Goal: Task Accomplishment & Management: Manage account settings

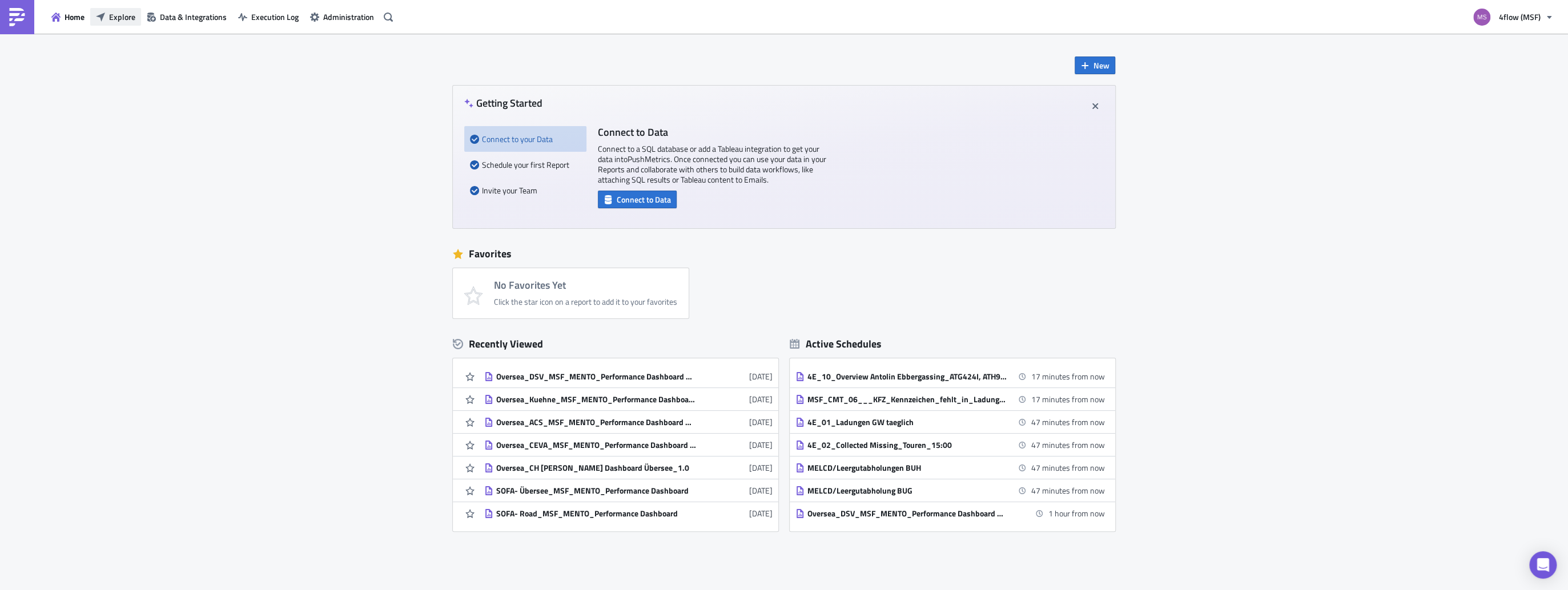
click at [102, 18] on icon "button" at bounding box center [101, 16] width 9 height 9
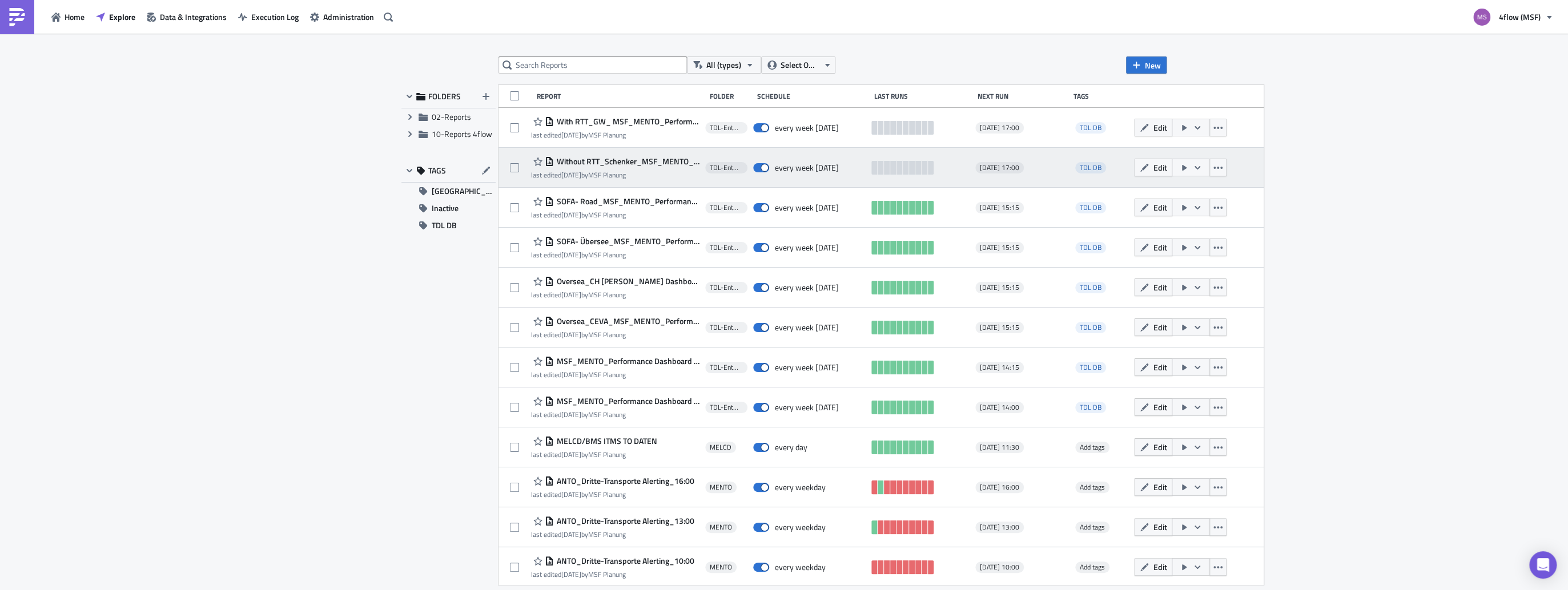
click at [612, 162] on span "Without RTT_Schenker_MSF_MENTO_Performance Dashboard Carrier_1.1" at bounding box center [626, 161] width 145 height 10
click at [1209, 172] on button "button" at bounding box center [1217, 168] width 17 height 18
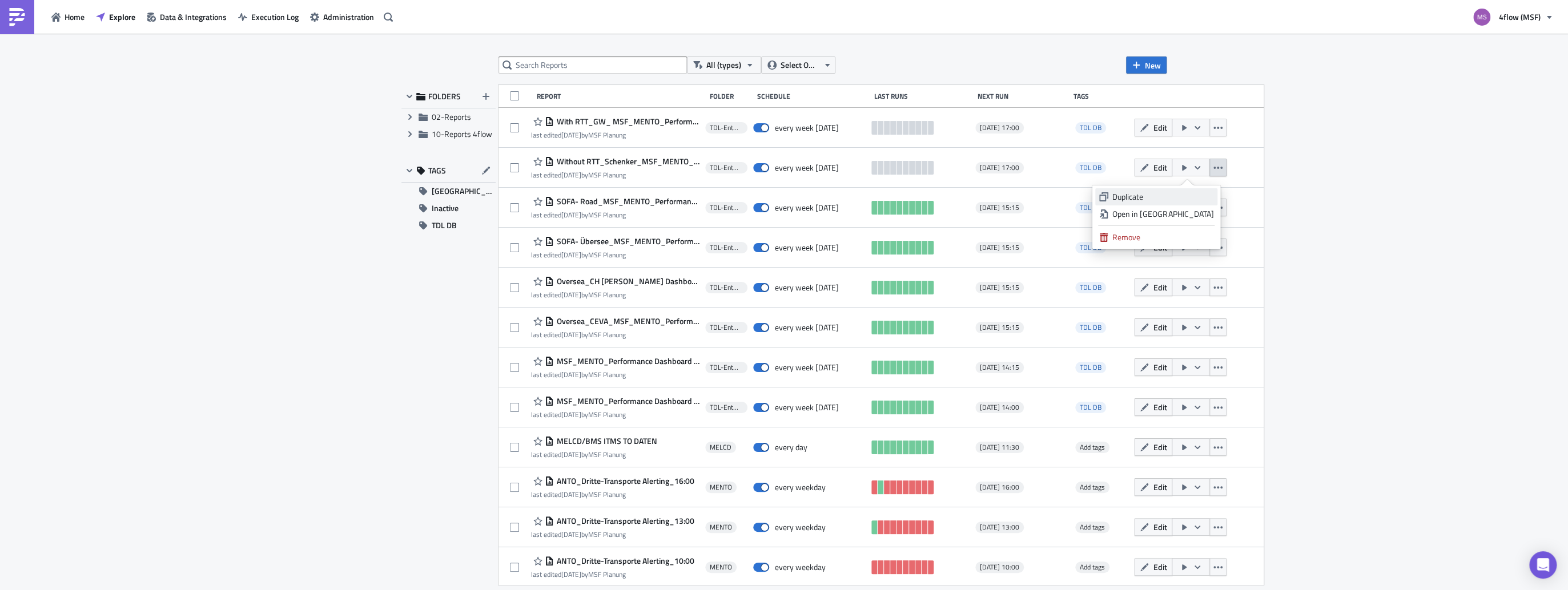
click at [1148, 198] on div "Duplicate" at bounding box center [1161, 197] width 101 height 12
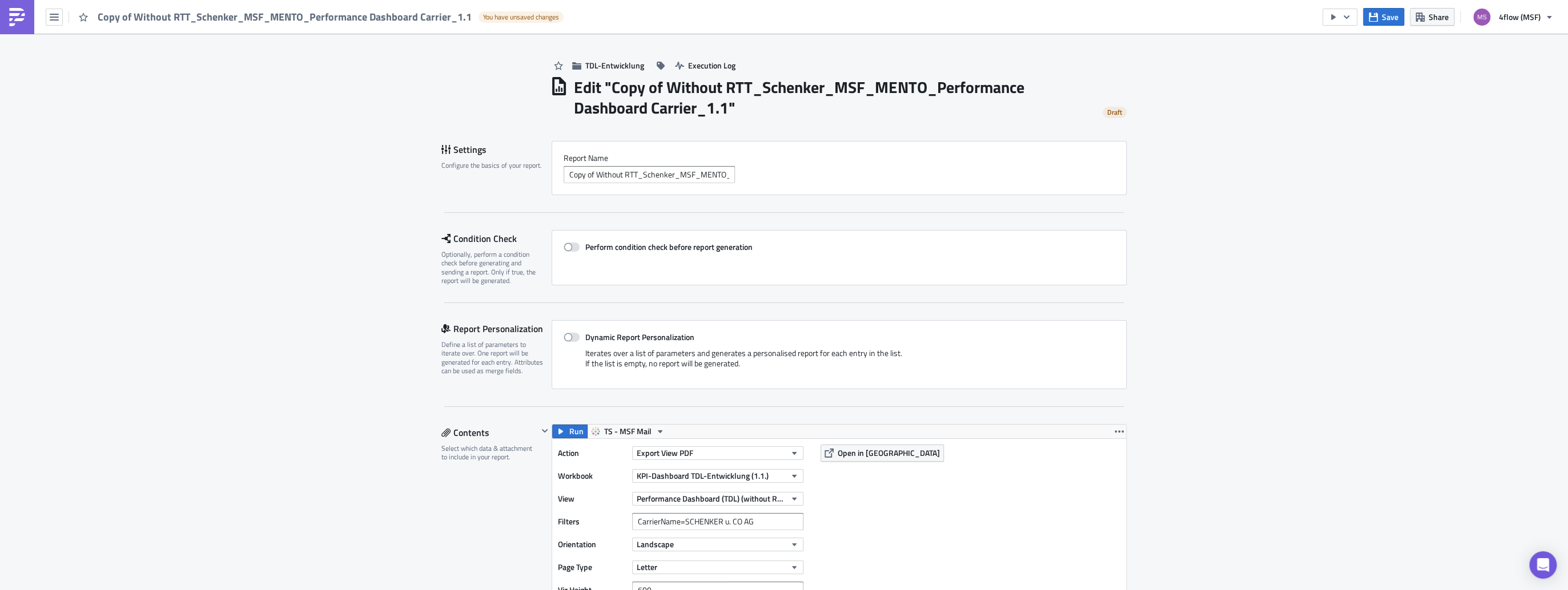
click at [644, 84] on h1 "Edit " Copy of Without RTT_Schenker_MSF_MENTO_Performance Dashboard Carrier_1.1…" at bounding box center [833, 97] width 520 height 41
drag, startPoint x: 660, startPoint y: 87, endPoint x: 570, endPoint y: 84, distance: 90.0
click at [573, 84] on h1 "Edit " Copy of Without RTT_Schenker_MSF_MENTO_Performance Dashboard Carrier_1.1…" at bounding box center [833, 97] width 520 height 41
click at [783, 71] on div "TDL-Entwicklung Execution Log" at bounding box center [838, 54] width 576 height 41
click at [710, 89] on h1 "Edit " Copy of Without RTT_Schenker_MSF_MENTO_Performance Dashboard Carrier_1.1…" at bounding box center [833, 97] width 520 height 41
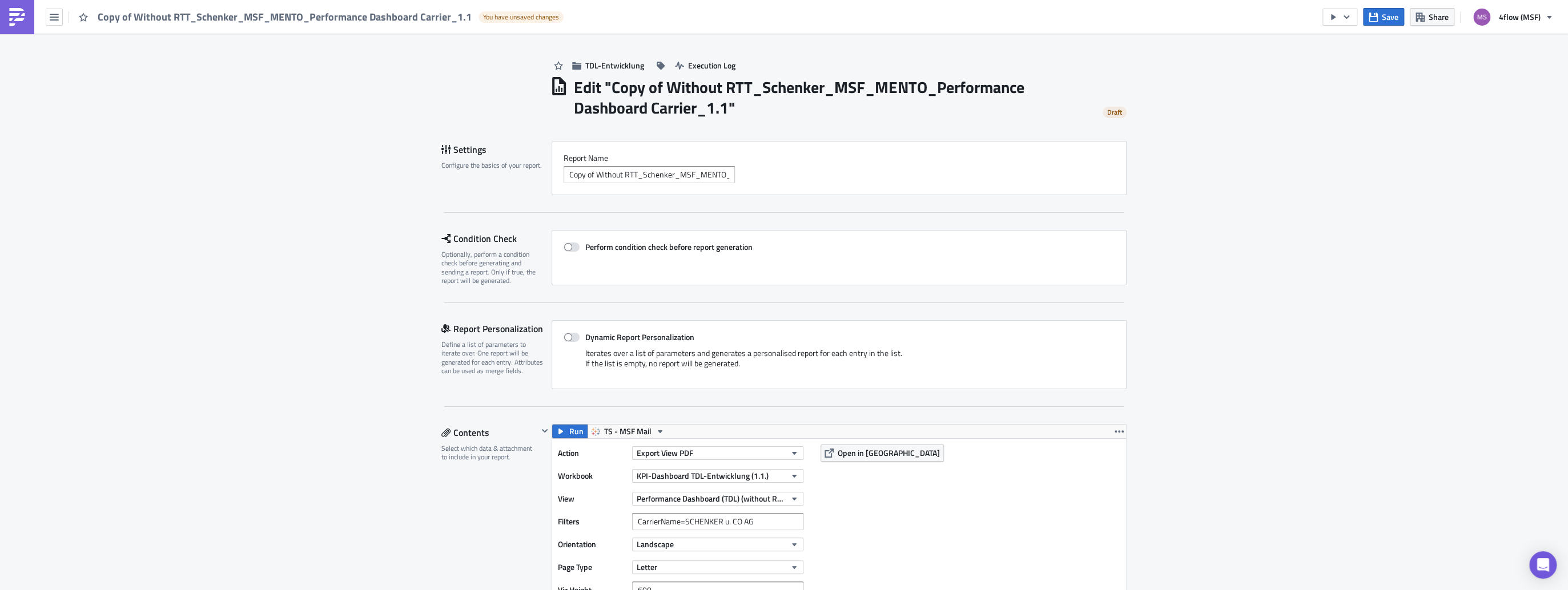
click at [733, 92] on h1 "Edit " Copy of Without RTT_Schenker_MSF_MENTO_Performance Dashboard Carrier_1.1…" at bounding box center [833, 97] width 520 height 41
click at [721, 110] on h1 "Edit " Copy of Without RTT_Schenker_MSF_MENTO_Performance Dashboard Carrier_1.1…" at bounding box center [833, 97] width 520 height 41
drag, startPoint x: 666, startPoint y: 93, endPoint x: 597, endPoint y: 150, distance: 89.5
click at [597, 150] on div "Report Nam﻿e Copy of Without RTT_Schenker_MSF_MENTO_Performance Dashboard Carri…" at bounding box center [839, 168] width 575 height 54
drag, startPoint x: 597, startPoint y: 150, endPoint x: 622, endPoint y: 171, distance: 32.6
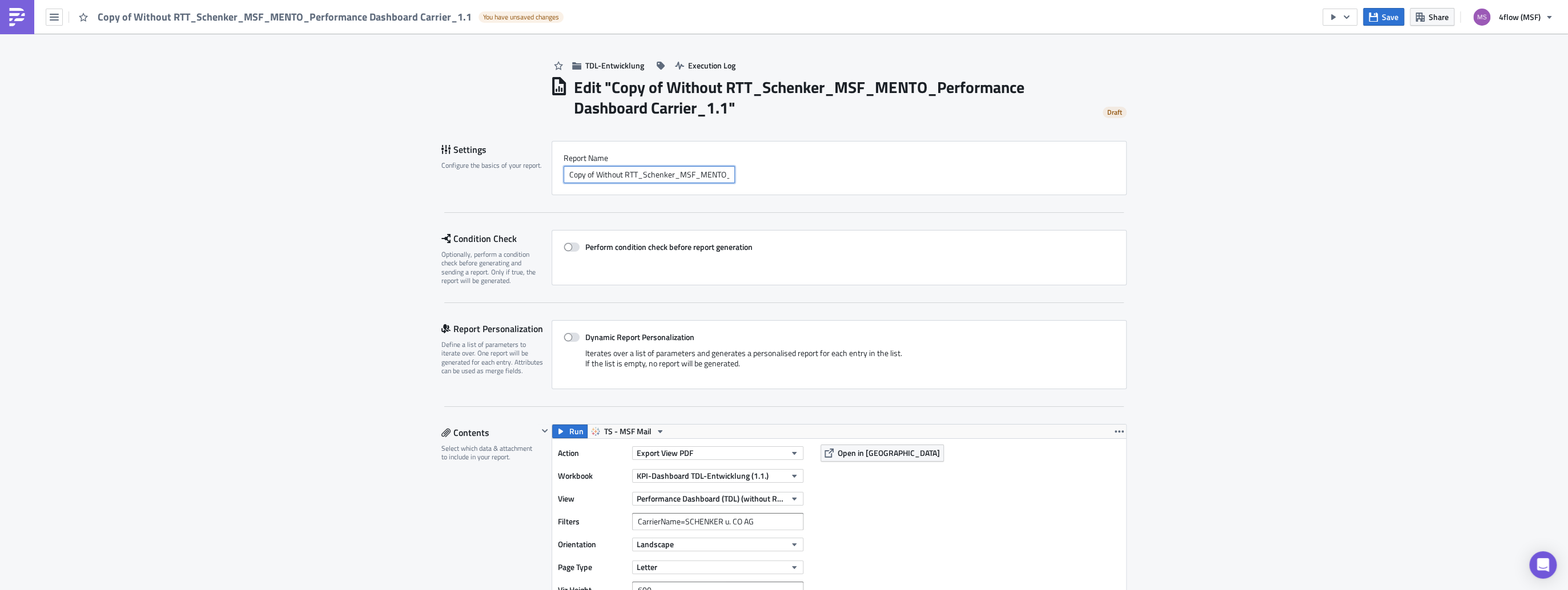
click at [622, 171] on input "Copy of Without RTT_Schenker_MSF_MENTO_Performance Dashboard Carrier_1.1" at bounding box center [649, 174] width 172 height 17
drag, startPoint x: 593, startPoint y: 173, endPoint x: 516, endPoint y: 174, distance: 77.0
click at [516, 174] on div "Settings Configure the basics of your report. Report Nam﻿e Copy of Without RTT_…" at bounding box center [783, 168] width 685 height 54
click at [642, 176] on input "Without RTT_Schenker_MSF_MENTO_Performance Dashboard Carrier_1.1" at bounding box center [649, 174] width 172 height 17
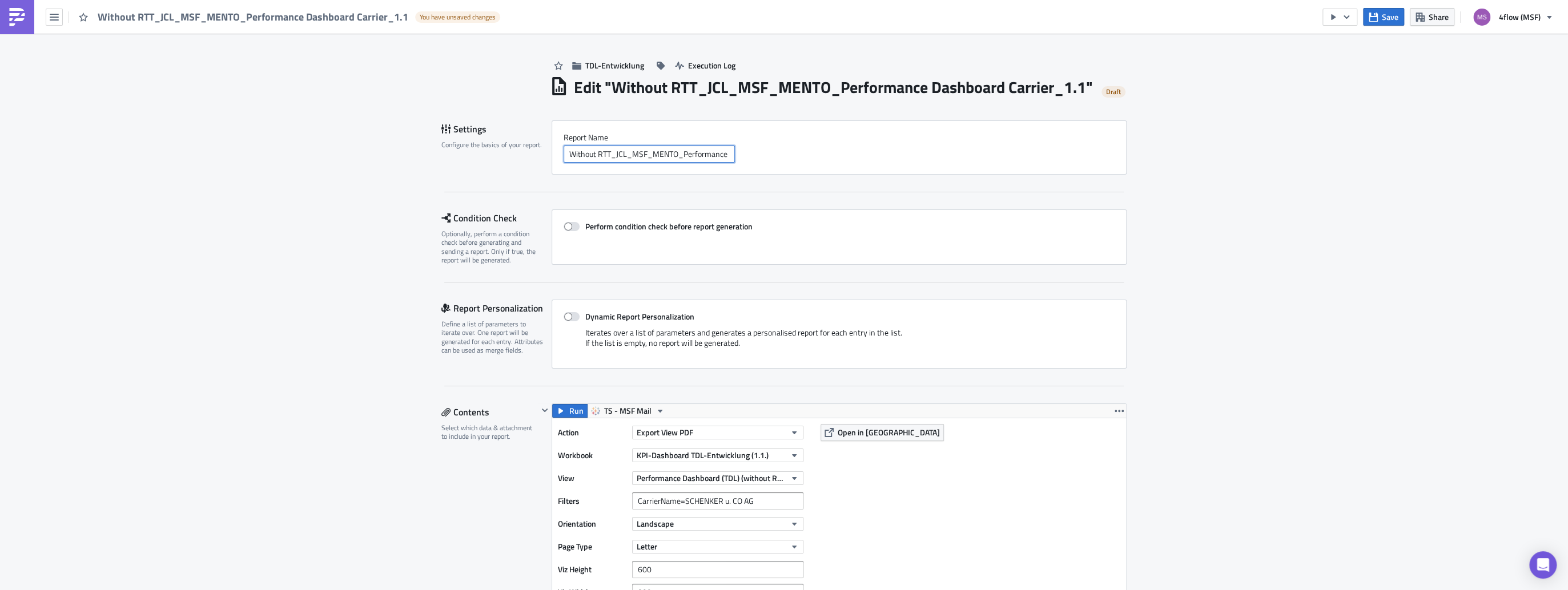
type input "Without RTT_JCL_MSF_MENTO_Performance Dashboard Carrier_1.1"
click at [880, 162] on div "Without RTT_JCL_MSF_MENTO_Performance Dashboard Carrier_1.1" at bounding box center [838, 153] width 551 height 17
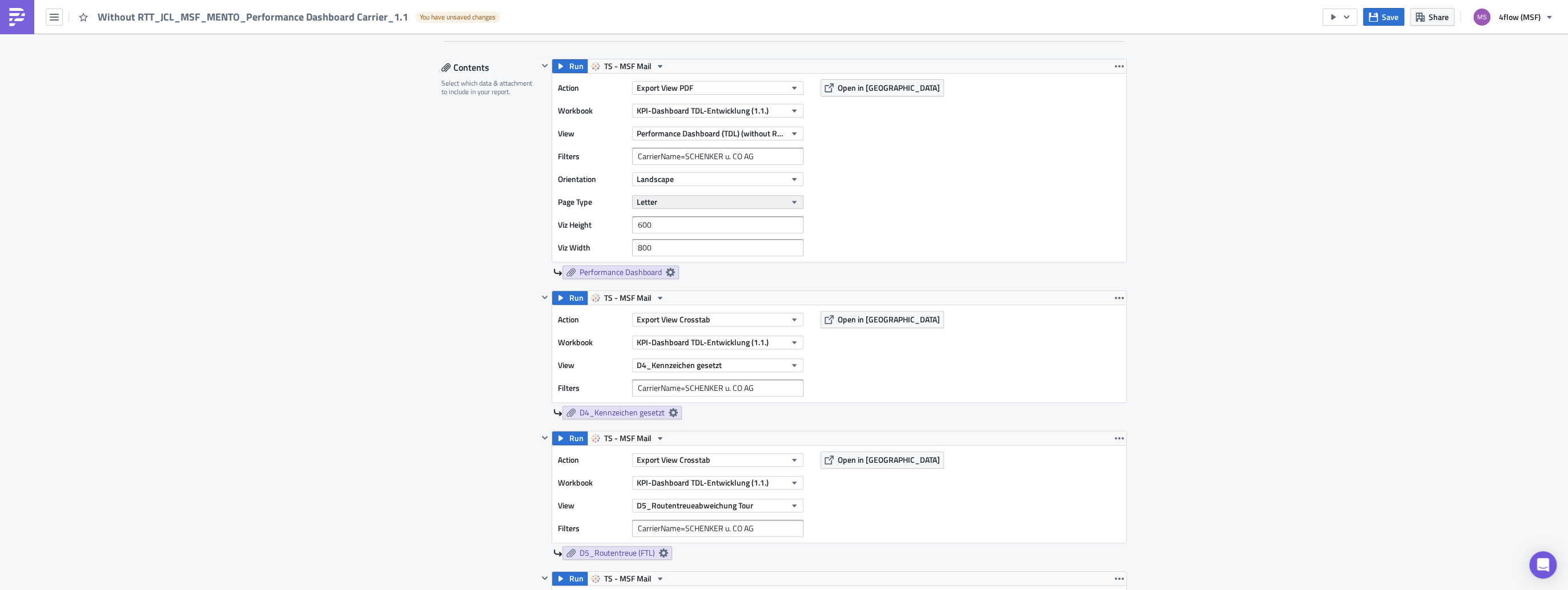
scroll to position [366, 0]
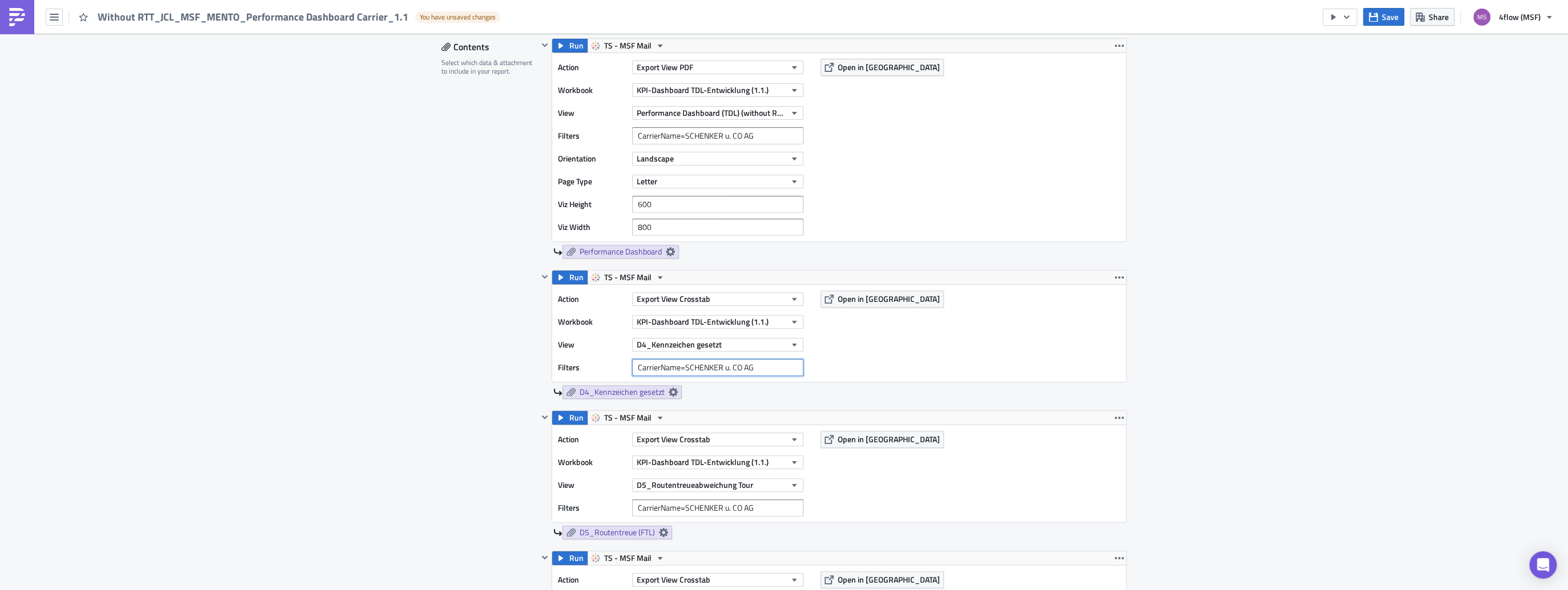
click at [768, 377] on input "CarrierName=SCHENKER u. CO AG" at bounding box center [717, 368] width 172 height 17
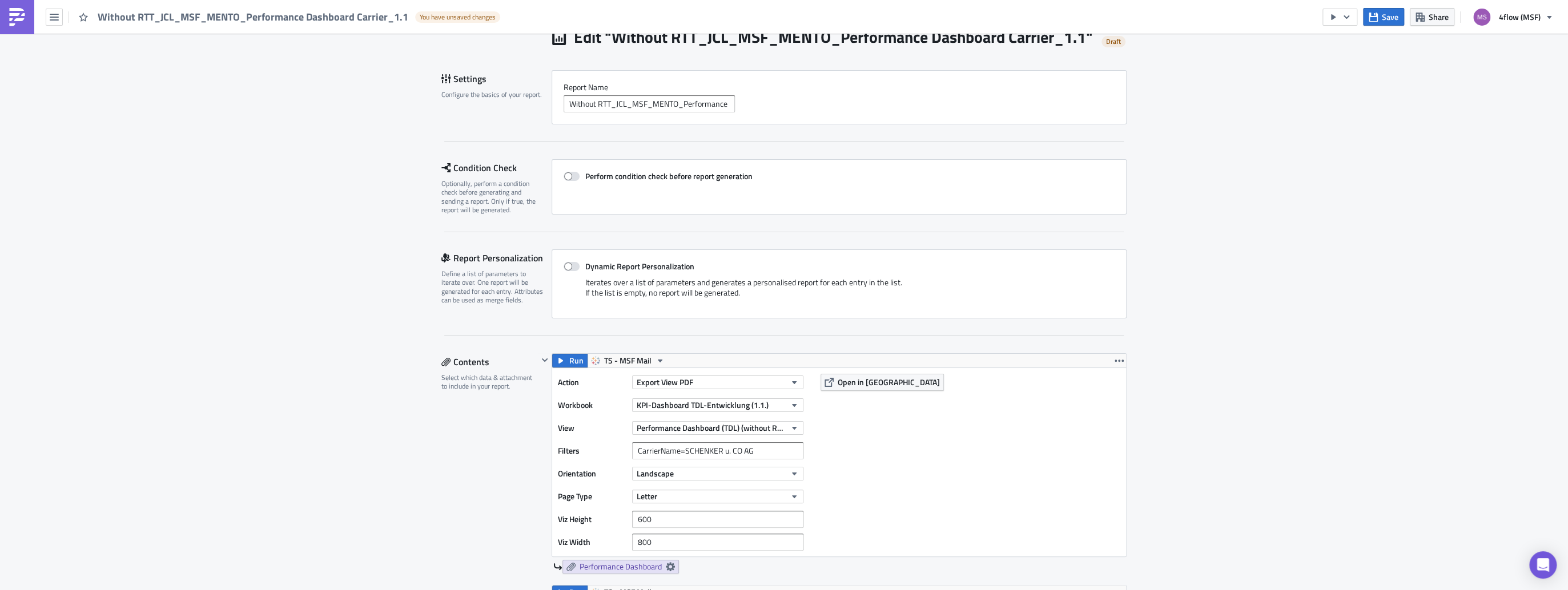
scroll to position [45, 0]
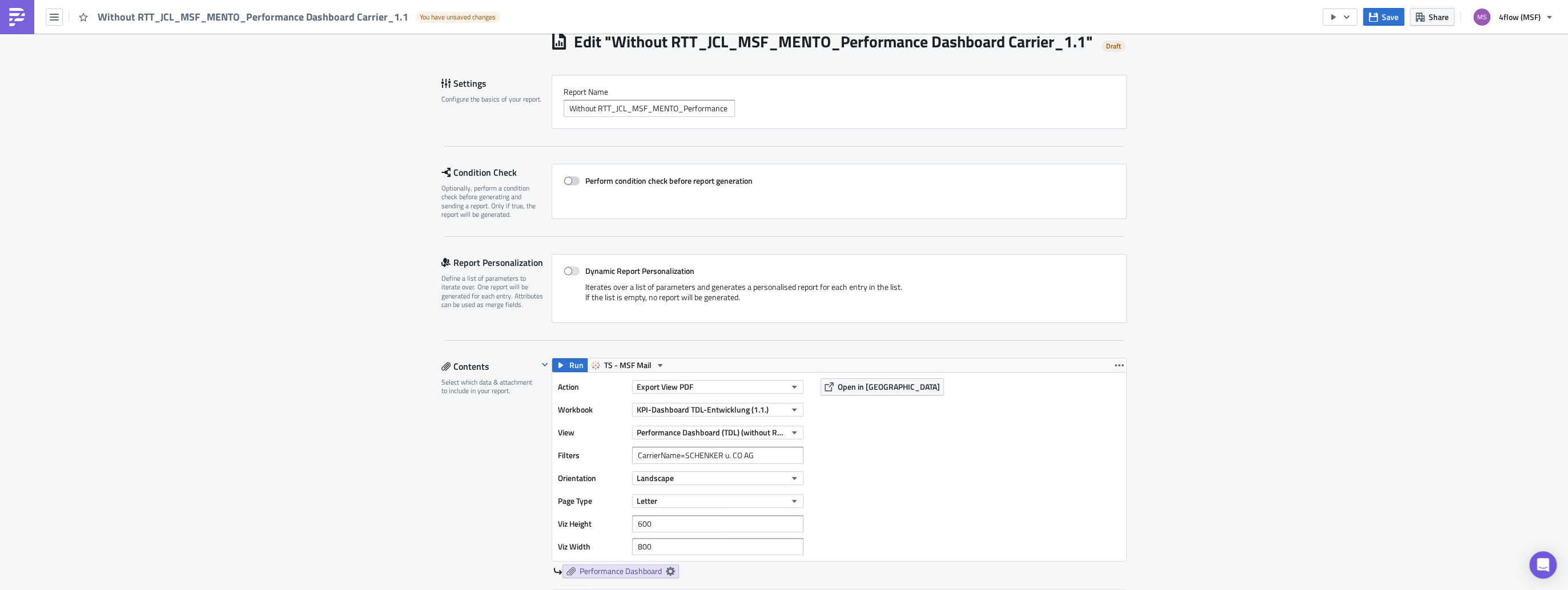
click at [570, 185] on span at bounding box center [572, 181] width 16 height 9
click at [570, 185] on input "Perform condition check before report generation" at bounding box center [569, 182] width 7 height 7
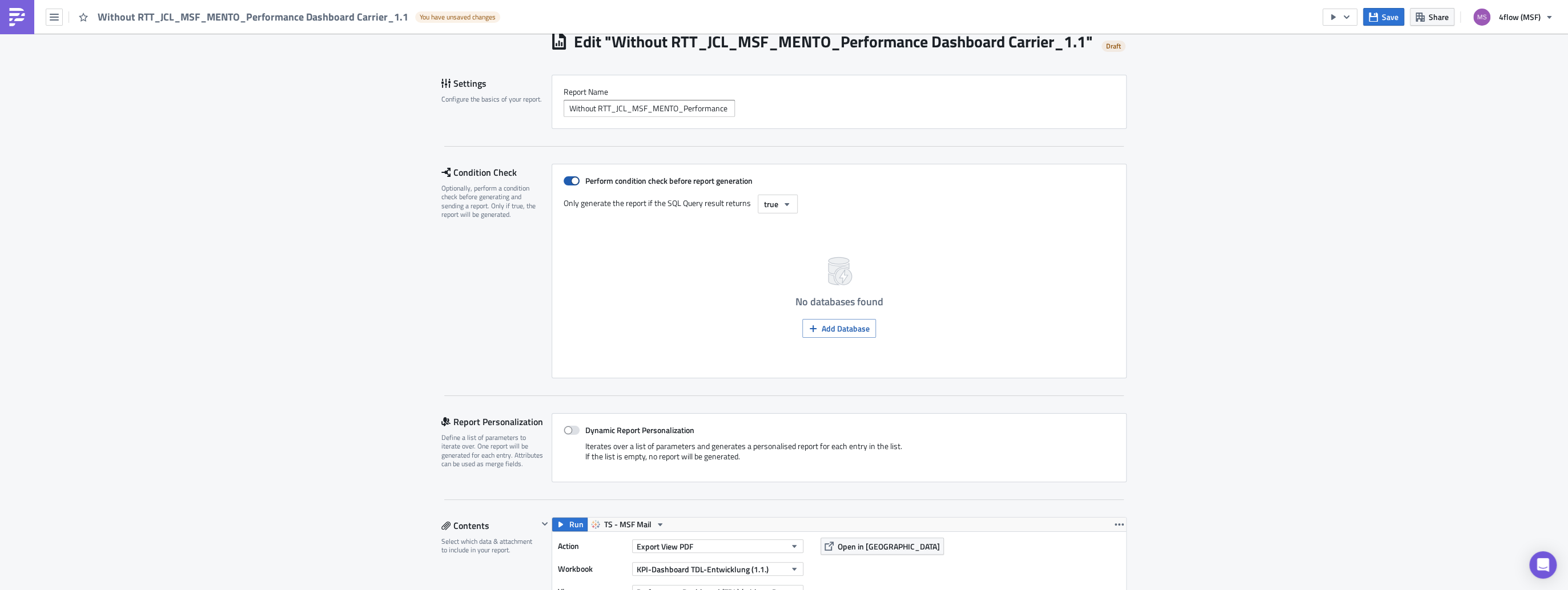
click at [570, 185] on span at bounding box center [572, 181] width 16 height 9
click at [570, 185] on input "Perform condition check before report generation" at bounding box center [569, 182] width 7 height 7
checkbox input "false"
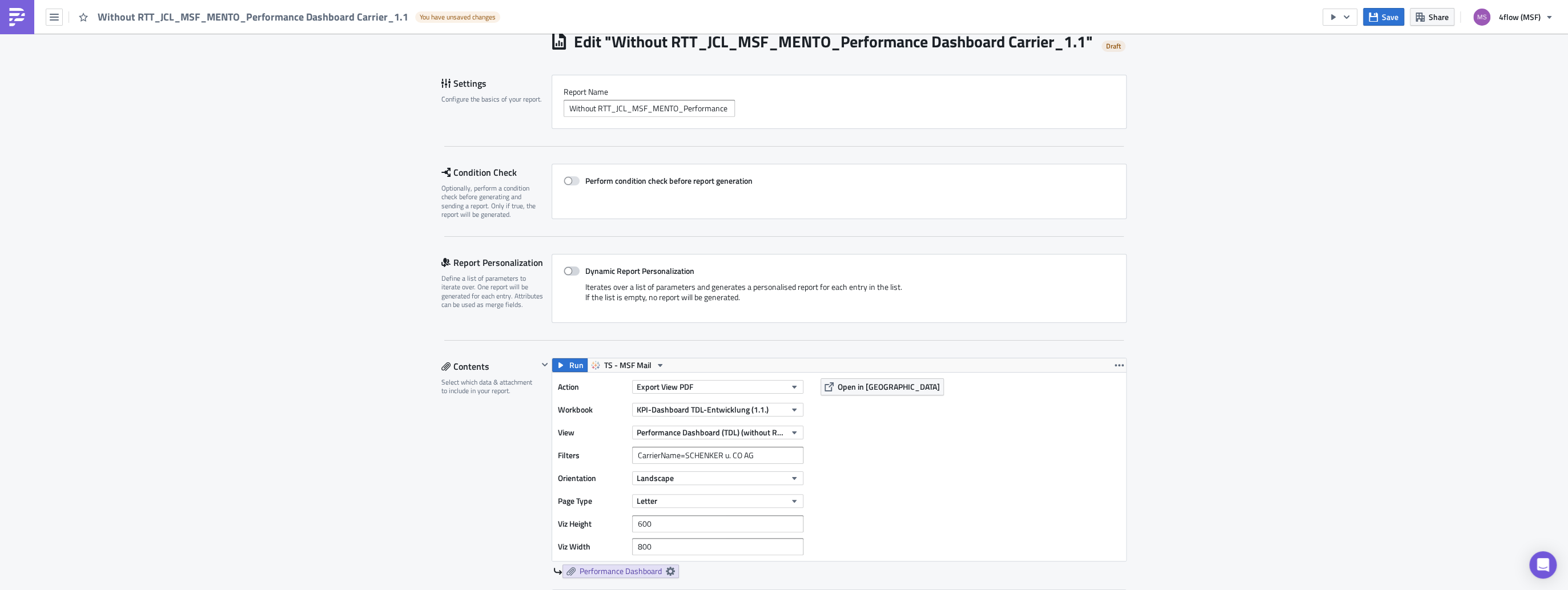
click at [576, 276] on label "Dynamic Report Personalization" at bounding box center [838, 270] width 551 height 10
click at [573, 275] on input "Dynamic Report Personalization" at bounding box center [569, 271] width 7 height 7
checkbox input "true"
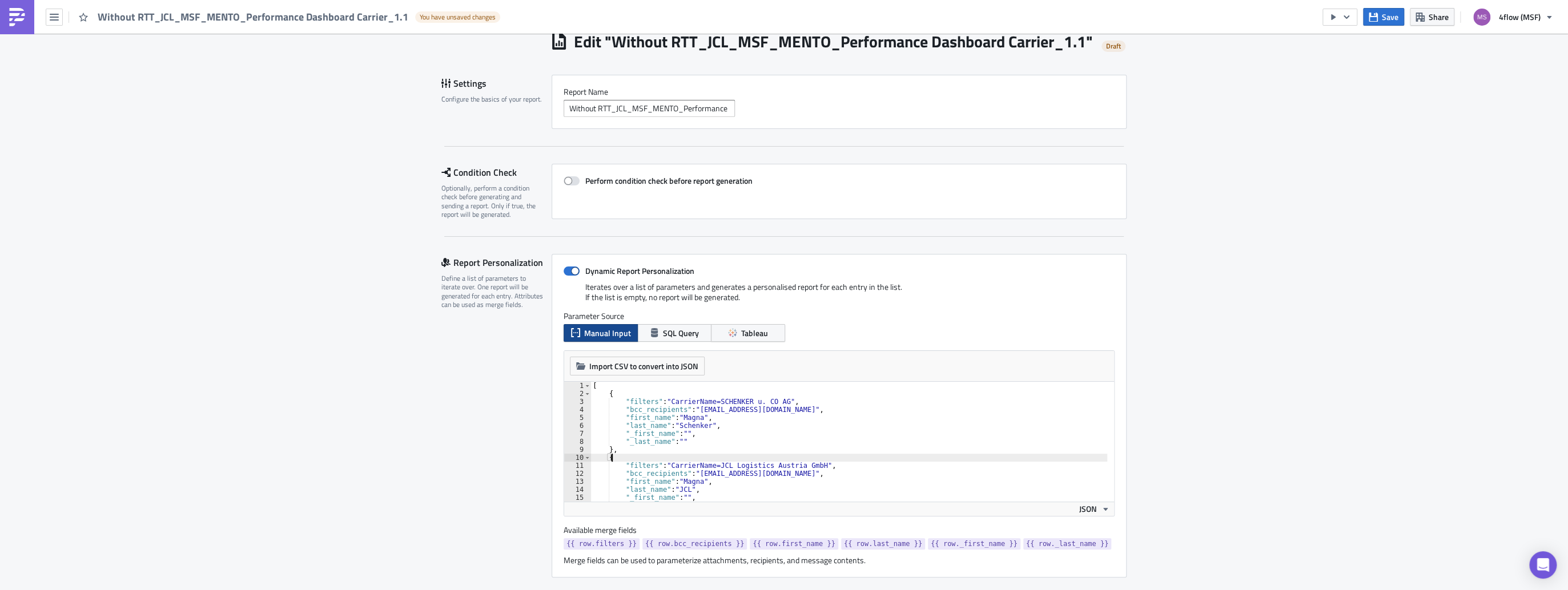
drag, startPoint x: 806, startPoint y: 482, endPoint x: 720, endPoint y: 478, distance: 86.1
click at [720, 478] on div "[ { "filters" : "CarrierName=SCHENKER u. CO AG" , "bcc_recipients" : "[EMAIL_AD…" at bounding box center [848, 450] width 517 height 136
drag, startPoint x: 808, startPoint y: 488, endPoint x: 666, endPoint y: 486, distance: 142.0
click at [666, 486] on div "[ { "filters" : "CarrierName=SCHENKER u. CO AG" , "bcc_recipients" : "[EMAIL_AD…" at bounding box center [848, 450] width 517 height 136
click at [666, 486] on div "[ { "filters" : "CarrierName=SCHENKER u. CO AG" , "bcc_recipients" : "[EMAIL_AD…" at bounding box center [848, 442] width 516 height 120
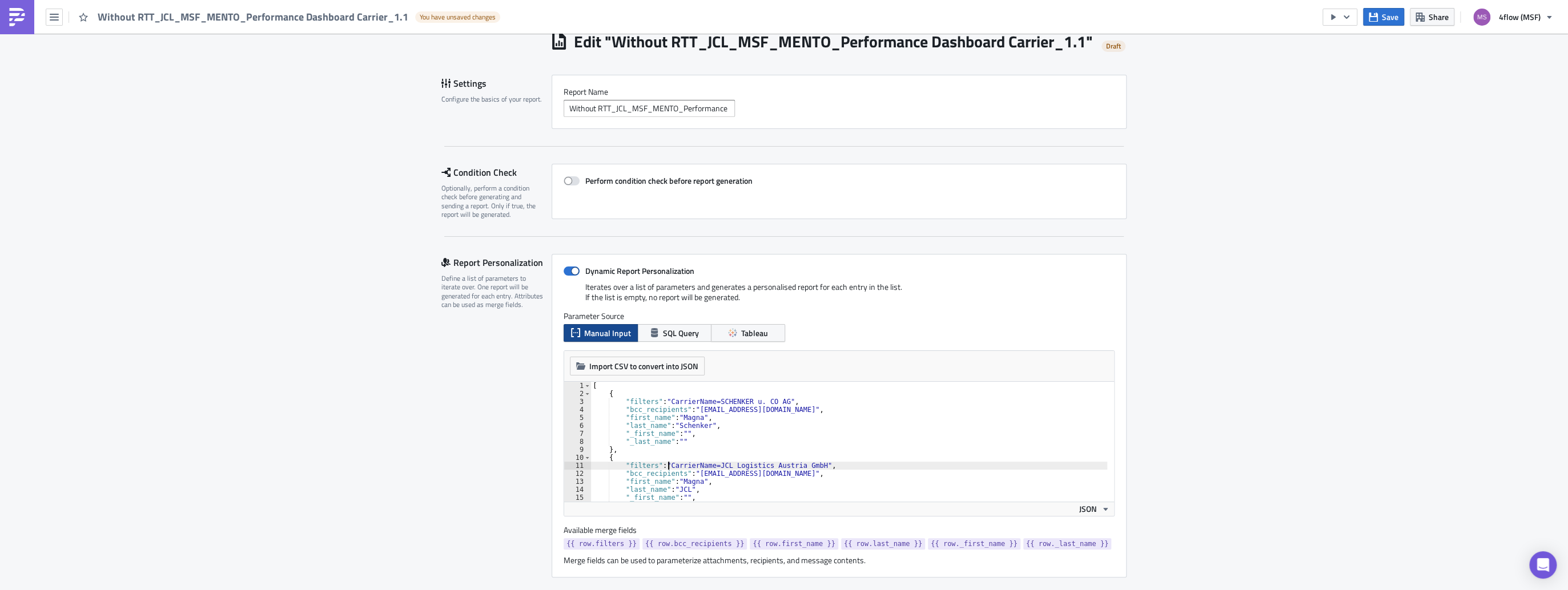
click at [824, 477] on div "[ { "filters" : "CarrierName=SCHENKER u. CO AG" , "bcc_recipients" : "[EMAIL_AD…" at bounding box center [848, 450] width 517 height 136
type textarea ""filters": "CarrierName=JCL Logistics Austria GmbH","
drag, startPoint x: 807, startPoint y: 486, endPoint x: 664, endPoint y: 487, distance: 143.0
click at [664, 487] on div "[ { "filters" : "CarrierName=SCHENKER u. CO AG" , "bcc_recipients" : "[EMAIL_AD…" at bounding box center [848, 450] width 517 height 136
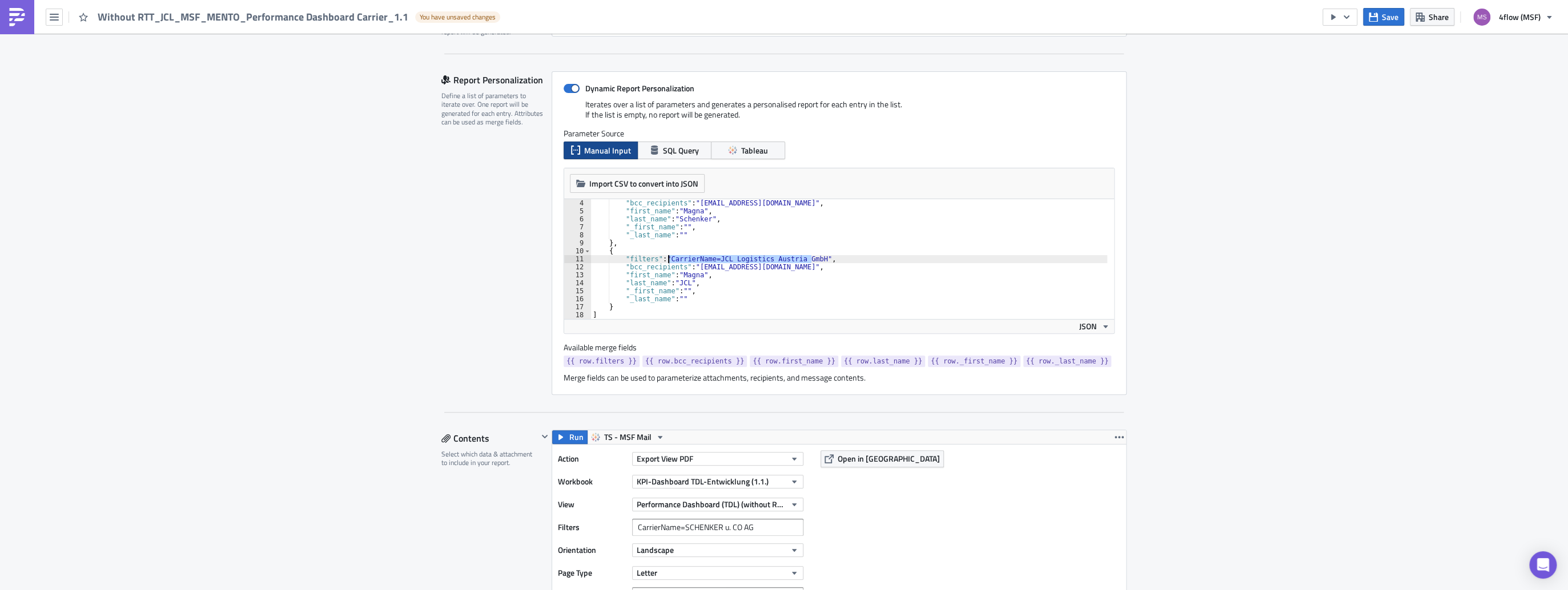
scroll to position [320, 0]
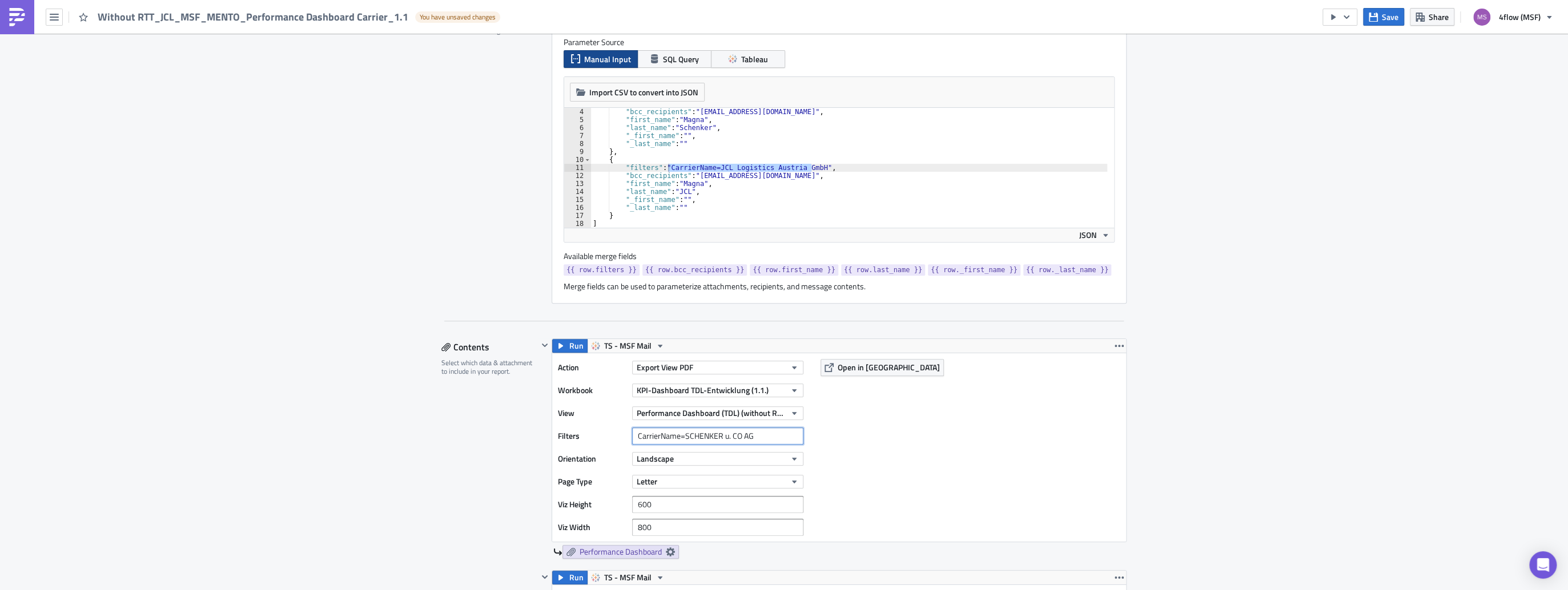
drag, startPoint x: 756, startPoint y: 457, endPoint x: 430, endPoint y: 437, distance: 326.6
paste input "CarrierName=JCL Logistics Austria GmbH"
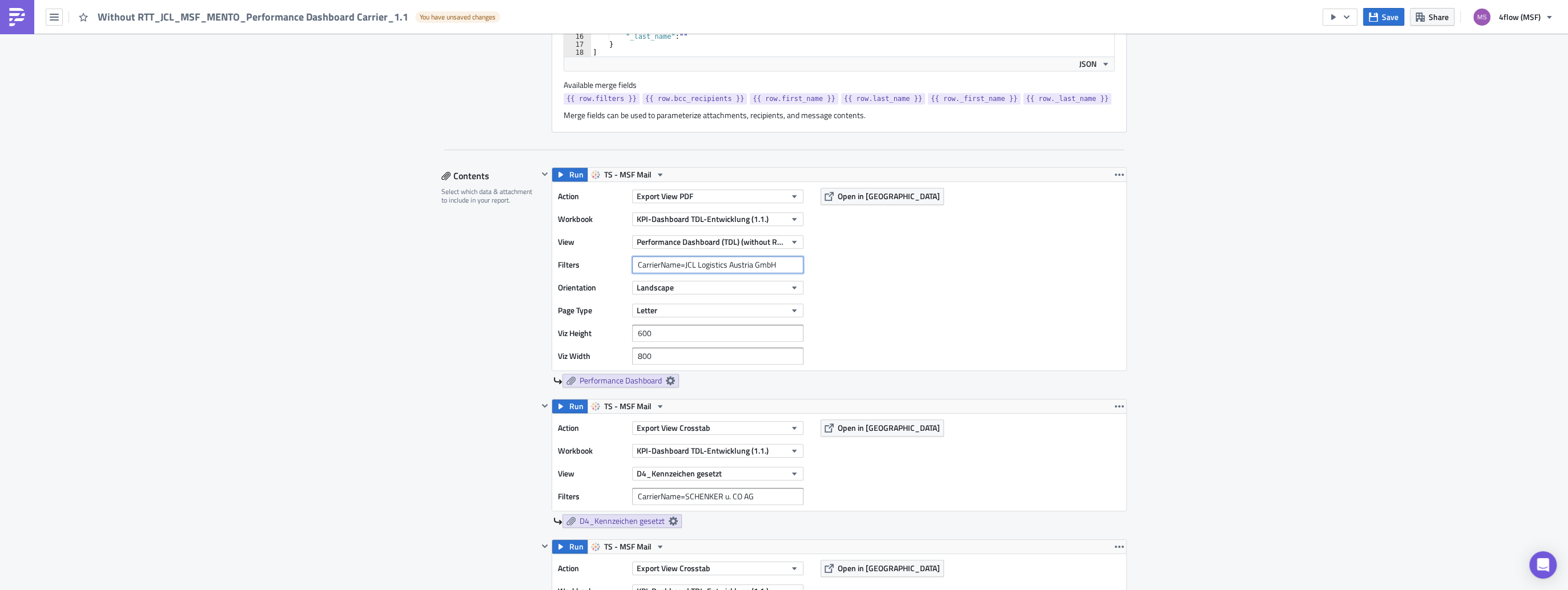
scroll to position [503, 0]
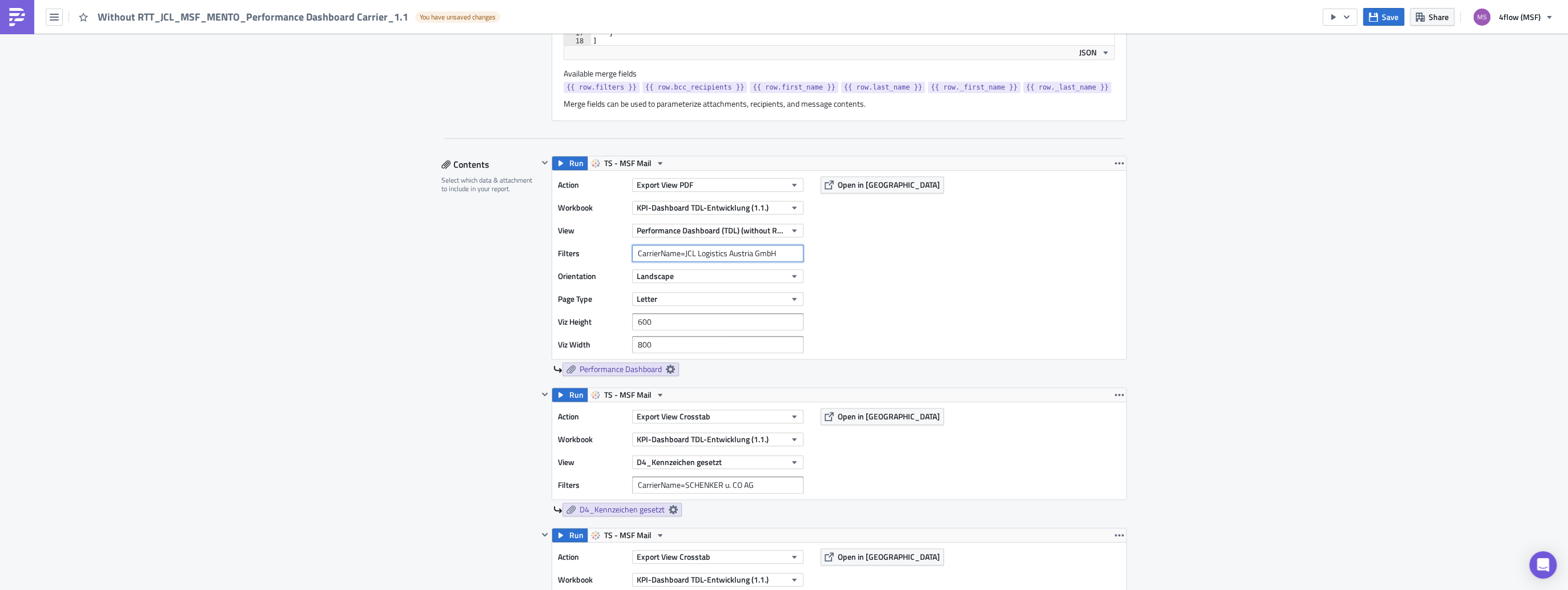
type input "CarrierName=JCL Logistics Austria GmbH"
drag, startPoint x: 755, startPoint y: 507, endPoint x: 480, endPoint y: 487, distance: 275.7
paste input "CarrierName=JCL Logistics Austria GmbH"
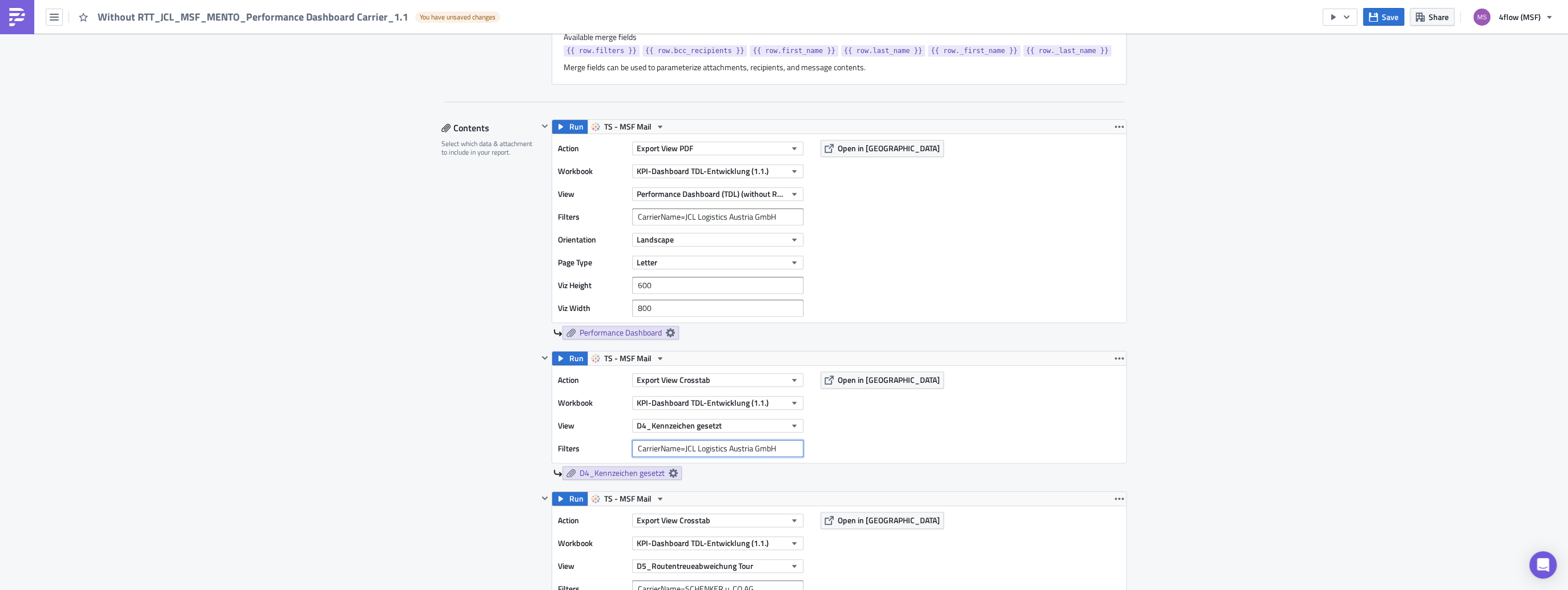
scroll to position [640, 0]
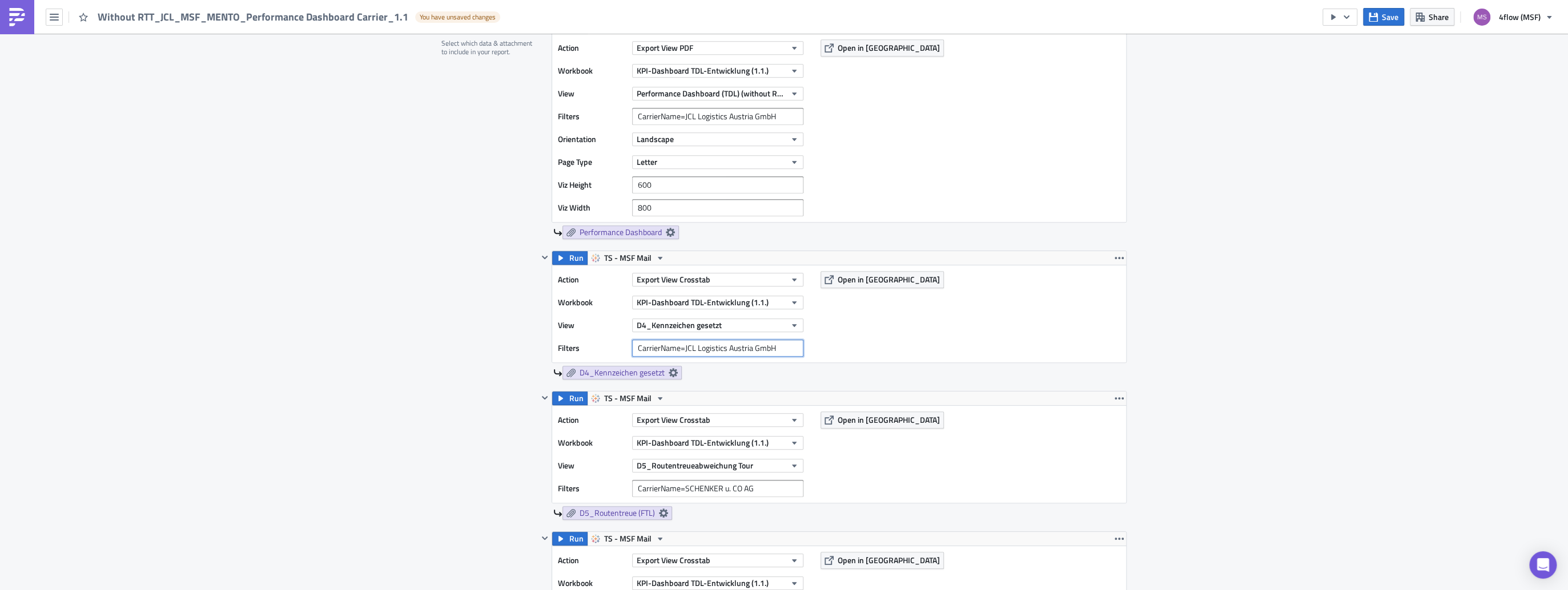
type input "CarrierName=JCL Logistics Austria GmbH"
click at [755, 497] on input "CarrierName=SCHENKER u. CO AG" at bounding box center [717, 488] width 172 height 17
drag, startPoint x: 755, startPoint y: 507, endPoint x: 476, endPoint y: 482, distance: 280.1
paste input "CarrierName=JCL Logistics Austria GmbH"
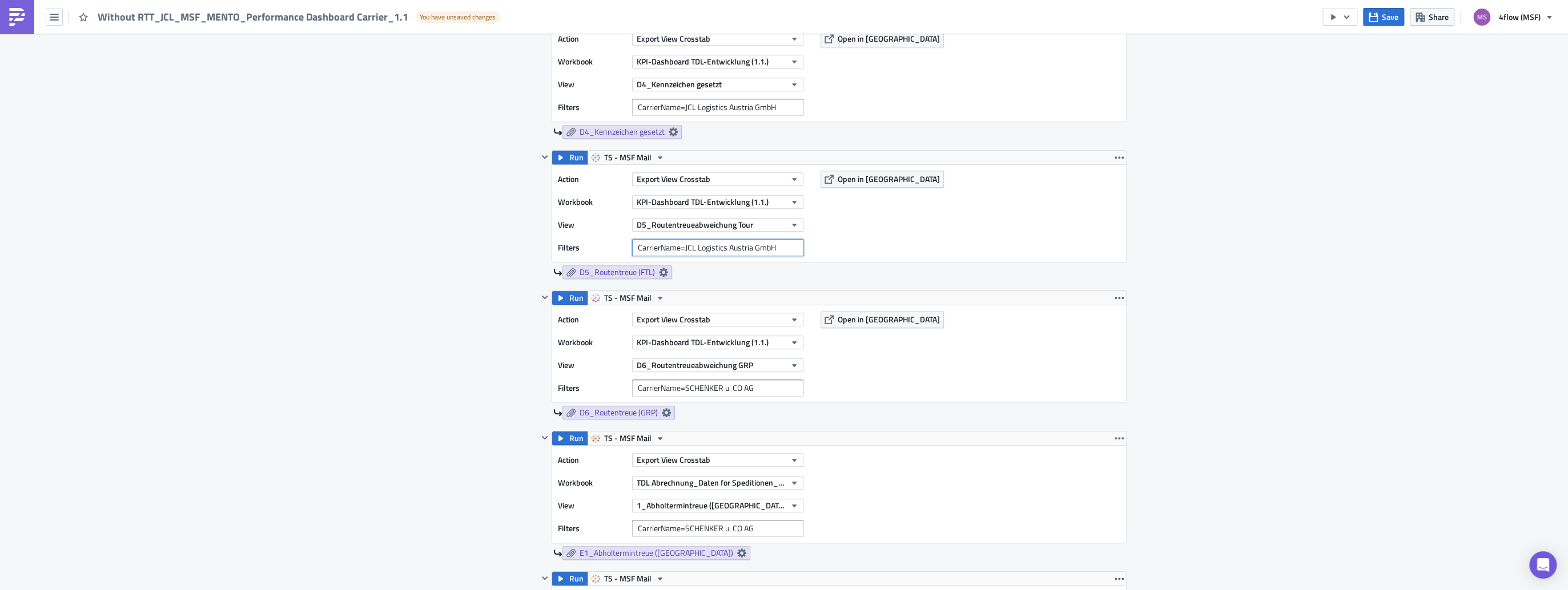
scroll to position [914, 0]
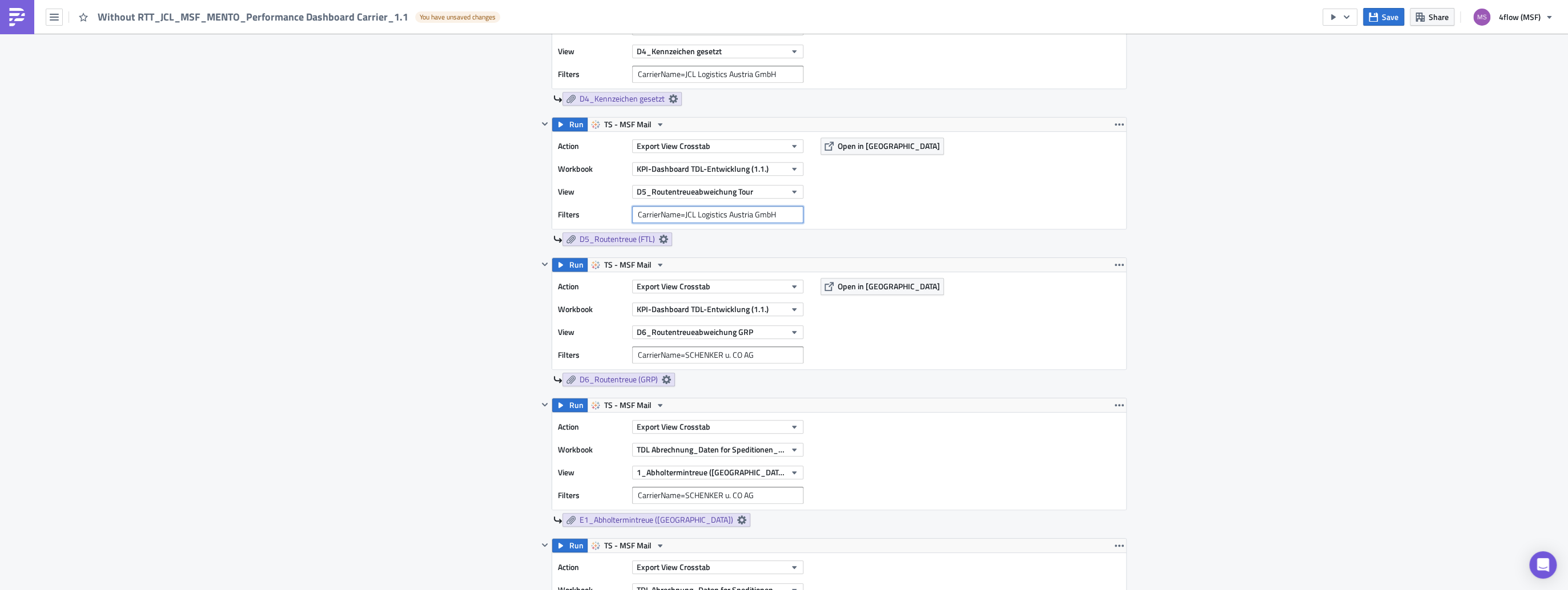
type input "CarrierName=JCL Logistics Austria GmbH"
click at [752, 364] on input "CarrierName=SCHENKER u. CO AG" at bounding box center [717, 355] width 172 height 17
drag, startPoint x: 752, startPoint y: 373, endPoint x: 486, endPoint y: 370, distance: 266.0
click at [486, 370] on div "Contents Select which data & attachment to include in your report. Run TS - MSF…" at bounding box center [783, 493] width 685 height 1496
paste input "CarrierName=JCL Logistics Austria GmbH"
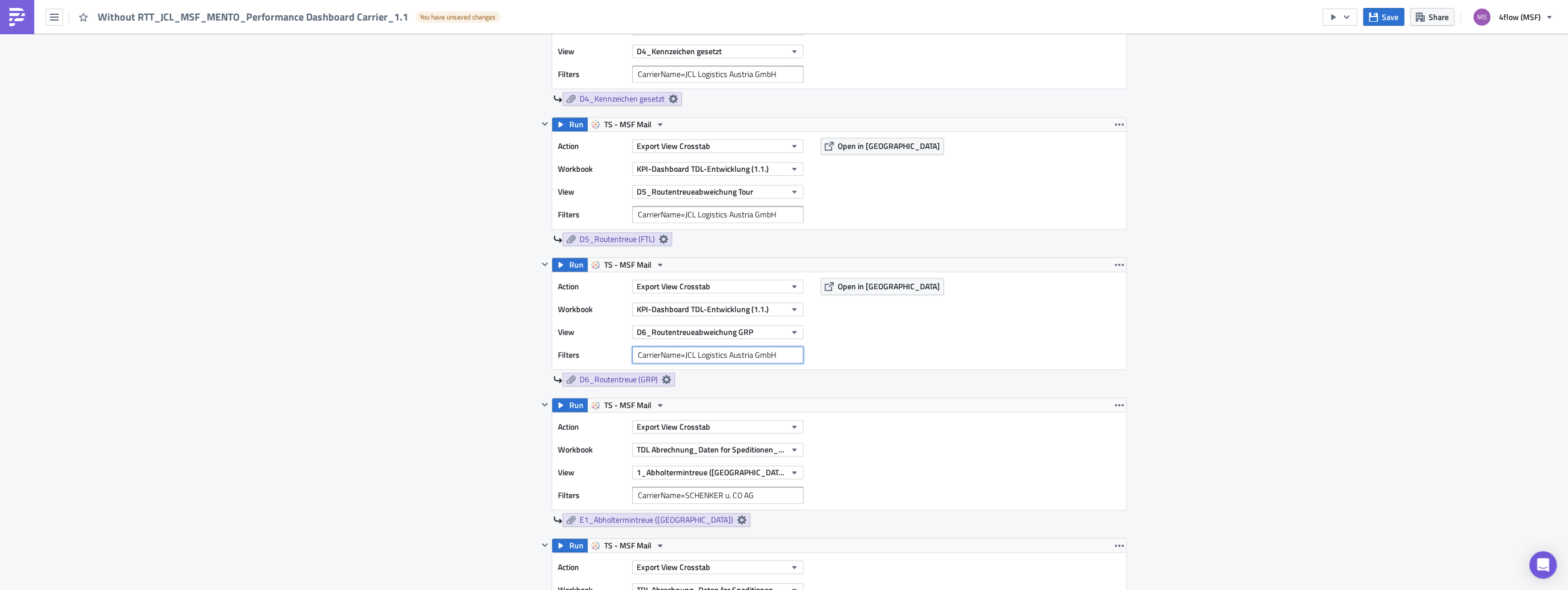
type input "CarrierName=JCL Logistics Austria GmbH"
click at [754, 504] on input "CarrierName=SCHENKER u. CO AG" at bounding box center [717, 496] width 172 height 17
drag, startPoint x: 754, startPoint y: 515, endPoint x: 593, endPoint y: 488, distance: 163.2
click at [593, 488] on div "Action Export View Crosstab Workbook TDL Abrechnung_Daten for Speditionen_Live …" at bounding box center [683, 461] width 251 height 85
paste input "CarrierName=JCL Logistics Austria GmbH"
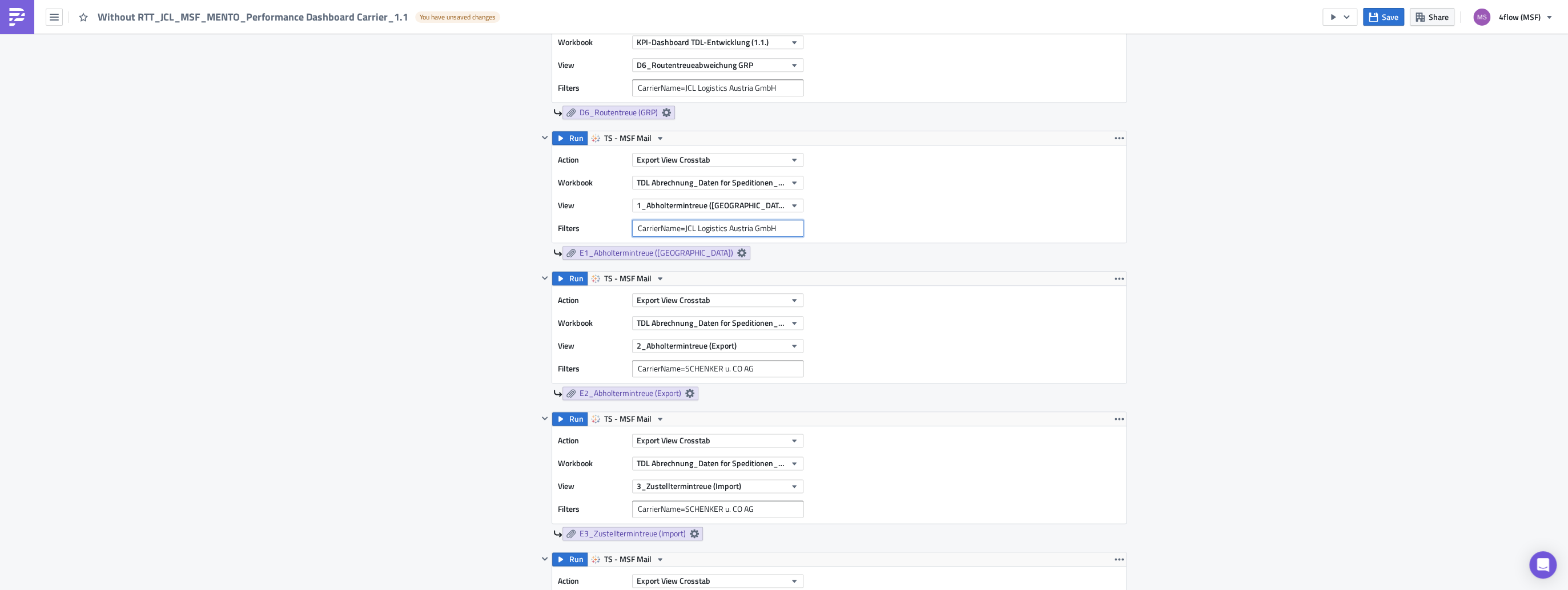
scroll to position [1188, 0]
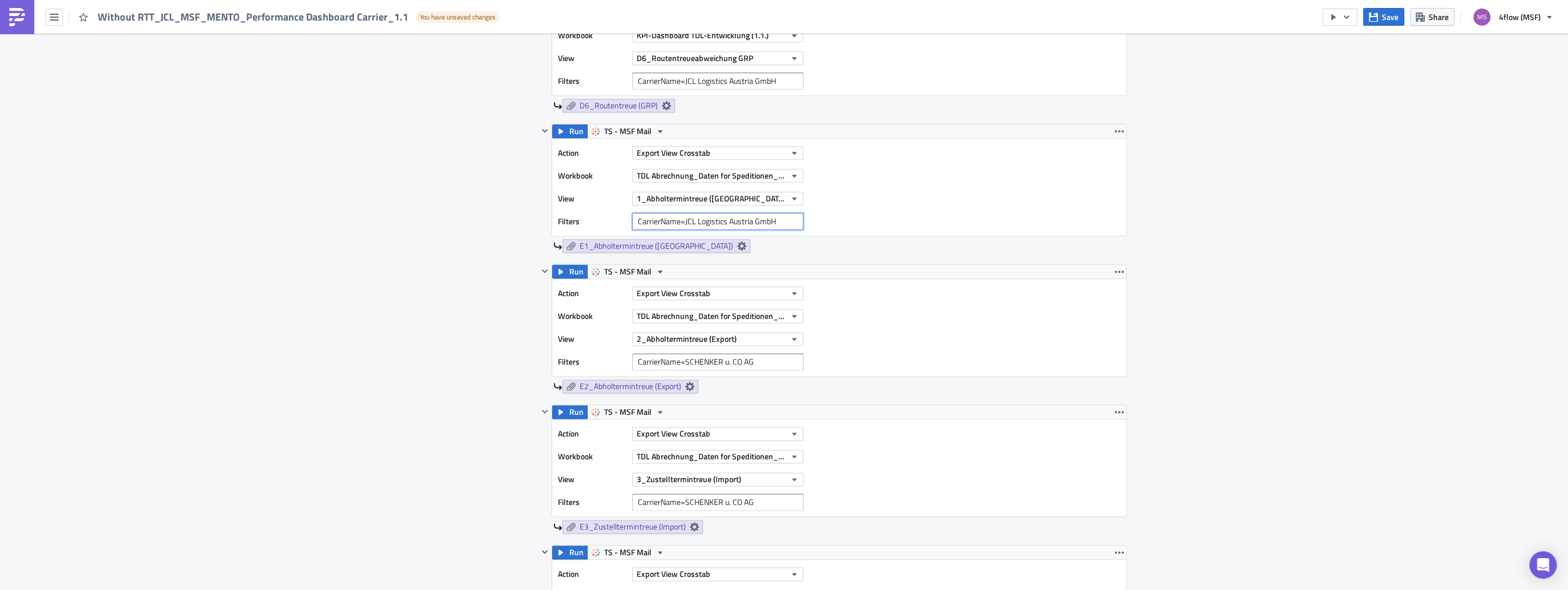
type input "CarrierName=JCL Logistics Austria GmbH"
drag, startPoint x: 765, startPoint y: 381, endPoint x: 517, endPoint y: 346, distance: 250.5
click at [517, 346] on div "Contents Select which data & attachment to include in your report. Run TS - MSF…" at bounding box center [783, 219] width 685 height 1496
paste input "CarrierName=JCL Logistics Austria GmbH"
type input "CarrierName=JCL Logistics Austria GmbH"
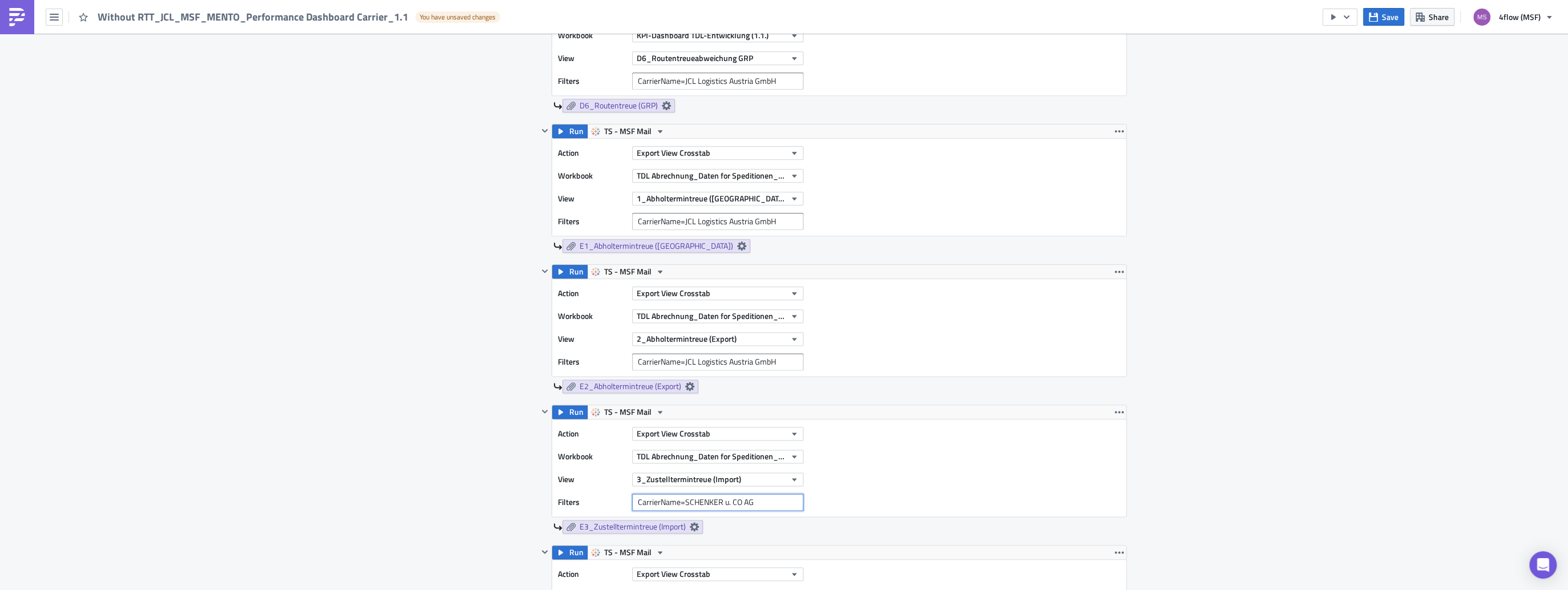
click at [757, 511] on input "CarrierName=SCHENKER u. CO AG" at bounding box center [717, 502] width 172 height 17
type input "C"
paste input "CarrierName=JCL Logistics Austria GmbH"
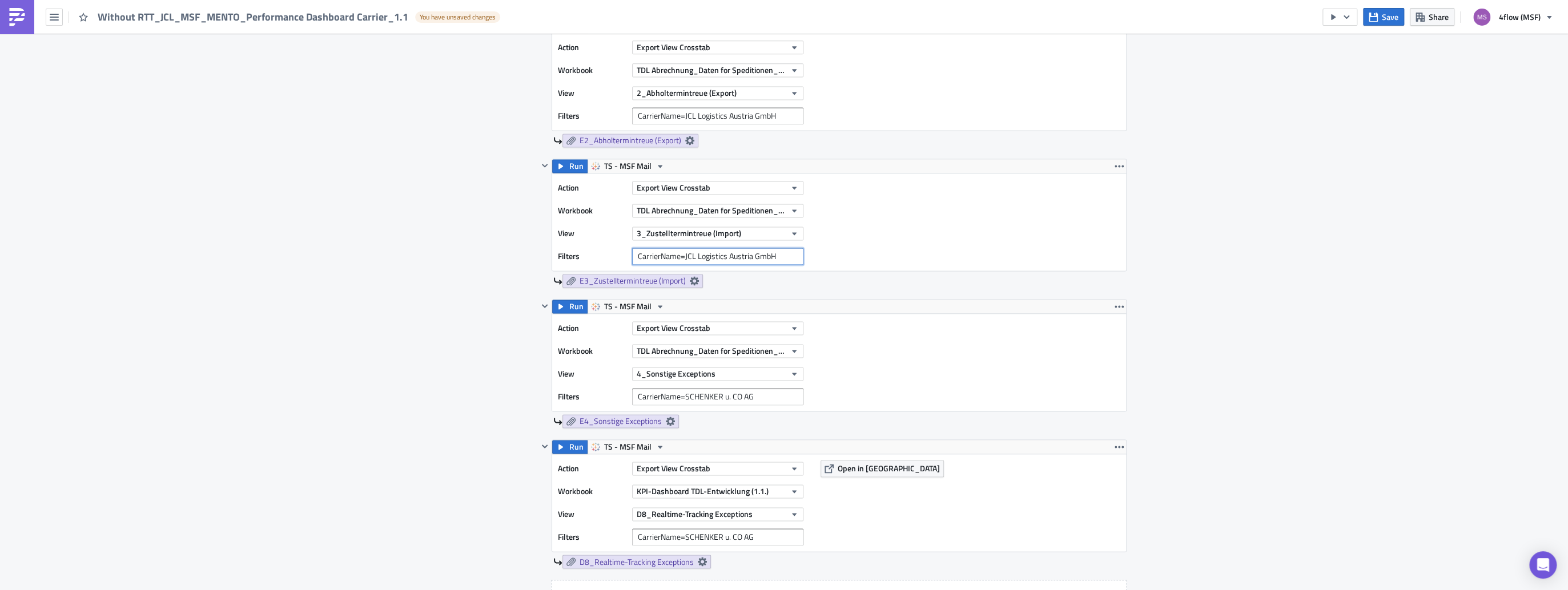
scroll to position [1461, 0]
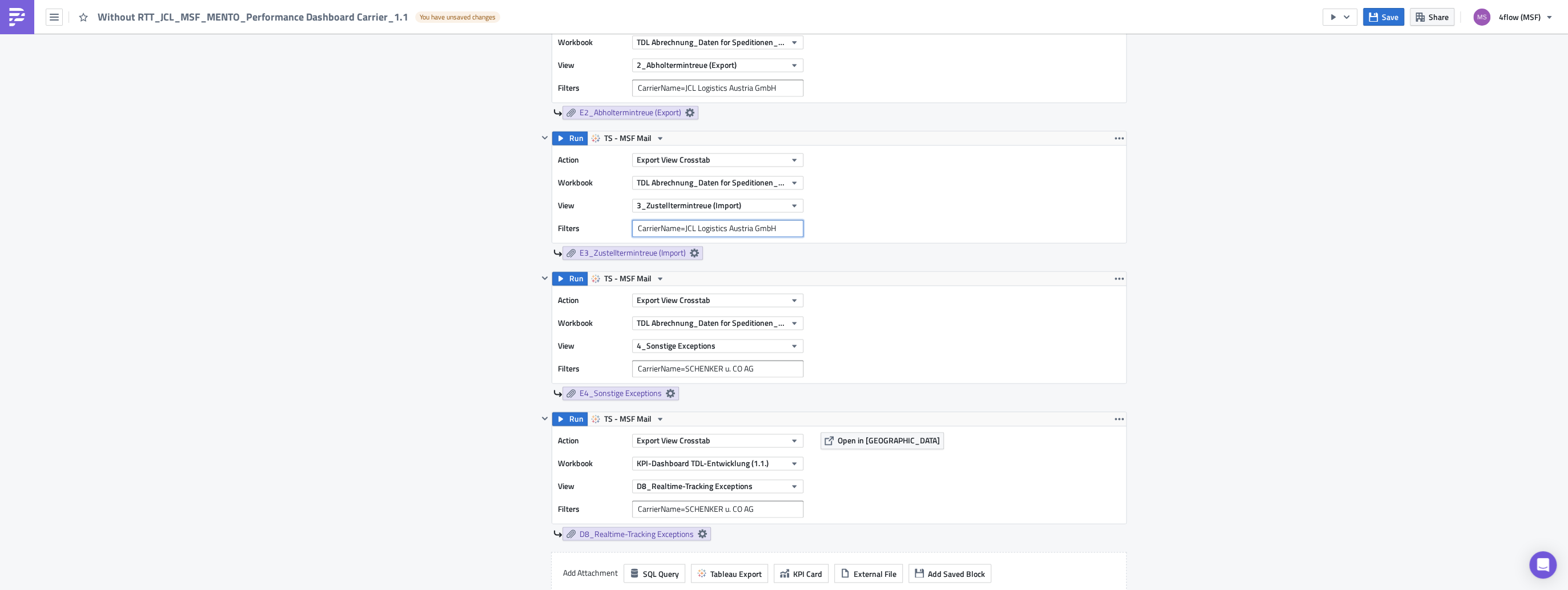
type input "CarrierName=JCL Logistics Austria GmbH"
click at [760, 378] on input "CarrierName=SCHENKER u. CO AG" at bounding box center [717, 369] width 172 height 17
drag, startPoint x: 760, startPoint y: 382, endPoint x: 383, endPoint y: 346, distance: 378.7
click at [383, 346] on div "TDL-Entwicklung Execution Log Edit " Without RTT_JCL_MSF_MENTO_Performance Dash…" at bounding box center [784, 6] width 1568 height 2869
paste input "CarrierName=JCL Logistics Austria GmbH"
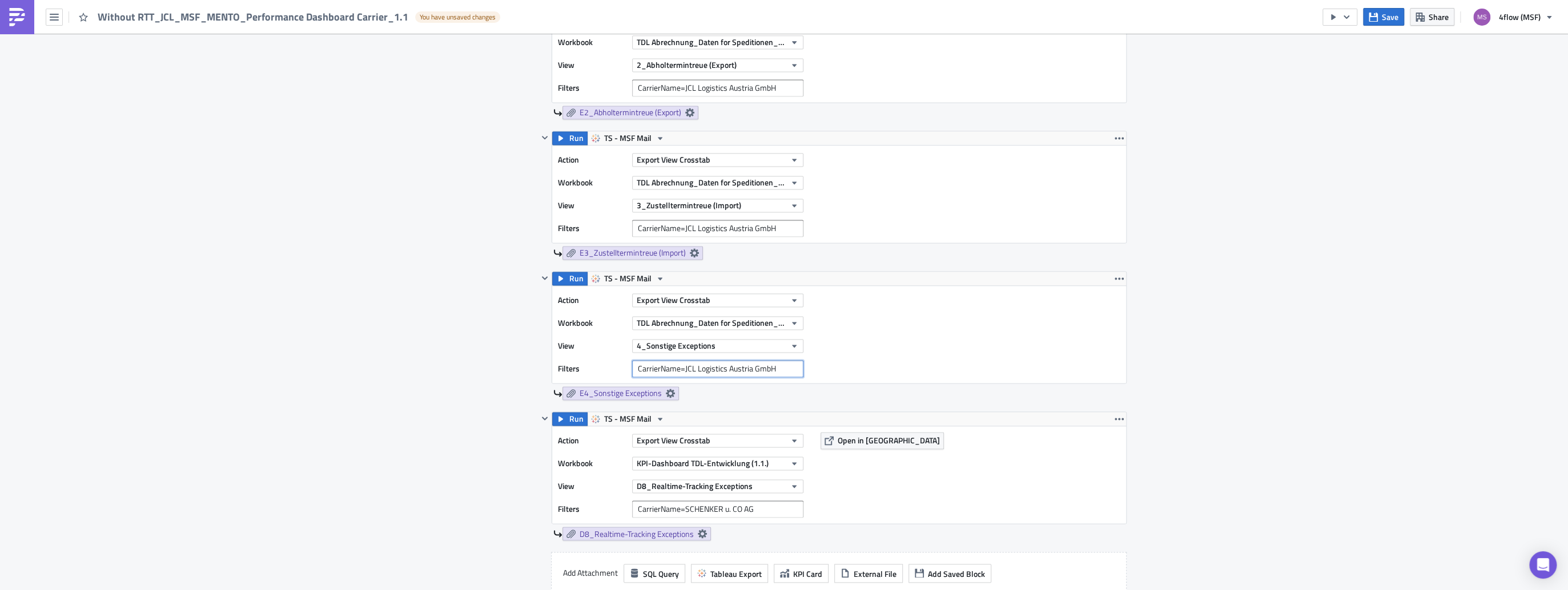
type input "CarrierName=JCL Logistics Austria GmbH"
click at [764, 518] on input "CarrierName=SCHENKER u. CO AG" at bounding box center [717, 509] width 172 height 17
drag, startPoint x: 764, startPoint y: 523, endPoint x: 555, endPoint y: 503, distance: 210.0
click at [558, 503] on div "Action Export View Crosstab Workbook KPI-Dashboard TDL-Entwicklung (1.1.) View …" at bounding box center [683, 475] width 251 height 85
paste input "CarrierName=JCL Logistics Austria GmbH"
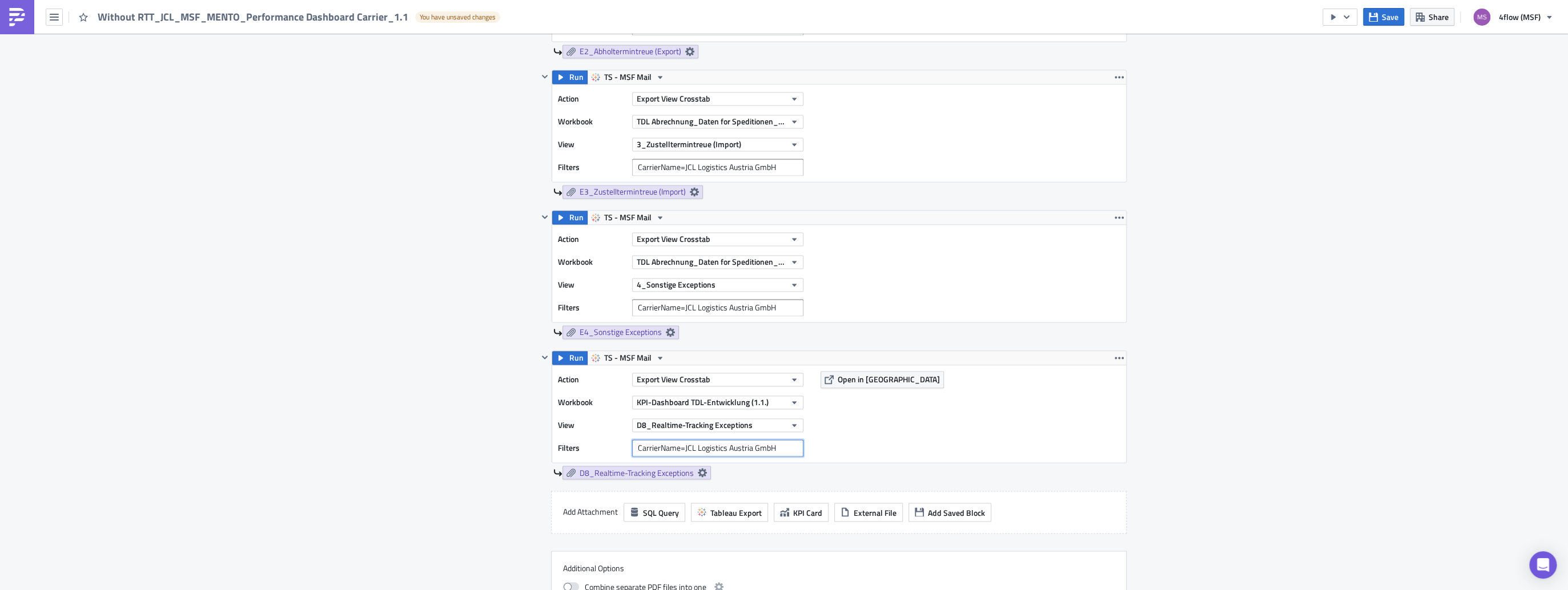
scroll to position [1690, 0]
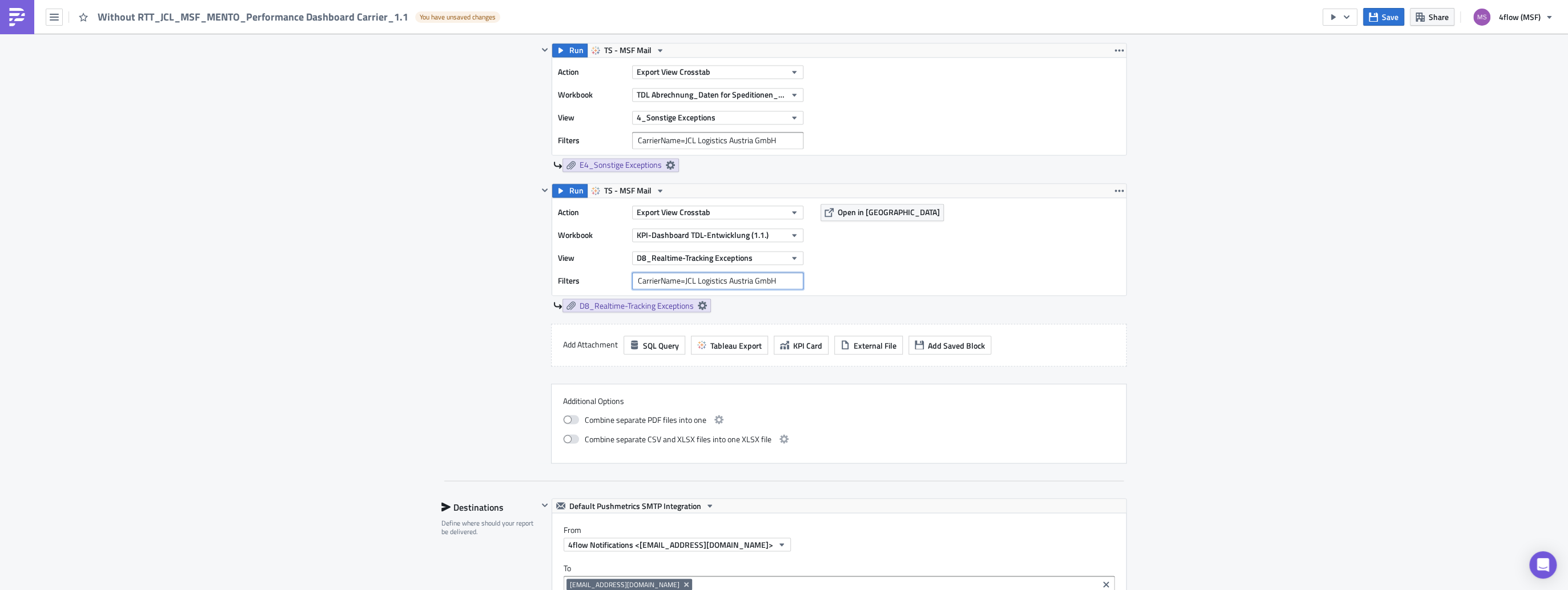
type input "CarrierName=JCL Logistics Austria GmbH"
click at [907, 446] on div "Combine separate PDF files into one Combine separate CSV and XLSX files into on…" at bounding box center [838, 429] width 552 height 43
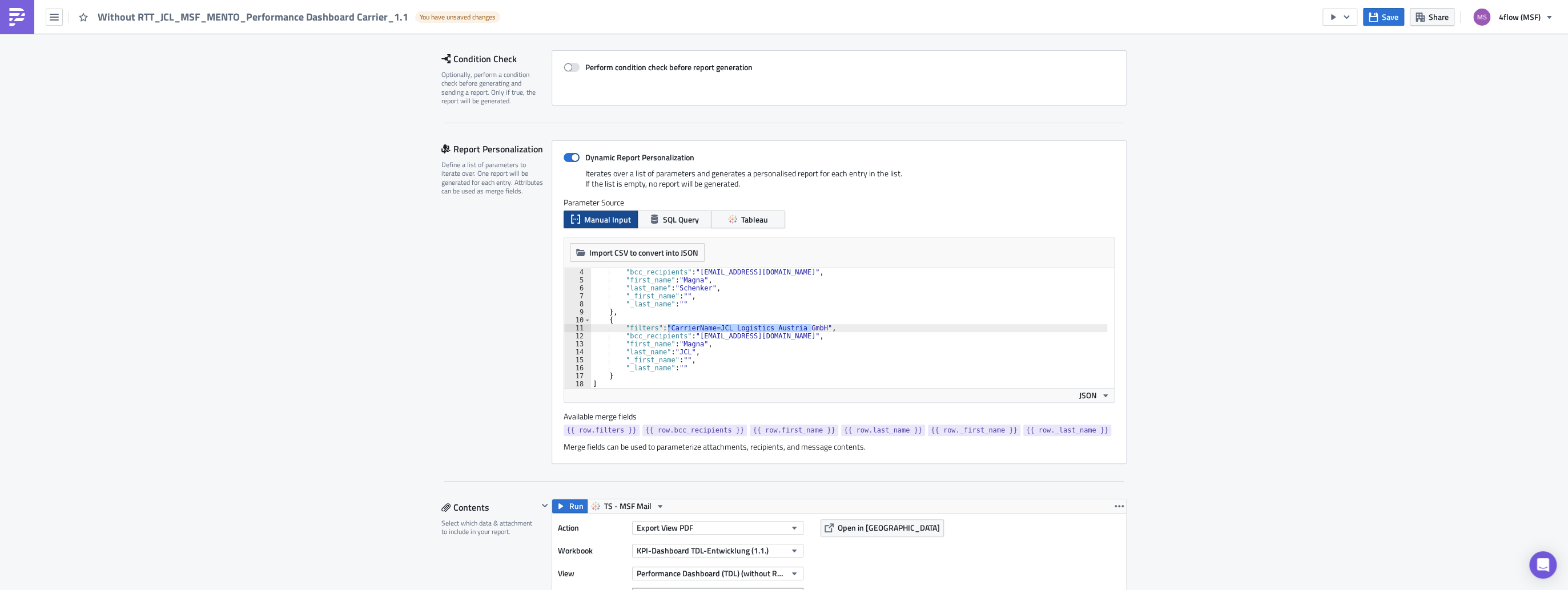
scroll to position [0, 0]
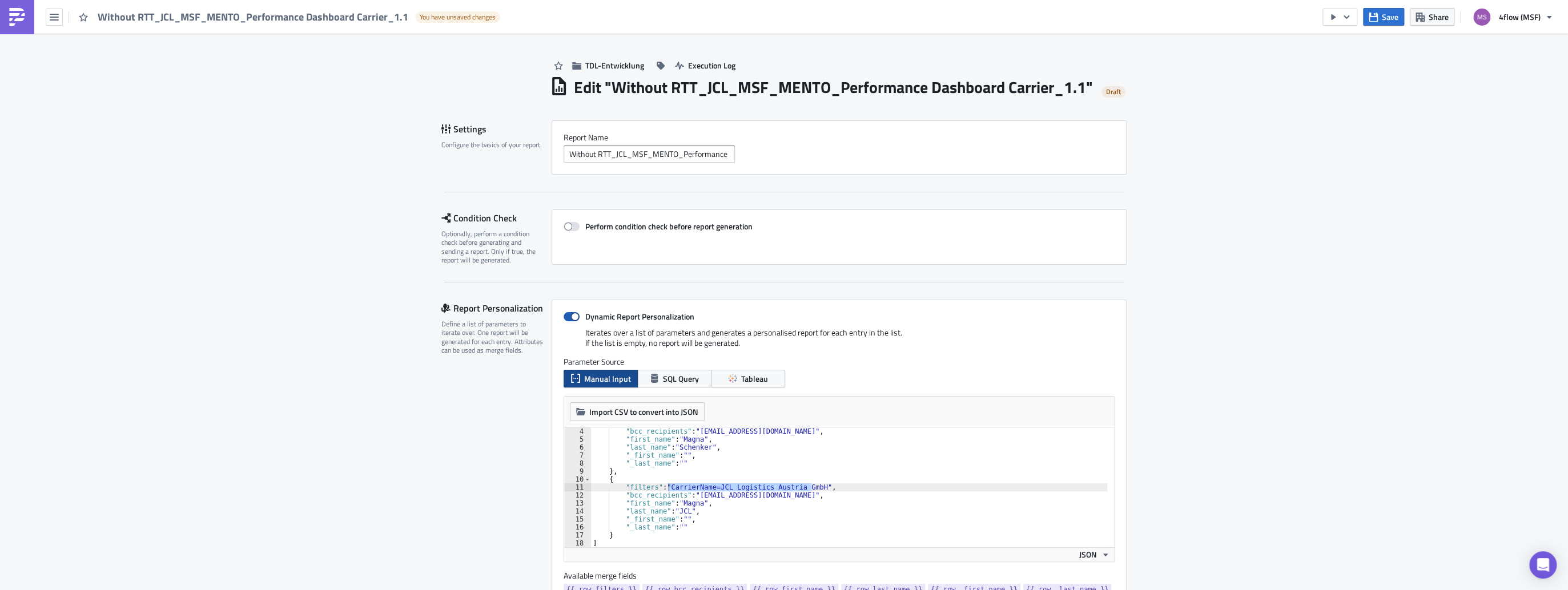
click at [569, 321] on span at bounding box center [572, 317] width 16 height 9
click at [569, 321] on input "Dynamic Report Personalization" at bounding box center [569, 317] width 7 height 7
checkbox input "false"
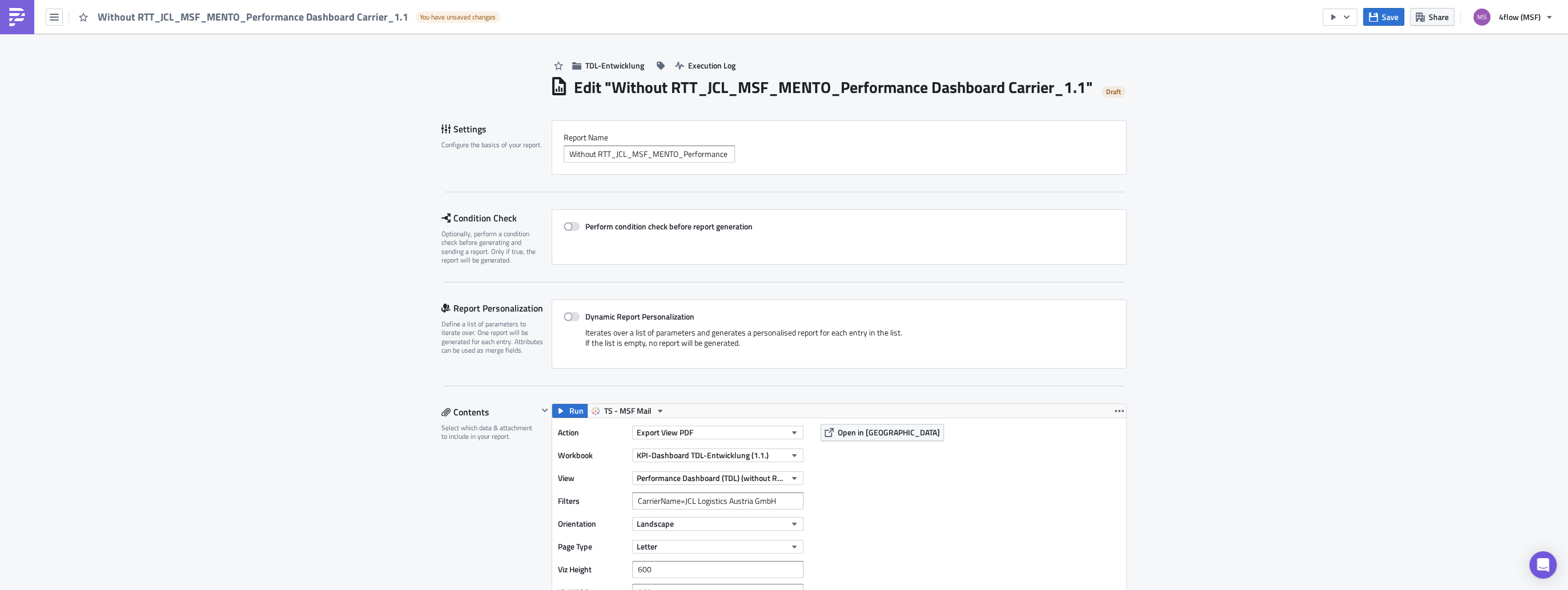
scroll to position [2071, 0]
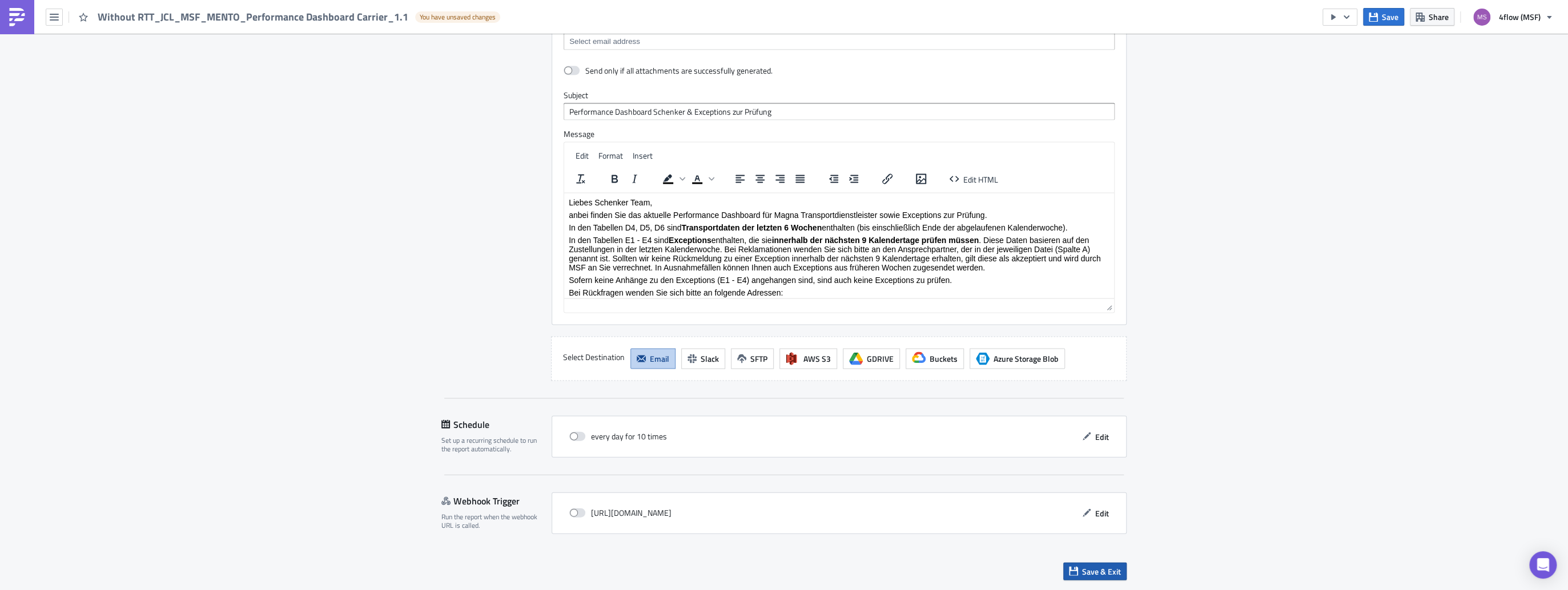
click at [1106, 576] on span "Save & Exit" at bounding box center [1101, 571] width 39 height 12
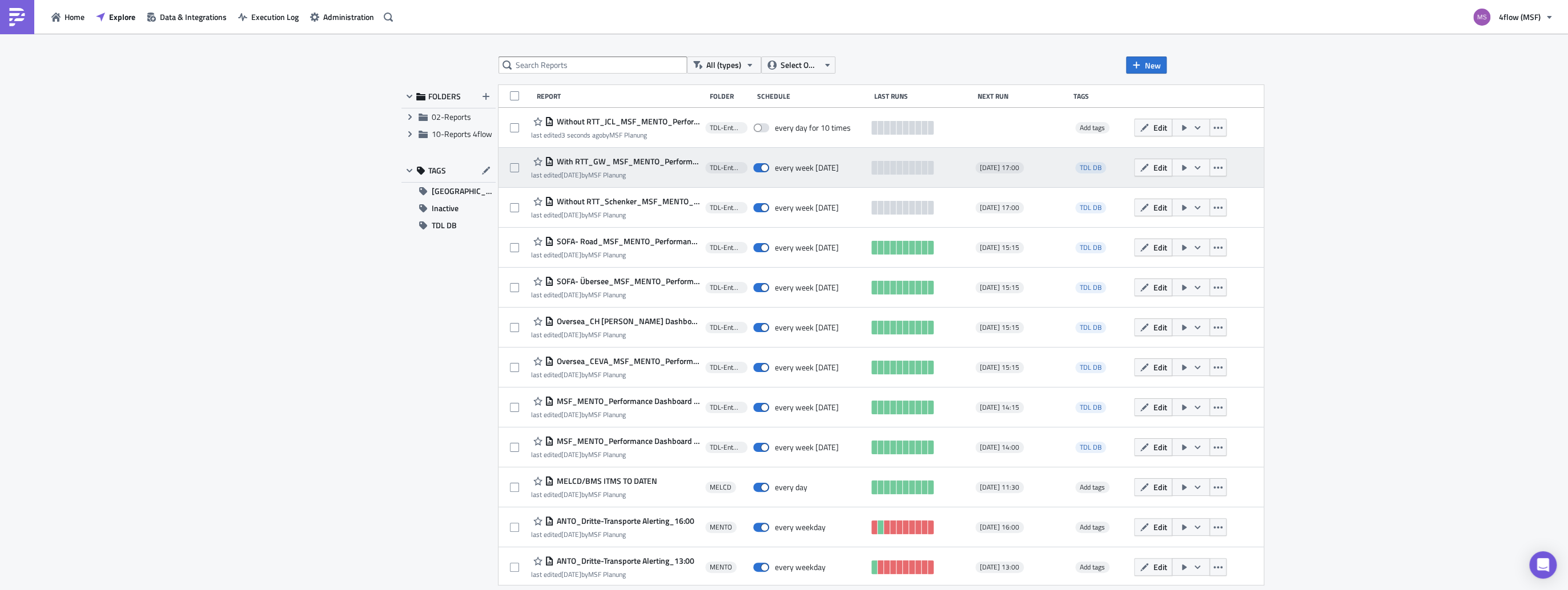
click at [636, 162] on span "With RTT_GW_ MSF_MENTO_Performance Dashboard Carrier_1.1" at bounding box center [626, 161] width 145 height 10
click at [626, 165] on span "With RTT_GW_ MSF_MENTO_Performance Dashboard Carrier_1.1" at bounding box center [626, 161] width 145 height 10
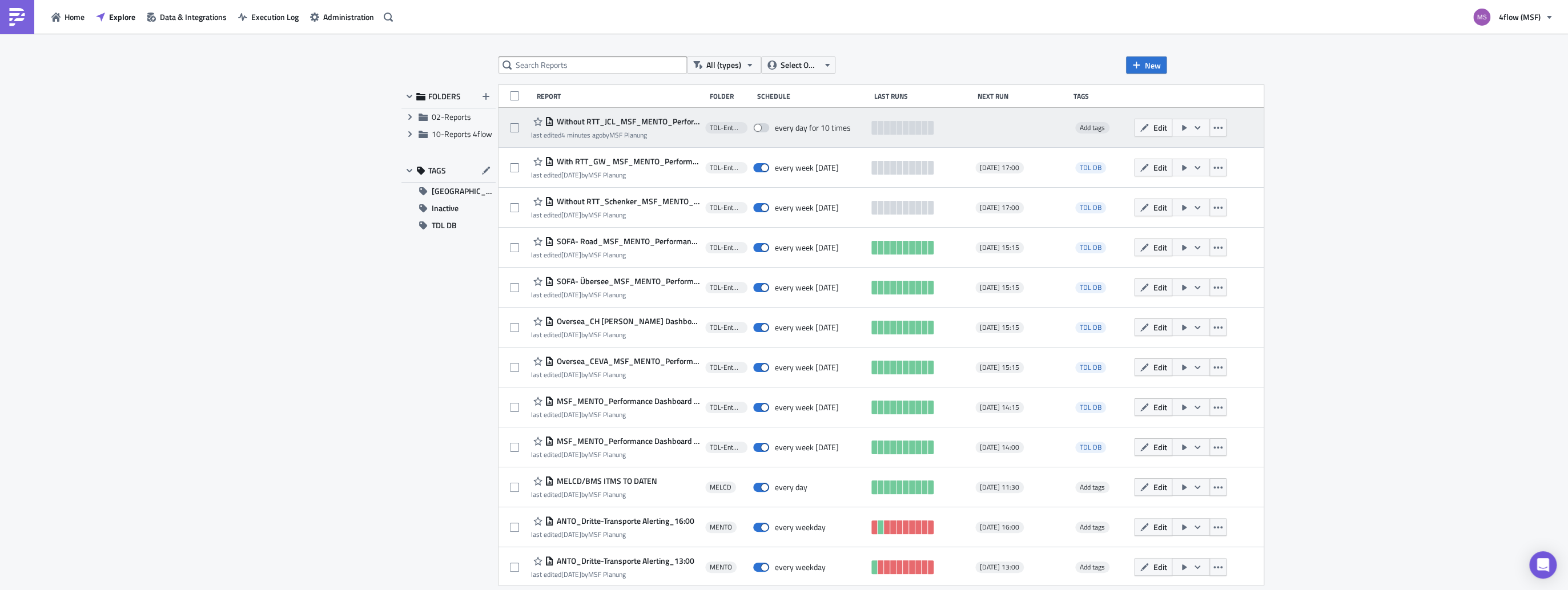
click at [1001, 130] on div at bounding box center [1021, 127] width 92 height 23
click at [1090, 127] on span "Add tags" at bounding box center [1093, 128] width 25 height 11
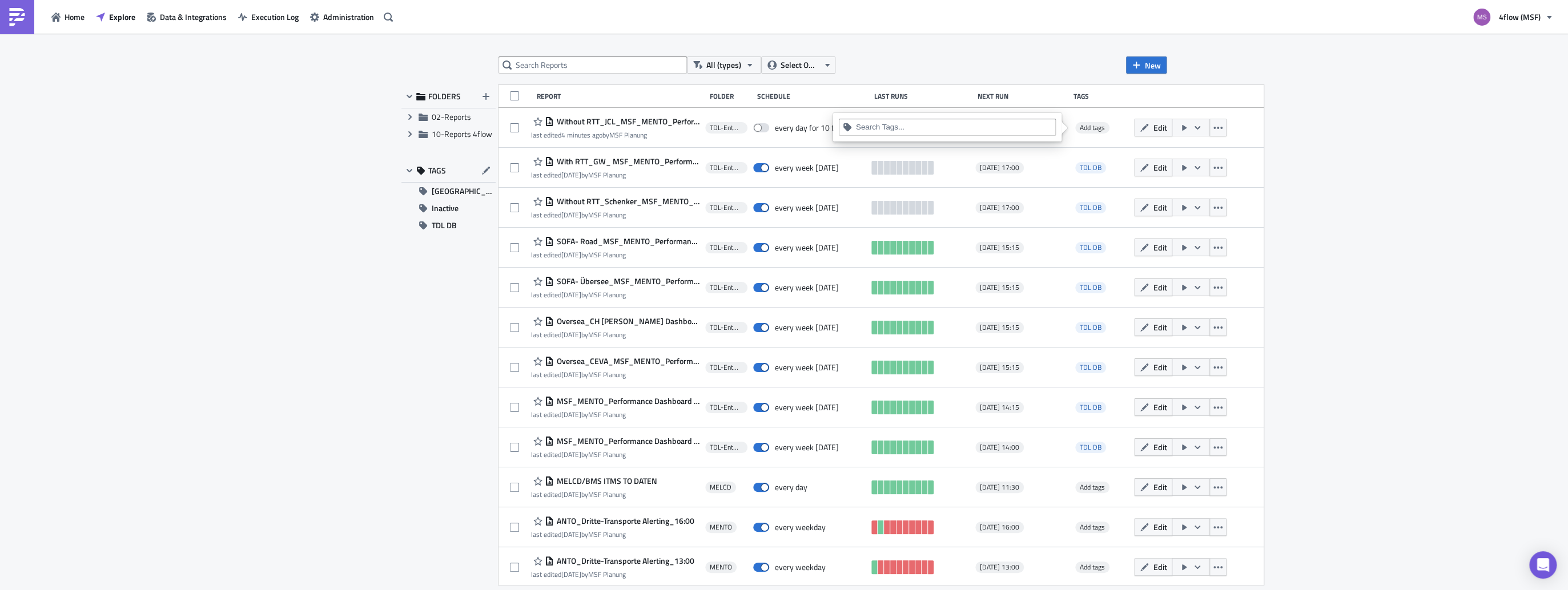
click at [883, 123] on input at bounding box center [954, 127] width 196 height 12
click at [859, 180] on div "TDL DB" at bounding box center [947, 182] width 203 height 12
click at [1028, 75] on div "All (types) Select Owner New FOLDERS Expand group 02-Reports Expand group 10-Re…" at bounding box center [784, 312] width 777 height 513
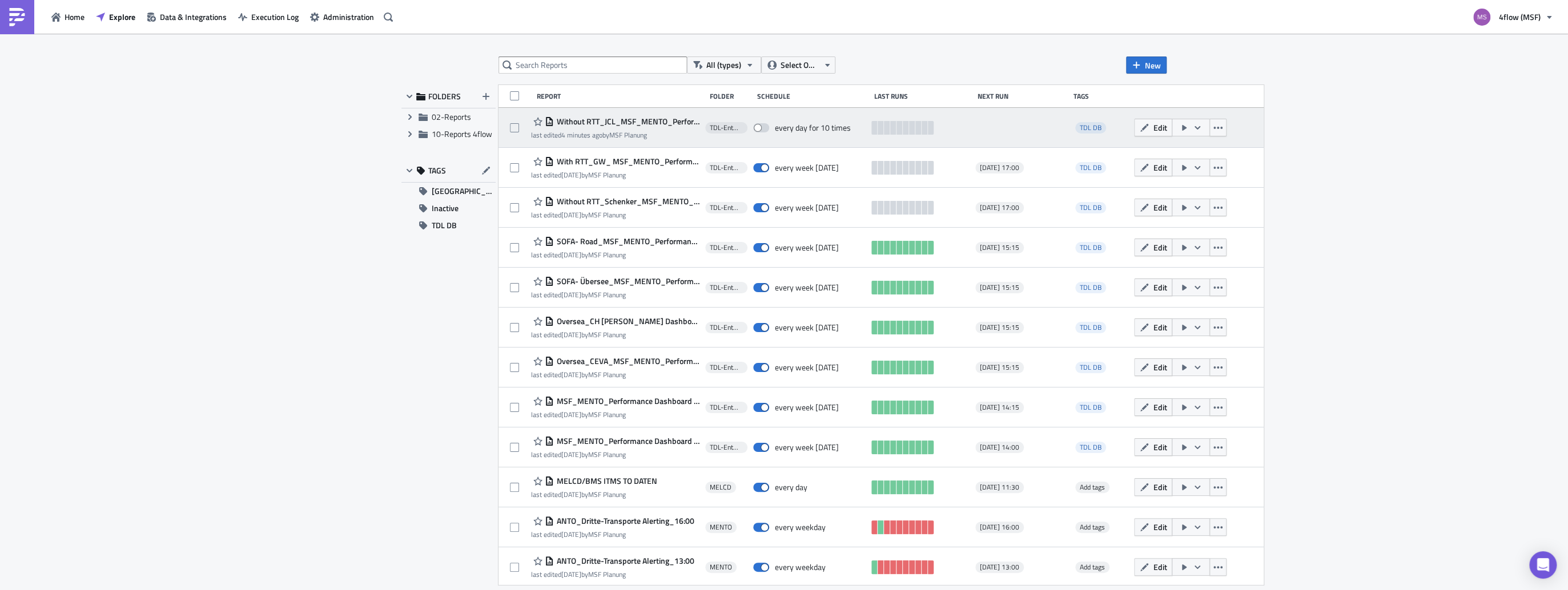
click at [994, 123] on div at bounding box center [1021, 127] width 92 height 23
click at [617, 121] on span "Without RTT_JCL_MSF_MENTO_Performance Dashboard Carrier_1.1" at bounding box center [626, 121] width 145 height 10
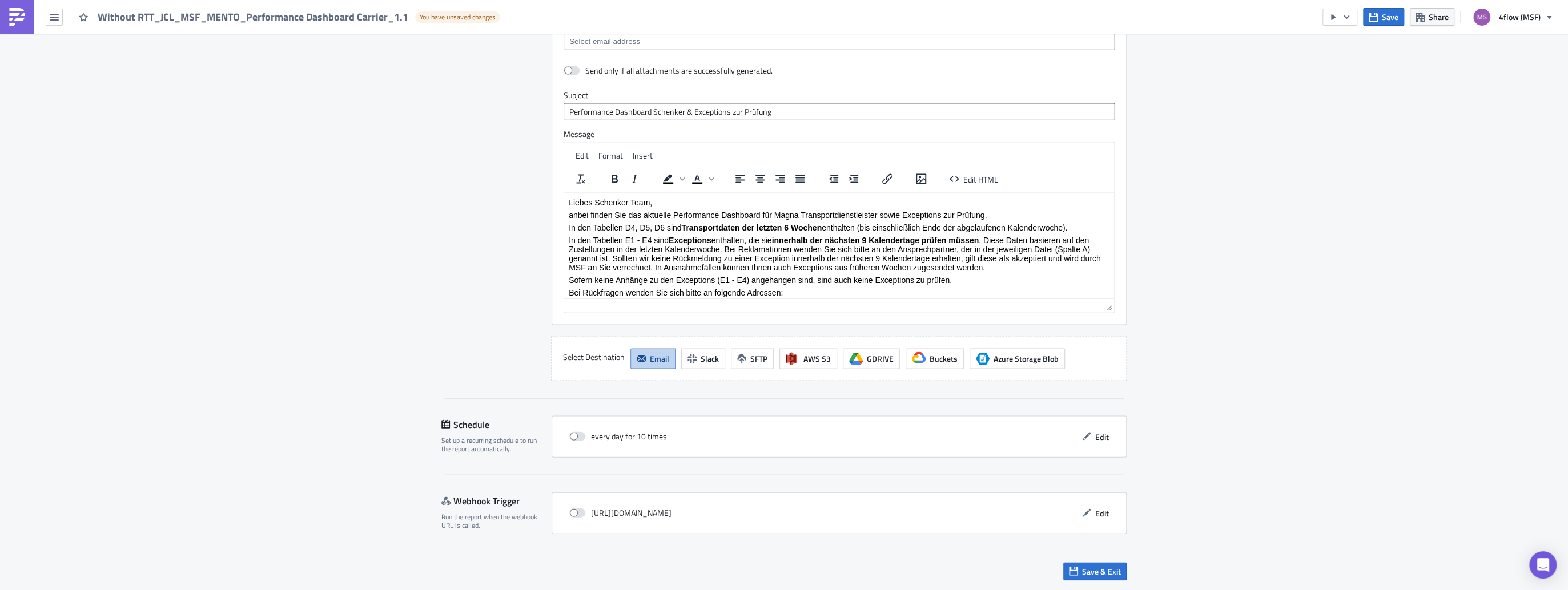
scroll to position [2071, 0]
click at [1095, 437] on span "Edit" at bounding box center [1102, 437] width 14 height 12
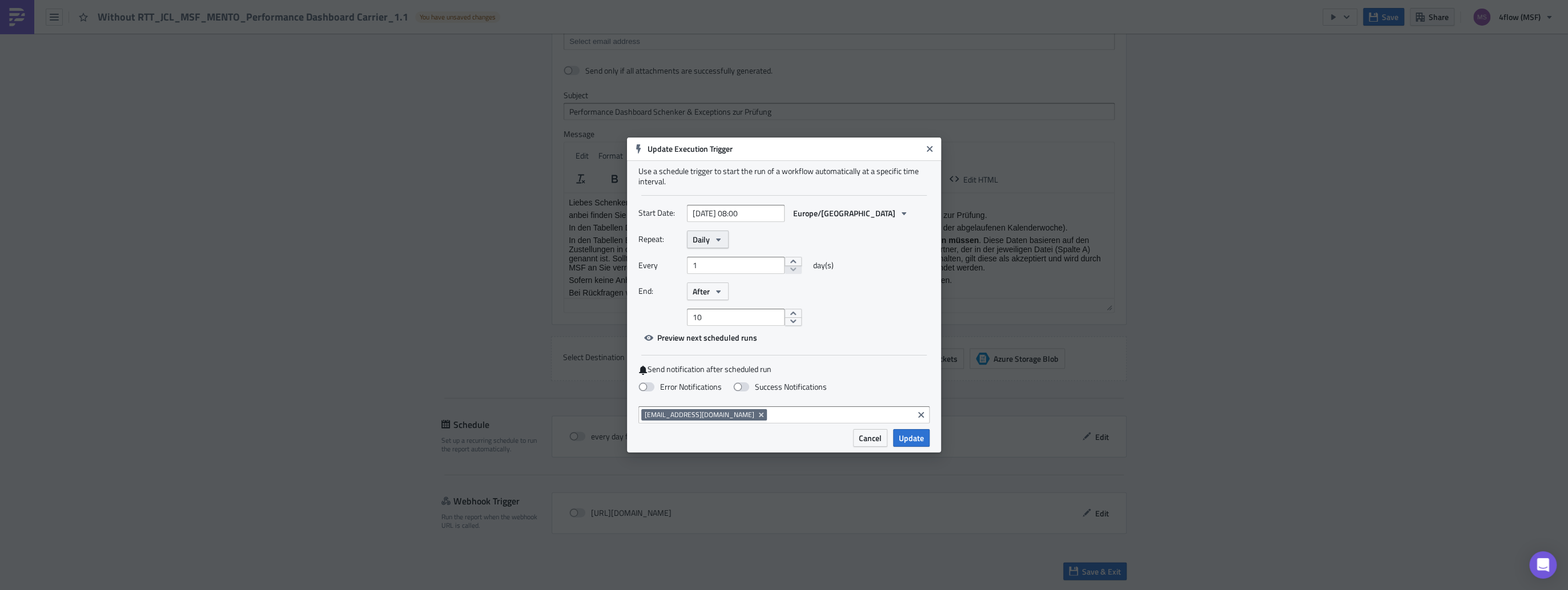
click at [724, 240] on button "Daily" at bounding box center [708, 240] width 42 height 18
click at [720, 290] on div "Weekly" at bounding box center [740, 294] width 94 height 12
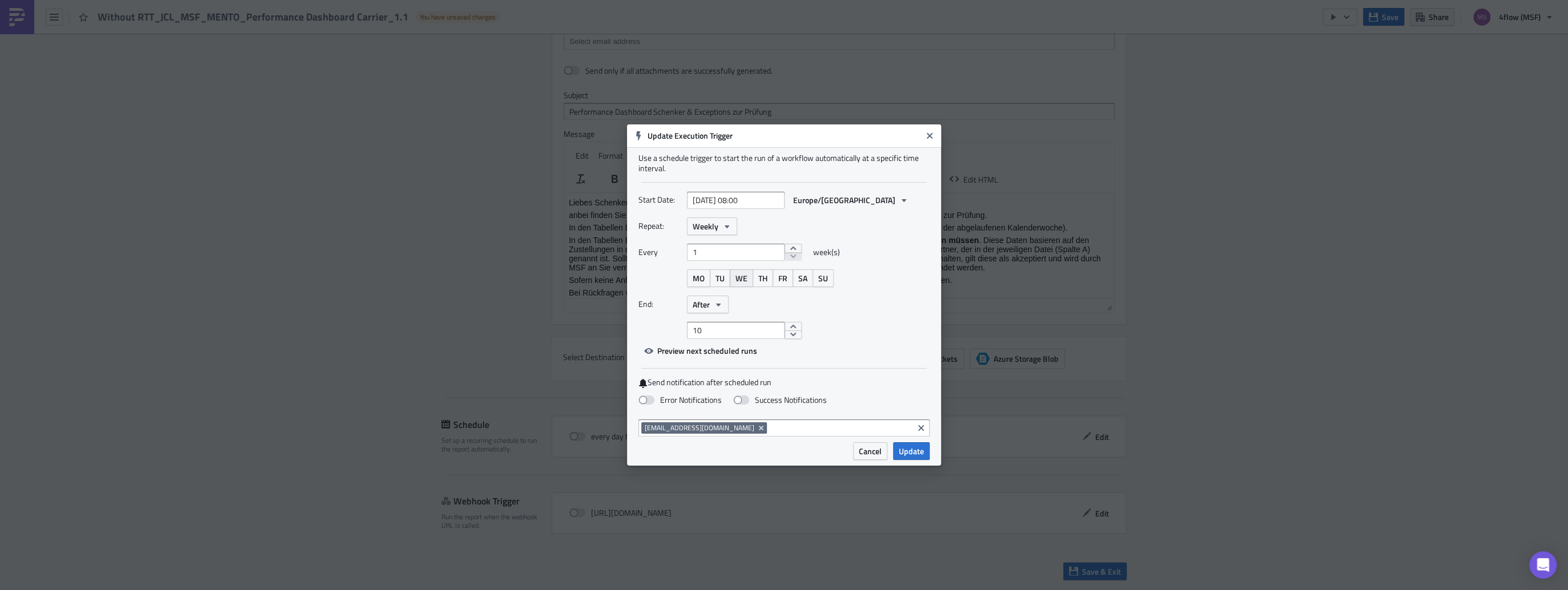
click at [744, 280] on span "WE" at bounding box center [740, 278] width 12 height 12
click at [717, 304] on icon "button" at bounding box center [718, 304] width 5 height 3
click at [710, 324] on div "Never" at bounding box center [740, 326] width 94 height 12
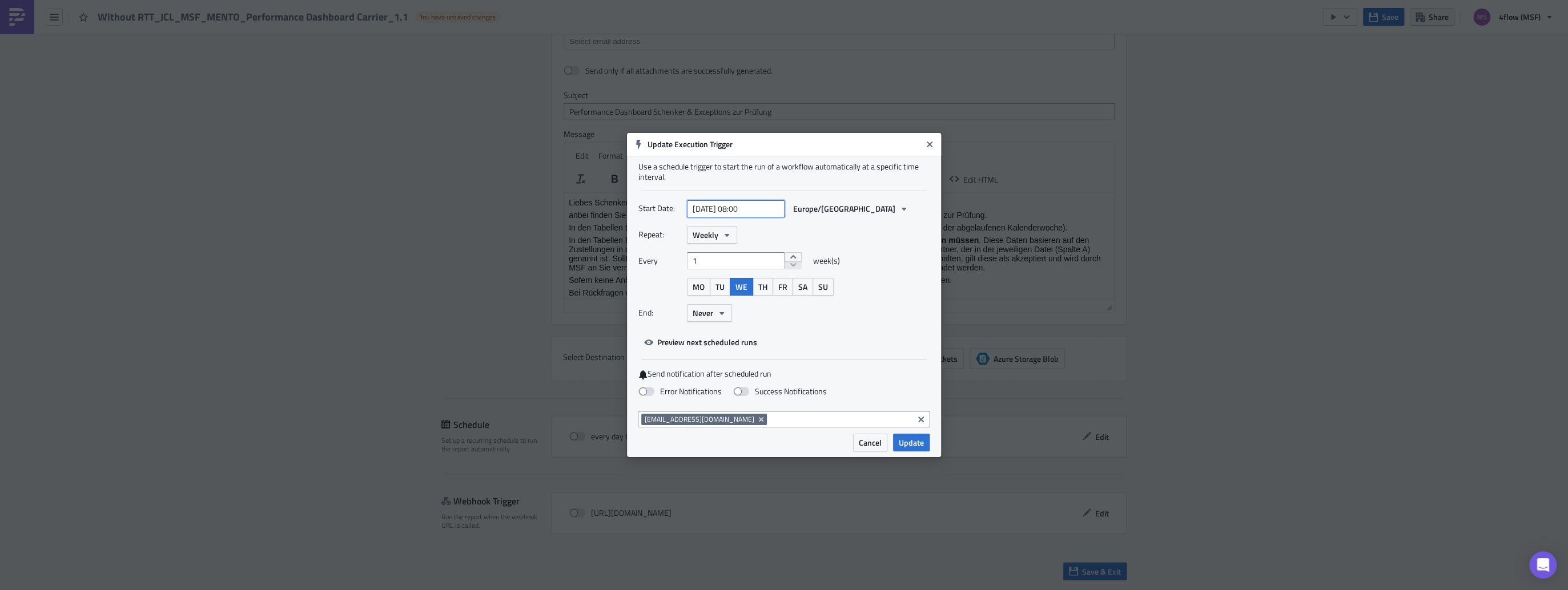
click at [746, 209] on input "[DATE] 08:00" at bounding box center [736, 209] width 98 height 17
select select "7"
select select "2025"
type input "[DATE] 14:00"
click at [888, 257] on div "Every 1 week(s)" at bounding box center [783, 265] width 291 height 25
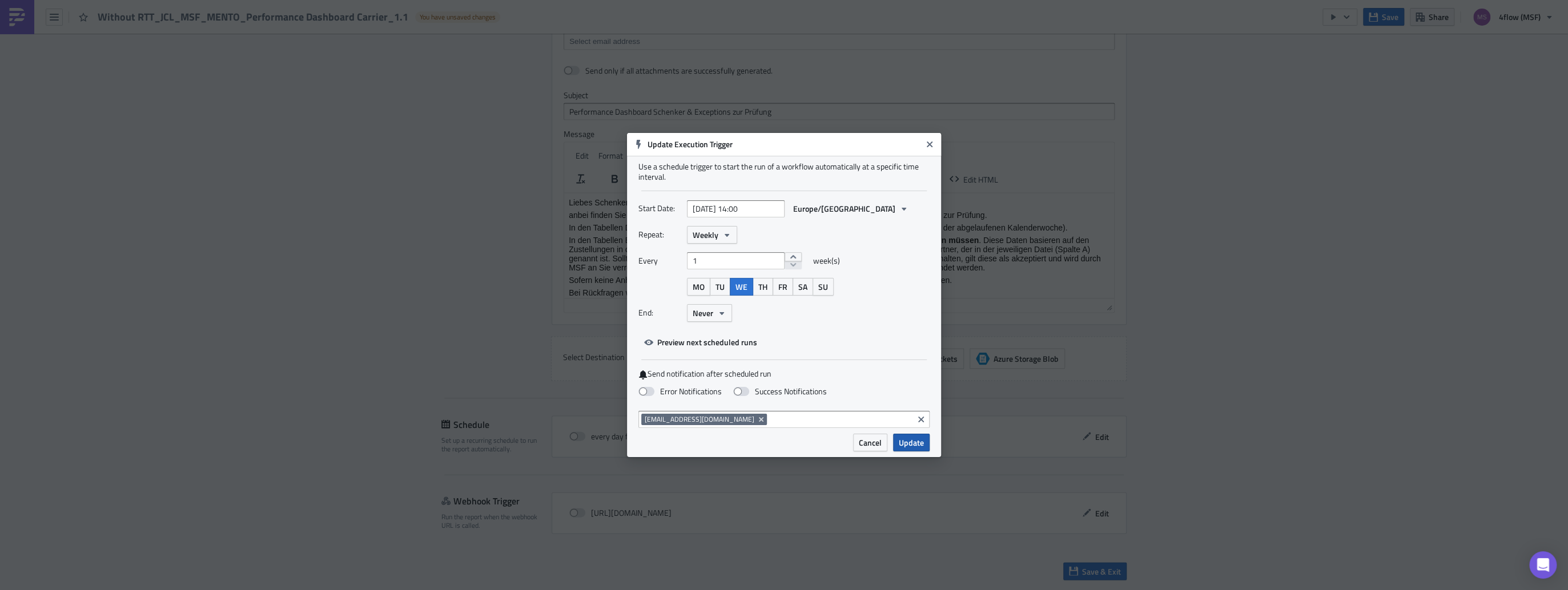
click at [912, 446] on span "Update" at bounding box center [911, 442] width 25 height 12
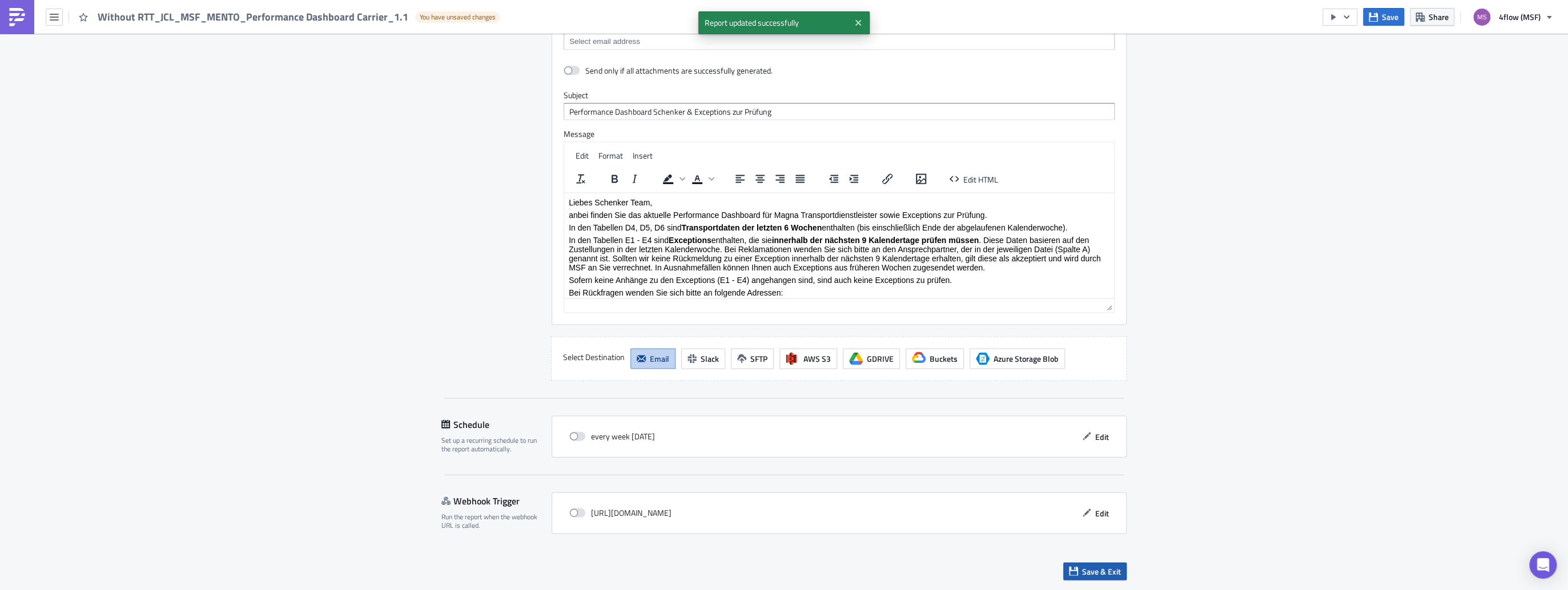
click at [1102, 580] on button "Save & Exit" at bounding box center [1094, 572] width 64 height 18
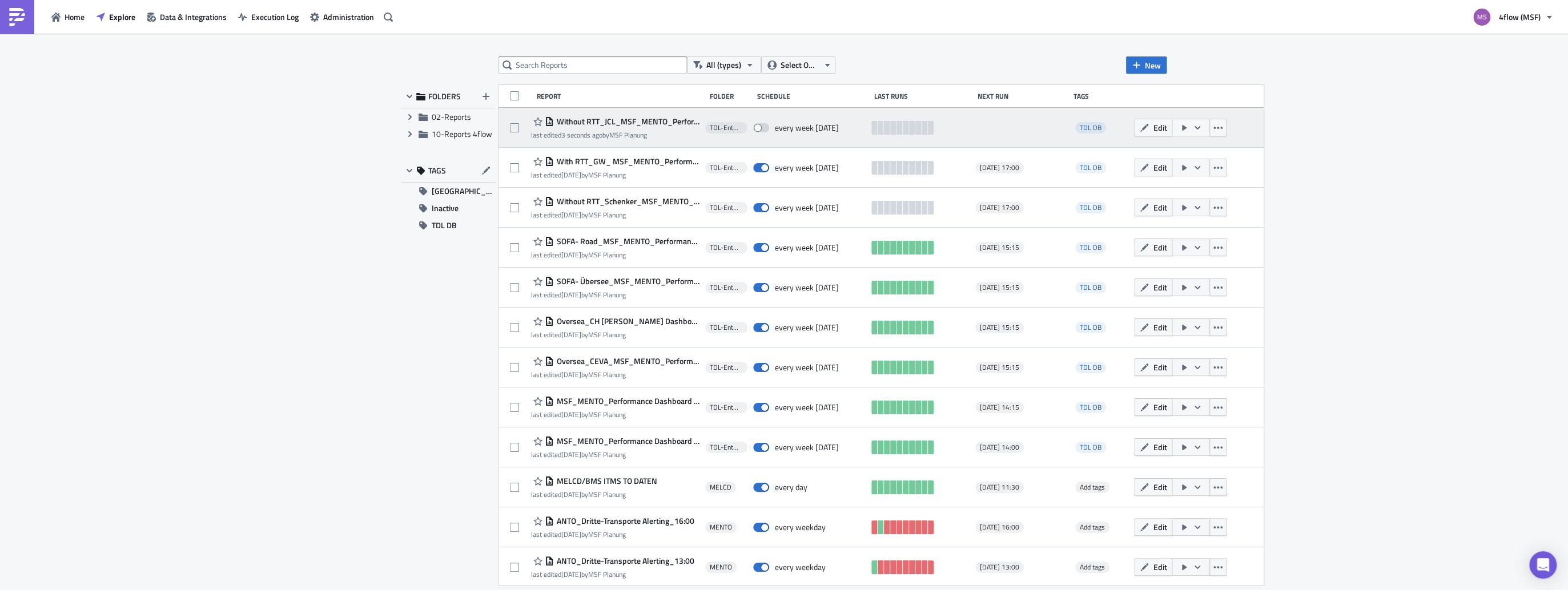
click at [998, 138] on div at bounding box center [1021, 127] width 92 height 23
click at [1142, 132] on icon "button" at bounding box center [1144, 128] width 9 height 9
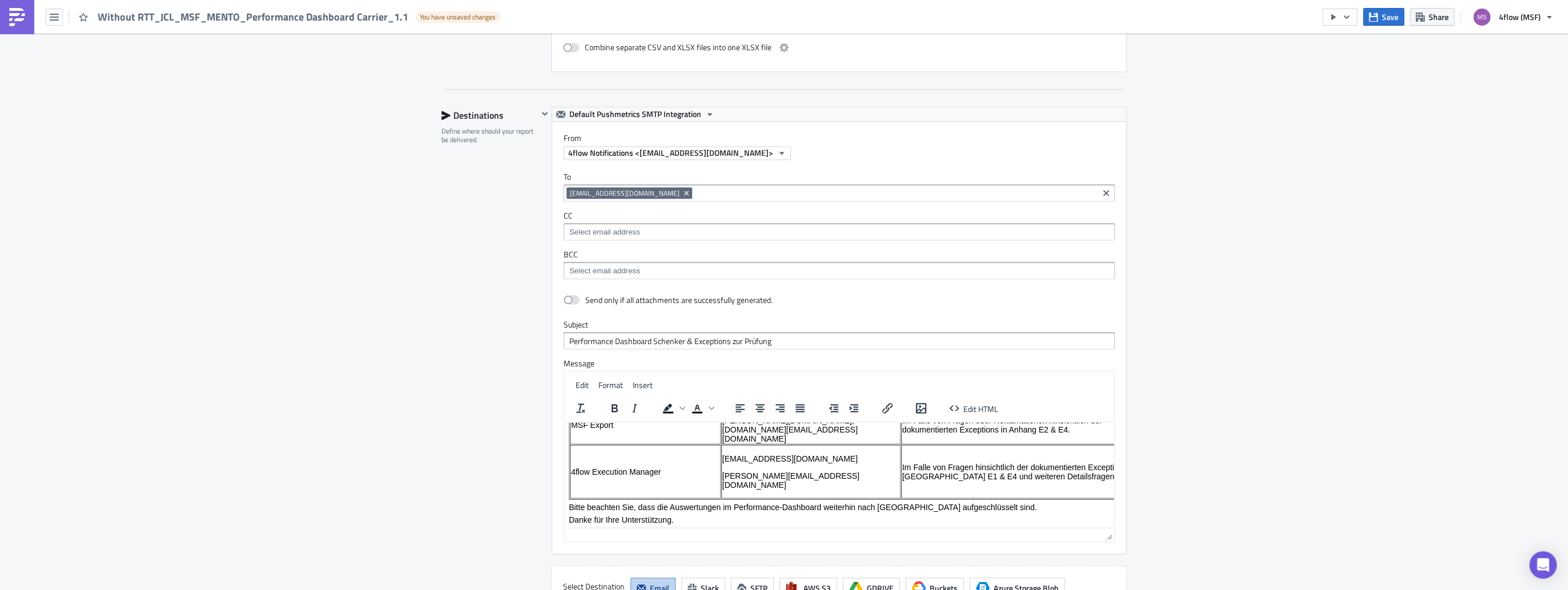
scroll to position [89, 0]
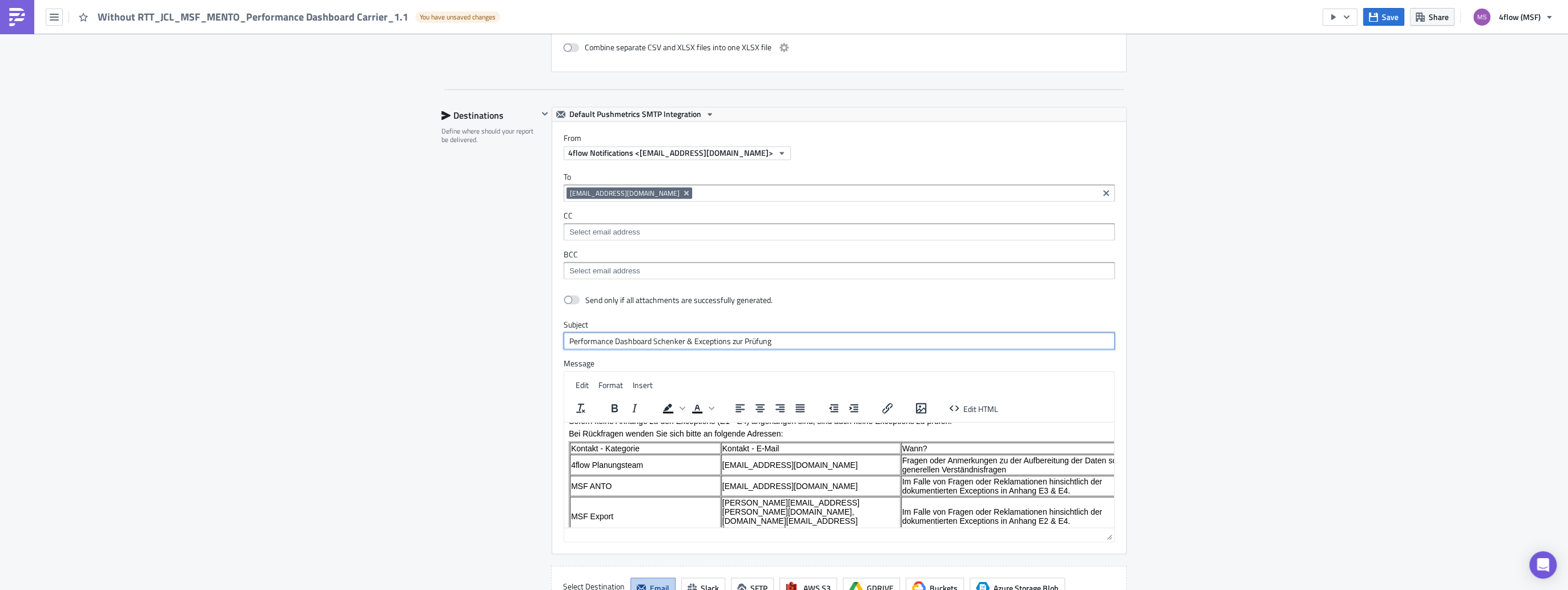
click at [680, 349] on input "Performance Dashboard Schenker & Exceptions zur Prüfung" at bounding box center [838, 340] width 551 height 17
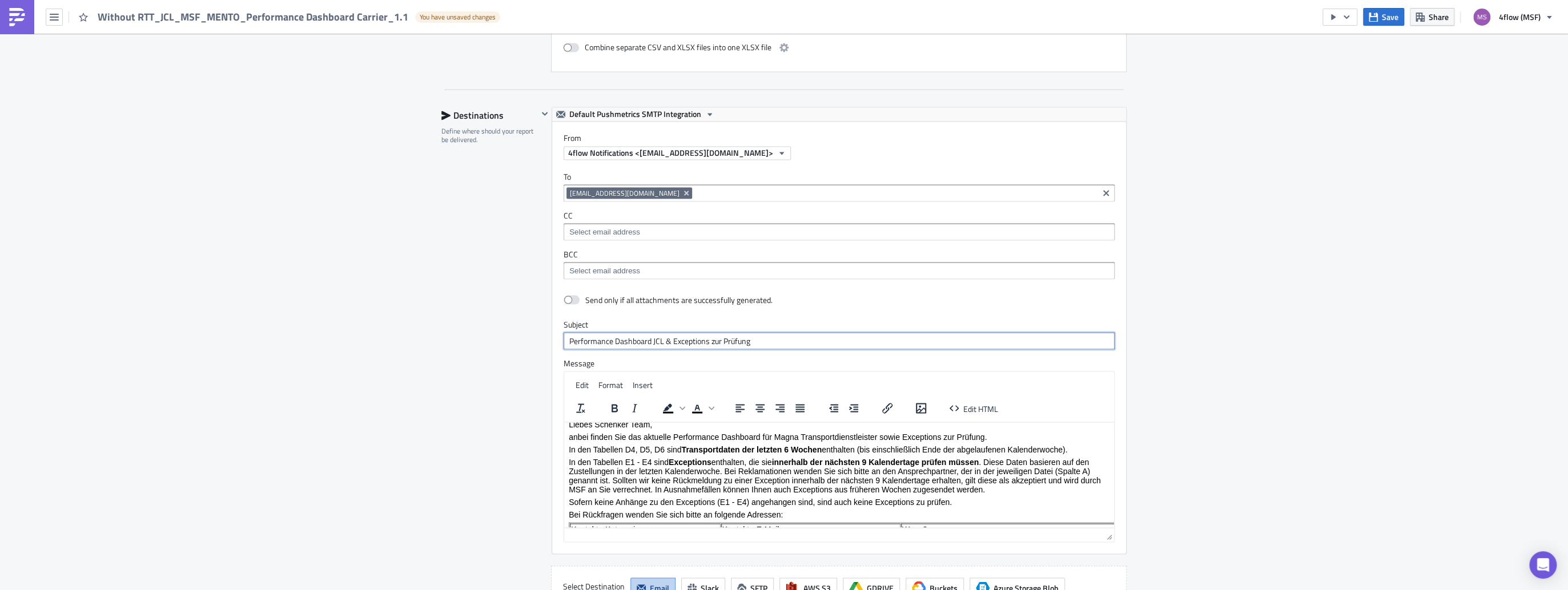
scroll to position [0, 0]
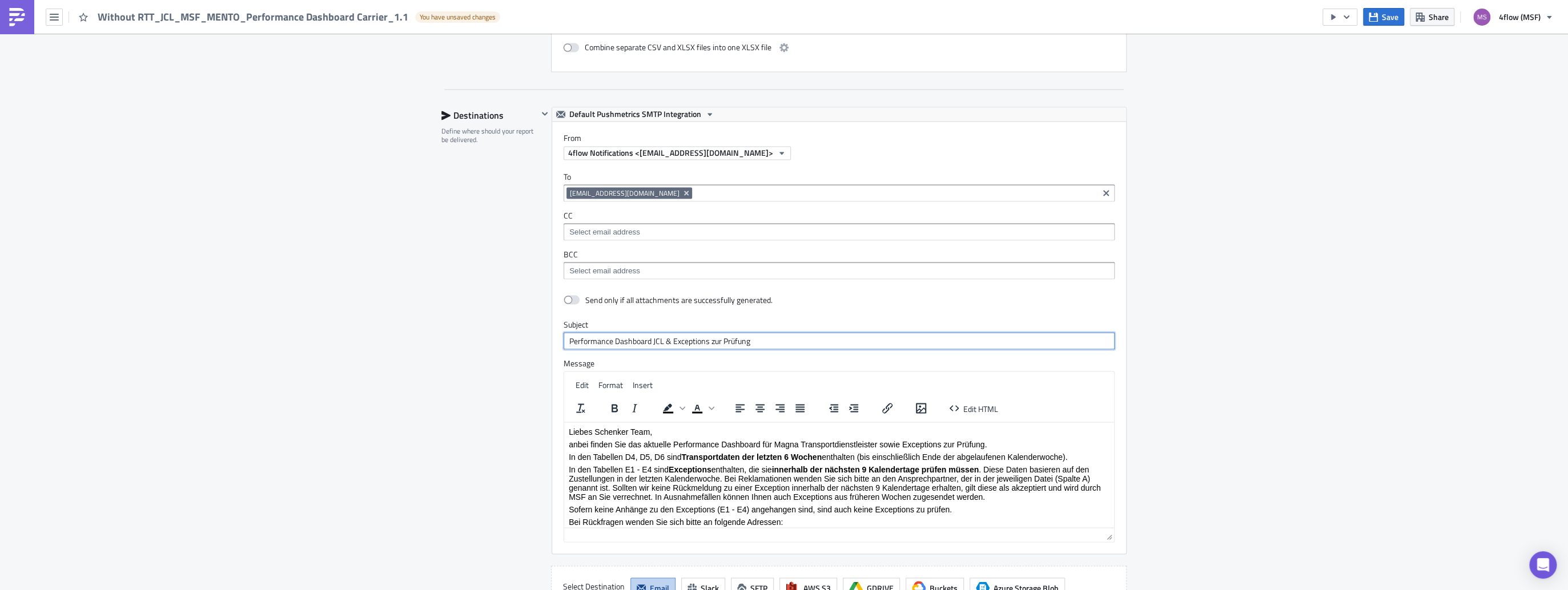
type input "Performance Dashboard JCL & Exceptions zur Prüfung"
click at [627, 430] on p "Liebes Schenker Team," at bounding box center [839, 431] width 541 height 9
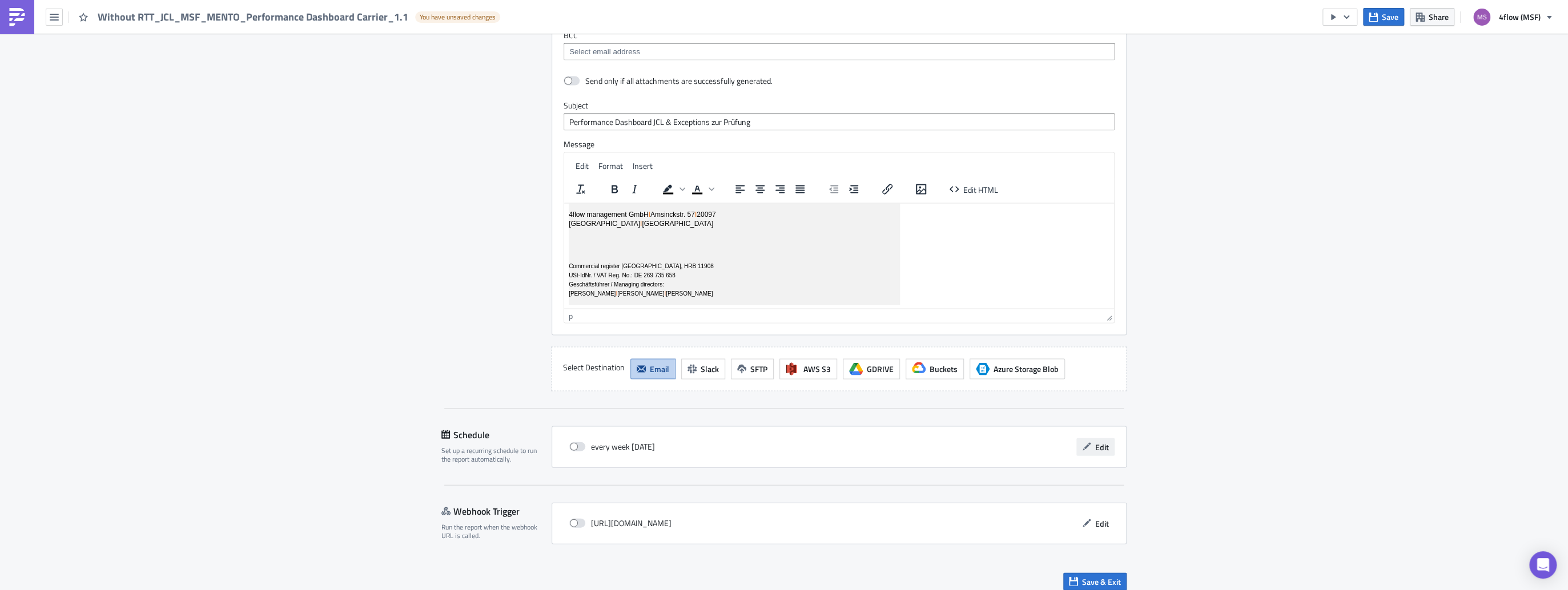
scroll to position [2026, 0]
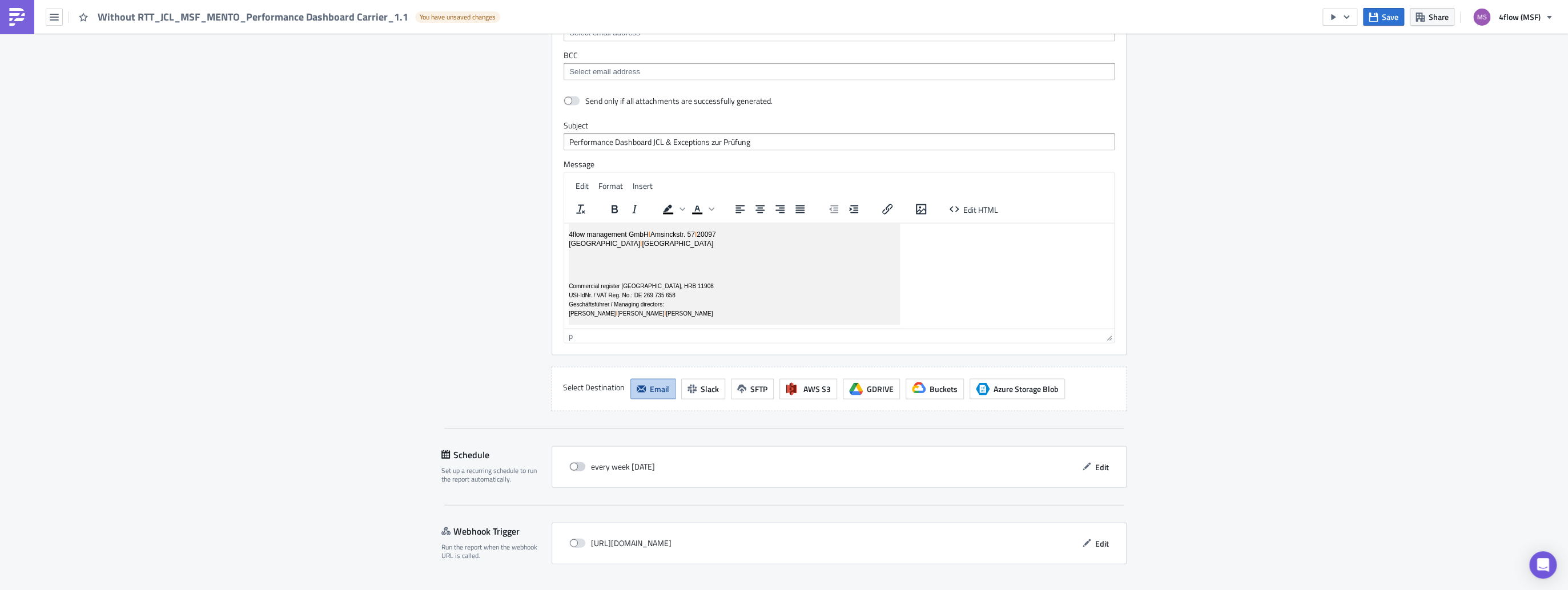
click at [579, 472] on span at bounding box center [577, 467] width 16 height 9
click at [579, 471] on input "checkbox" at bounding box center [575, 467] width 7 height 7
checkbox input "true"
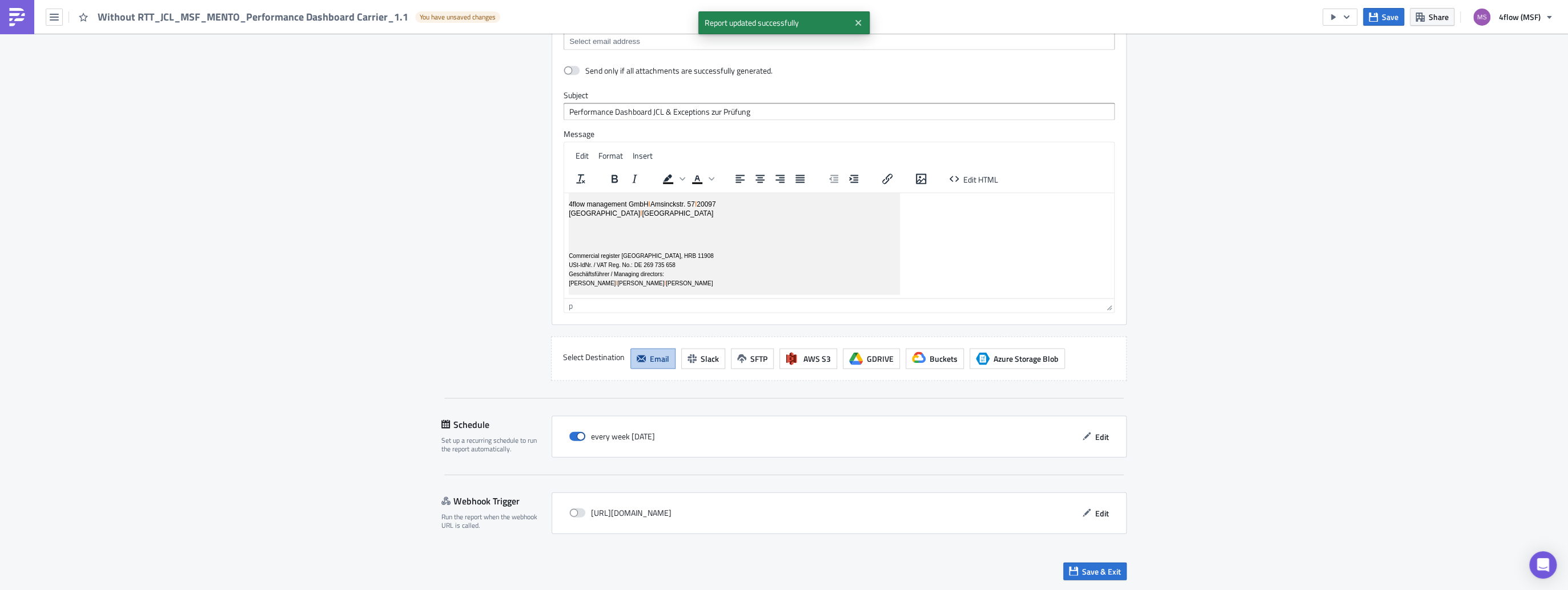
scroll to position [2071, 0]
click at [1093, 570] on span "Save & Exit" at bounding box center [1101, 571] width 39 height 12
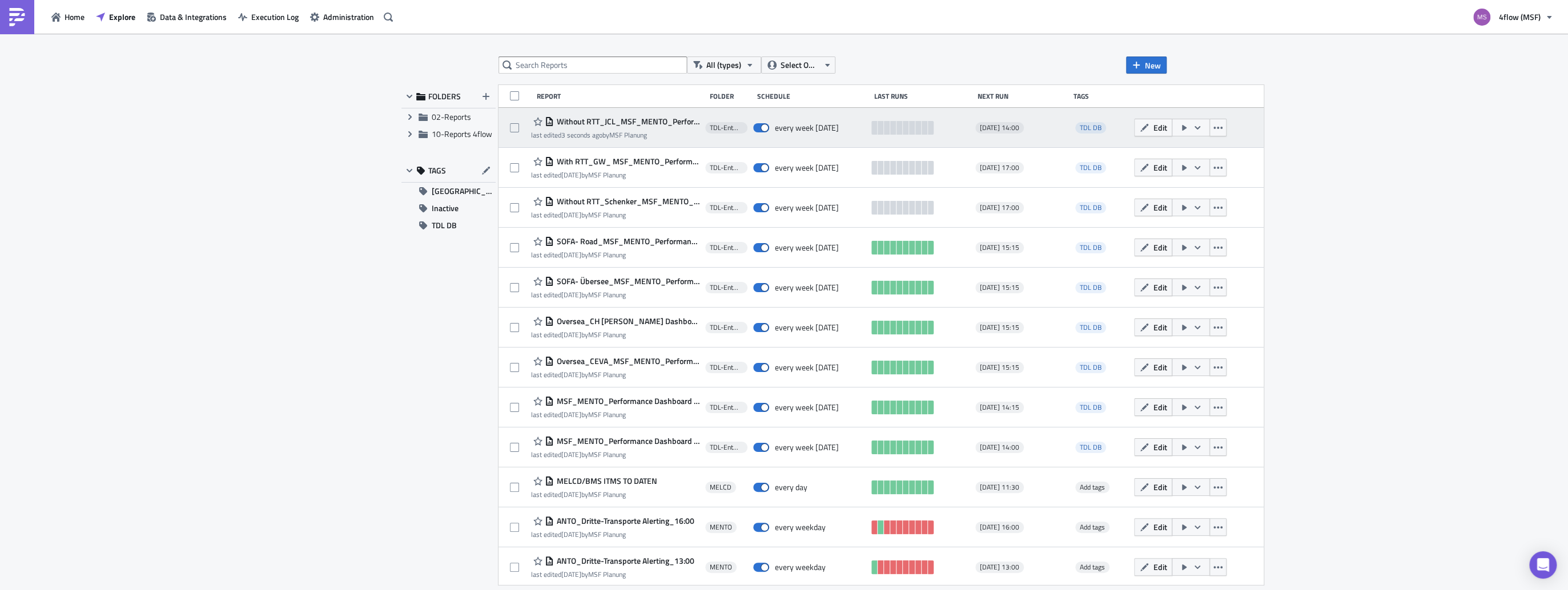
click at [997, 130] on span "[DATE] 14:00" at bounding box center [999, 128] width 39 height 9
click at [1157, 133] on span "Edit" at bounding box center [1159, 127] width 14 height 12
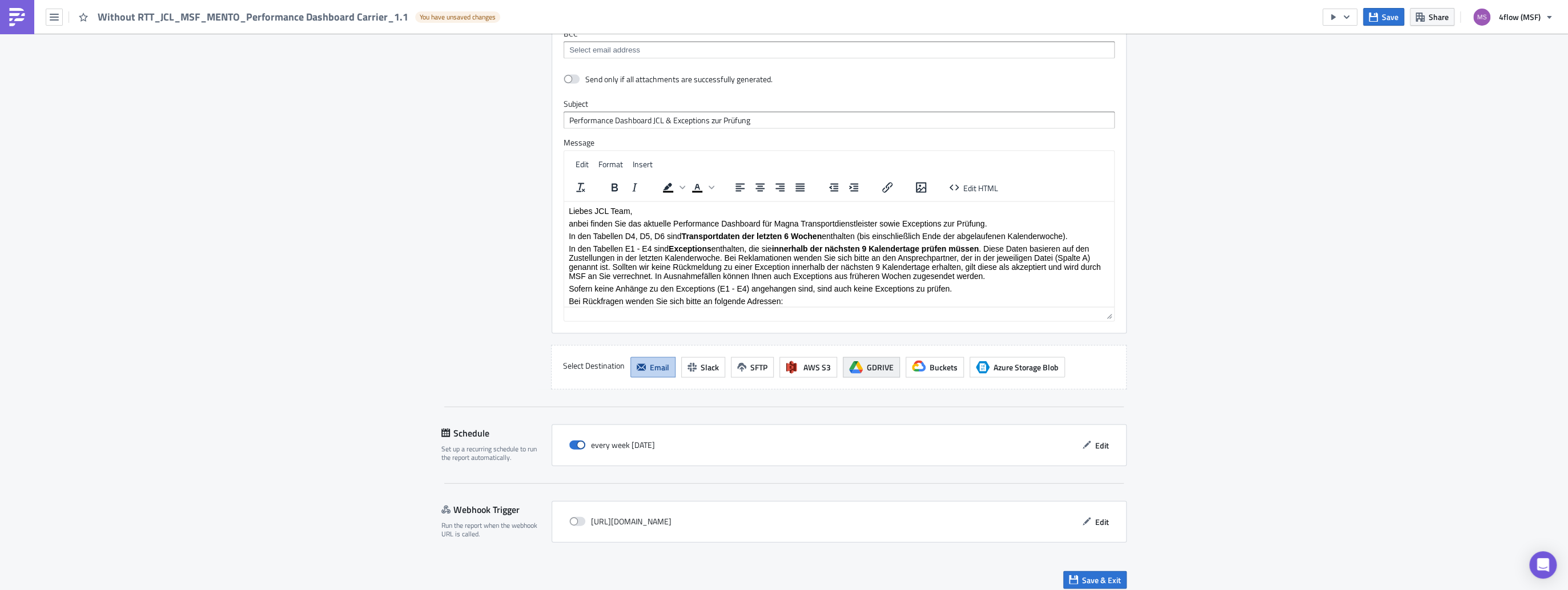
scroll to position [2071, 0]
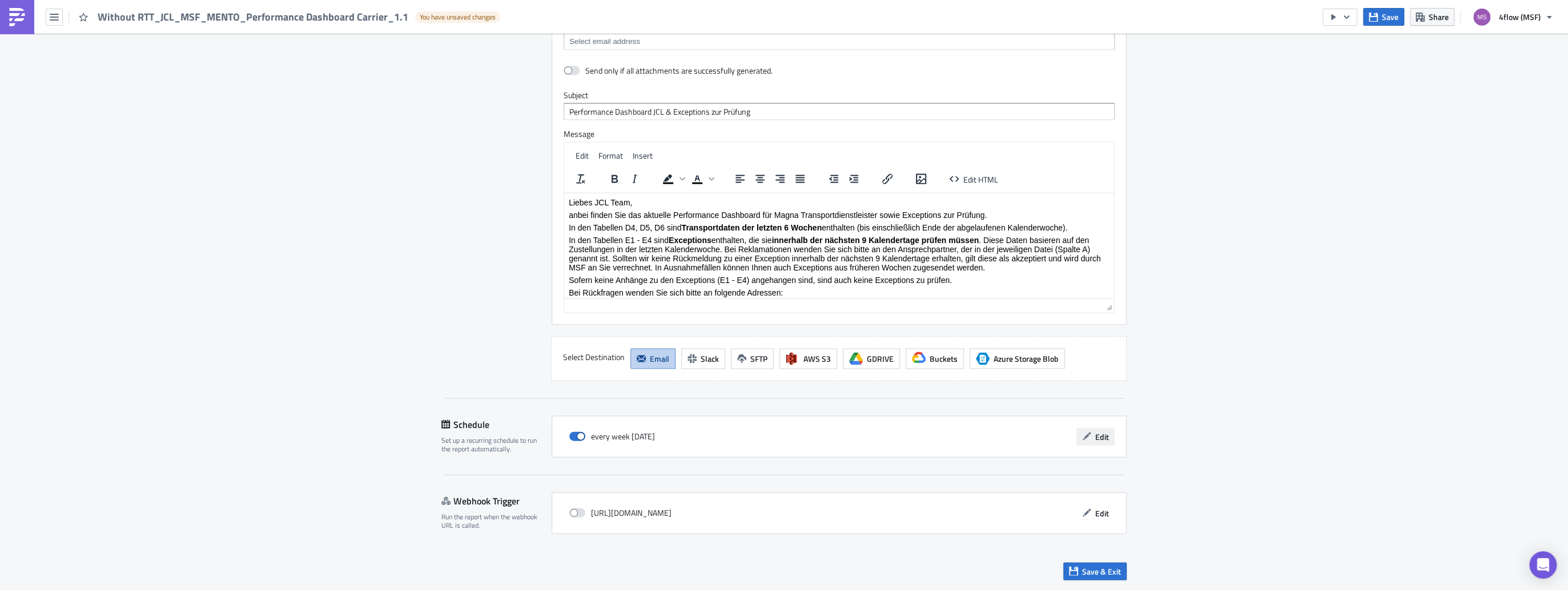
click at [1099, 436] on span "Edit" at bounding box center [1102, 437] width 14 height 12
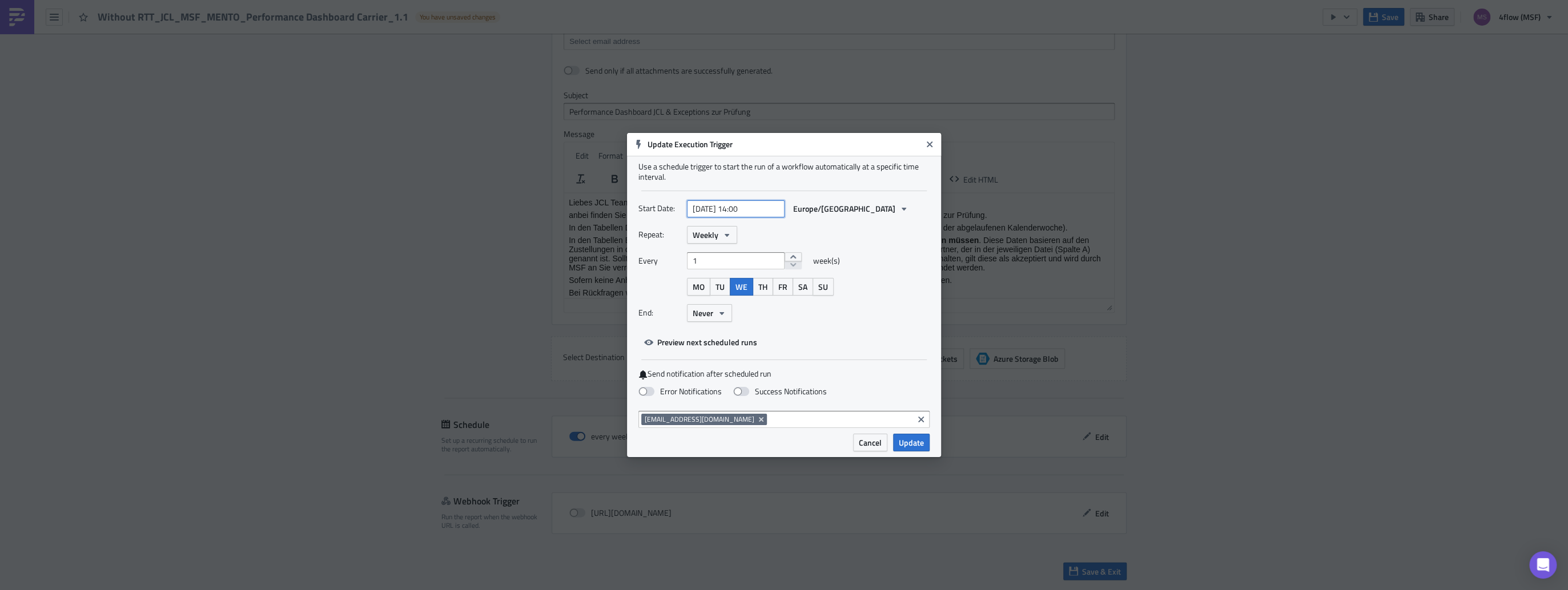
select select "7"
select select "2025"
click at [742, 205] on input "[DATE] 14:00" at bounding box center [736, 209] width 98 height 17
type input "[DATE] 17:00"
click at [910, 442] on span "Update" at bounding box center [911, 442] width 25 height 12
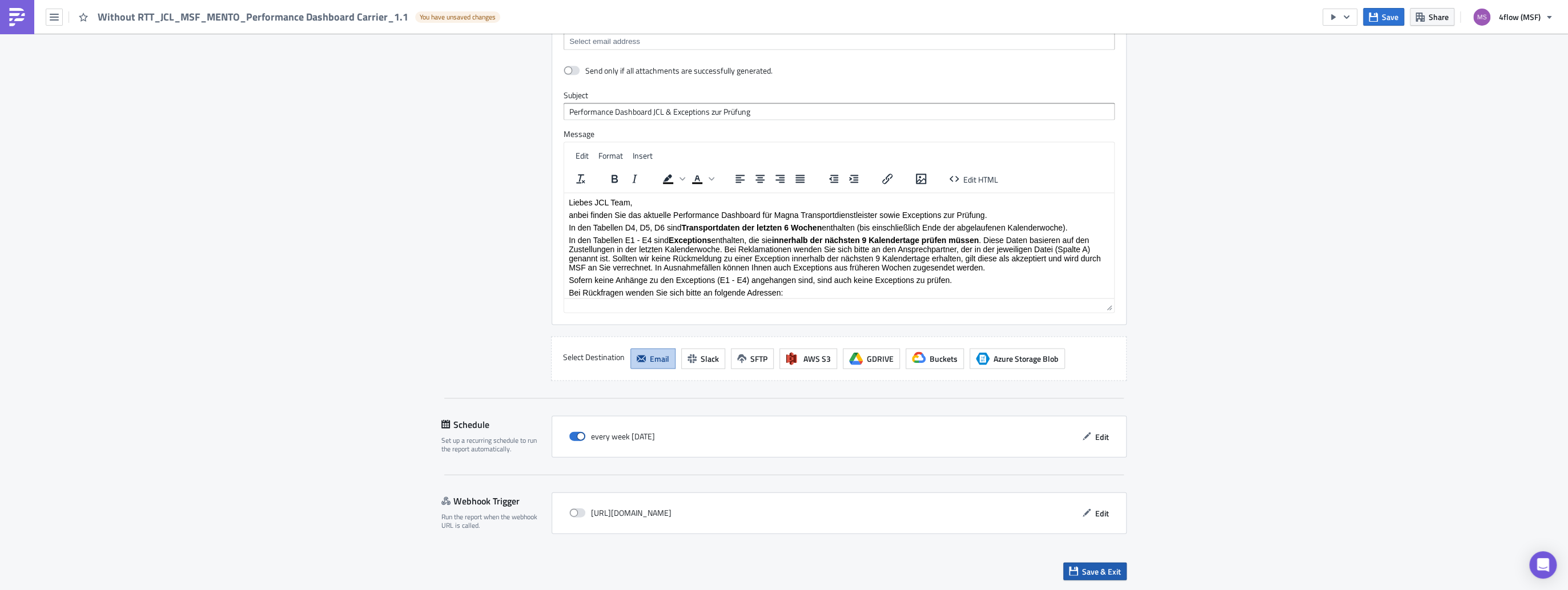
click at [1089, 575] on span "Save & Exit" at bounding box center [1101, 571] width 39 height 12
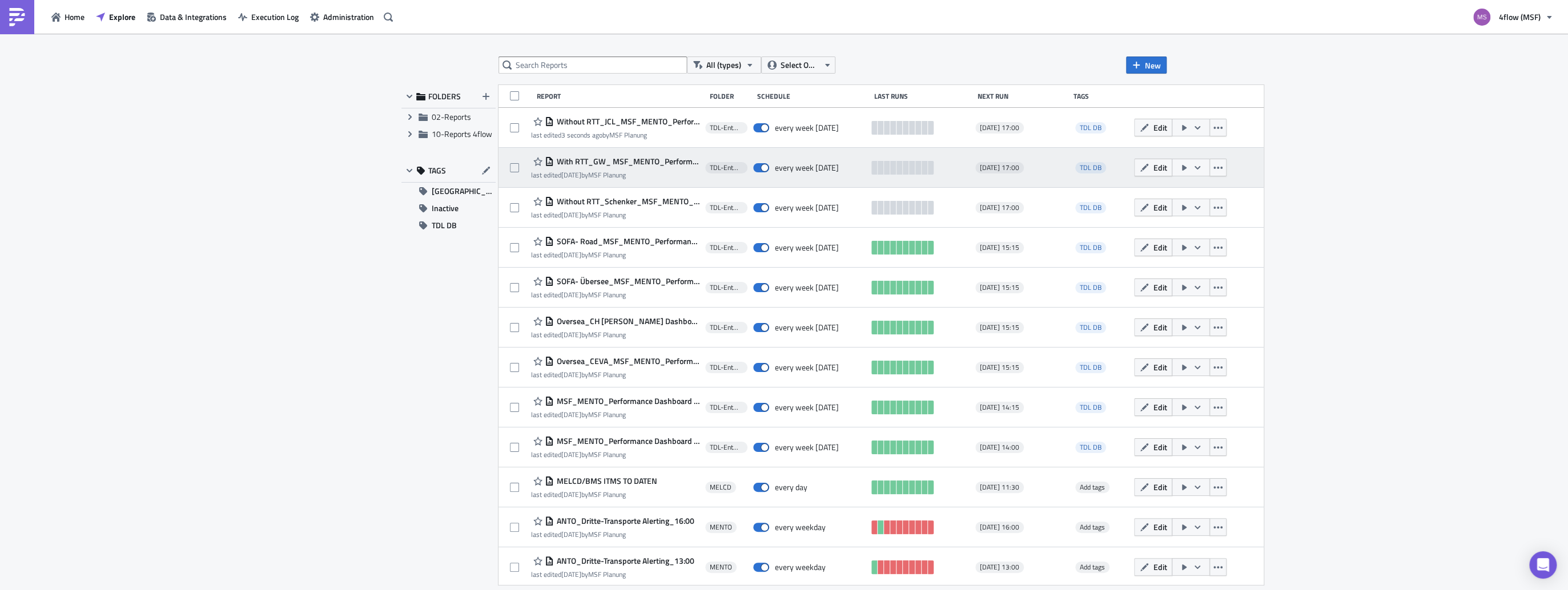
click at [606, 164] on span "With RTT_GW_ MSF_MENTO_Performance Dashboard Carrier_1.1" at bounding box center [626, 161] width 145 height 10
click at [1217, 175] on button "button" at bounding box center [1217, 168] width 17 height 18
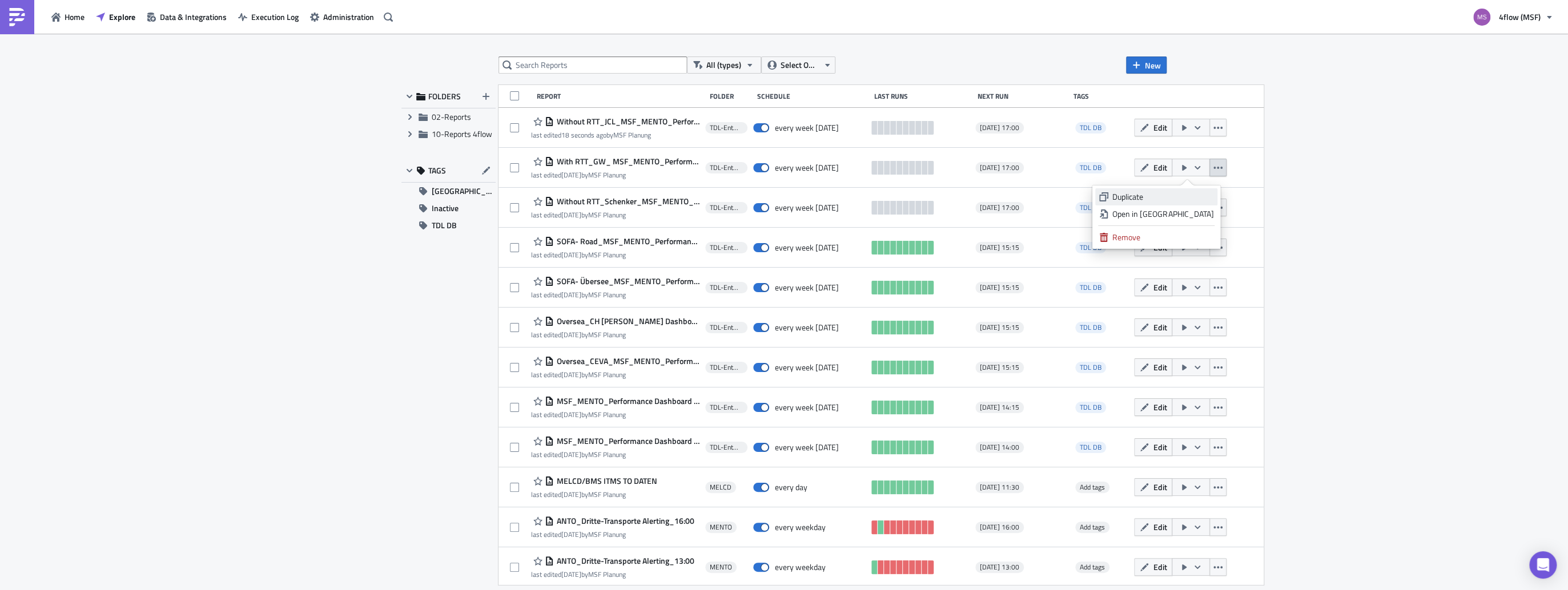
click at [1173, 198] on div "Duplicate" at bounding box center [1161, 197] width 101 height 12
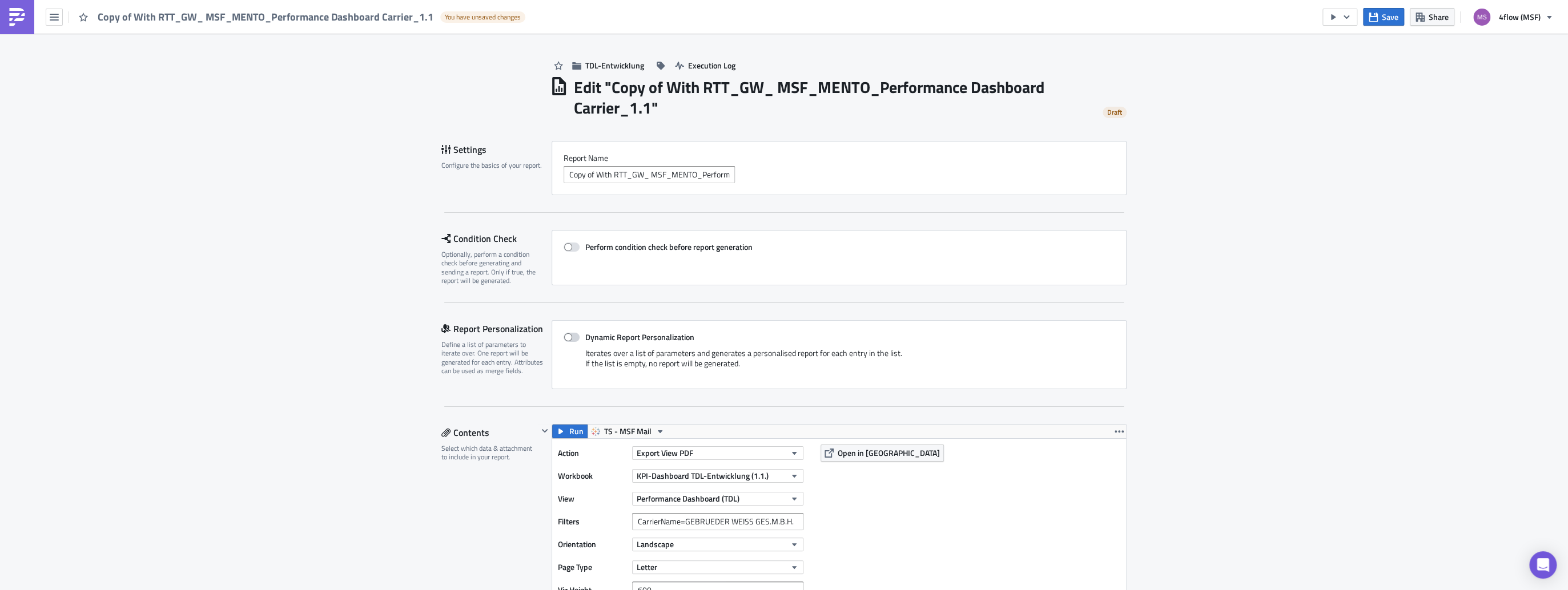
click at [573, 338] on span at bounding box center [572, 338] width 16 height 9
click at [573, 338] on input "Dynamic Report Personalization" at bounding box center [569, 338] width 7 height 7
checkbox input "true"
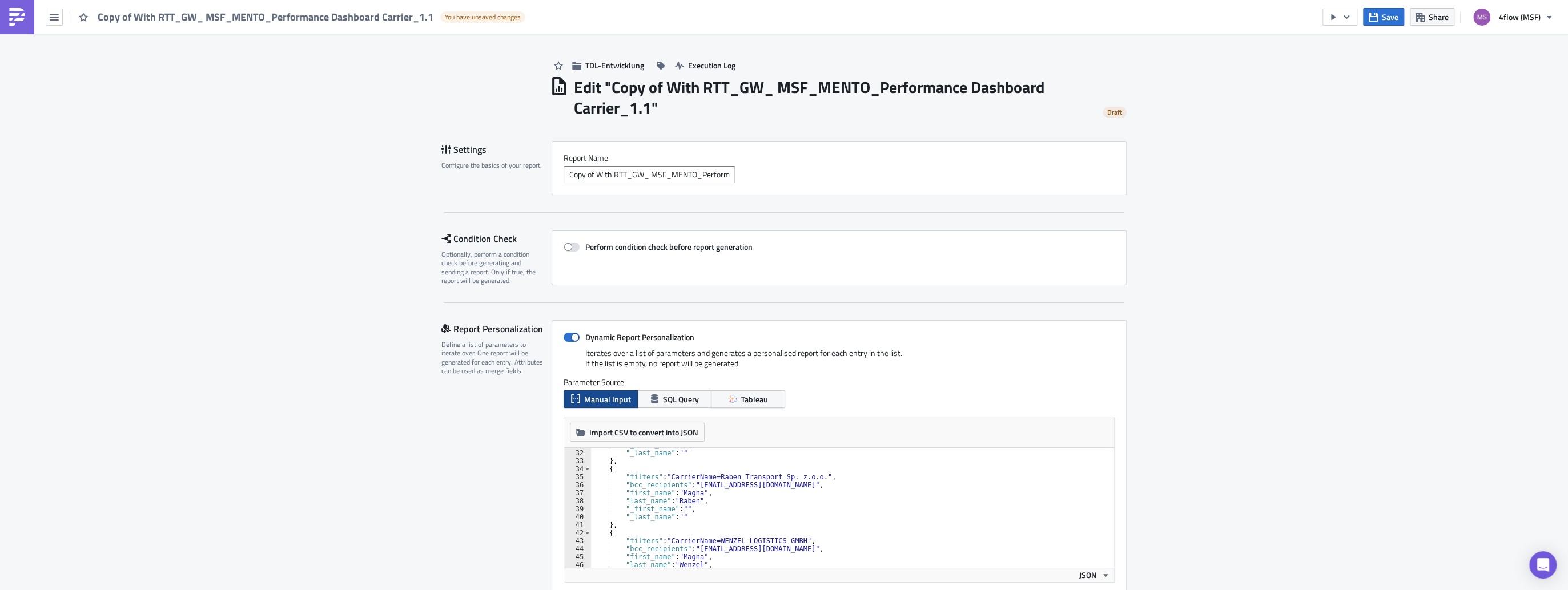
scroll to position [301, 0]
drag, startPoint x: 592, startPoint y: 176, endPoint x: 541, endPoint y: 172, distance: 51.2
click at [541, 172] on div "Settings Configure the basics of your report. Report Nam﻿e Copy of With RTT_GW_…" at bounding box center [783, 168] width 685 height 54
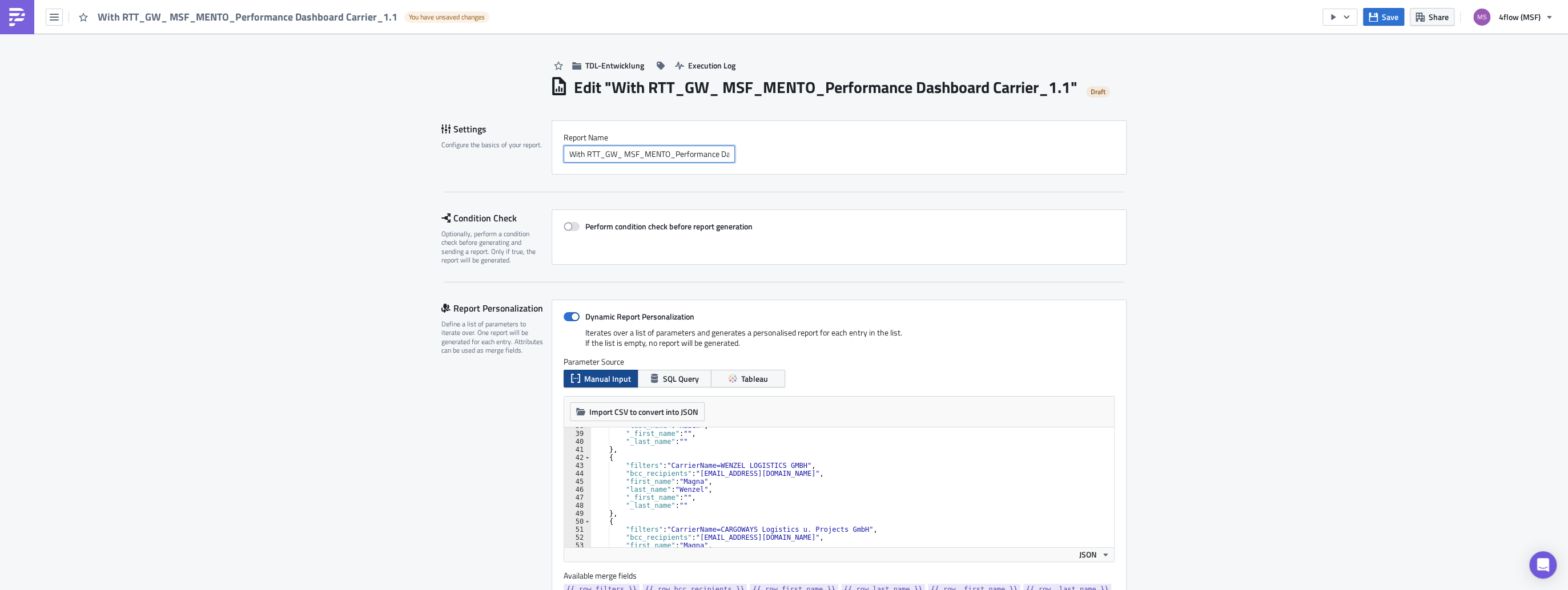
click at [613, 154] on input "With RTT_GW_ MSF_MENTO_Performance Dashboard Carrier_1.1" at bounding box center [649, 153] width 172 height 17
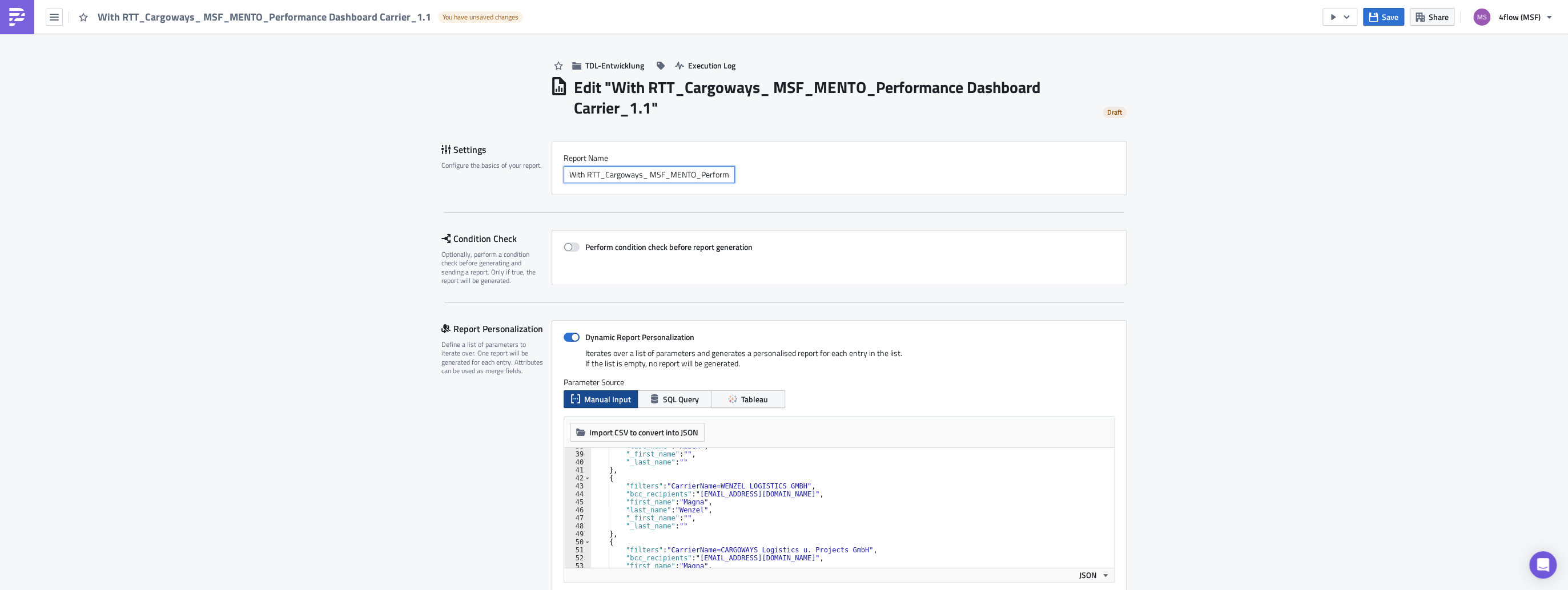
type input "With RTT_Cargoways_ MSF_MENTO_Performance Dashboard Carrier_1.1"
type textarea ""filters": "CarrierName=CARGOWAYS Logistics u. Projects GmbH","
drag, startPoint x: 846, startPoint y: 550, endPoint x: 665, endPoint y: 550, distance: 181.0
click at [665, 550] on div ""last_name" : "[PERSON_NAME]" , "_first_name" : "" , "_last_name" : "" } , { "f…" at bounding box center [848, 511] width 517 height 136
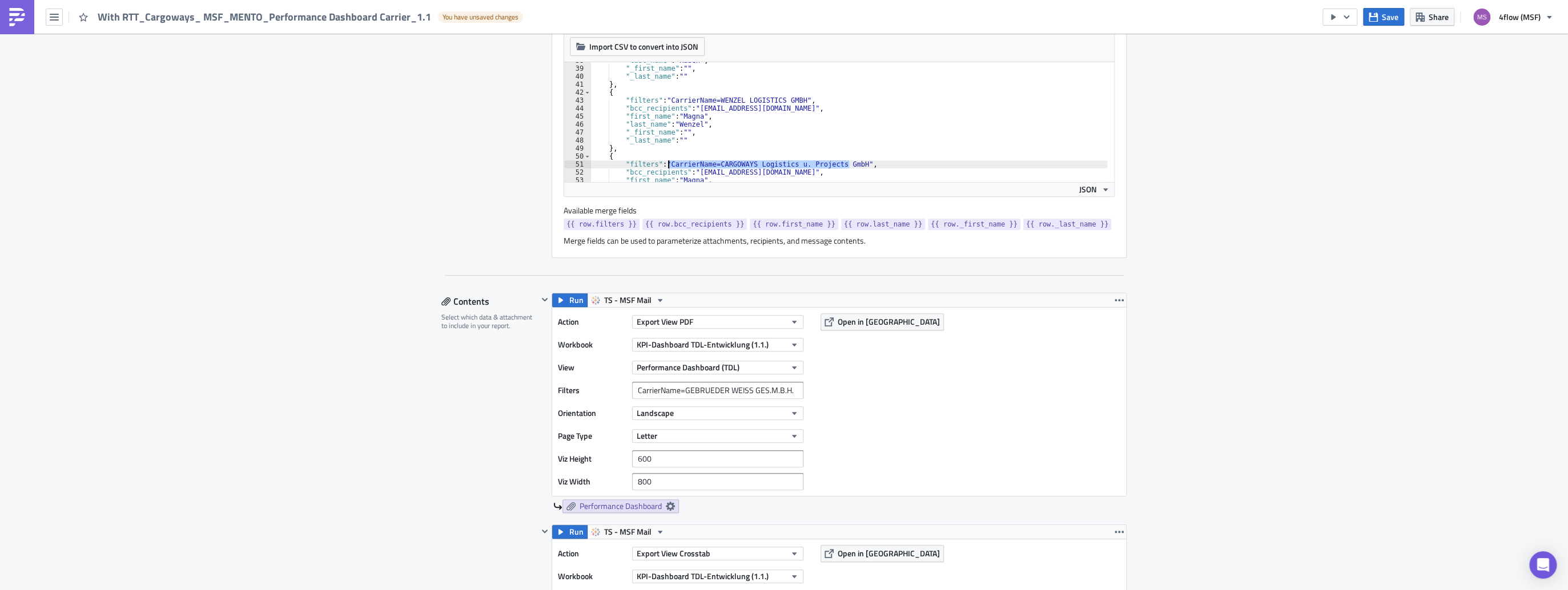
scroll to position [411, 0]
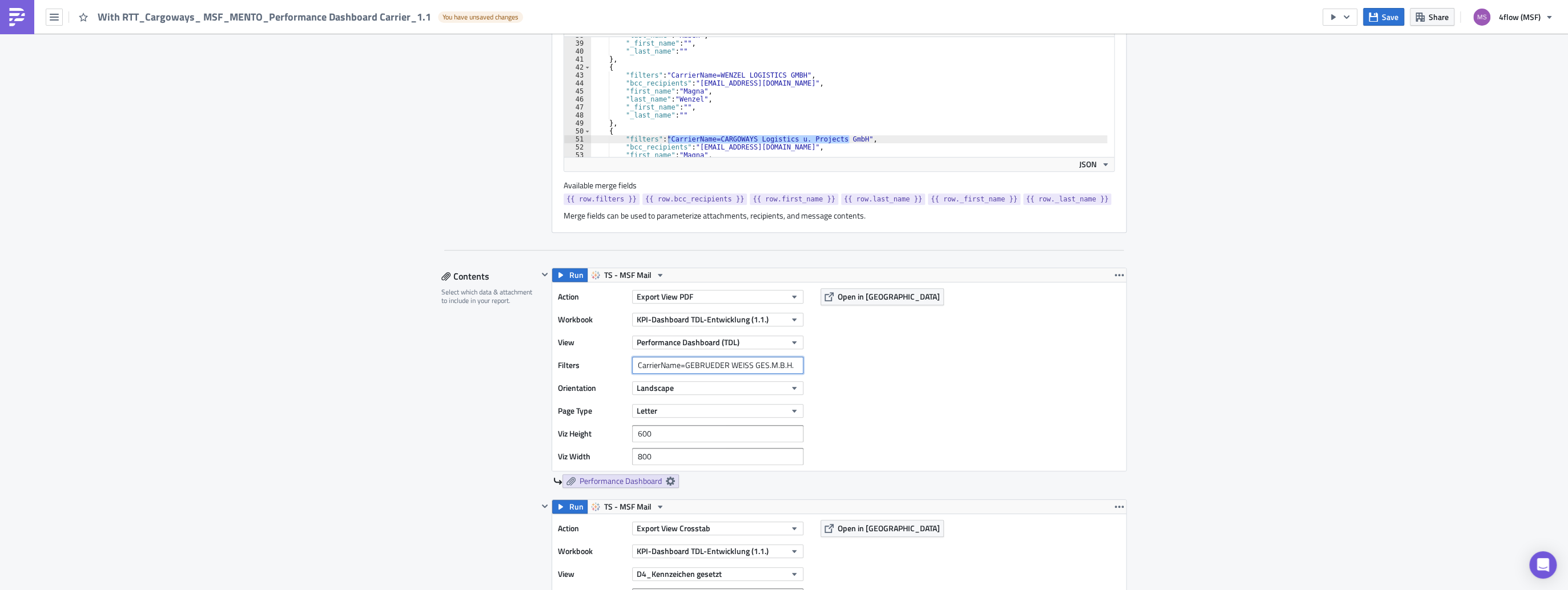
click at [788, 366] on input "CarrierName=GEBRUEDER WEISS GES.M.B.H." at bounding box center [717, 365] width 172 height 17
drag, startPoint x: 796, startPoint y: 363, endPoint x: 493, endPoint y: 368, distance: 303.0
paste input "CarrierName=CARGOWAYS Logistics u. Projects GmbH"
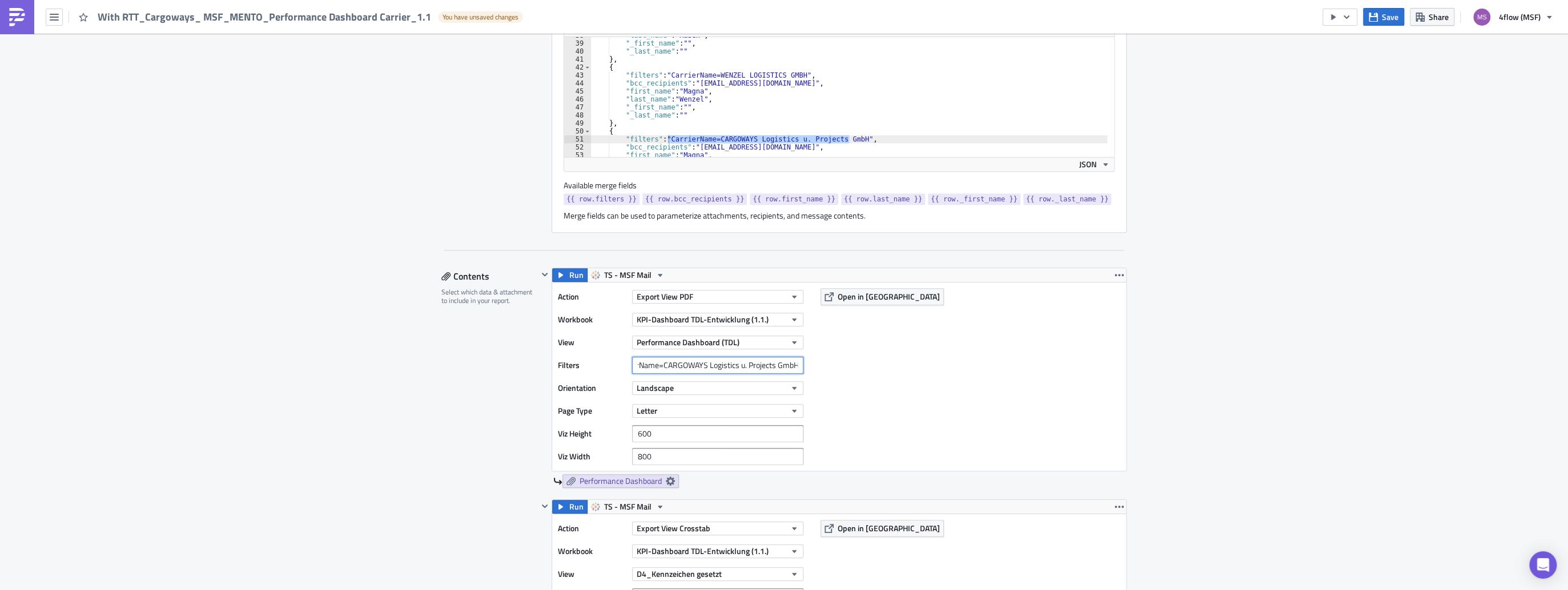
click at [633, 364] on input "CarrierName=CARGOWAYS Logistics u. Projects GmbH" at bounding box center [717, 365] width 172 height 17
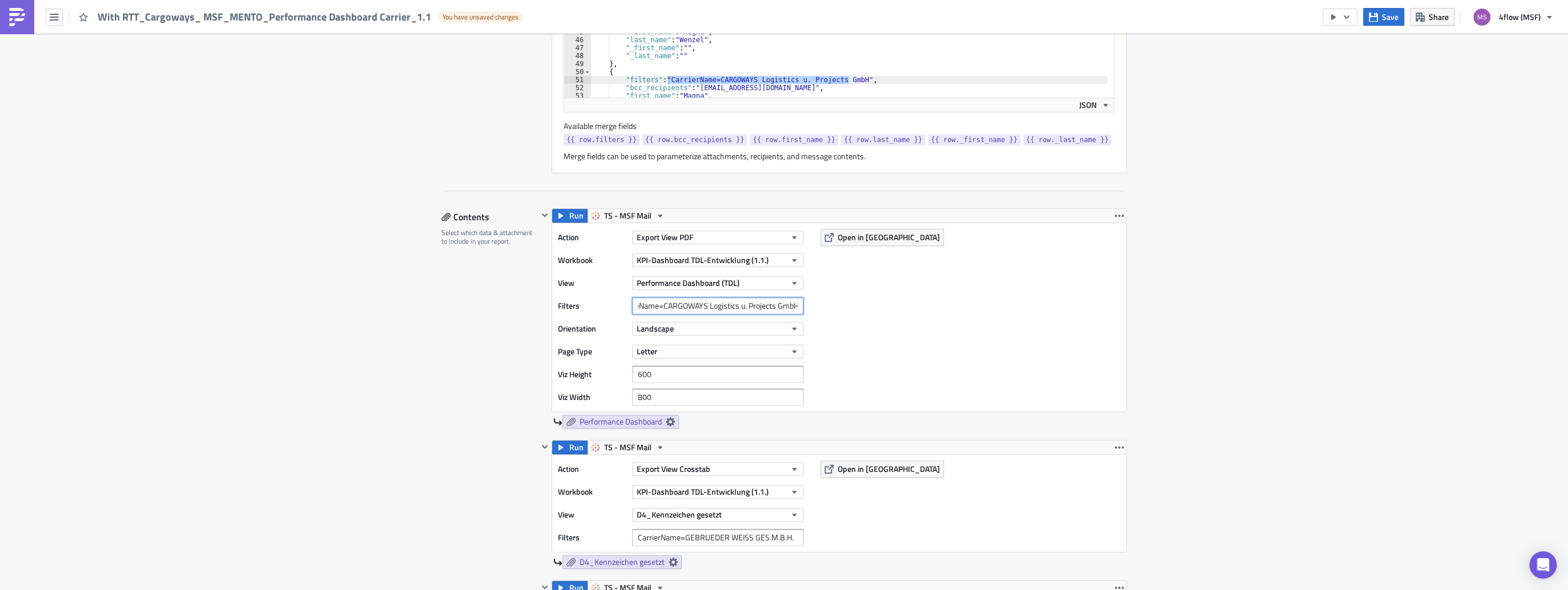
scroll to position [503, 0]
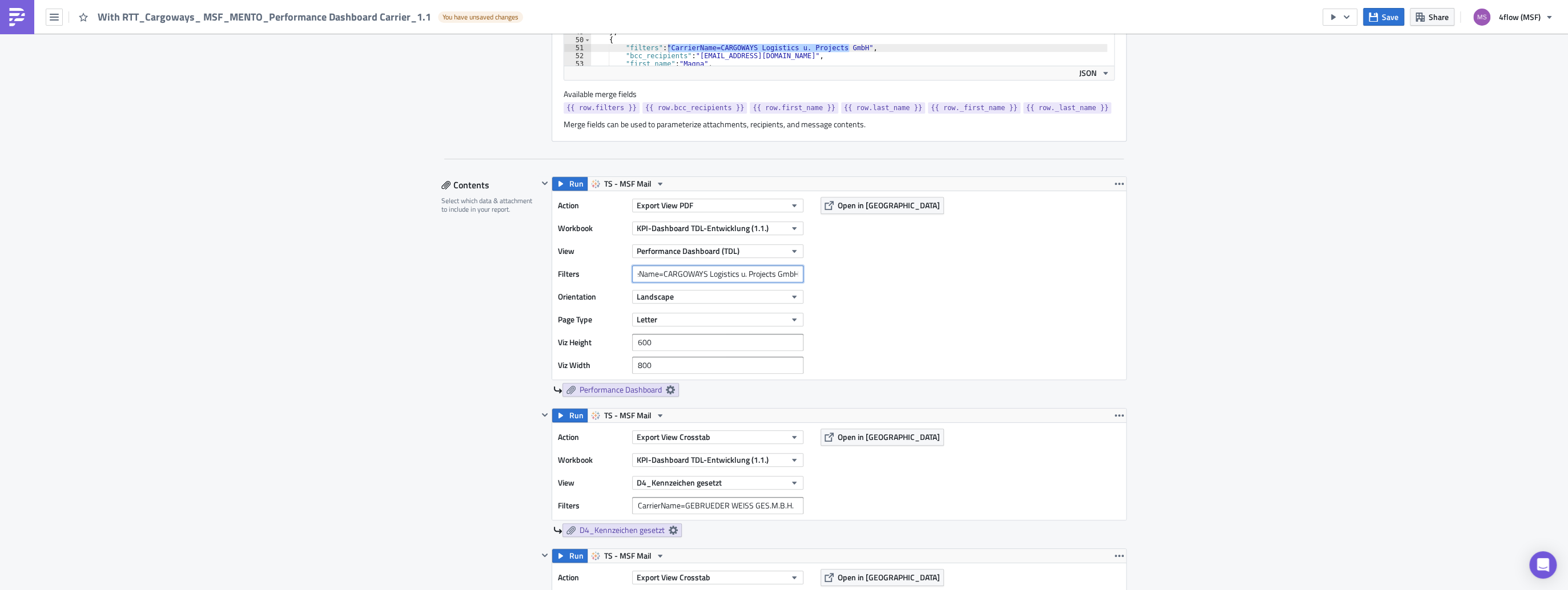
type input "CarrieName=CARGOWAYS Logistics u. Projects GmbH"
drag, startPoint x: 791, startPoint y: 505, endPoint x: 603, endPoint y: 498, distance: 188.1
click at [603, 498] on div "Filters CarrierName=GEBRUEDER [PERSON_NAME] GES.M.B.H." at bounding box center [683, 506] width 251 height 17
paste input "CarrierName=CARGOWAYS Logistics u. Projects GmbH"
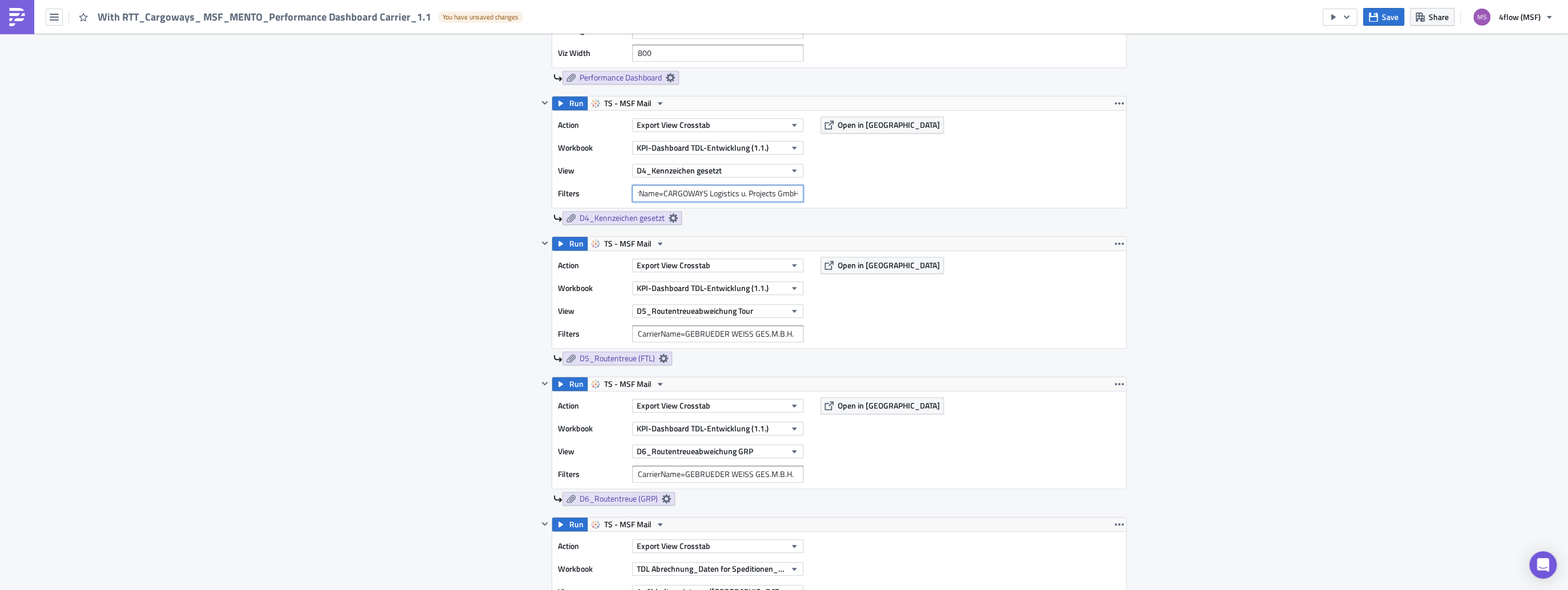
scroll to position [822, 0]
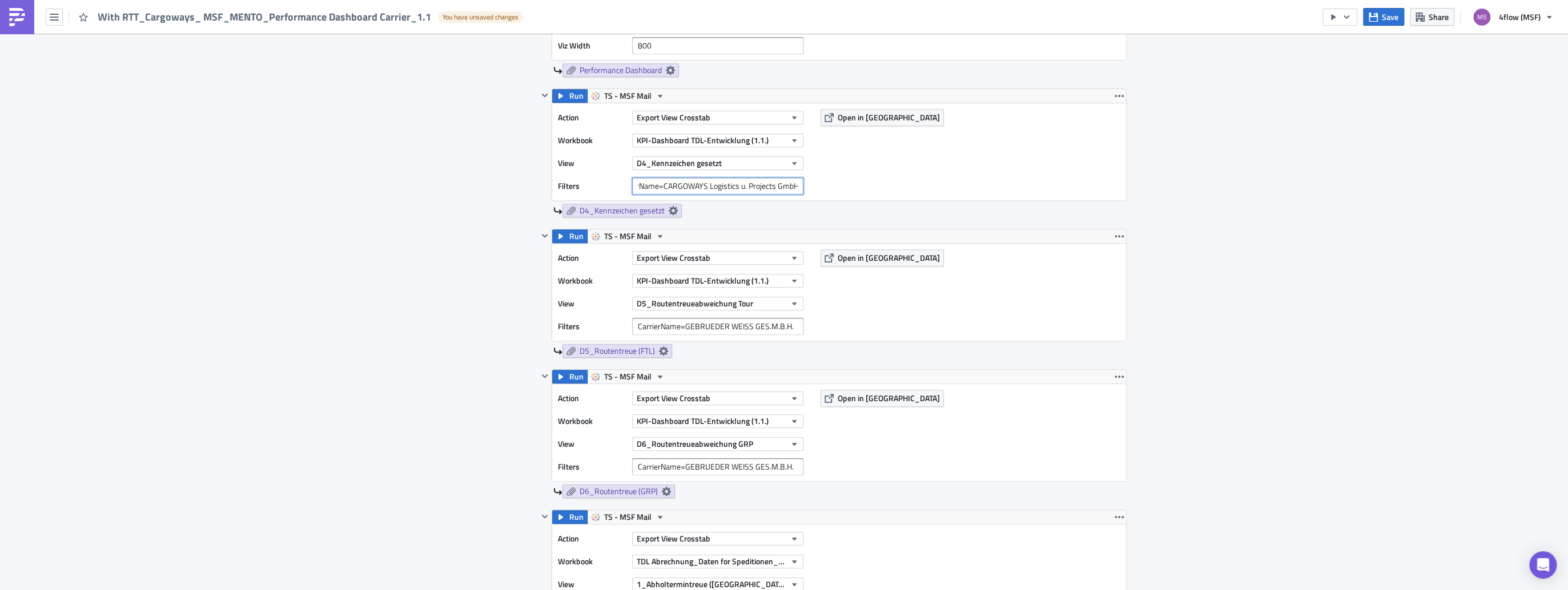
type input "CarrierName=CARGOWAYS Logistics u. Projects GmbH"
click at [789, 466] on input "CarrierName=GEBRUEDER WEISS GES.M.B.H." at bounding box center [717, 467] width 172 height 17
drag, startPoint x: 789, startPoint y: 466, endPoint x: 360, endPoint y: 443, distance: 429.6
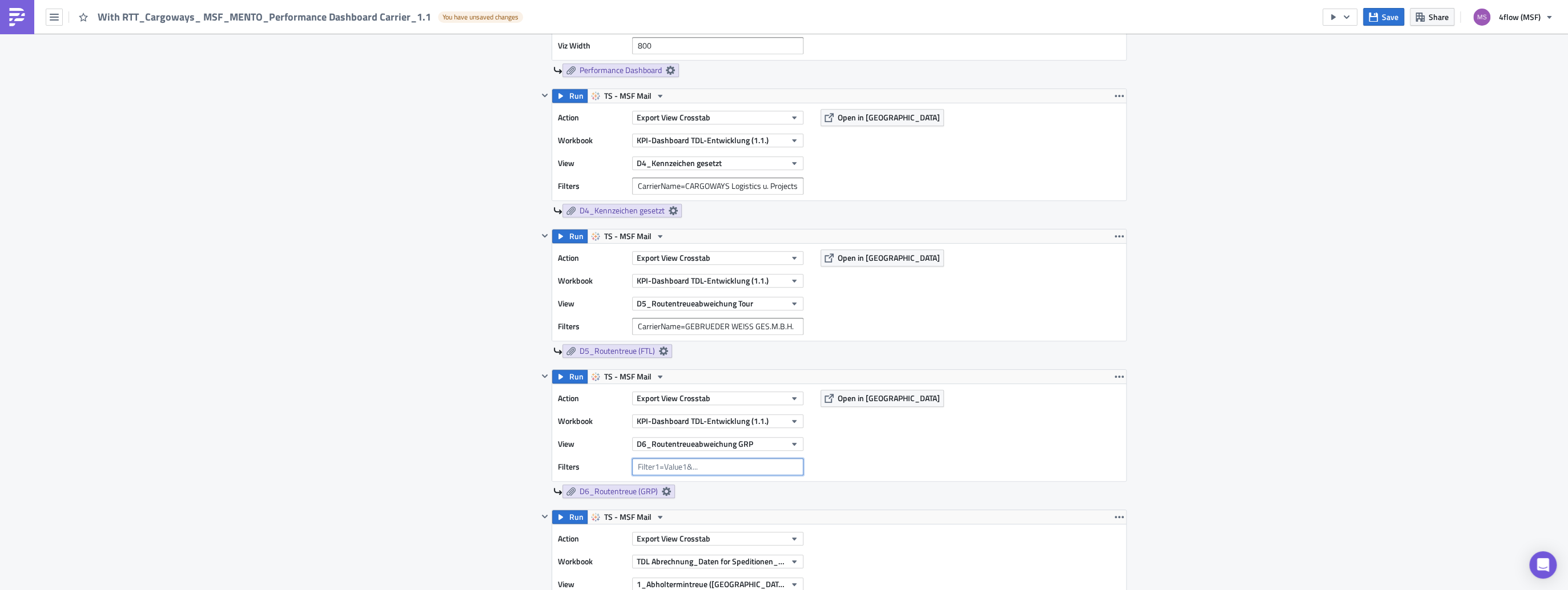
paste input "CarrierName=CARGOWAYS Logistics u. Projects GmbH"
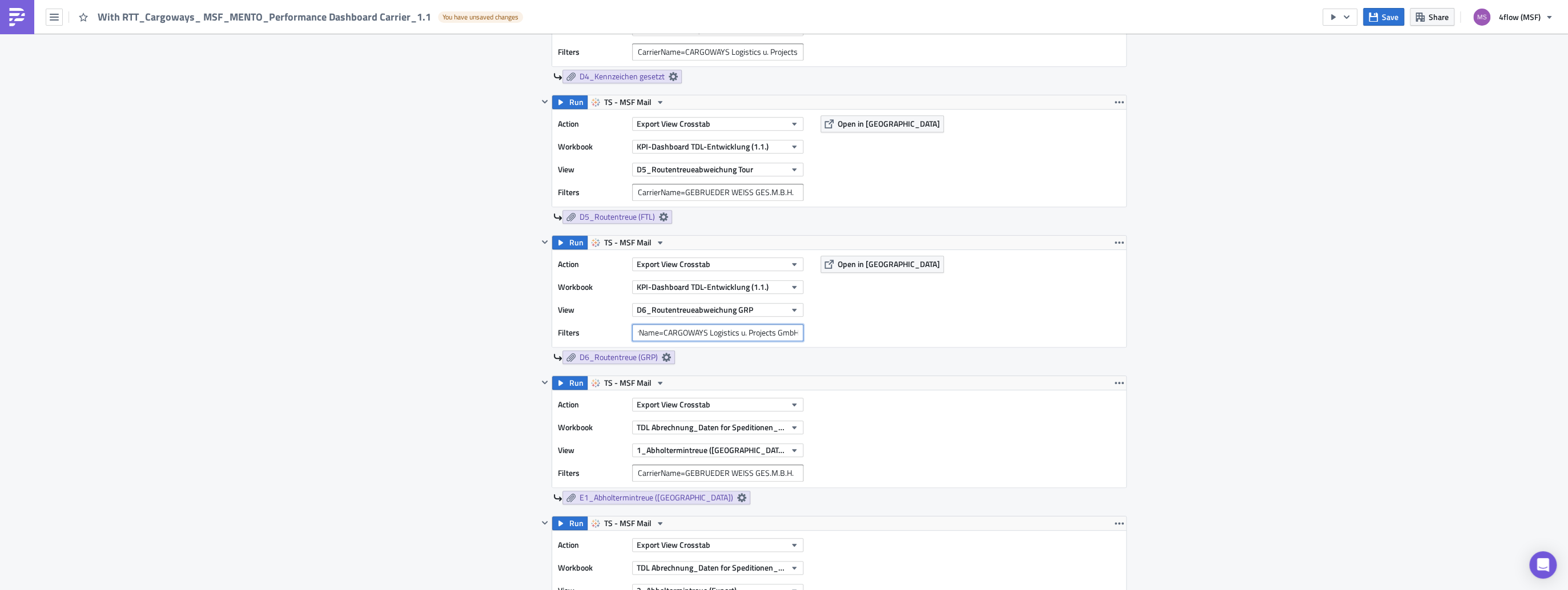
scroll to position [1005, 0]
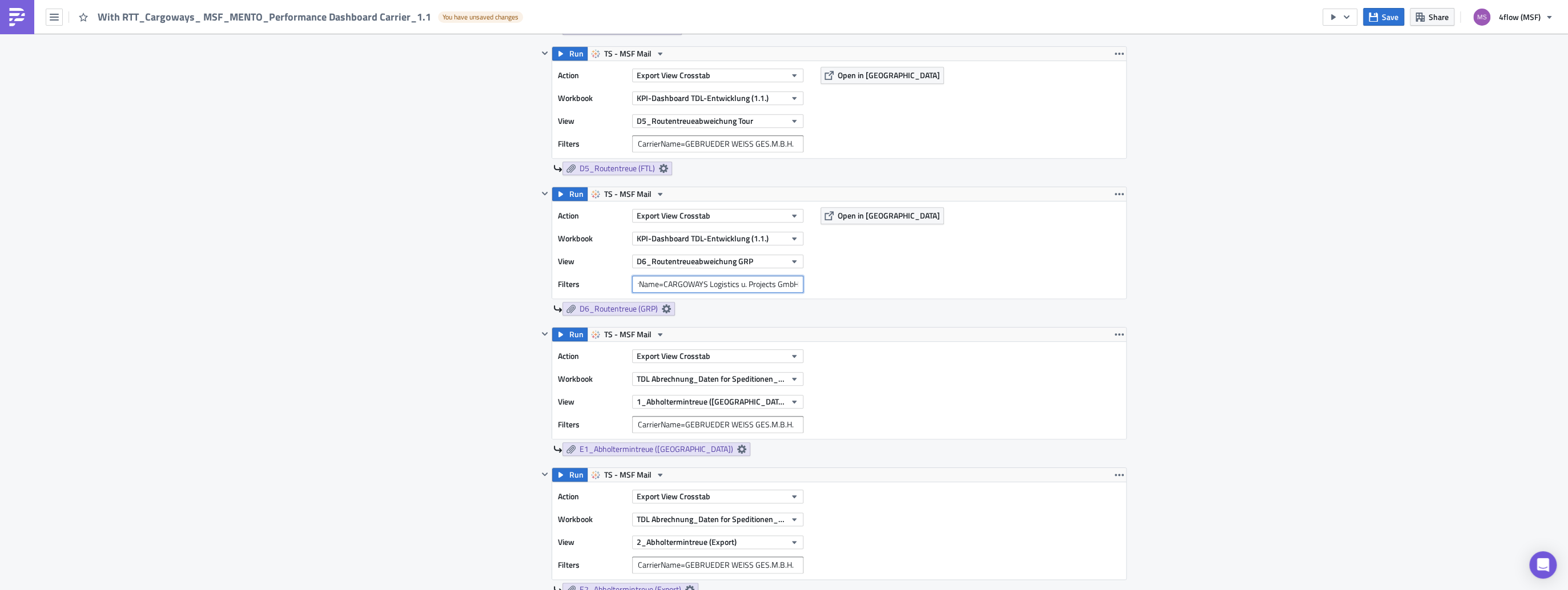
type input "CarrierName=CARGOWAYS Logistics u. Projects GmbH"
click at [793, 423] on input "CarrierName=GEBRUEDER WEISS GES.M.B.H." at bounding box center [717, 425] width 172 height 17
drag, startPoint x: 793, startPoint y: 423, endPoint x: 525, endPoint y: 406, distance: 268.5
click at [525, 406] on div "Contents Select which data & attachment to include in your report. Run TS - MSF…" at bounding box center [783, 422] width 685 height 1496
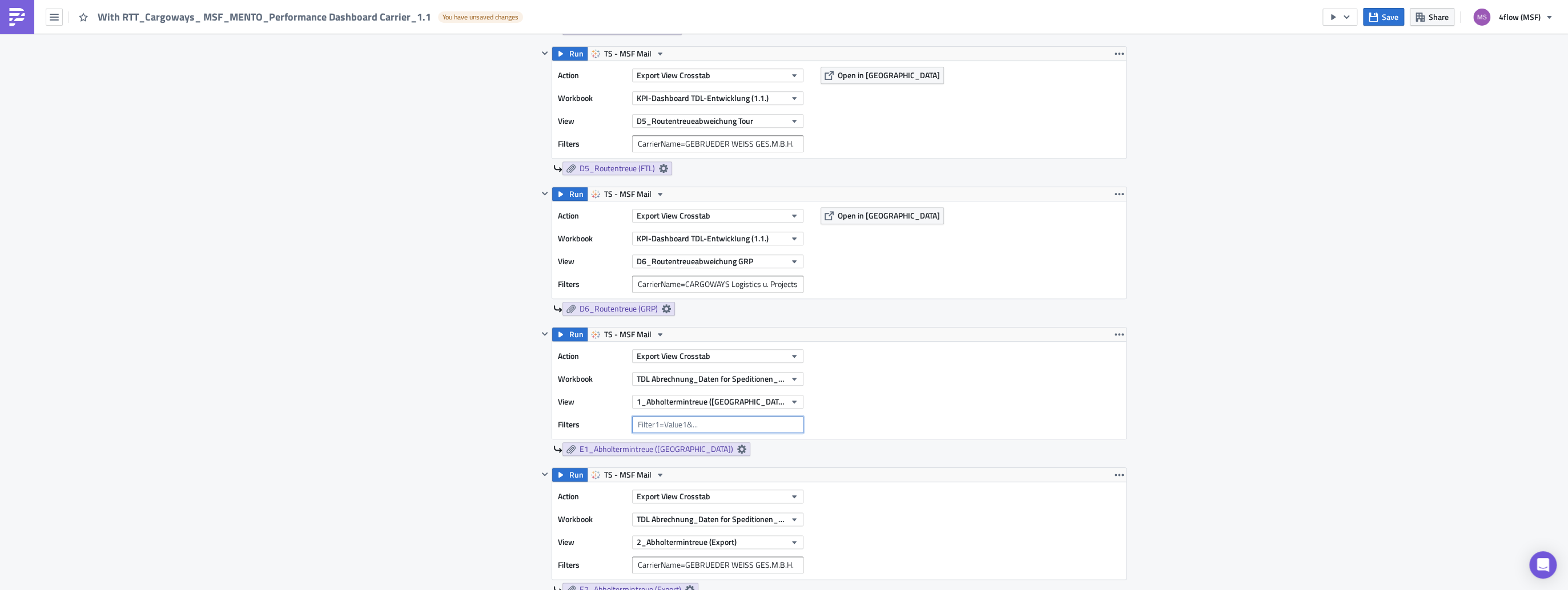
paste input "CarrierName=CARGOWAYS Logistics u. Projects GmbH"
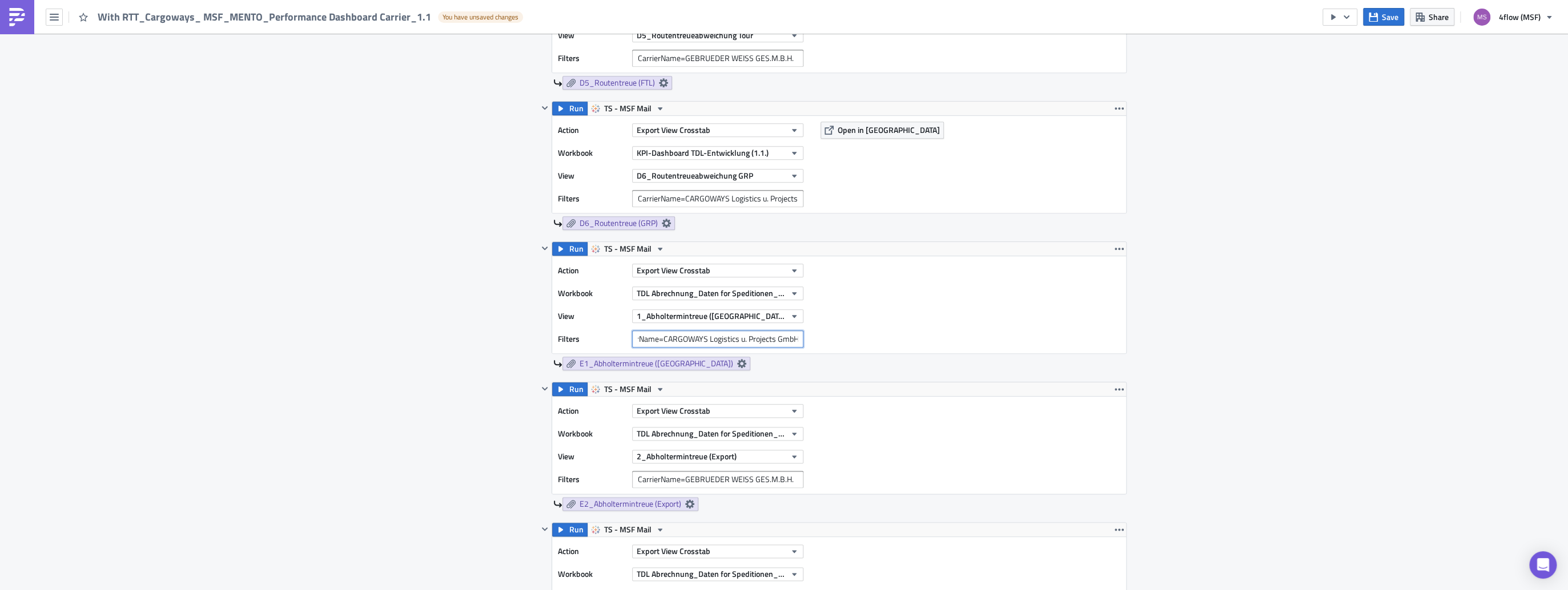
scroll to position [1096, 0]
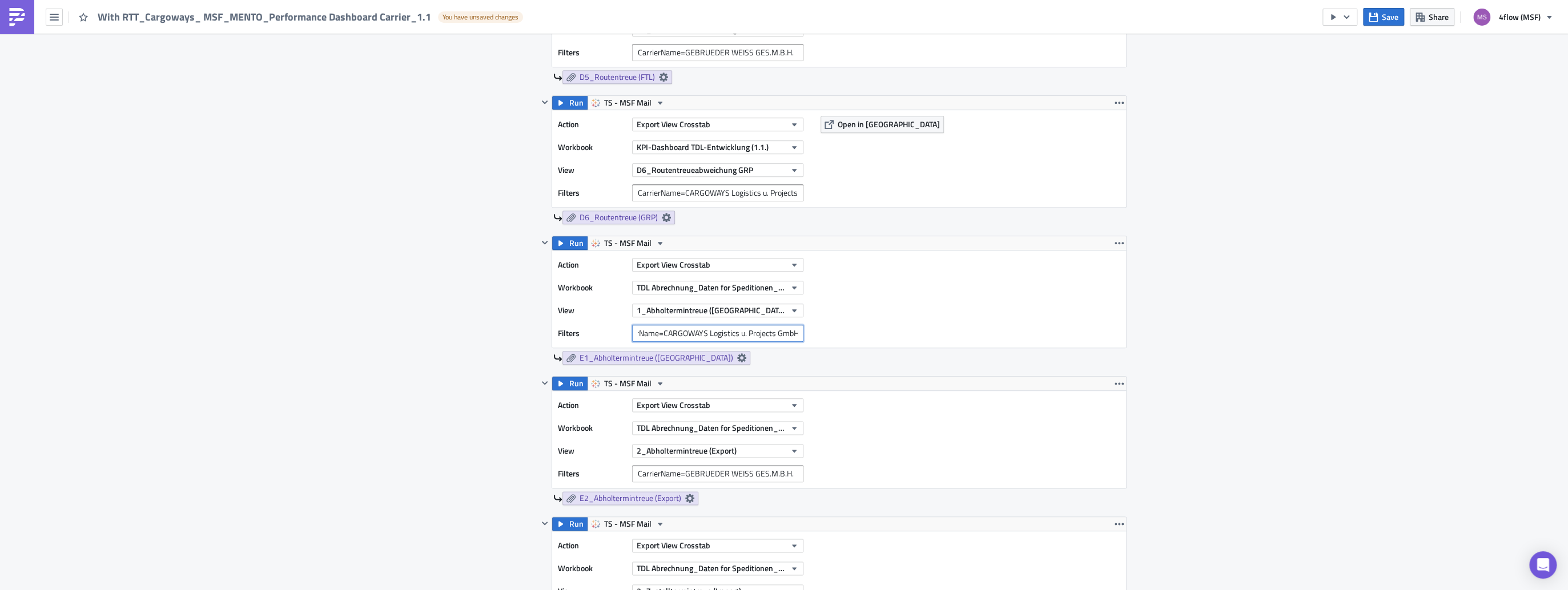
type input "CarrierName=CARGOWAYS Logistics u. Projects GmbH"
click at [791, 467] on input "CarrierName=GEBRUEDER WEISS GES.M.B.H." at bounding box center [717, 474] width 172 height 17
drag, startPoint x: 791, startPoint y: 467, endPoint x: 568, endPoint y: 447, distance: 223.9
click at [568, 447] on div "Action Export View Crosstab Workbook TDL Abrechnung_Daten for Speditionen_Live …" at bounding box center [683, 439] width 251 height 85
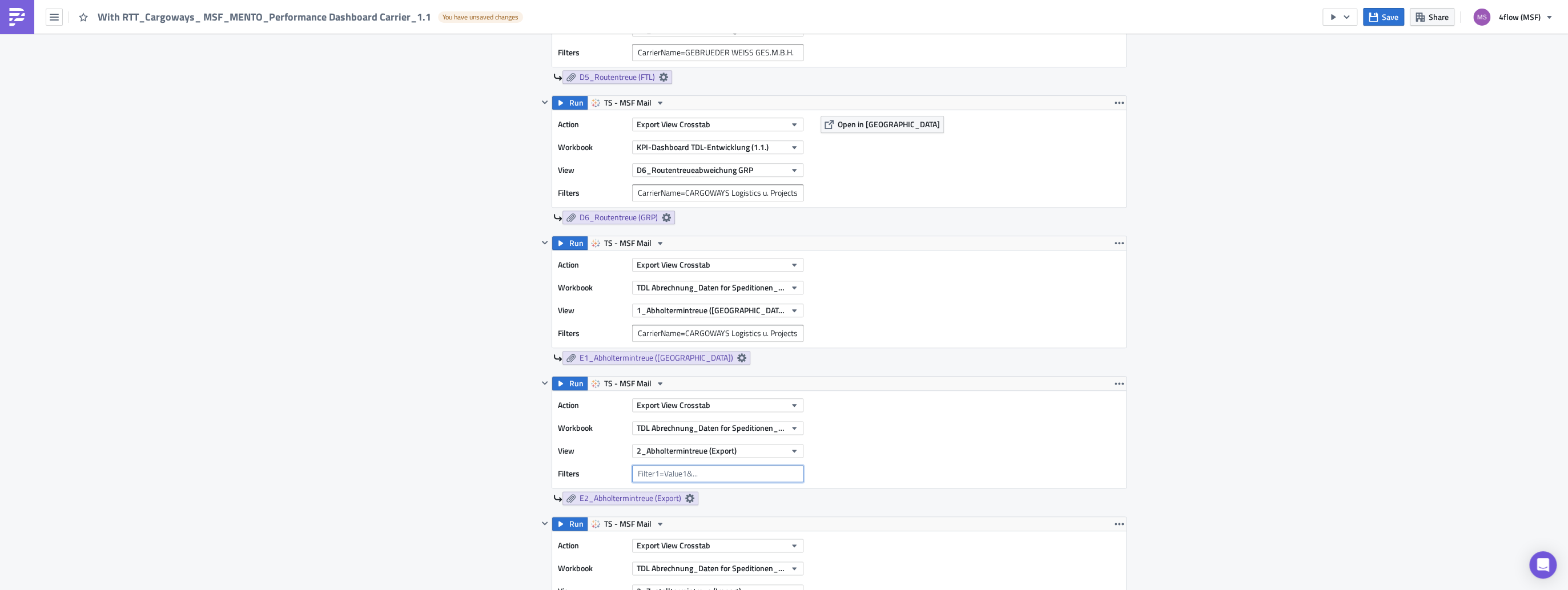
paste input "CarrierName=CARGOWAYS Logistics u. Projects GmbH"
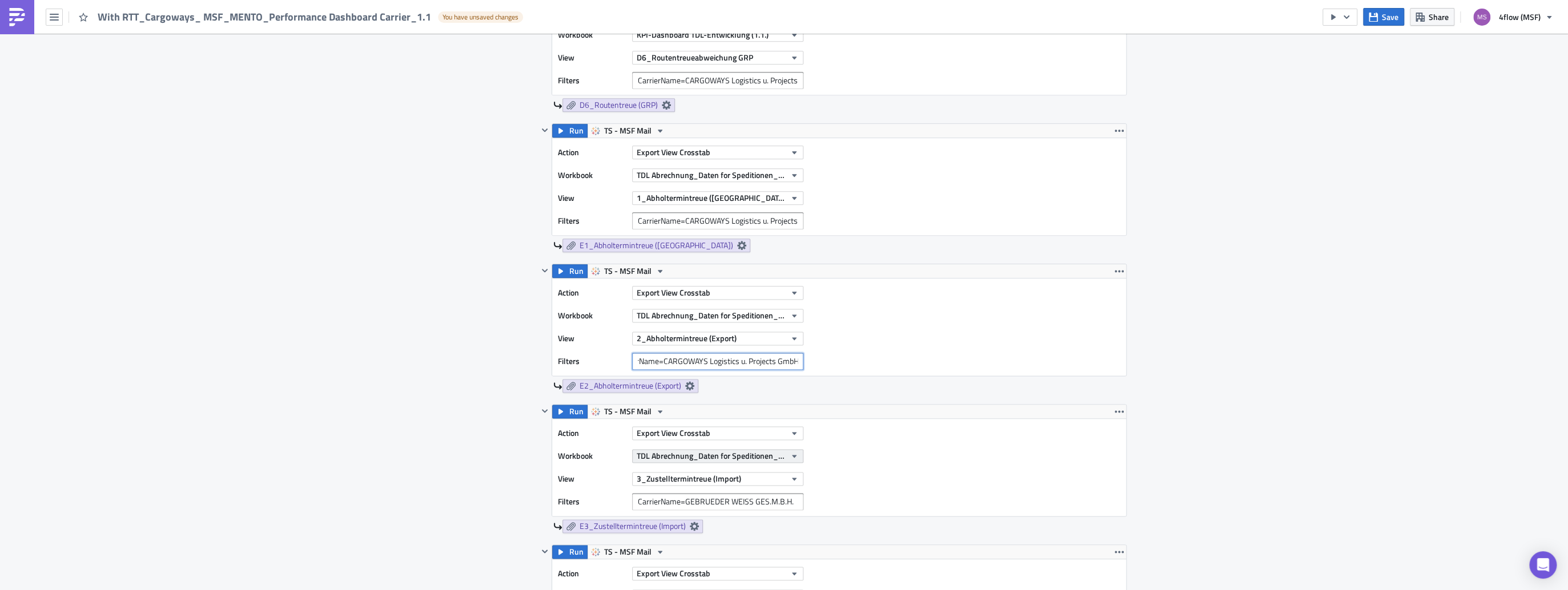
scroll to position [1188, 0]
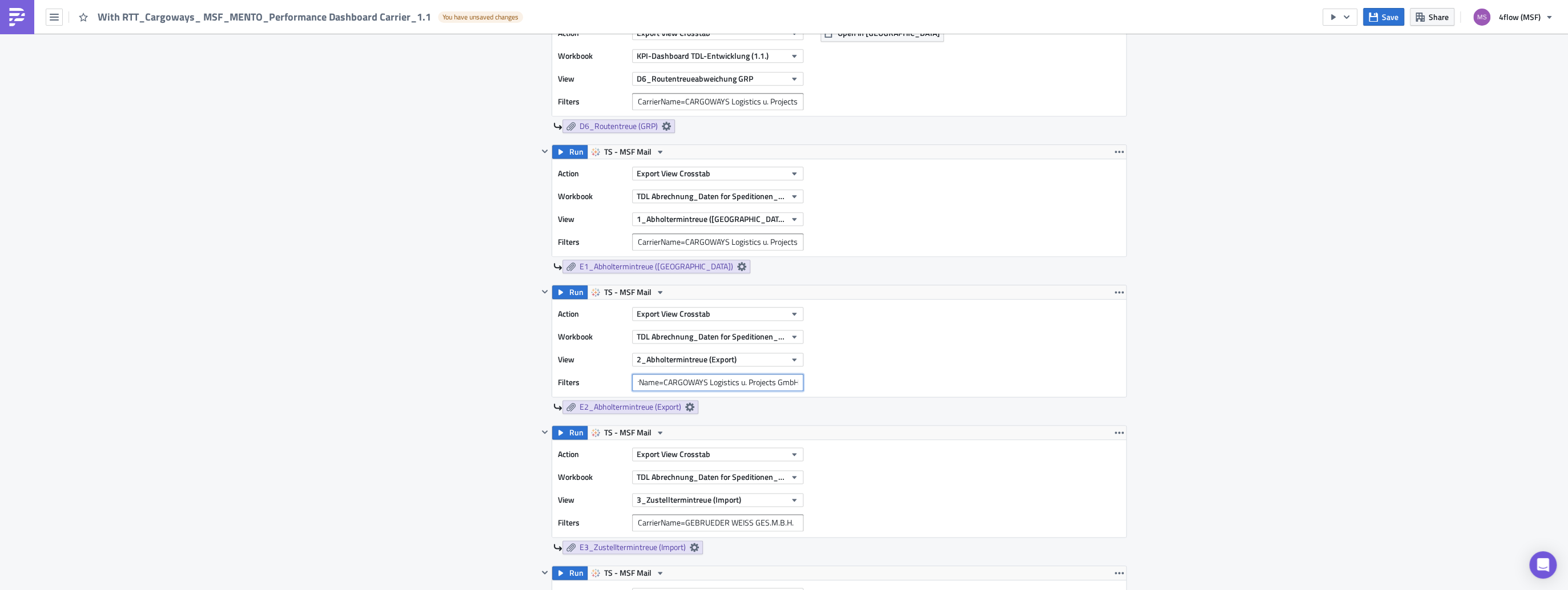
type input "CarrierName=CARGOWAYS Logistics u. Projects GmbH"
click at [795, 518] on input "CarrierName=GEBRUEDER WEISS GES.M.B.H." at bounding box center [717, 523] width 172 height 17
drag, startPoint x: 795, startPoint y: 518, endPoint x: 494, endPoint y: 486, distance: 302.7
click at [494, 486] on div "Contents Select which data & attachment to include in your report. Run TS - MSF…" at bounding box center [783, 239] width 685 height 1496
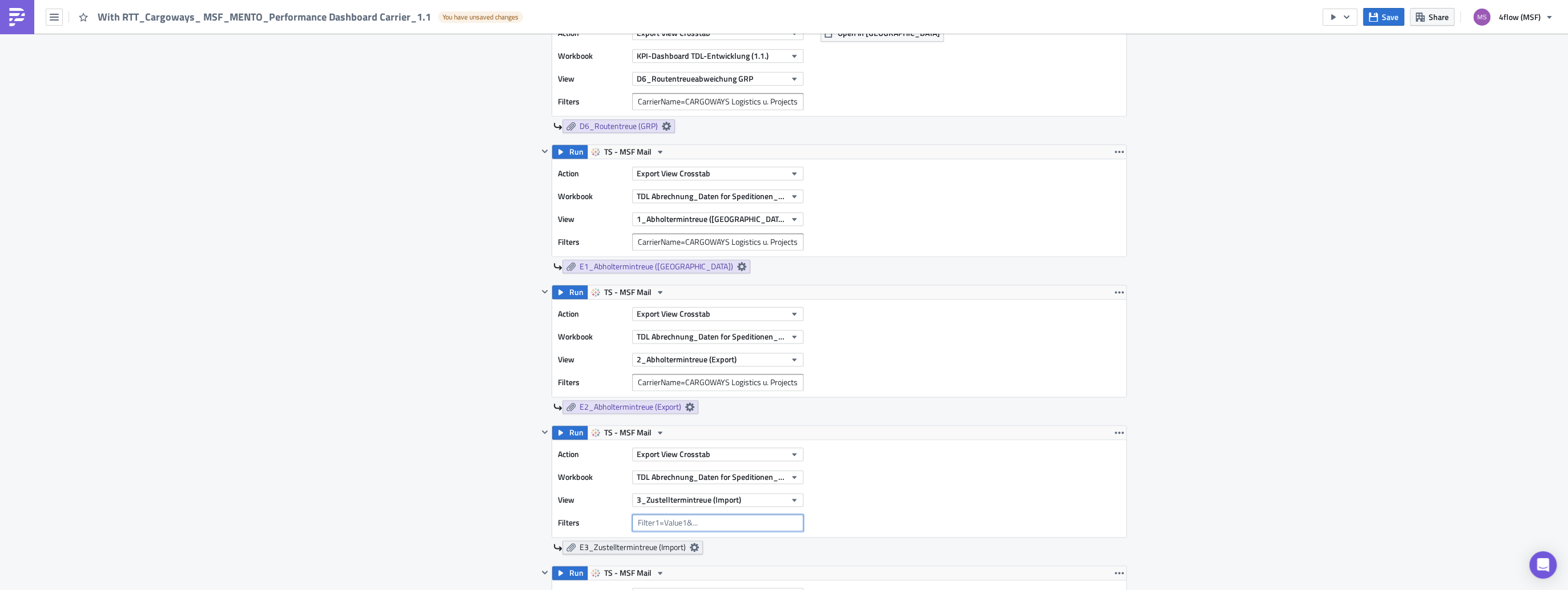
paste input "CarrierName=CARGOWAYS Logistics u. Projects GmbH"
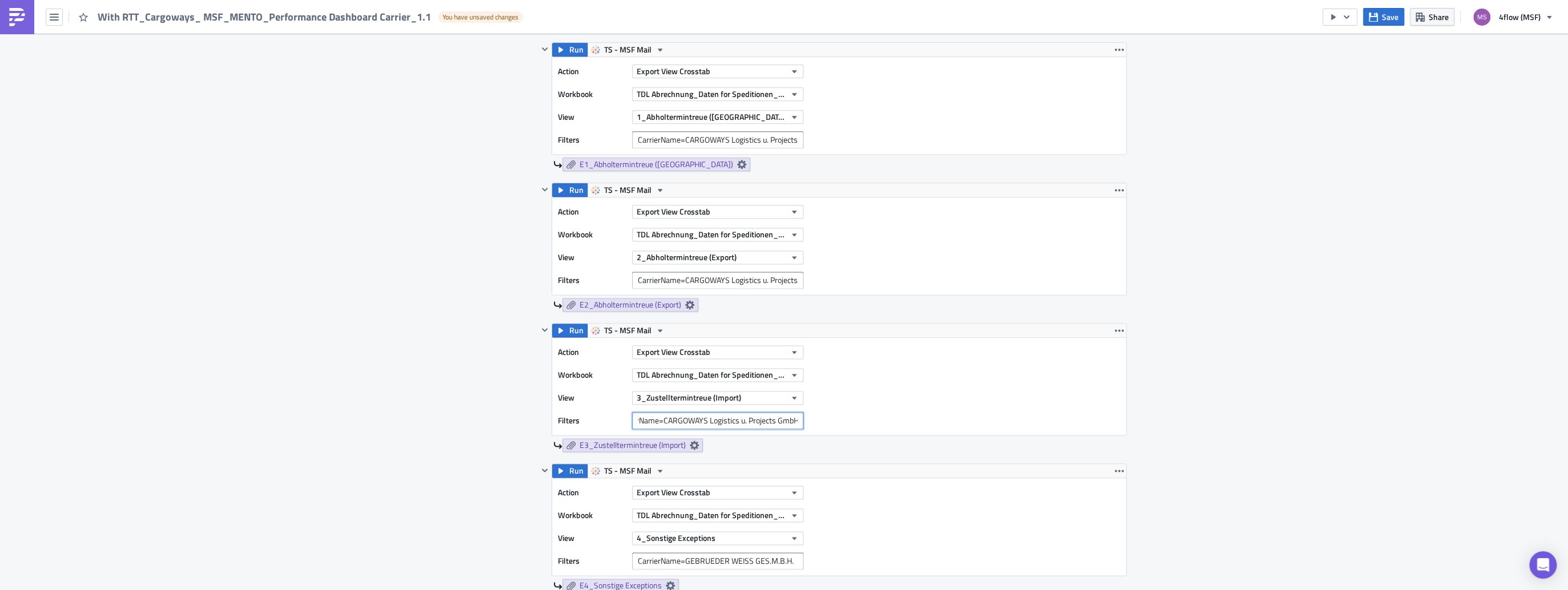
scroll to position [1325, 0]
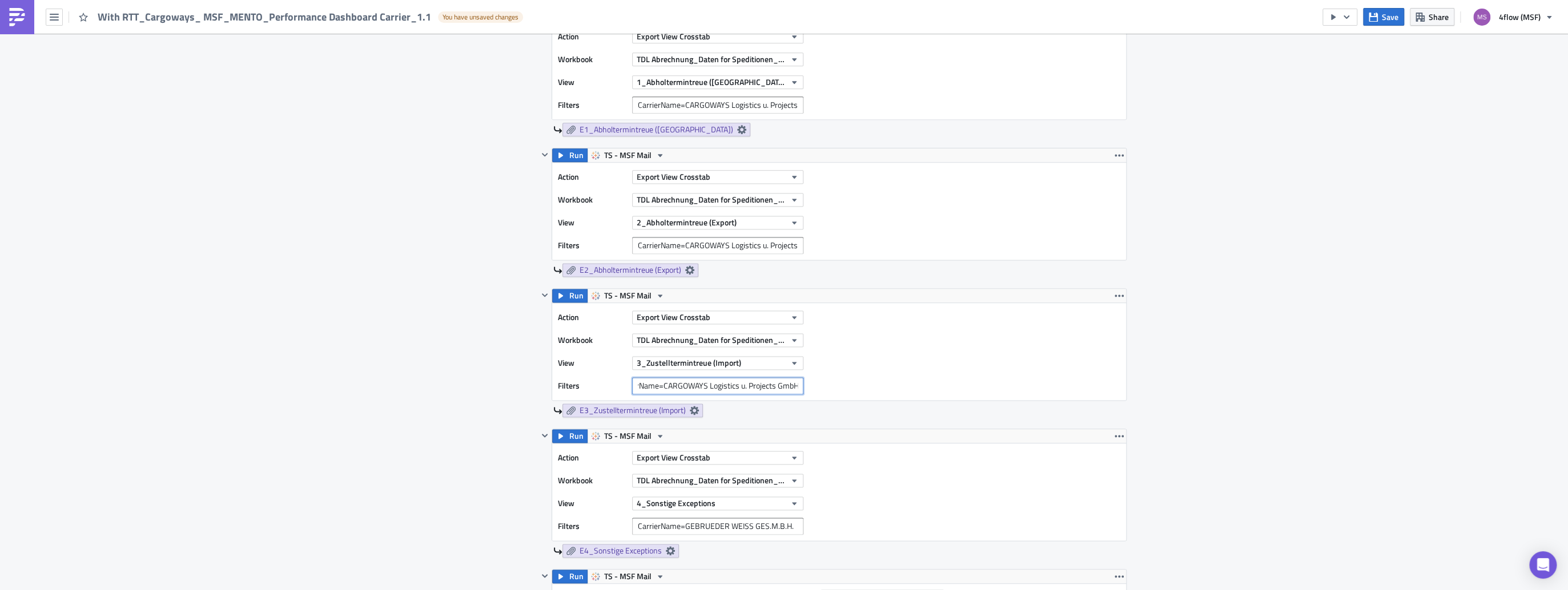
type input "CarrierName=CARGOWAYS Logistics u. Projects GmbH"
click at [792, 521] on input "CarrierName=GEBRUEDER WEISS GES.M.B.H." at bounding box center [717, 526] width 172 height 17
drag, startPoint x: 792, startPoint y: 521, endPoint x: 466, endPoint y: 479, distance: 328.7
click at [456, 479] on div "Contents Select which data & attachment to include in your report. Run TS - MSF…" at bounding box center [783, 102] width 685 height 1496
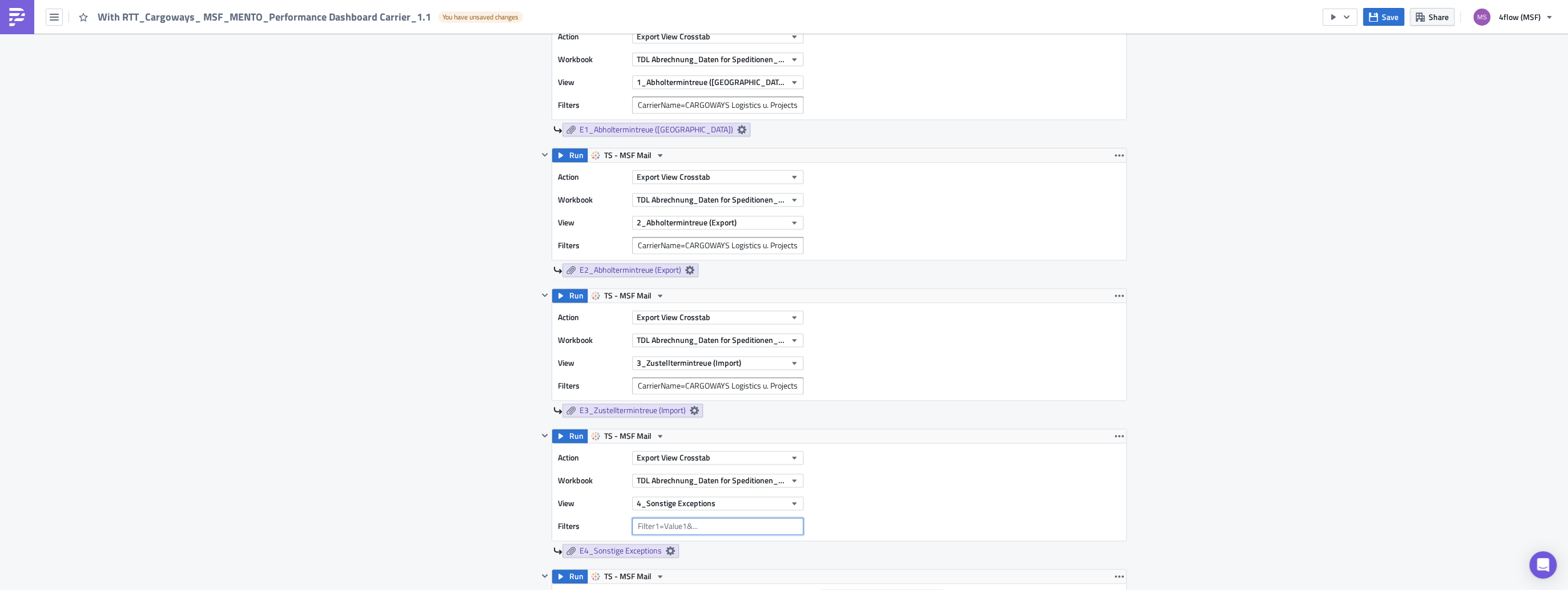
paste input "CarrierName=CARGOWAYS Logistics u. Projects GmbH"
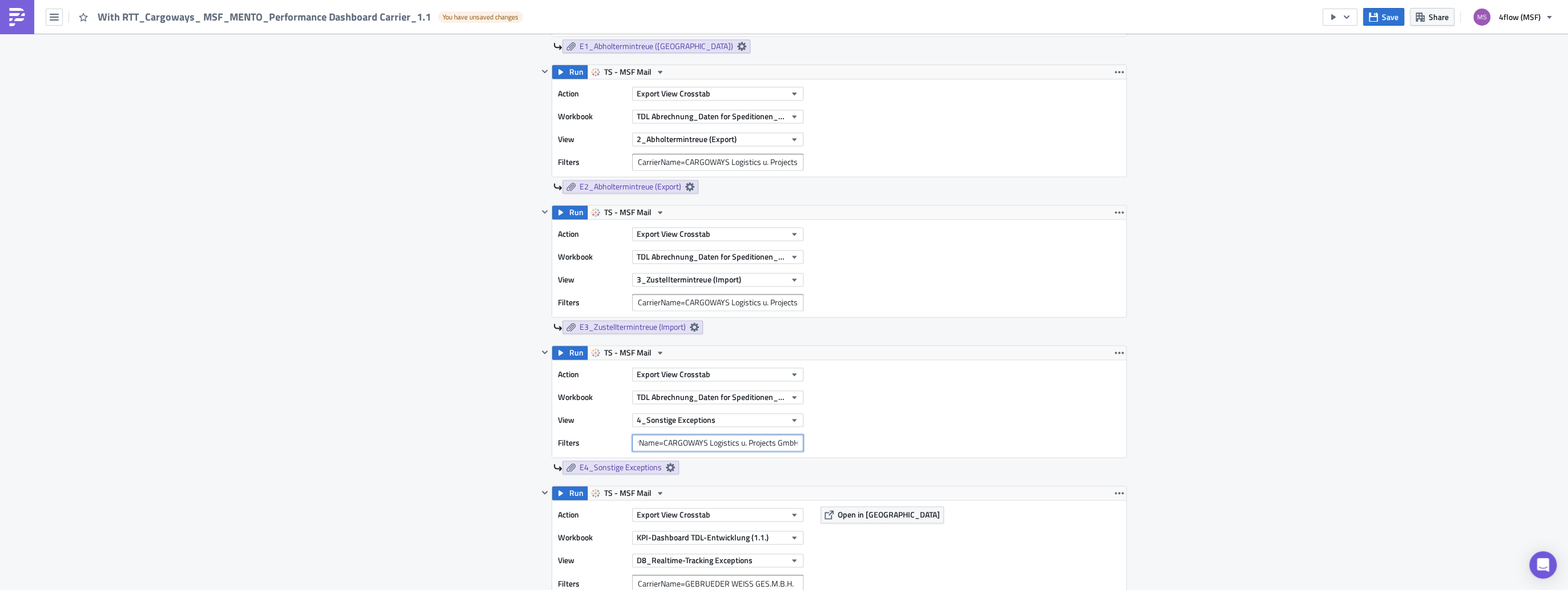
scroll to position [1461, 0]
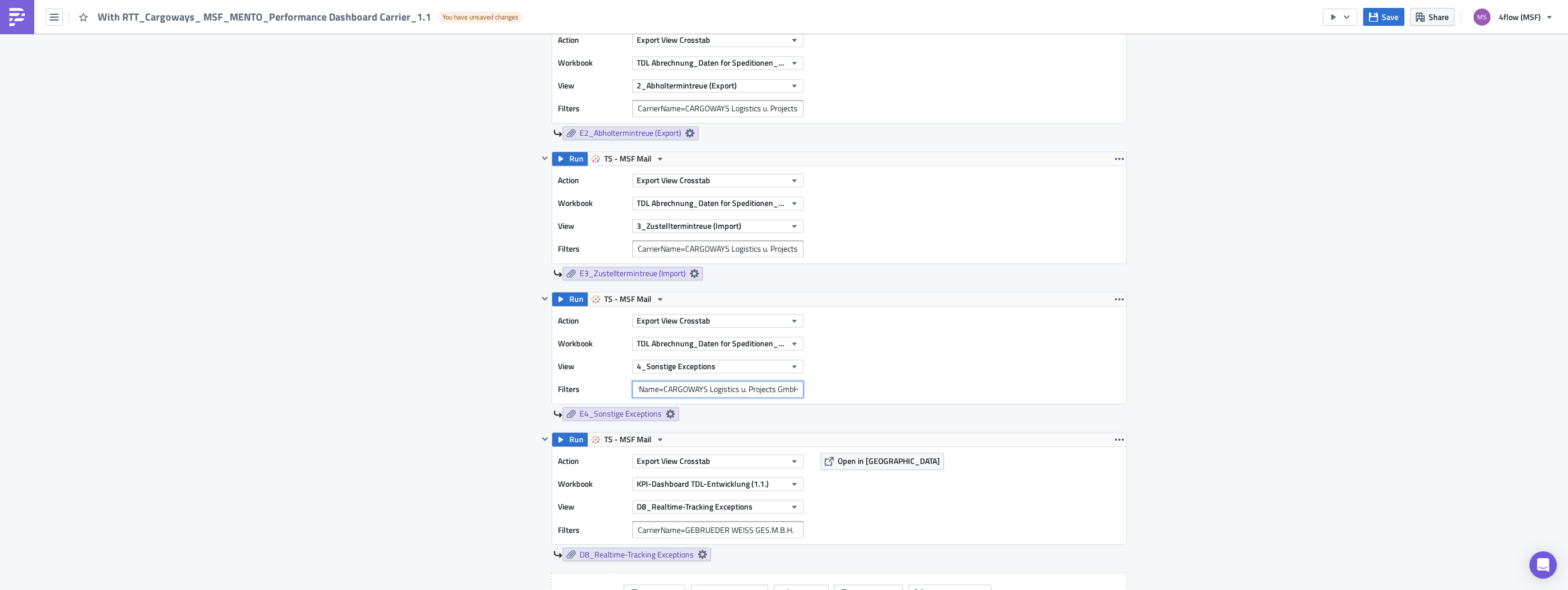
type input "CarrierName=CARGOWAYS Logistics u. Projects GmbH"
click at [787, 524] on input "CarrierName=GEBRUEDER WEISS GES.M.B.H." at bounding box center [717, 529] width 172 height 17
drag, startPoint x: 791, startPoint y: 525, endPoint x: 534, endPoint y: 487, distance: 259.8
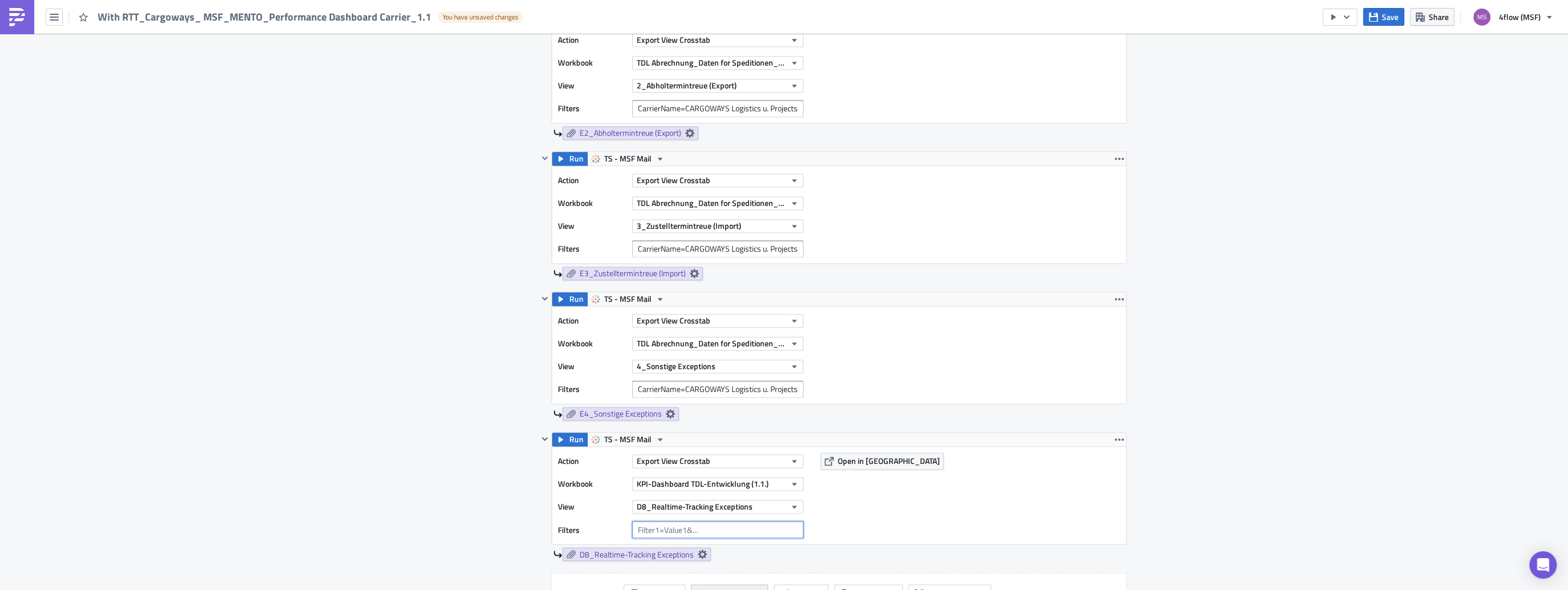
paste input "CarrierName=CARGOWAYS Logistics u. Projects GmbH"
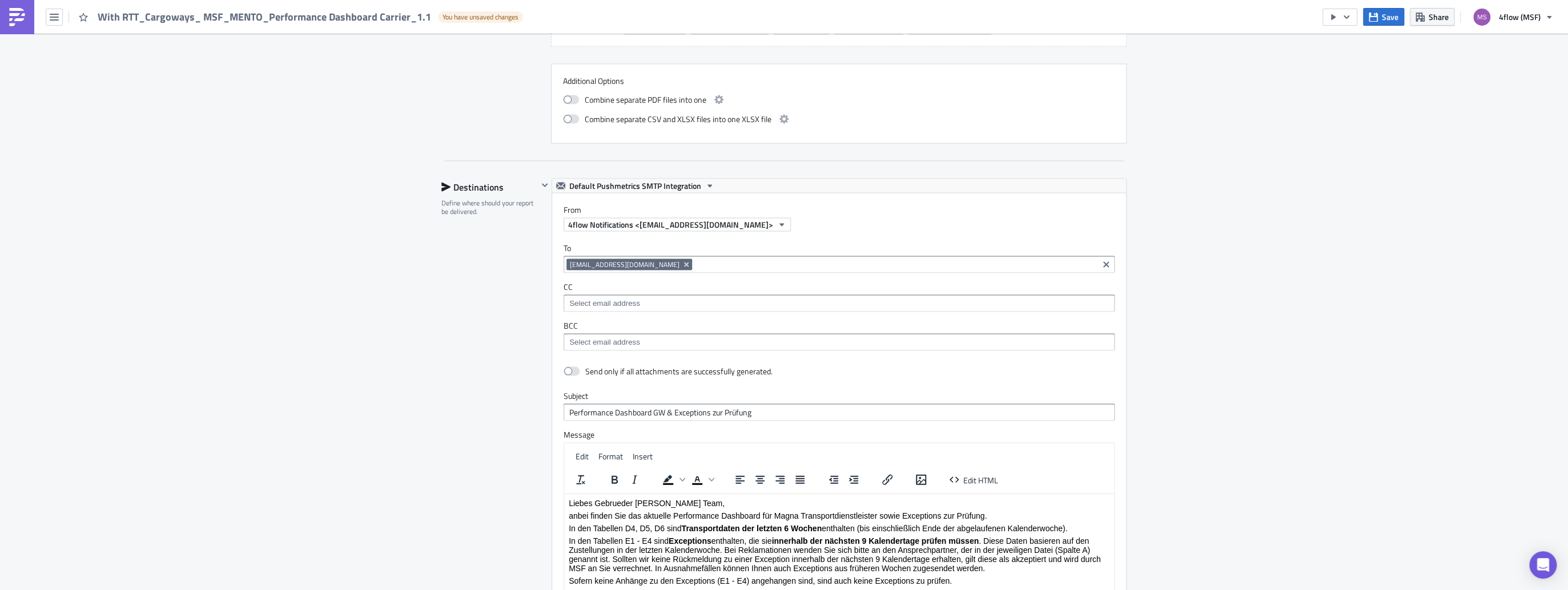
scroll to position [2056, 0]
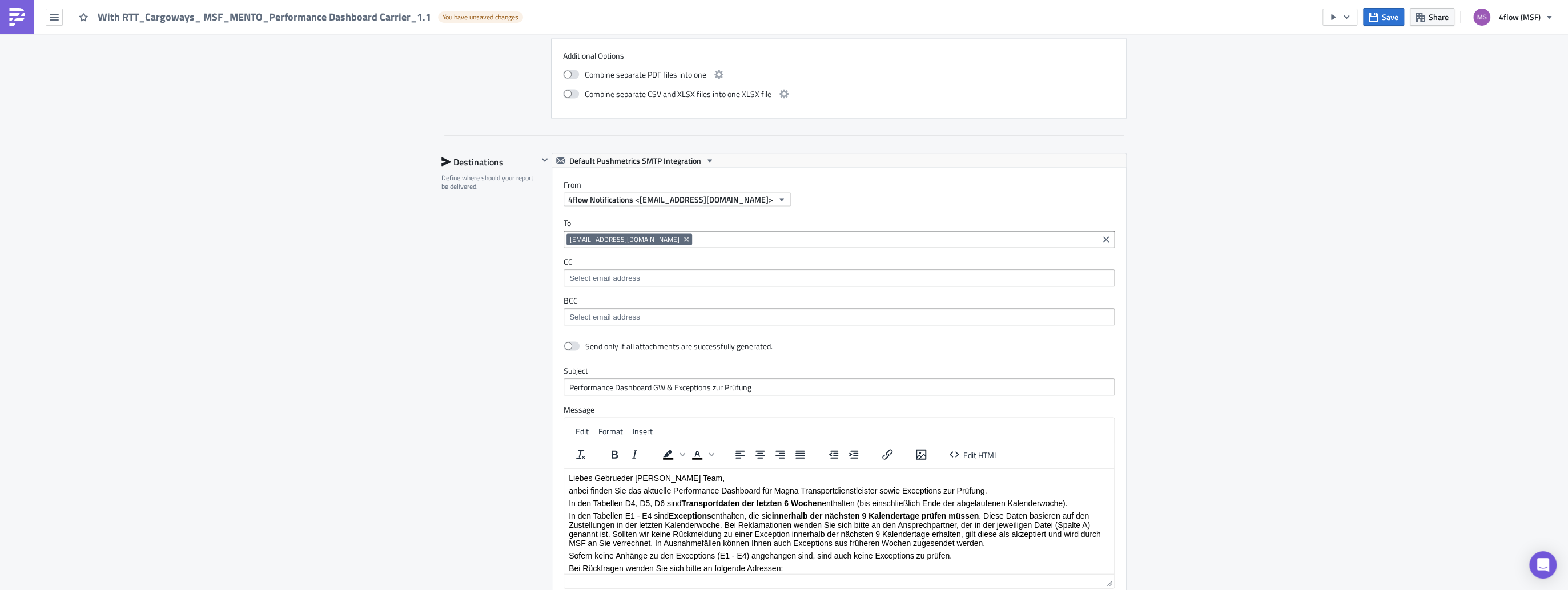
type input "CarrierName=CARGOWAYS Logistics u. Projects GmbH"
click at [632, 479] on p "Liebes Gebrueder [PERSON_NAME] Team," at bounding box center [839, 478] width 541 height 9
click at [656, 477] on p "Liebes Gebrueder [PERSON_NAME] Team," at bounding box center [839, 478] width 541 height 9
click at [607, 480] on p "Liebes Caroways Team," at bounding box center [839, 478] width 541 height 9
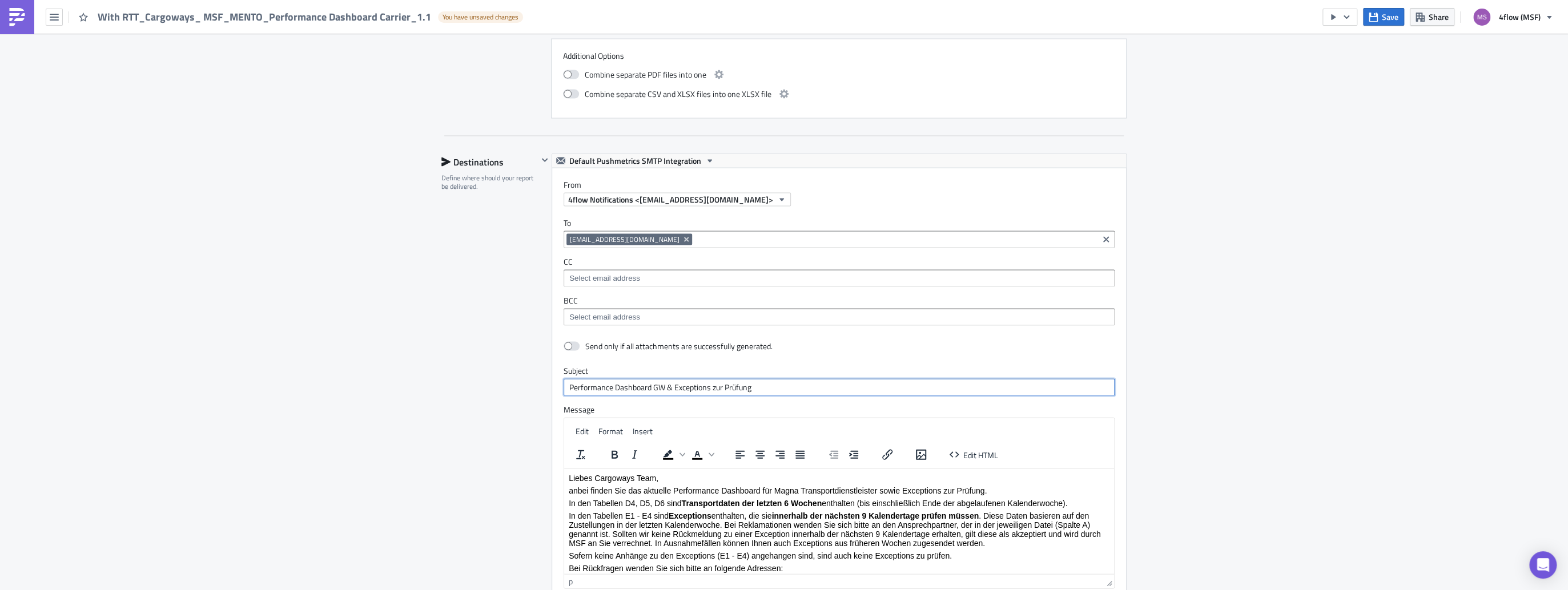
click at [660, 382] on input "Performance Dashboard GW & Exceptions zur Prüfung" at bounding box center [838, 388] width 551 height 17
type input "Performance Dashboard Cargoways & Exceptions zur Prüfung"
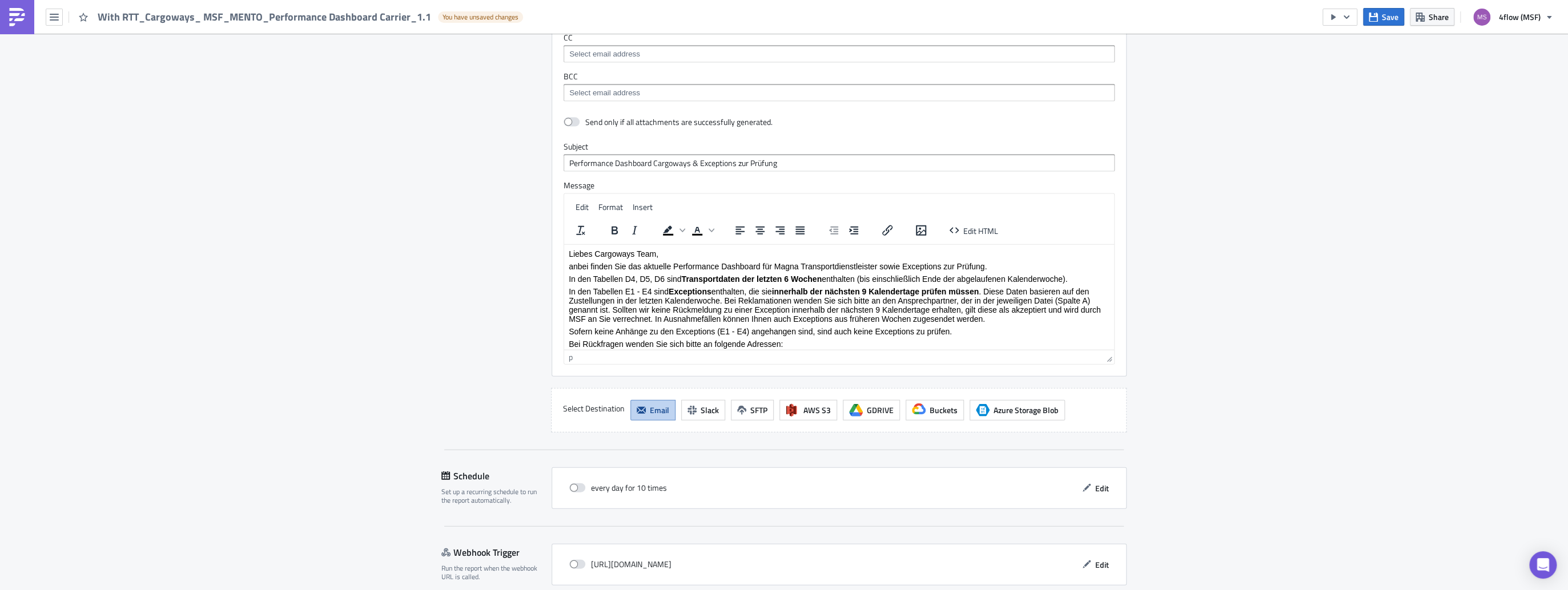
scroll to position [2281, 0]
click at [1095, 481] on span "Edit" at bounding box center [1102, 487] width 14 height 12
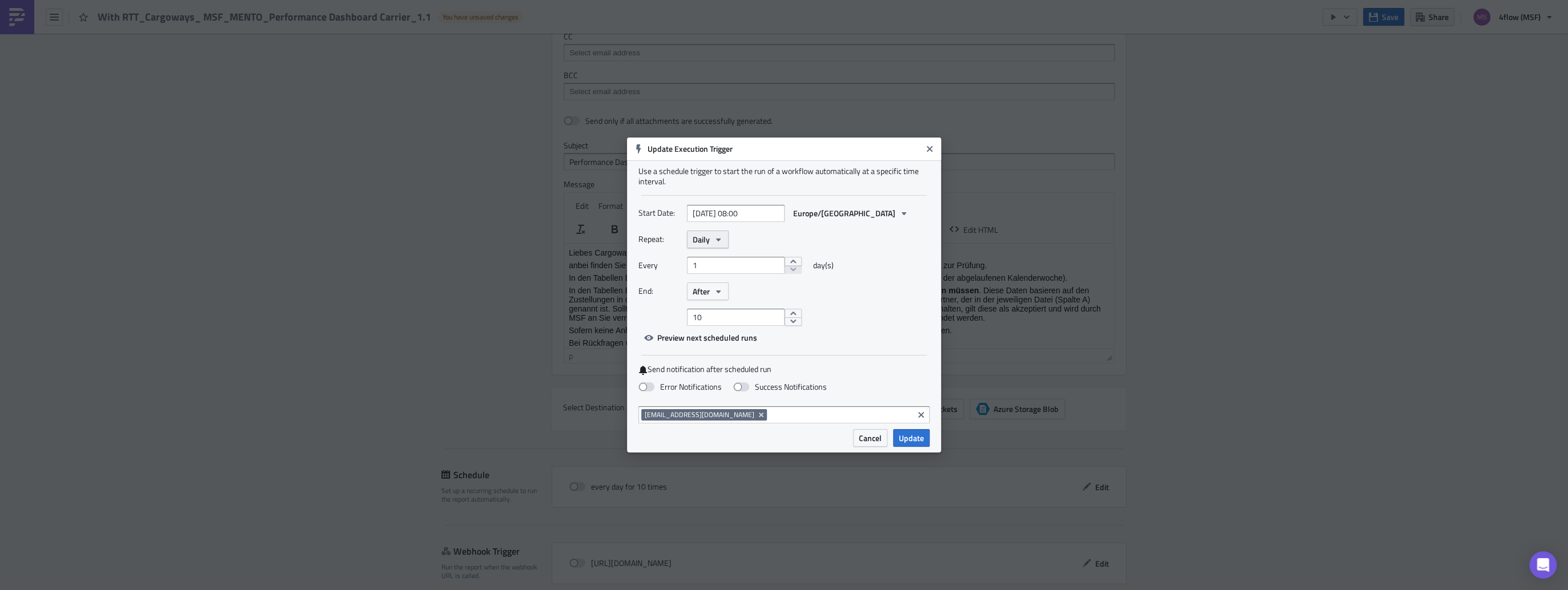
click at [722, 240] on icon "button" at bounding box center [718, 240] width 9 height 9
click at [712, 291] on div "Weekly" at bounding box center [740, 294] width 94 height 12
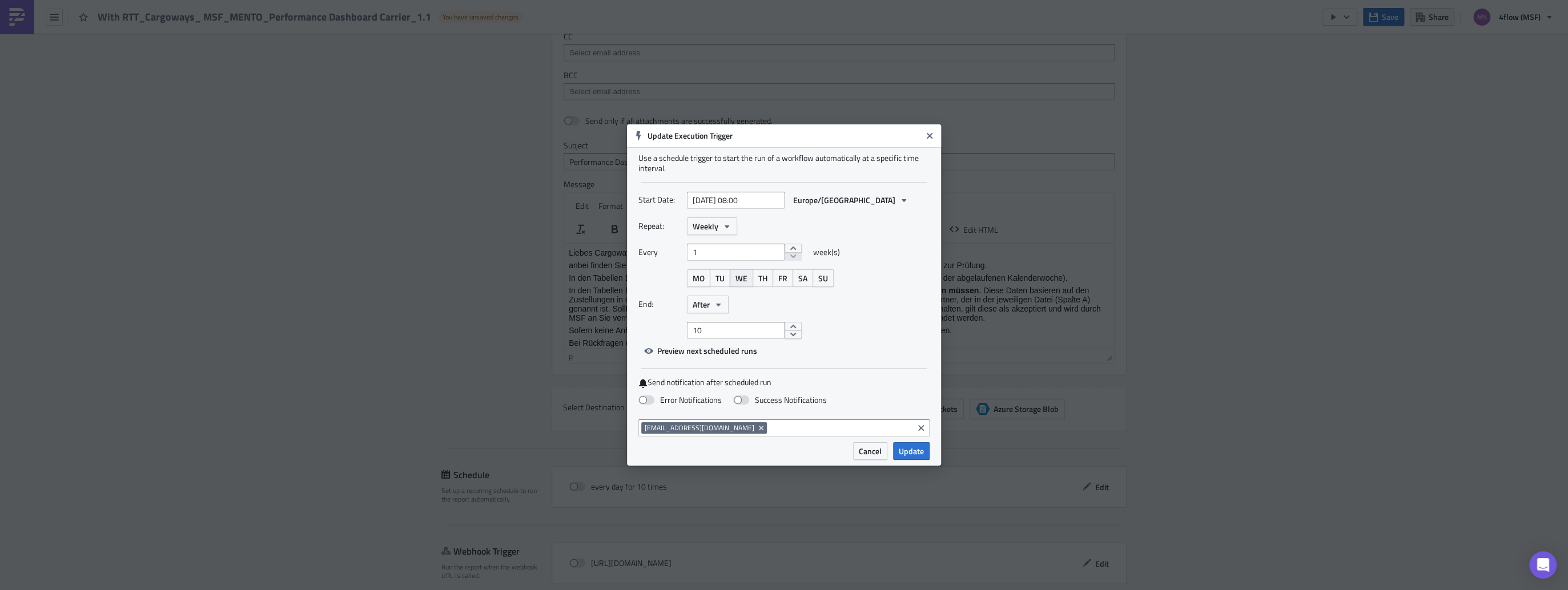
click at [741, 278] on span "WE" at bounding box center [740, 278] width 12 height 12
click at [722, 306] on icon "button" at bounding box center [718, 305] width 9 height 9
click at [713, 327] on div "Never" at bounding box center [740, 326] width 94 height 12
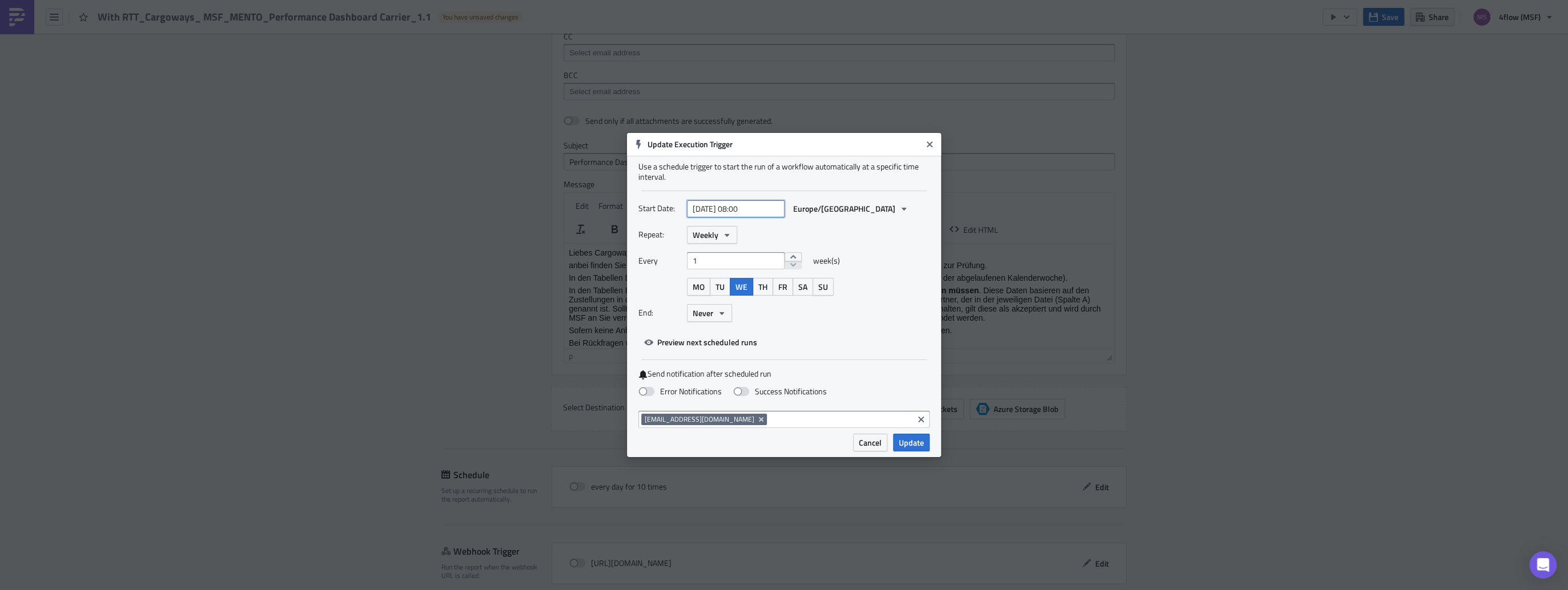
click at [743, 206] on input "[DATE] 08:00" at bounding box center [736, 209] width 98 height 17
select select "7"
select select "2025"
type input "[DATE] 17:00"
click at [890, 227] on div "Repeat: Weekly" at bounding box center [783, 235] width 291 height 18
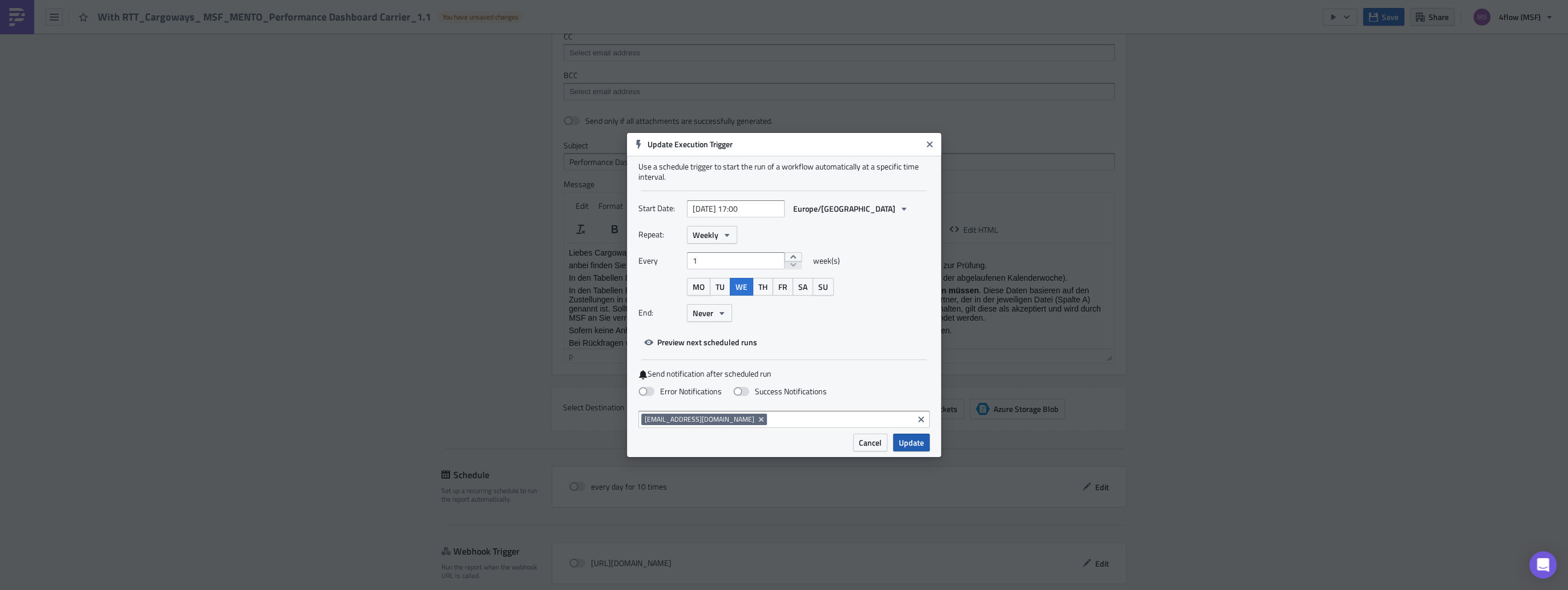
click at [918, 444] on span "Update" at bounding box center [911, 442] width 25 height 12
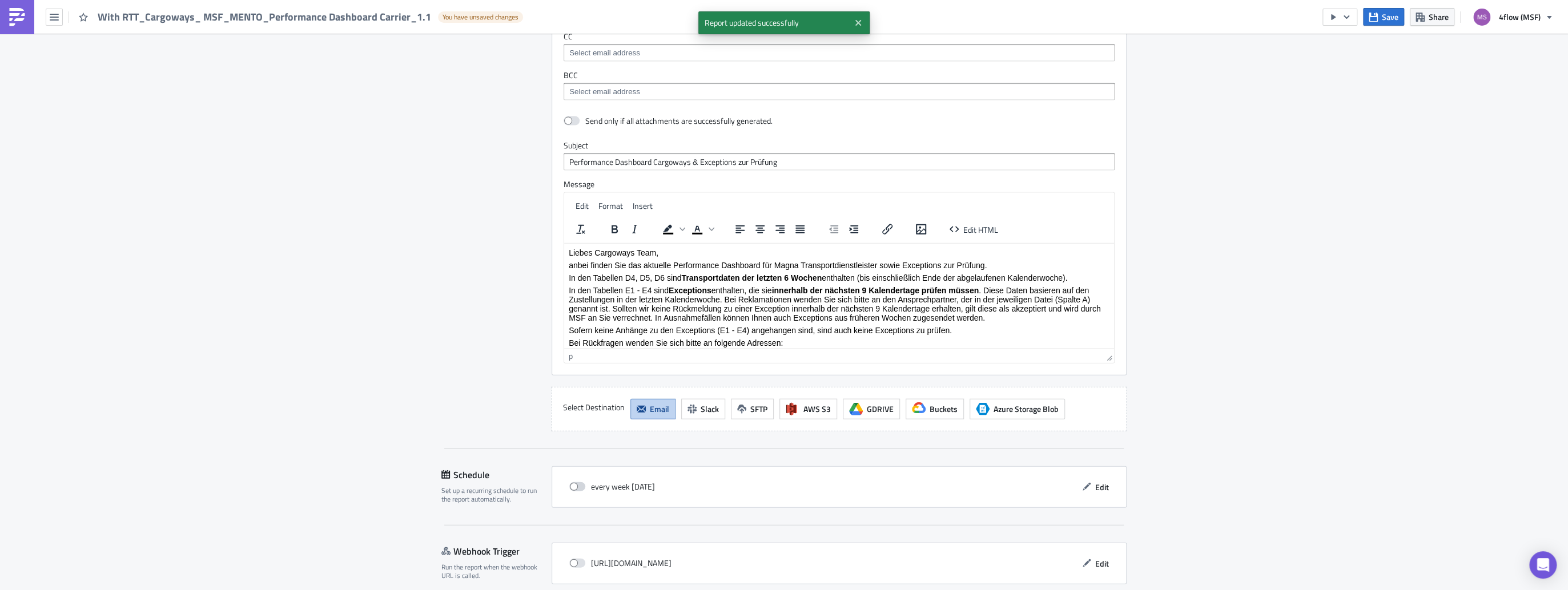
click at [574, 484] on span at bounding box center [577, 487] width 16 height 9
click at [574, 484] on input "checkbox" at bounding box center [575, 487] width 7 height 7
checkbox input "true"
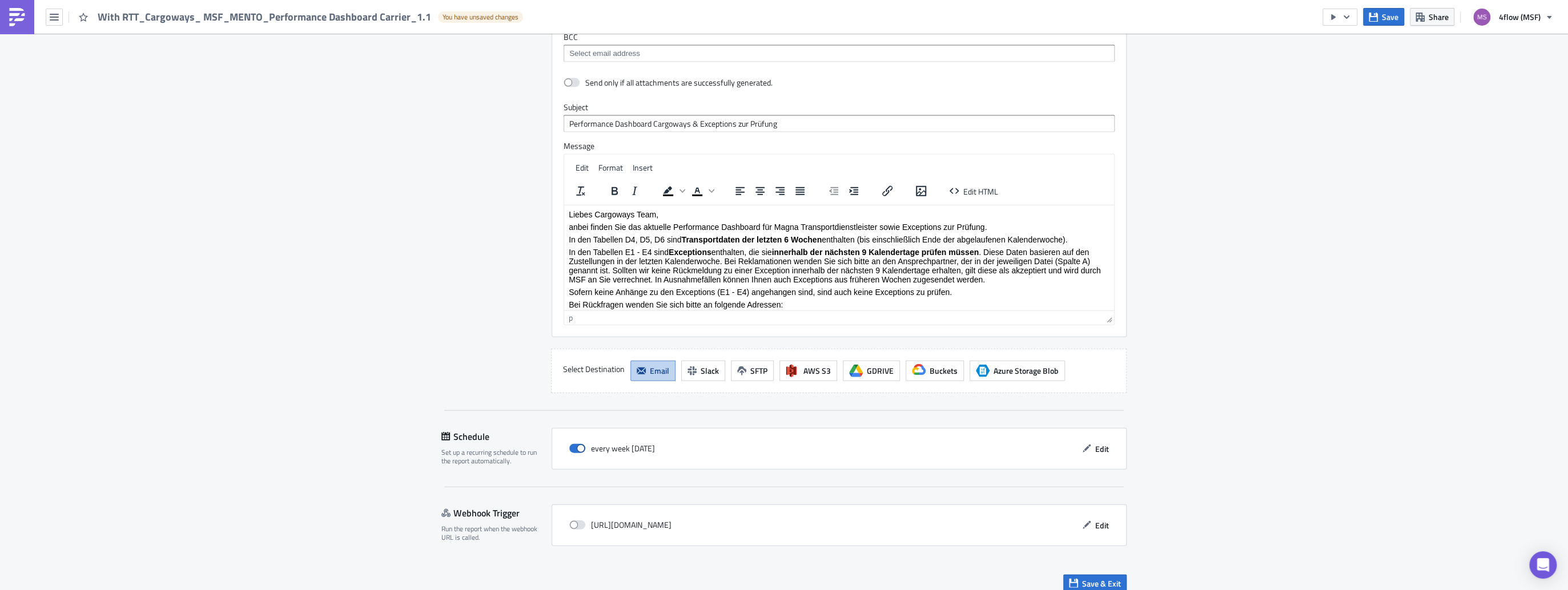
scroll to position [2327, 0]
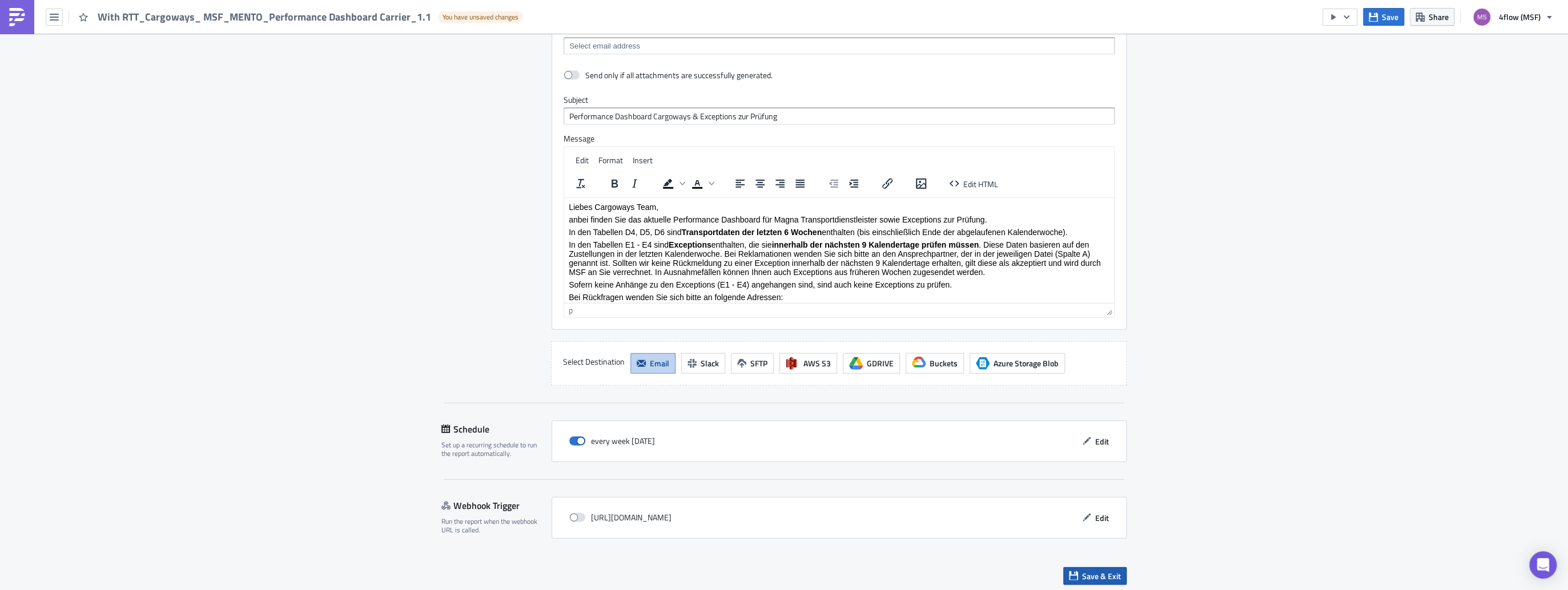
click at [1093, 577] on span "Save & Exit" at bounding box center [1101, 575] width 39 height 12
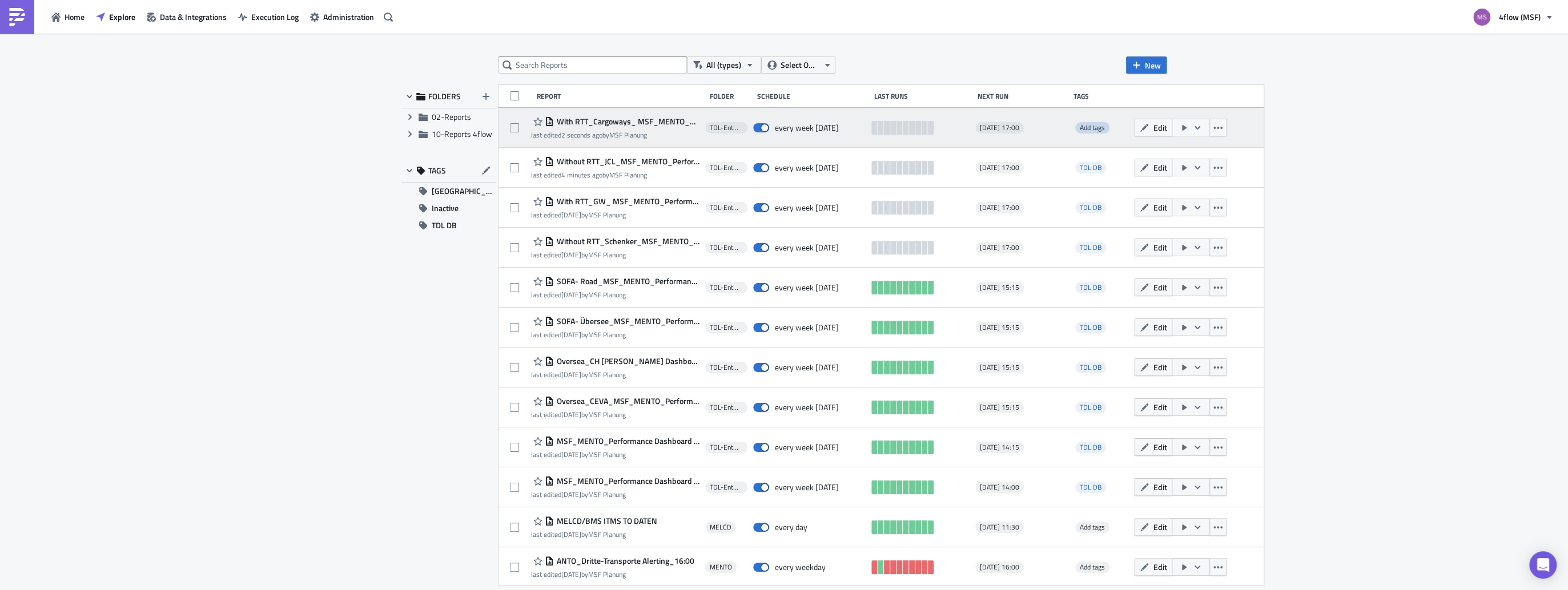
click at [1092, 124] on span "Add tags" at bounding box center [1093, 128] width 25 height 11
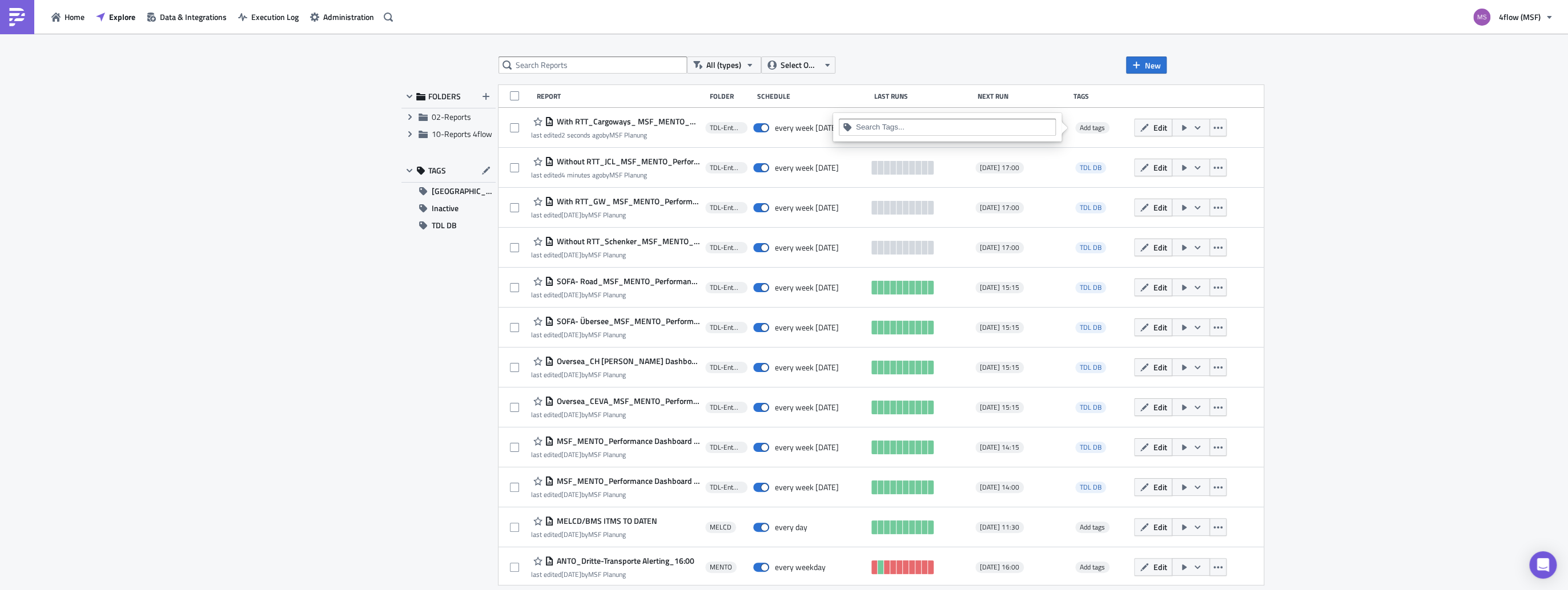
click at [974, 125] on input at bounding box center [954, 127] width 196 height 12
click at [858, 182] on div "TDL DB" at bounding box center [947, 182] width 203 height 12
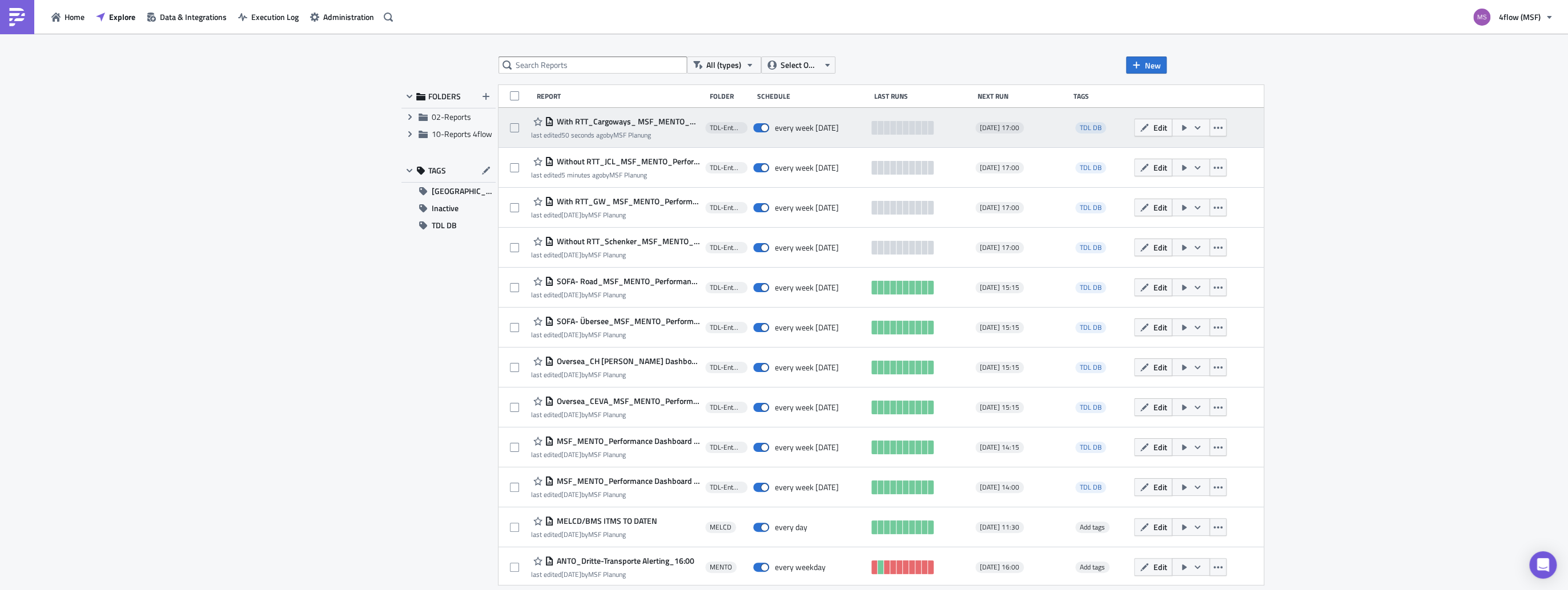
click at [611, 126] on span "With RTT_Cargoways_ MSF_MENTO_Performance Dashboard Carrier_1.1" at bounding box center [626, 121] width 145 height 10
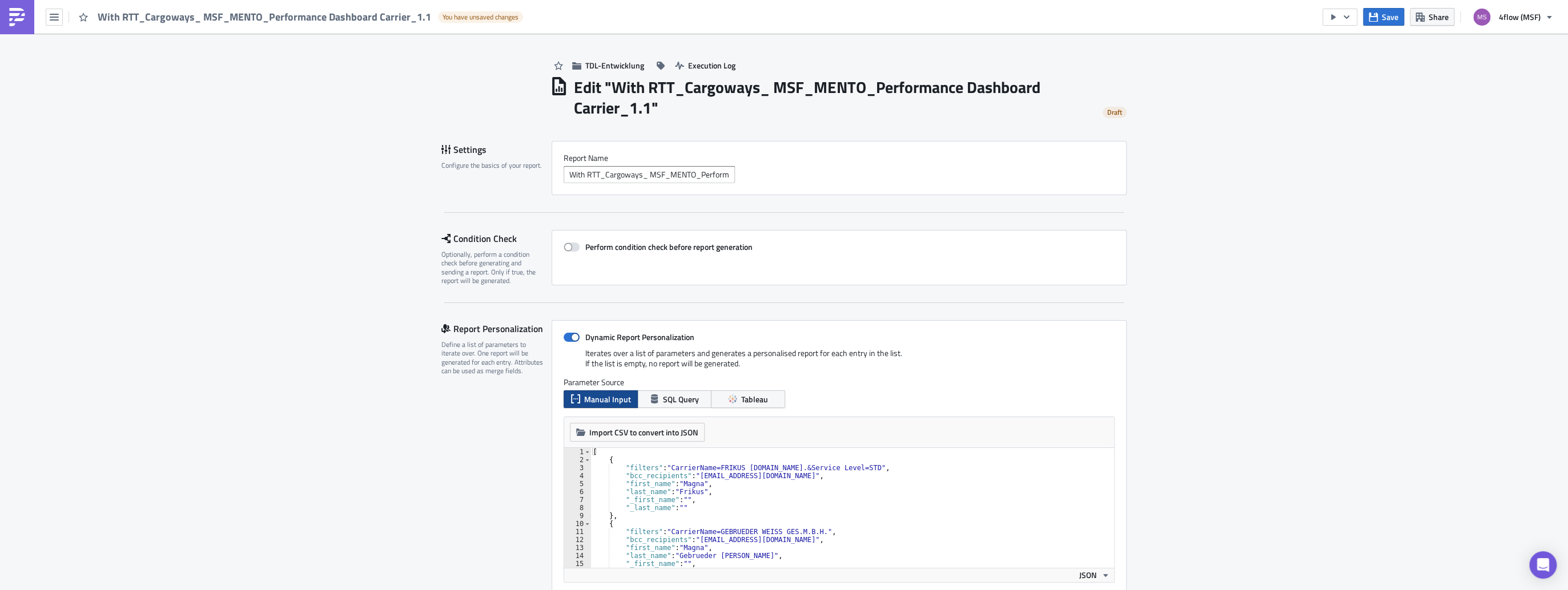
click at [826, 33] on div "With RTT_Cargoways_ MSF_MENTO_Performance Dashboard Carrier_1.1 You have unsave…" at bounding box center [784, 16] width 1568 height 34
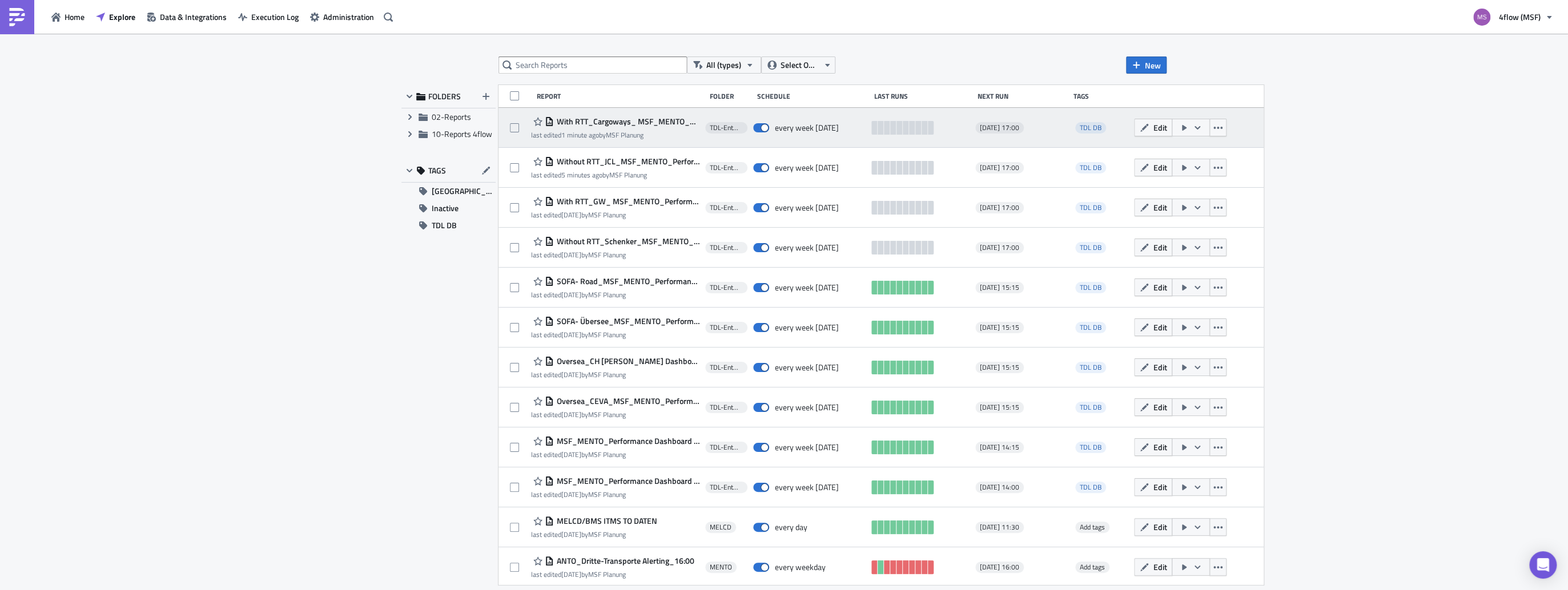
click at [604, 124] on span "With RTT_Cargoways_ MSF_MENTO_Performance Dashboard Carrier_1.1" at bounding box center [626, 121] width 145 height 10
click at [1213, 131] on icon "button" at bounding box center [1218, 128] width 9 height 9
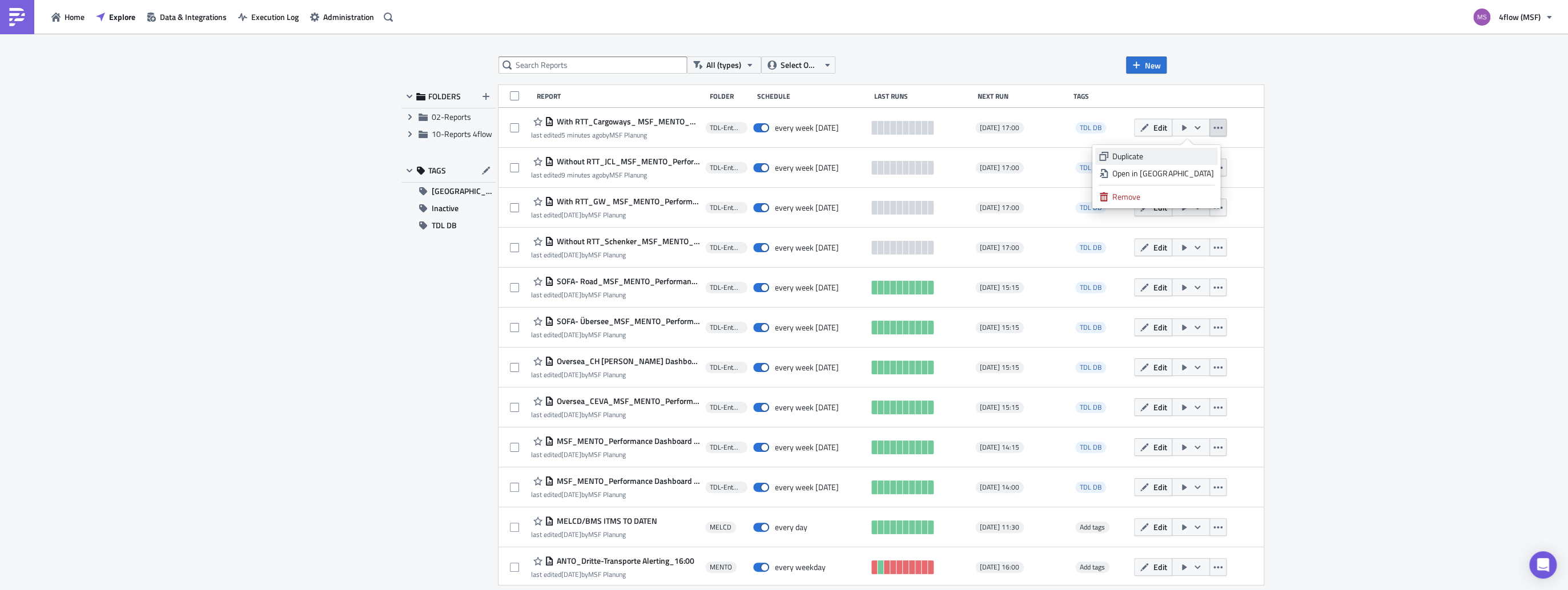
click at [1155, 158] on div "Duplicate" at bounding box center [1161, 156] width 101 height 12
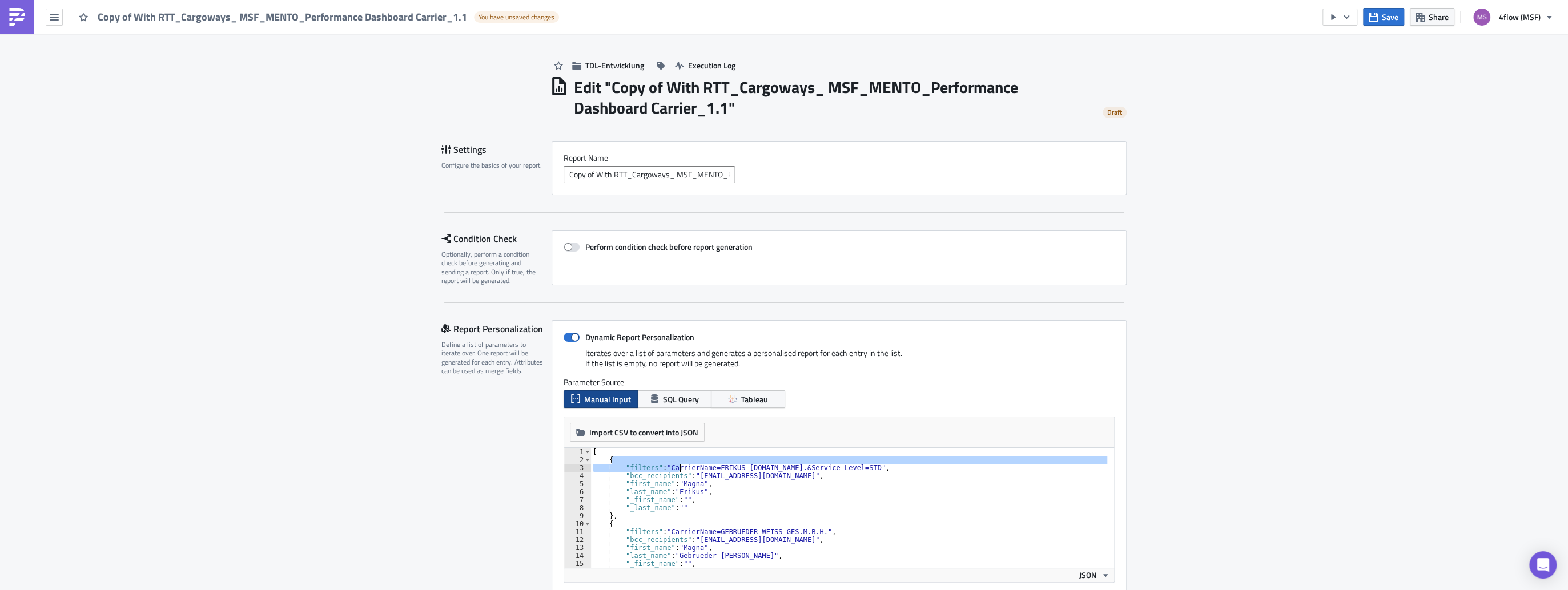
drag, startPoint x: 666, startPoint y: 464, endPoint x: 676, endPoint y: 464, distance: 10.0
click at [676, 464] on div "[ { "filters" : "CarrierName=FRIKUS [DOMAIN_NAME].&Service Level=STD" , "bcc_re…" at bounding box center [848, 516] width 517 height 136
click at [666, 464] on div "[ { "filters" : "CarrierName=FRIKUS [DOMAIN_NAME].&Service Level=STD" , "bcc_re…" at bounding box center [848, 508] width 516 height 120
type textarea ""filters": "CarrierName=FRIKUS [DOMAIN_NAME].&Service Level=STD","
drag, startPoint x: 665, startPoint y: 465, endPoint x: 874, endPoint y: 467, distance: 209.0
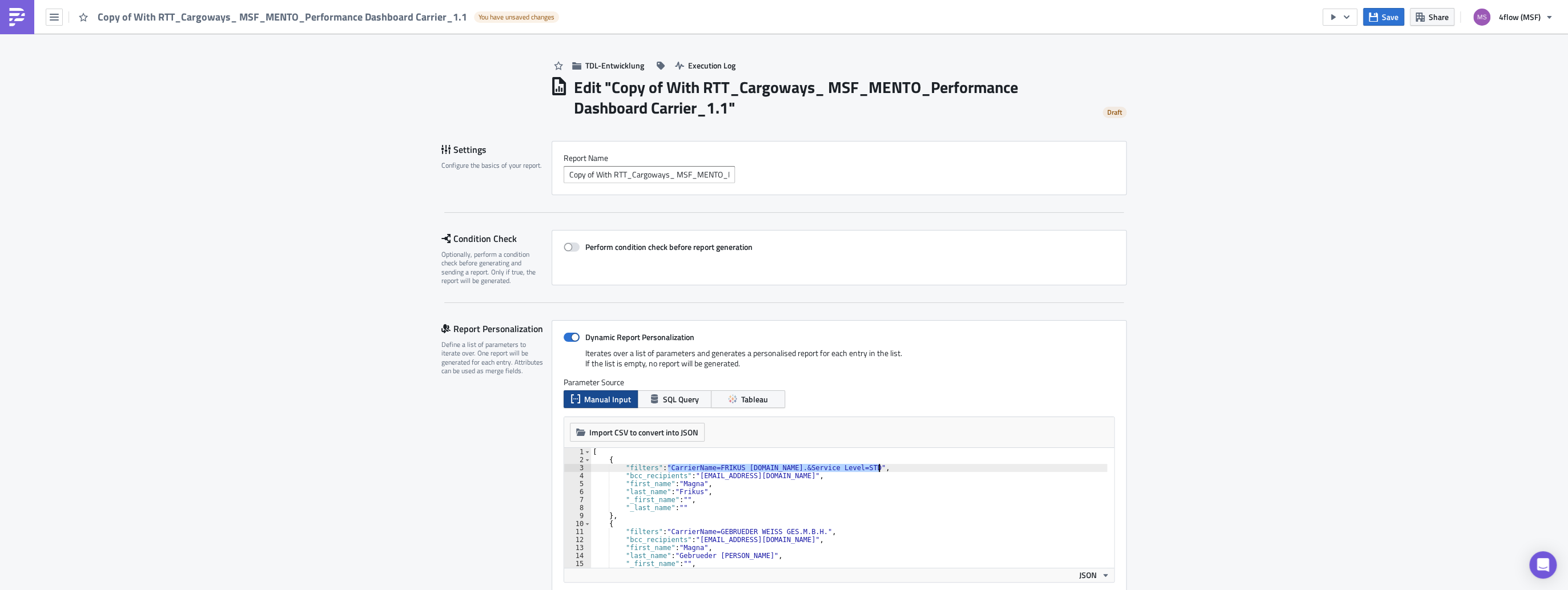
click at [874, 467] on div "[ { "filters" : "CarrierName=FRIKUS [DOMAIN_NAME].&Service Level=STD" , "bcc_re…" at bounding box center [848, 516] width 517 height 136
click at [662, 175] on input "Copy of With RTT_Cargoways_ MSF_MENTO_Performance Dashboard Carrier_1.1" at bounding box center [649, 174] width 172 height 17
drag, startPoint x: 590, startPoint y: 175, endPoint x: 536, endPoint y: 172, distance: 54.1
click at [536, 172] on div "Settings Configure the basics of your report. Report Nam﻿e Copy of With RTT_Fri…" at bounding box center [783, 168] width 685 height 54
click at [536, 172] on div "Settings Configure the basics of your report." at bounding box center [495, 168] width 110 height 54
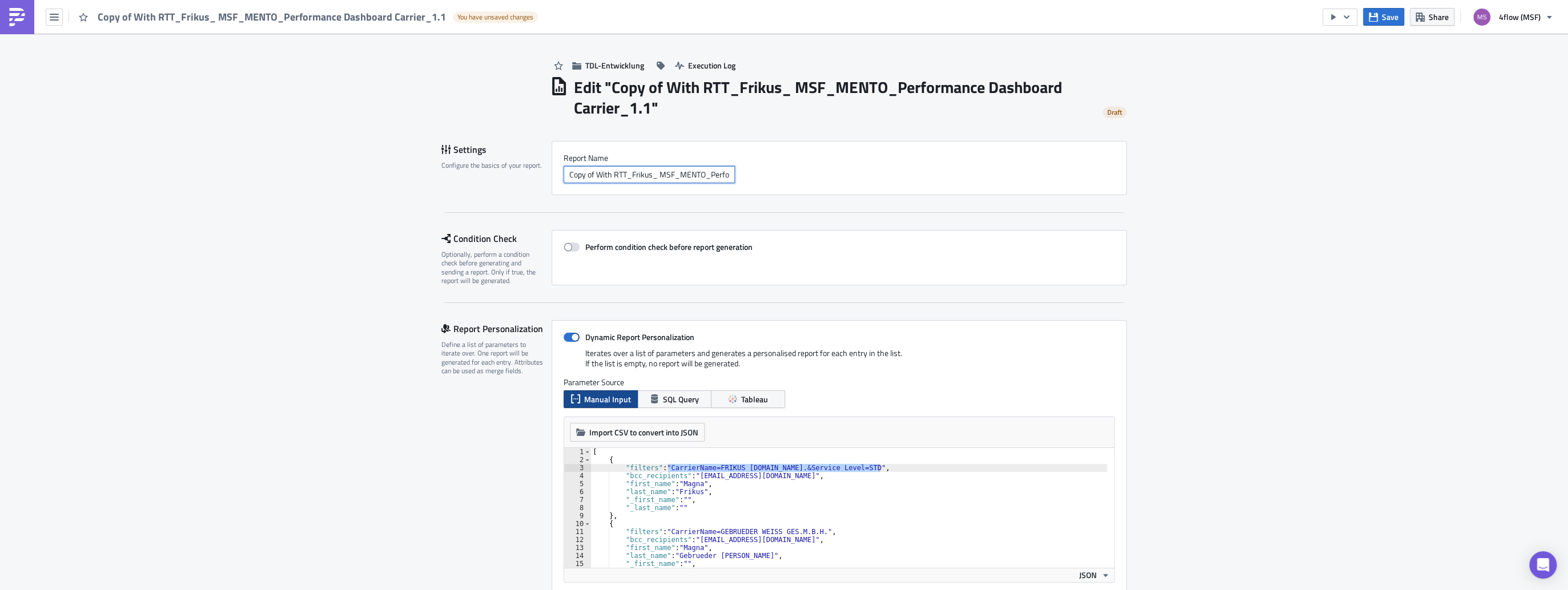
click at [593, 172] on input "Copy of With RTT_Frikus_ MSF_MENTO_Performance Dashboard Carrier_1.1" at bounding box center [649, 174] width 172 height 17
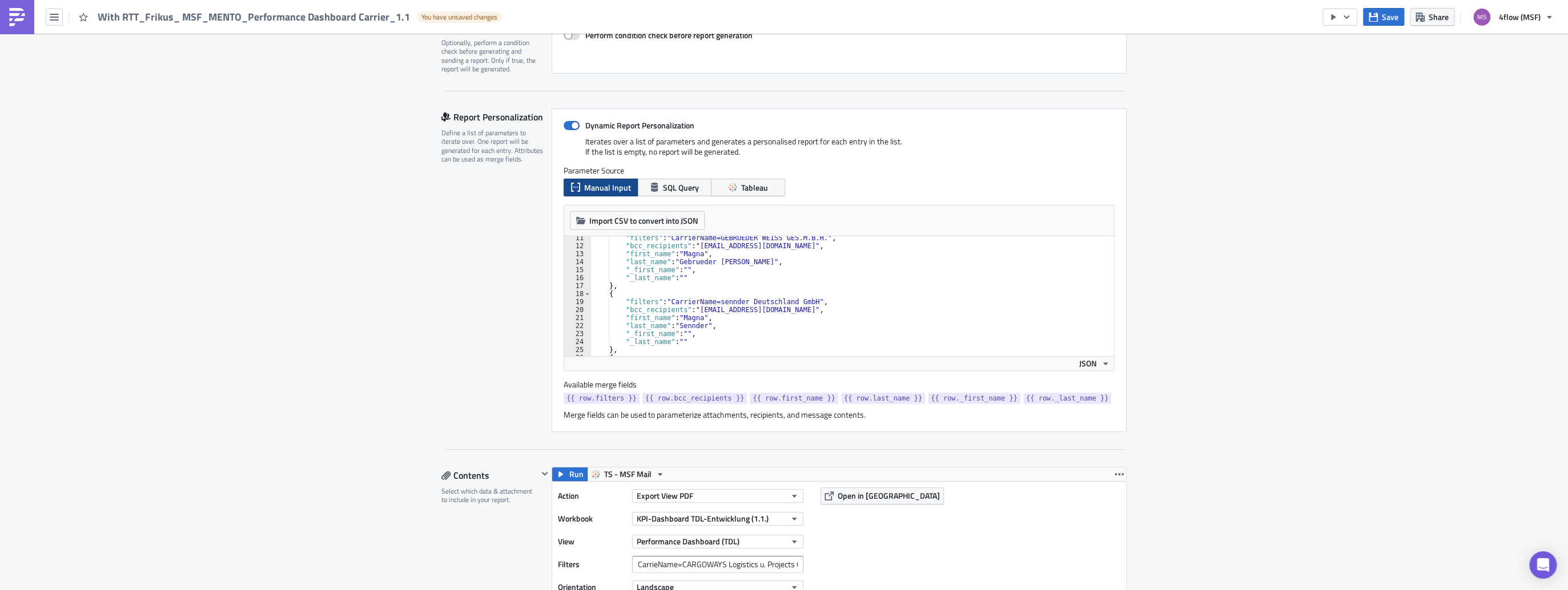
scroll to position [229, 0]
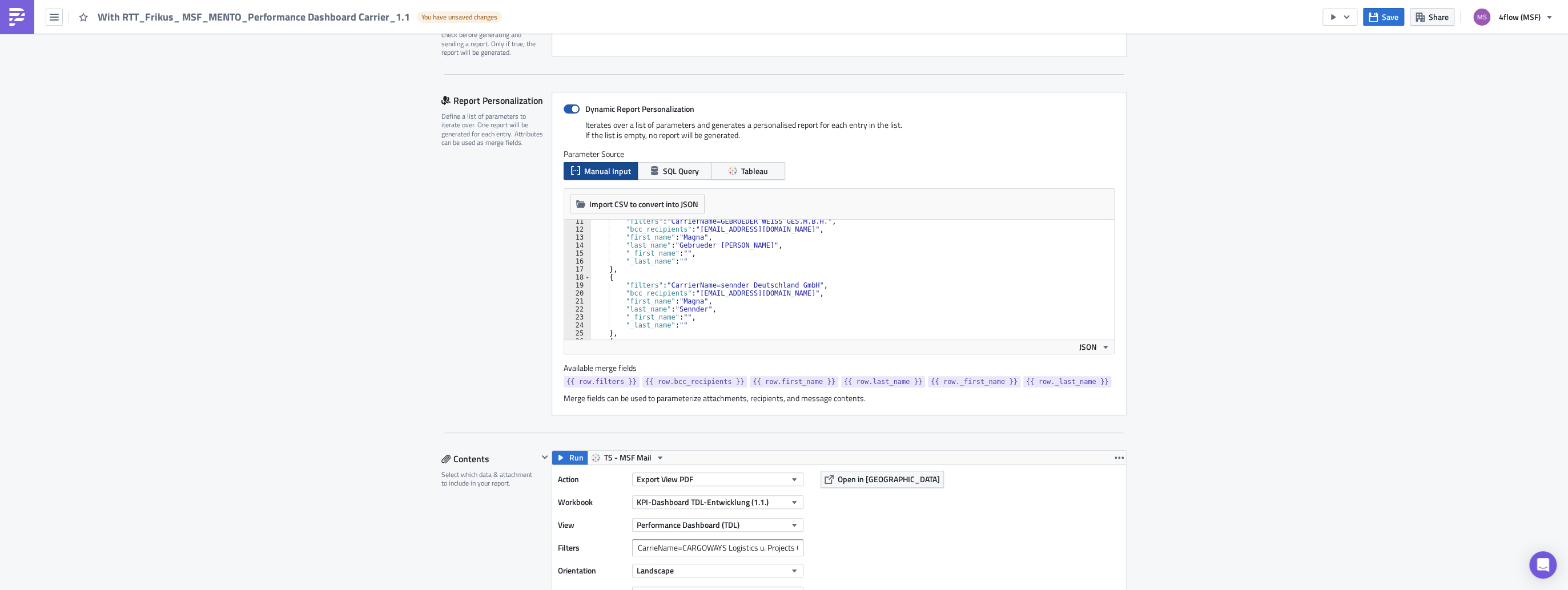
type input "With RTT_Frikus_ MSF_MENTO_Performance Dashboard Carrier_1.1"
click at [564, 106] on span at bounding box center [572, 109] width 16 height 9
click at [565, 106] on input "Dynamic Report Personalization" at bounding box center [569, 109] width 7 height 7
checkbox input "false"
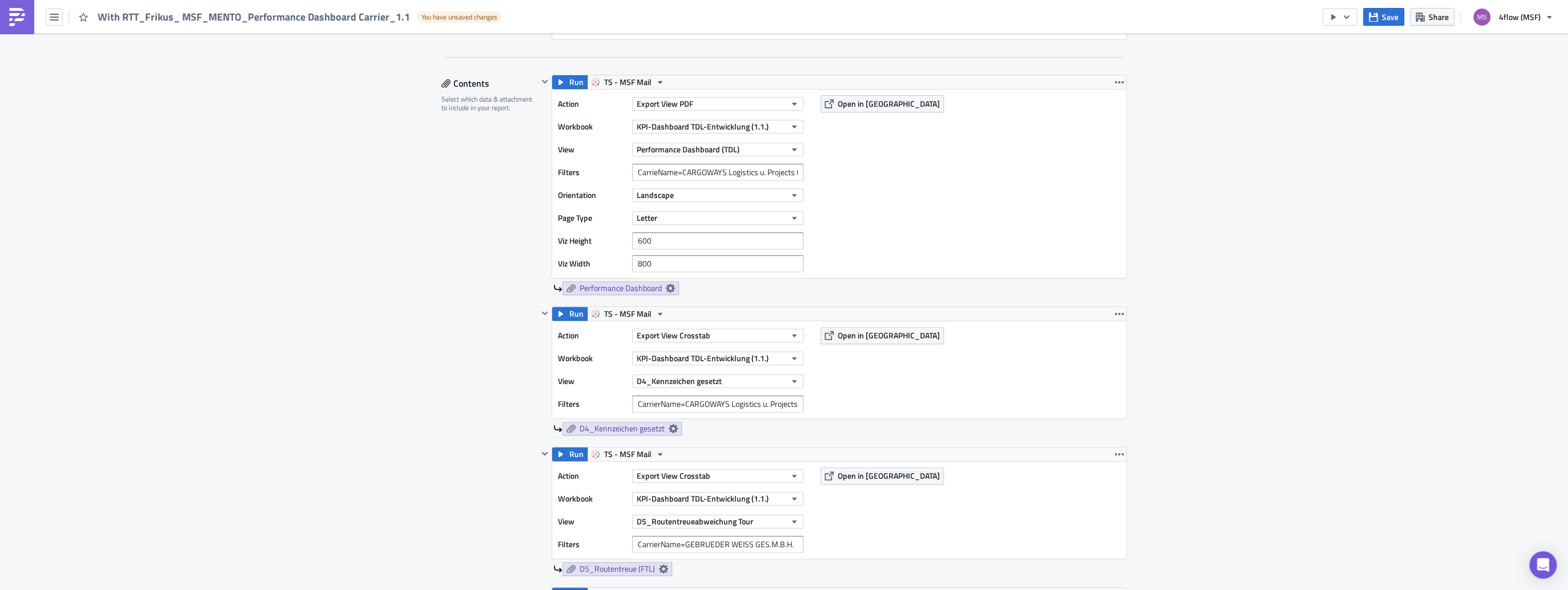
scroll to position [320, 0]
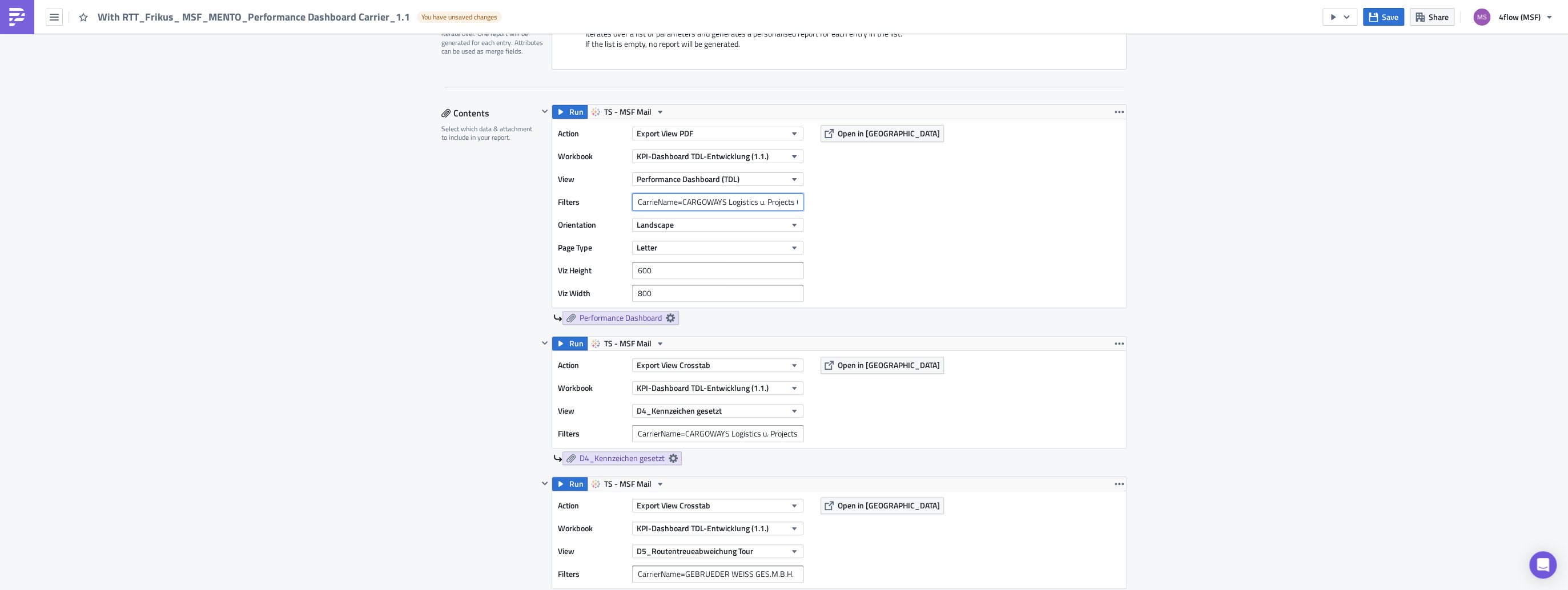
click at [691, 205] on input "CarrieName=CARGOWAYS Logistics u. Projects GmbH" at bounding box center [717, 202] width 172 height 17
paste input "CarrierName=FRIKUS [DOMAIN_NAME].&Service Level=STD"
type input "CarrierName=FRIKUS [DOMAIN_NAME].&Service Level=STD"
click at [724, 437] on input "CarrierName=CARGOWAYS Logistics u. Projects GmbH" at bounding box center [717, 434] width 172 height 17
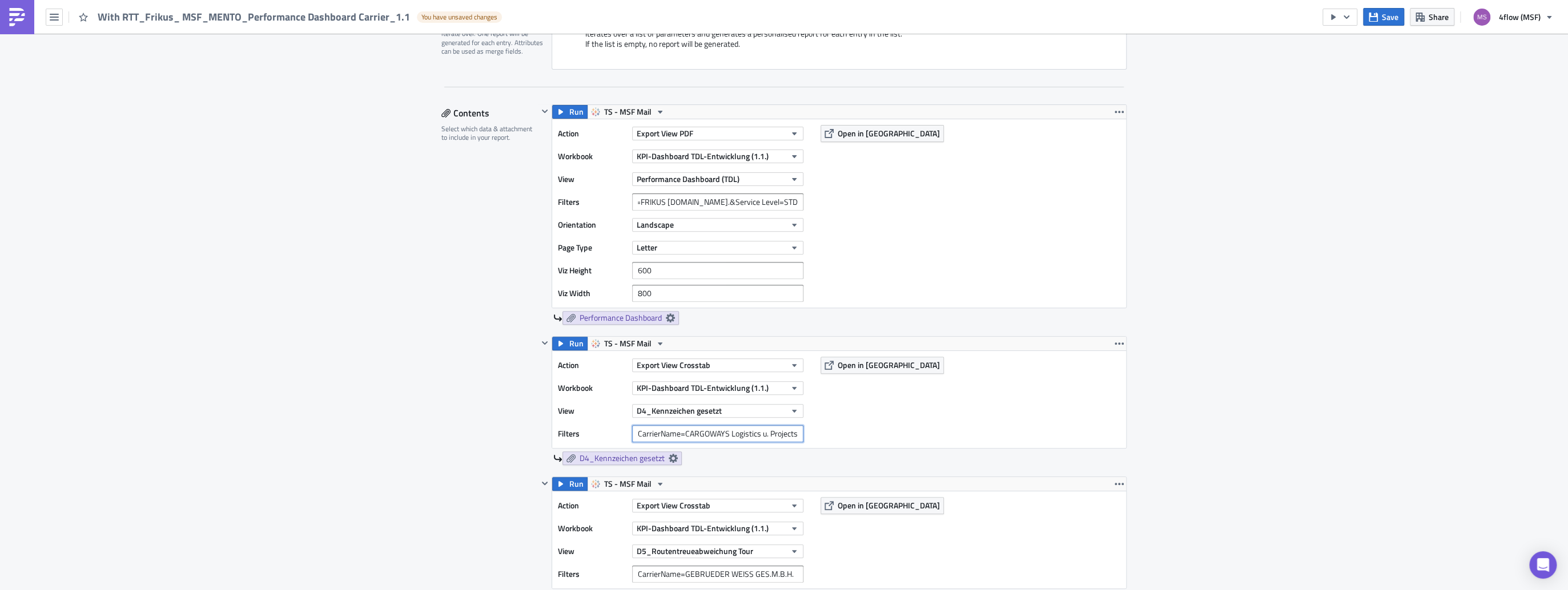
scroll to position [0, 0]
paste input "CarrierName=FRIKUS [DOMAIN_NAME].&Service Level=STD"
type input "CarrierName=FRIKUS [DOMAIN_NAME].&Service Level=STD"
click at [664, 577] on input "CarrierName=GEBRUEDER WEISS GES.M.B.H." at bounding box center [717, 574] width 172 height 17
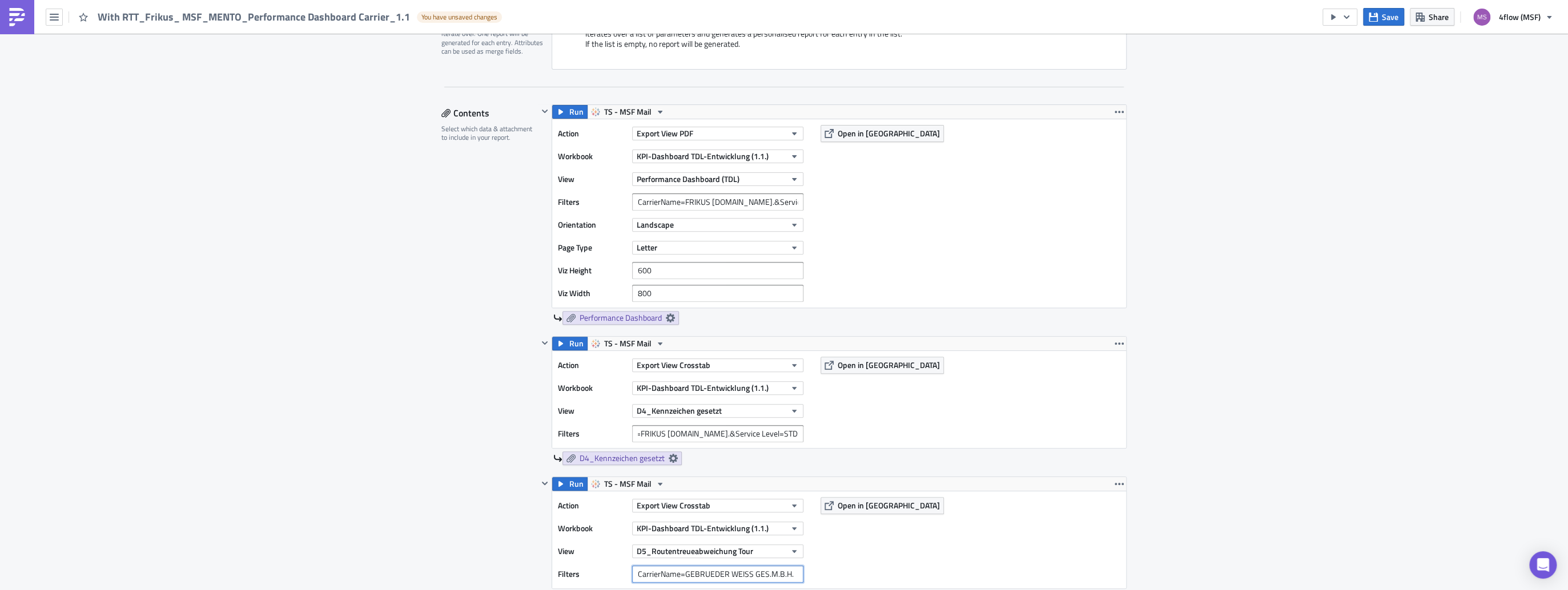
scroll to position [0, 0]
paste input "CarrierName=FRIKUS [DOMAIN_NAME].&Service Level=STD"
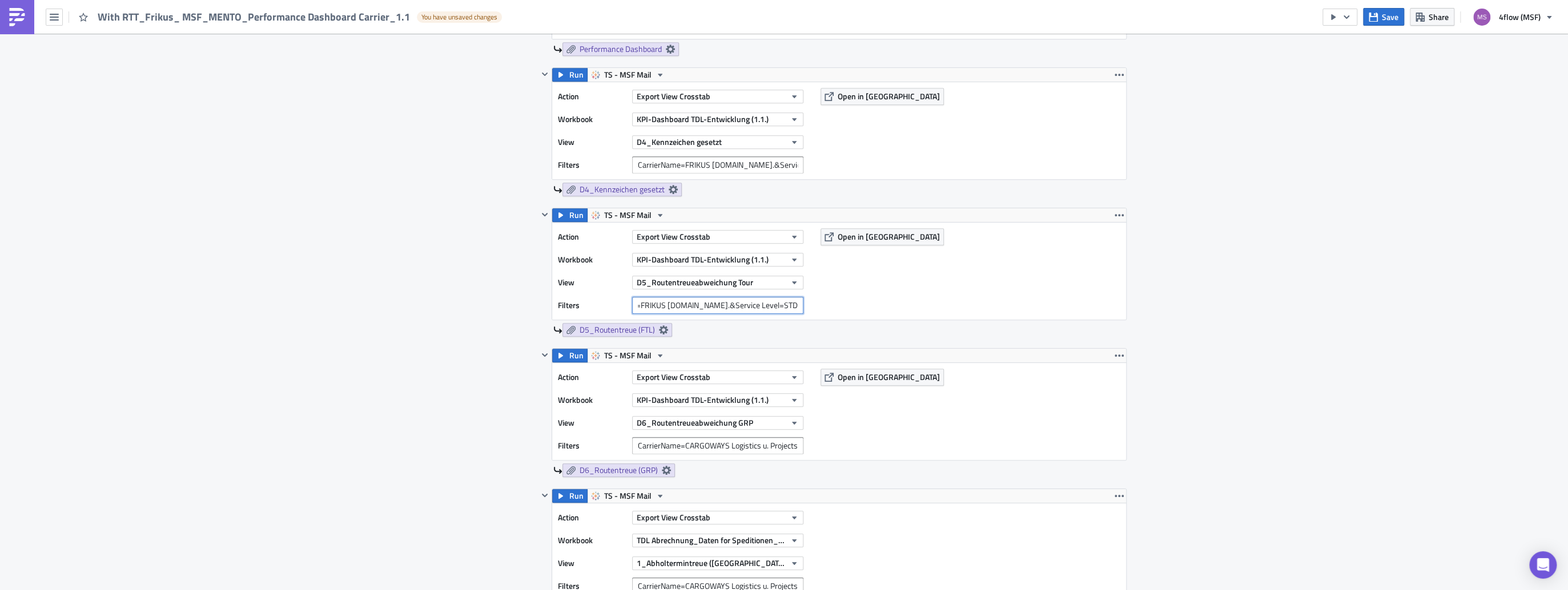
scroll to position [594, 0]
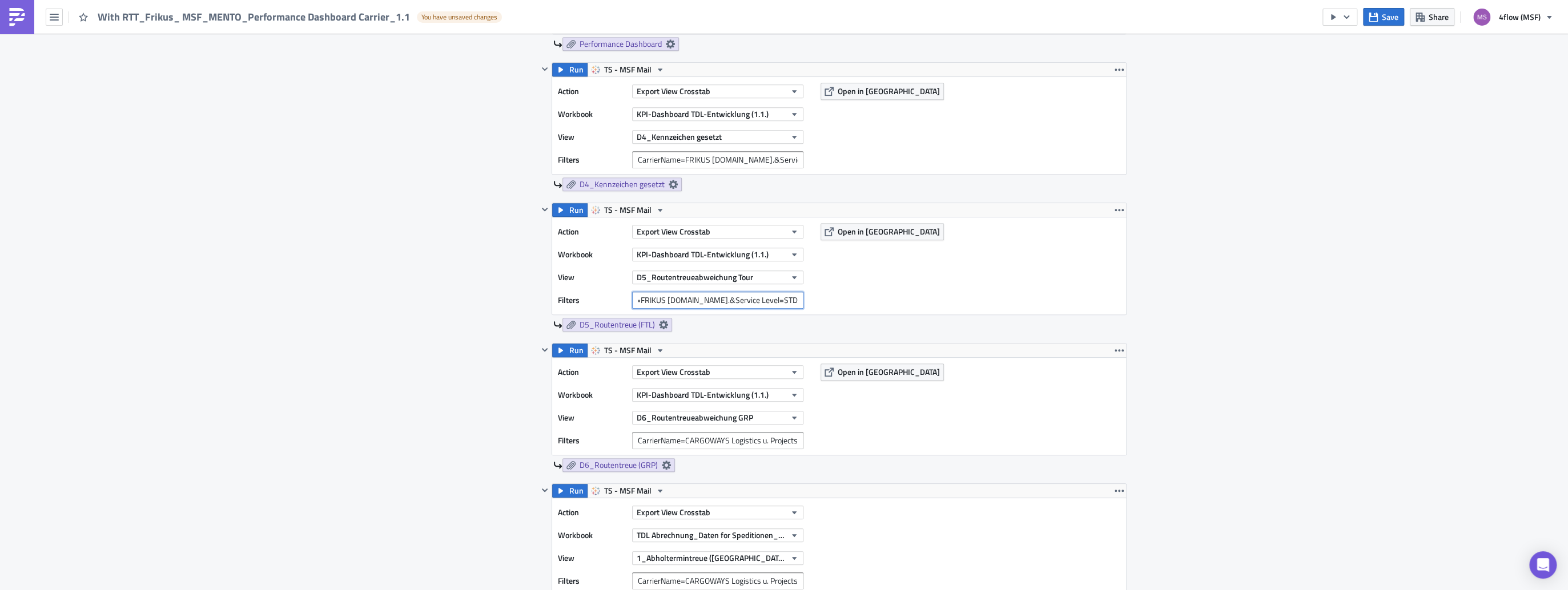
type input "CarrierName=FRIKUS [DOMAIN_NAME].&Service Level=STD"
click at [680, 440] on input "CarrierName=CARGOWAYS Logistics u. Projects GmbH" at bounding box center [717, 440] width 172 height 17
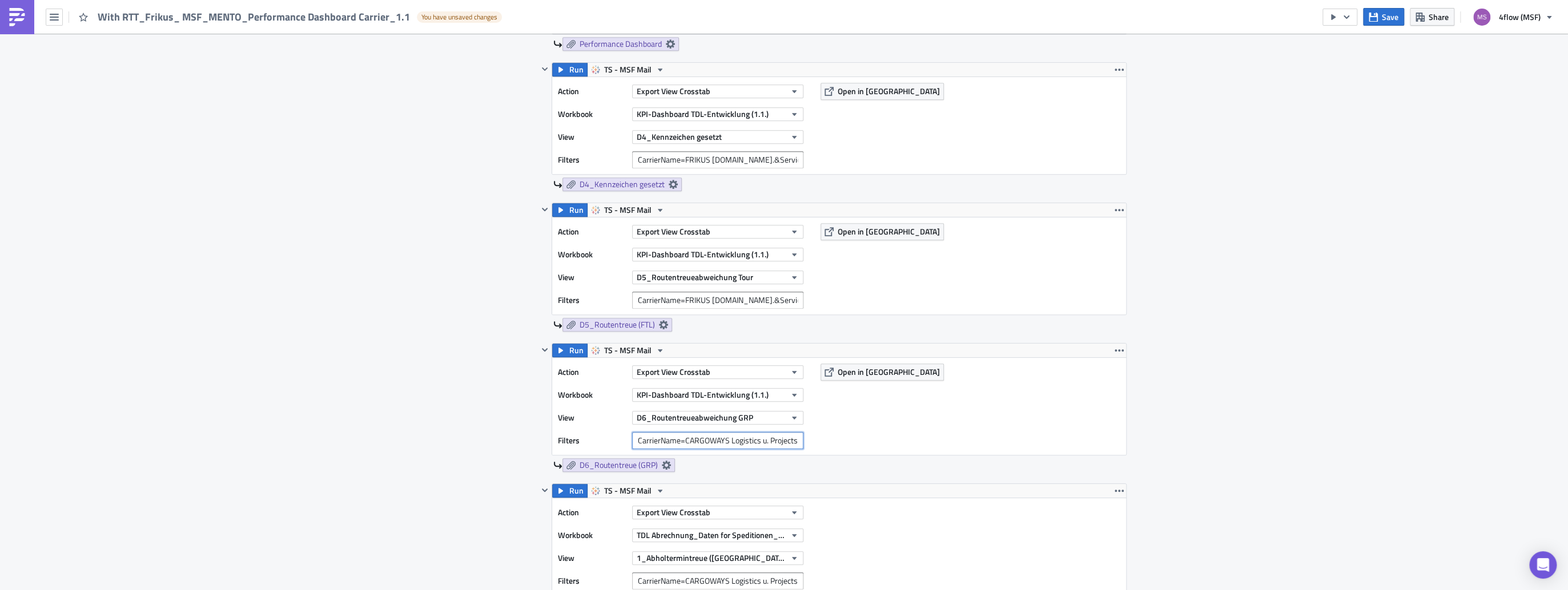
click at [680, 440] on input "CarrierName=CARGOWAYS Logistics u. Projects GmbH" at bounding box center [717, 440] width 172 height 17
paste input "CarrierName=FRIKUS [DOMAIN_NAME].&Service Level=STD"
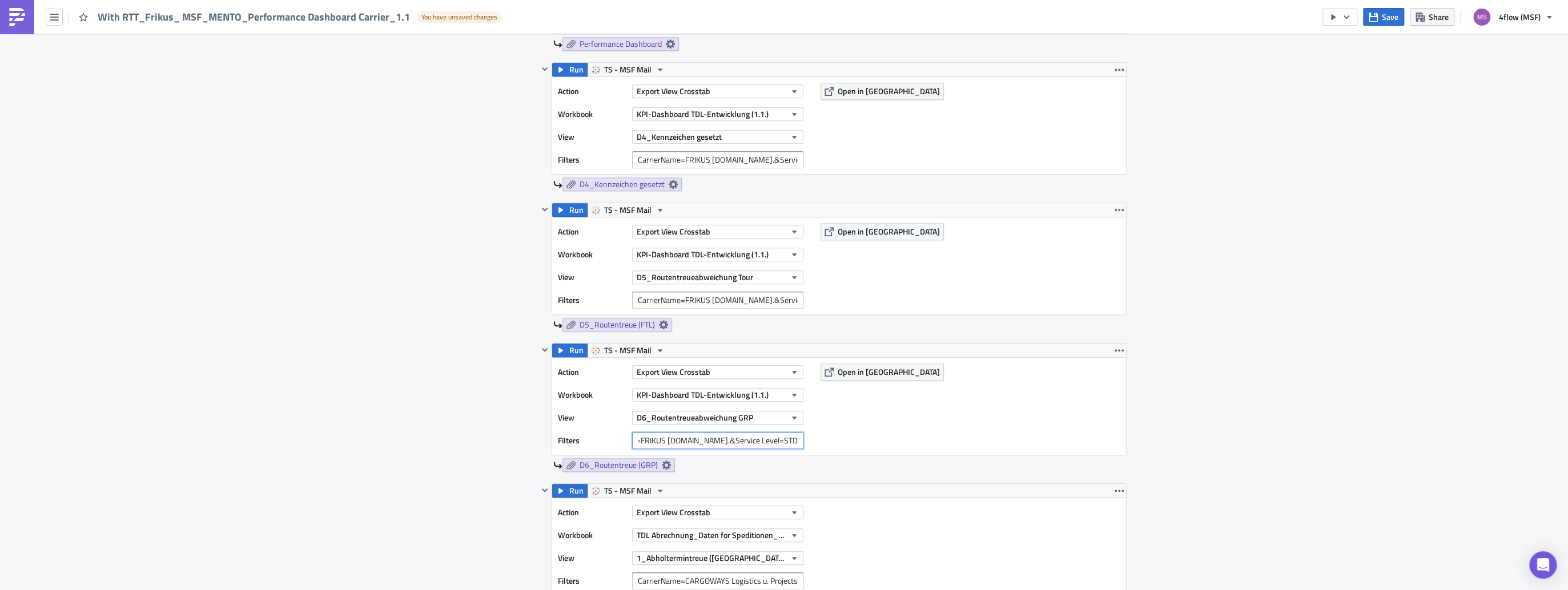
type input "CarrierName=FRIKUS [DOMAIN_NAME].&Service Level=STD"
click at [679, 578] on input "CarrierName=CARGOWAYS Logistics u. Projects GmbH" at bounding box center [717, 581] width 172 height 17
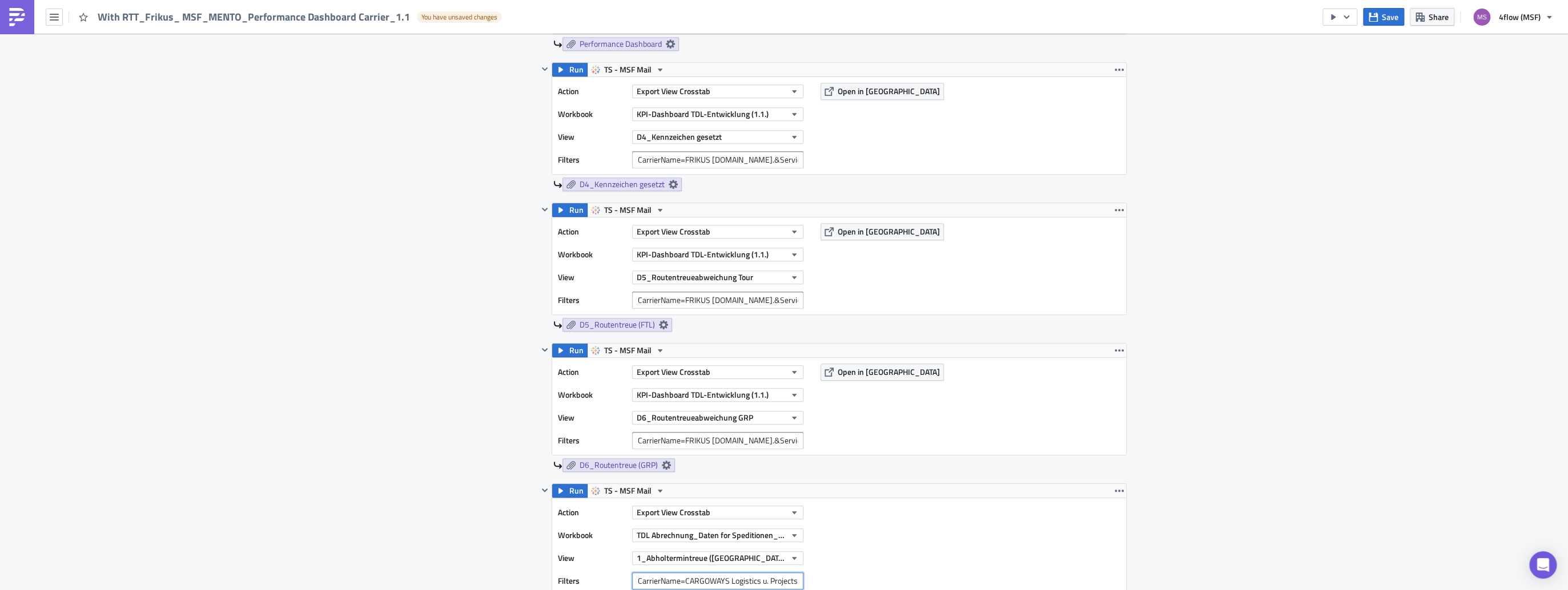
click at [679, 578] on input "CarrierName=CARGOWAYS Logistics u. Projects GmbH" at bounding box center [717, 581] width 172 height 17
paste input "CarrierName=FRIKUS [DOMAIN_NAME].&Service Level=STD"
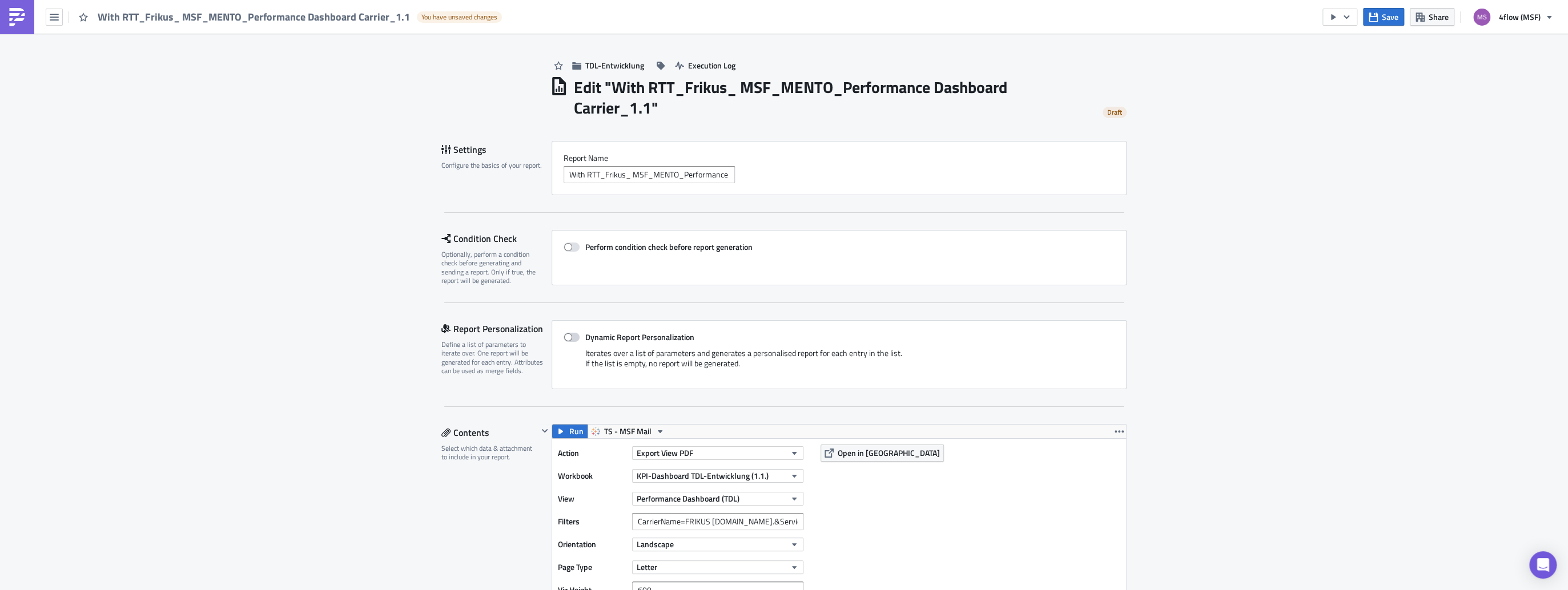
type input "CarrierName=FRIKUS [DOMAIN_NAME].&Service Level=STD"
click at [572, 340] on span at bounding box center [572, 338] width 16 height 9
click at [572, 340] on input "Dynamic Report Personalization" at bounding box center [569, 338] width 7 height 7
checkbox input "true"
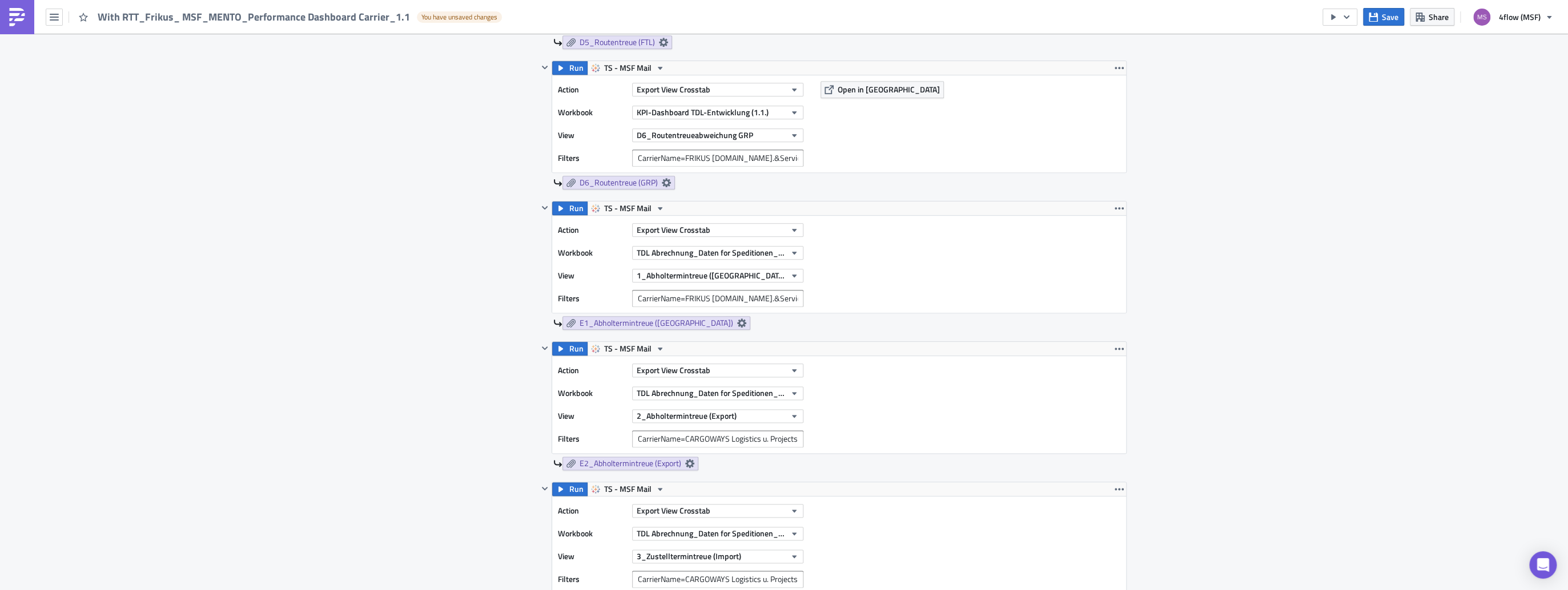
scroll to position [1142, 0]
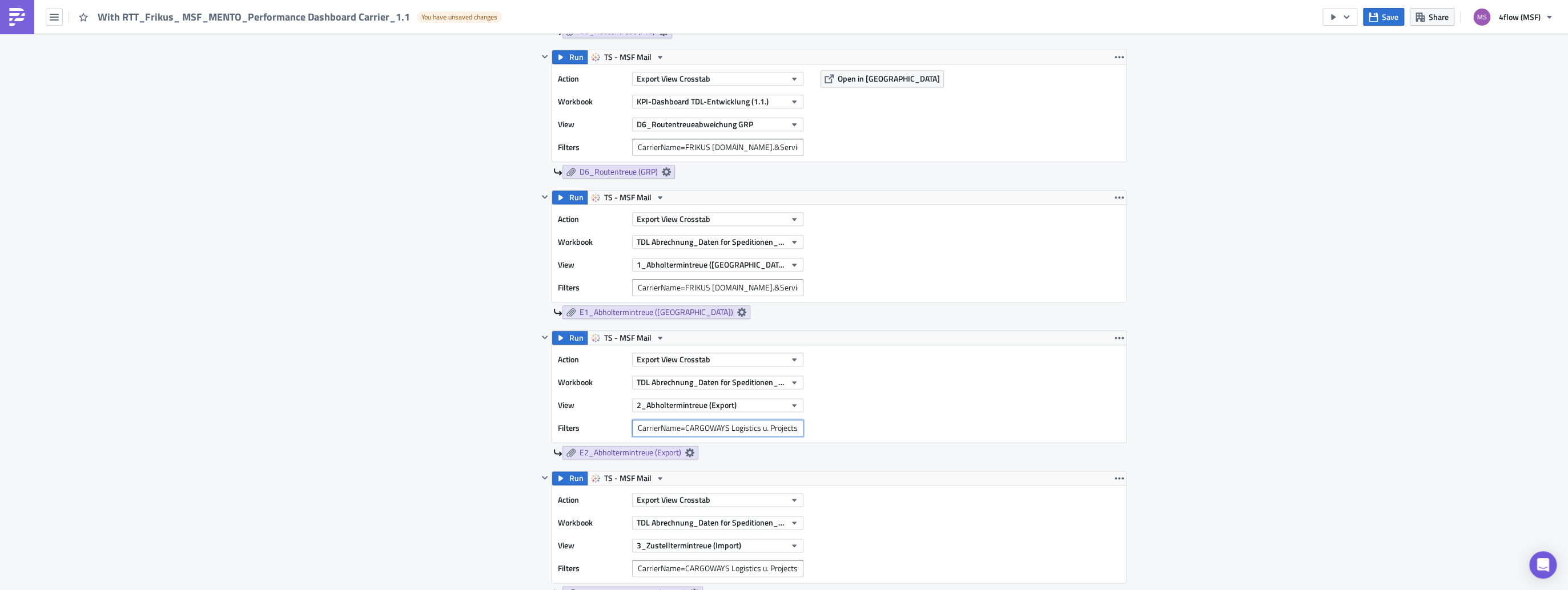
click at [701, 432] on input "CarrierName=CARGOWAYS Logistics u. Projects GmbH" at bounding box center [717, 428] width 172 height 17
paste input "CarrierName=FRIKUS [DOMAIN_NAME].&Service Level=STD"
type input "CarrierName=FRIKUS [DOMAIN_NAME].&Service Level=STD"
click at [671, 564] on input "CarrierName=CARGOWAYS Logistics u. Projects GmbH" at bounding box center [717, 568] width 172 height 17
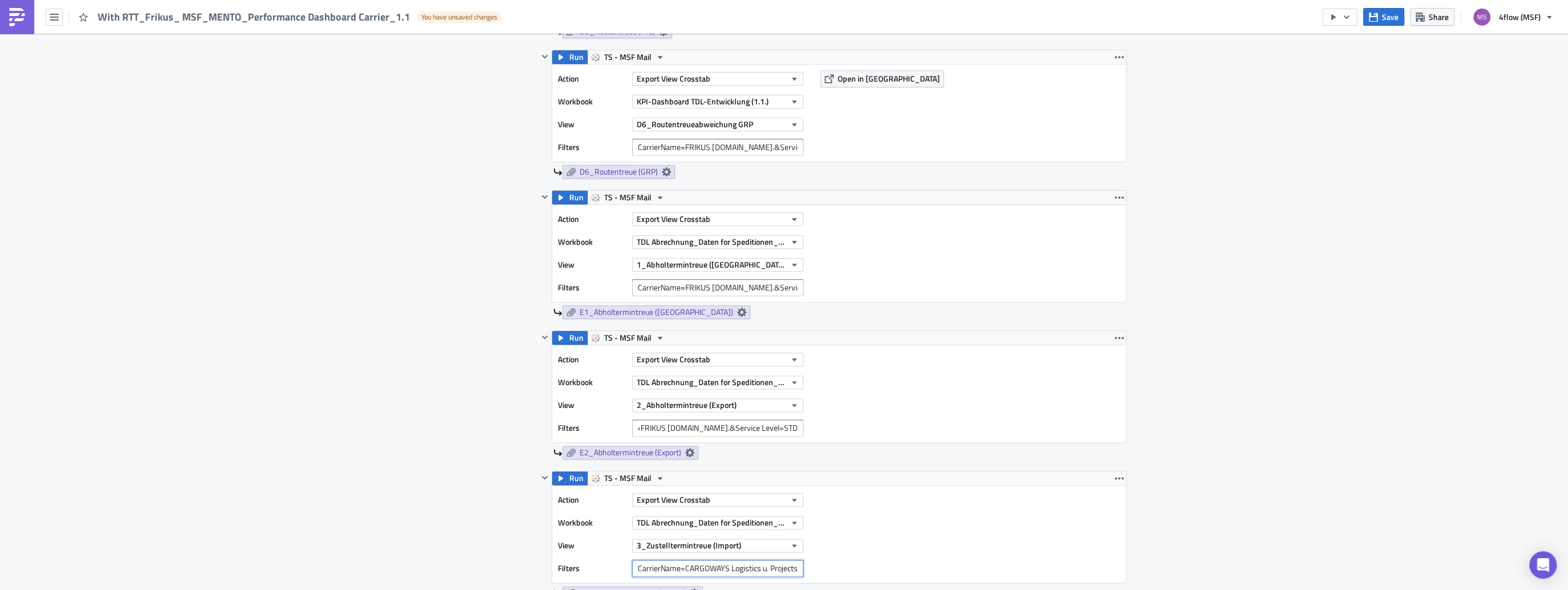
scroll to position [0, 0]
click at [671, 564] on input "CarrierName=CARGOWAYS Logistics u. Projects GmbH" at bounding box center [717, 568] width 172 height 17
paste input "CarrierName=FRIKUS [DOMAIN_NAME].&Service Level=STD"
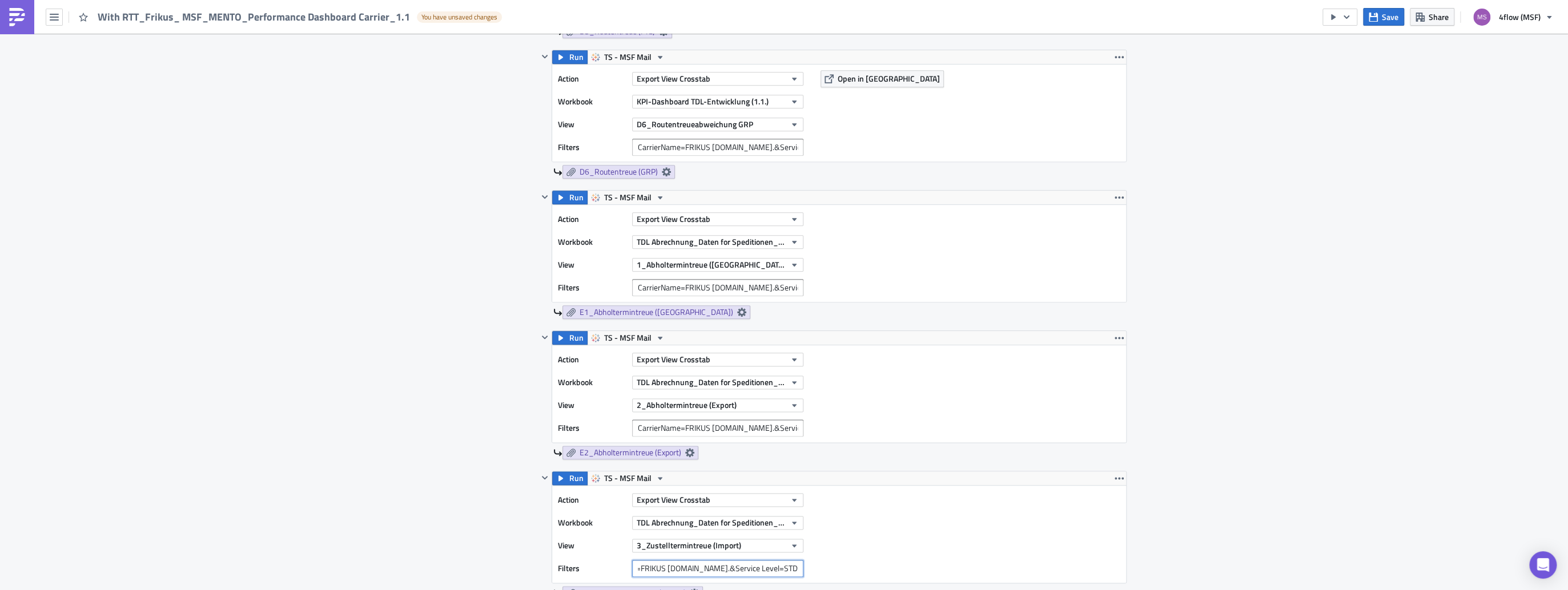
type input "CarrierName=FRIKUS [DOMAIN_NAME].&Service Level=STD"
click at [981, 527] on div "Action Export View Crosstab Workbook TDL Abrechnung_Daten for Speditionen_Live …" at bounding box center [838, 534] width 573 height 97
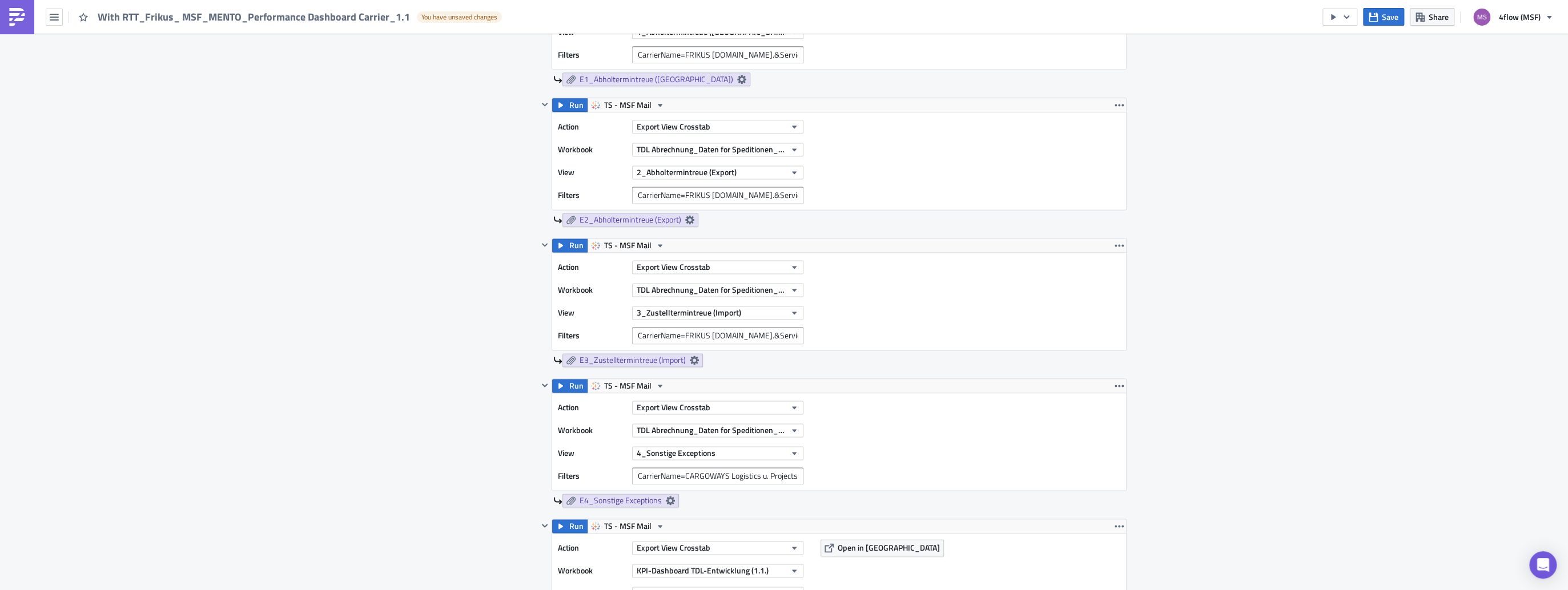
scroll to position [1461, 0]
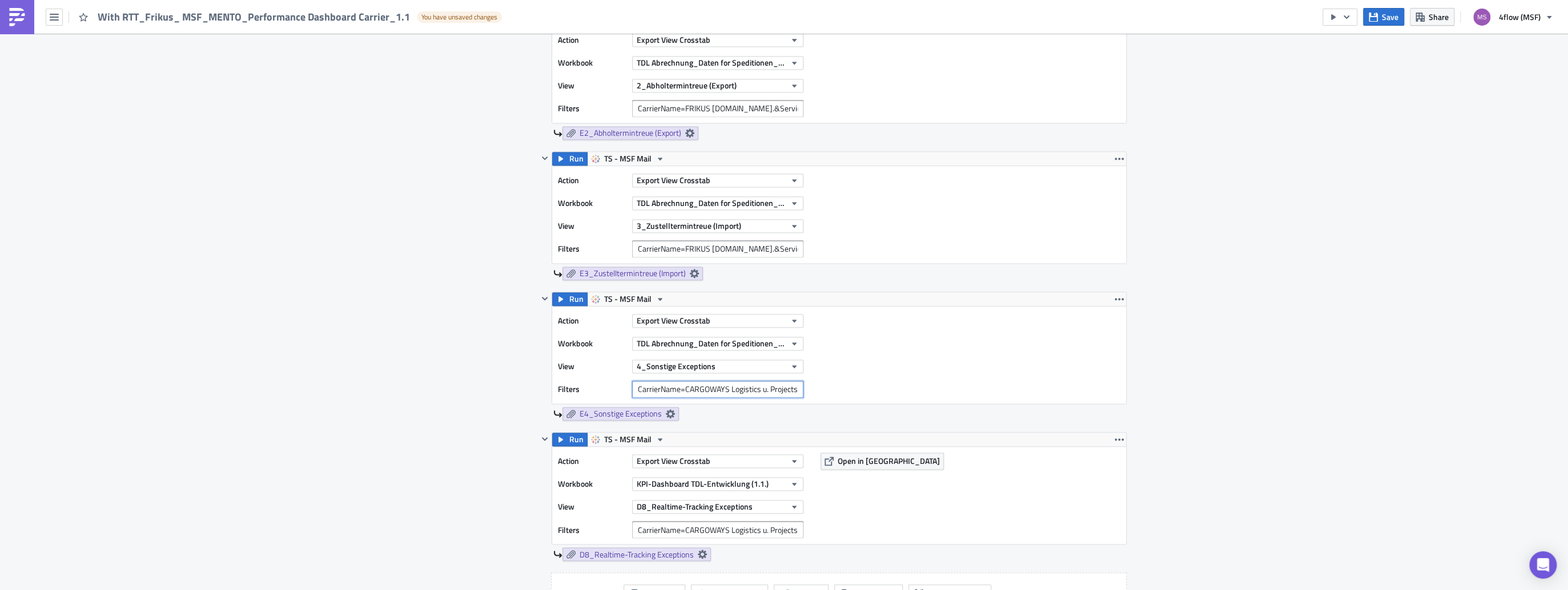
click at [684, 390] on input "CarrierName=CARGOWAYS Logistics u. Projects GmbH" at bounding box center [717, 389] width 172 height 17
paste input "CarrierName=FRIKUS [DOMAIN_NAME].&Service Level=STD"
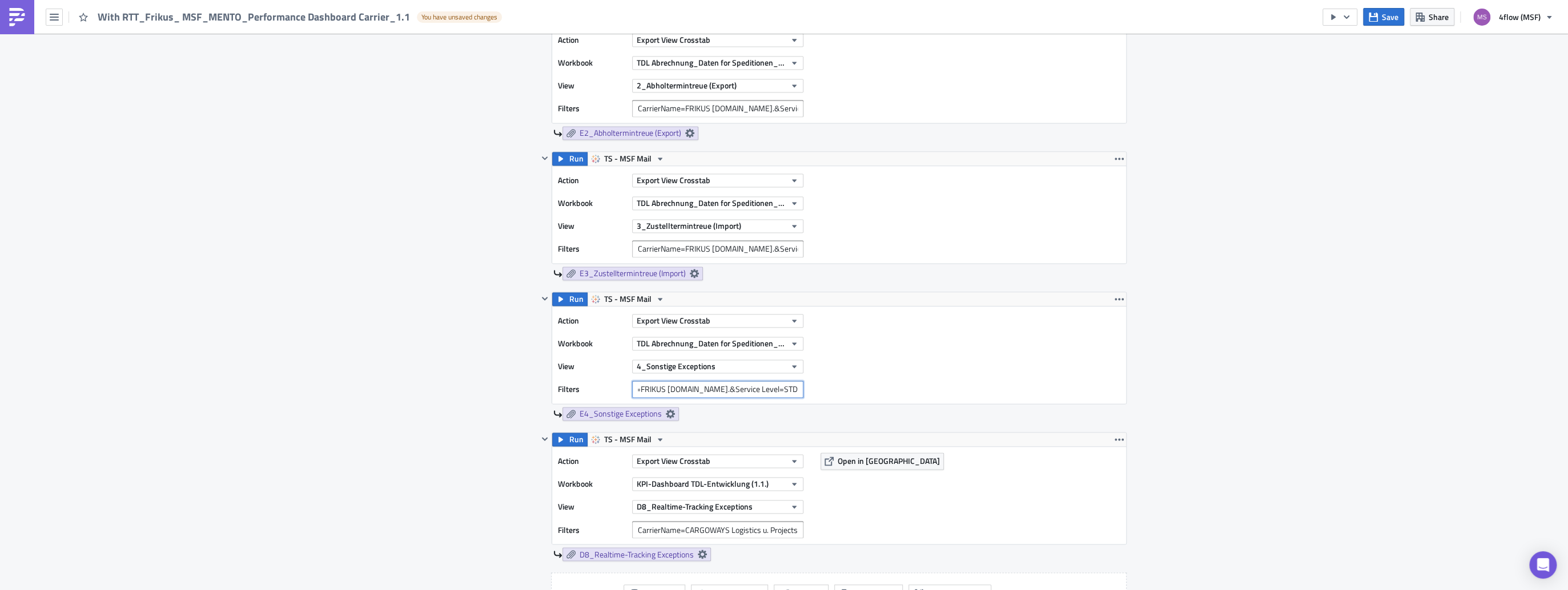
type input "CarrierName=FRIKUS [DOMAIN_NAME].&Service Level=STD"
click at [947, 346] on div "Action Export View Crosstab Workbook TDL Abrechnung_Daten for Speditionen_Live …" at bounding box center [838, 355] width 573 height 97
click at [653, 532] on input "CarrierName=CARGOWAYS Logistics u. Projects GmbH" at bounding box center [717, 529] width 172 height 17
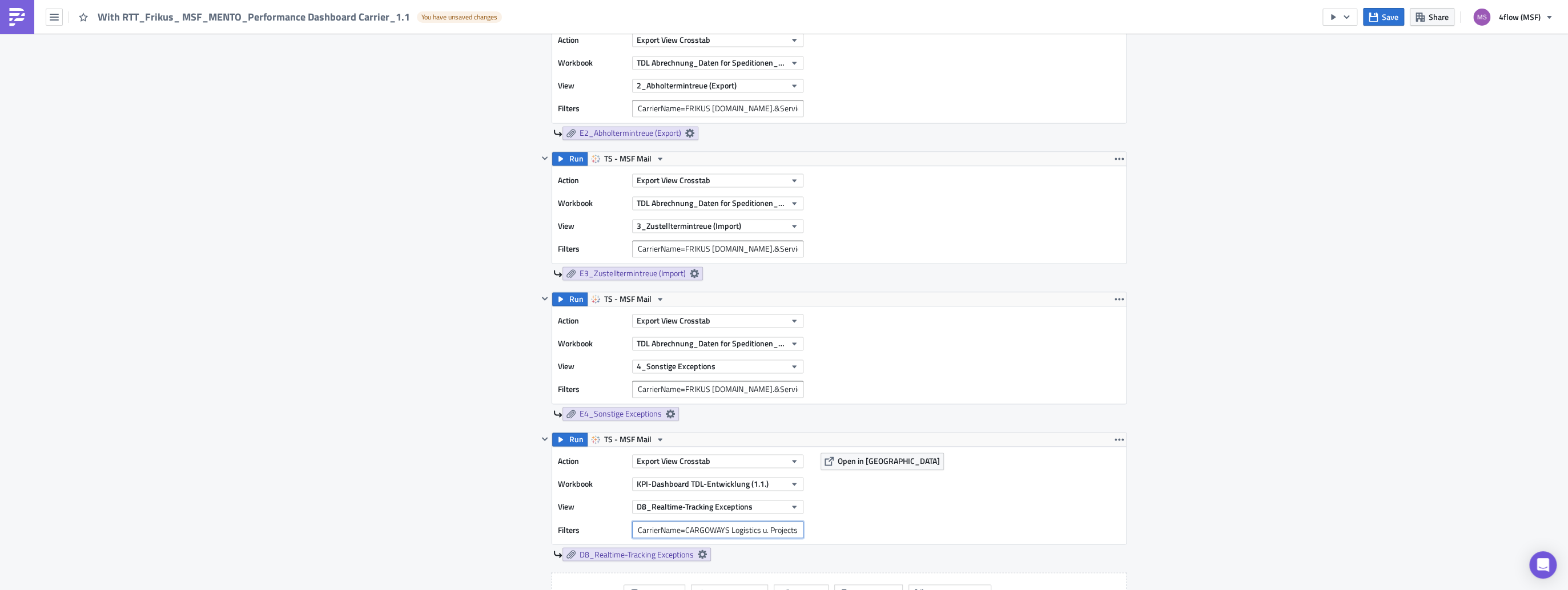
click at [653, 532] on input "CarrierName=CARGOWAYS Logistics u. Projects GmbH" at bounding box center [717, 529] width 172 height 17
paste input "CarrierName=FRIKUS [DOMAIN_NAME].&Service Level=STD"
type input "CarrierName=FRIKUS [DOMAIN_NAME].&Service Level=STD"
click at [946, 514] on div "Action Export View Crosstab Workbook KPI-Dashboard TDL-Entwicklung (1.1.) View …" at bounding box center [838, 496] width 573 height 97
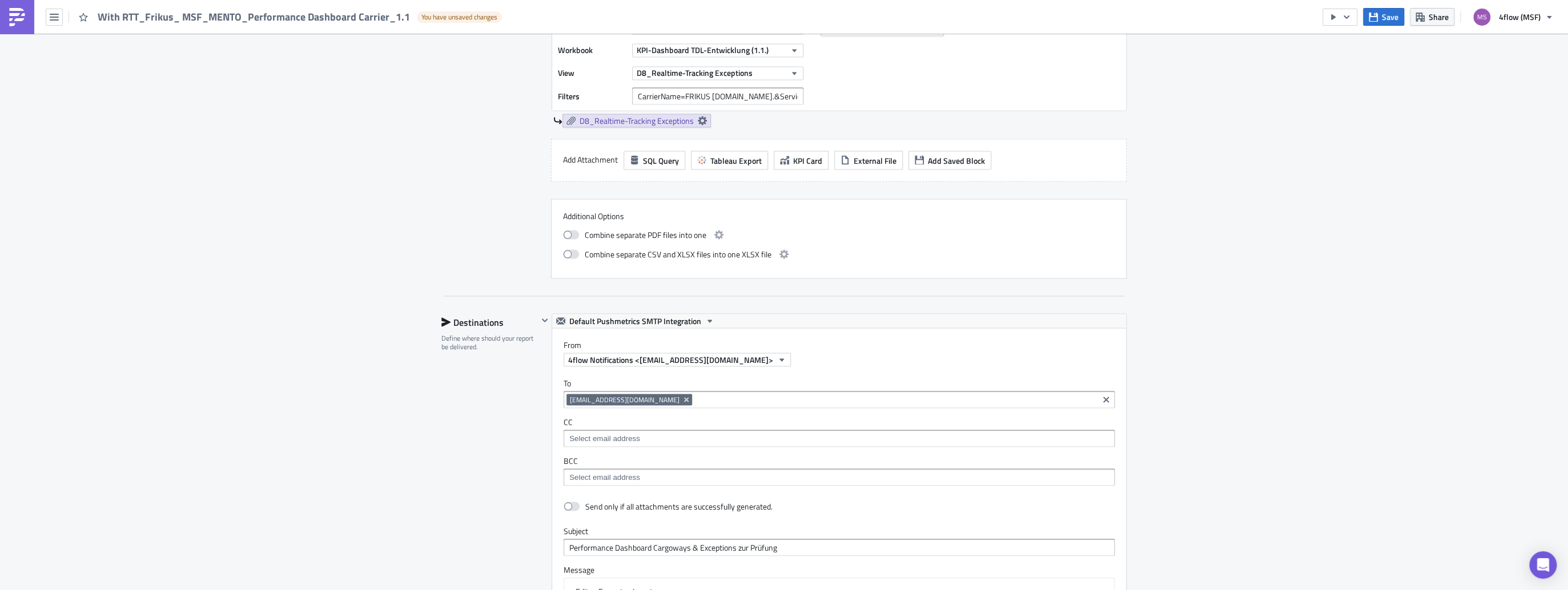
scroll to position [2010, 0]
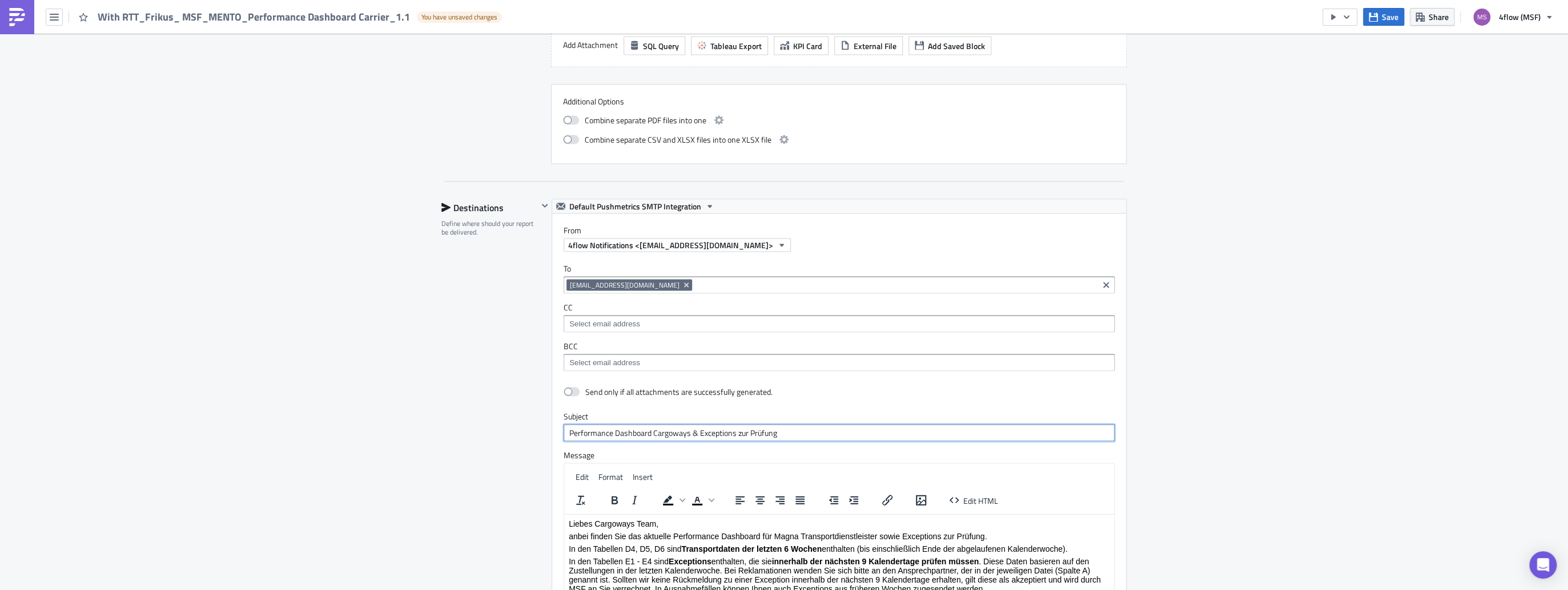
click at [686, 428] on input "Performance Dashboard Cargoways & Exceptions zur Prüfung" at bounding box center [838, 433] width 551 height 17
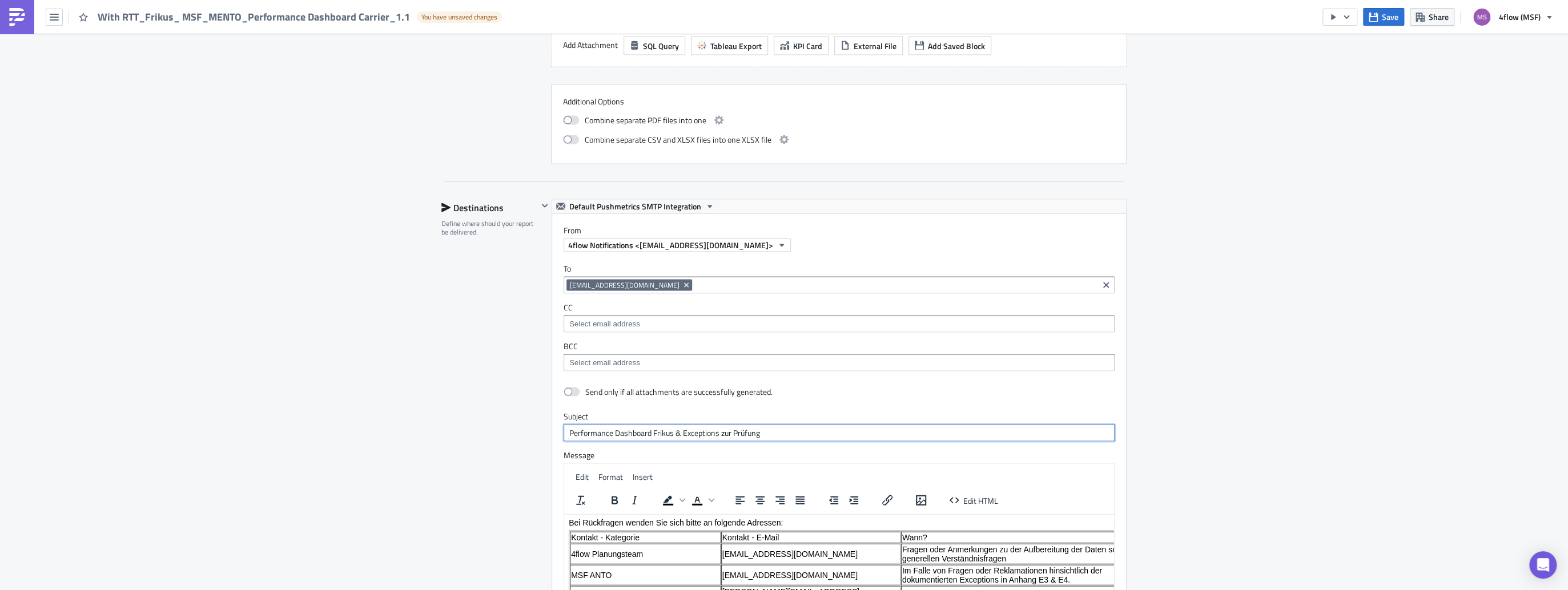
scroll to position [0, 0]
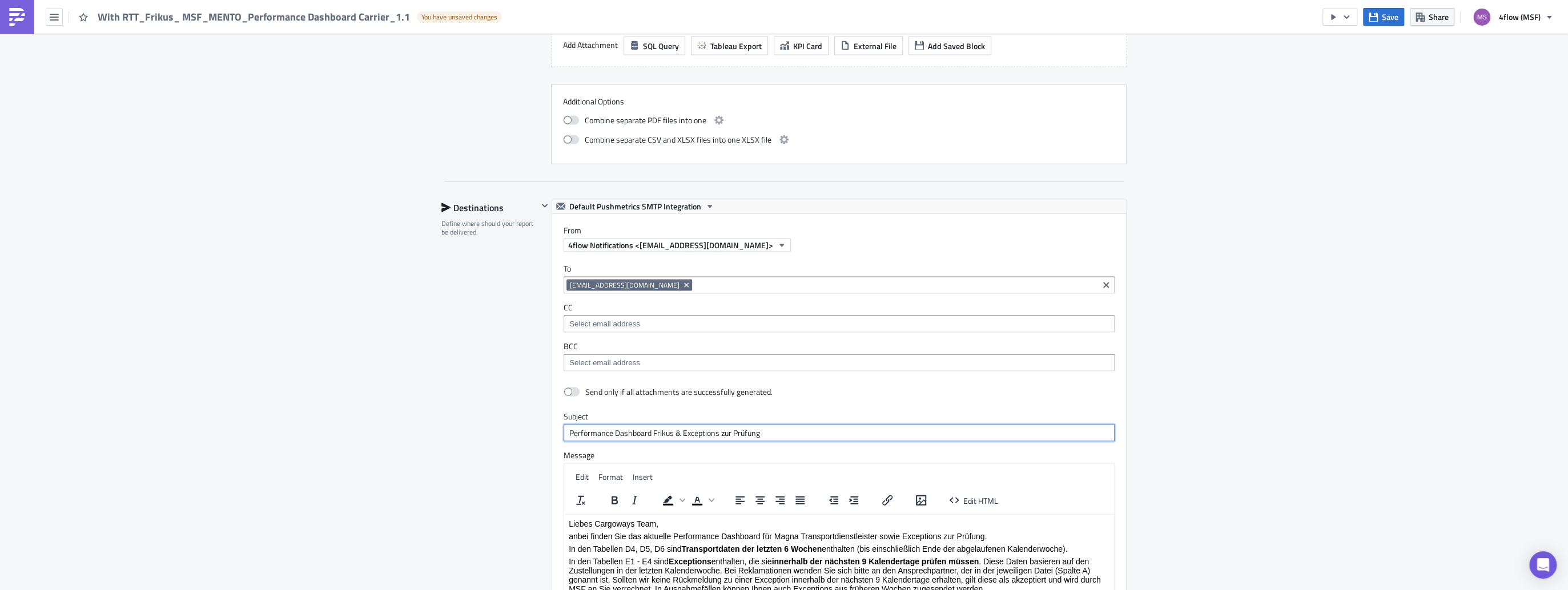
type input "Performance Dashboard Frikus & Exceptions zur Prüfung"
click at [633, 526] on p "Liebes Cargoways Team," at bounding box center [839, 524] width 541 height 9
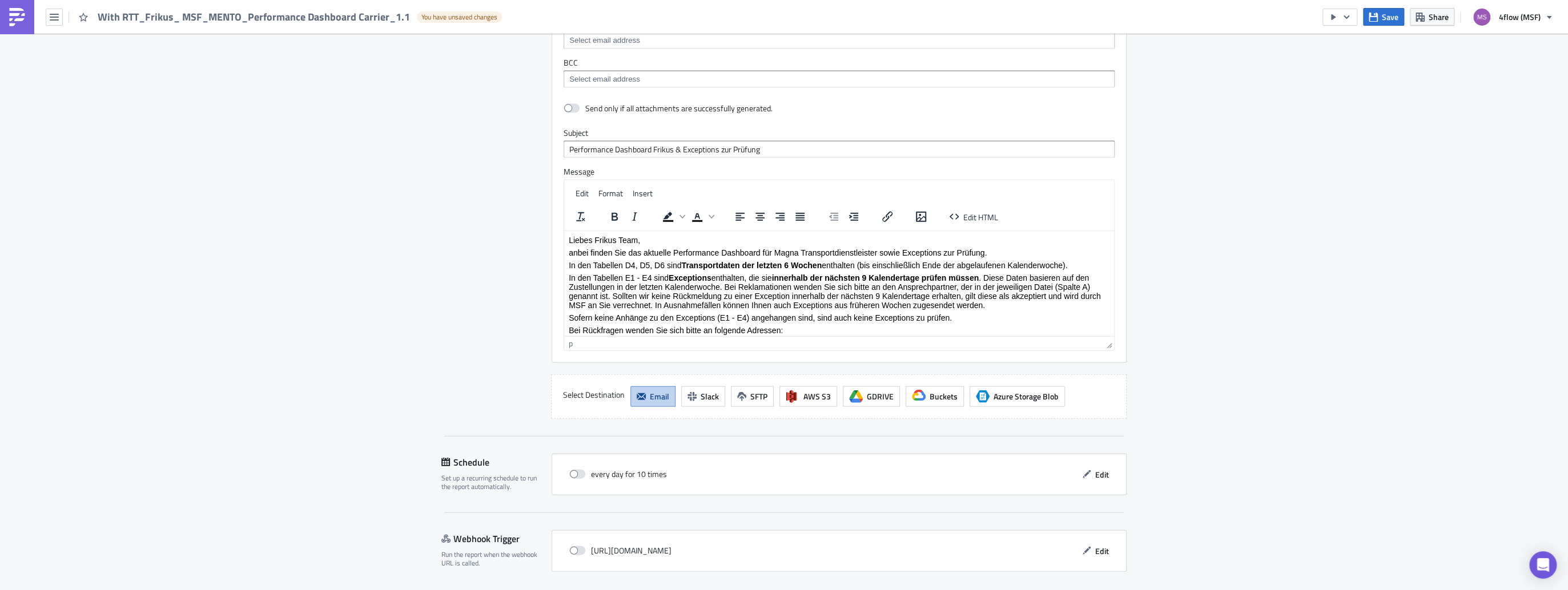
scroll to position [2327, 0]
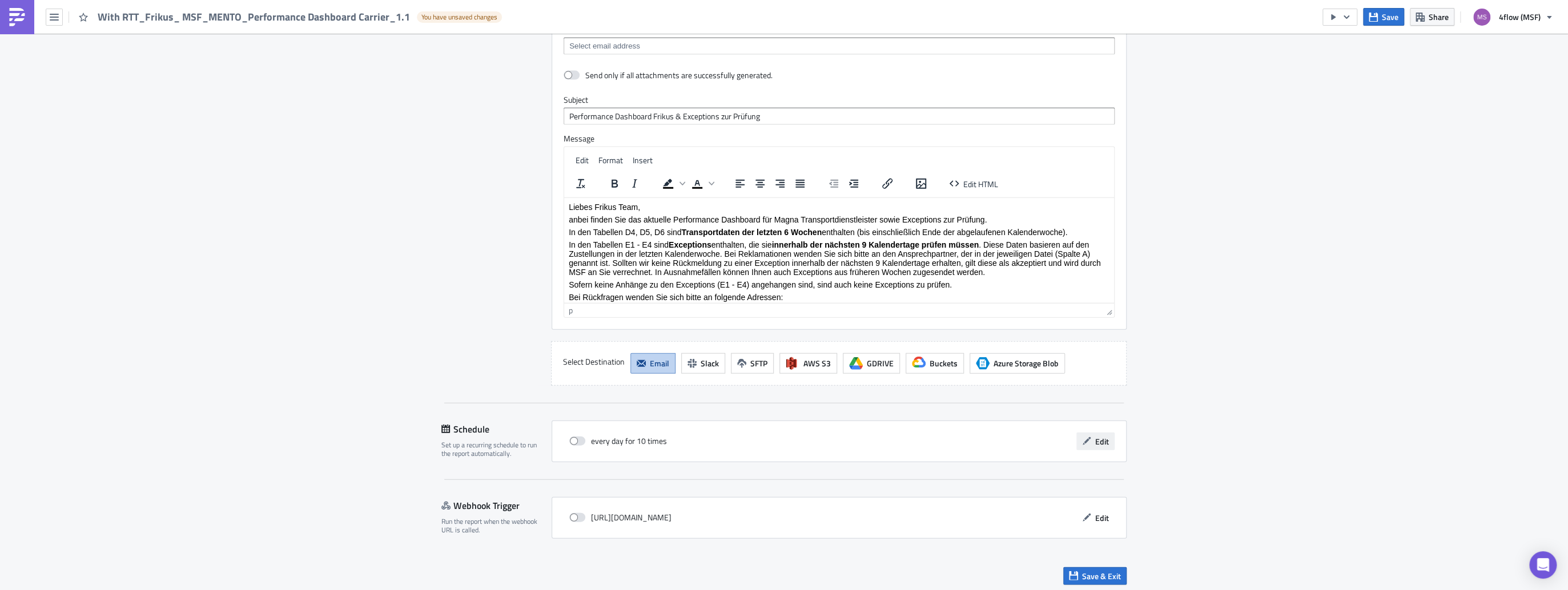
click at [1102, 441] on span "Edit" at bounding box center [1102, 441] width 14 height 12
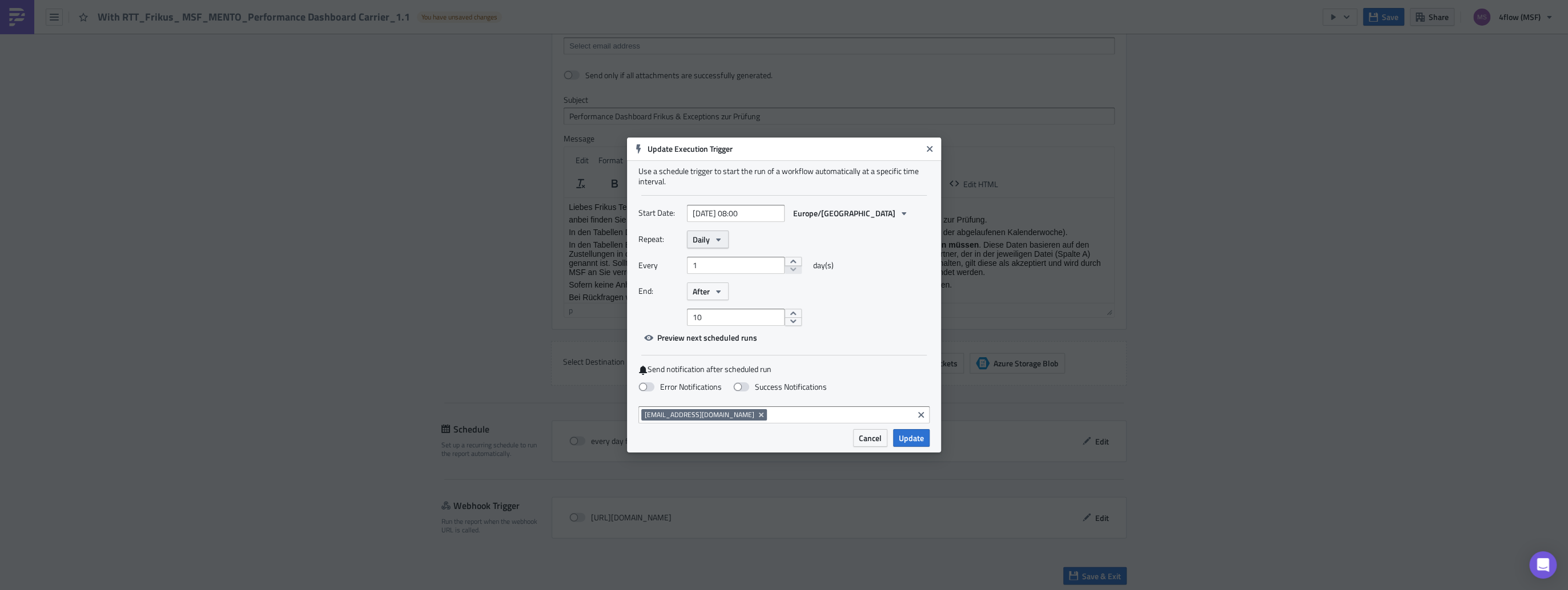
click at [719, 237] on icon "button" at bounding box center [718, 240] width 9 height 9
click at [715, 293] on div "Weekly" at bounding box center [740, 294] width 94 height 12
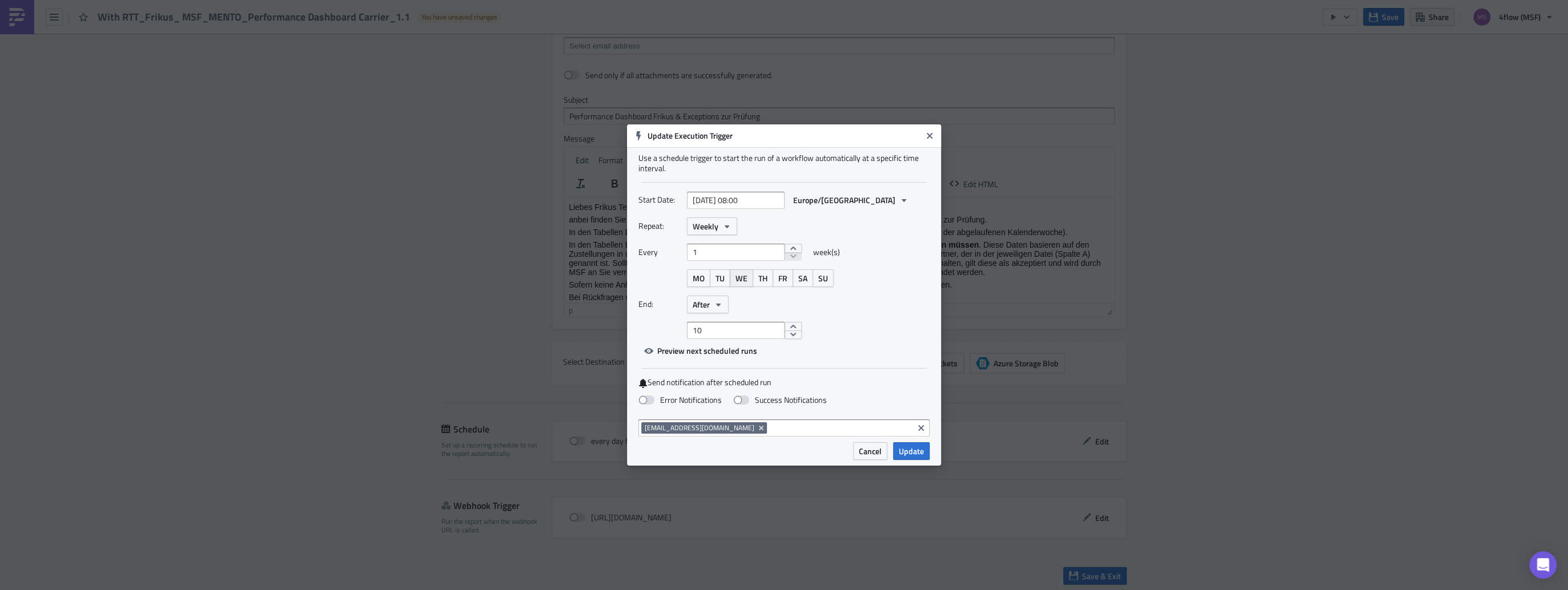
click at [742, 277] on span "WE" at bounding box center [740, 278] width 12 height 12
click at [722, 309] on icon "button" at bounding box center [718, 305] width 9 height 9
click at [720, 326] on div "Never" at bounding box center [740, 326] width 94 height 12
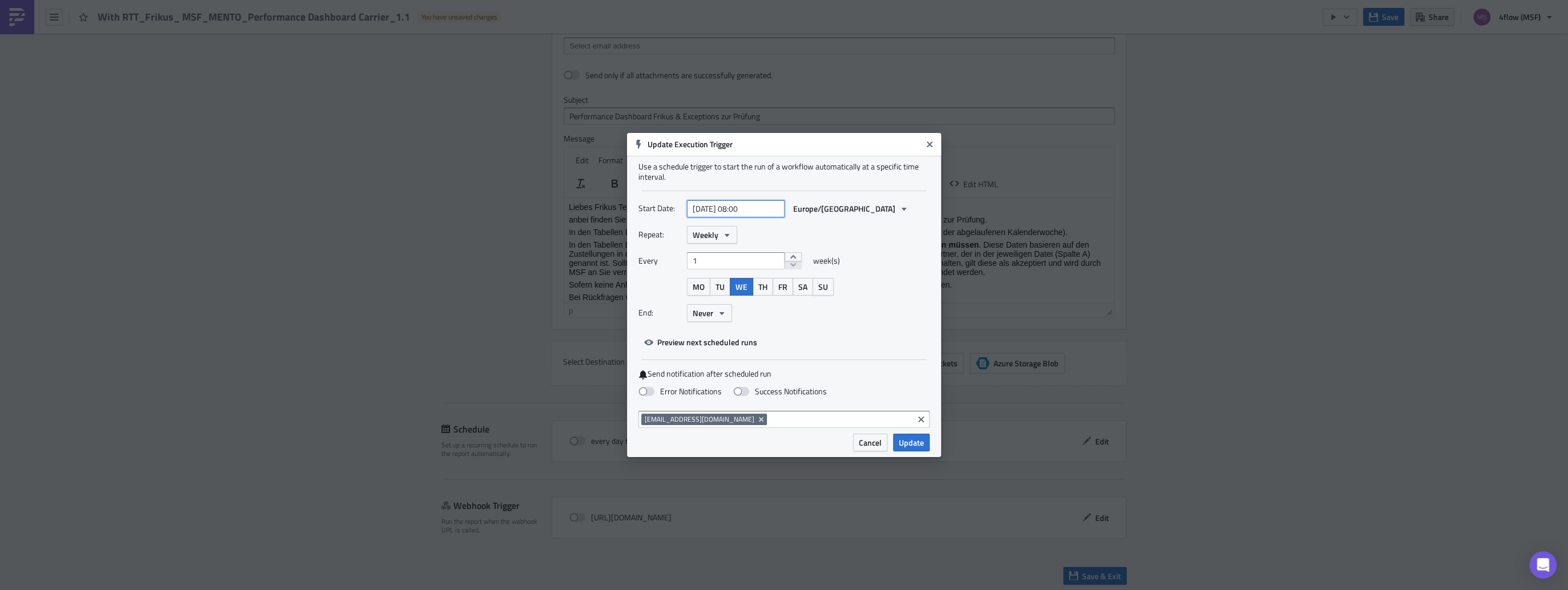
select select "7"
select select "2025"
click at [745, 206] on input "[DATE] 08:00" at bounding box center [736, 209] width 98 height 17
type input "[DATE] 17:00"
click at [908, 446] on span "Update" at bounding box center [911, 442] width 25 height 12
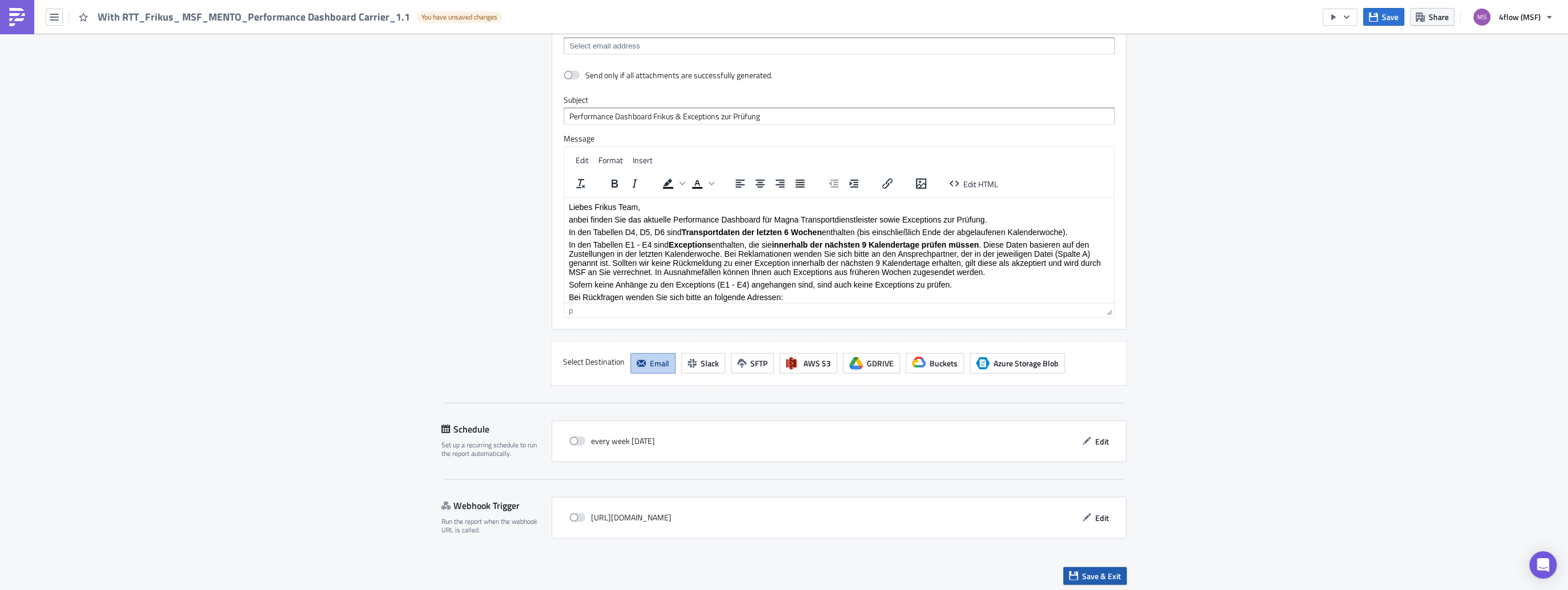
click at [1093, 570] on span "Save & Exit" at bounding box center [1101, 575] width 39 height 12
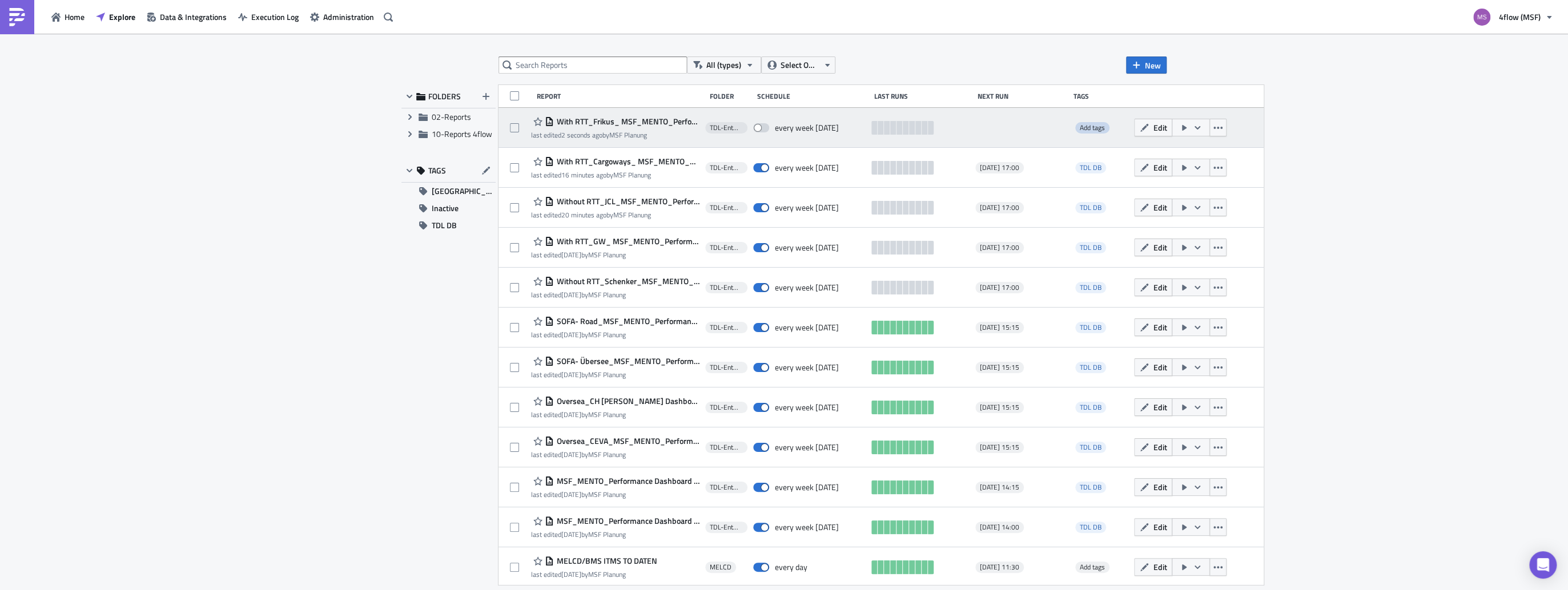
click at [1081, 130] on span "Add tags" at bounding box center [1093, 128] width 25 height 11
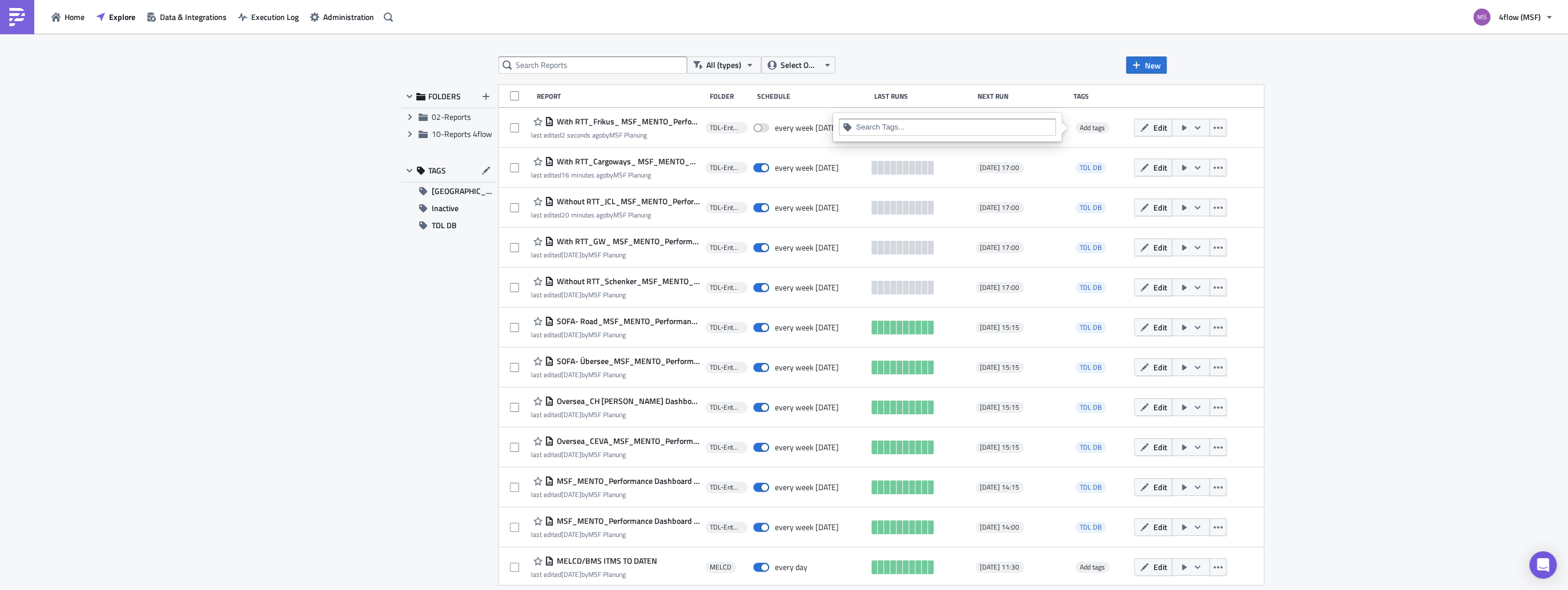
click at [955, 131] on input at bounding box center [954, 127] width 196 height 12
click at [854, 187] on div "TDL DB" at bounding box center [947, 182] width 203 height 12
click at [1098, 93] on div "Tags" at bounding box center [1102, 95] width 56 height 8
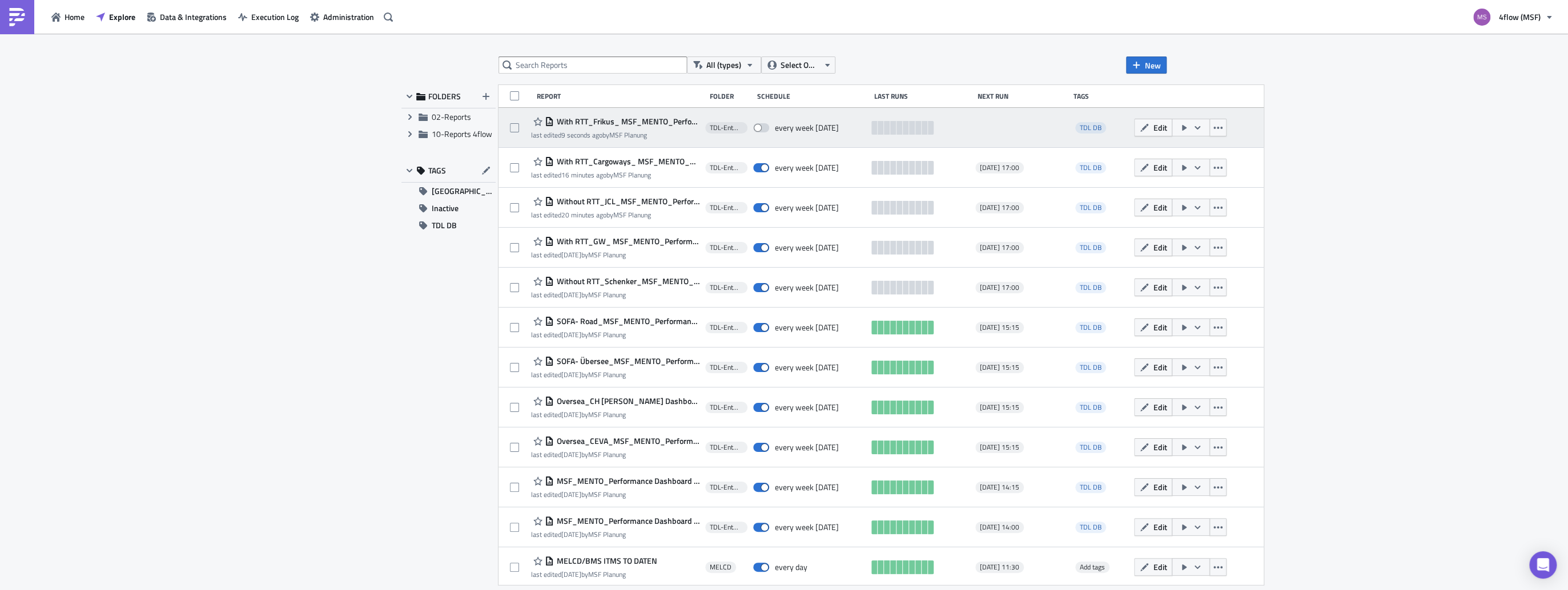
click at [1003, 127] on div at bounding box center [1021, 127] width 92 height 23
click at [597, 125] on span "With RTT_Frikus_ MSF_MENTO_Performance Dashboard Carrier_1.1" at bounding box center [626, 121] width 145 height 10
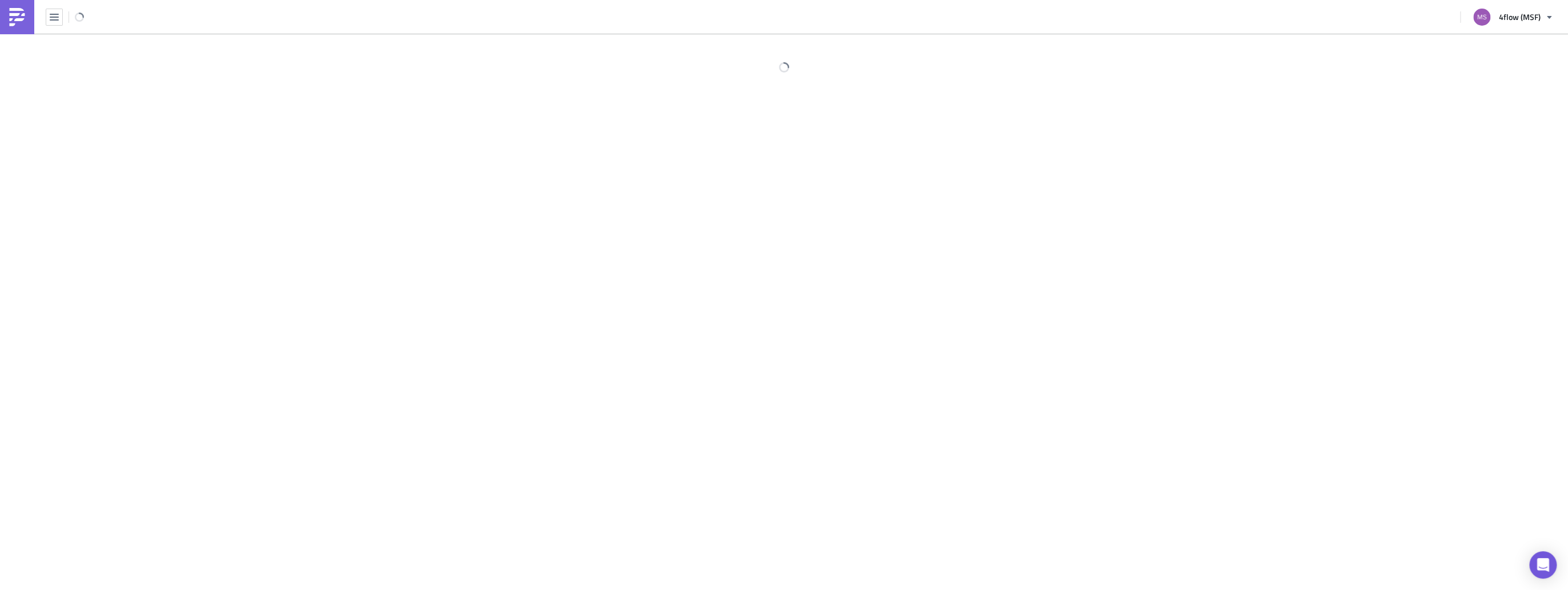
click at [597, 125] on div at bounding box center [784, 312] width 1568 height 558
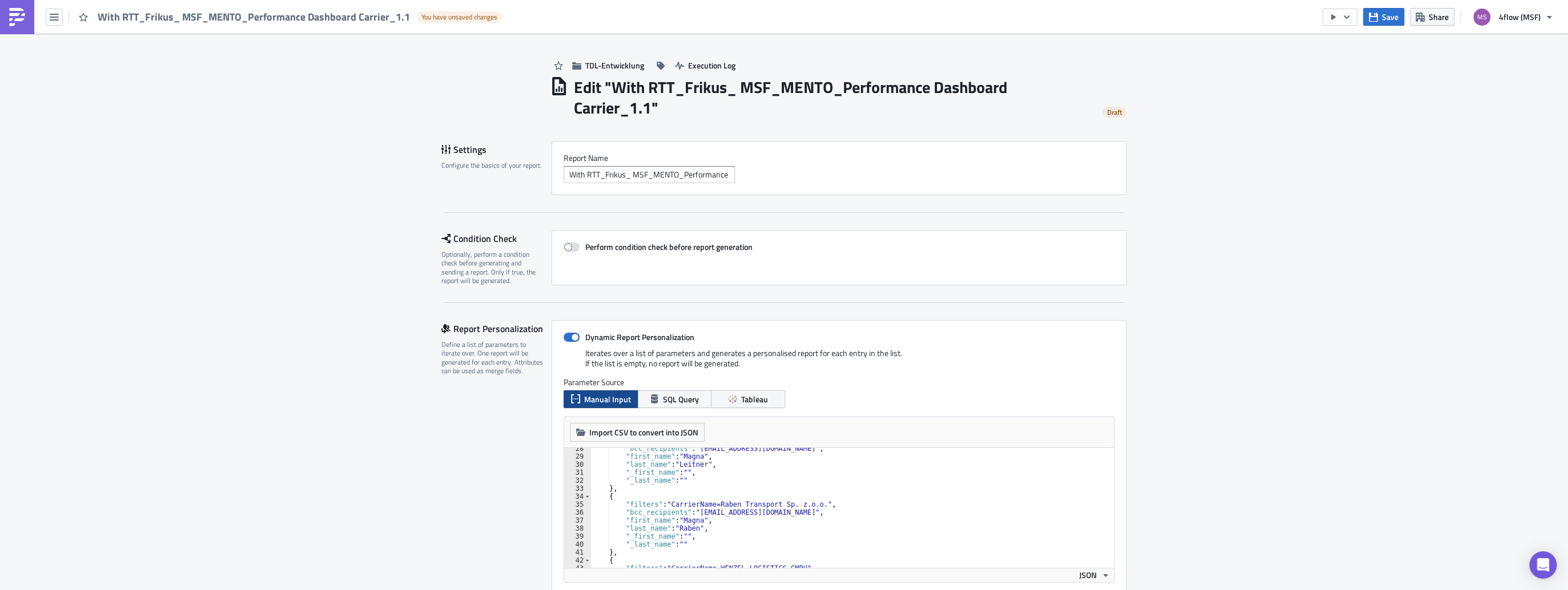
scroll to position [45, 0]
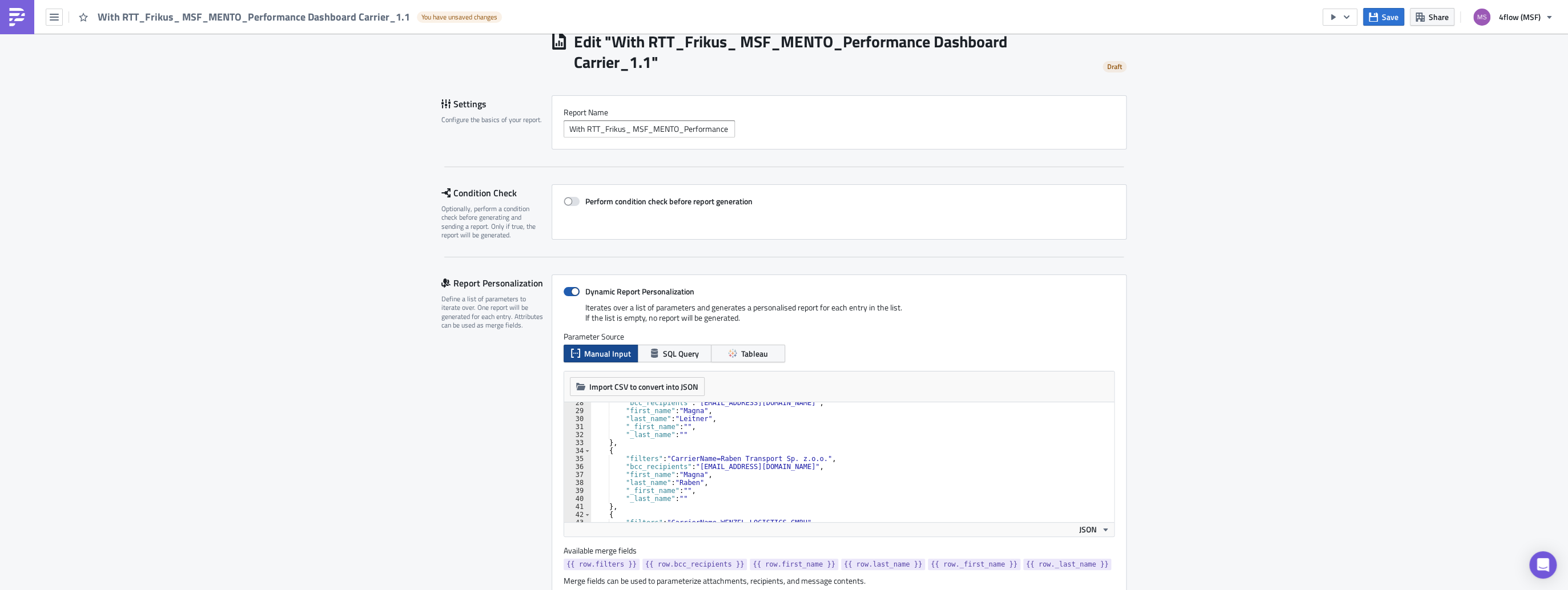
click at [572, 288] on span at bounding box center [572, 291] width 16 height 9
click at [572, 289] on input "Dynamic Report Personalization" at bounding box center [569, 292] width 7 height 7
checkbox input "false"
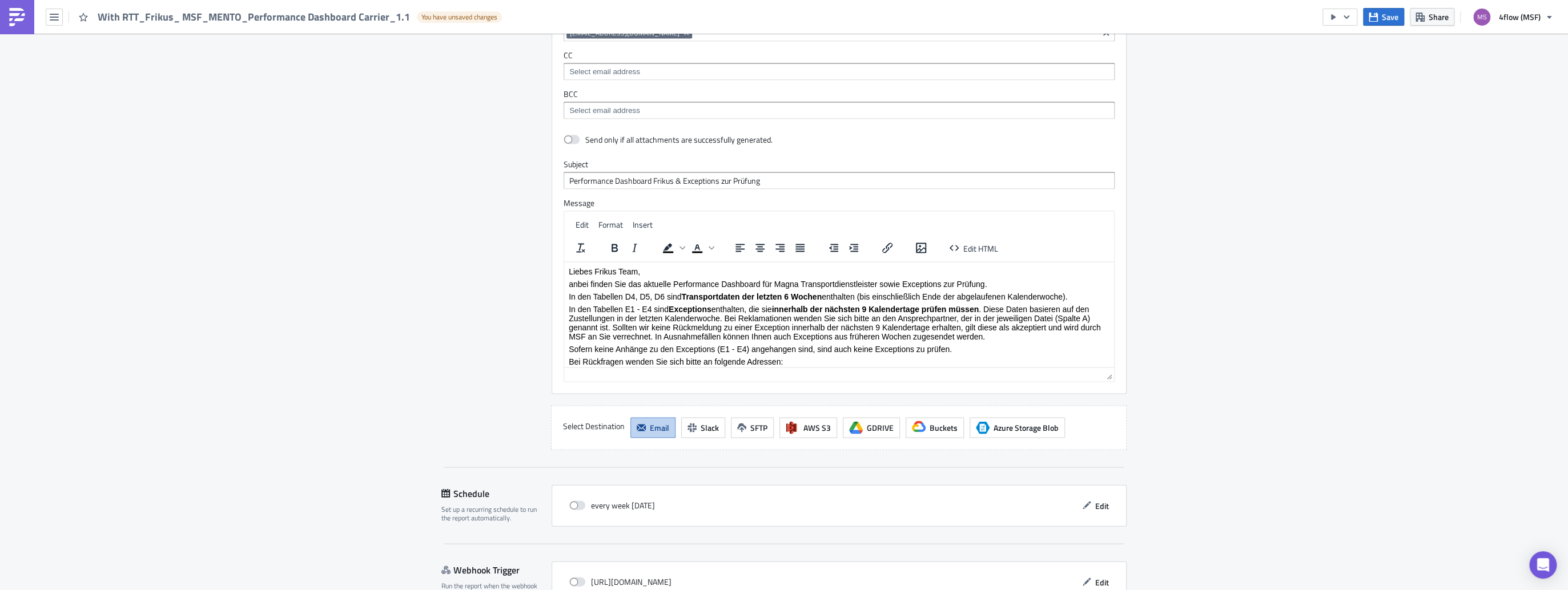
scroll to position [2071, 0]
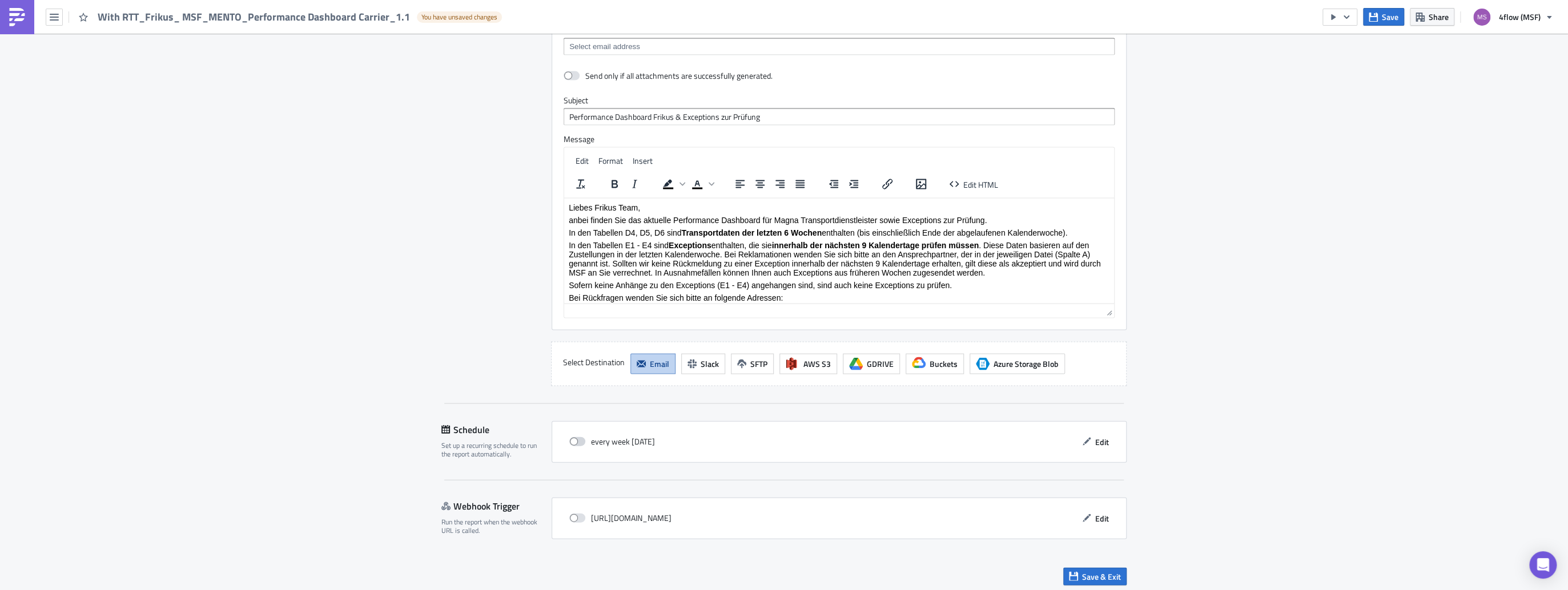
click at [584, 437] on label at bounding box center [580, 441] width 22 height 10
click at [579, 438] on input "checkbox" at bounding box center [575, 442] width 7 height 7
checkbox input "true"
click at [1116, 572] on span "Save & Exit" at bounding box center [1101, 576] width 39 height 12
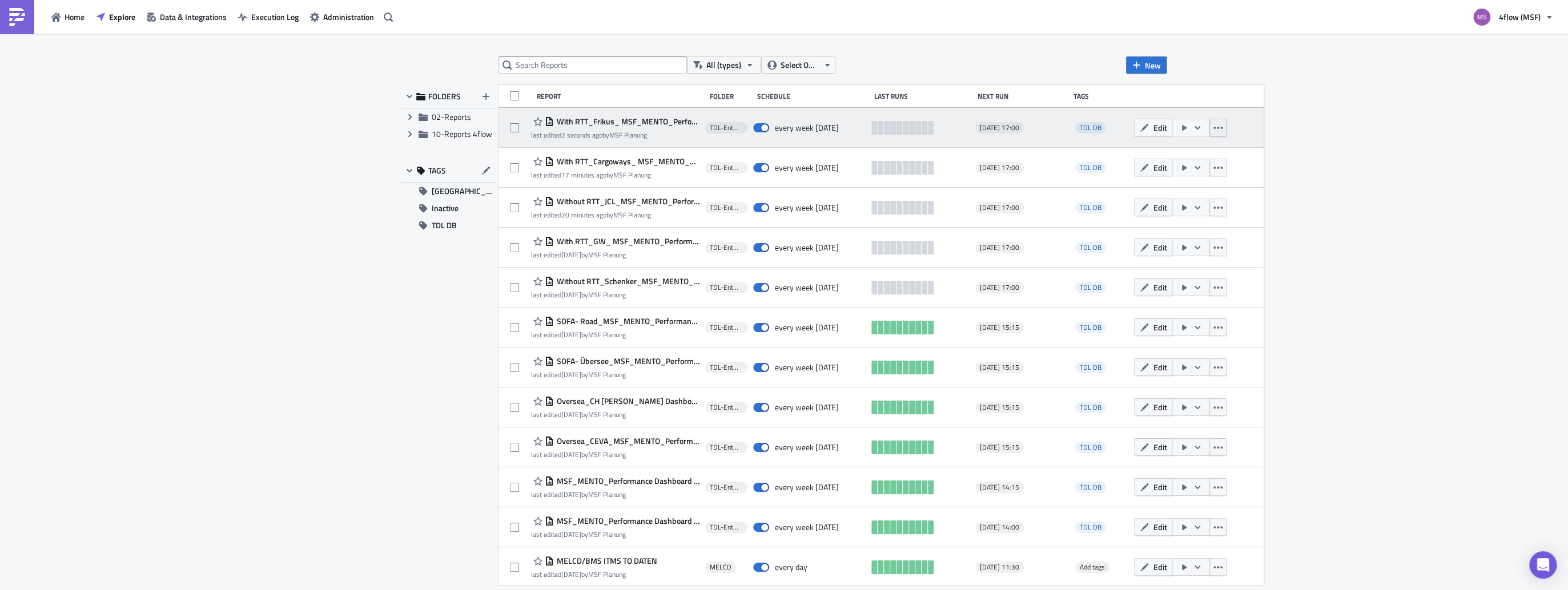
click at [1213, 128] on icon "button" at bounding box center [1218, 128] width 9 height 3
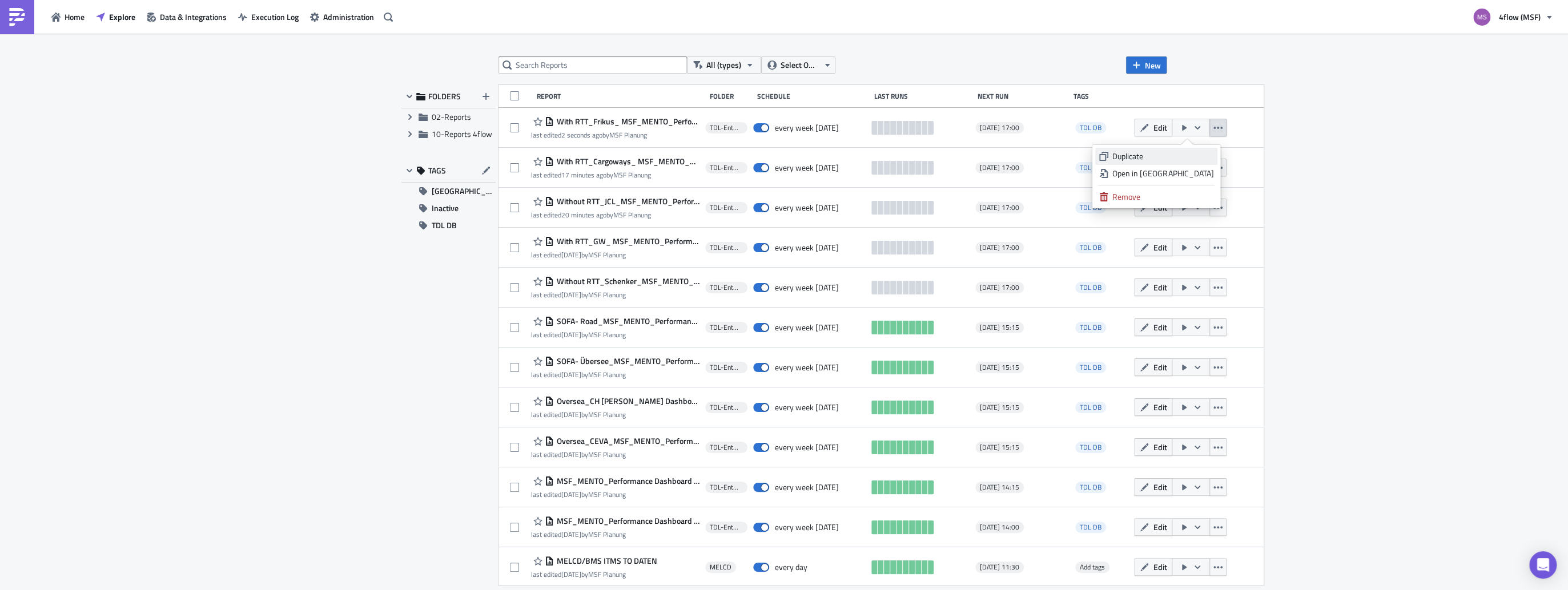
click at [1161, 153] on div "Duplicate" at bounding box center [1161, 156] width 101 height 12
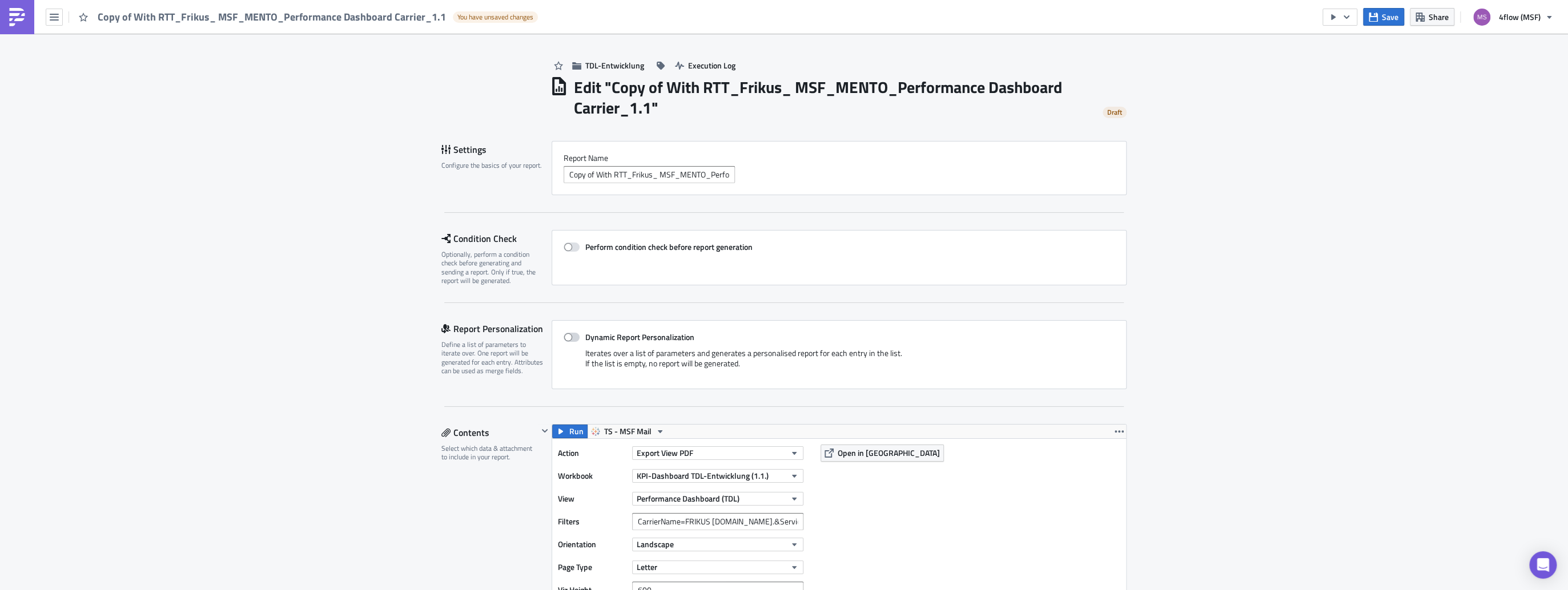
click at [569, 336] on span at bounding box center [572, 338] width 16 height 9
click at [569, 336] on input "Dynamic Report Personalization" at bounding box center [569, 338] width 7 height 7
checkbox input "true"
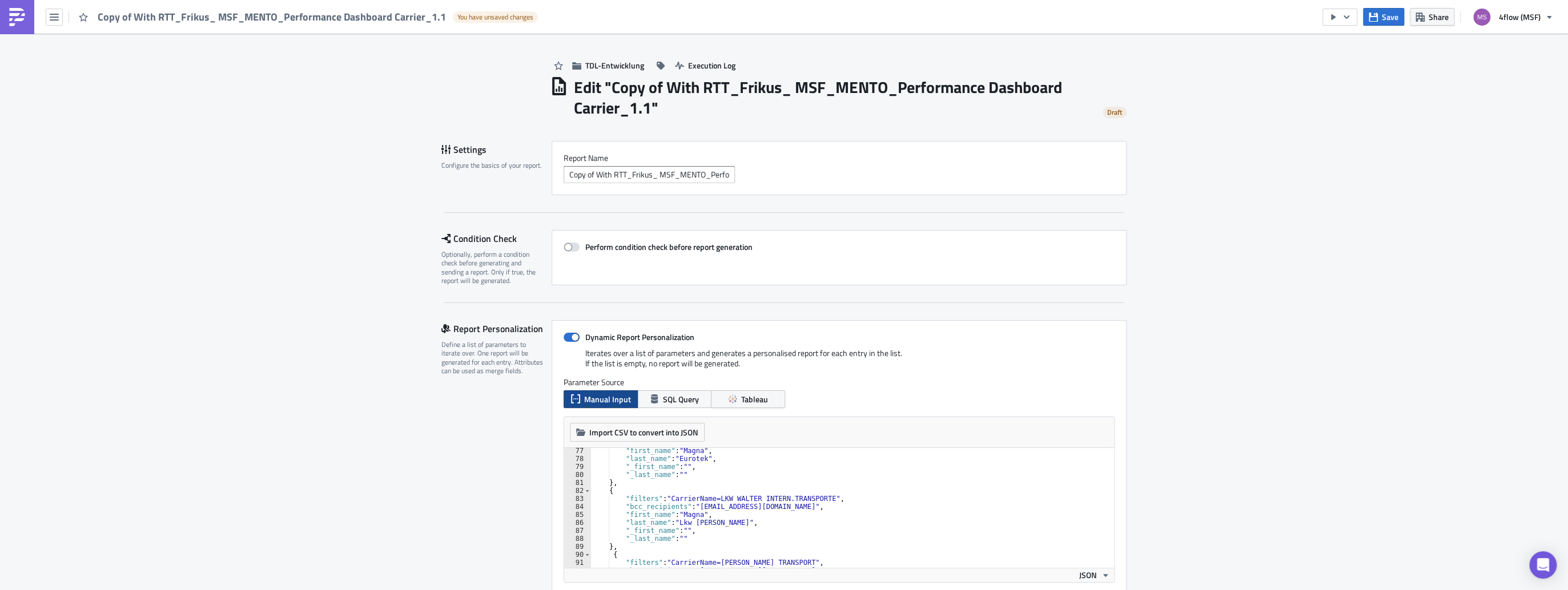
scroll to position [636, 0]
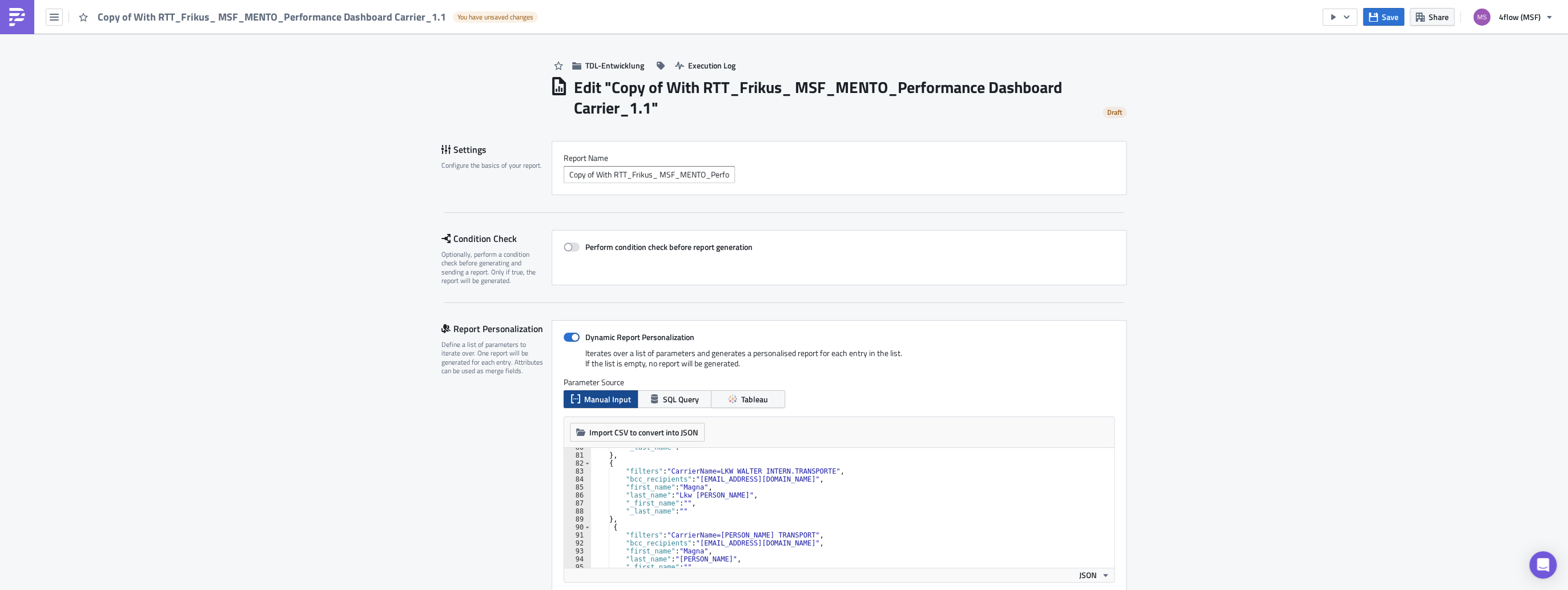
type textarea ""filters": "CarrierName=LKW [PERSON_NAME] INTERN.TRANSPORTE","
drag, startPoint x: 814, startPoint y: 467, endPoint x: 665, endPoint y: 475, distance: 149.2
click at [665, 475] on div ""_last_name" : "" } , { "filters" : "CarrierName=LKW [PERSON_NAME] INTERN.TRANS…" at bounding box center [848, 512] width 517 height 136
click at [570, 337] on span at bounding box center [572, 338] width 16 height 9
click at [570, 337] on input "Dynamic Report Personalization" at bounding box center [569, 338] width 7 height 7
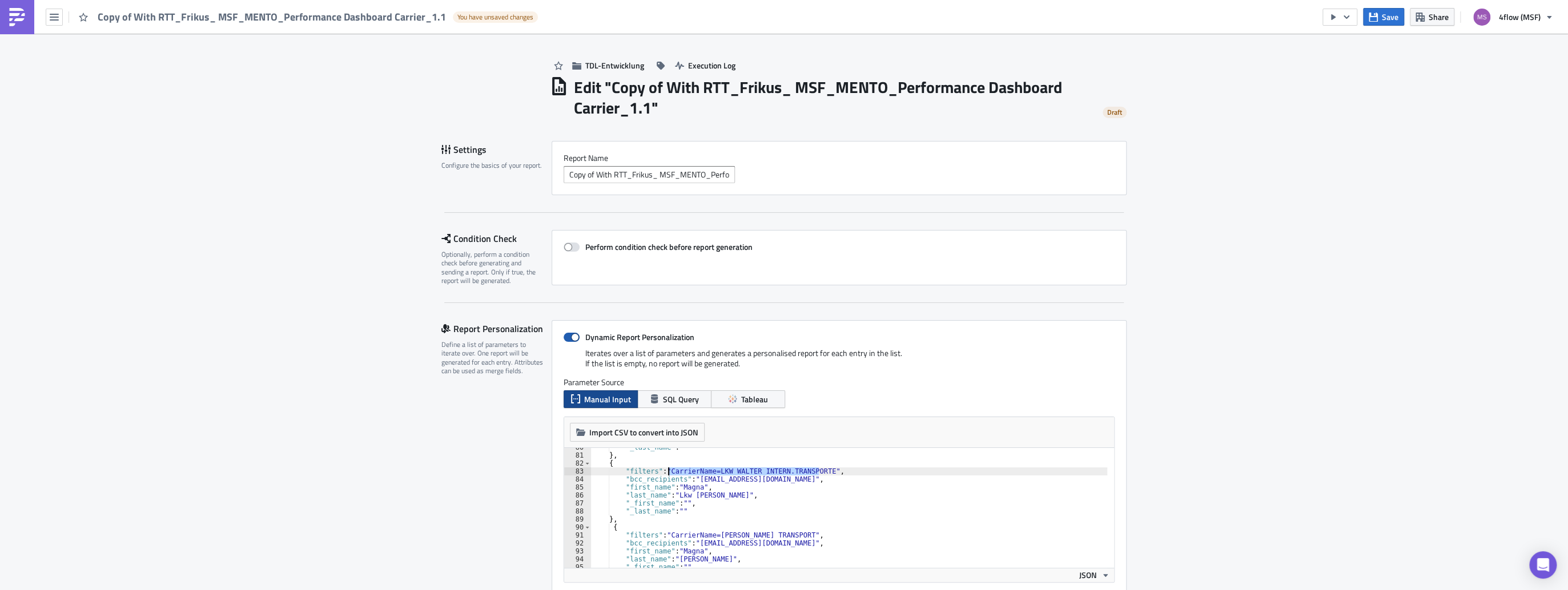
checkbox input "false"
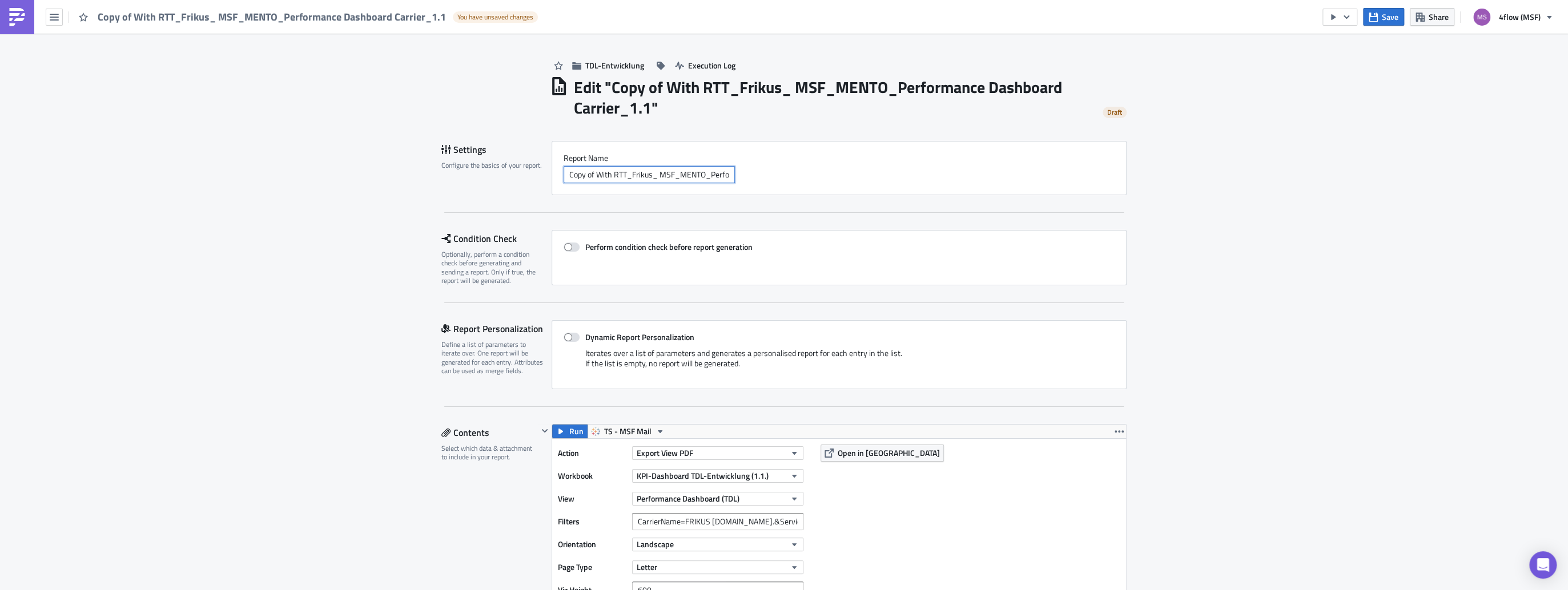
click at [591, 176] on input "Copy of With RTT_Frikus_ MSF_MENTO_Performance Dashboard Carrier_1.1" at bounding box center [649, 174] width 172 height 17
click at [621, 174] on input "With RTT_Frikus_ MSF_MENTO_Performance Dashboard Carrier_1.1" at bounding box center [649, 174] width 172 height 17
type input "With RTT_LKW [PERSON_NAME] MSF_MENTO_Performance Dashboard Carrier_1.1"
click at [666, 519] on input "CarrierName=FRIKUS [DOMAIN_NAME].&Service Level=STD" at bounding box center [717, 522] width 172 height 17
paste input "CarrierName=LKW [PERSON_NAME] INTERN.TRANSPORTE"
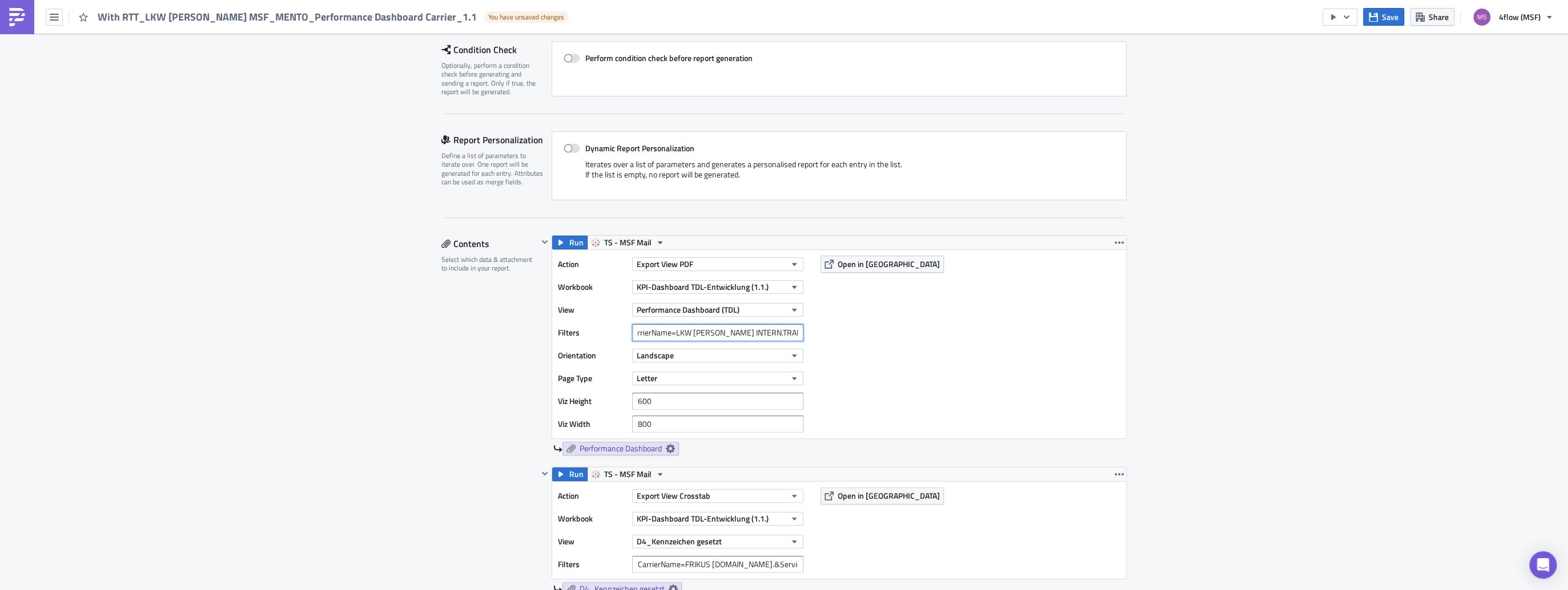
scroll to position [229, 0]
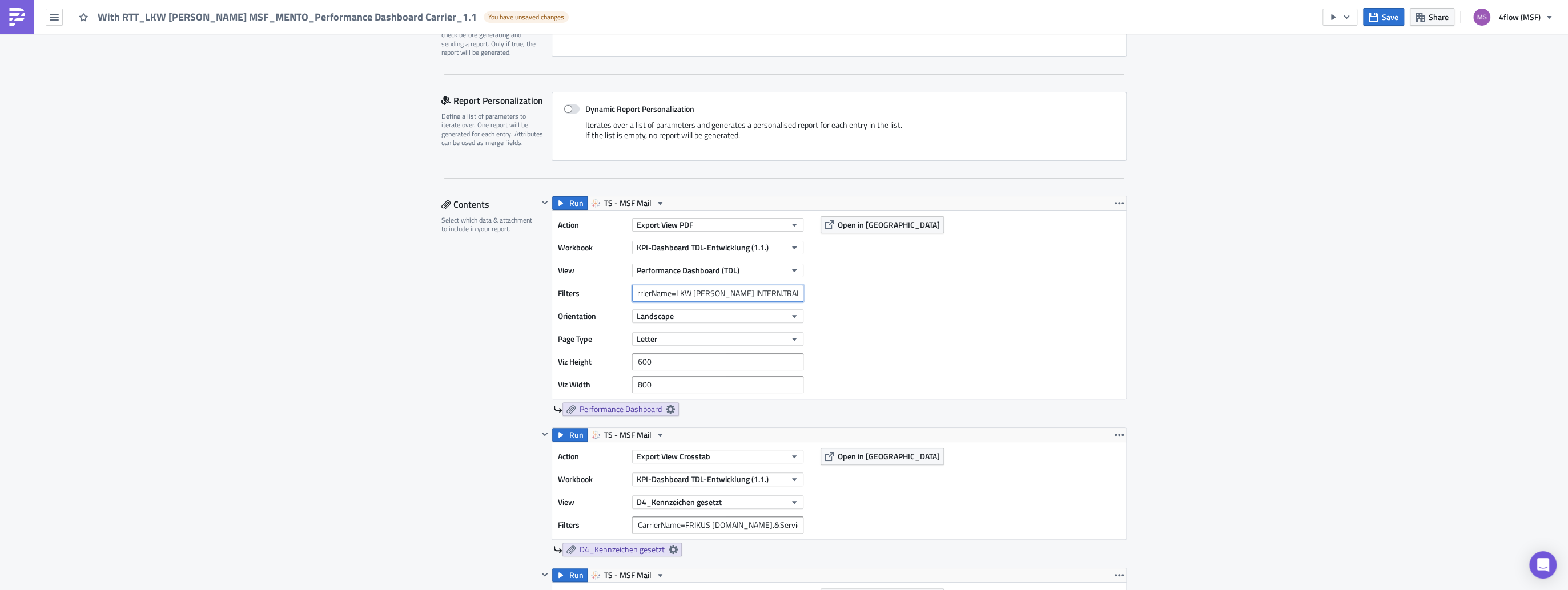
type input "CarrierName=LKW [PERSON_NAME] INTERN.TRANSPORTE"
click at [704, 527] on input "CarrierName=FRIKUS [DOMAIN_NAME].&Service Level=STD" at bounding box center [717, 525] width 172 height 17
paste input "CarrierName=LKW [PERSON_NAME] INTERN.TRANSPORTE"
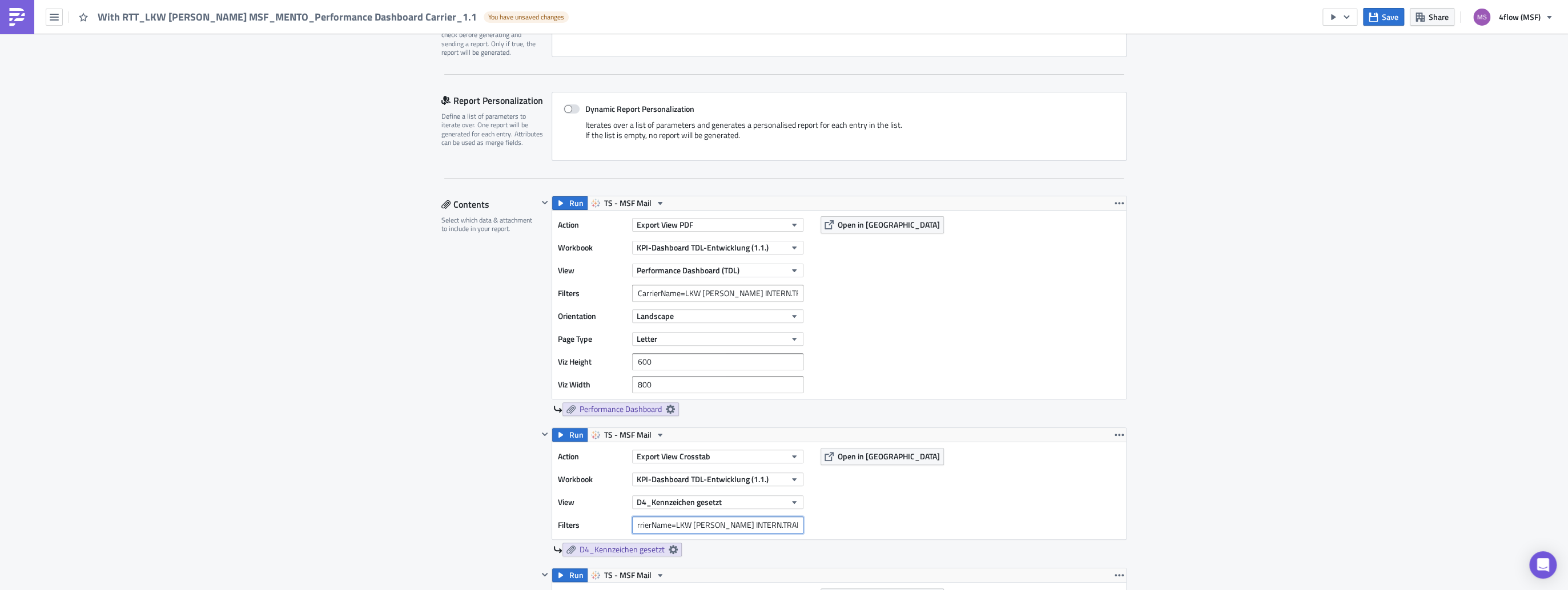
type input "CarrierName=LKW [PERSON_NAME] INTERN.TRANSPORTE"
click at [828, 503] on div "Action Export View Crosstab Workbook KPI-Dashboard TDL-Entwicklung (1.1.) View …" at bounding box center [838, 491] width 573 height 97
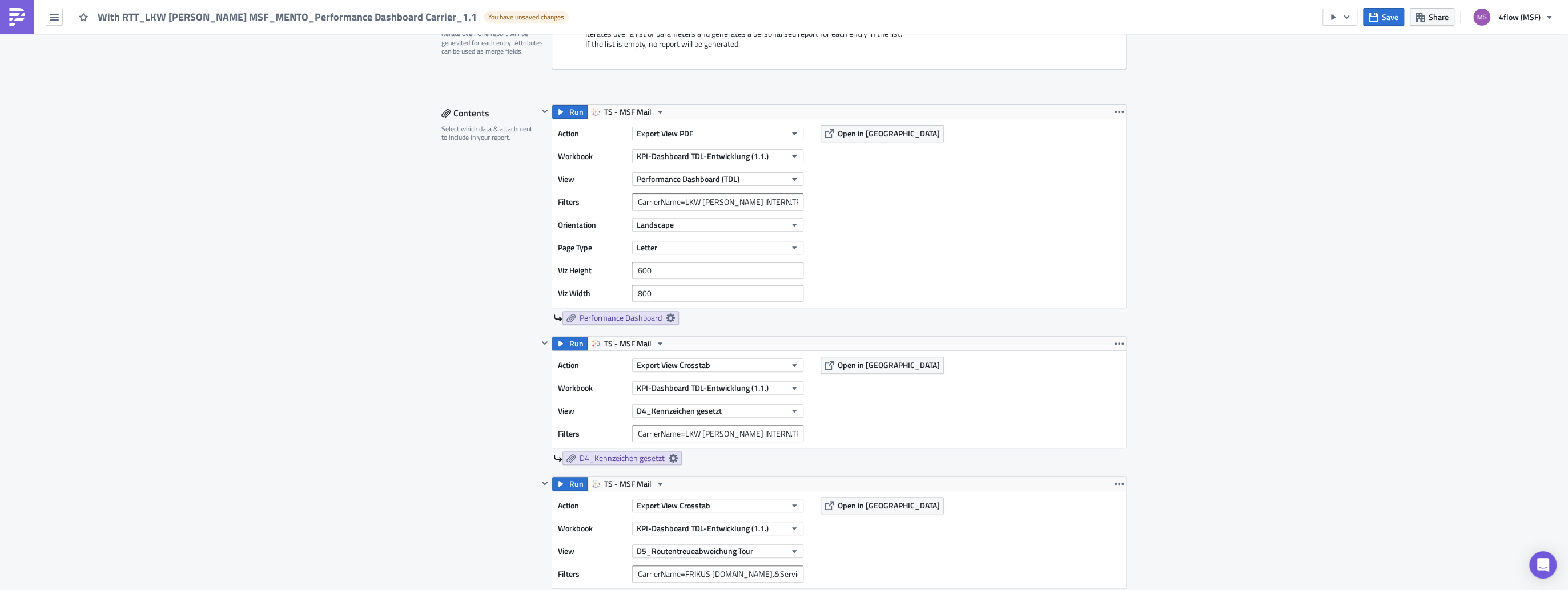
scroll to position [411, 0]
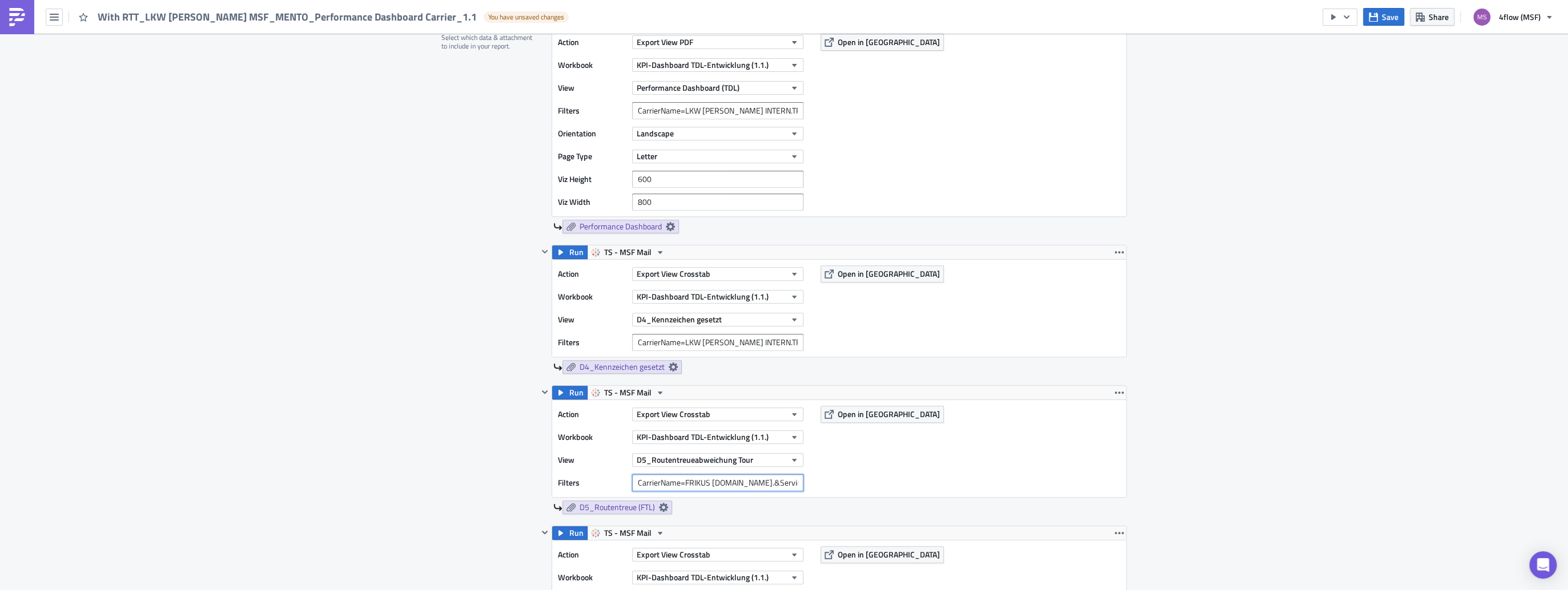
click at [655, 481] on input "CarrierName=FRIKUS [DOMAIN_NAME].&Service Level=STD" at bounding box center [717, 483] width 172 height 17
paste input "CarrierName=LKW [PERSON_NAME] INTERN.TRANSPORTE"
type input "CarrierName=LKW [PERSON_NAME] INTERN.TRANSPORTE"
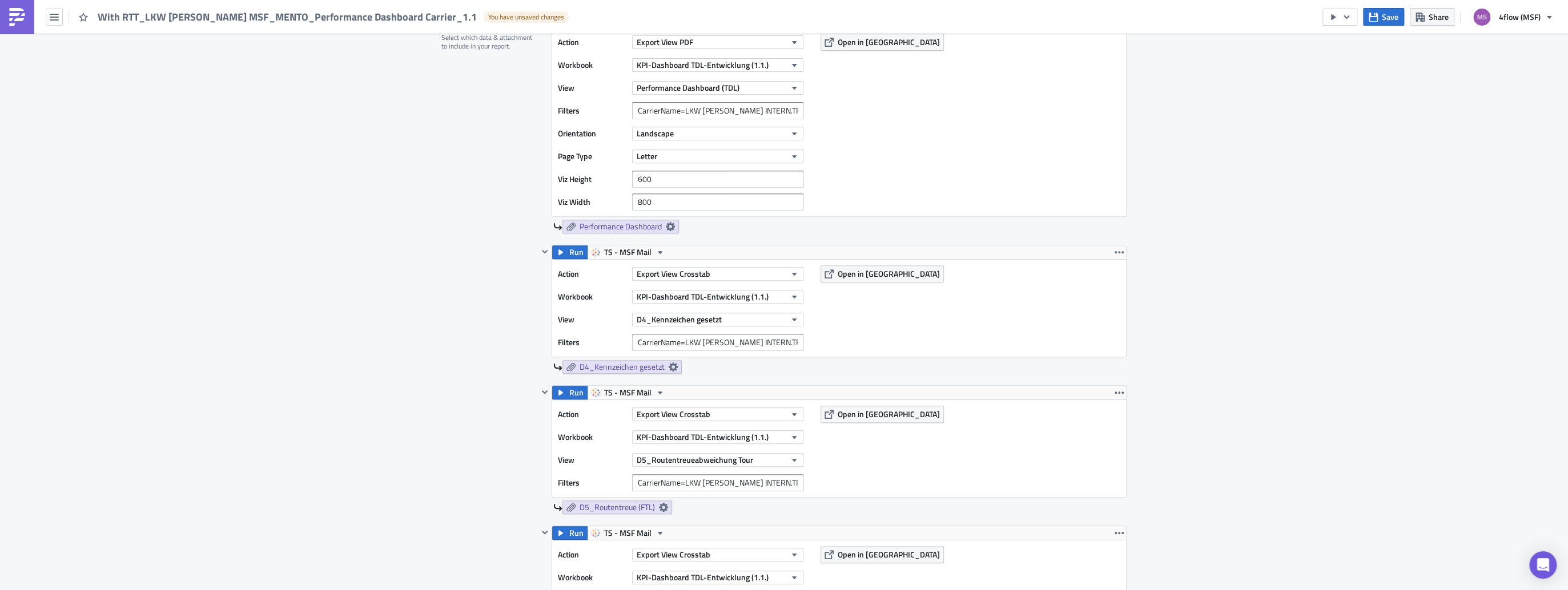
click at [918, 445] on div "Action Export View Crosstab Workbook KPI-Dashboard TDL-Entwicklung (1.1.) View …" at bounding box center [838, 448] width 573 height 97
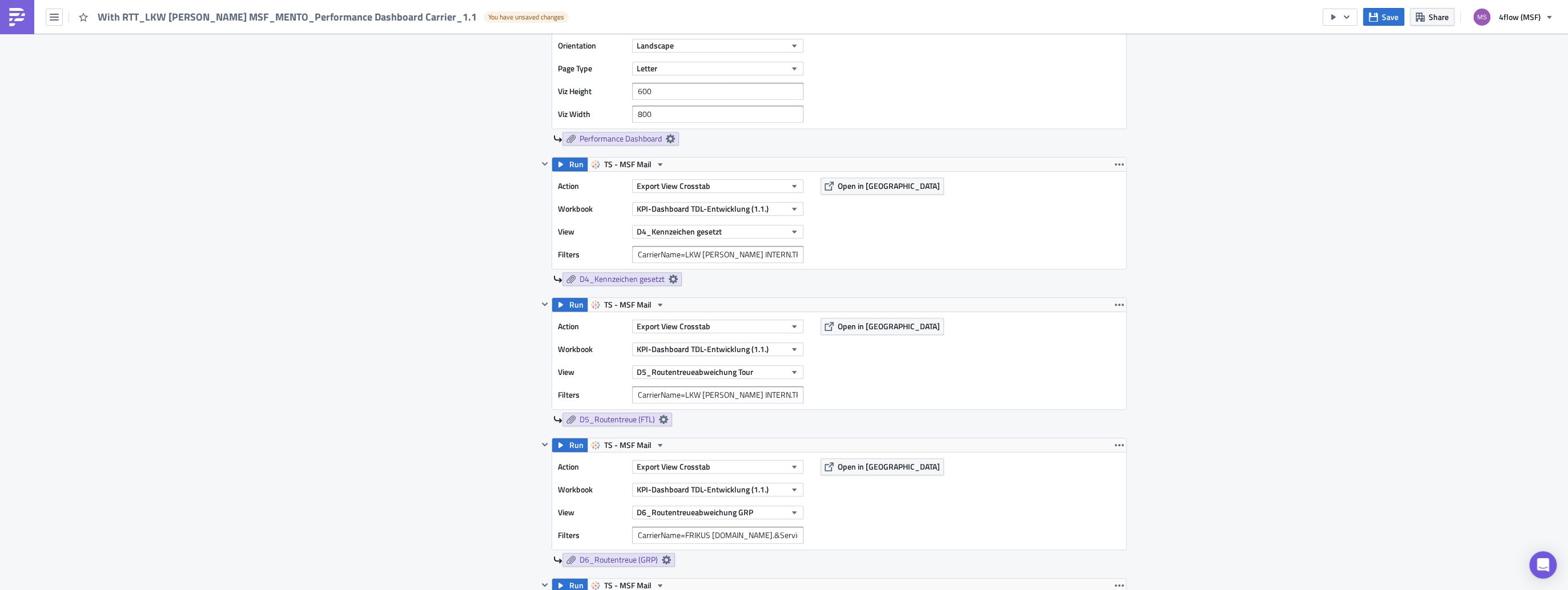
scroll to position [503, 0]
click at [660, 534] on input "CarrierName=FRIKUS [DOMAIN_NAME].&Service Level=STD" at bounding box center [717, 532] width 172 height 17
paste input "CarrierName=LKW [PERSON_NAME] INTERN.TRANSPORTE"
type input "CarrierName=LKW [PERSON_NAME] INTERN.TRANSPORTE"
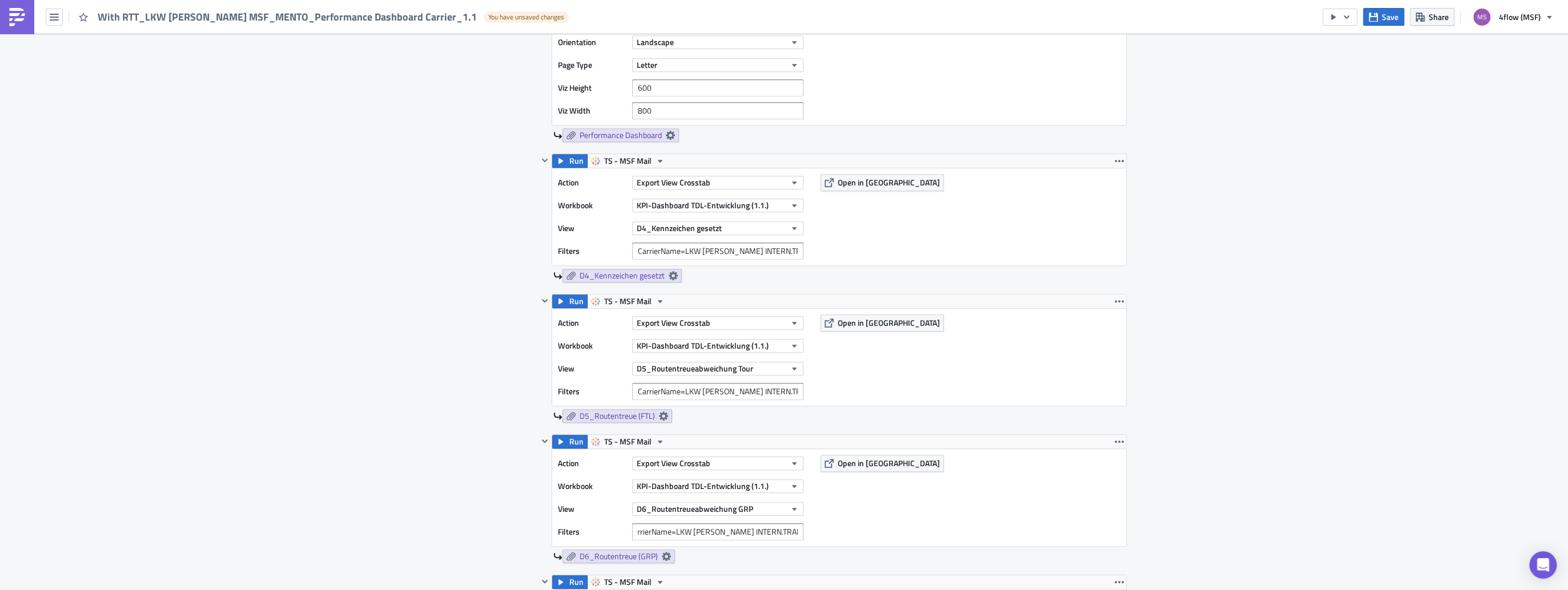
scroll to position [0, 0]
click at [905, 521] on div "Action Export View Crosstab Workbook KPI-Dashboard TDL-Entwicklung (1.1.) View …" at bounding box center [838, 497] width 573 height 97
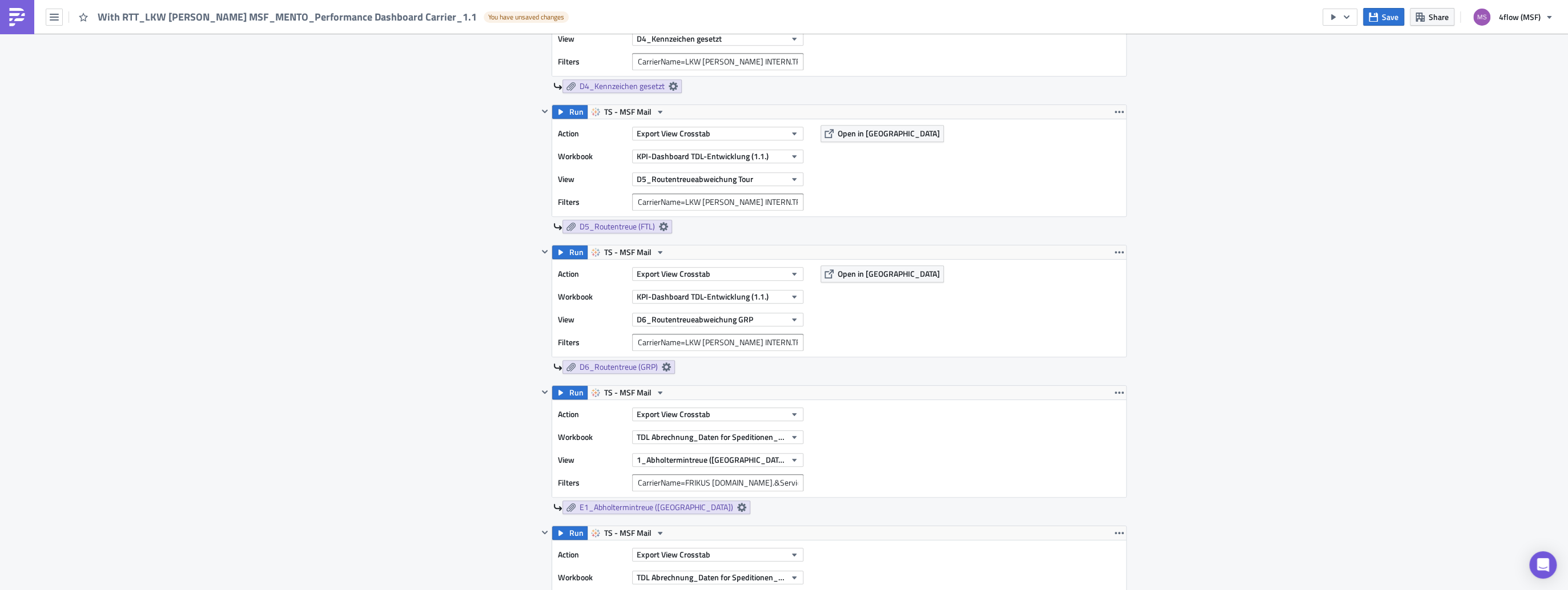
scroll to position [731, 0]
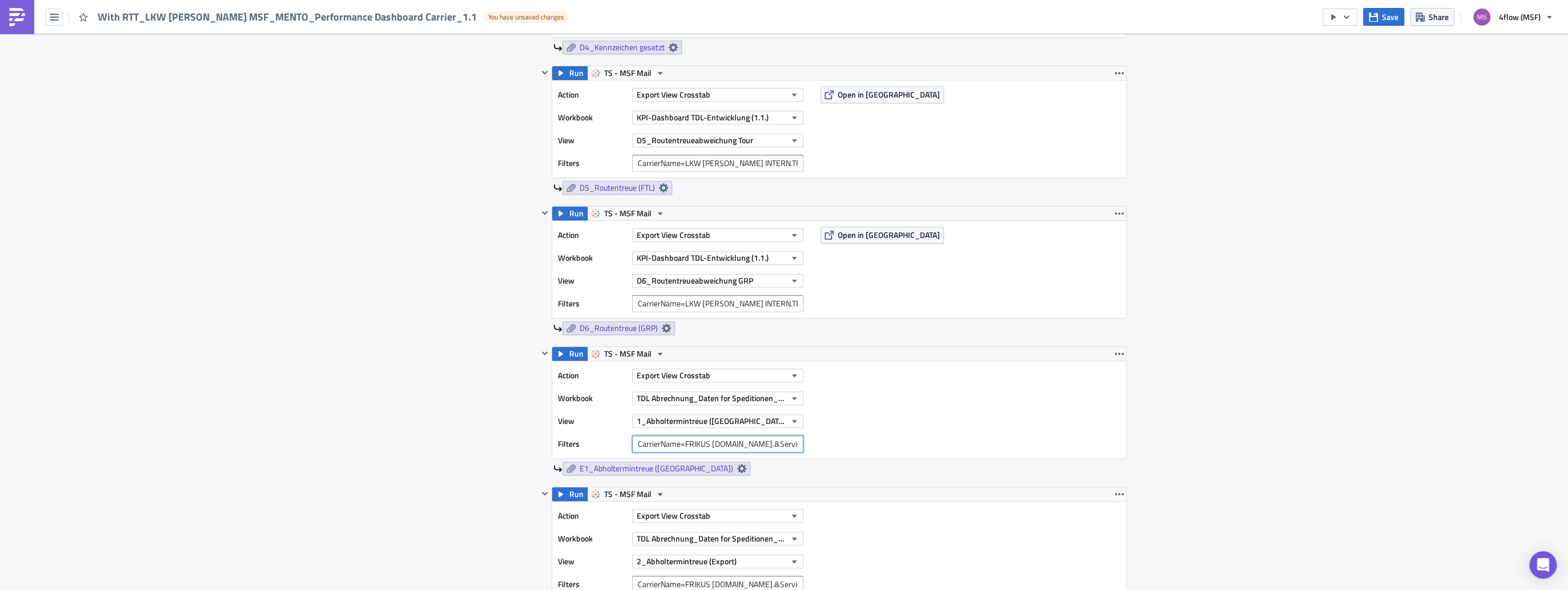
click at [701, 448] on input "CarrierName=FRIKUS [DOMAIN_NAME].&Service Level=STD" at bounding box center [717, 444] width 172 height 17
paste input "CarrierName=LKW [PERSON_NAME] INTERN.TRANSPORTE"
type input "CarrierName=LKW [PERSON_NAME] INTERN.TRANSPORTE"
click at [702, 588] on input "CarrierName=FRIKUS [DOMAIN_NAME].&Service Level=STD" at bounding box center [717, 585] width 172 height 17
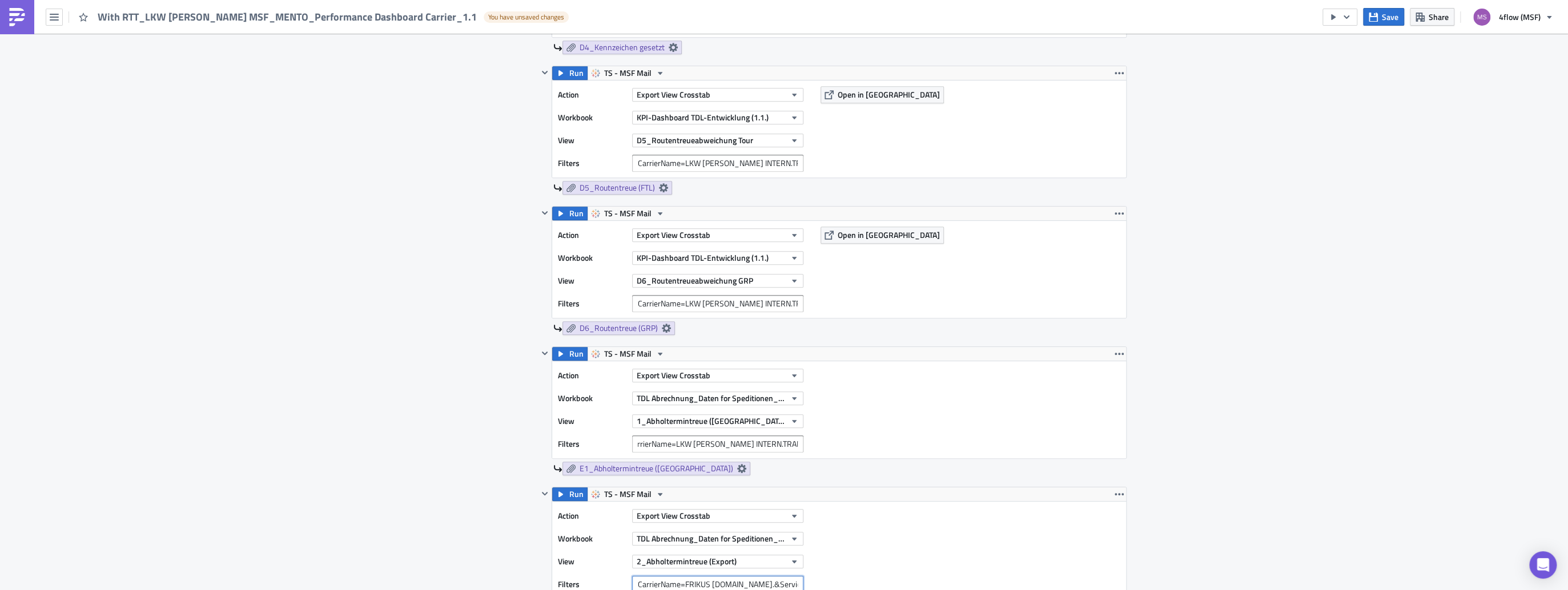
scroll to position [0, 0]
paste input "CarrierName=LKW [PERSON_NAME] INTERN.TRANSPORTE"
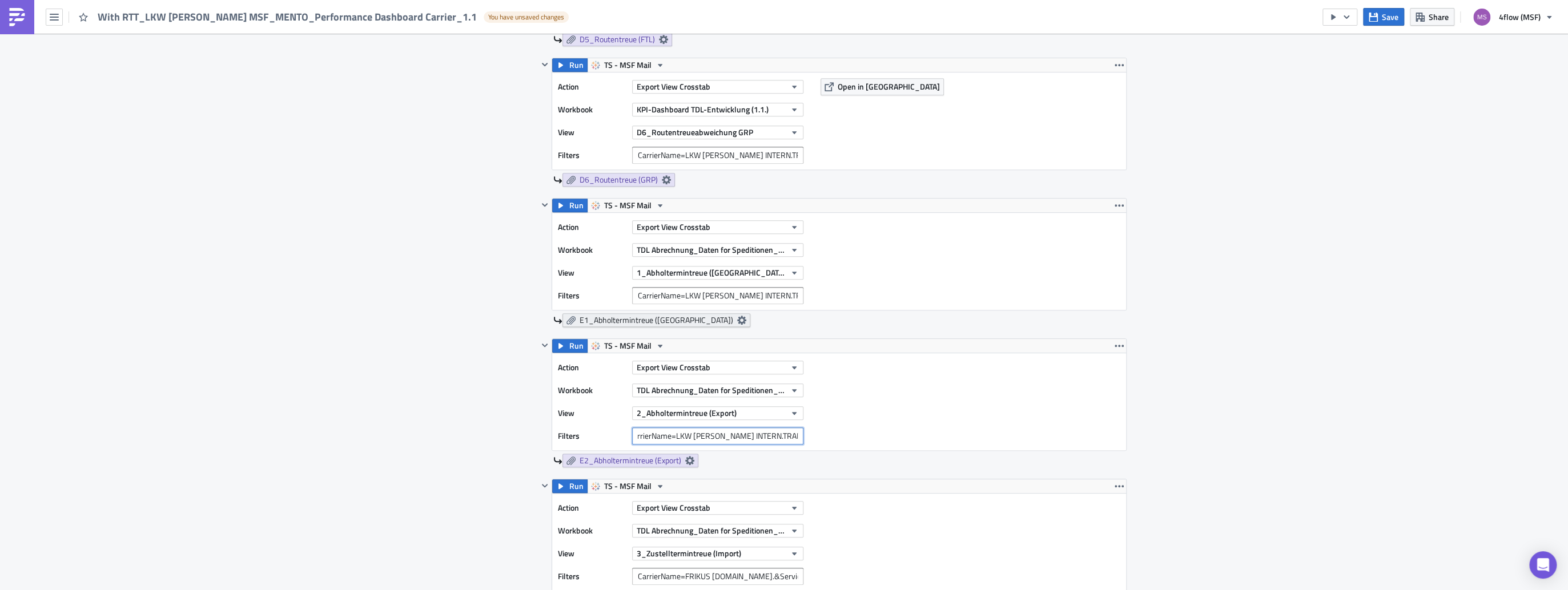
scroll to position [914, 0]
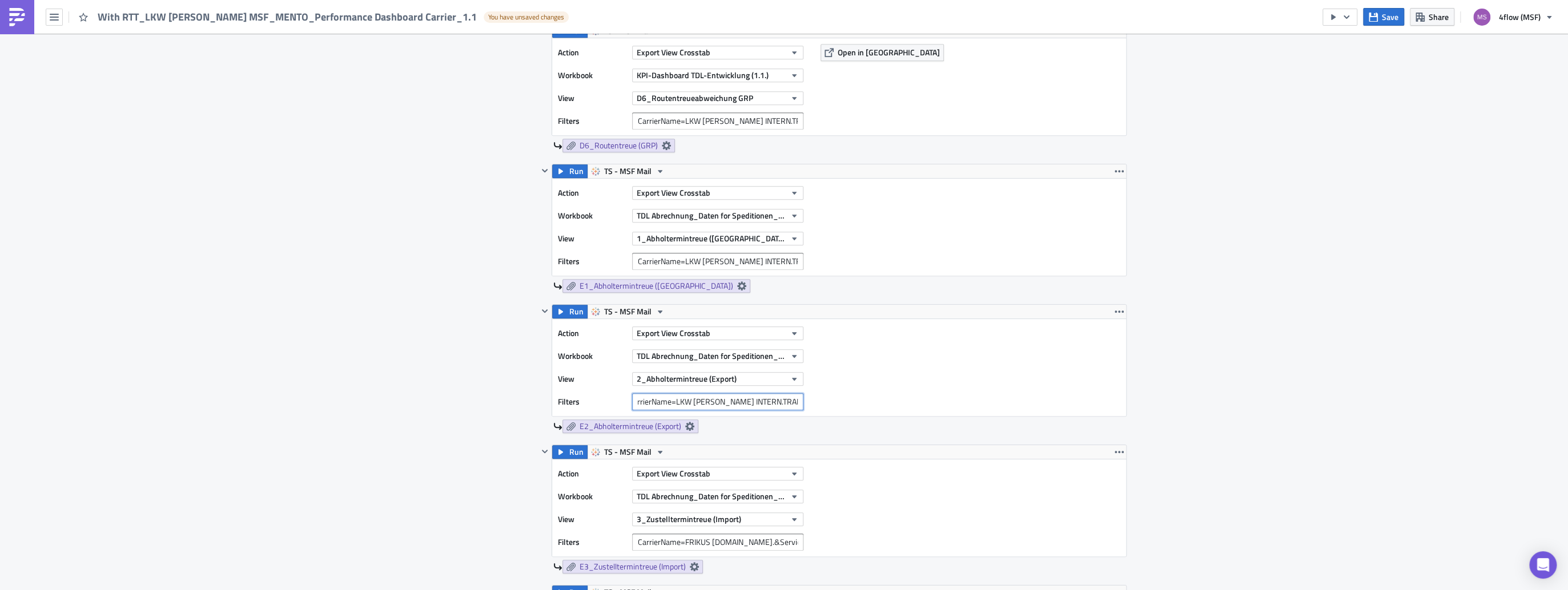
type input "CarrierName=LKW [PERSON_NAME] INTERN.TRANSPORTE"
click at [658, 543] on input "CarrierName=FRIKUS [DOMAIN_NAME].&Service Level=STD" at bounding box center [717, 542] width 172 height 17
paste input "CarrierName=LKW [PERSON_NAME] INTERN.TRANSPORTE"
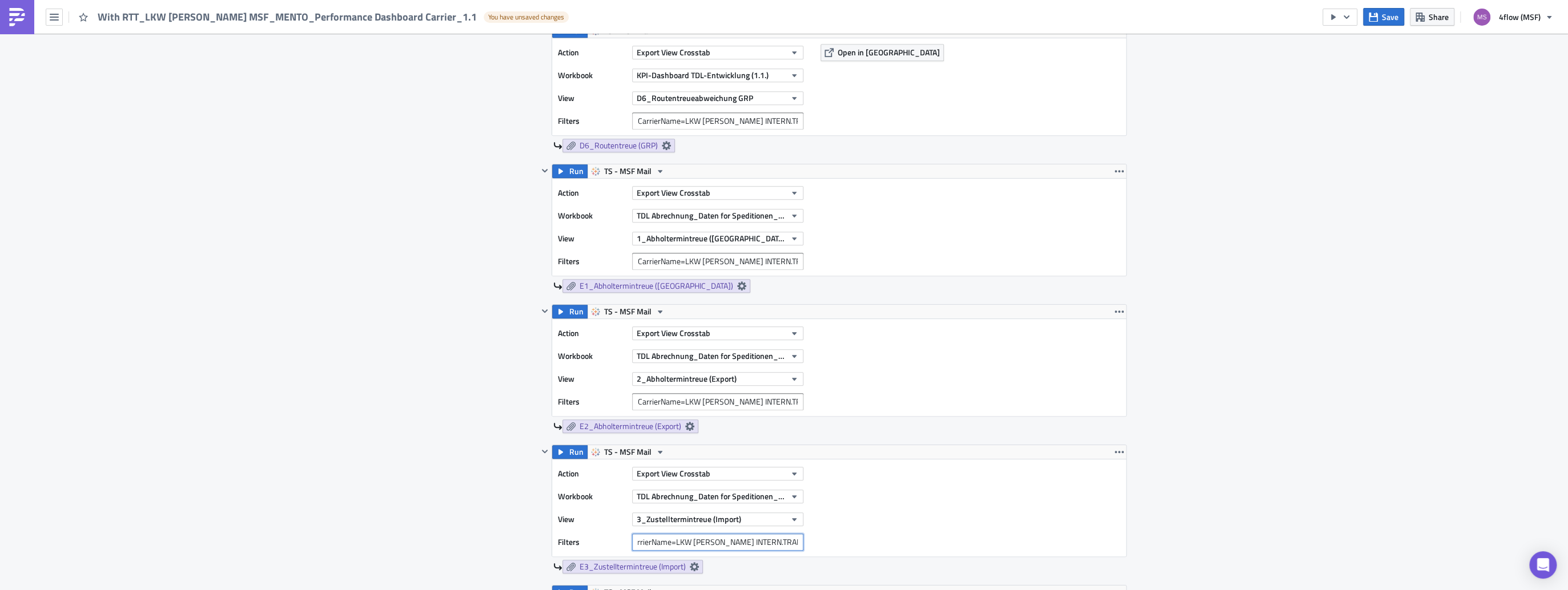
type input "CarrierName=LKW [PERSON_NAME] INTERN.TRANSPORTE"
click at [941, 499] on div "Action Export View Crosstab Workbook TDL Abrechnung_Daten for Speditionen_Live …" at bounding box center [838, 507] width 573 height 97
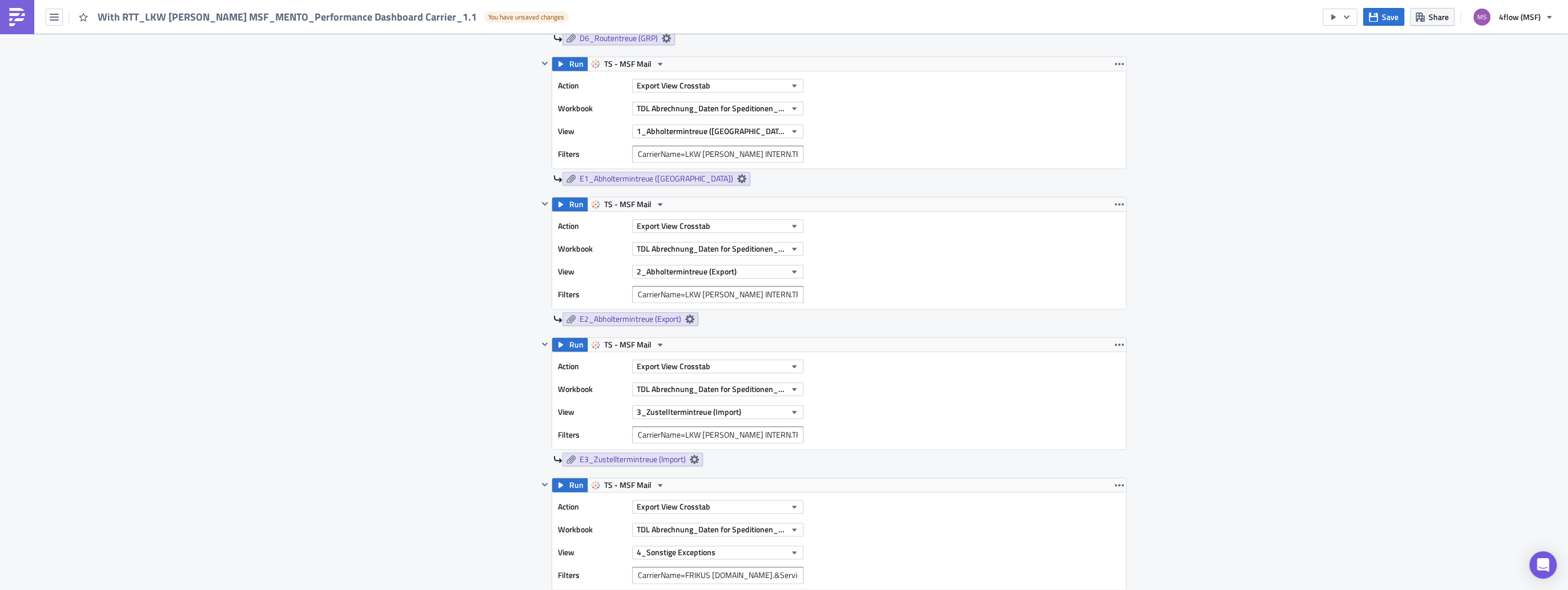
scroll to position [1051, 0]
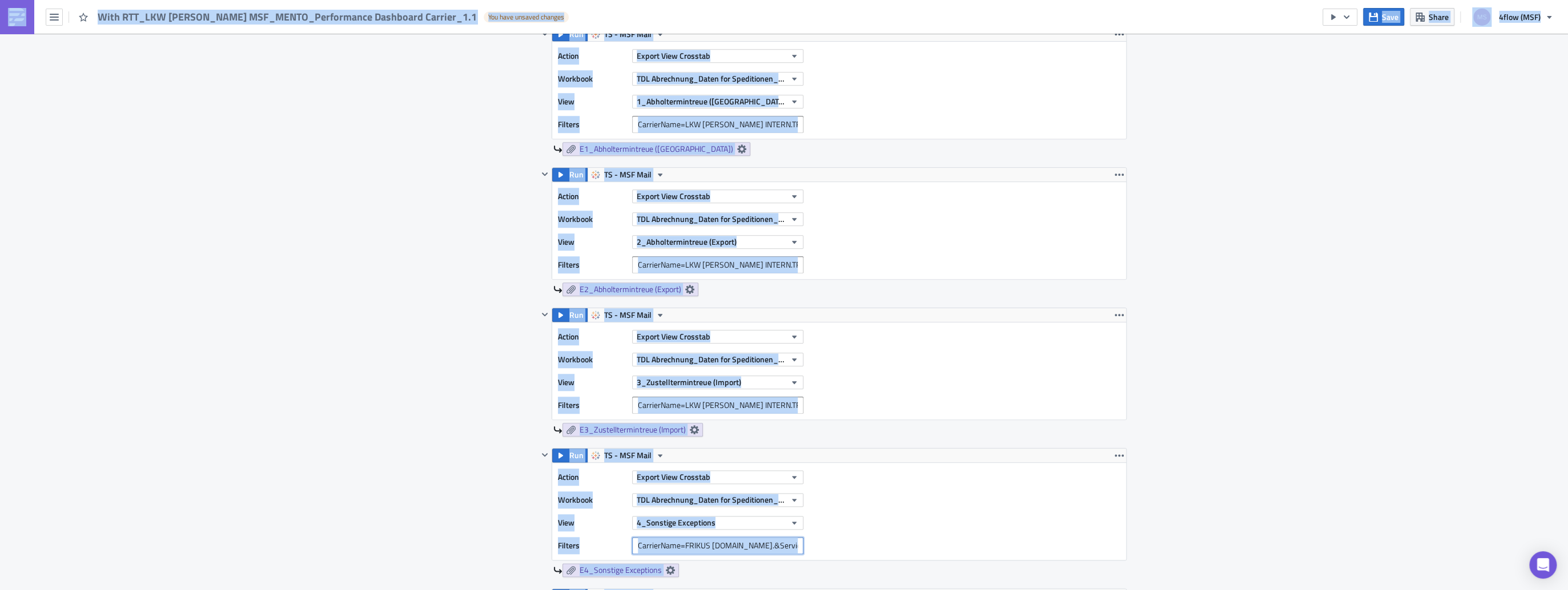
click at [666, 540] on input "CarrierName=FRIKUS [DOMAIN_NAME].&Service Level=STD" at bounding box center [717, 546] width 172 height 17
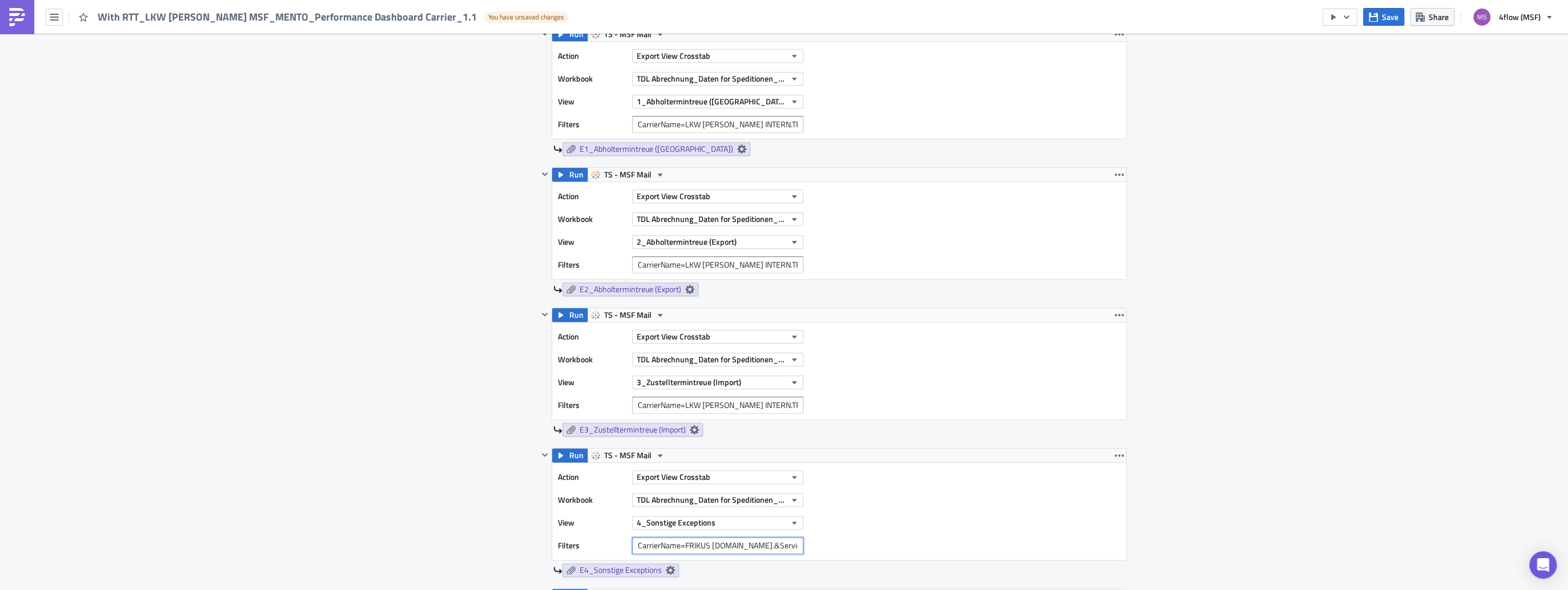
click at [666, 540] on input "CarrierName=FRIKUS [DOMAIN_NAME].&Service Level=STD" at bounding box center [717, 546] width 172 height 17
paste input "CarrierName=LKW [PERSON_NAME] INTERN.TRANSPORTE"
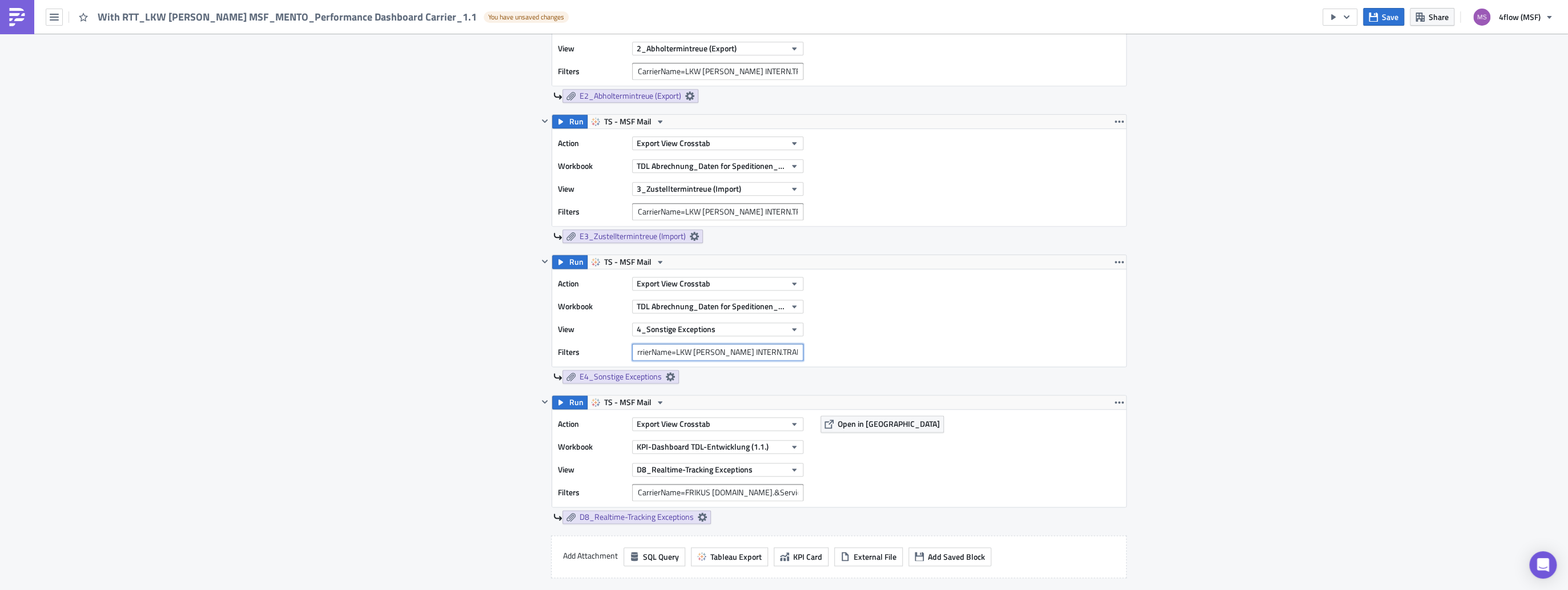
scroll to position [1416, 0]
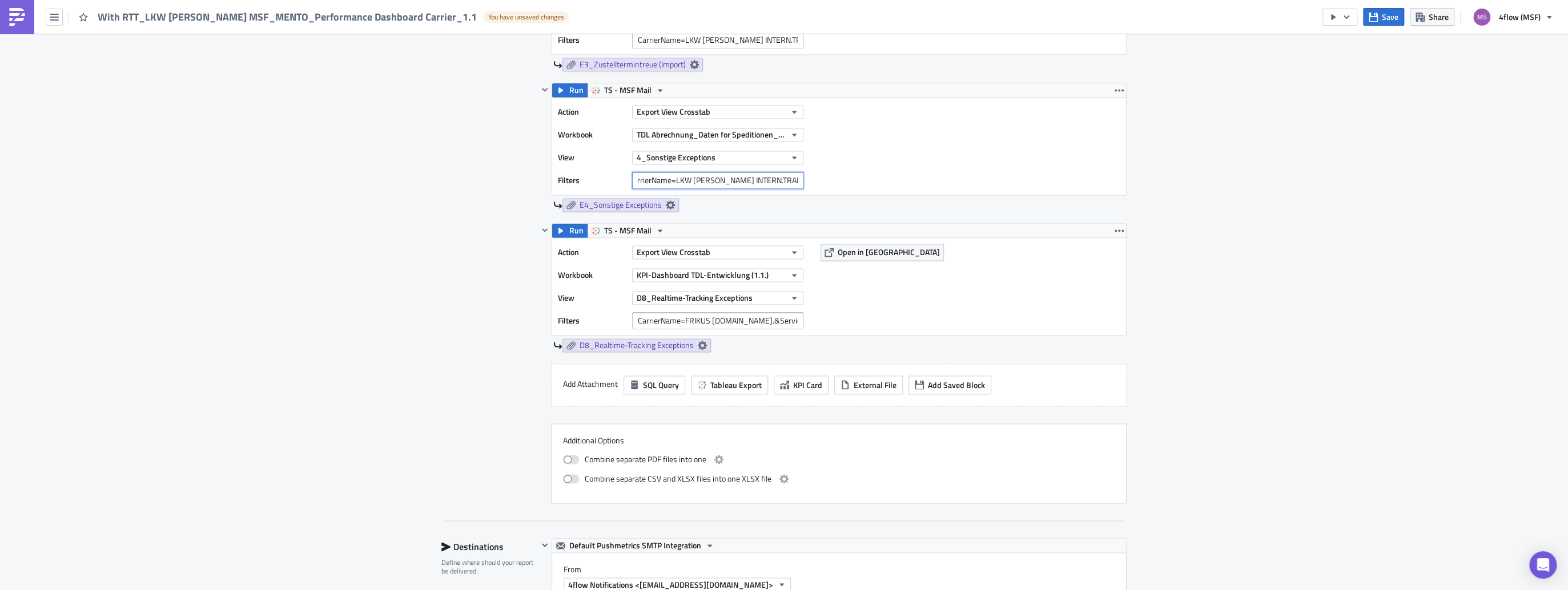
type input "CarrierName=LKW [PERSON_NAME] INTERN.TRANSPORTE"
click at [744, 320] on input "CarrierName=FRIKUS [DOMAIN_NAME].&Service Level=STD" at bounding box center [717, 320] width 172 height 17
paste input "CarrierName=LKW [PERSON_NAME] INTERN.TRANSPORTE"
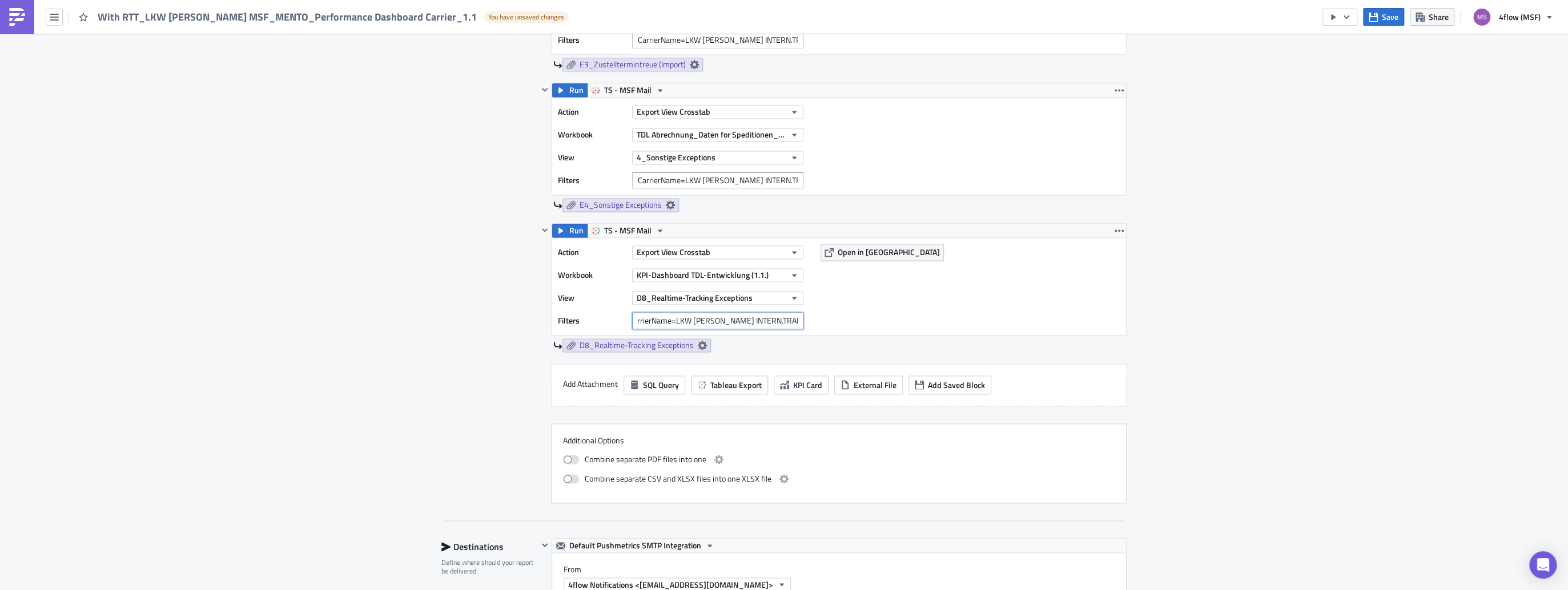
type input "CarrierName=LKW [PERSON_NAME] INTERN.TRANSPORTE"
click at [1012, 479] on div "Combine separate CSV and XLSX files into one XLSX file" at bounding box center [838, 478] width 552 height 14
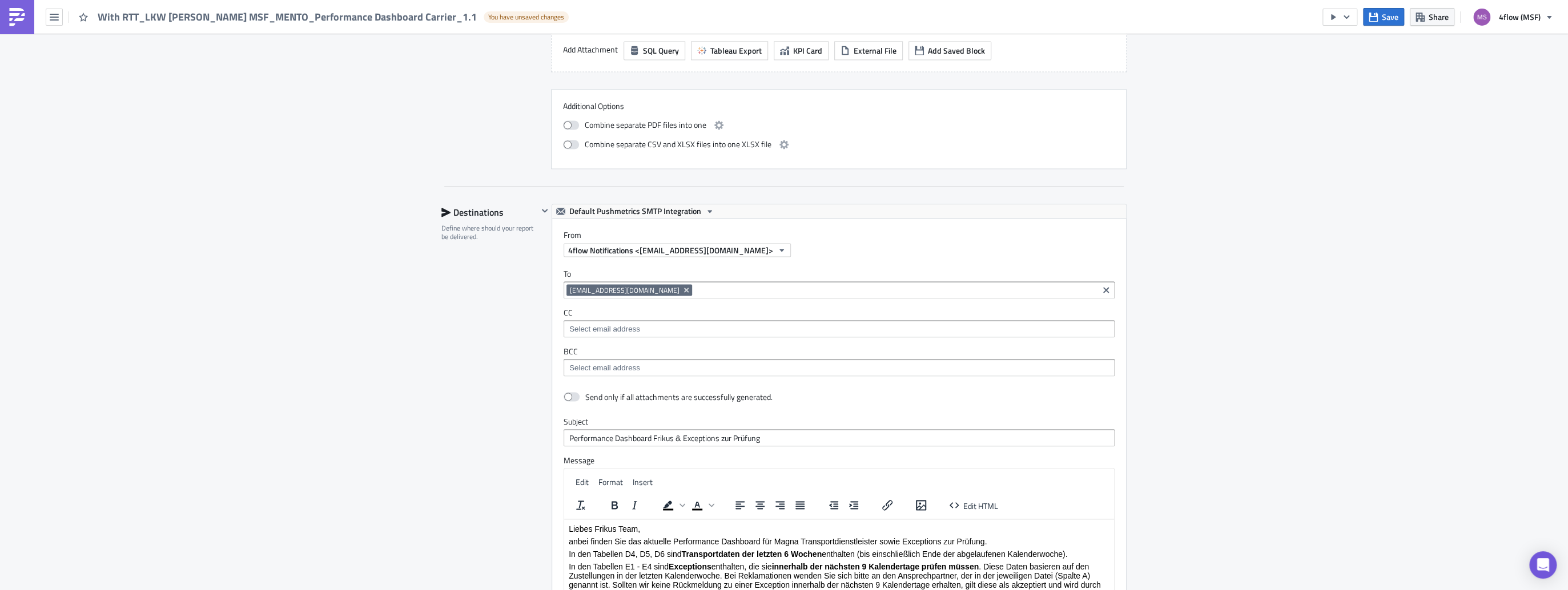
scroll to position [1827, 0]
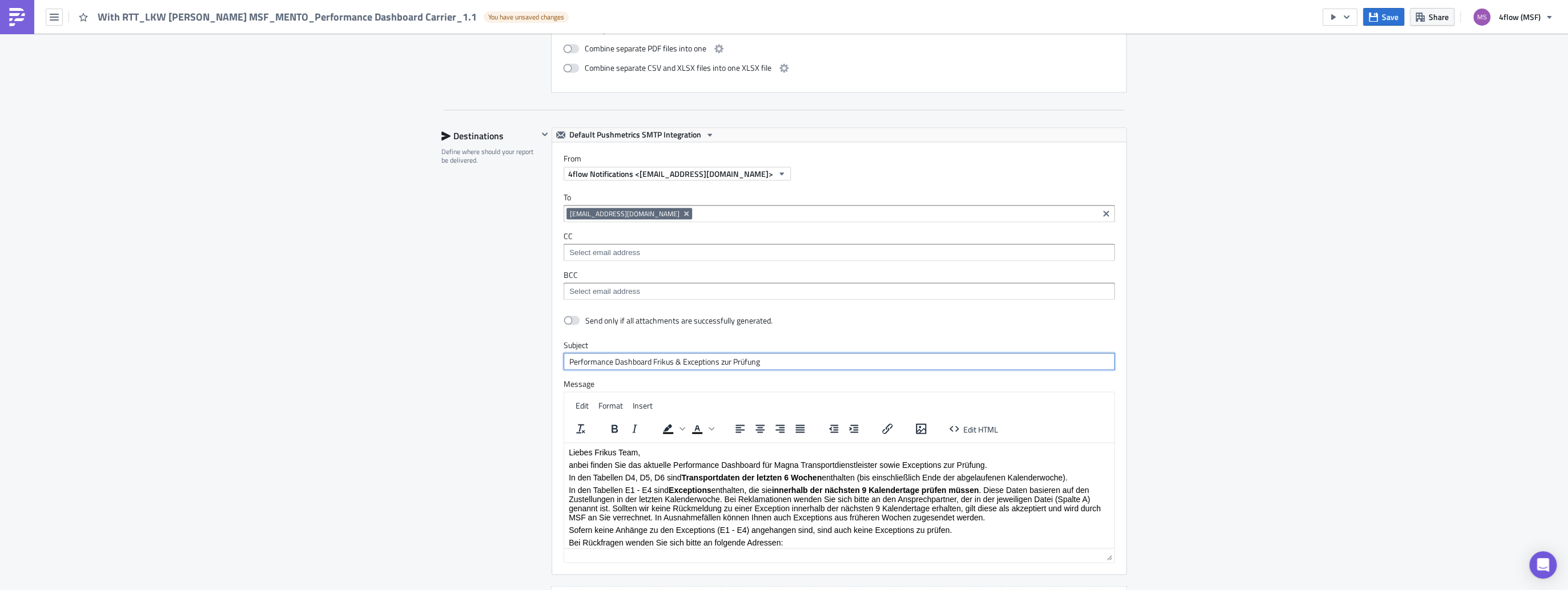
click at [669, 359] on input "Performance Dashboard Frikus & Exceptions zur Prüfung" at bounding box center [838, 361] width 551 height 17
drag, startPoint x: 687, startPoint y: 359, endPoint x: 664, endPoint y: 359, distance: 23.0
click at [661, 359] on input "Performance Dashboard LKW [PERSON_NAME] & Exceptions zur Prüfung" at bounding box center [838, 361] width 551 height 17
click at [688, 355] on input "Performance Dashboard LKW [PERSON_NAME] & Exceptions zur Prüfung" at bounding box center [838, 361] width 551 height 17
drag, startPoint x: 688, startPoint y: 355, endPoint x: 649, endPoint y: 358, distance: 39.1
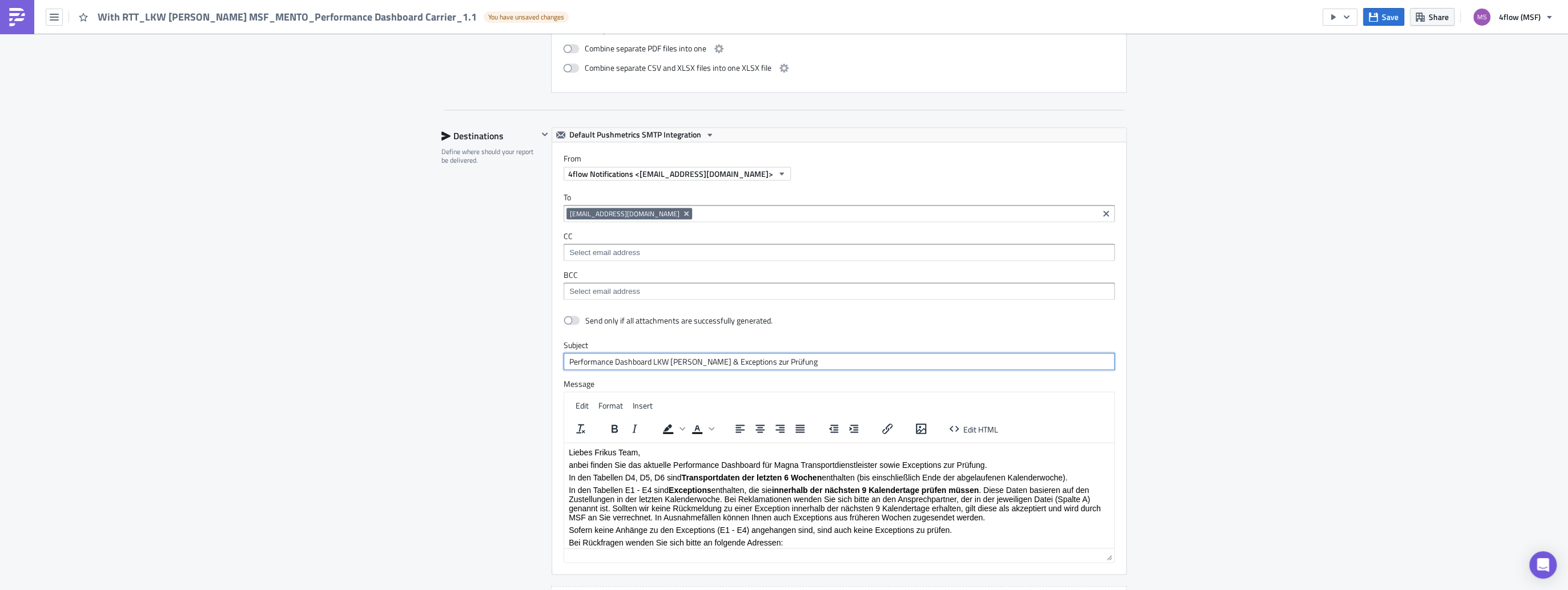
click at [649, 358] on input "Performance Dashboard LKW [PERSON_NAME] & Exceptions zur Prüfung" at bounding box center [838, 361] width 551 height 17
type input "Performance Dashboard LKW [PERSON_NAME] & Exceptions zur Prüfung"
click at [616, 448] on p "Liebes Frikus Team," at bounding box center [839, 452] width 541 height 9
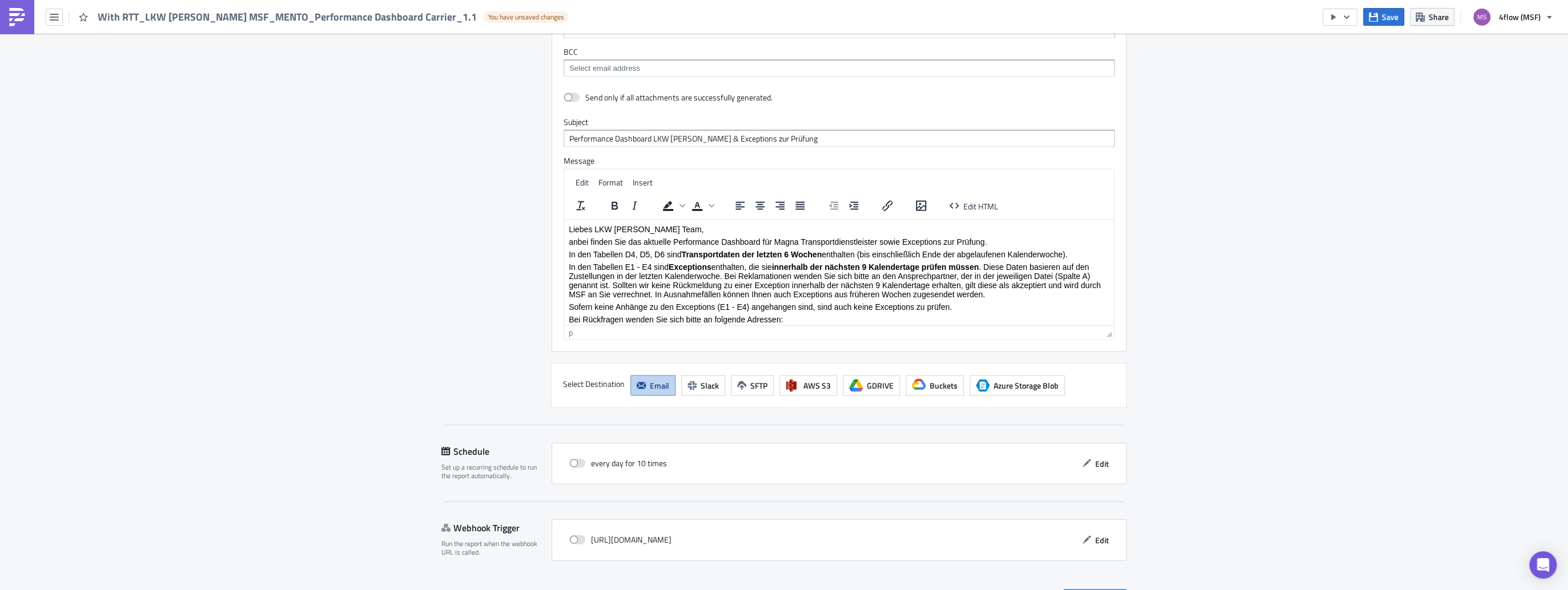
scroll to position [2071, 0]
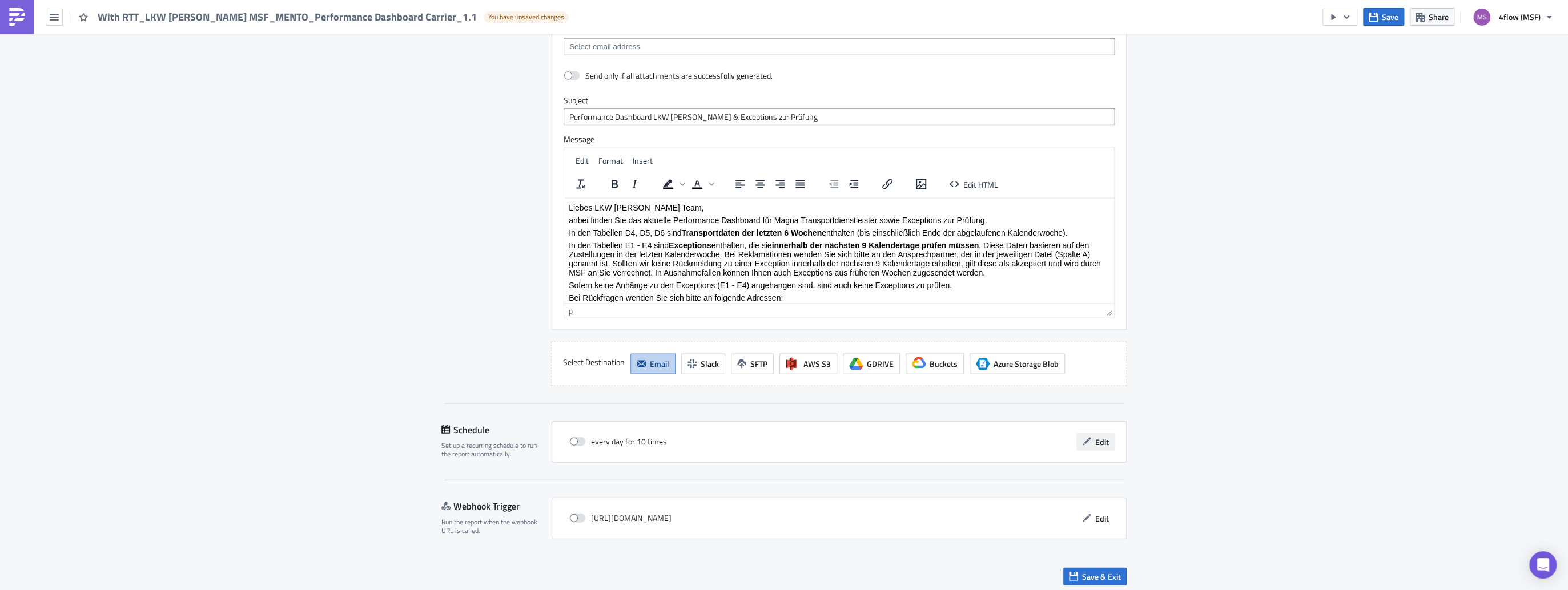
click at [1102, 439] on span "Edit" at bounding box center [1102, 442] width 14 height 12
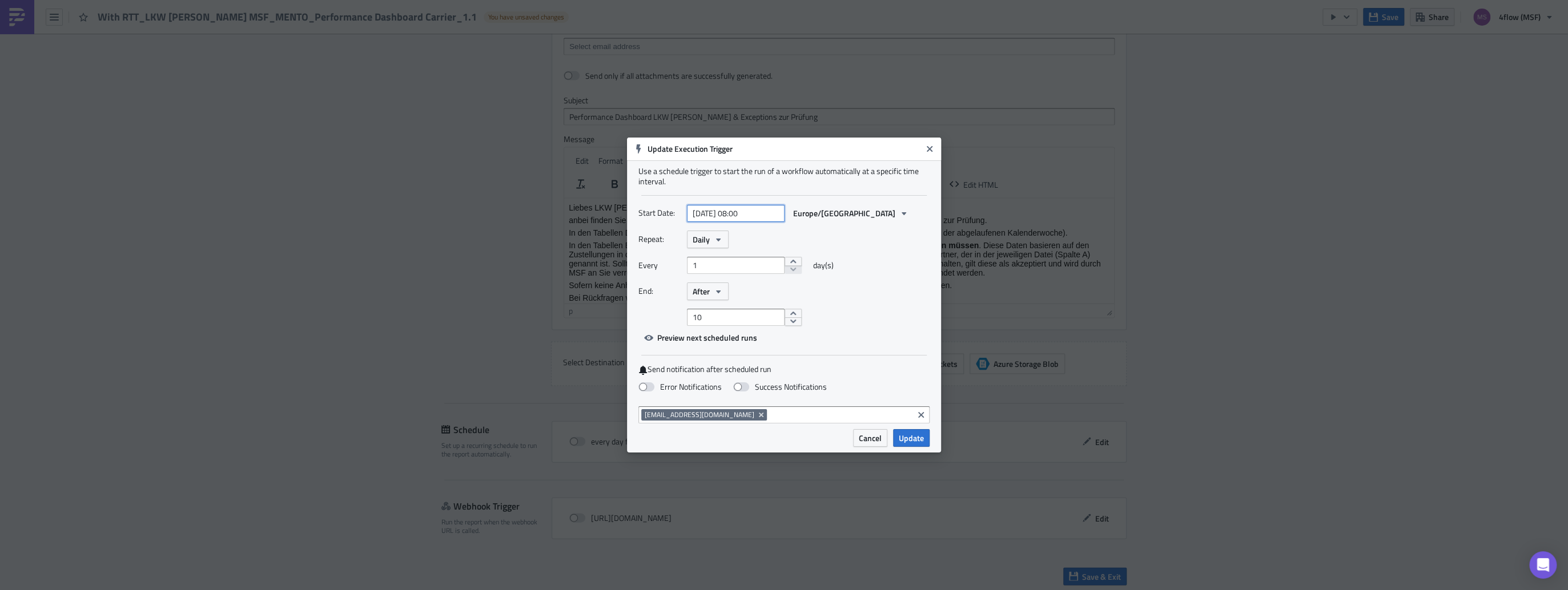
select select "7"
select select "2025"
click at [763, 214] on input "[DATE] 08:00" at bounding box center [736, 213] width 98 height 17
click at [747, 212] on input "[DATE] 08:00" at bounding box center [736, 213] width 98 height 17
type input "[DATE] 08:00"
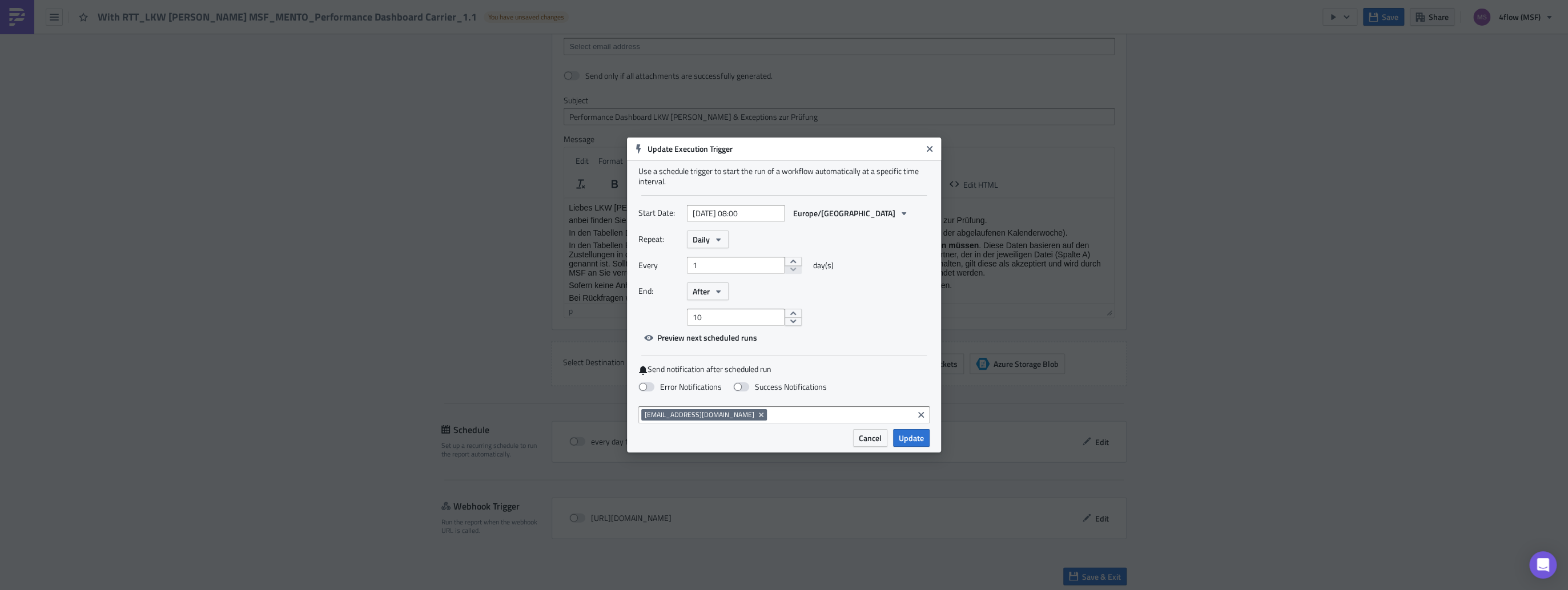
click at [914, 275] on div "Every 1 day(s)" at bounding box center [783, 270] width 291 height 25
click at [721, 240] on icon "button" at bounding box center [718, 240] width 9 height 9
click at [709, 295] on div "Weekly" at bounding box center [740, 294] width 94 height 12
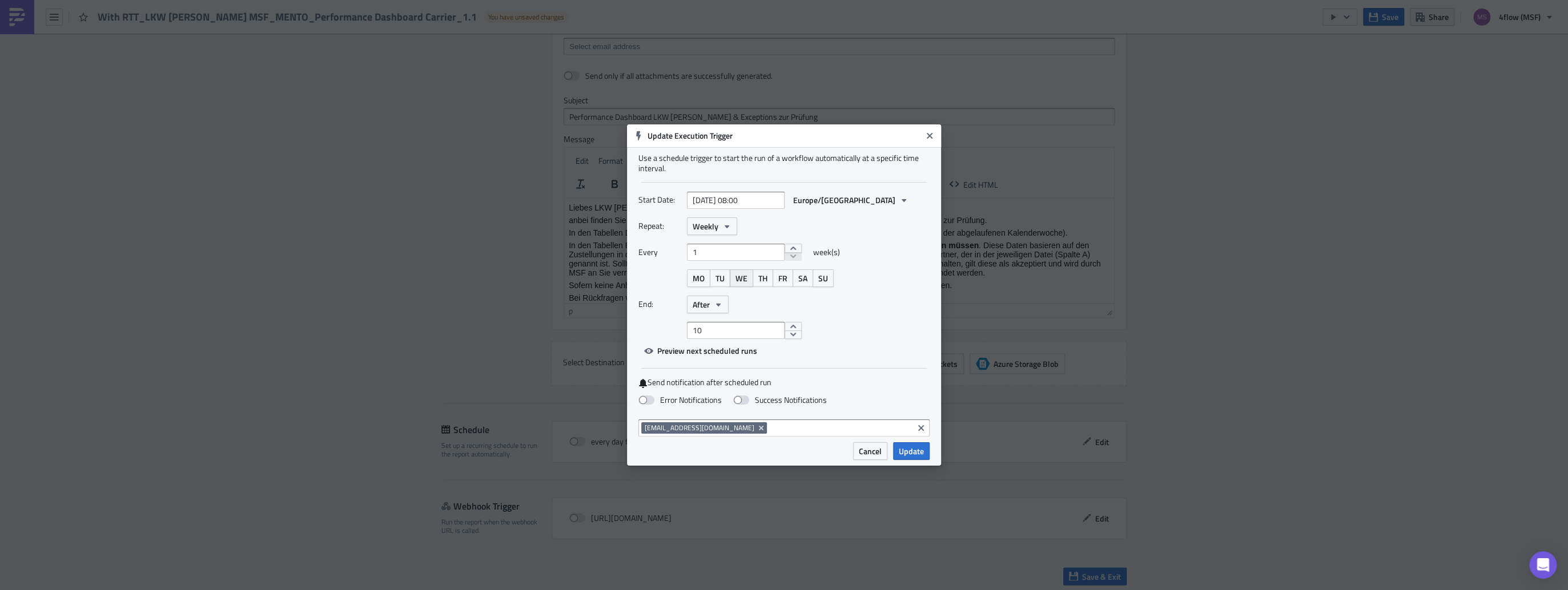
click at [746, 282] on span "WE" at bounding box center [740, 278] width 12 height 12
click at [724, 307] on button "After" at bounding box center [708, 305] width 42 height 18
click at [710, 321] on div "Never" at bounding box center [740, 326] width 94 height 12
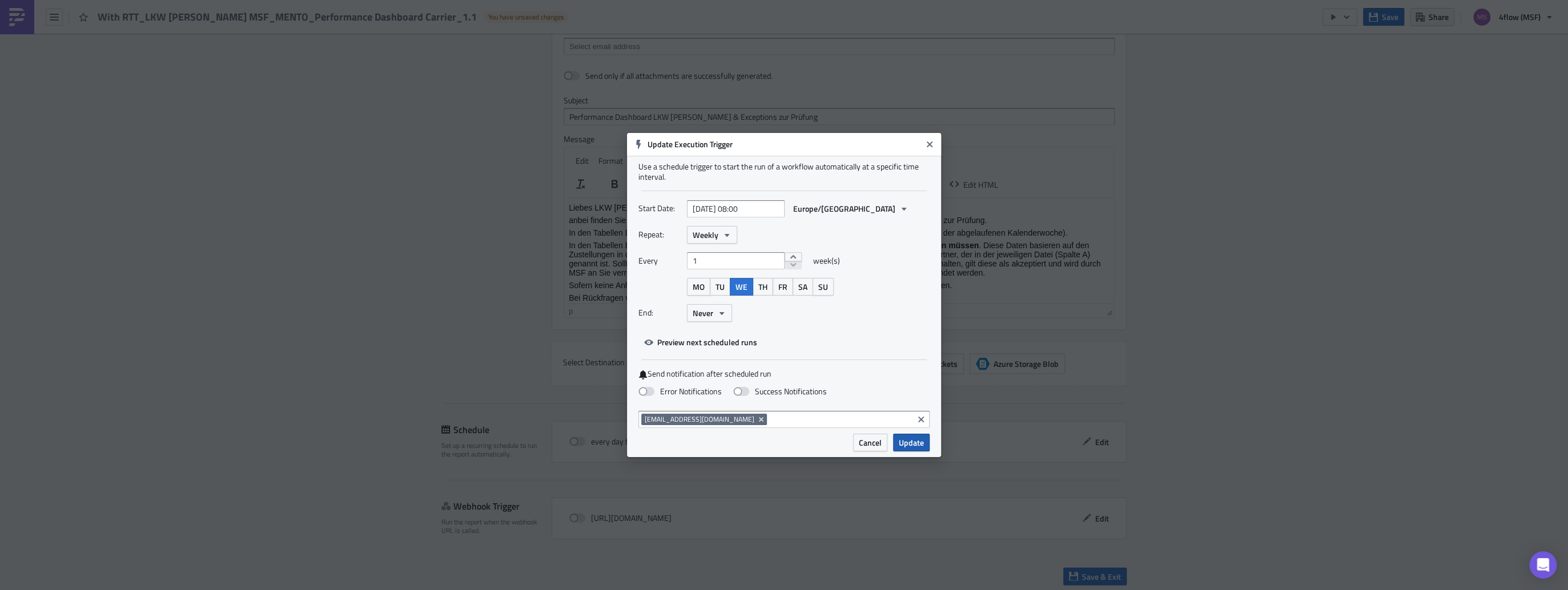
click at [907, 448] on span "Update" at bounding box center [911, 442] width 25 height 12
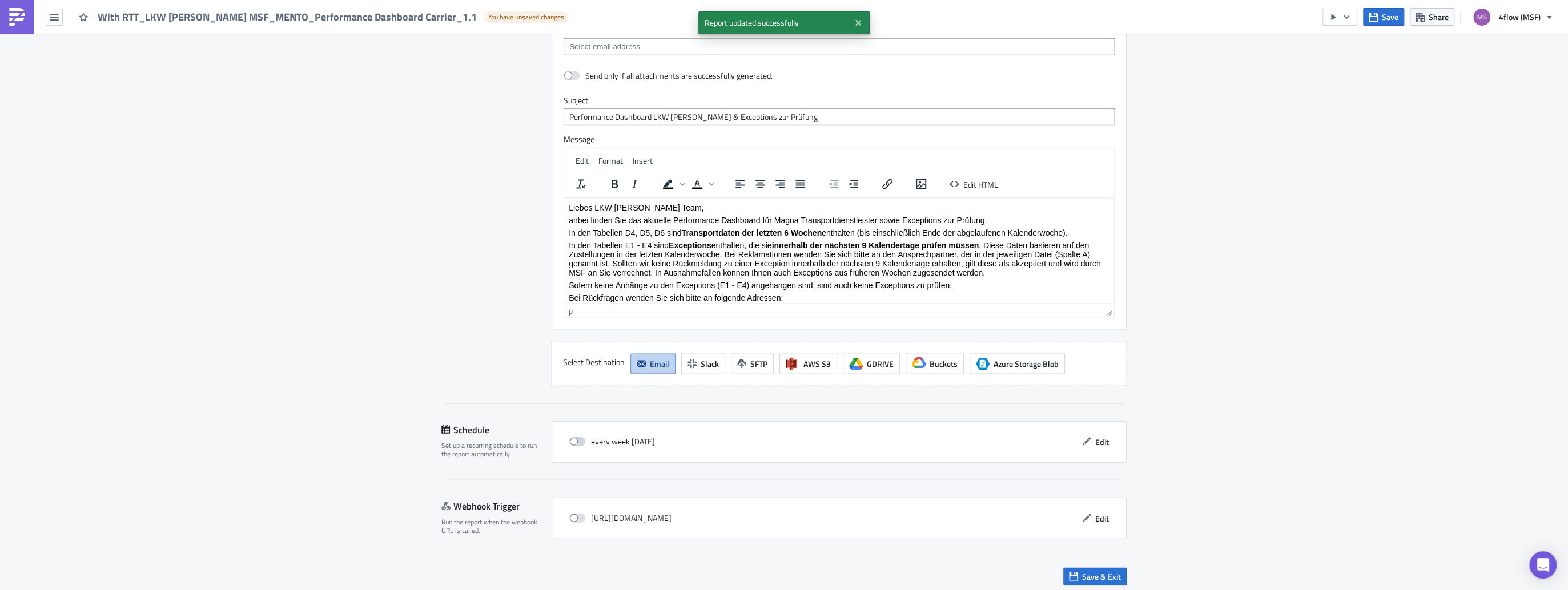
click at [577, 438] on span at bounding box center [577, 442] width 16 height 9
click at [577, 438] on input "checkbox" at bounding box center [575, 442] width 7 height 7
checkbox input "true"
click at [1082, 575] on span "Save & Exit" at bounding box center [1101, 576] width 39 height 12
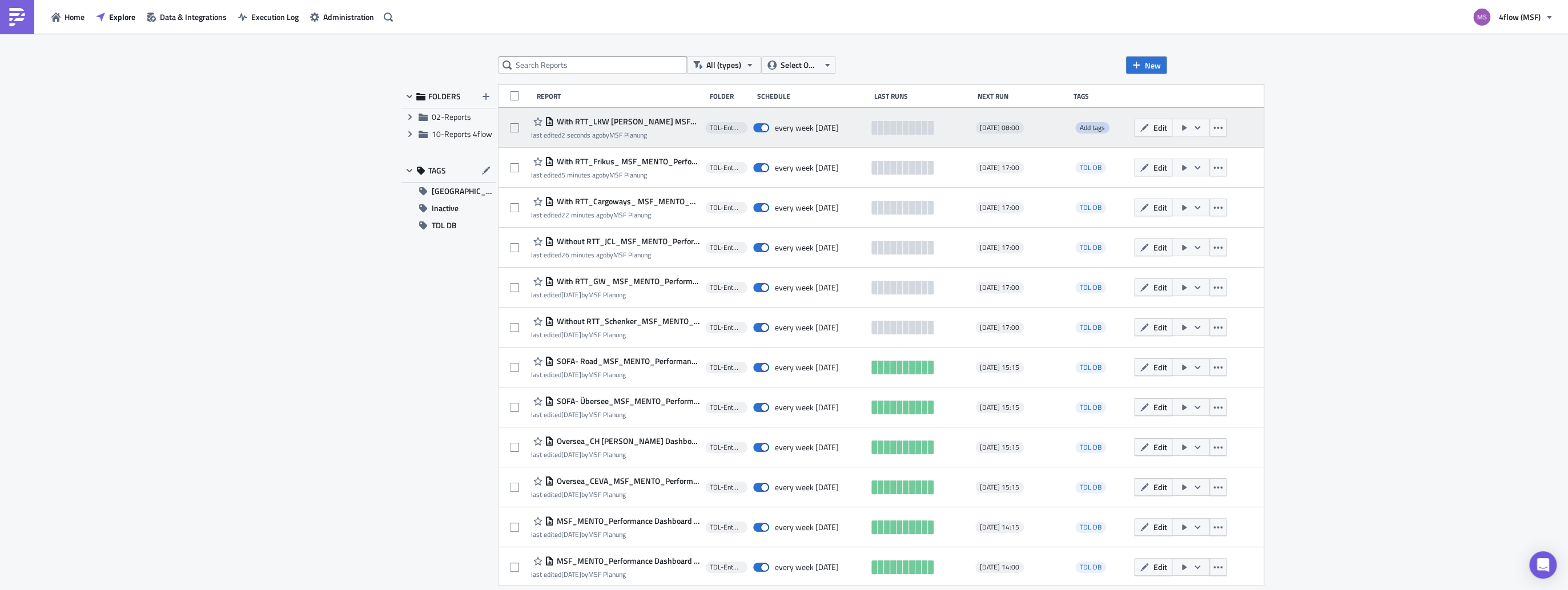
click at [1084, 133] on span "Add tags" at bounding box center [1093, 128] width 34 height 12
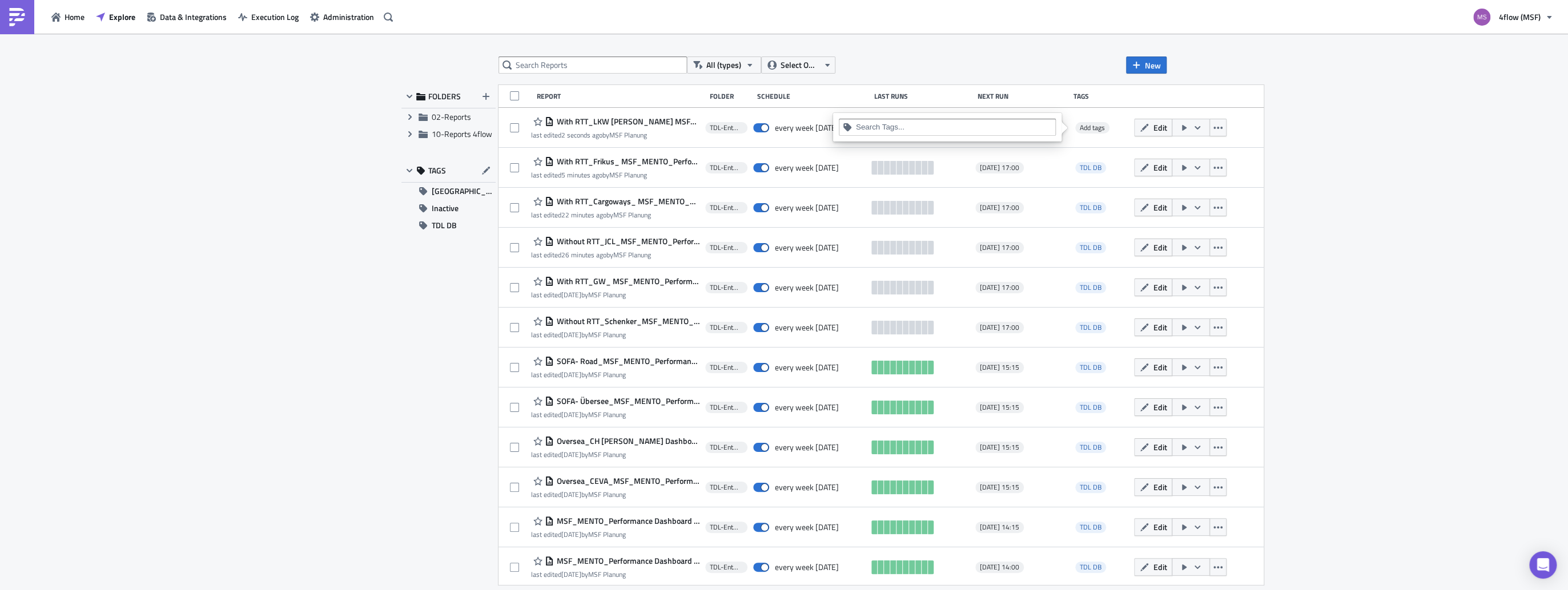
click at [926, 132] on input at bounding box center [954, 127] width 196 height 12
click at [861, 185] on div "TDL DB" at bounding box center [947, 182] width 203 height 12
click at [1069, 68] on div "All (types) Select Owner New" at bounding box center [832, 64] width 668 height 17
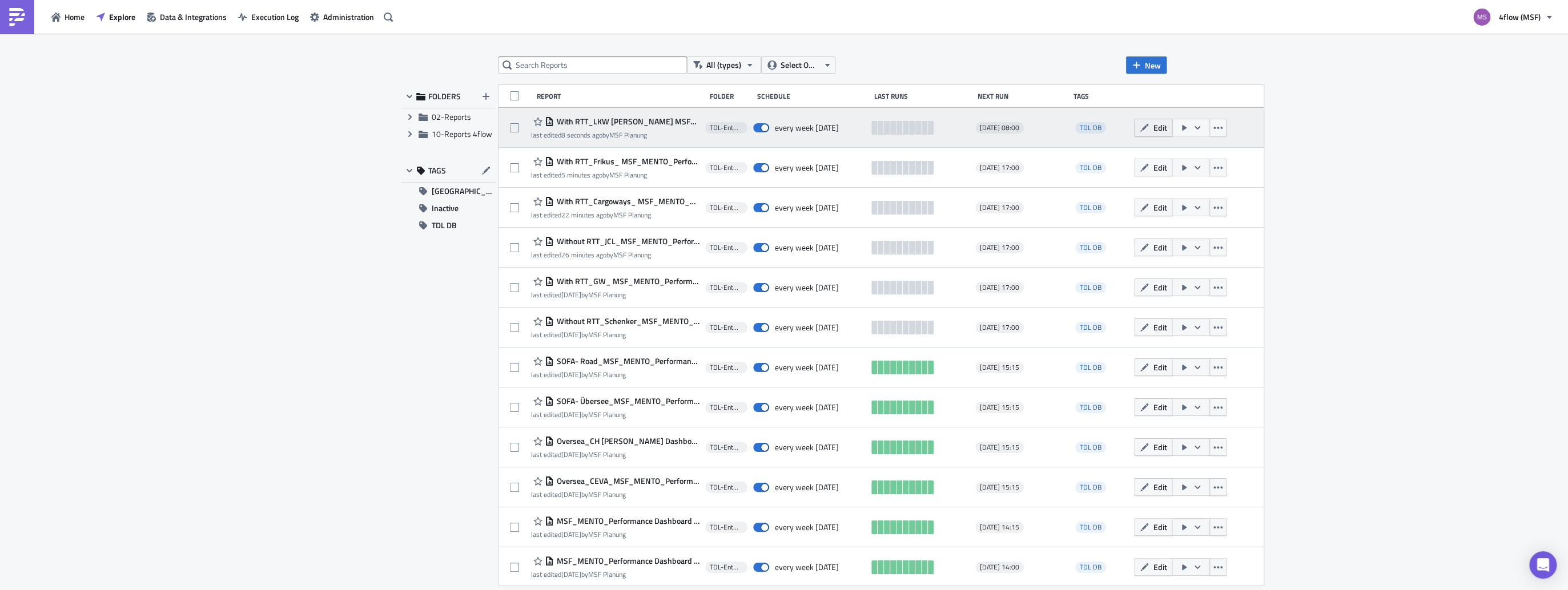
click at [1140, 125] on icon "button" at bounding box center [1144, 128] width 9 height 9
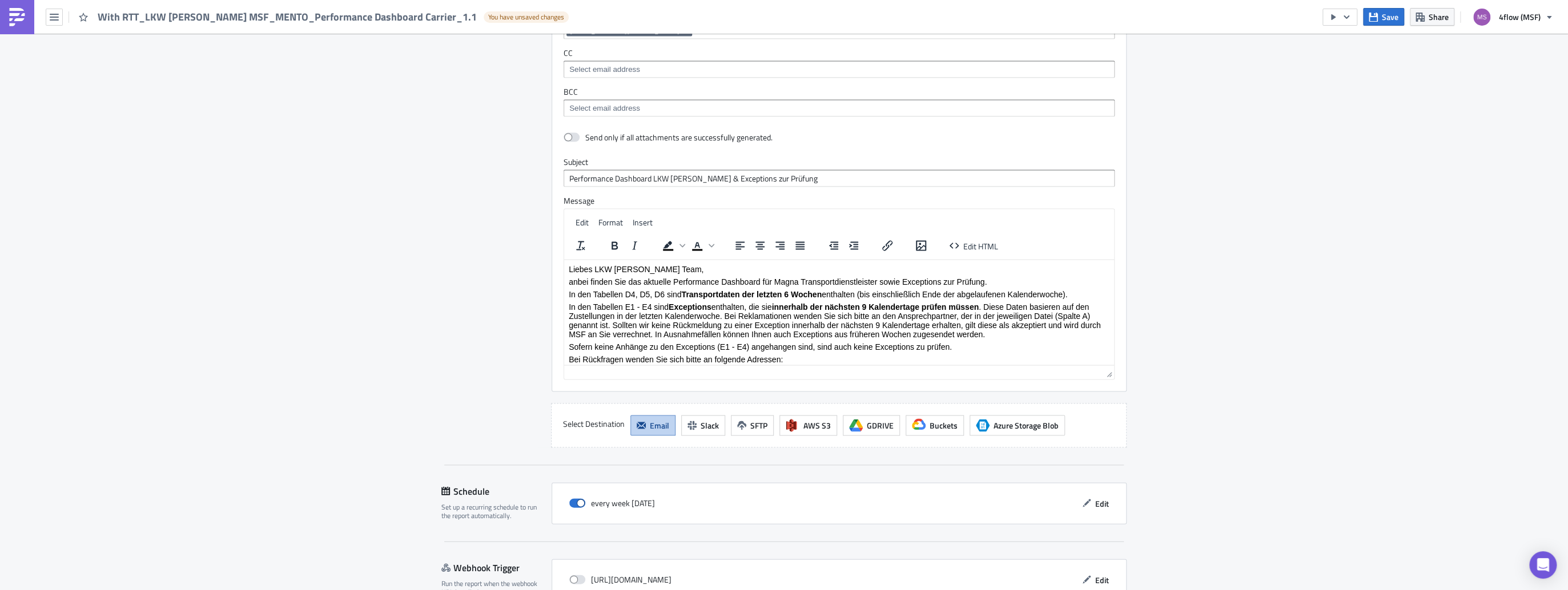
scroll to position [2071, 0]
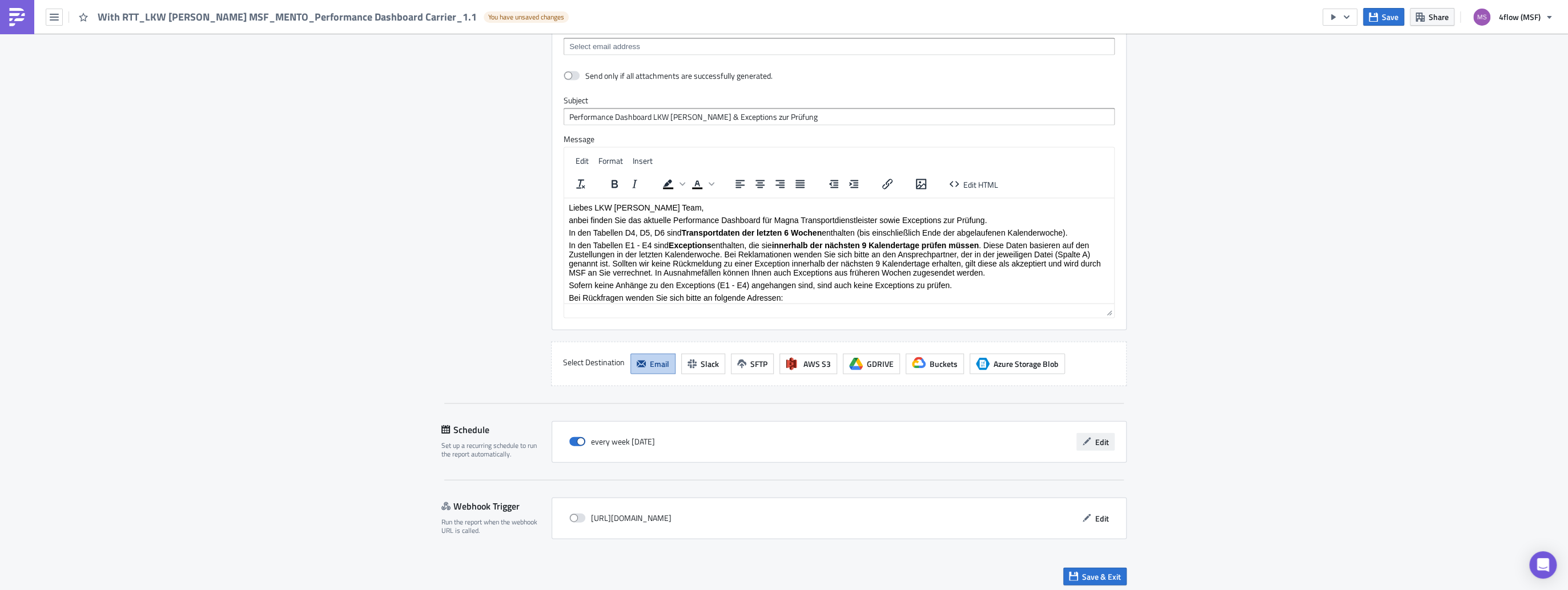
click at [1099, 442] on span "Edit" at bounding box center [1102, 442] width 14 height 12
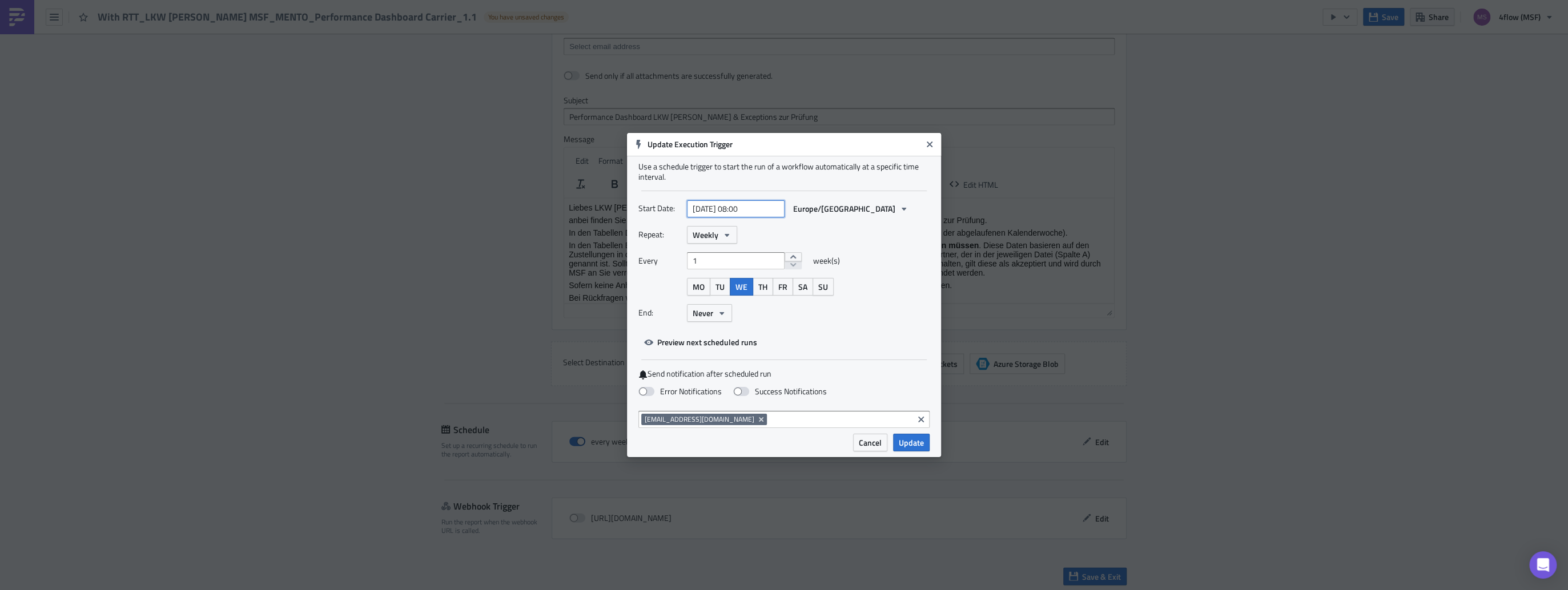
click at [746, 203] on input "[DATE] 08:00" at bounding box center [736, 209] width 98 height 17
select select "7"
select select "2025"
type input "[DATE] 17:00"
click at [916, 446] on span "Update" at bounding box center [911, 442] width 25 height 12
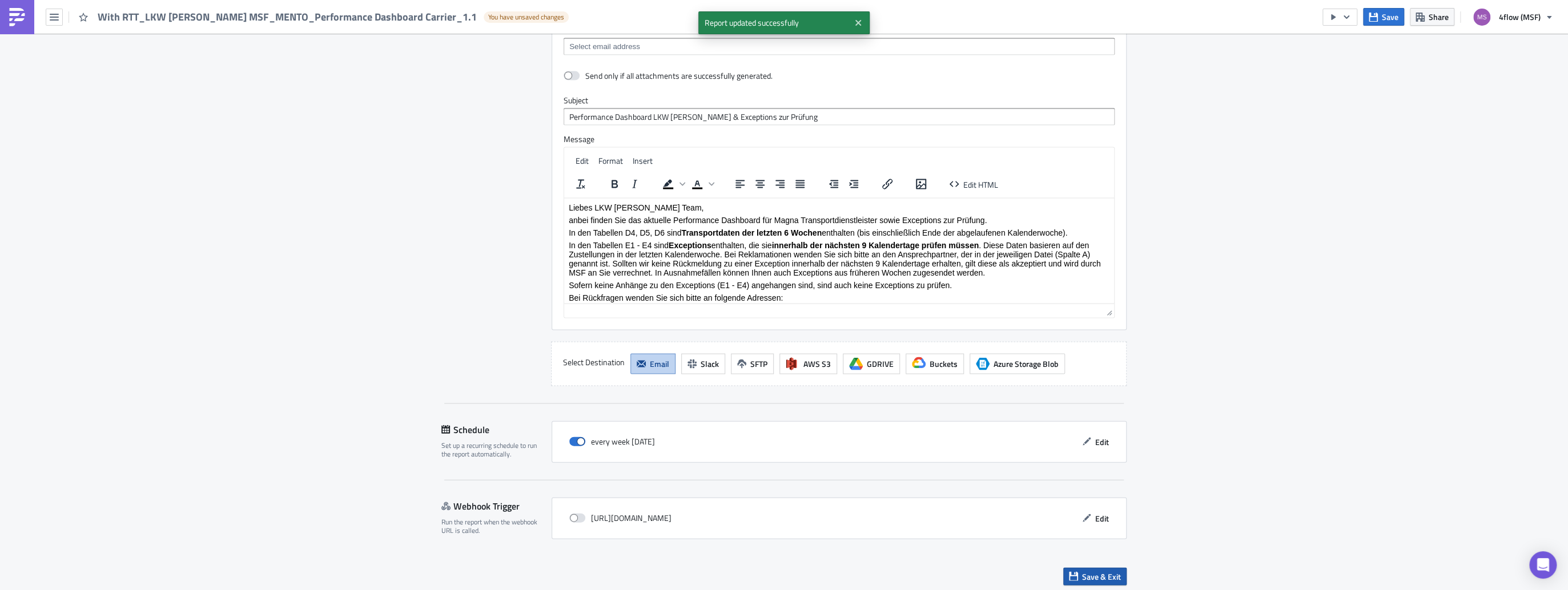
click at [1102, 575] on span "Save & Exit" at bounding box center [1101, 576] width 39 height 12
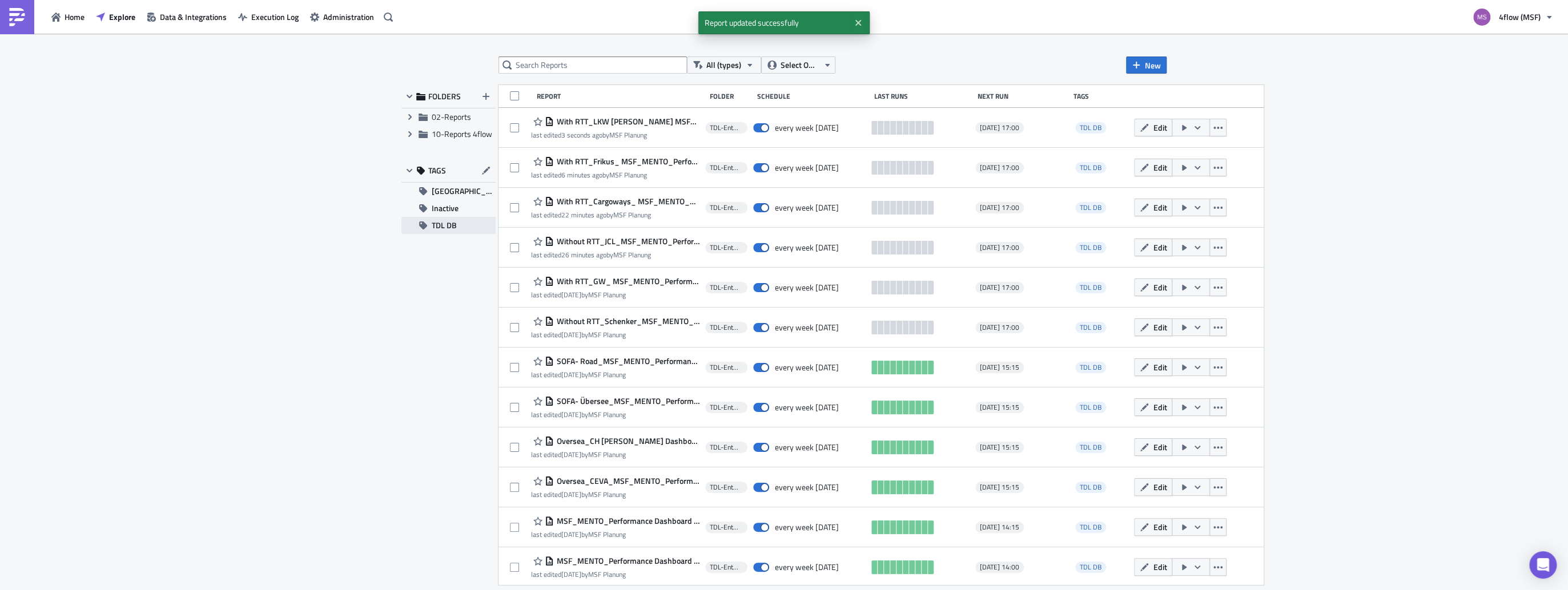
click at [457, 229] on button "TDL DB" at bounding box center [448, 225] width 94 height 17
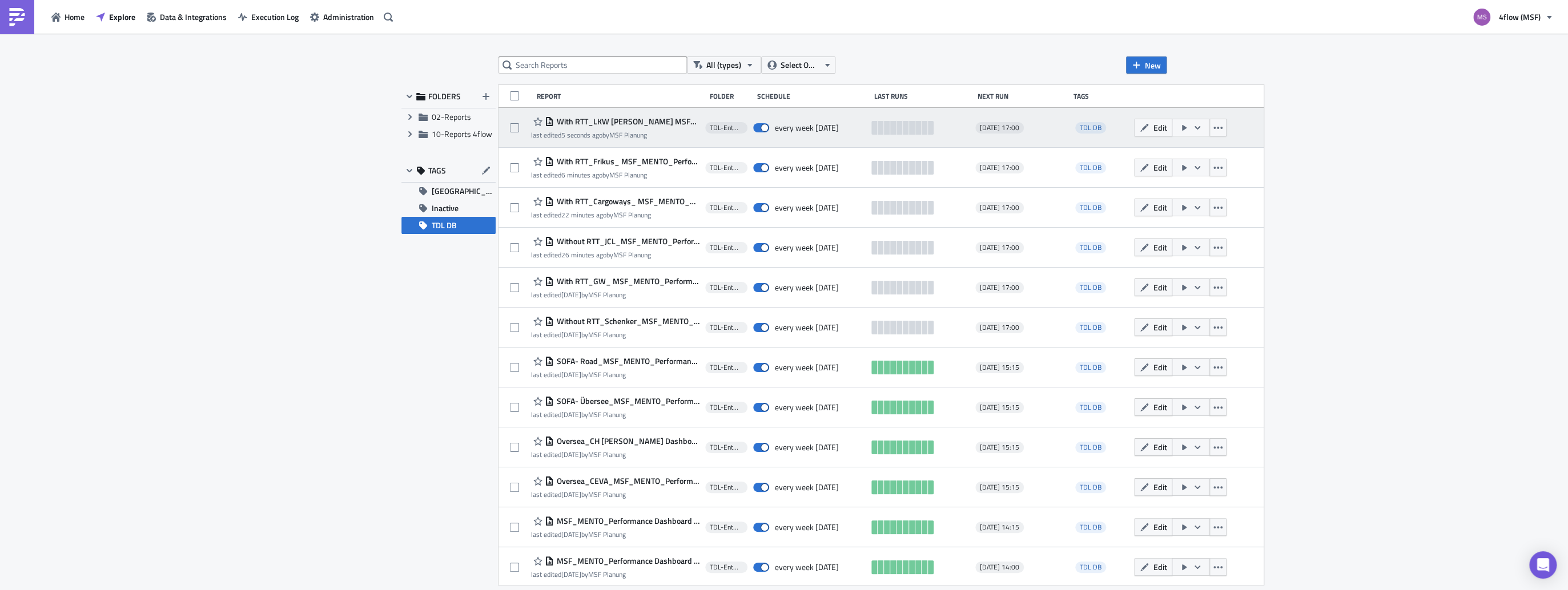
click at [628, 119] on span "With RTT_LKW [PERSON_NAME] MSF_MENTO_Performance Dashboard Carrier_1.1" at bounding box center [626, 121] width 145 height 10
click at [1218, 131] on button "button" at bounding box center [1217, 128] width 17 height 18
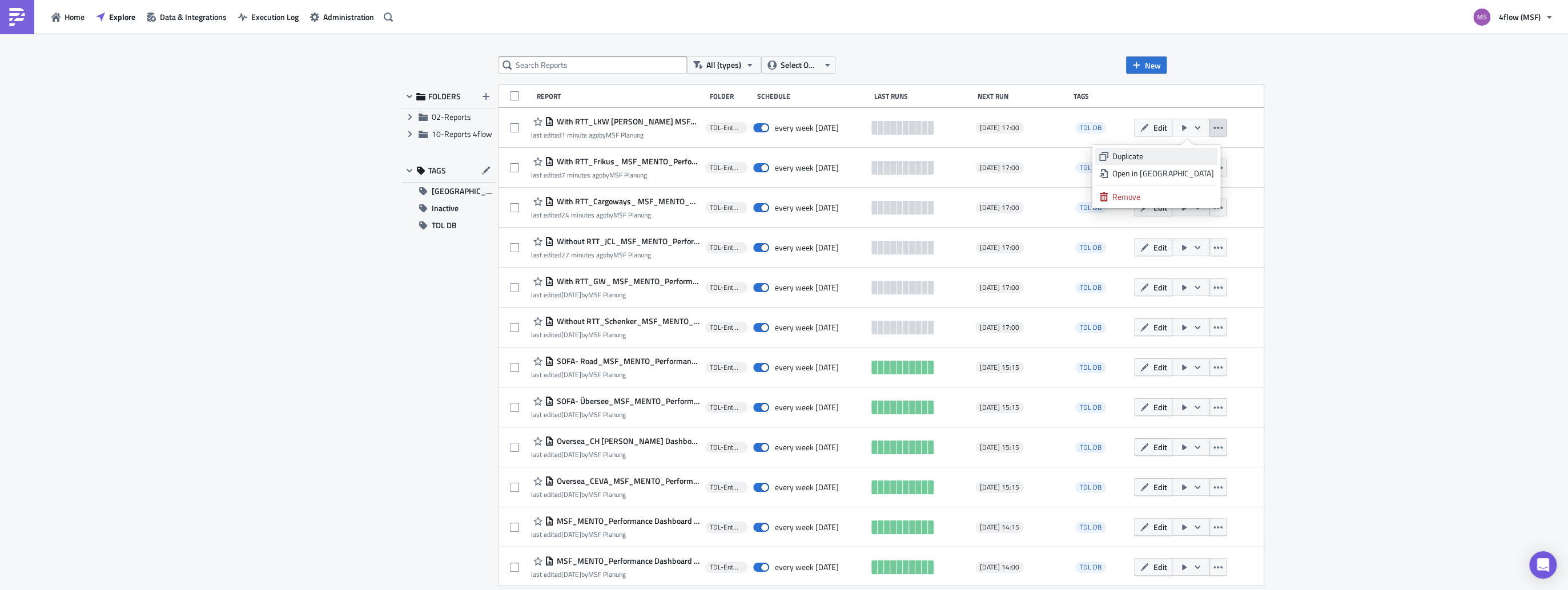
click at [1161, 160] on div "Duplicate" at bounding box center [1161, 156] width 101 height 12
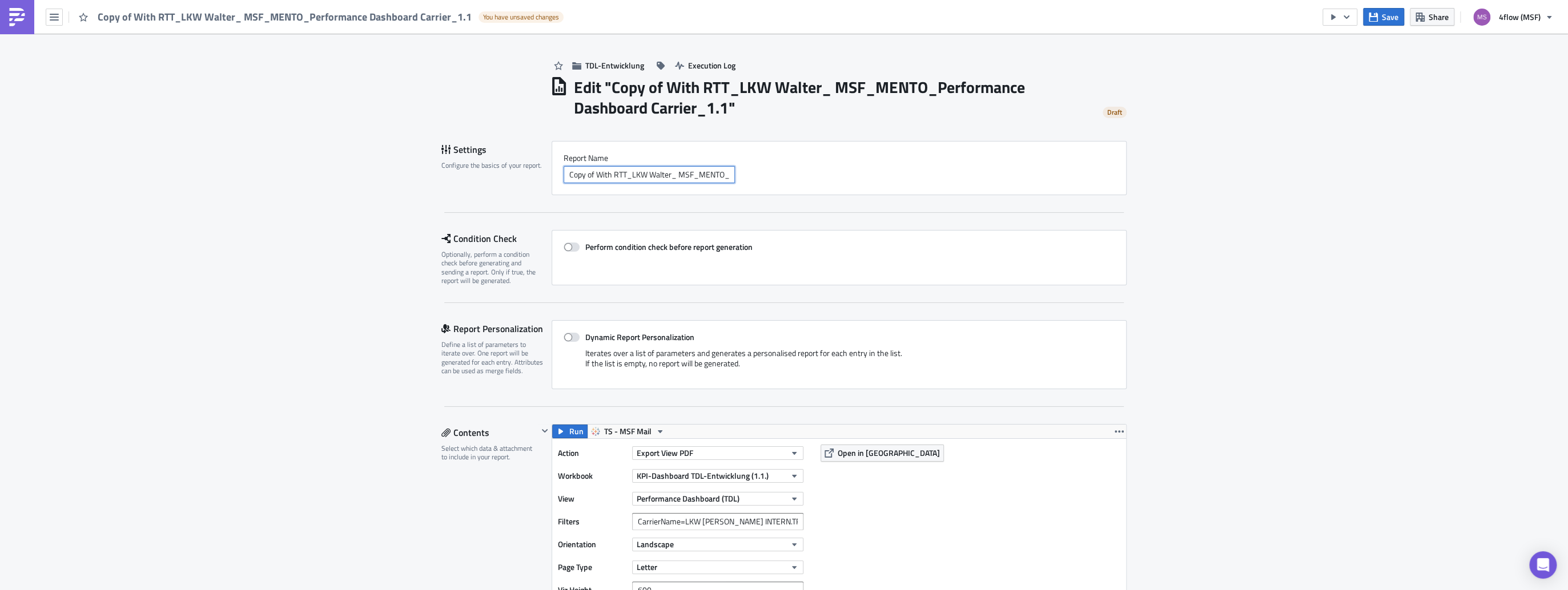
click at [667, 175] on input "Copy of With RTT_LKW Walter_ MSF_MENTO_Performance Dashboard Carrier_1.1" at bounding box center [649, 174] width 172 height 17
drag, startPoint x: 593, startPoint y: 175, endPoint x: 557, endPoint y: 176, distance: 36.0
click at [557, 176] on div "Report Nam﻿e Copy of With RTT_Friedrich Jerich_ MSF_MENTO_Performance Dashboard…" at bounding box center [839, 168] width 575 height 54
type input "With RTT_Friedrich Jerich_ MSF_MENTO_Performance Dashboard Carrier_1.1"
click at [569, 338] on span at bounding box center [572, 338] width 16 height 9
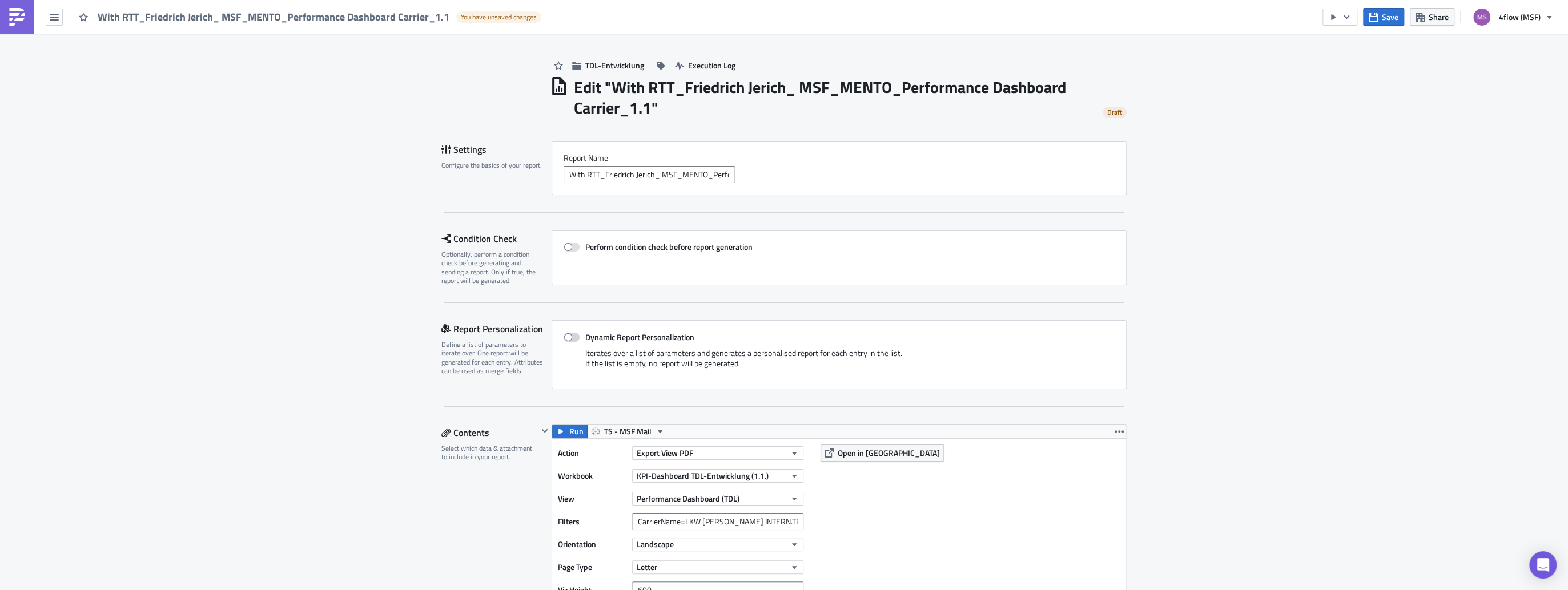
click at [569, 338] on input "Dynamic Report Personalization" at bounding box center [569, 338] width 7 height 7
checkbox input "true"
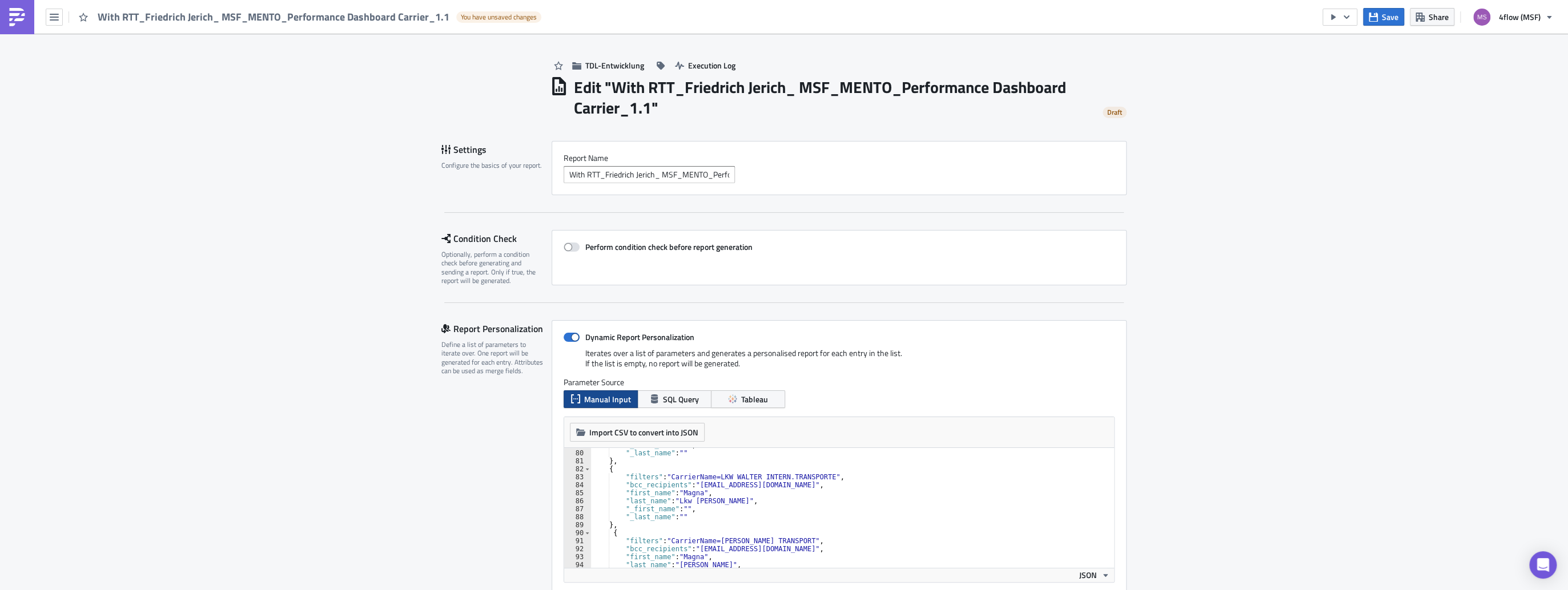
scroll to position [631, 0]
type textarea ""filters": "CarrierName=[PERSON_NAME] TRANSPORT","
drag, startPoint x: 808, startPoint y: 539, endPoint x: 664, endPoint y: 541, distance: 144.0
click at [664, 541] on div ""_first_name" : "" , "_last_name" : "" } , { "filters" : "CarrierName=LKW [PERS…" at bounding box center [848, 509] width 517 height 136
click at [564, 337] on span at bounding box center [572, 338] width 16 height 9
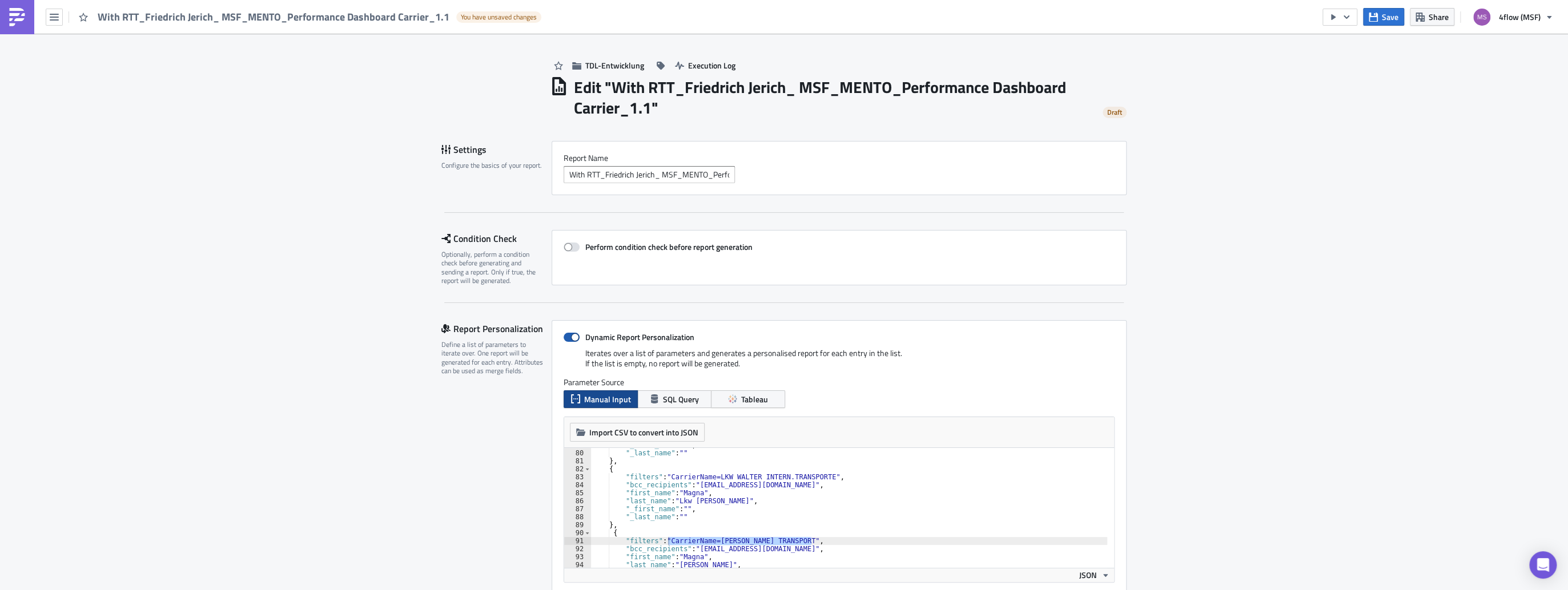
click at [565, 337] on input "Dynamic Report Personalization" at bounding box center [569, 338] width 7 height 7
checkbox input "false"
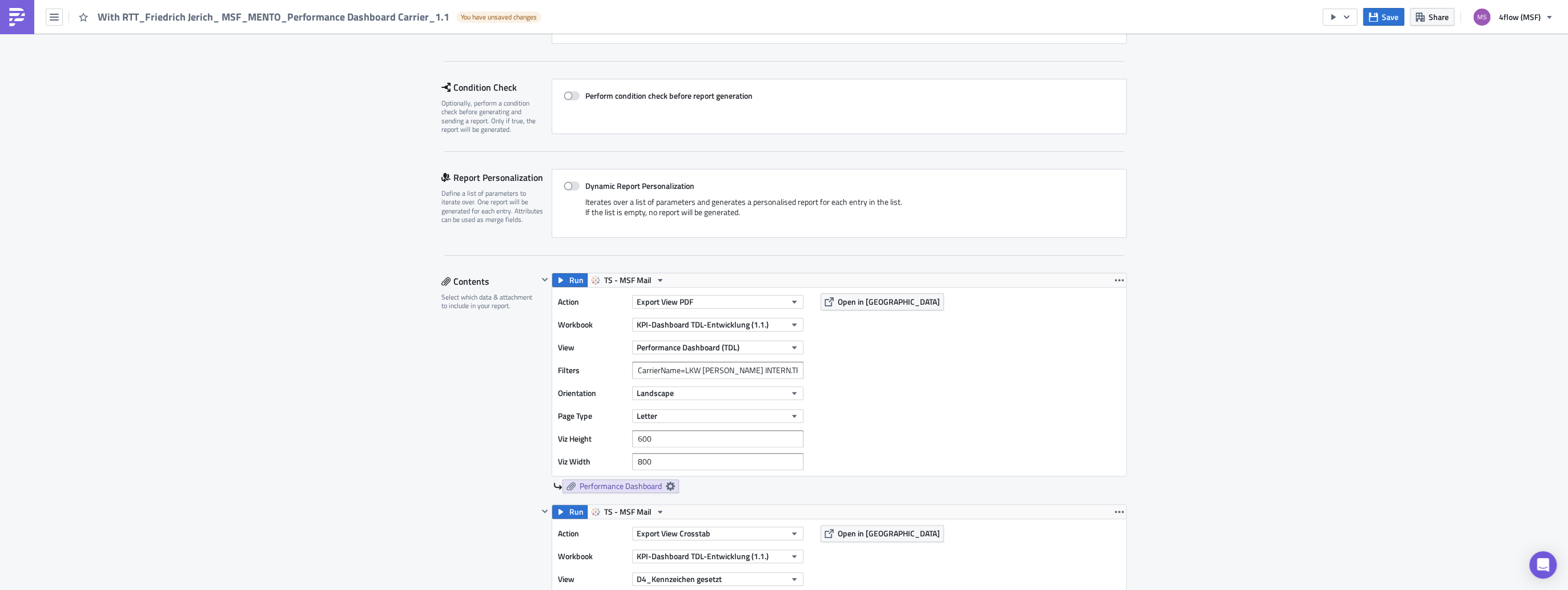
scroll to position [229, 0]
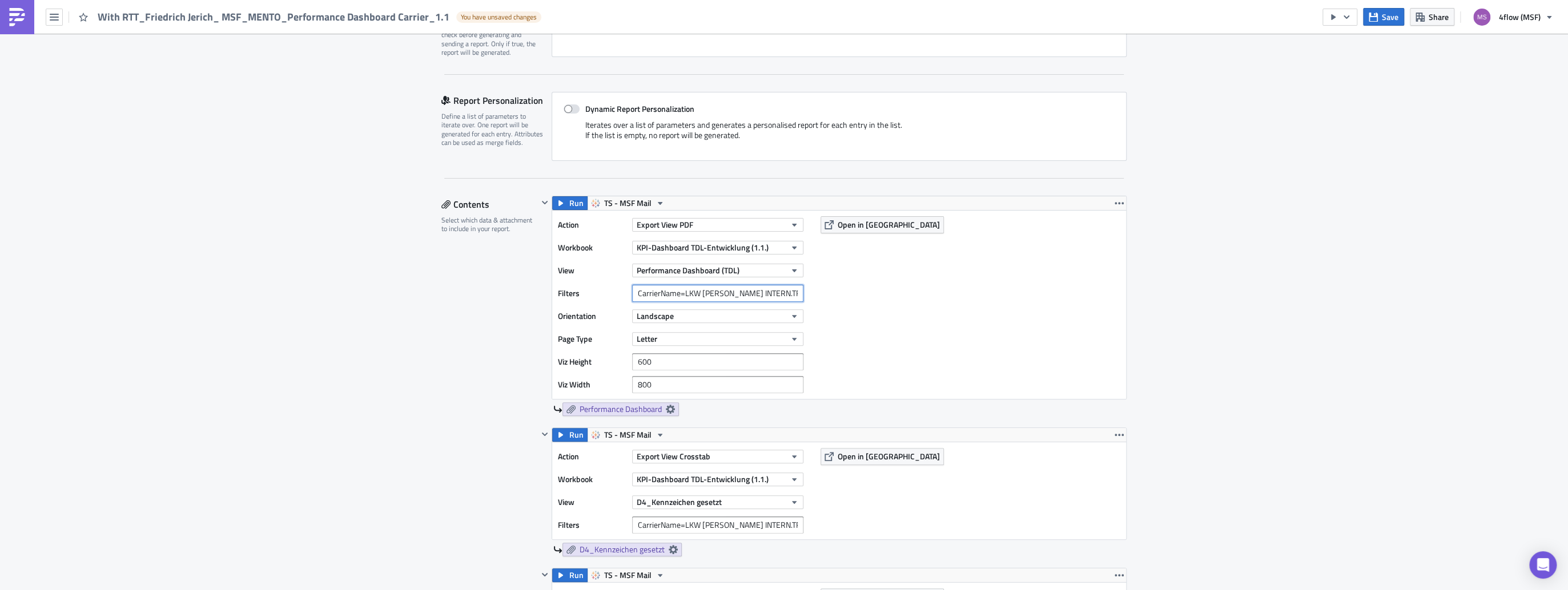
click at [696, 293] on input "CarrierName=LKW [PERSON_NAME] INTERN.TRANSPORTE" at bounding box center [717, 293] width 172 height 17
paste input "CarrierName=[PERSON_NAME] TRANSPORT"
type input "CarrierName=[PERSON_NAME] TRANSPORT"
click at [653, 522] on input "CarrierName=LKW [PERSON_NAME] INTERN.TRANSPORTE" at bounding box center [717, 525] width 172 height 17
paste input "CarrierName=[PERSON_NAME] TRANSPORT"
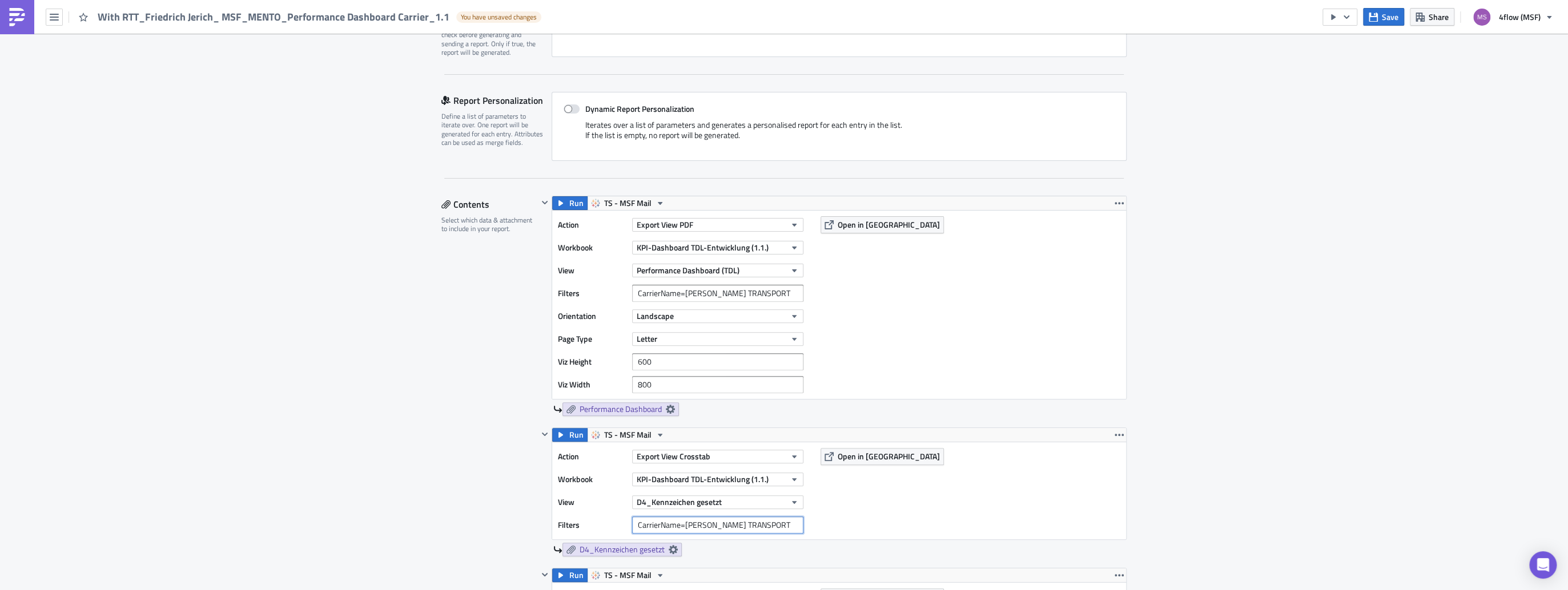
type input "CarrierName=[PERSON_NAME] TRANSPORT"
click at [935, 516] on div "Action Export View Crosstab Workbook KPI-Dashboard TDL-Entwicklung (1.1.) View …" at bounding box center [838, 491] width 573 height 97
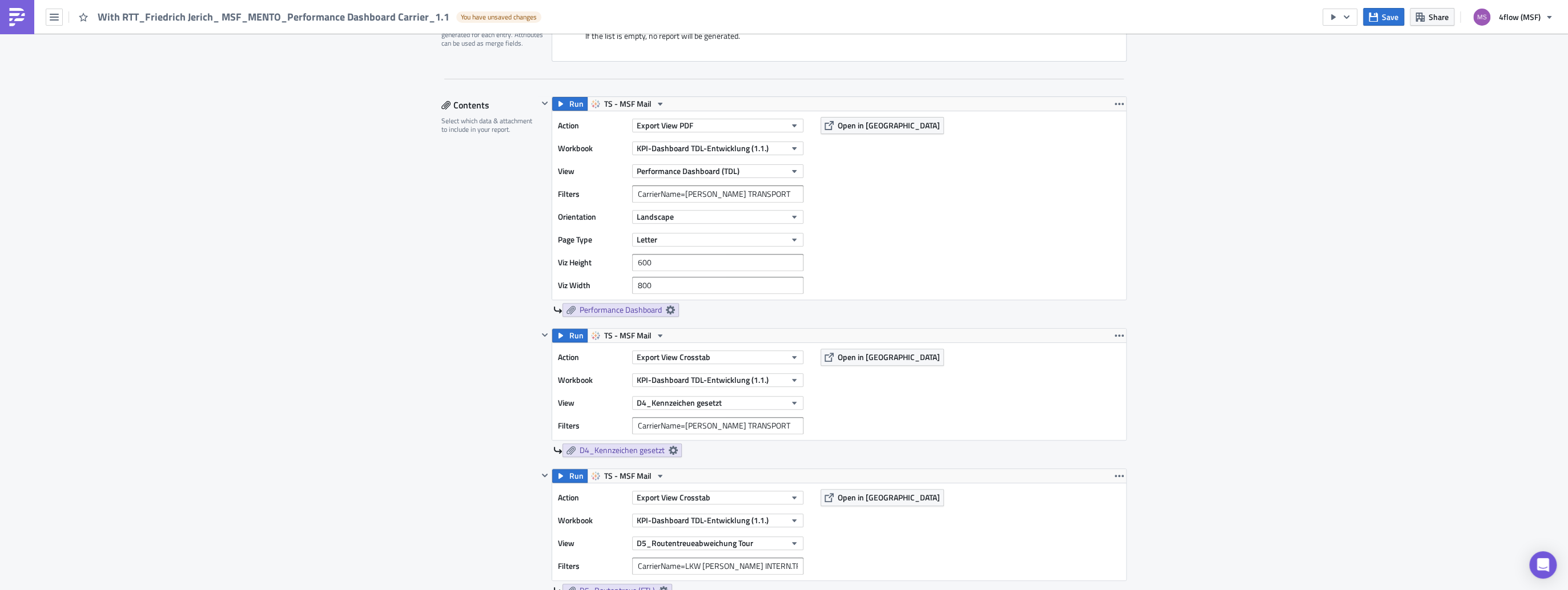
scroll to position [366, 0]
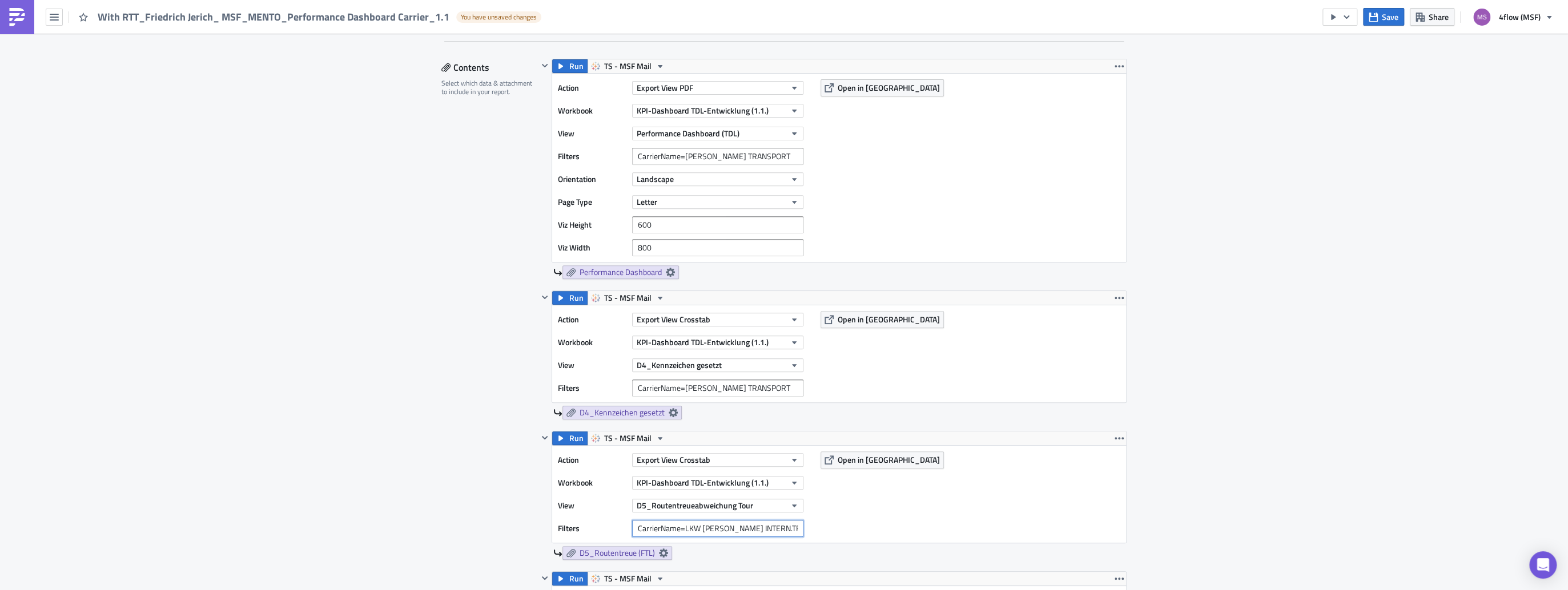
click at [690, 528] on input "CarrierName=LKW [PERSON_NAME] INTERN.TRANSPORTE" at bounding box center [717, 528] width 172 height 17
paste input "CarrierName=[PERSON_NAME] TRANSPORT"
type input "CarrierName=[PERSON_NAME] TRANSPORT"
click at [863, 498] on div "Action Export View Crosstab Workbook KPI-Dashboard TDL-Entwicklung (1.1.) View …" at bounding box center [838, 494] width 573 height 97
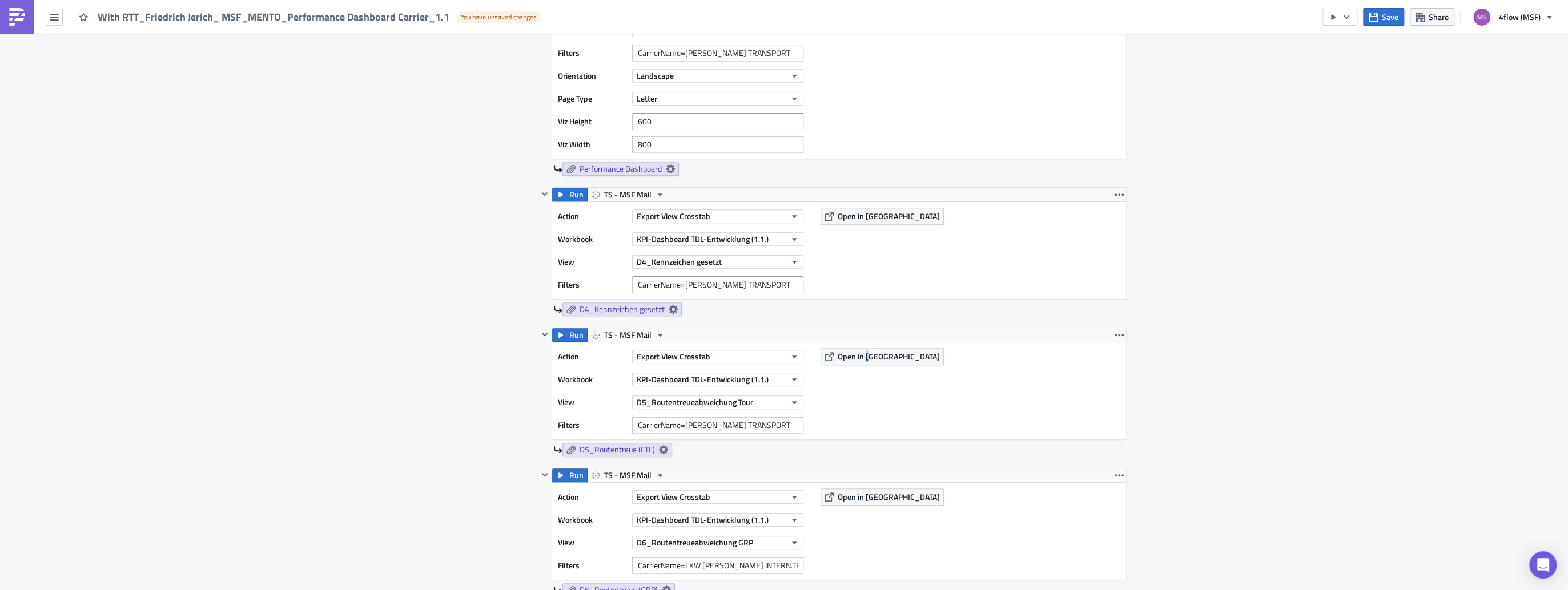
scroll to position [457, 0]
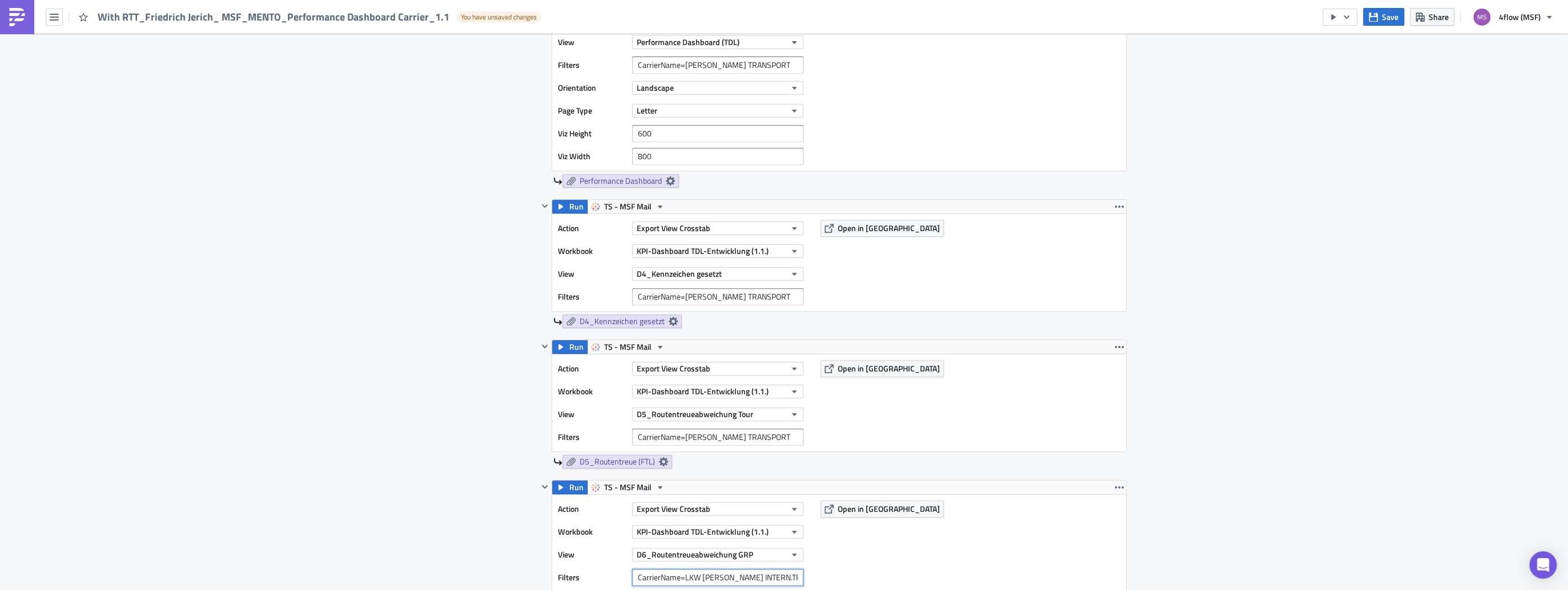
click at [655, 580] on input "CarrierName=LKW [PERSON_NAME] INTERN.TRANSPORTE" at bounding box center [717, 577] width 172 height 17
paste input "CarrierName=[PERSON_NAME] TRANSPORT"
type input "CarrierName=[PERSON_NAME] TRANSPORT"
click at [934, 560] on div "Action Export View Crosstab Workbook KPI-Dashboard TDL-Entwicklung (1.1.) View …" at bounding box center [838, 543] width 573 height 97
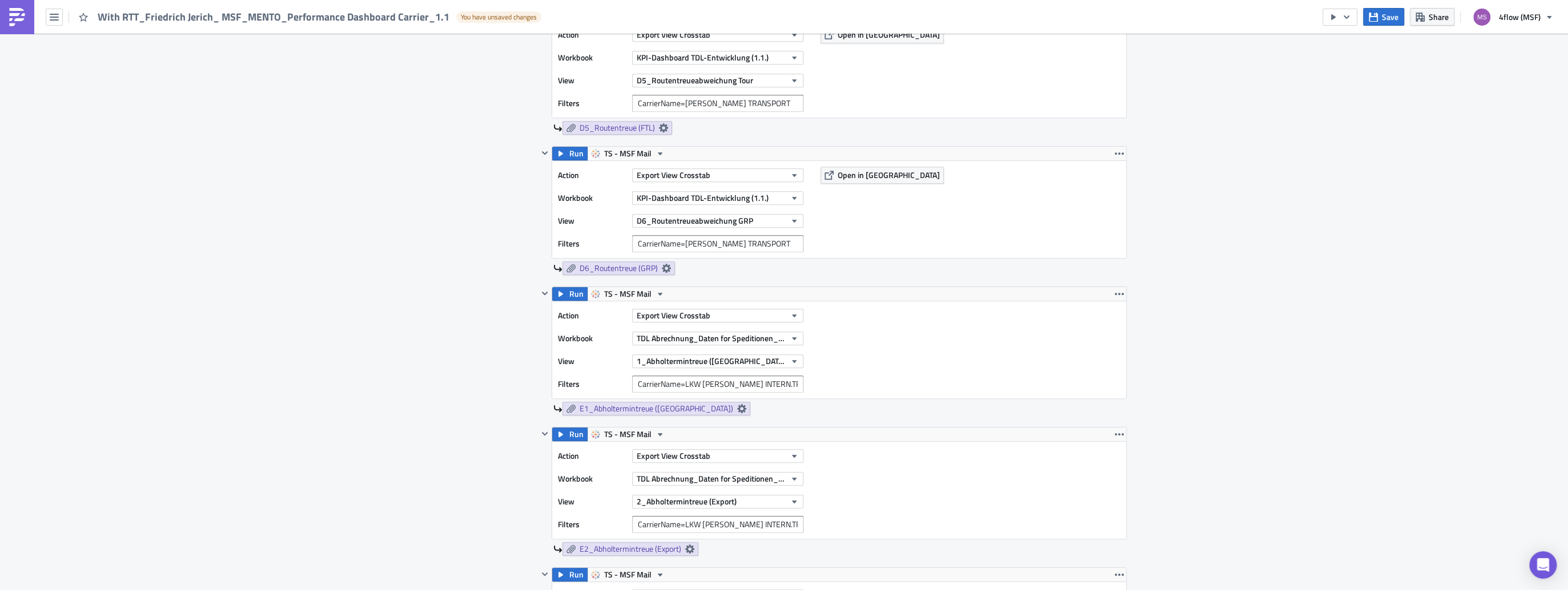
scroll to position [822, 0]
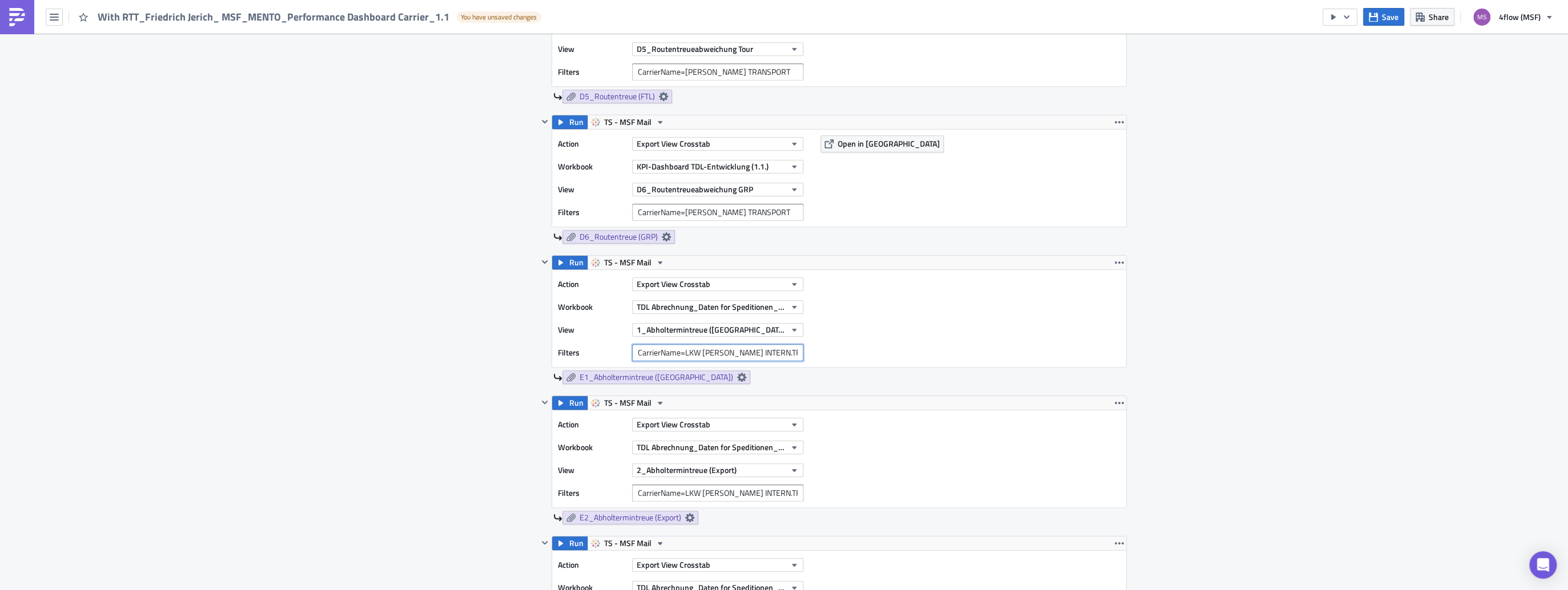
click at [726, 350] on input "CarrierName=LKW [PERSON_NAME] INTERN.TRANSPORTE" at bounding box center [717, 352] width 172 height 17
paste input "CarrierName=[PERSON_NAME] TRANSPORT"
type input "CarrierName=[PERSON_NAME] TRANSPORT"
click at [941, 330] on div "Action Export View Crosstab Workbook TDL Abrechnung_Daten for Speditionen_Live …" at bounding box center [838, 319] width 573 height 97
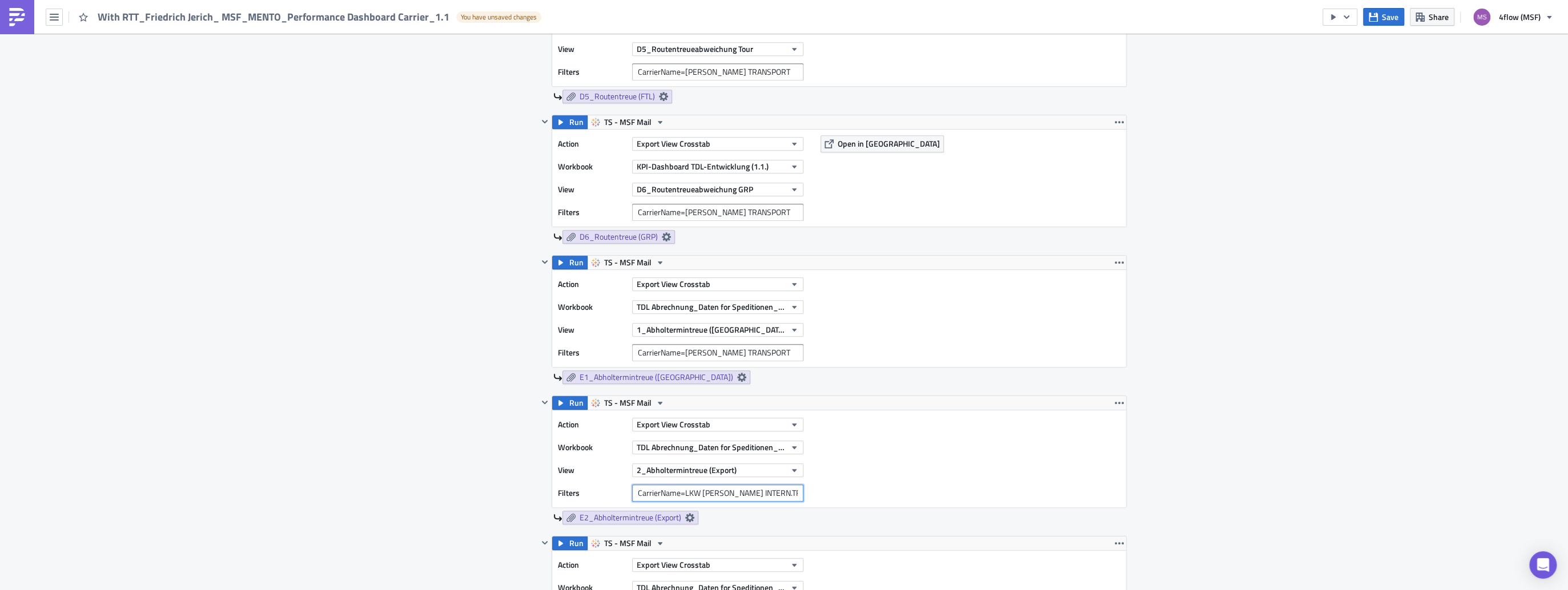
click at [653, 493] on input "CarrierName=LKW [PERSON_NAME] INTERN.TRANSPORTE" at bounding box center [717, 493] width 172 height 17
paste input "CarrierName=[PERSON_NAME] TRANSPORT"
type input "CarrierName=[PERSON_NAME] TRANSPORT"
click at [948, 465] on div "Action Export View Crosstab Workbook TDL Abrechnung_Daten for Speditionen_Live …" at bounding box center [838, 458] width 573 height 97
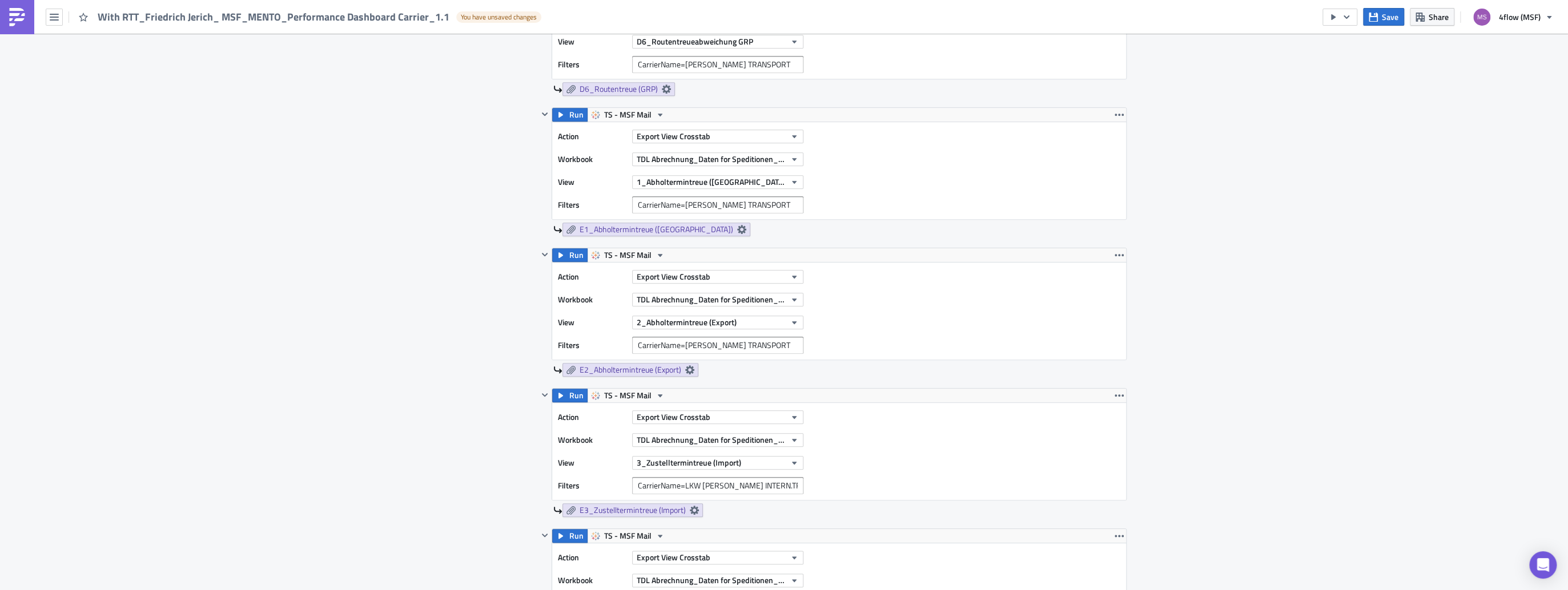
scroll to position [1005, 0]
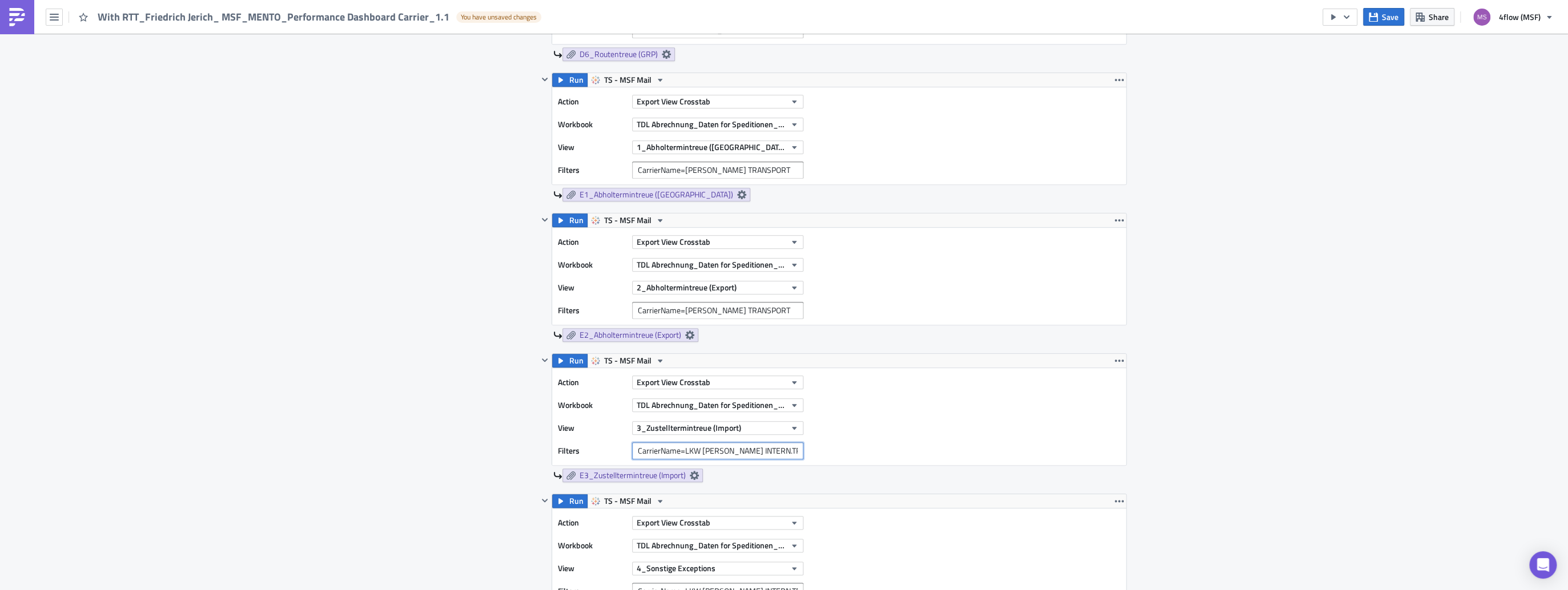
click at [656, 443] on input "CarrierName=LKW [PERSON_NAME] INTERN.TRANSPORTE" at bounding box center [717, 451] width 172 height 17
paste input "CarrierName=[PERSON_NAME] TRANSPORT"
type input "CarrierName=[PERSON_NAME] TRANSPORT"
click at [981, 405] on div "Action Export View Crosstab Workbook TDL Abrechnung_Daten for Speditionen_Live …" at bounding box center [838, 417] width 573 height 97
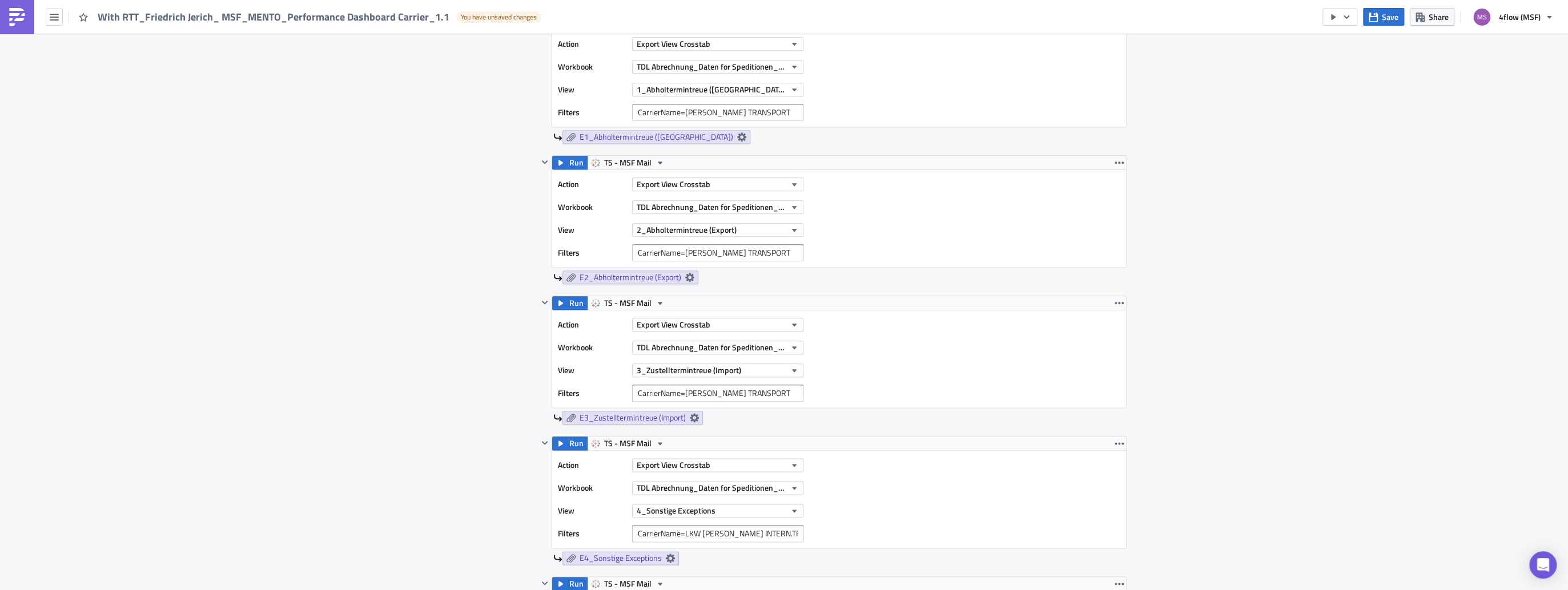
scroll to position [1096, 0]
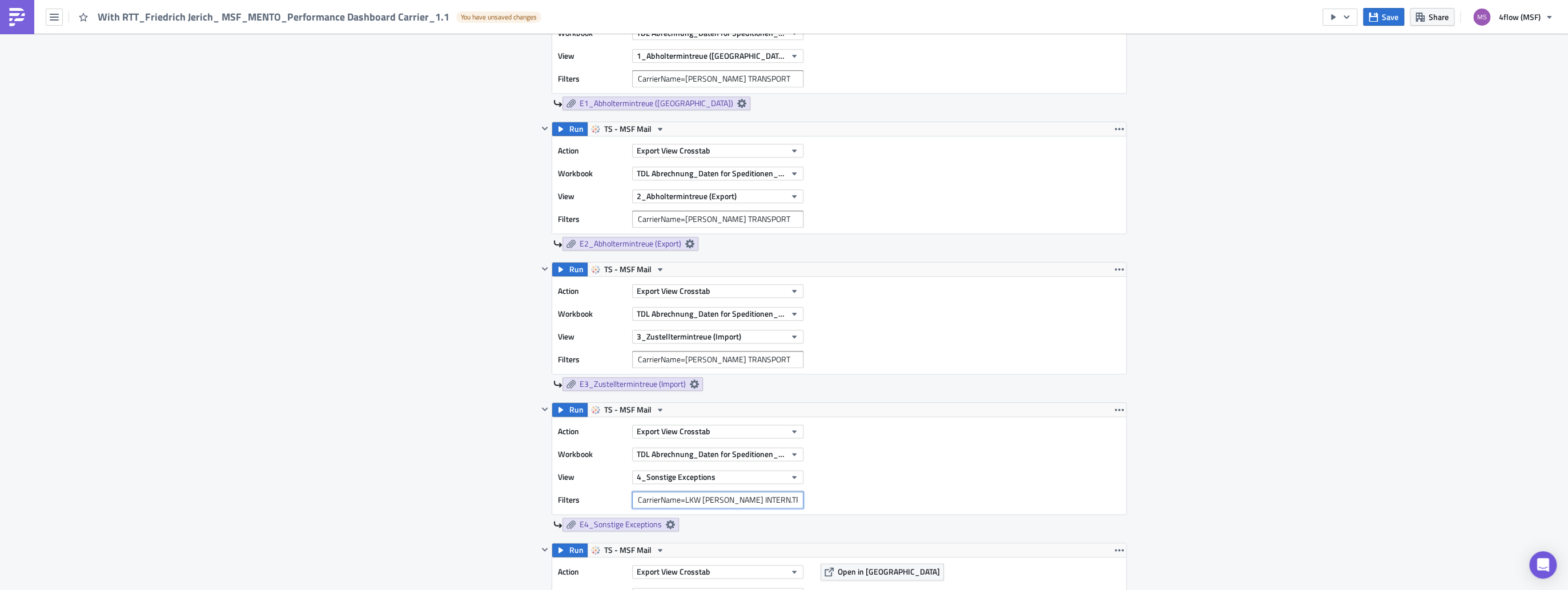
click at [640, 494] on input "CarrierName=LKW [PERSON_NAME] INTERN.TRANSPORTE" at bounding box center [717, 500] width 172 height 17
paste input "CarrierName=[PERSON_NAME] TRANSPORT"
type input "CarrierName=[PERSON_NAME] TRANSPORT"
click at [914, 495] on div "Action Export View Crosstab Workbook TDL Abrechnung_Daten for Speditionen_Live …" at bounding box center [838, 466] width 573 height 97
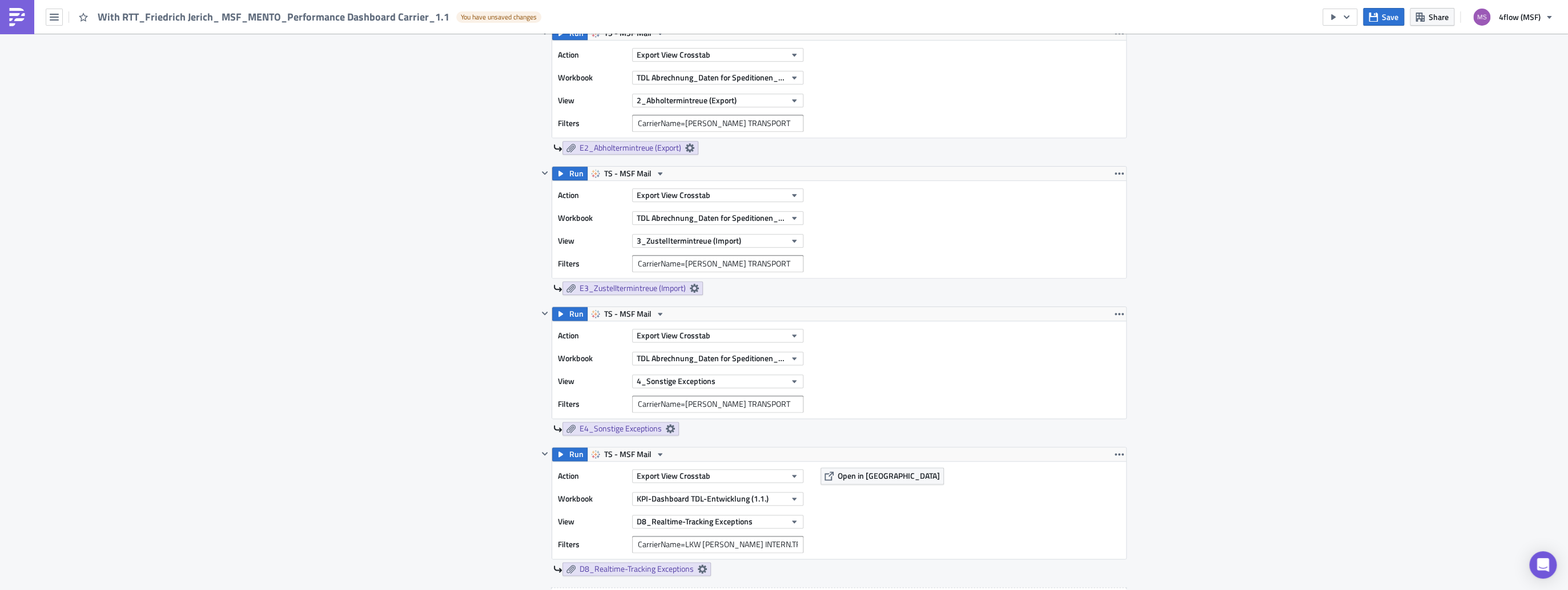
scroll to position [1279, 0]
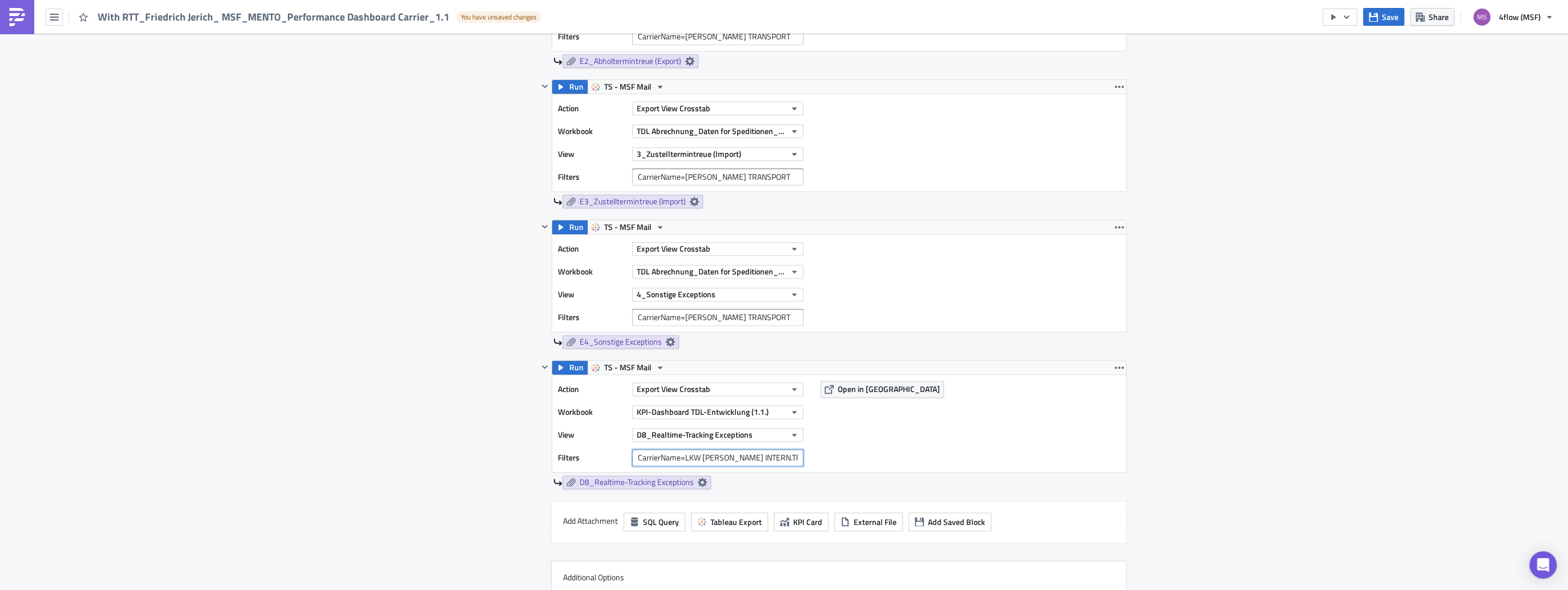
click at [701, 450] on input "CarrierName=LKW [PERSON_NAME] INTERN.TRANSPORTE" at bounding box center [717, 457] width 172 height 17
paste input "CarrierName=[PERSON_NAME] TRANSPORT"
type input "CarrierName=[PERSON_NAME] TRANSPORT"
click at [861, 431] on div "Action Export View Crosstab Workbook KPI-Dashboard TDL-Entwicklung (1.1.) View …" at bounding box center [838, 423] width 573 height 97
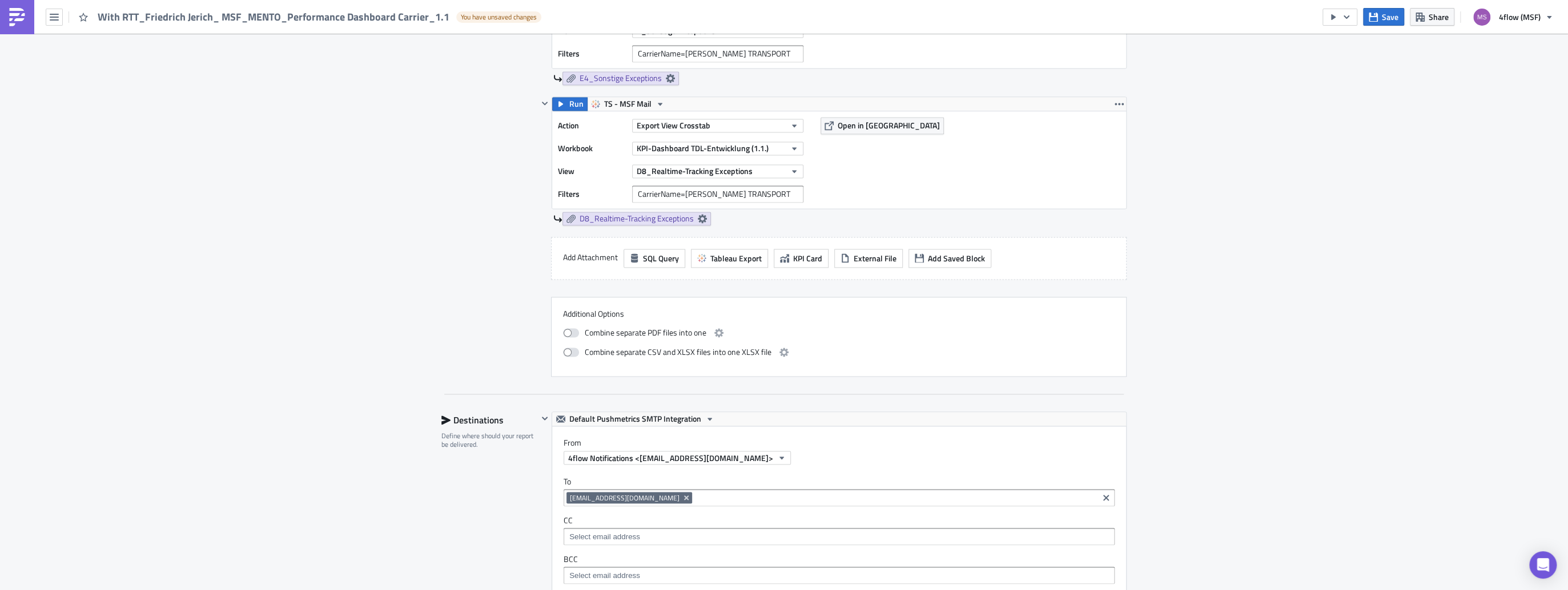
scroll to position [1645, 0]
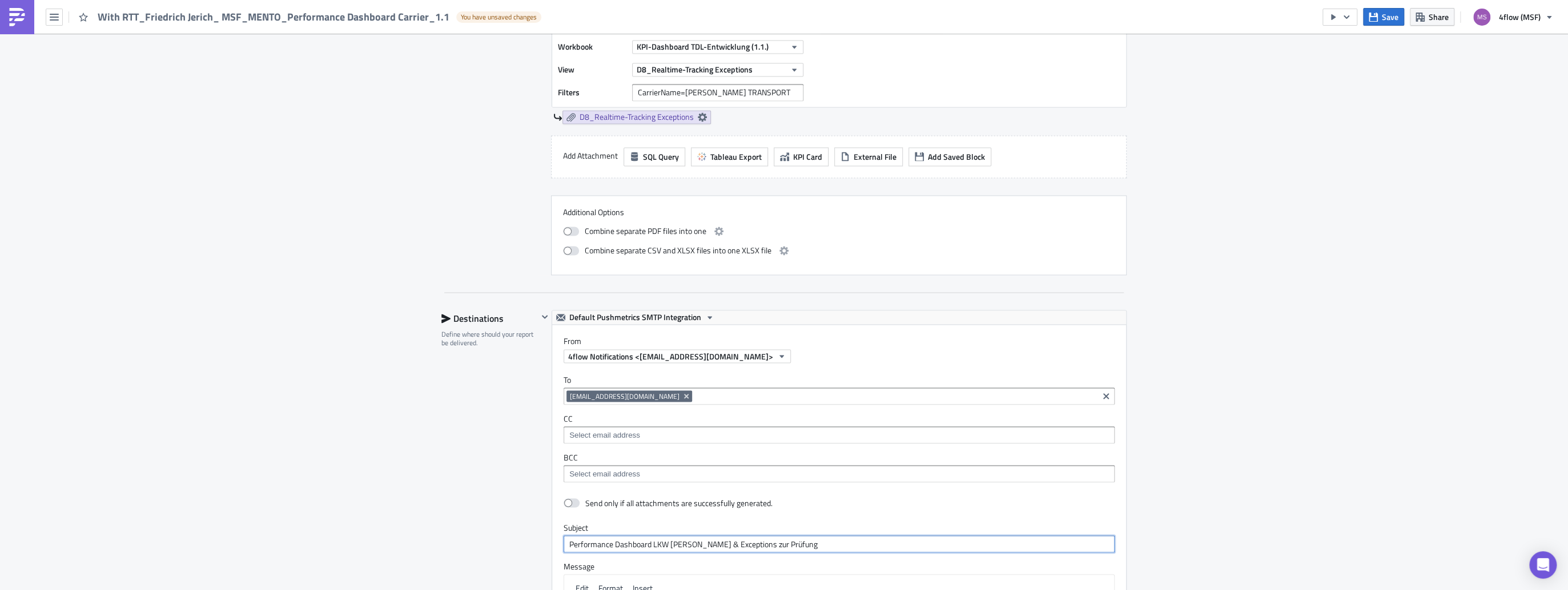
drag, startPoint x: 687, startPoint y: 539, endPoint x: 651, endPoint y: 539, distance: 36.0
click at [651, 539] on input "Performance Dashboard LKW [PERSON_NAME] & Exceptions zur Prüfung" at bounding box center [838, 544] width 551 height 17
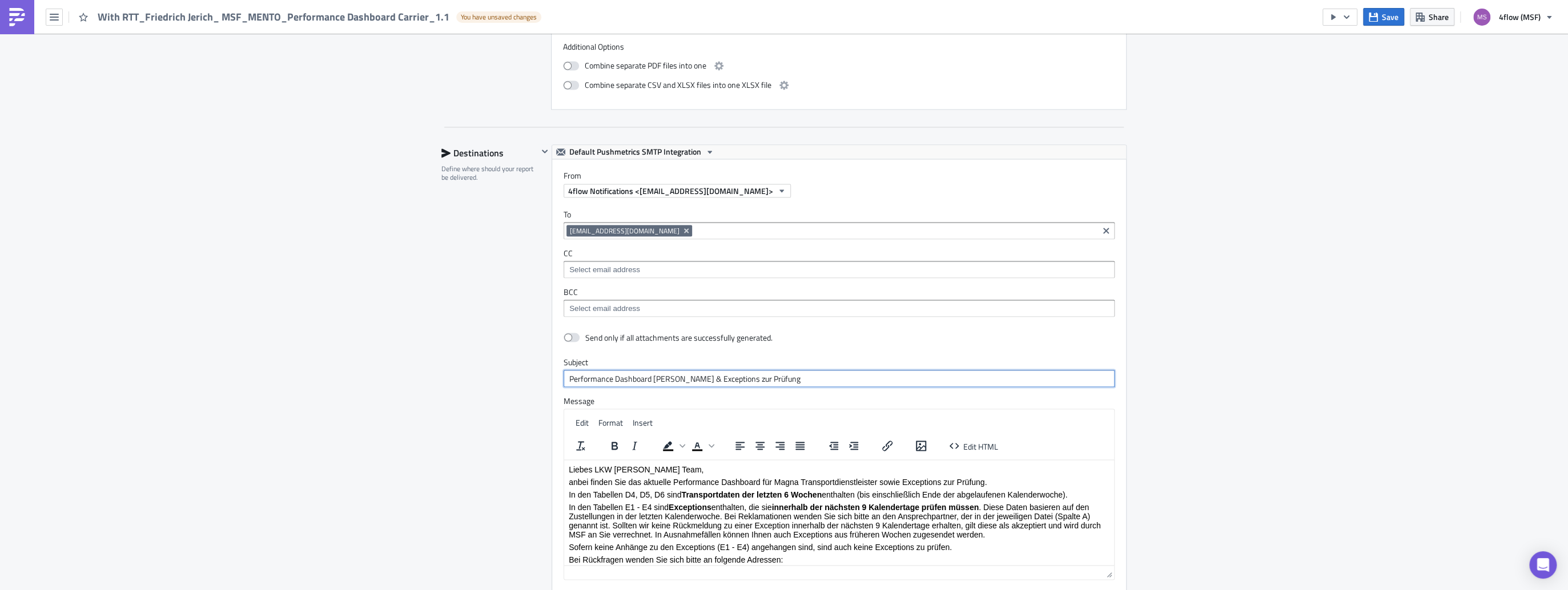
scroll to position [1919, 0]
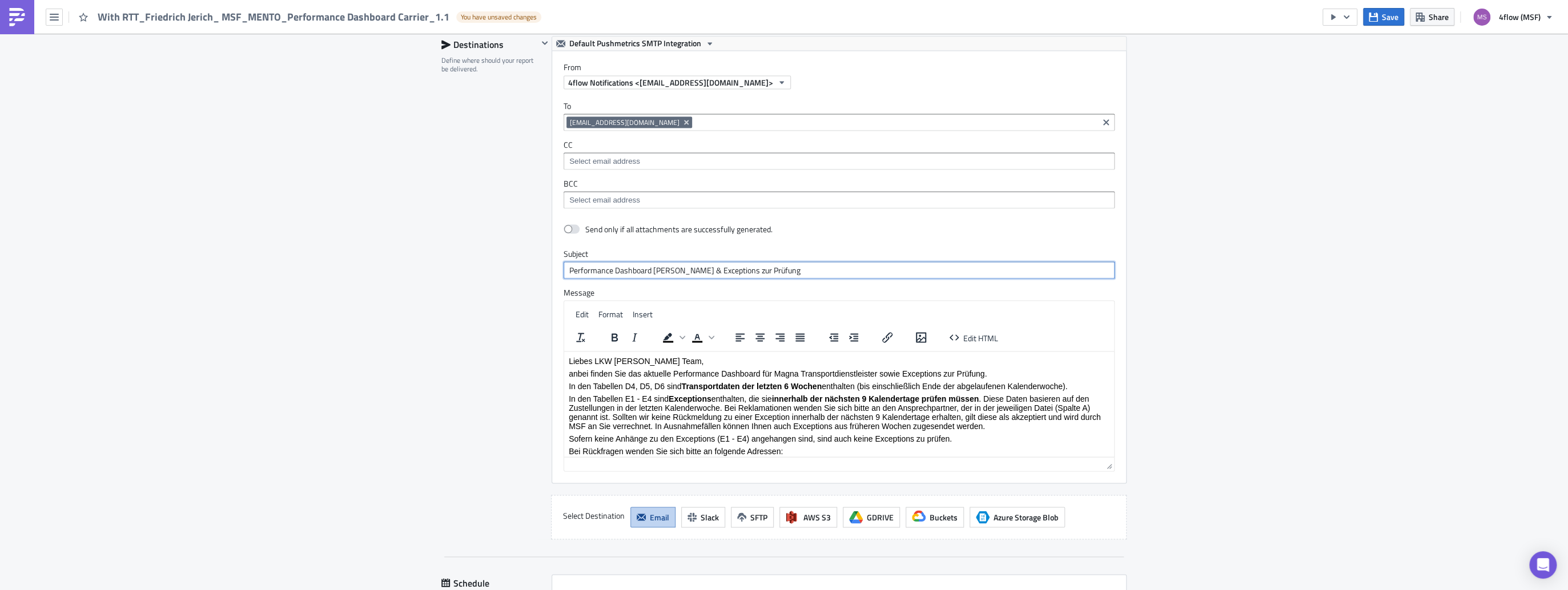
type input "Performance Dashboard [PERSON_NAME] & Exceptions zur Prüfung"
click at [635, 359] on p "Liebes LKW [PERSON_NAME] Team," at bounding box center [839, 360] width 541 height 9
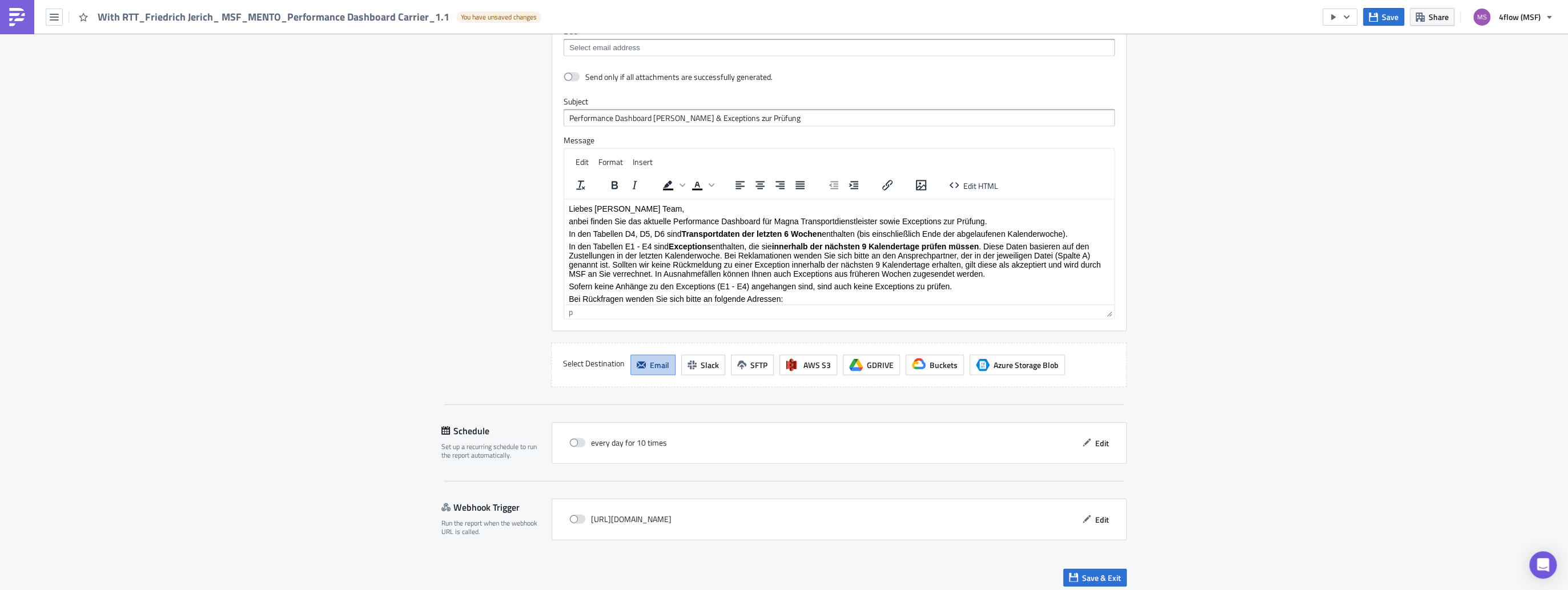
scroll to position [2071, 0]
click at [1102, 437] on span "Edit" at bounding box center [1102, 442] width 14 height 12
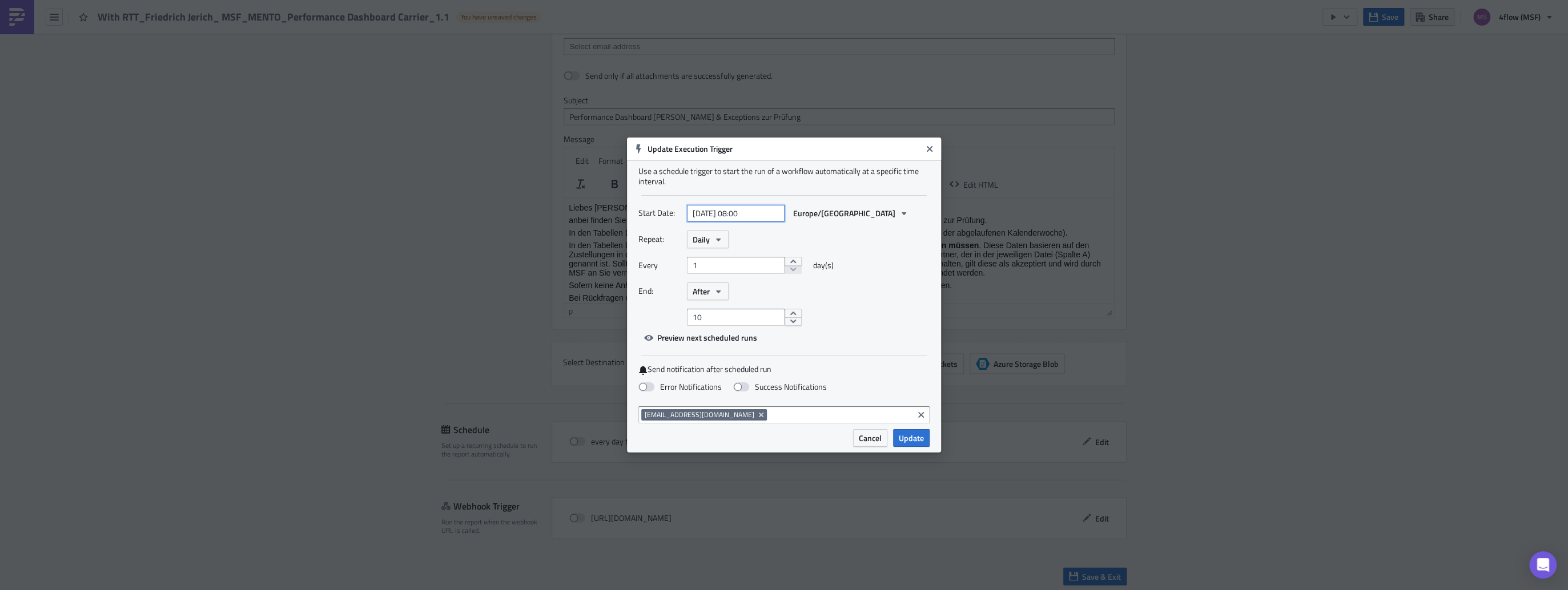
select select "7"
select select "2025"
click at [744, 211] on input "[DATE] 08:00" at bounding box center [736, 213] width 98 height 17
type input "[DATE] 17:00"
click at [872, 291] on div "End: After" at bounding box center [783, 291] width 291 height 18
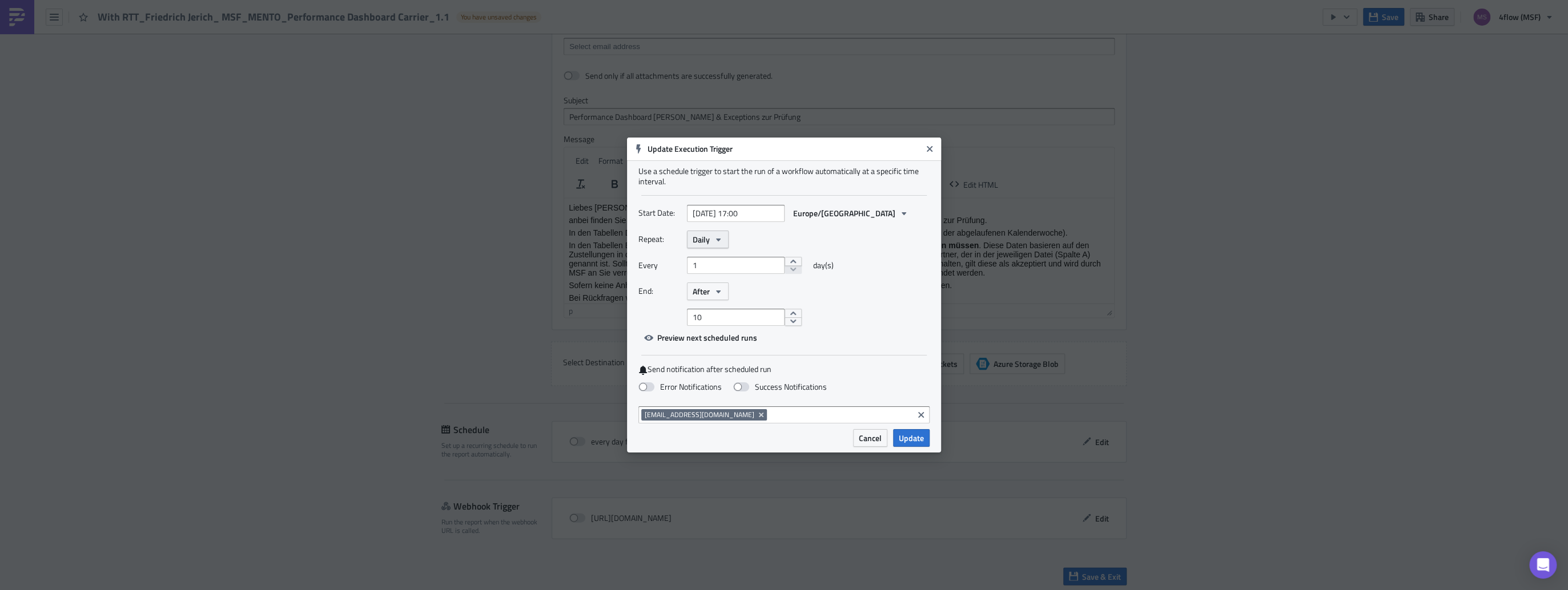
click at [715, 236] on icon "button" at bounding box center [718, 240] width 9 height 9
click at [704, 289] on div "Weekly" at bounding box center [740, 294] width 94 height 12
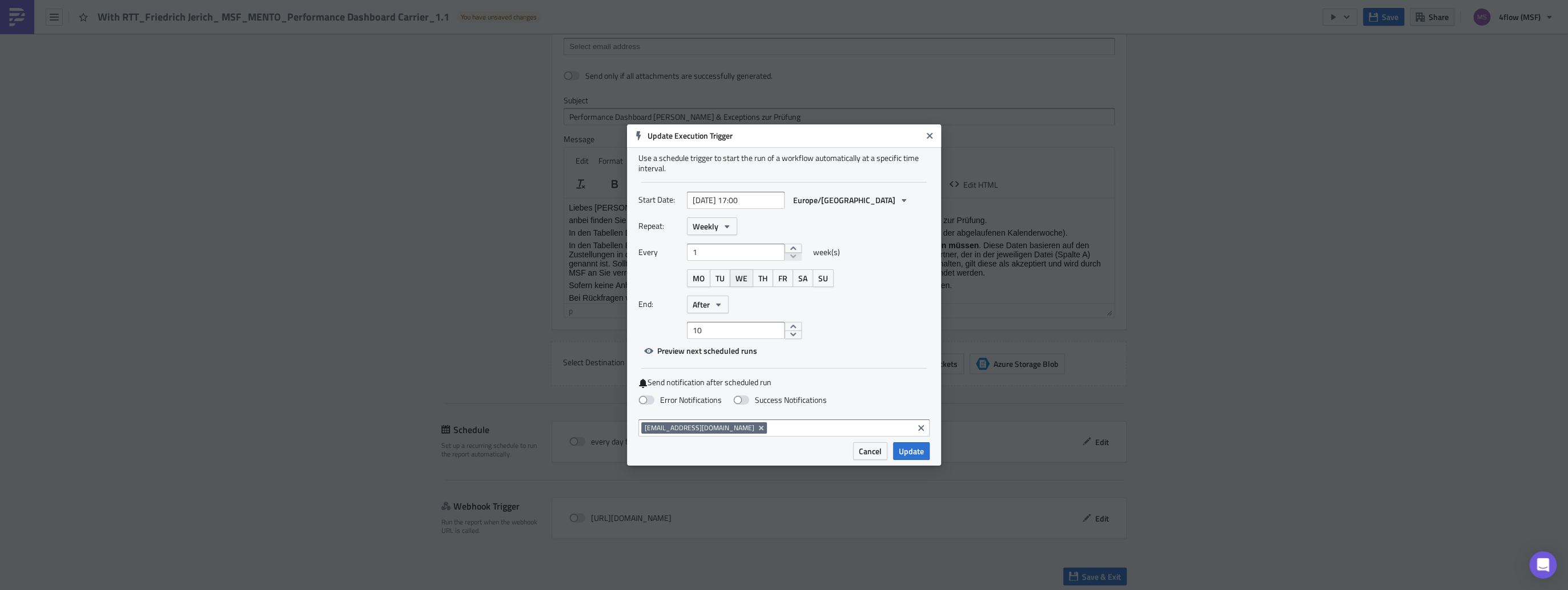
click at [746, 280] on span "WE" at bounding box center [740, 278] width 12 height 12
click at [724, 301] on button "After" at bounding box center [708, 305] width 42 height 18
click at [706, 326] on div "Never" at bounding box center [740, 326] width 94 height 12
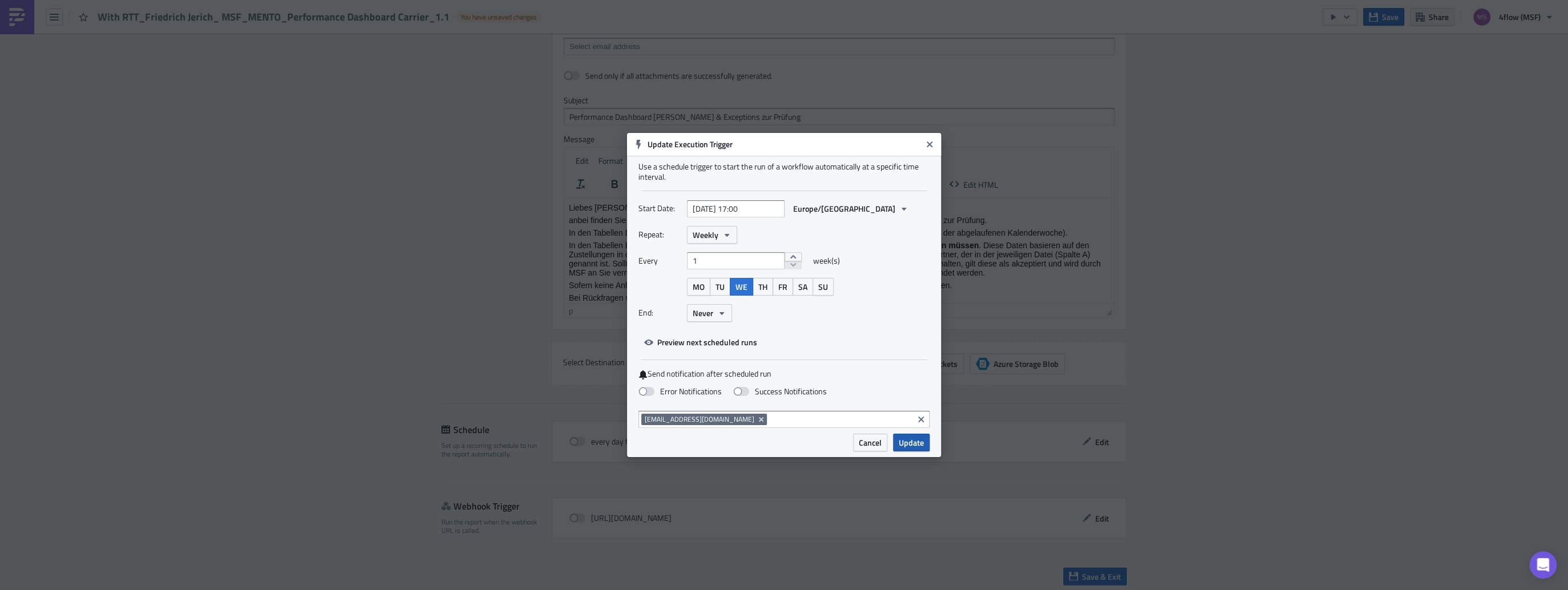
click at [914, 443] on span "Update" at bounding box center [911, 442] width 25 height 12
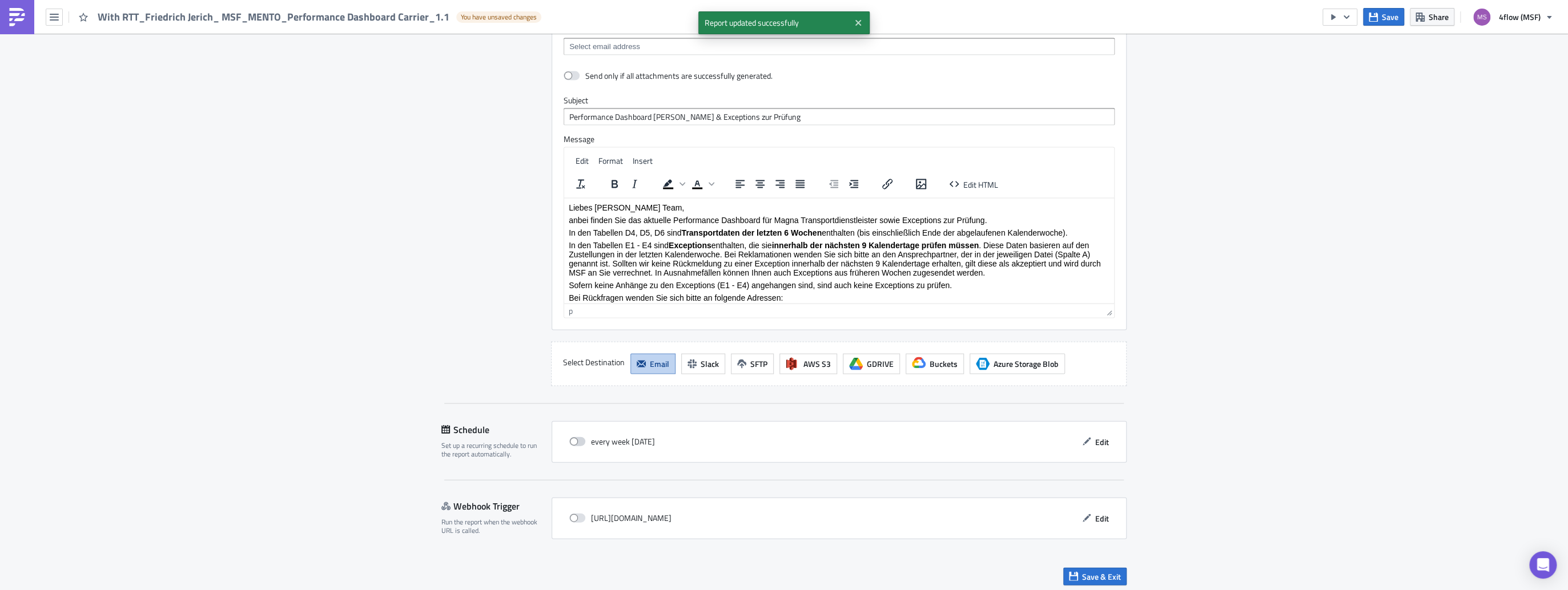
click at [573, 438] on span at bounding box center [577, 442] width 16 height 9
click at [573, 438] on input "checkbox" at bounding box center [575, 442] width 7 height 7
checkbox input "true"
click at [1095, 575] on span "Save & Exit" at bounding box center [1101, 576] width 39 height 12
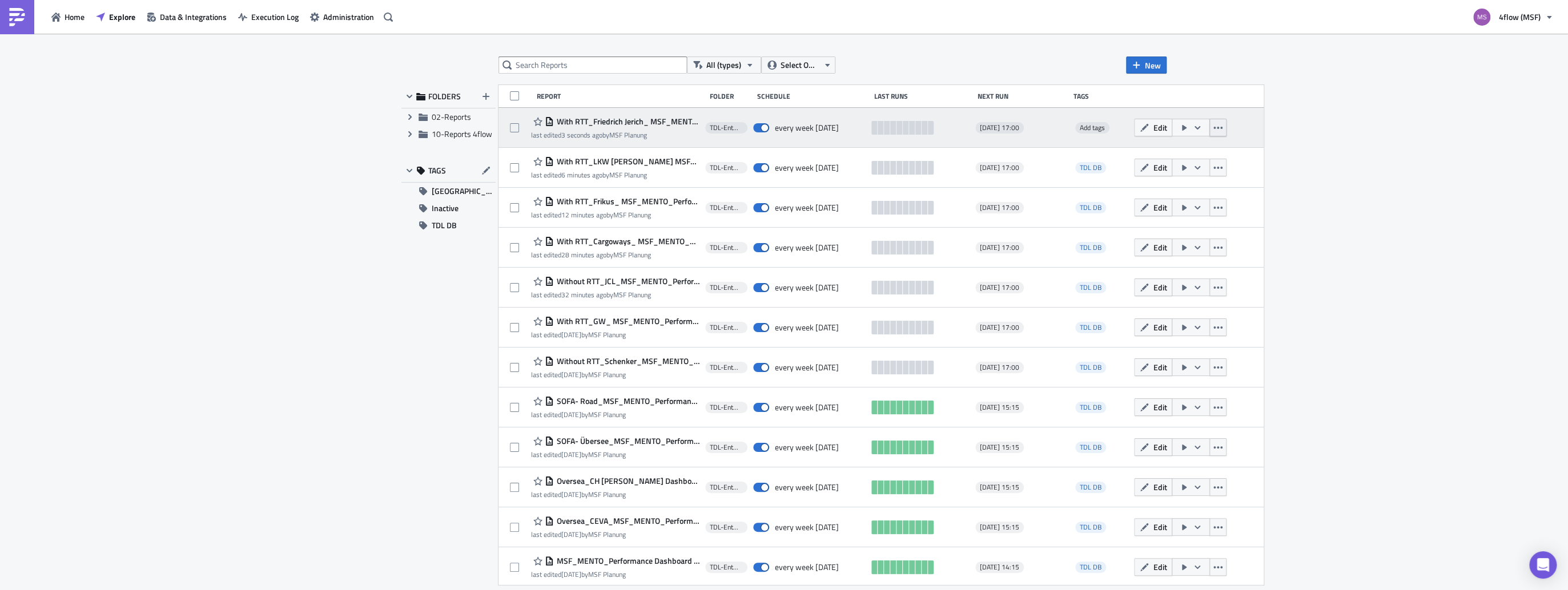
click at [1213, 132] on icon "button" at bounding box center [1218, 128] width 9 height 9
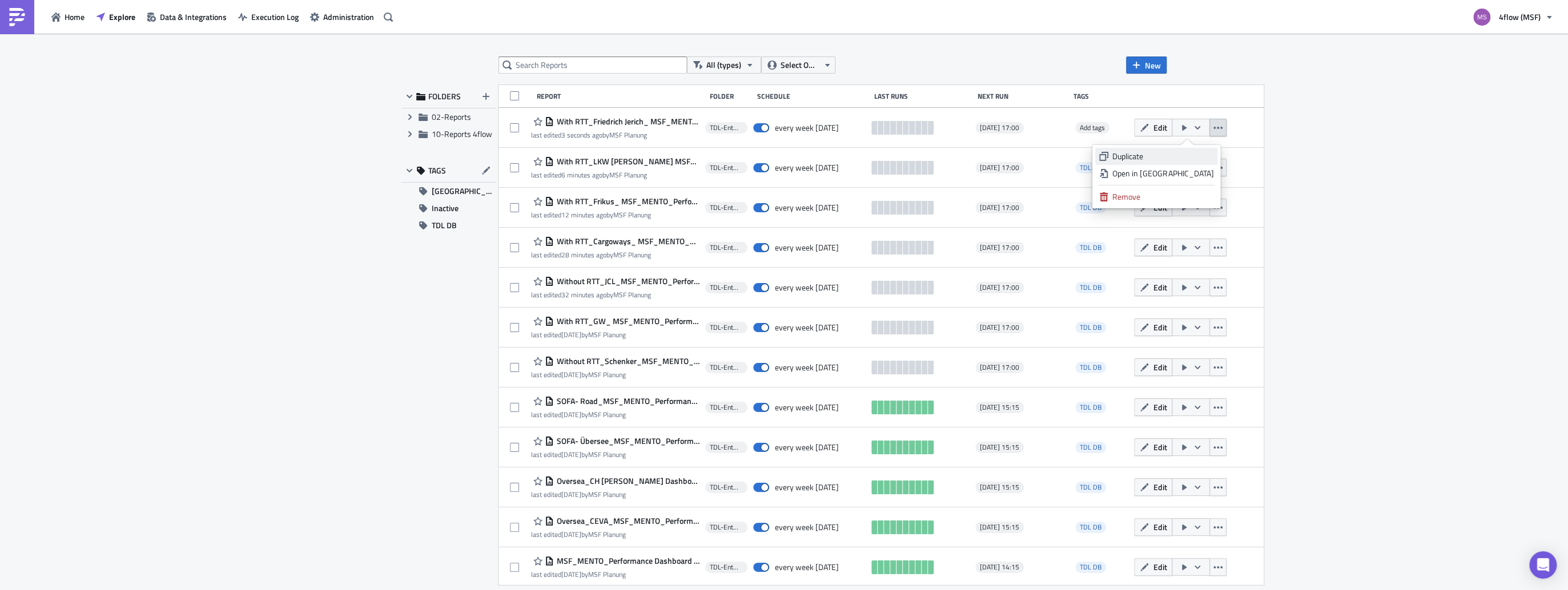
click at [1148, 162] on link "Duplicate" at bounding box center [1156, 156] width 122 height 17
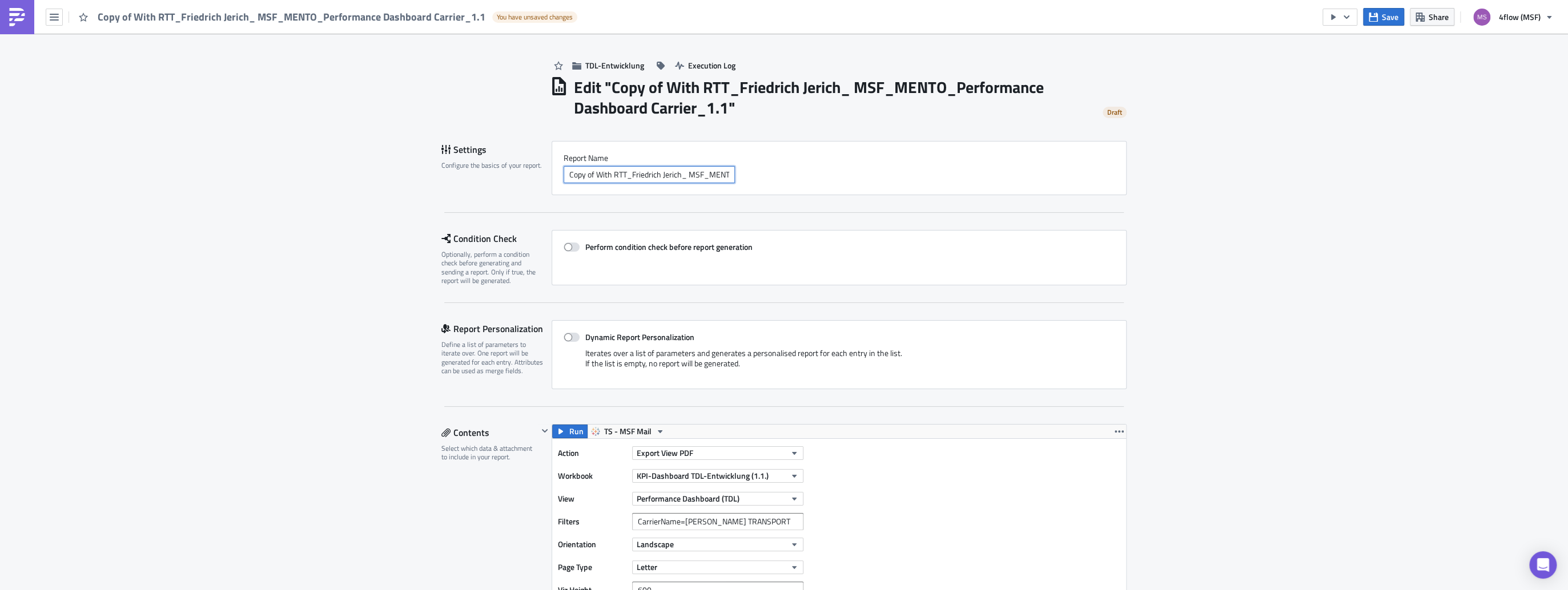
drag, startPoint x: 592, startPoint y: 172, endPoint x: 562, endPoint y: 172, distance: 30.0
click at [564, 172] on input "Copy of With RTT_Friedrich Jerich_ MSF_MENTO_Performance Dashboard Carrier_1.1" at bounding box center [649, 174] width 172 height 17
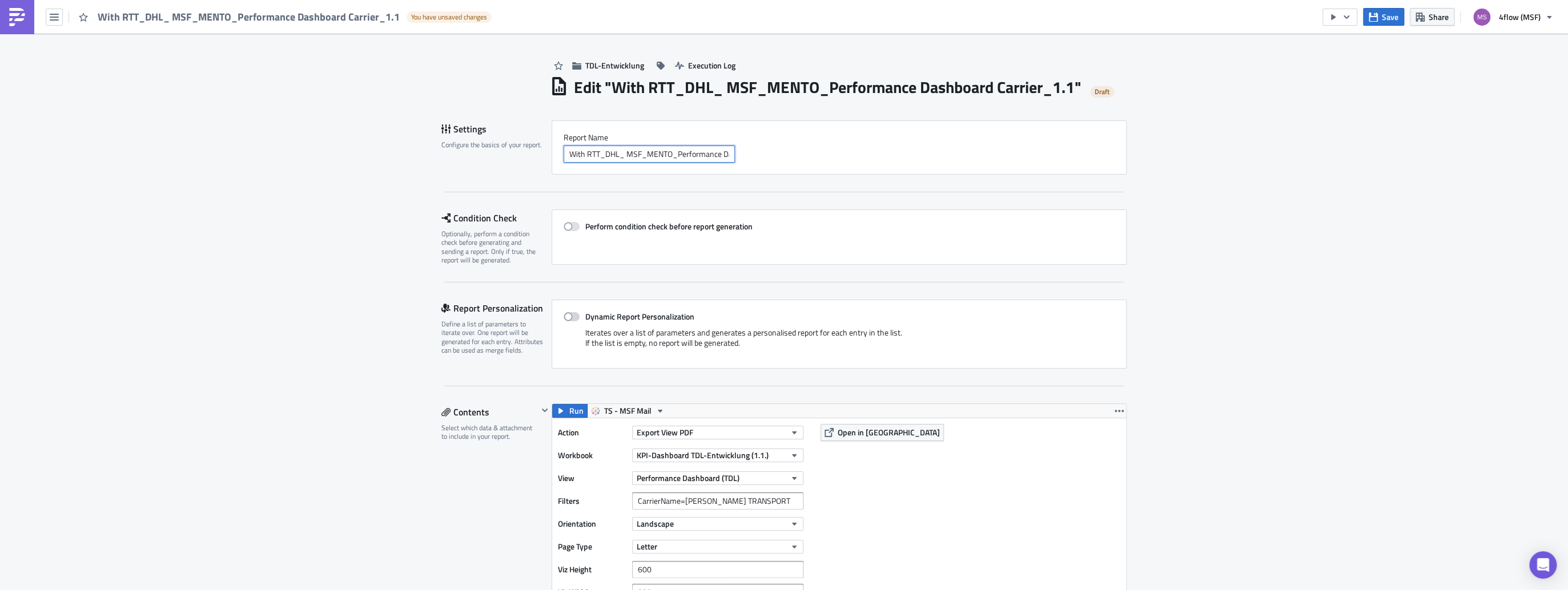
type input "With RTT_DHL_ MSF_MENTO_Performance Dashboard Carrier_1.1"
click at [570, 313] on span at bounding box center [572, 317] width 16 height 9
click at [570, 313] on input "Dynamic Report Personalization" at bounding box center [569, 317] width 7 height 7
checkbox input "true"
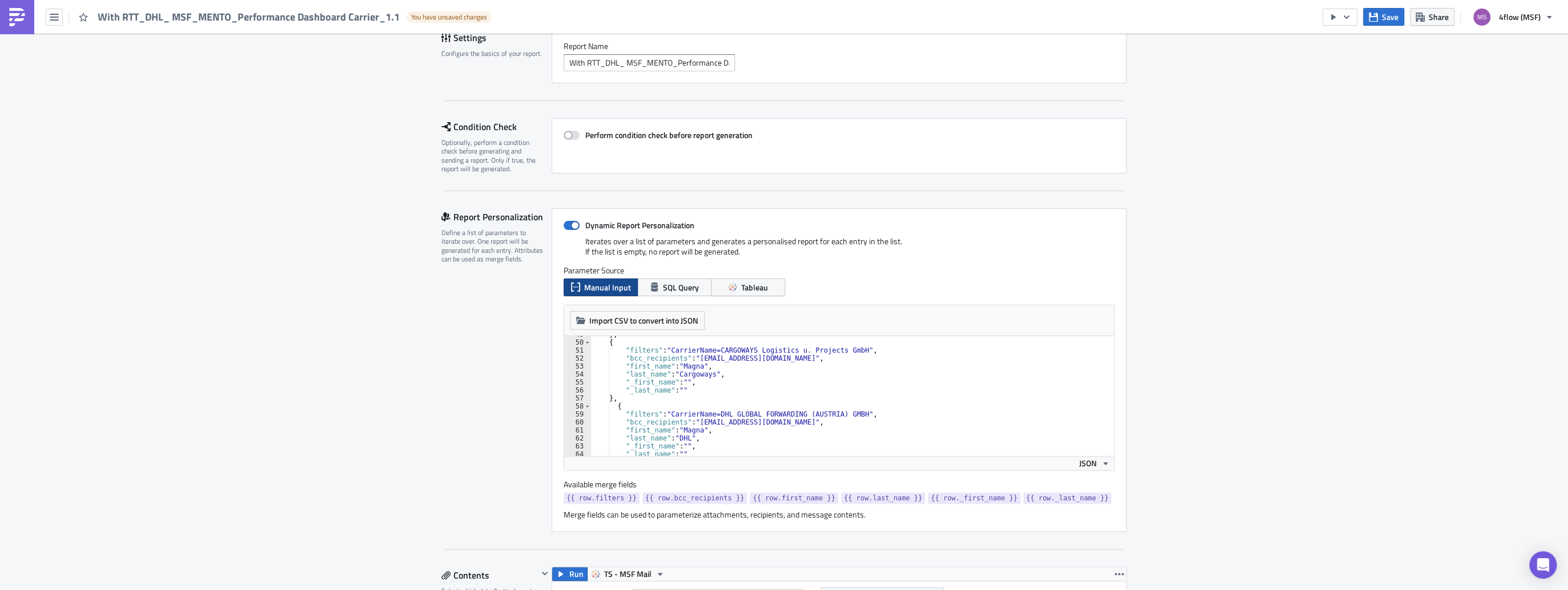
scroll to position [389, 0]
drag, startPoint x: 845, startPoint y: 409, endPoint x: 810, endPoint y: 408, distance: 35.0
click at [808, 408] on div "} , { "filters" : "CarrierName=CARGOWAYS Logistics u. Projects GmbH" , "bcc_rec…" at bounding box center [848, 398] width 517 height 136
drag, startPoint x: 846, startPoint y: 415, endPoint x: 666, endPoint y: 413, distance: 180.0
click at [666, 413] on div "} , { "filters" : "CarrierName=CARGOWAYS Logistics u. Projects GmbH" , "bcc_rec…" at bounding box center [848, 398] width 517 height 136
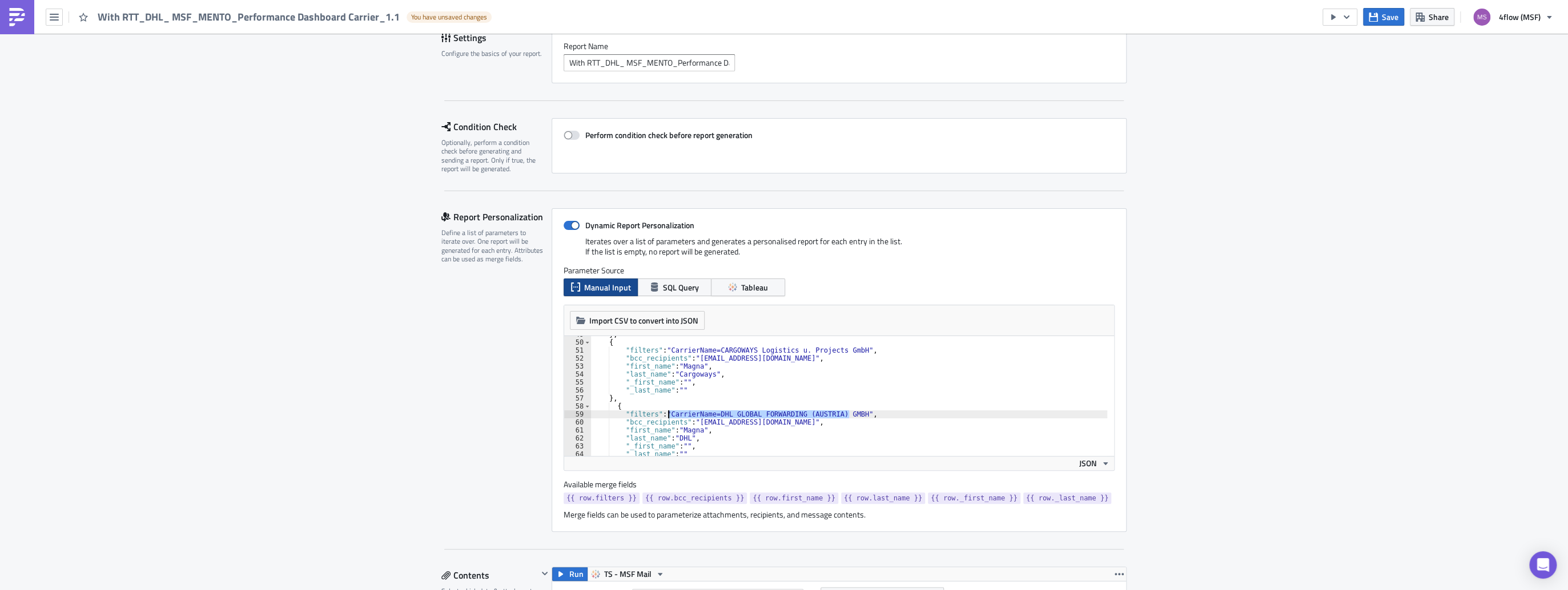
type textarea ""filters": "CarrierName=DHL GLOBAL FORWARDING (AUSTRIA) GMBH","
click at [564, 224] on span at bounding box center [572, 225] width 16 height 9
click at [565, 224] on input "Dynamic Report Personalization" at bounding box center [569, 226] width 7 height 7
checkbox input "false"
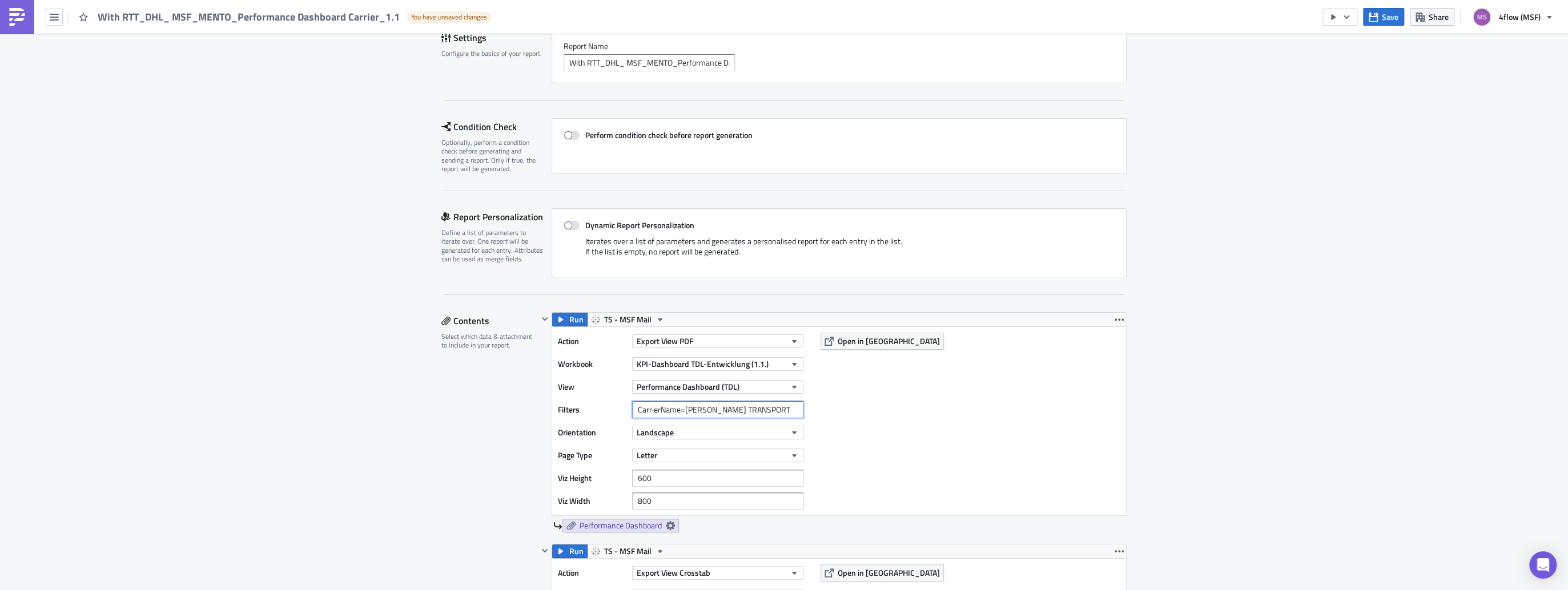
click at [702, 408] on input "CarrierName=[PERSON_NAME] TRANSPORT" at bounding box center [717, 409] width 172 height 17
paste input "CarrierName=DHL GLOBAL FORWARDING (AUSTRIA) GMBH"
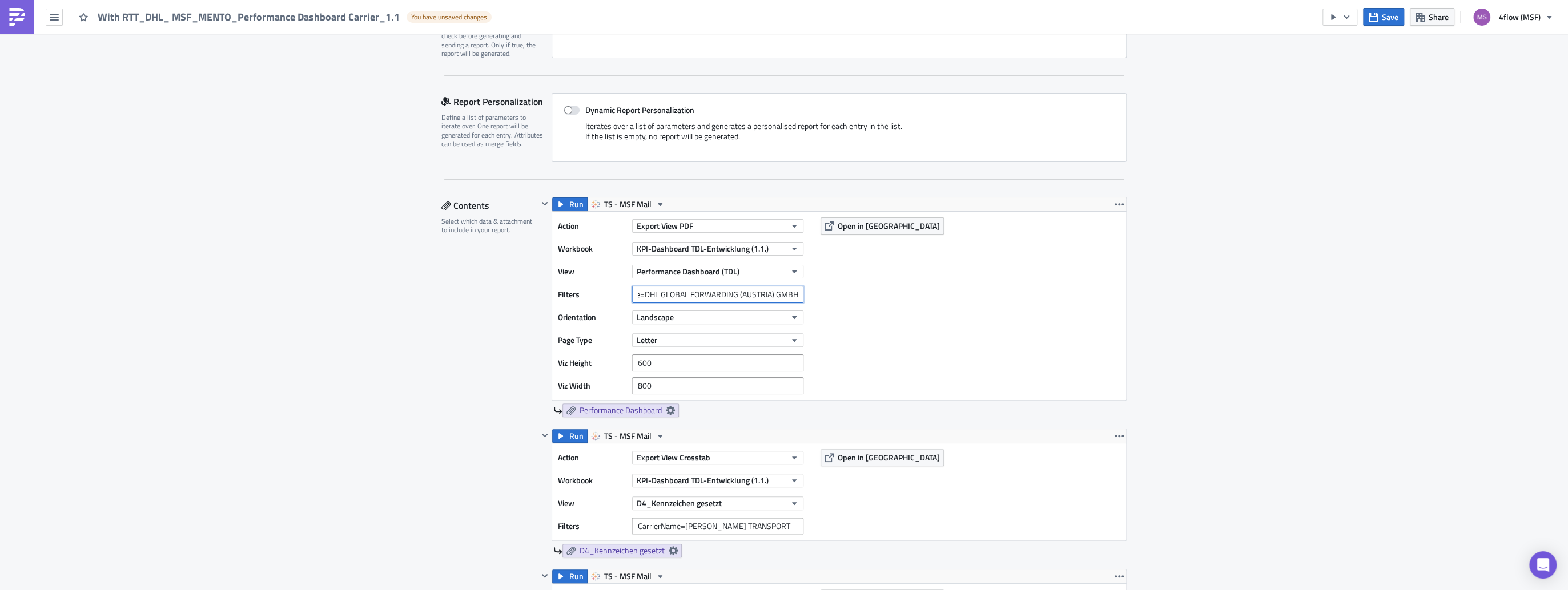
scroll to position [229, 0]
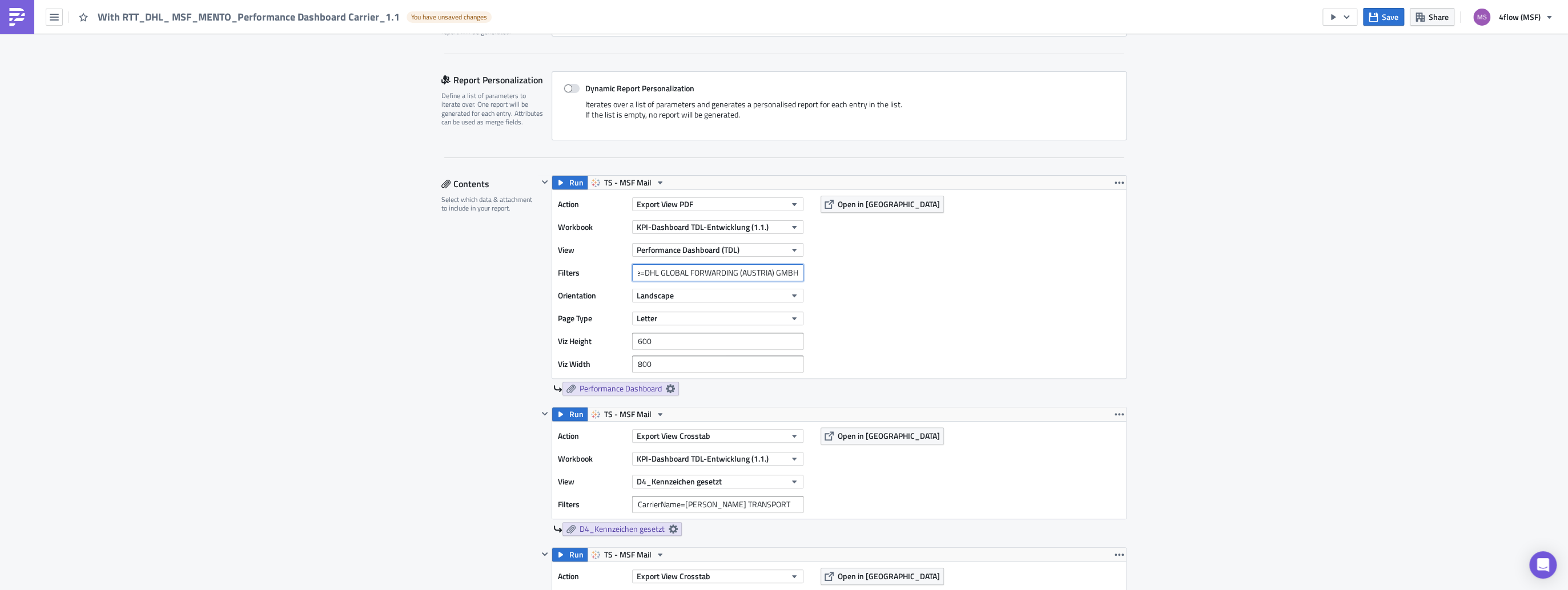
type input "CarrierName=DHL GLOBAL FORWARDING (AUSTRIA) GMBH"
click at [667, 504] on input "CarrierName=[PERSON_NAME] TRANSPORT" at bounding box center [717, 505] width 172 height 17
paste input "CarrierName=DHL GLOBAL FORWARDING (AUSTRIA) GMBH"
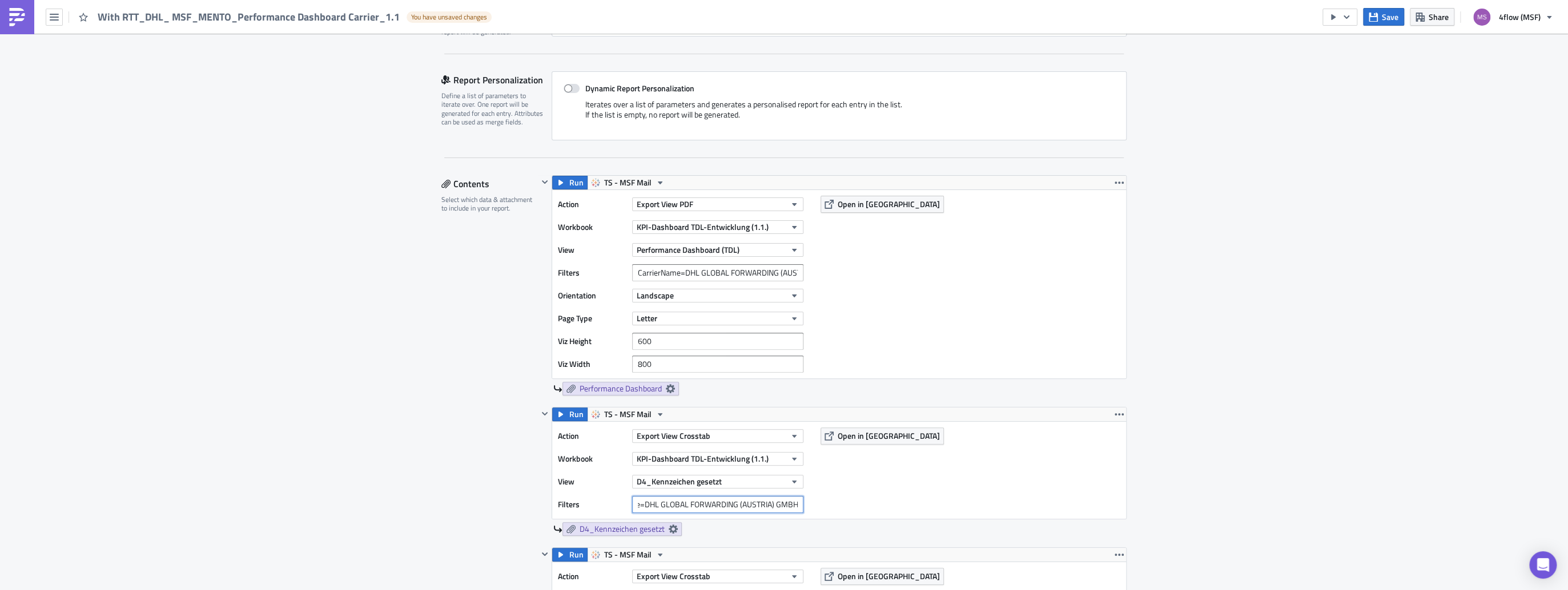
type input "CarrierName=DHL GLOBAL FORWARDING (AUSTRIA) GMBH"
click at [940, 507] on div "Action Export View Crosstab Workbook KPI-Dashboard TDL-Entwicklung (1.1.) View …" at bounding box center [838, 470] width 573 height 97
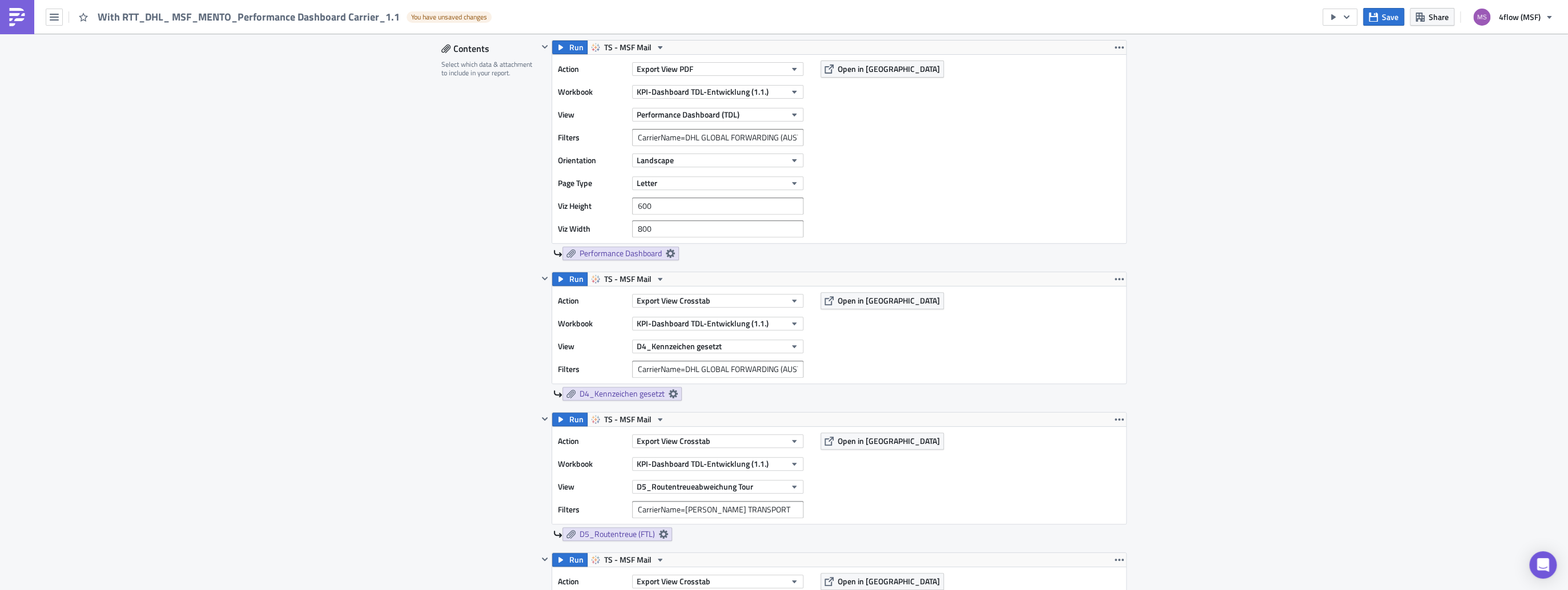
scroll to position [366, 0]
click at [651, 506] on input "CarrierName=[PERSON_NAME] TRANSPORT" at bounding box center [717, 507] width 172 height 17
paste input "CarrierName=DHL GLOBAL FORWARDING (AUSTRIA) GMBH"
type input "CarrierName=DHL GLOBAL FORWARDING (AUSTRIA) GMBH"
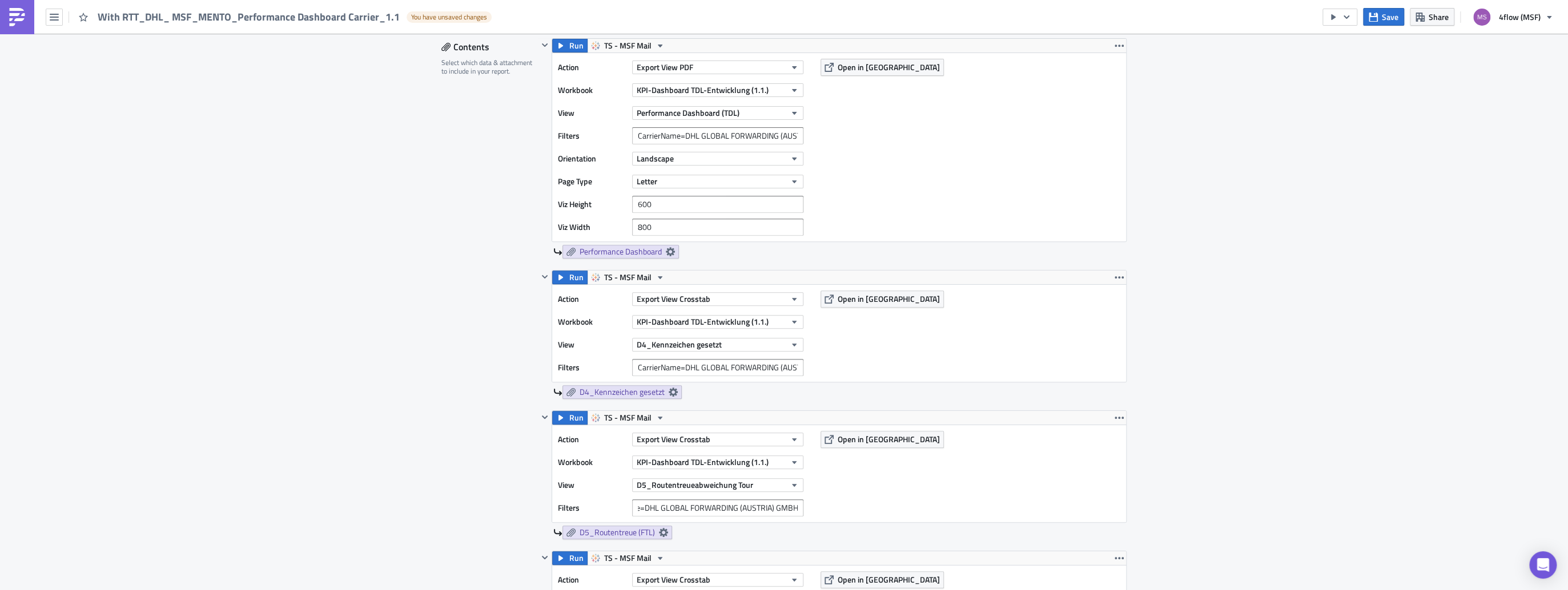
click at [965, 479] on div "Action Export View Crosstab Workbook KPI-Dashboard TDL-Entwicklung (1.1.) View …" at bounding box center [838, 474] width 573 height 97
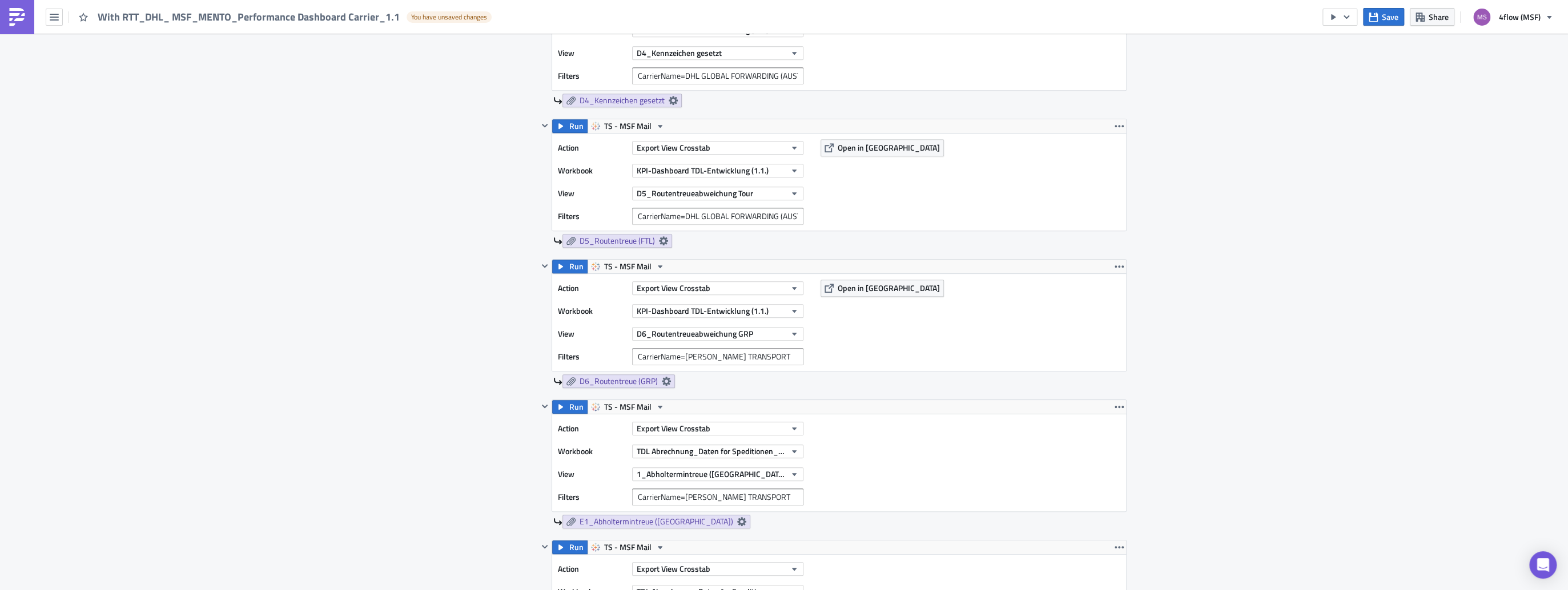
scroll to position [685, 0]
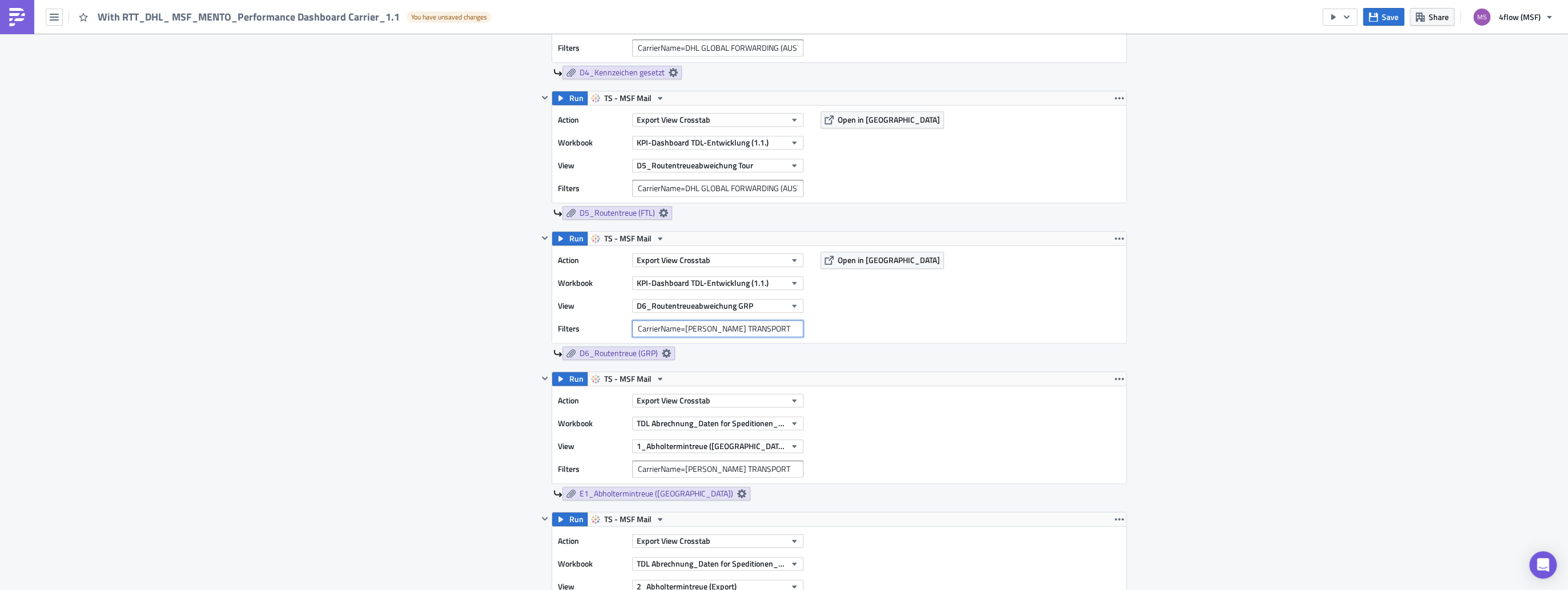
click at [693, 332] on input "CarrierName=[PERSON_NAME] TRANSPORT" at bounding box center [717, 329] width 172 height 17
paste input "CarrierName=DHL GLOBAL FORWARDING (AUSTRIA) GMBH"
type input "CarrierName=DHL GLOBAL FORWARDING (AUSTRIA) GMBH"
click at [875, 325] on div "Action Export View Crosstab Workbook KPI-Dashboard TDL-Entwicklung (1.1.) View …" at bounding box center [838, 294] width 573 height 97
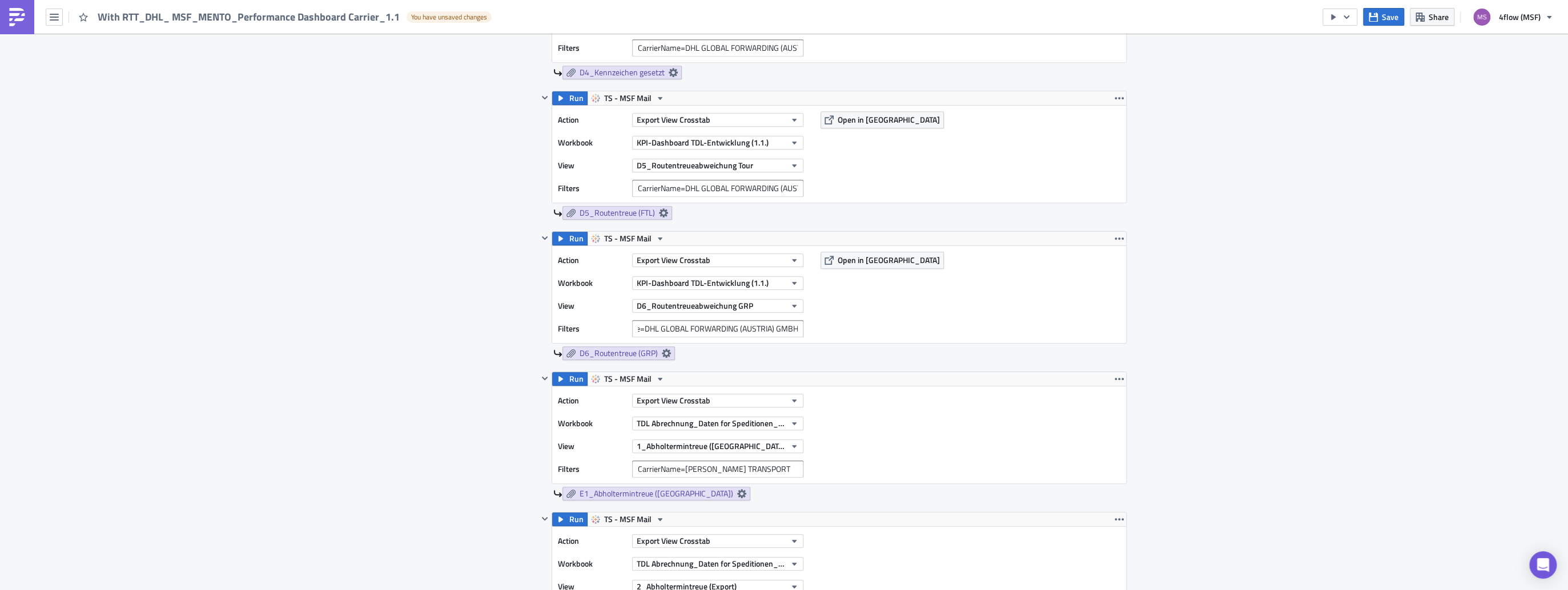
scroll to position [0, 0]
click at [655, 477] on div "Action Export View Crosstab Workbook TDL Abrechnung_Daten for Speditionen_Live …" at bounding box center [838, 435] width 573 height 97
click at [655, 473] on input "CarrierName=[PERSON_NAME] TRANSPORT" at bounding box center [717, 469] width 172 height 17
paste input "CarrierName=DHL GLOBAL FORWARDING (AUSTRIA) GMBH"
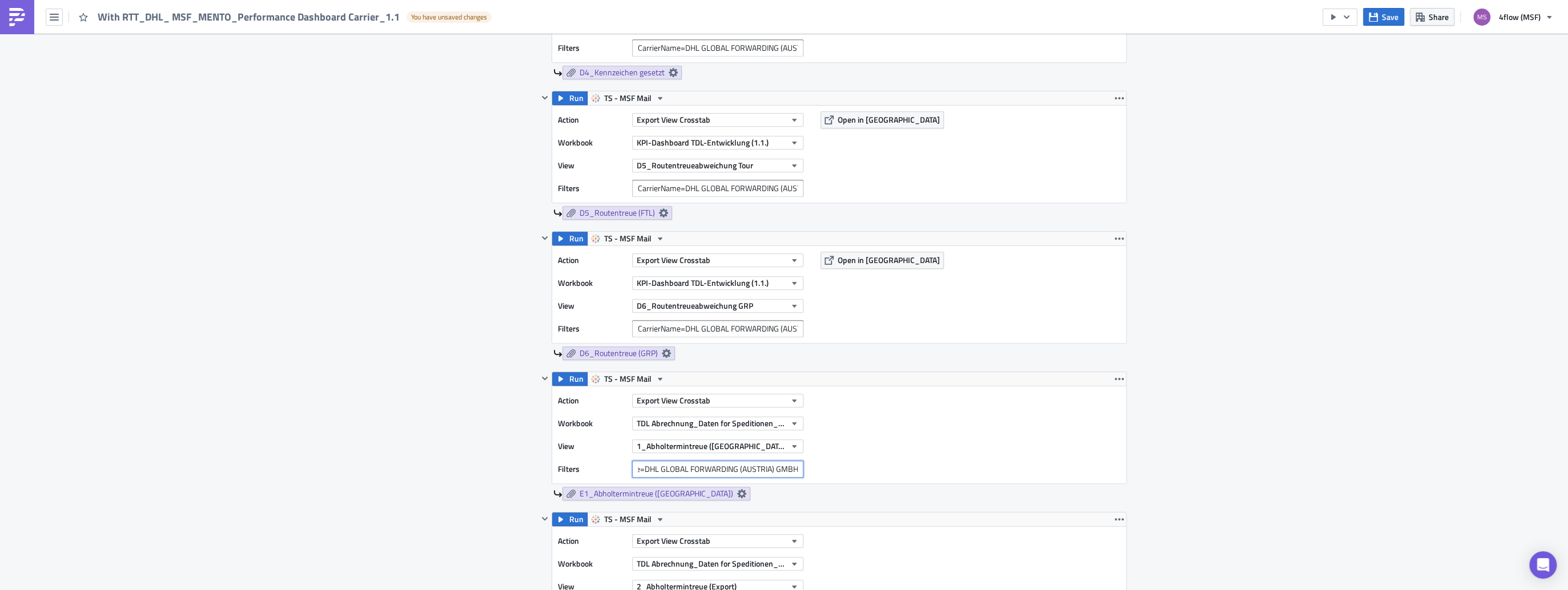
type input "CarrierName=DHL GLOBAL FORWARDING (AUSTRIA) GMBH"
click at [895, 554] on div "Action Export View Crosstab Workbook TDL Abrechnung_Daten for Speditionen_Live …" at bounding box center [838, 575] width 573 height 97
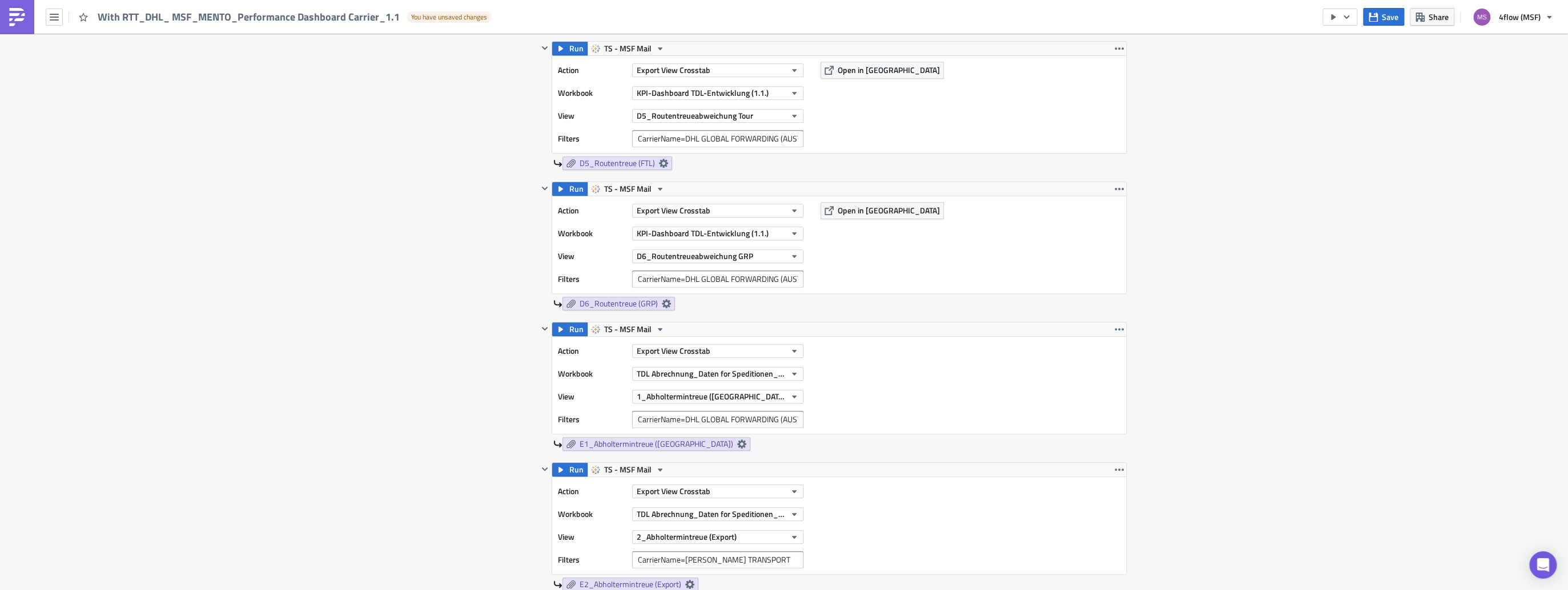
scroll to position [777, 0]
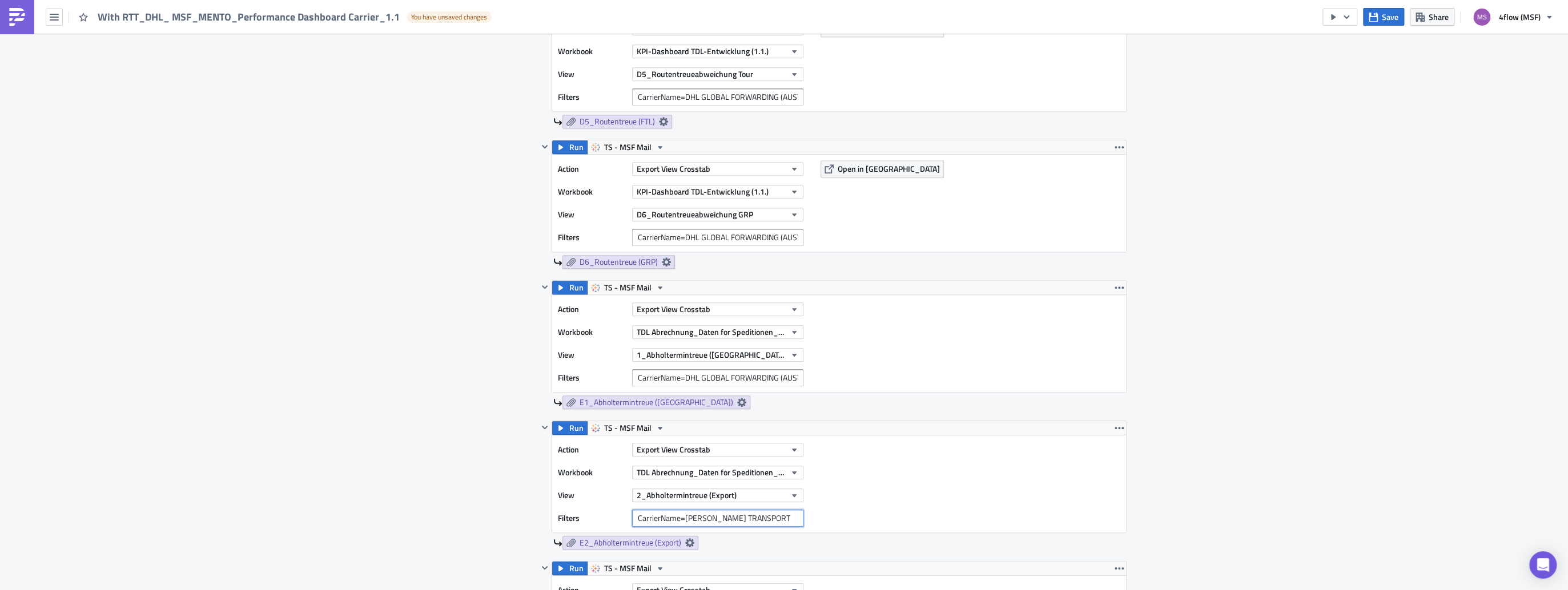
click at [733, 514] on input "CarrierName=[PERSON_NAME] TRANSPORT" at bounding box center [717, 518] width 172 height 17
paste input "CarrierName=DHL GLOBAL FORWARDING (AUSTRIA) GMBH"
type input "CarrierName=DHL GLOBAL FORWARDING (AUSTRIA) GMBH"
click at [949, 484] on div "Action Export View Crosstab Workbook TDL Abrechnung_Daten for Speditionen_Live …" at bounding box center [838, 484] width 573 height 97
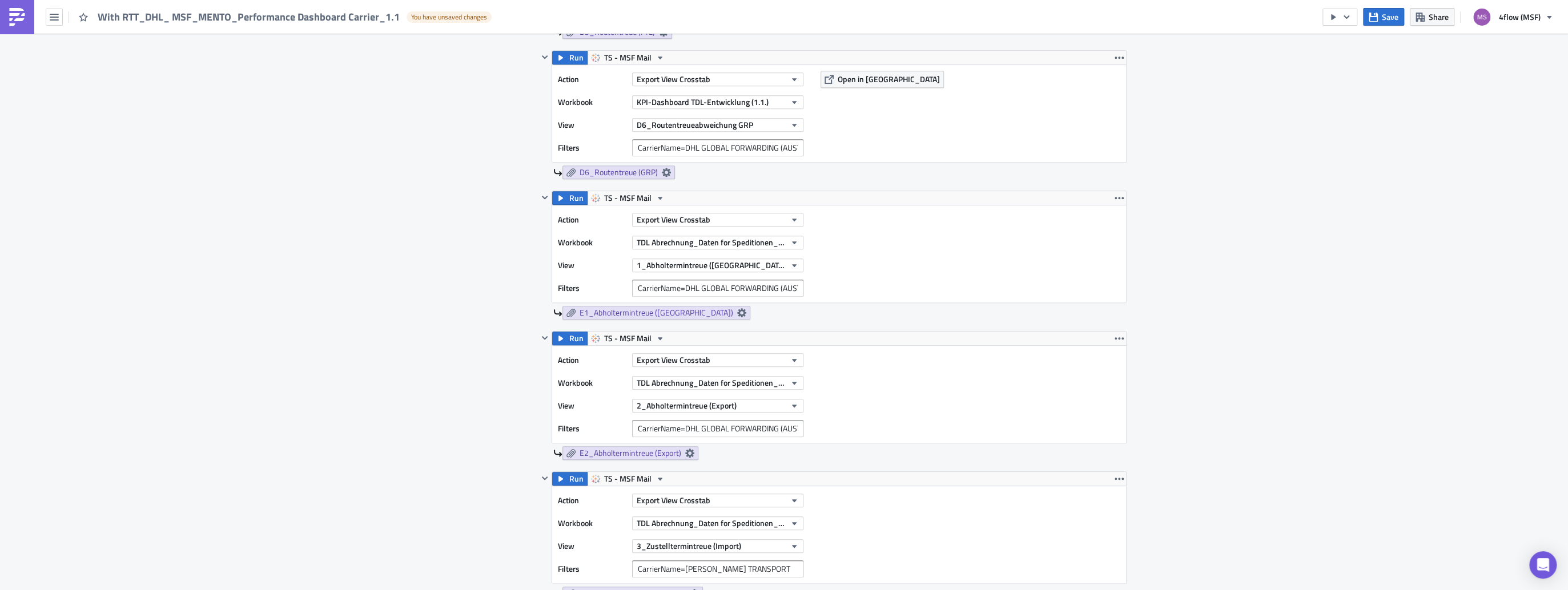
scroll to position [868, 0]
click at [671, 567] on input "CarrierName=[PERSON_NAME] TRANSPORT" at bounding box center [717, 567] width 172 height 17
paste input "CarrierName=DHL GLOBAL FORWARDING (AUSTRIA) GMBH"
type input "CarrierName=DHL GLOBAL FORWARDING (AUSTRIA) GMBH"
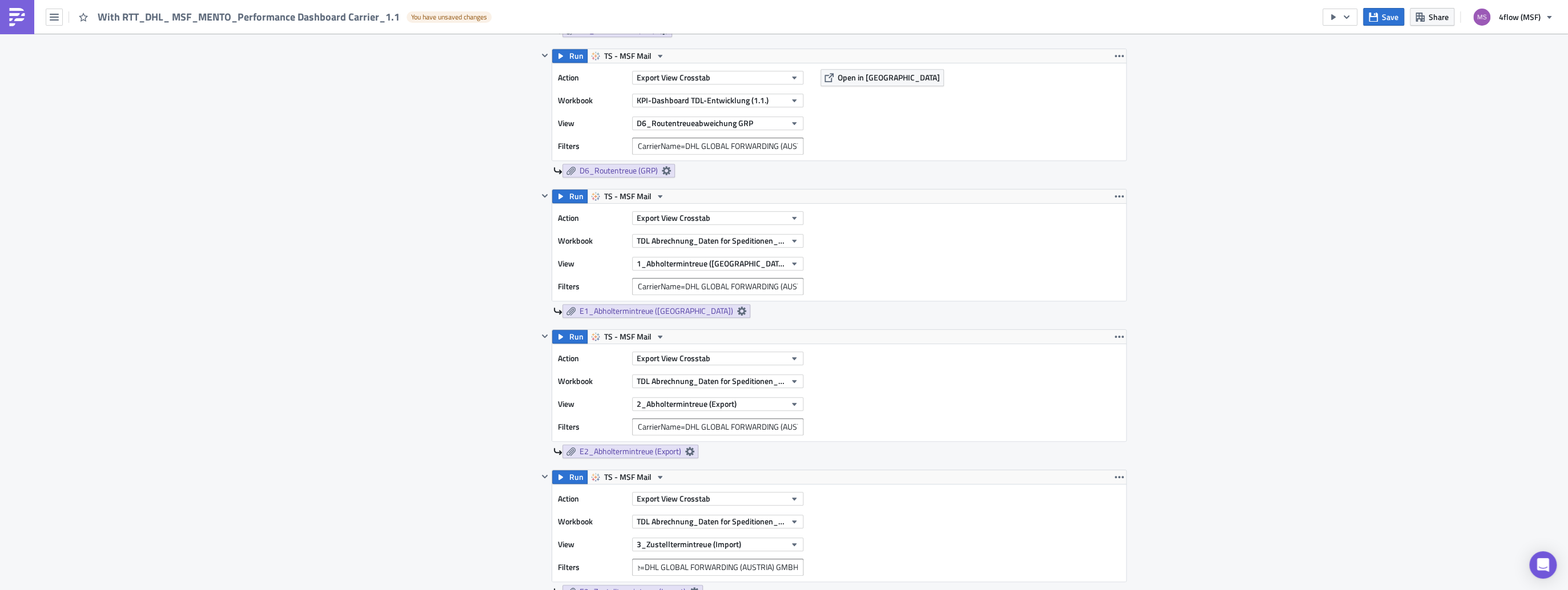
click at [861, 546] on div "Action Export View Crosstab Workbook TDL Abrechnung_Daten for Speditionen_Live …" at bounding box center [838, 533] width 573 height 97
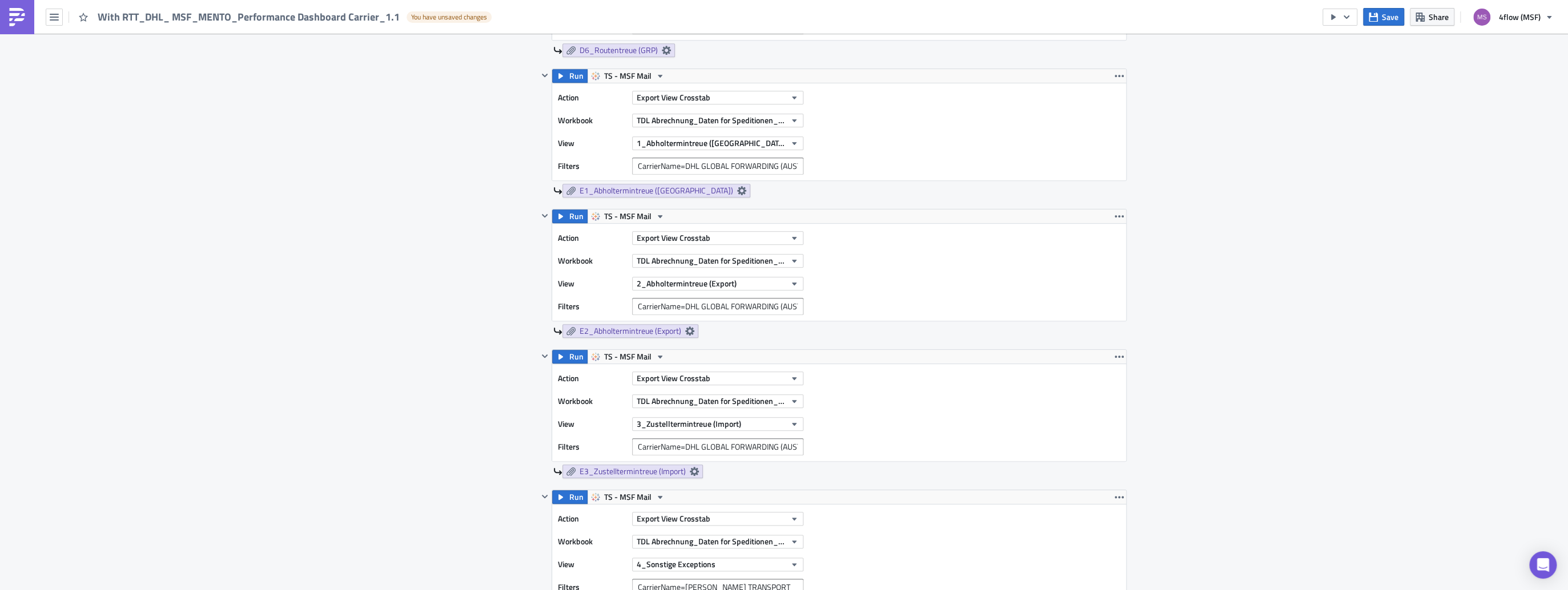
scroll to position [1051, 0]
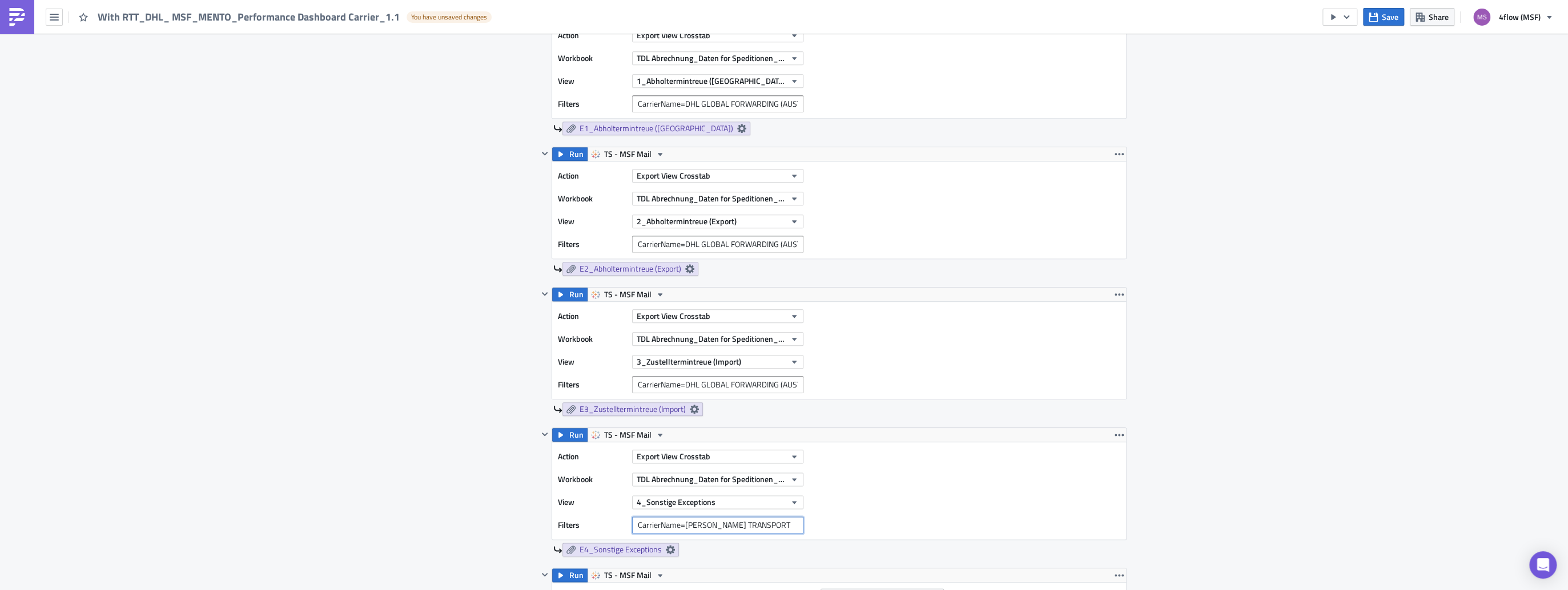
click at [699, 526] on input "CarrierName=[PERSON_NAME] TRANSPORT" at bounding box center [717, 525] width 172 height 17
paste input "CarrierName=DHL GLOBAL FORWARDING (AUSTRIA) GMBH"
type input "CarrierName=DHL GLOBAL FORWARDING (AUSTRIA) GMBH"
click at [887, 486] on div "Action Export View Crosstab Workbook TDL Abrechnung_Daten for Speditionen_Live …" at bounding box center [838, 491] width 573 height 97
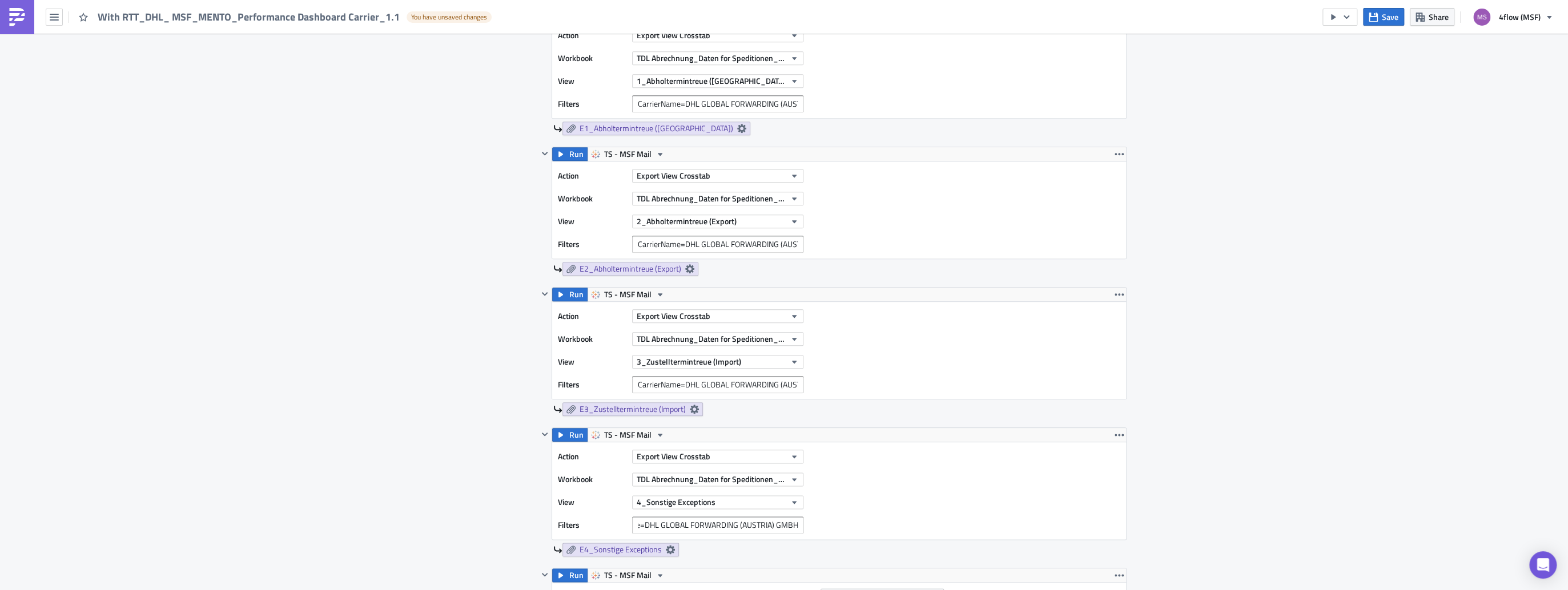
click at [887, 486] on div "Action Export View Crosstab Workbook TDL Abrechnung_Daten for Speditionen_Live …" at bounding box center [838, 491] width 573 height 97
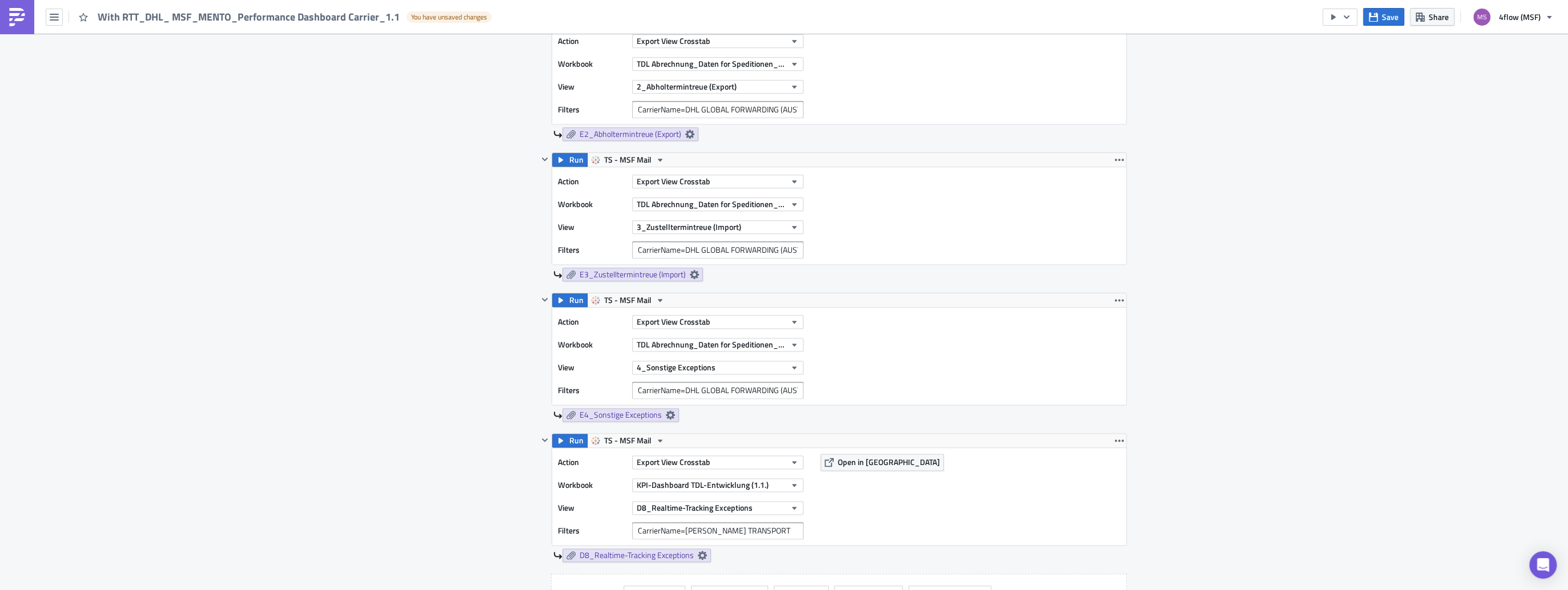
scroll to position [1188, 0]
click at [659, 522] on input "CarrierName=[PERSON_NAME] TRANSPORT" at bounding box center [717, 528] width 172 height 17
paste input "CarrierName=DHL GLOBAL FORWARDING (AUSTRIA) GMBH"
type input "CarrierName=DHL GLOBAL FORWARDING (AUSTRIA) GMBH"
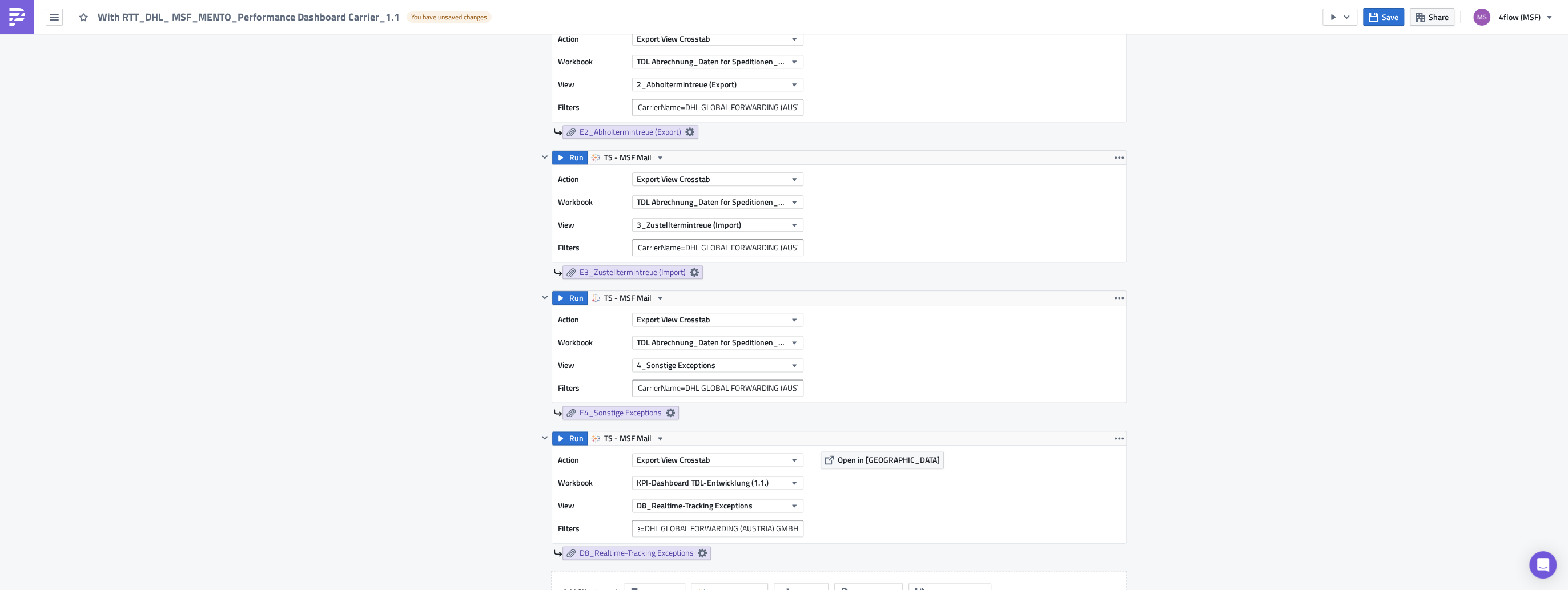
click at [889, 507] on div "Action Export View Crosstab Workbook KPI-Dashboard TDL-Entwicklung (1.1.) View …" at bounding box center [838, 494] width 573 height 97
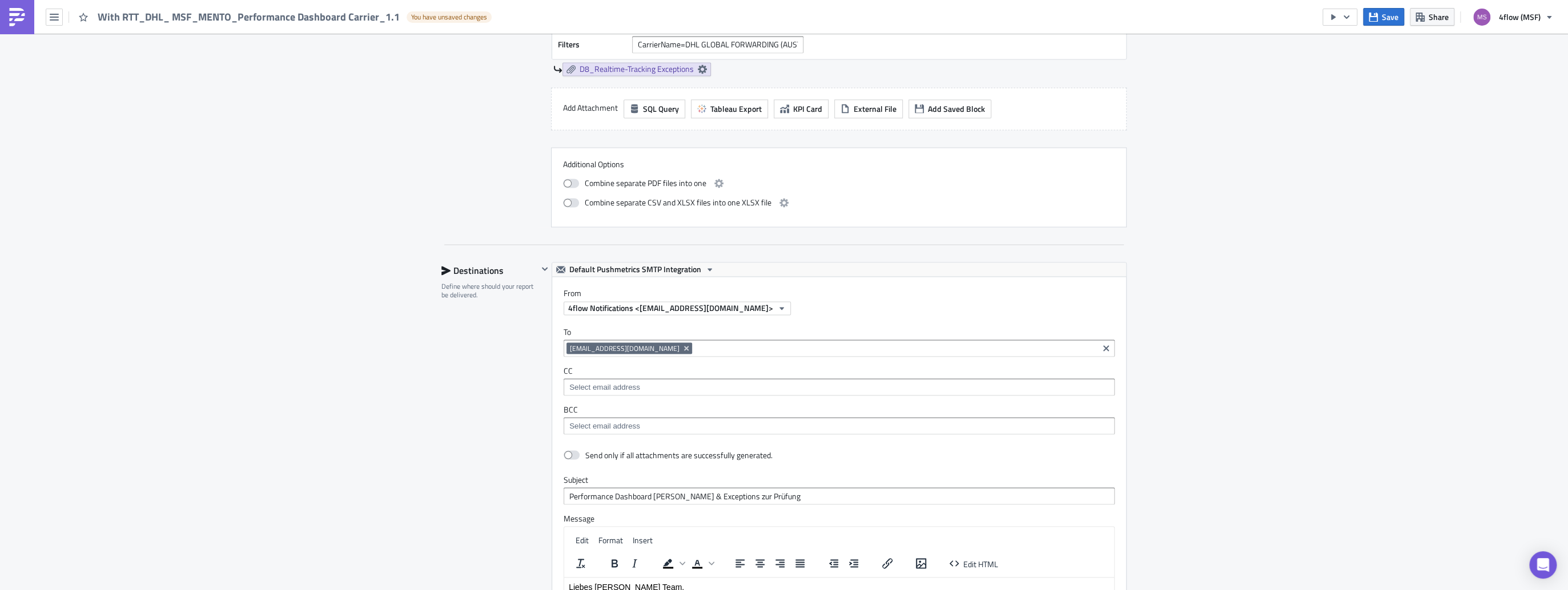
scroll to position [1690, 0]
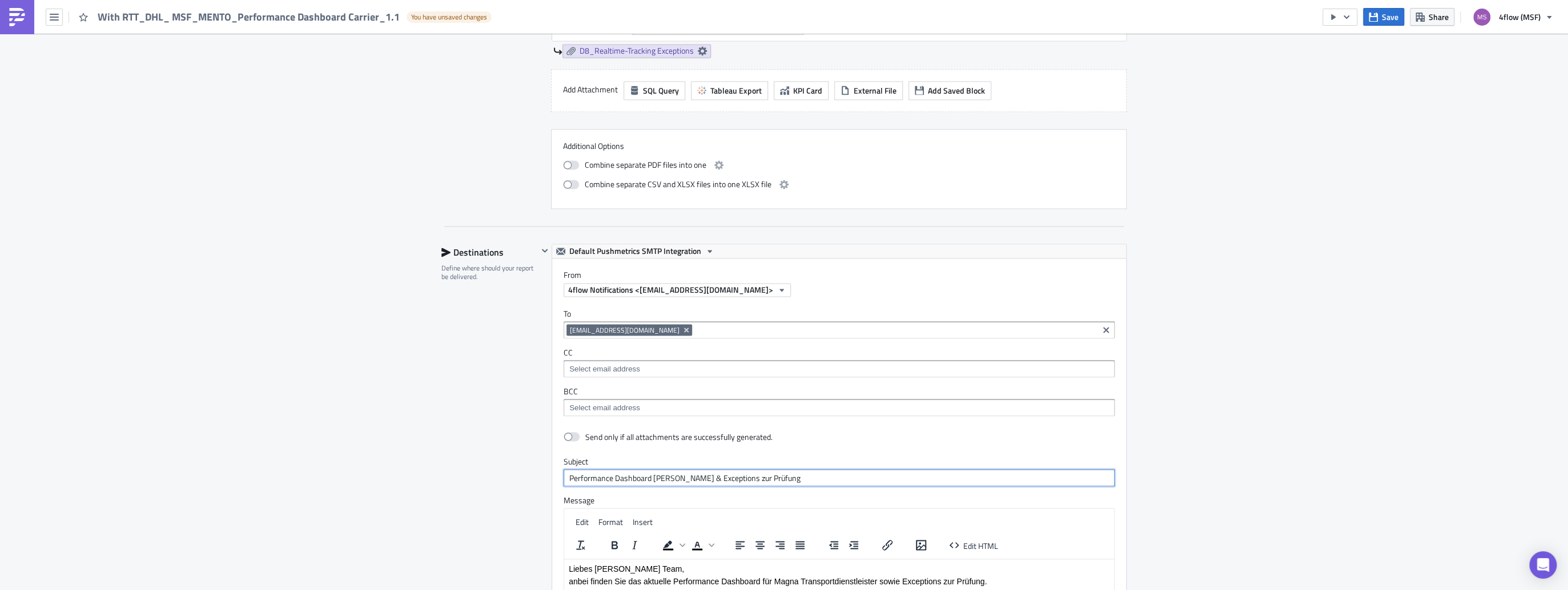
click at [696, 475] on input "Performance Dashboard [PERSON_NAME] & Exceptions zur Prüfung" at bounding box center [838, 477] width 551 height 17
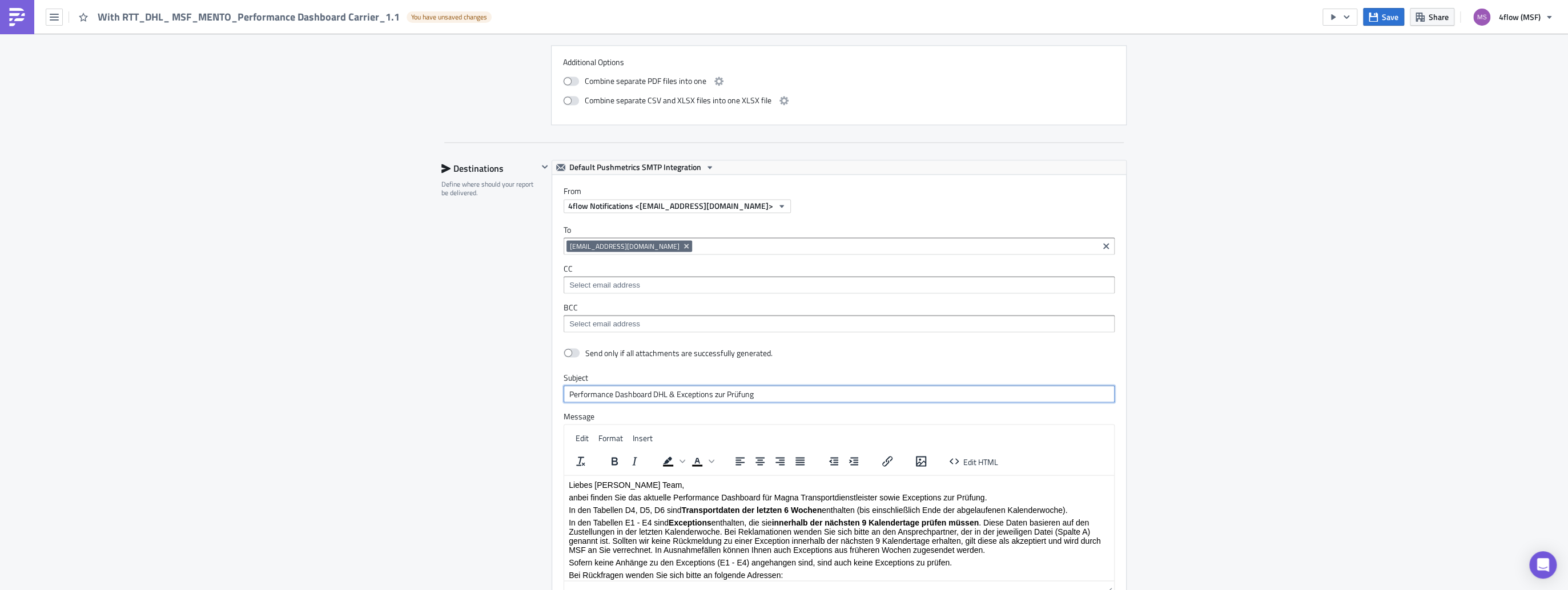
scroll to position [1782, 0]
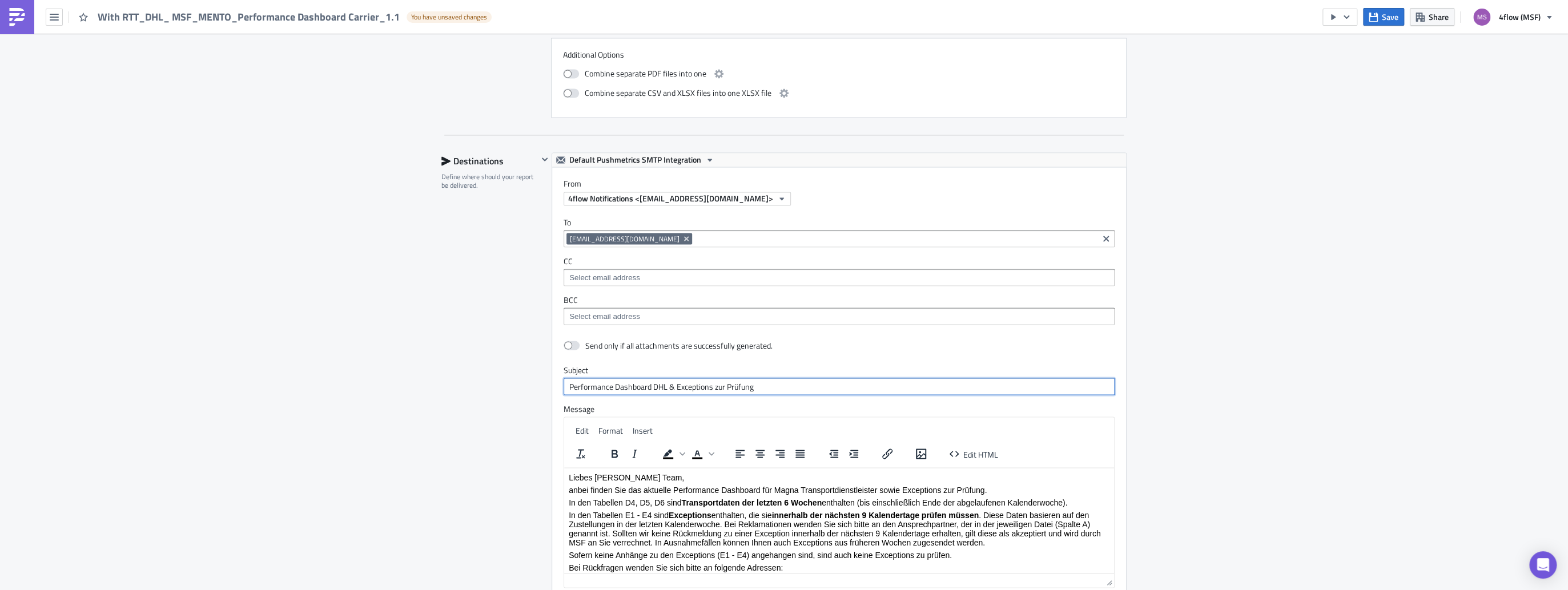
type input "Performance Dashboard DHL & Exceptions zur Prüfung"
click at [647, 477] on p "Liebes [PERSON_NAME] Team," at bounding box center [839, 477] width 541 height 9
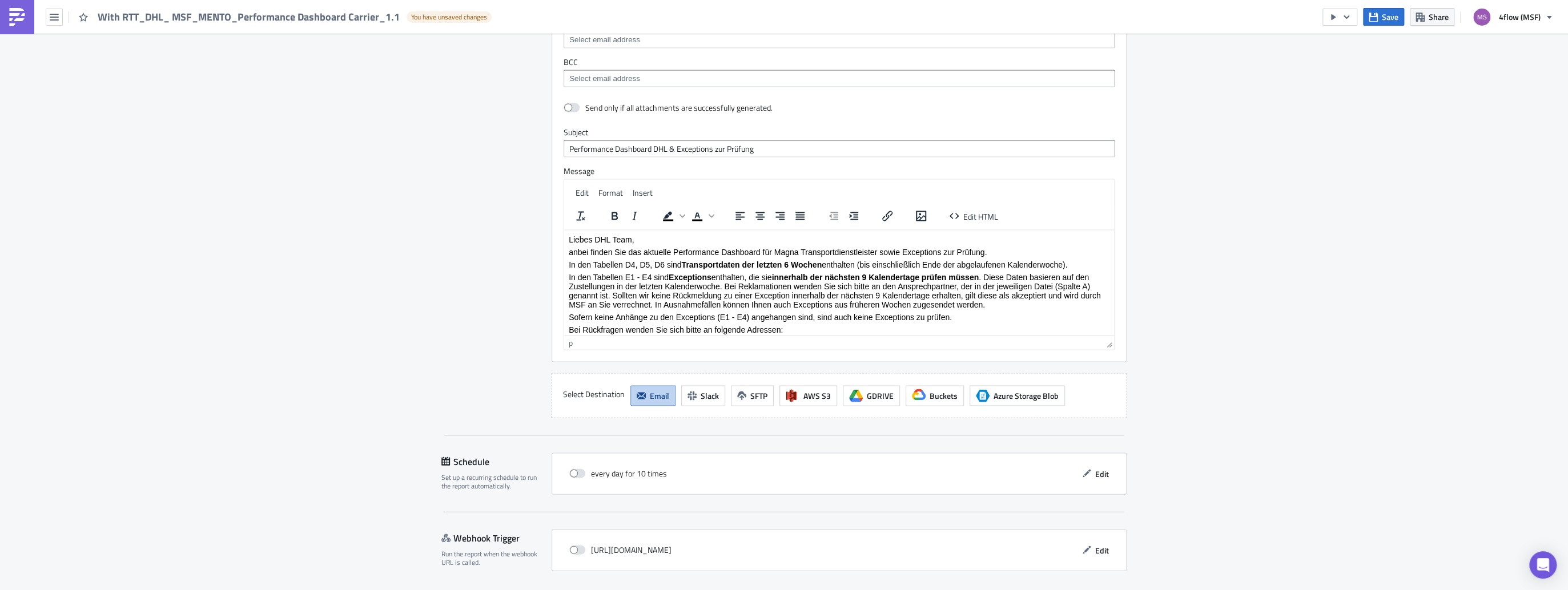
scroll to position [2051, 0]
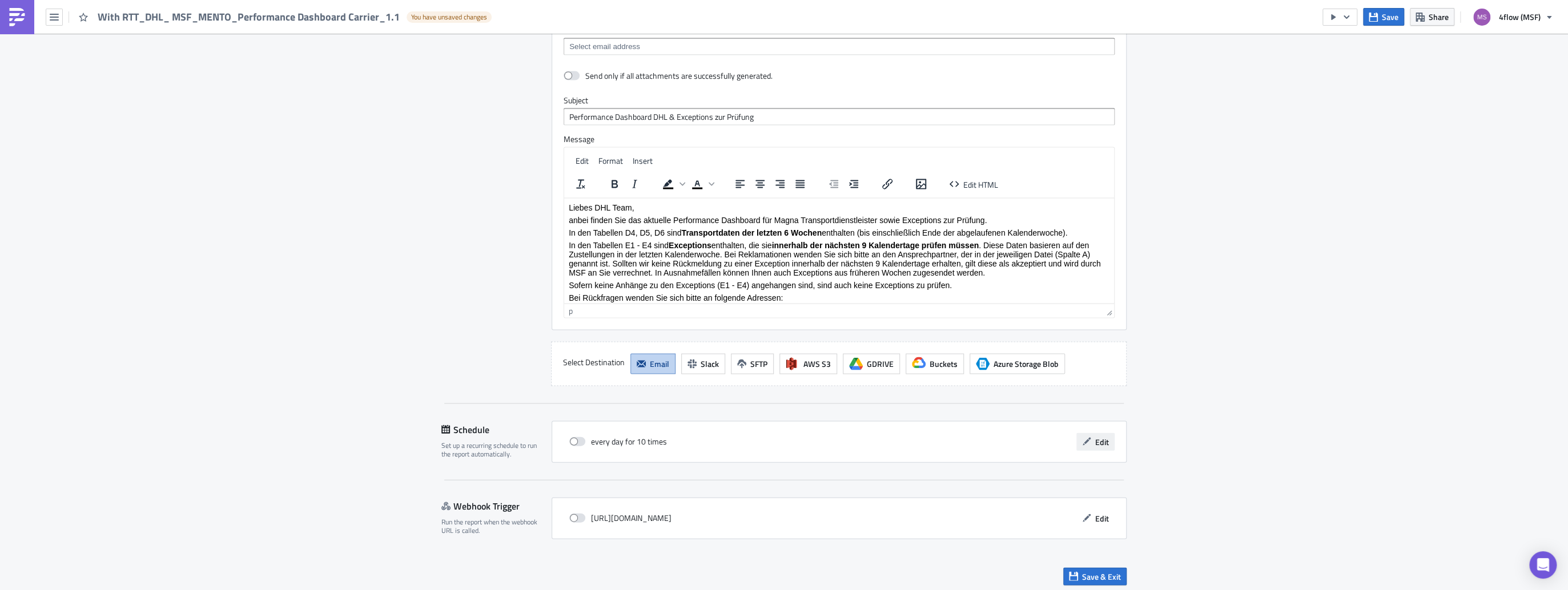
click at [1095, 439] on span "Edit" at bounding box center [1102, 442] width 14 height 12
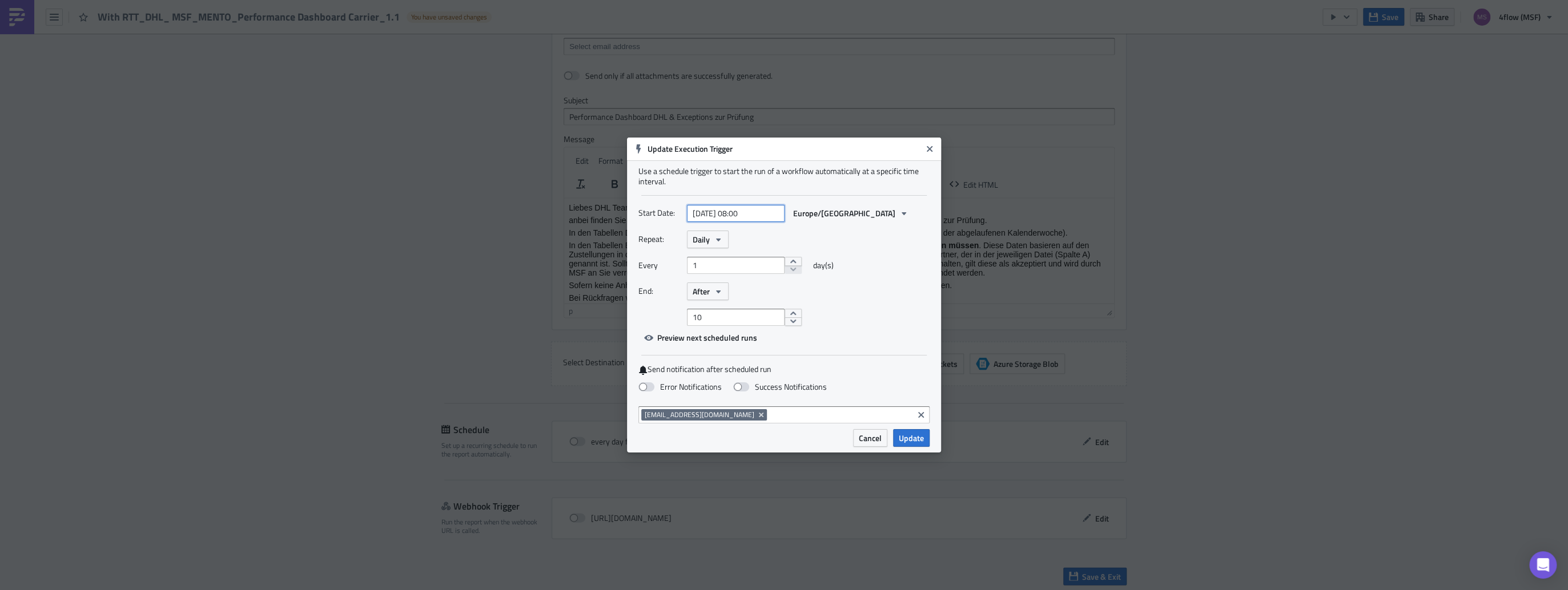
click at [742, 212] on input "[DATE] 08:00" at bounding box center [736, 213] width 98 height 17
select select "7"
select select "2025"
type input "[DATE] 17:00"
click at [927, 289] on div "End: After" at bounding box center [783, 291] width 291 height 18
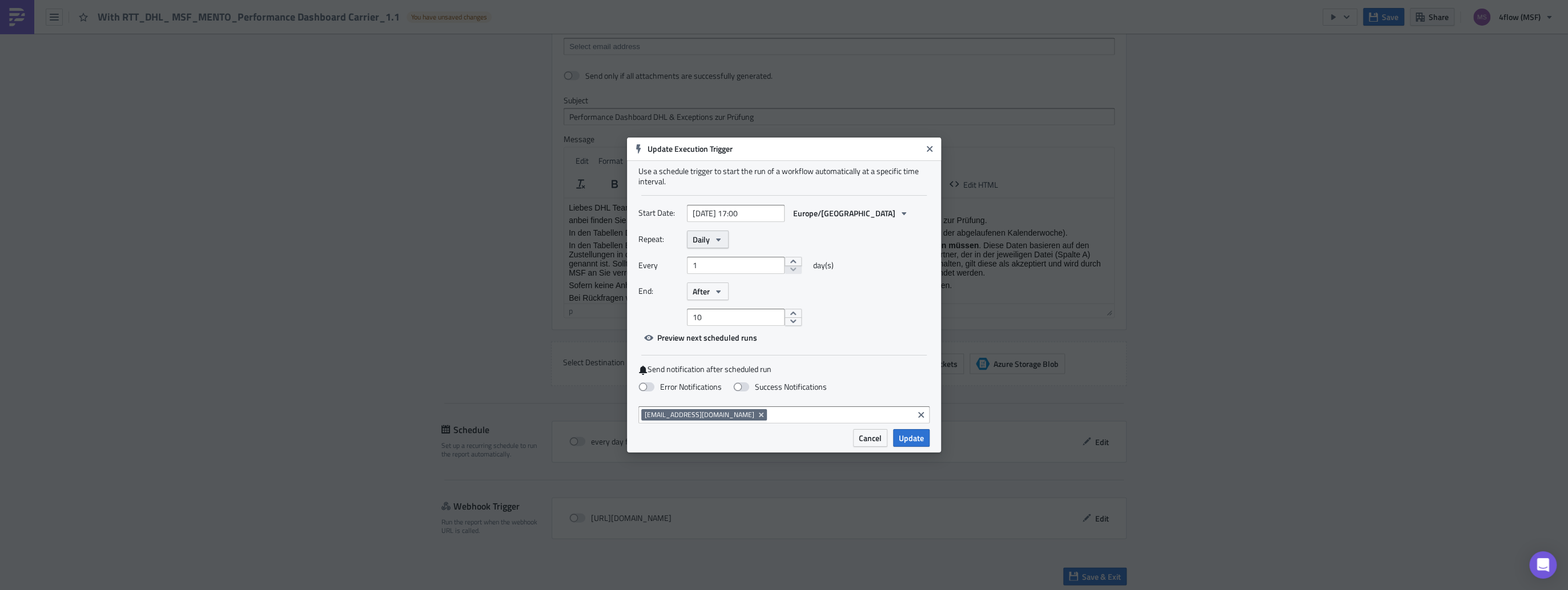
click at [719, 239] on icon "button" at bounding box center [718, 239] width 5 height 3
click at [729, 298] on div "Weekly" at bounding box center [740, 294] width 94 height 12
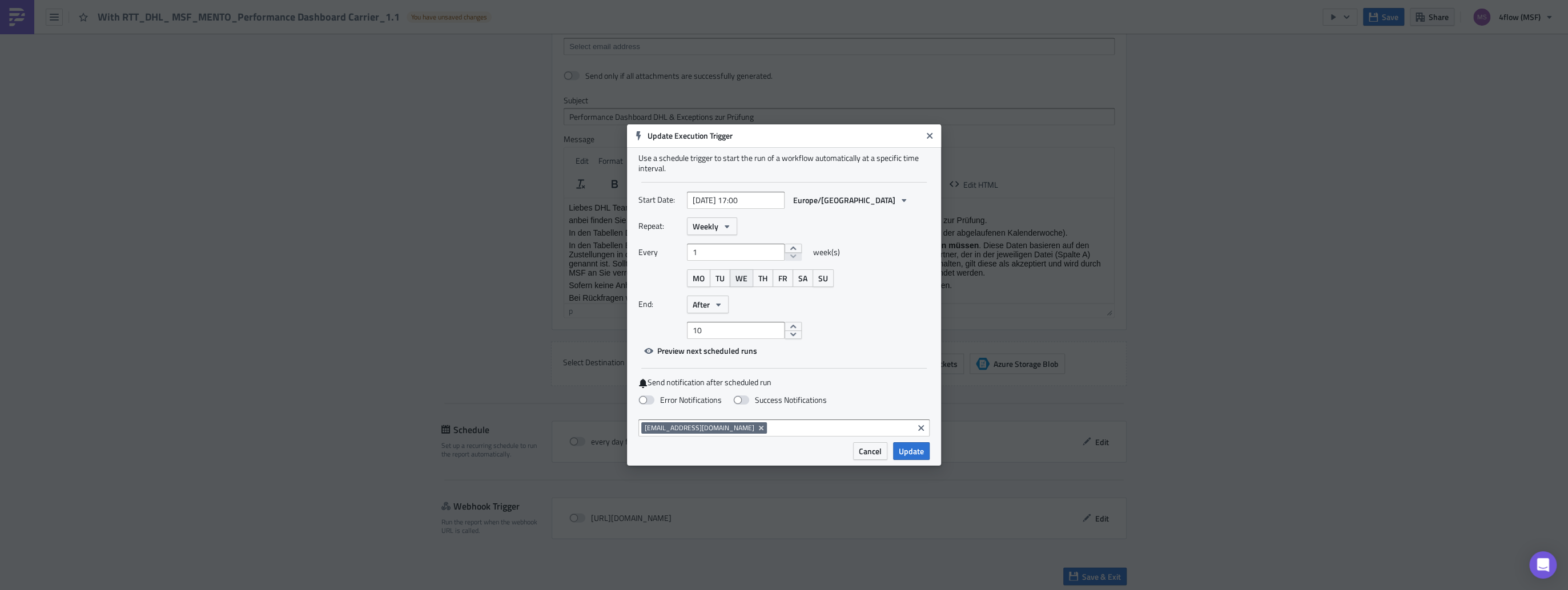
click at [742, 284] on span "WE" at bounding box center [740, 278] width 12 height 12
click at [715, 306] on icon "button" at bounding box center [718, 305] width 9 height 9
click at [713, 328] on div "Never" at bounding box center [740, 326] width 94 height 12
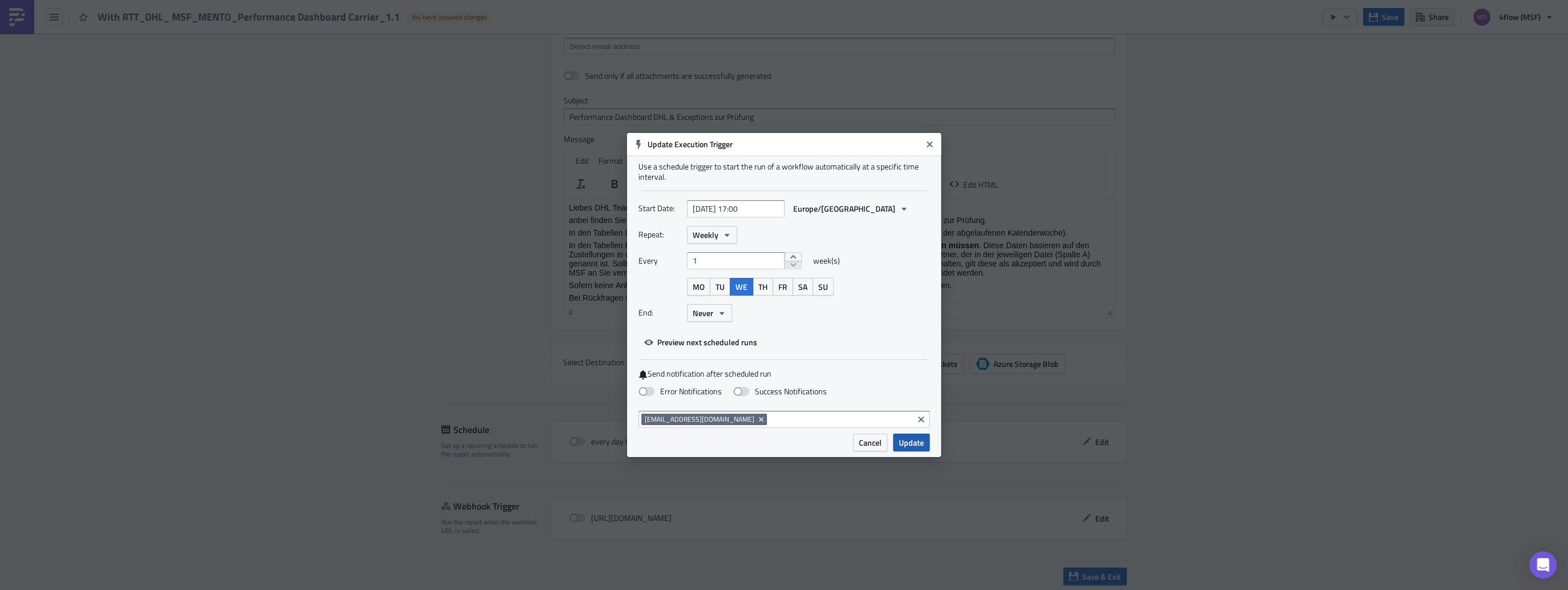
click at [923, 443] on span "Update" at bounding box center [911, 442] width 25 height 12
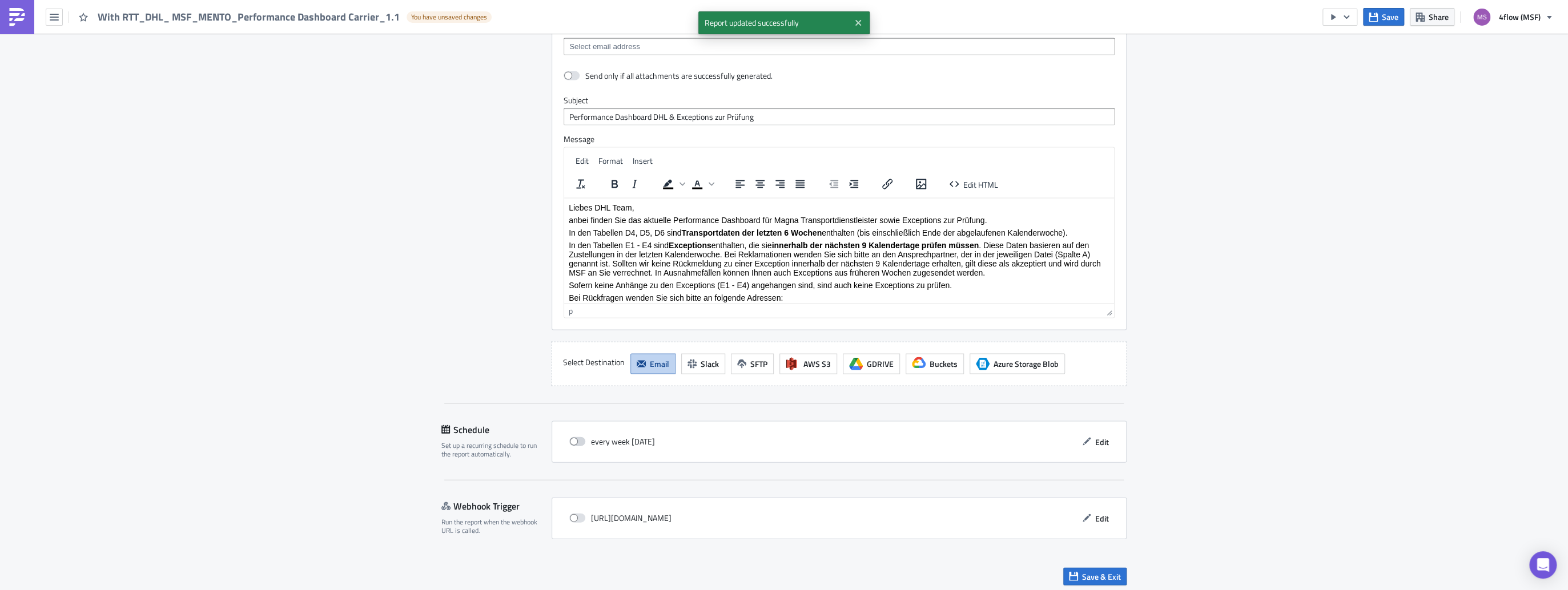
click at [575, 438] on span at bounding box center [577, 442] width 16 height 9
click at [575, 438] on input "checkbox" at bounding box center [575, 442] width 7 height 7
checkbox input "true"
click at [1107, 572] on span "Save & Exit" at bounding box center [1101, 576] width 39 height 12
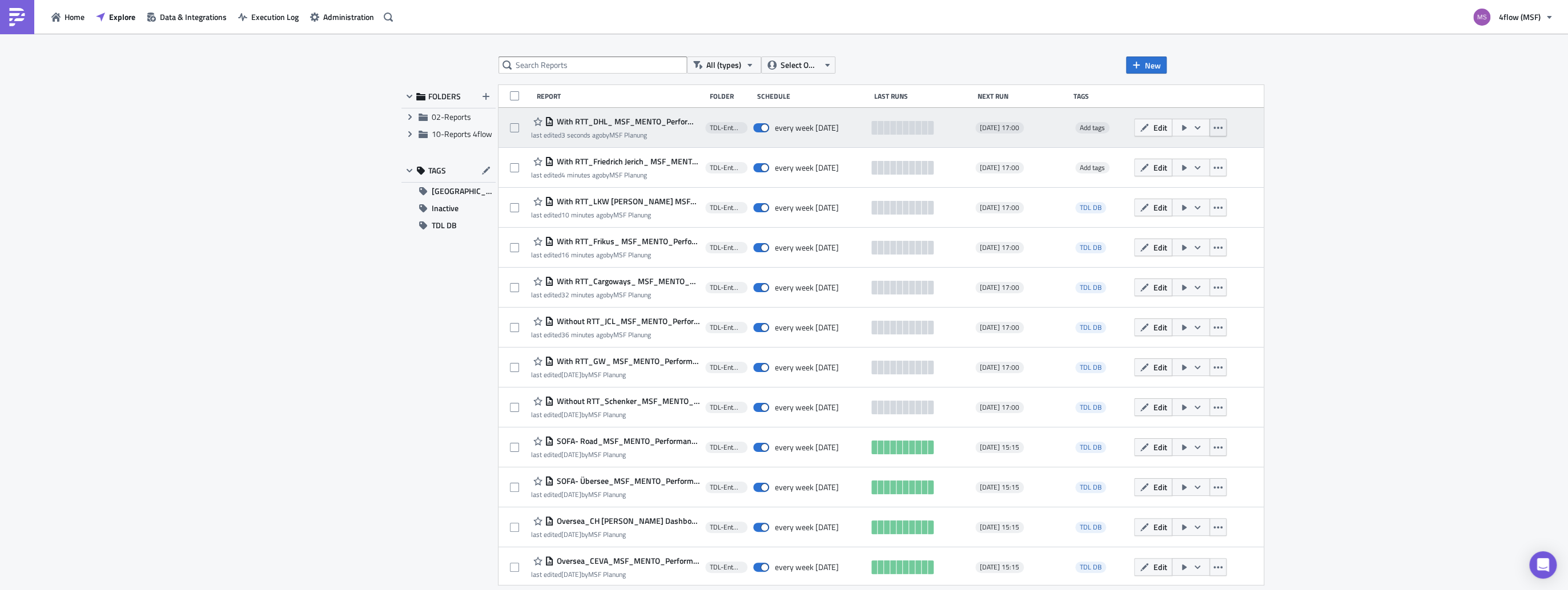
click at [1213, 130] on icon "button" at bounding box center [1218, 128] width 9 height 9
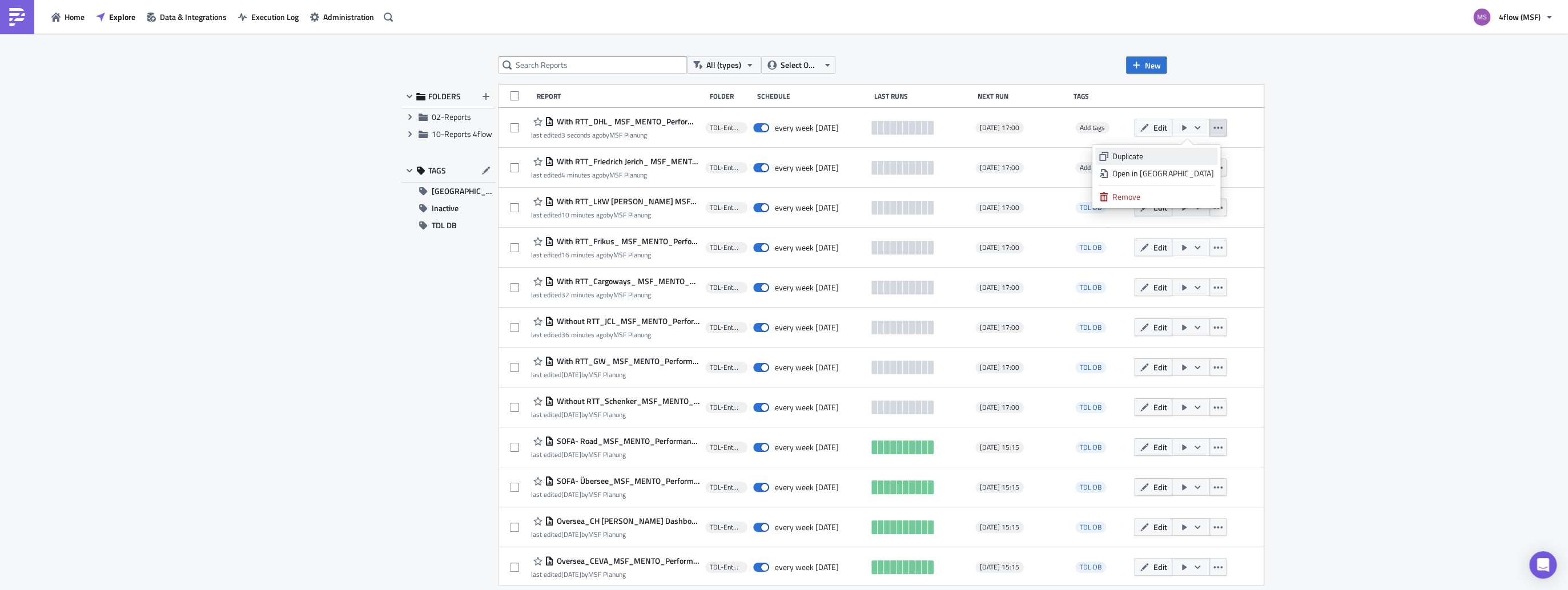
click at [1166, 155] on div "Duplicate" at bounding box center [1161, 156] width 101 height 12
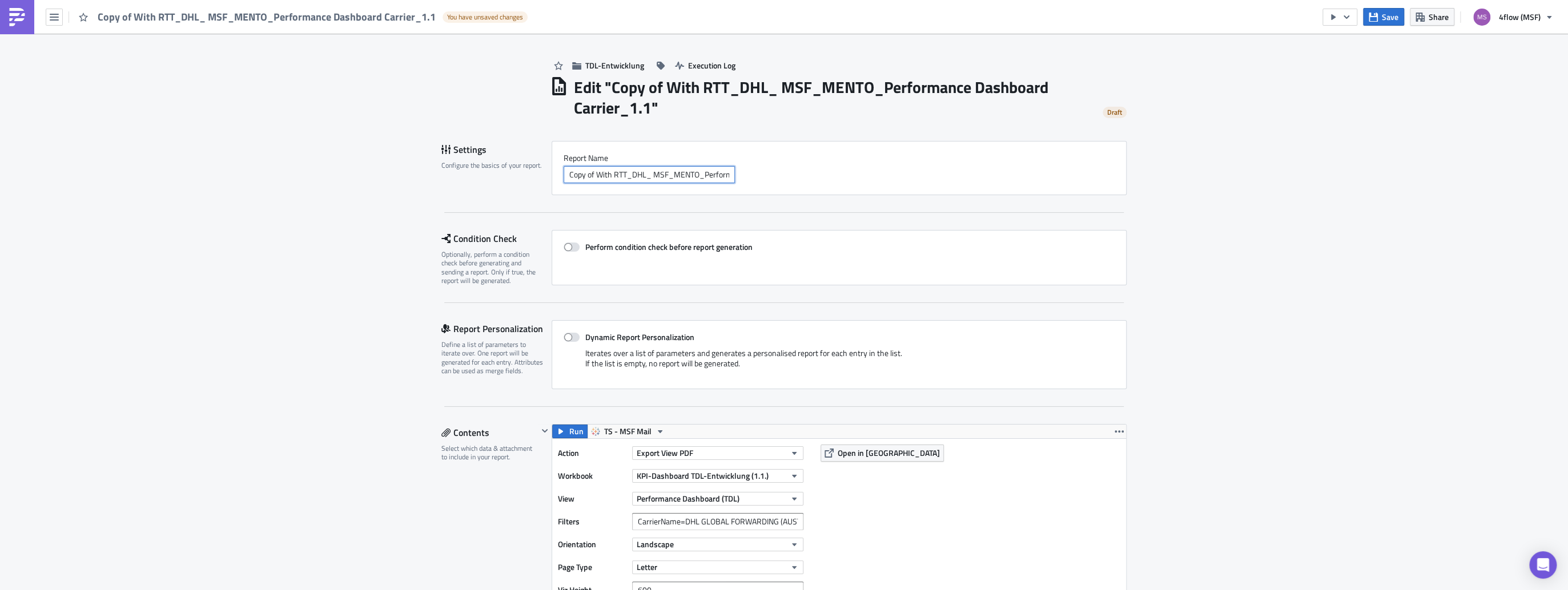
drag, startPoint x: 593, startPoint y: 173, endPoint x: 473, endPoint y: 159, distance: 120.8
click at [473, 159] on div "Settings Configure the basics of your report. Report Nam﻿e Copy of With RTT_DHL…" at bounding box center [783, 168] width 685 height 54
type input "With RTT_Wenzel_ MSF_MENTO_Performance Dashboard Carrier_1.1"
click at [869, 253] on div "Perform condition check before report generation" at bounding box center [839, 258] width 575 height 55
click at [570, 338] on span at bounding box center [572, 338] width 16 height 9
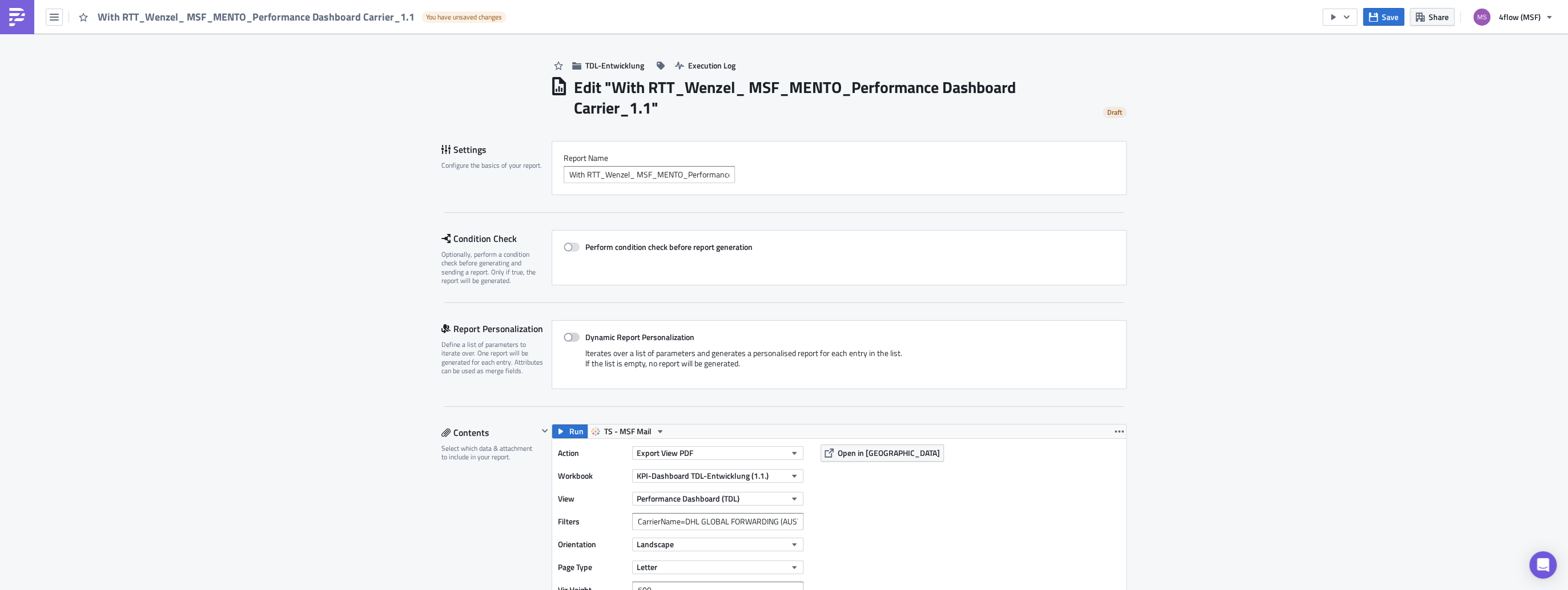
click at [570, 338] on input "Dynamic Report Personalization" at bounding box center [569, 338] width 7 height 7
checkbox input "true"
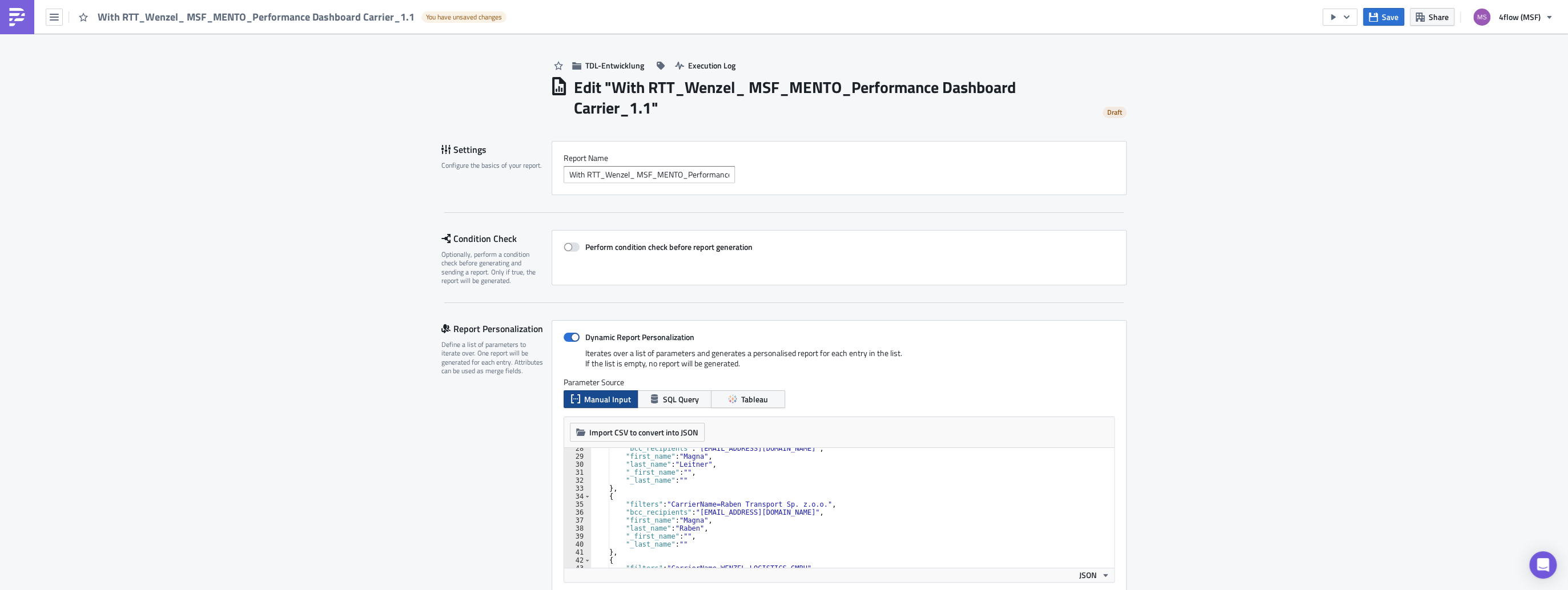
scroll to position [274, 0]
type textarea ""filters": "CarrierName=[PERSON_NAME] LOGISTICS GMBH","
drag, startPoint x: 788, startPoint y: 514, endPoint x: 664, endPoint y: 512, distance: 124.0
click at [664, 512] on div ""filters" : "CarrierName=[PERSON_NAME] Transport Sp. z.o.o." , "bcc_recipients"…" at bounding box center [848, 514] width 517 height 136
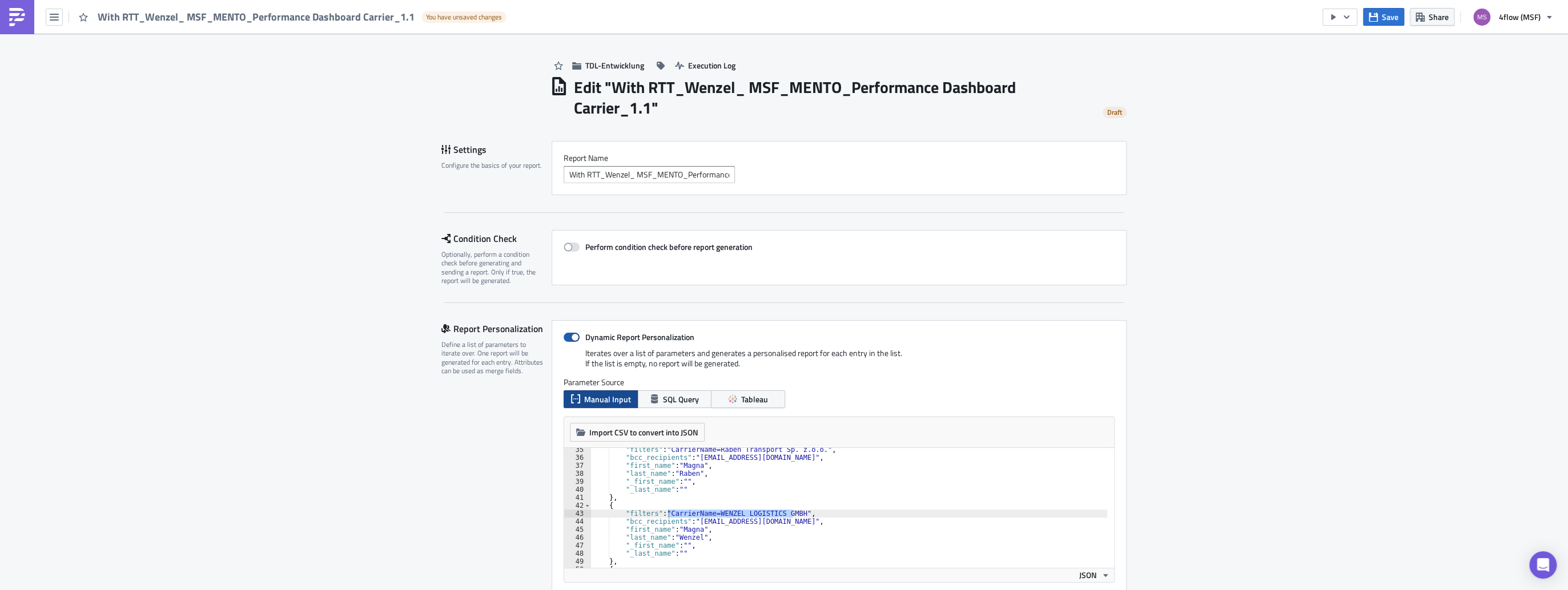
click at [567, 335] on span at bounding box center [572, 338] width 16 height 9
click at [567, 335] on input "Dynamic Report Personalization" at bounding box center [569, 338] width 7 height 7
click at [567, 335] on span at bounding box center [572, 338] width 16 height 9
click at [567, 335] on input "Dynamic Report Personalization" at bounding box center [569, 338] width 7 height 7
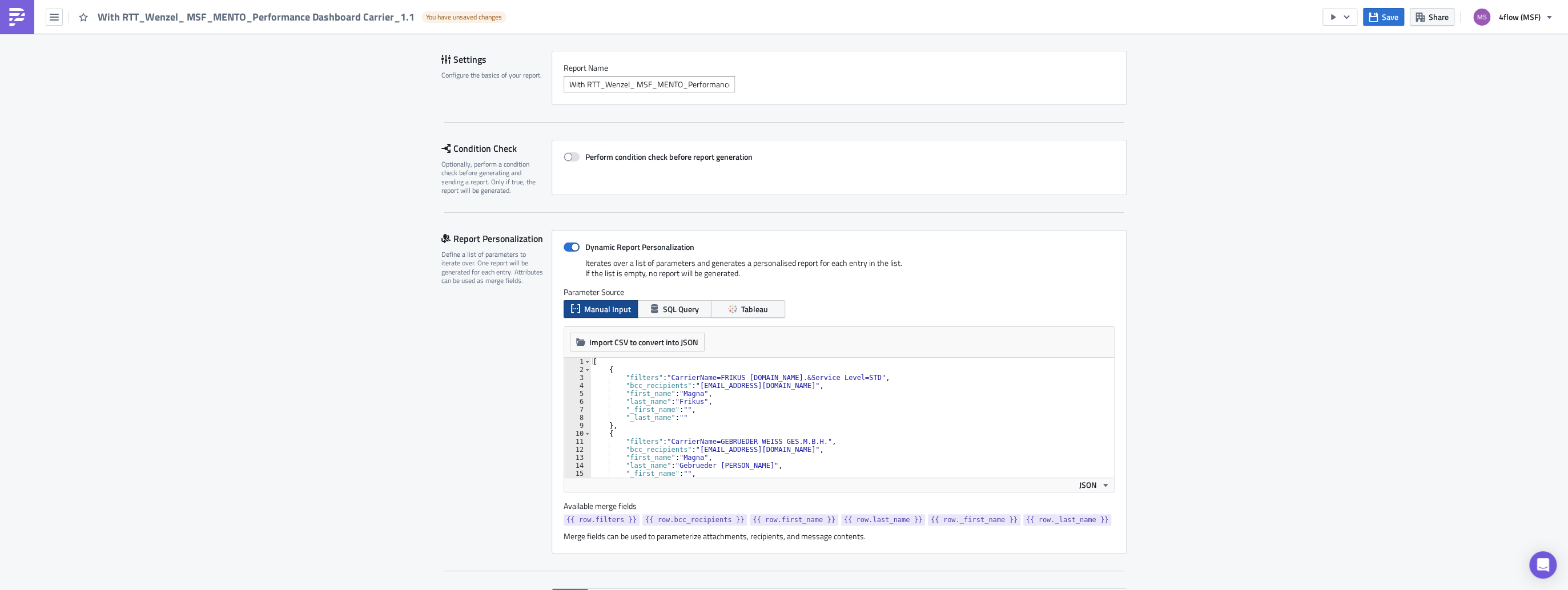
scroll to position [92, 0]
click at [564, 246] on span at bounding box center [572, 246] width 16 height 9
click at [565, 246] on input "Dynamic Report Personalization" at bounding box center [569, 246] width 7 height 7
checkbox input "false"
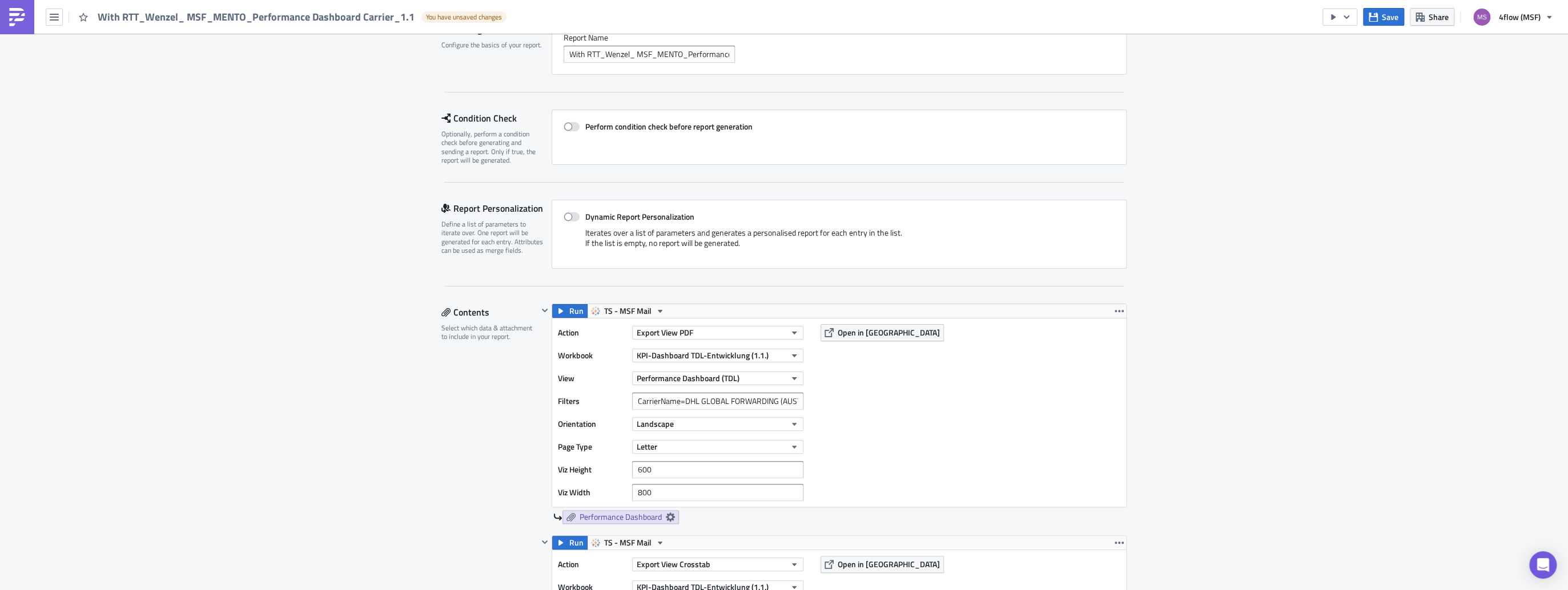
scroll to position [182, 0]
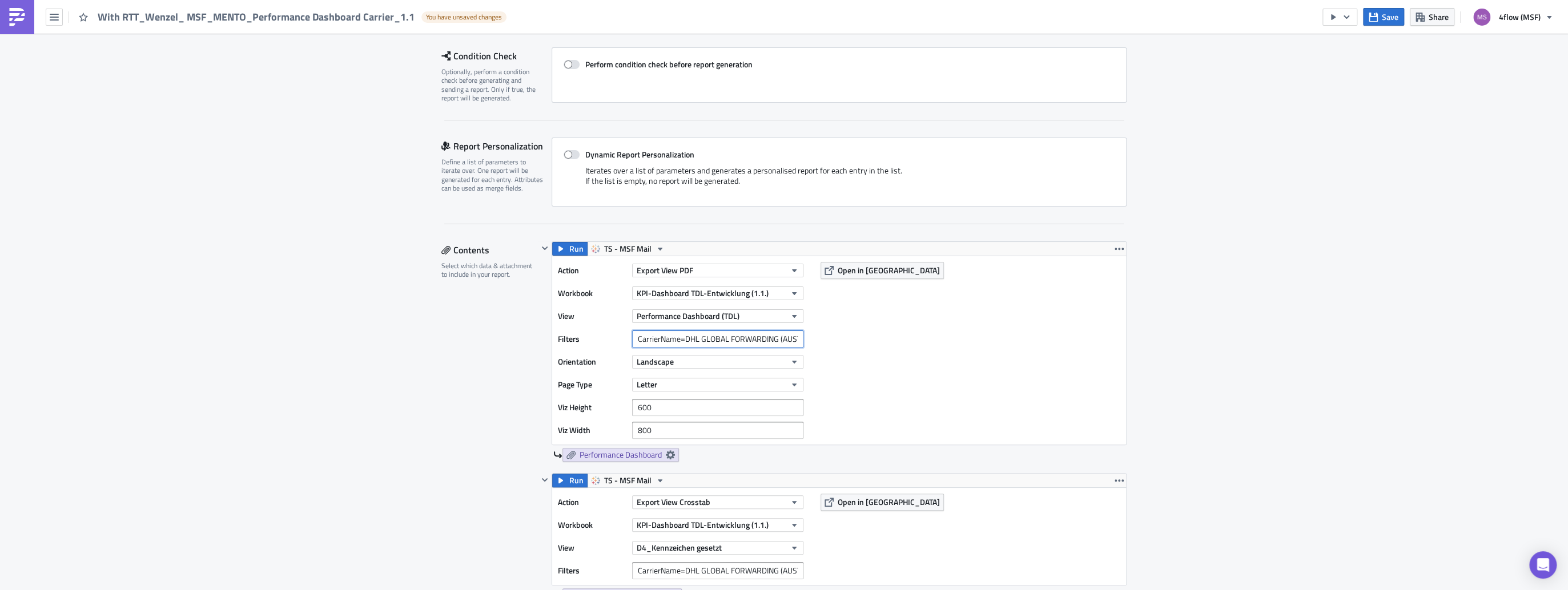
click at [726, 337] on input "CarrierName=DHL GLOBAL FORWARDING (AUSTRIA) GMBH" at bounding box center [717, 339] width 172 height 17
paste input "CarrierName=[PERSON_NAME] LOGISTICS GMBH"
type input "CarrierName=[PERSON_NAME] LOGISTICS GMBH"
click at [661, 575] on input "CarrierName=DHL GLOBAL FORWARDING (AUSTRIA) GMBH" at bounding box center [717, 571] width 172 height 17
paste input "CarrierName=[PERSON_NAME] LOGISTICS GMBH"
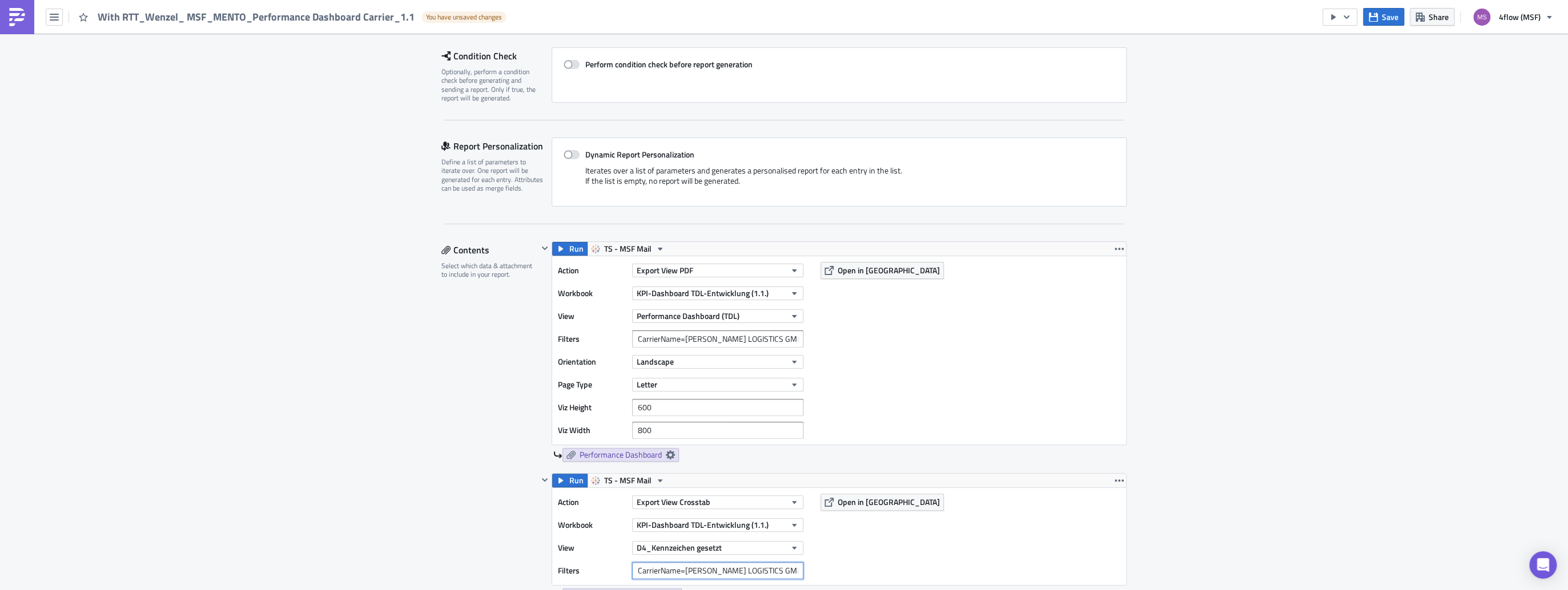
type input "CarrierName=[PERSON_NAME] LOGISTICS GMBH"
click at [1027, 555] on div "Action Export View Crosstab Workbook KPI-Dashboard TDL-Entwicklung (1.1.) View …" at bounding box center [838, 536] width 573 height 97
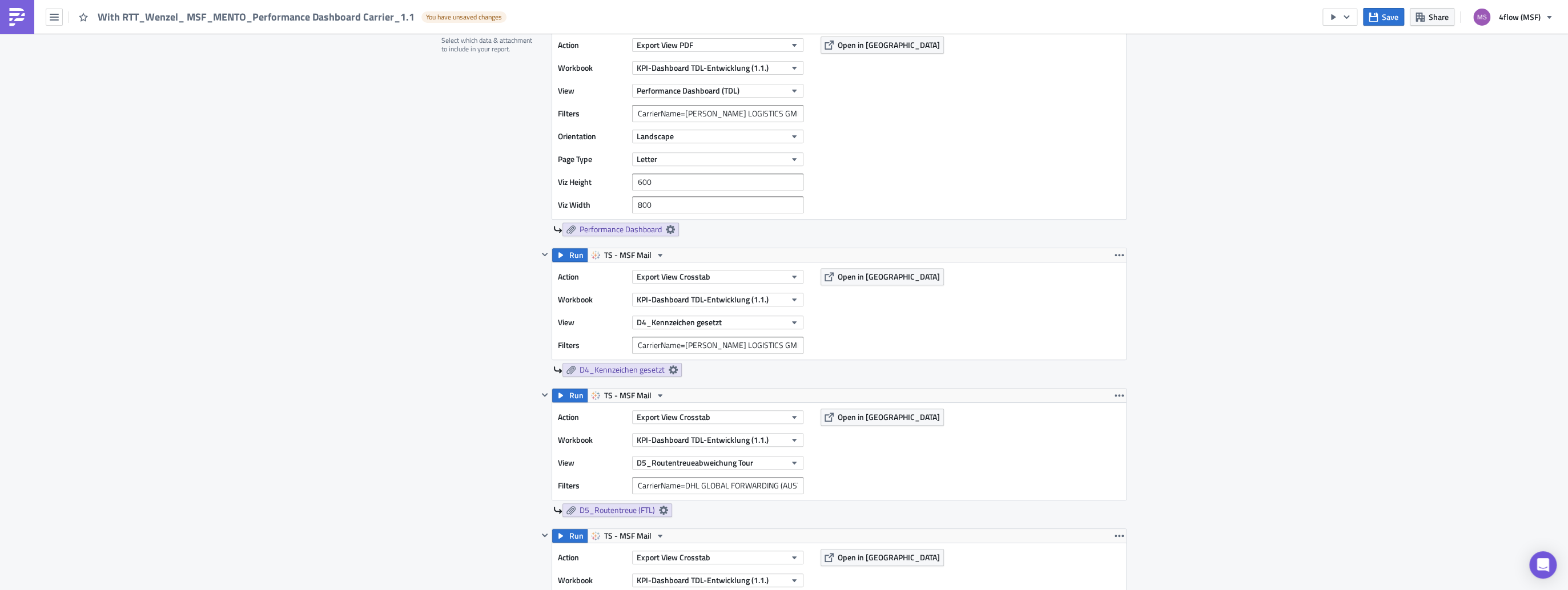
scroll to position [411, 0]
click at [660, 481] on input "CarrierName=DHL GLOBAL FORWARDING (AUSTRIA) GMBH" at bounding box center [717, 483] width 172 height 17
paste input "CarrierName=[PERSON_NAME] LOGISTICS GMBH"
type input "CarrierName=[PERSON_NAME] LOGISTICS GMBH"
click at [932, 455] on div "Action Export View Crosstab Workbook KPI-Dashboard TDL-Entwicklung (1.1.) View …" at bounding box center [838, 448] width 573 height 97
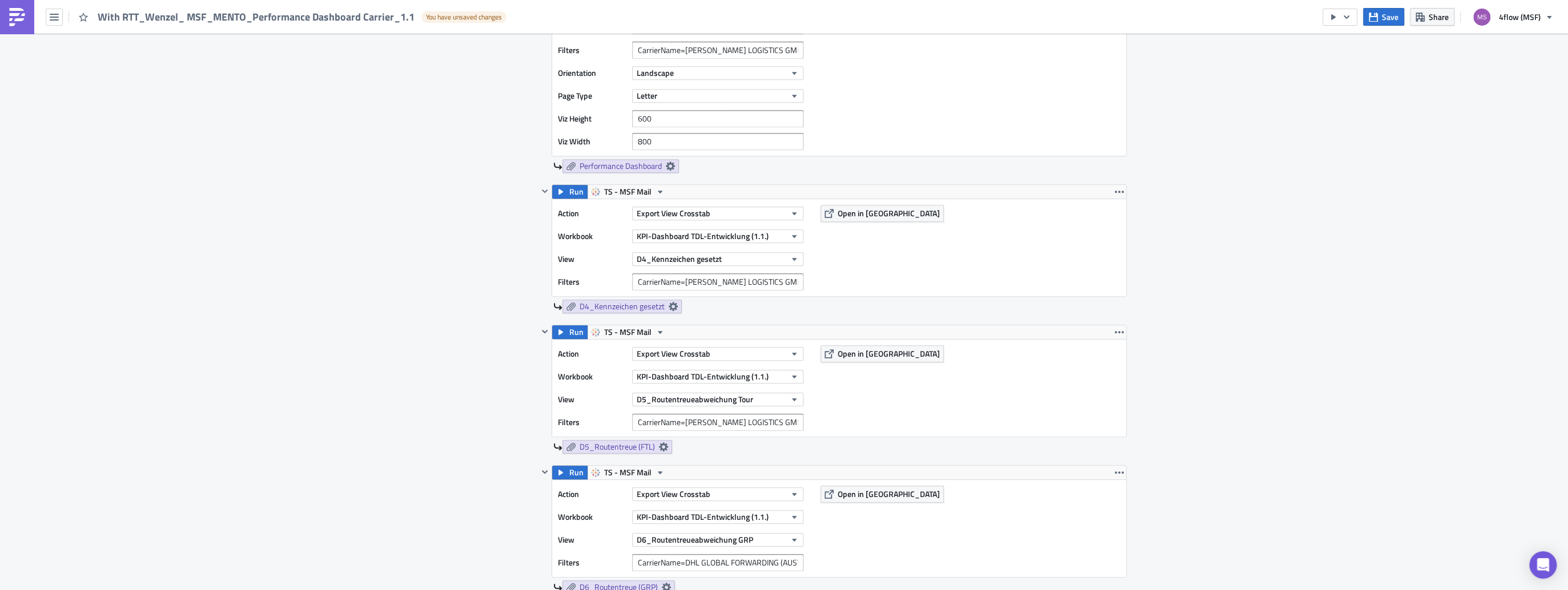
scroll to position [503, 0]
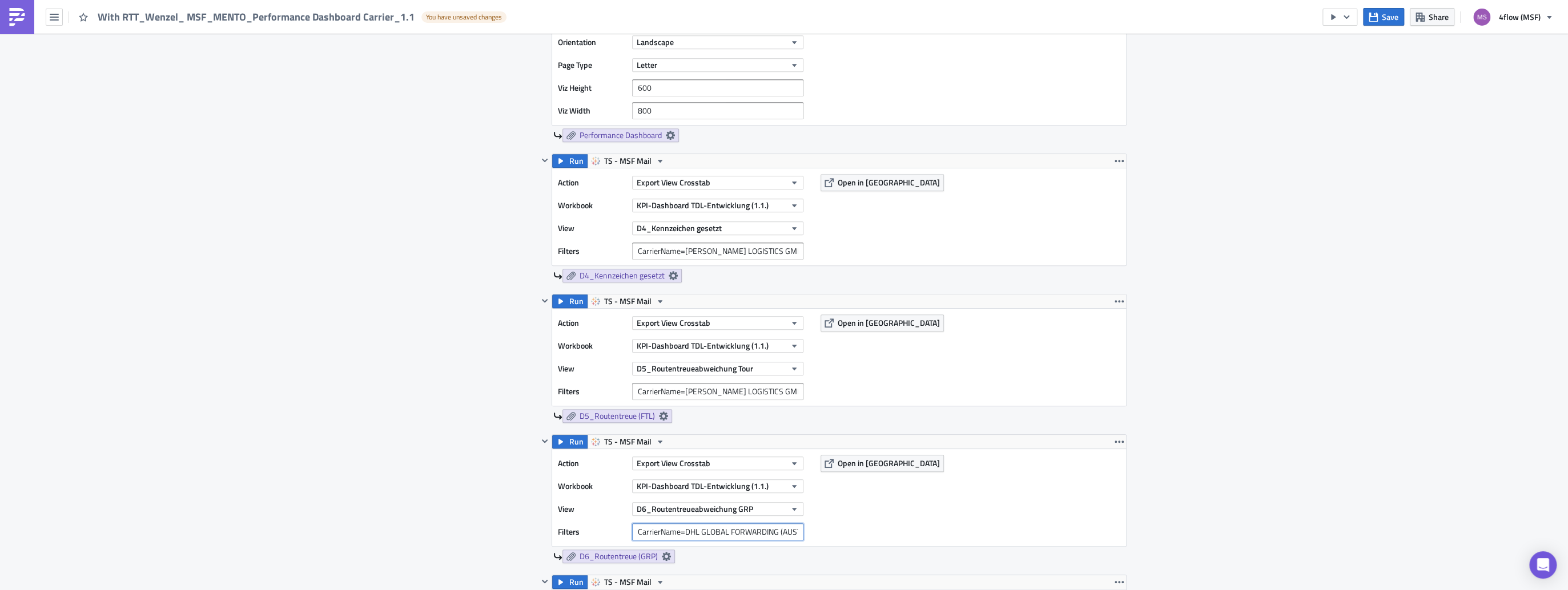
click at [681, 533] on input "CarrierName=DHL GLOBAL FORWARDING (AUSTRIA) GMBH" at bounding box center [717, 532] width 172 height 17
paste input "CarrierName=[PERSON_NAME] LOGISTICS GMBH"
type input "CarrierName=[PERSON_NAME] LOGISTICS GMBH"
click at [904, 513] on div "Action Export View Crosstab Workbook KPI-Dashboard TDL-Entwicklung (1.1.) View …" at bounding box center [838, 497] width 573 height 97
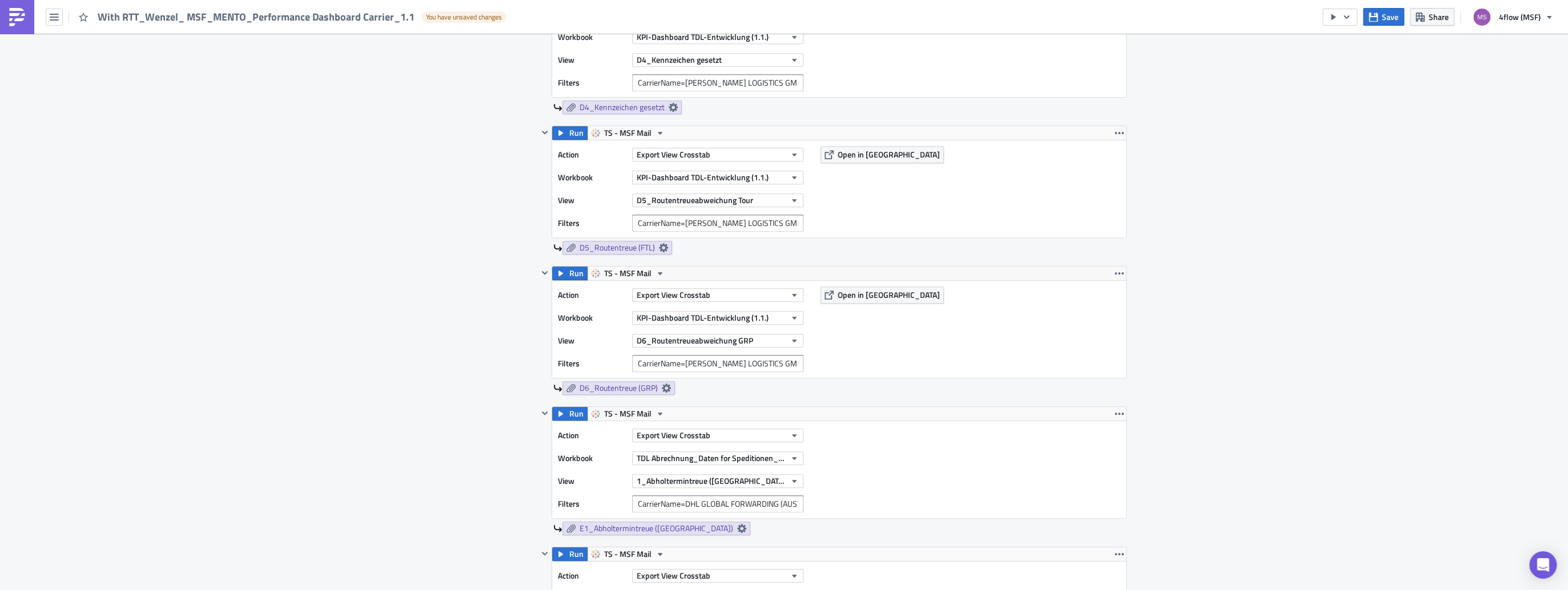
scroll to position [685, 0]
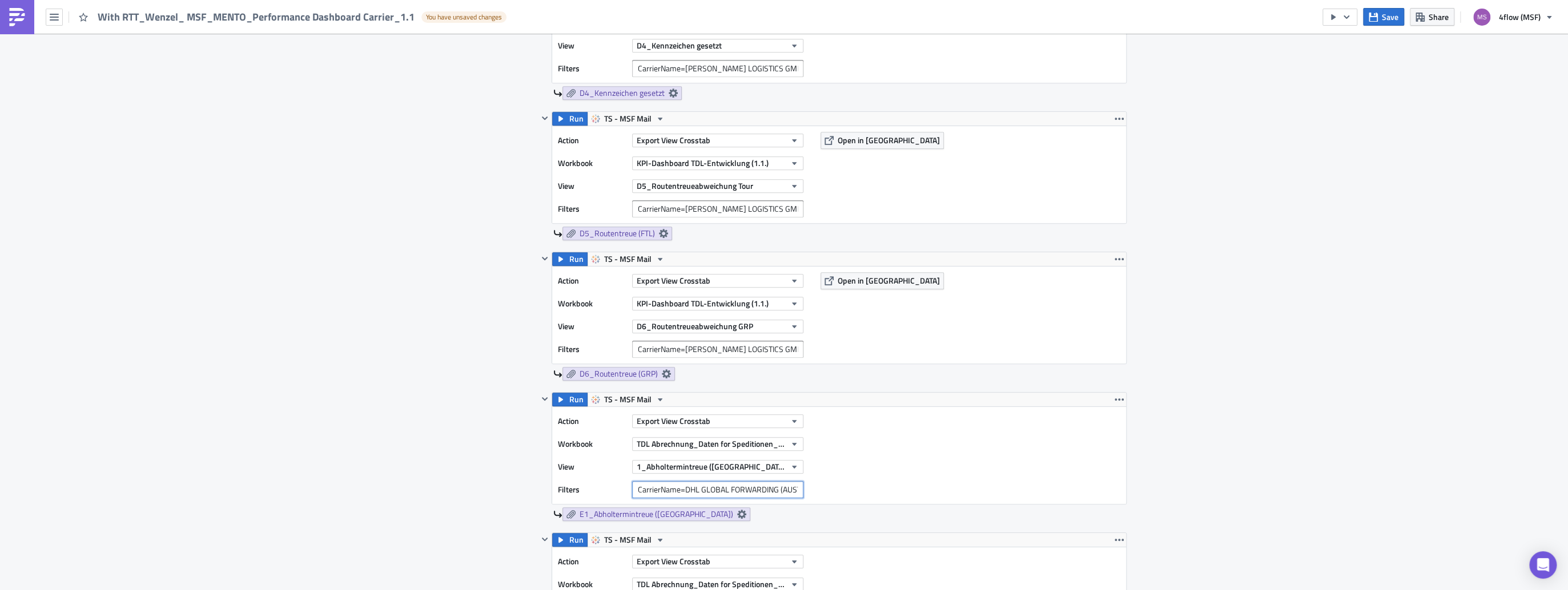
click at [718, 486] on input "CarrierName=DHL GLOBAL FORWARDING (AUSTRIA) GMBH" at bounding box center [717, 489] width 172 height 17
paste input "CarrierName=[PERSON_NAME] LOGISTICS GMBH"
type input "CarrierName=[PERSON_NAME] LOGISTICS GMBH"
click at [954, 470] on div "Action Export View Crosstab Workbook TDL Abrechnung_Daten for Speditionen_Live …" at bounding box center [838, 456] width 573 height 97
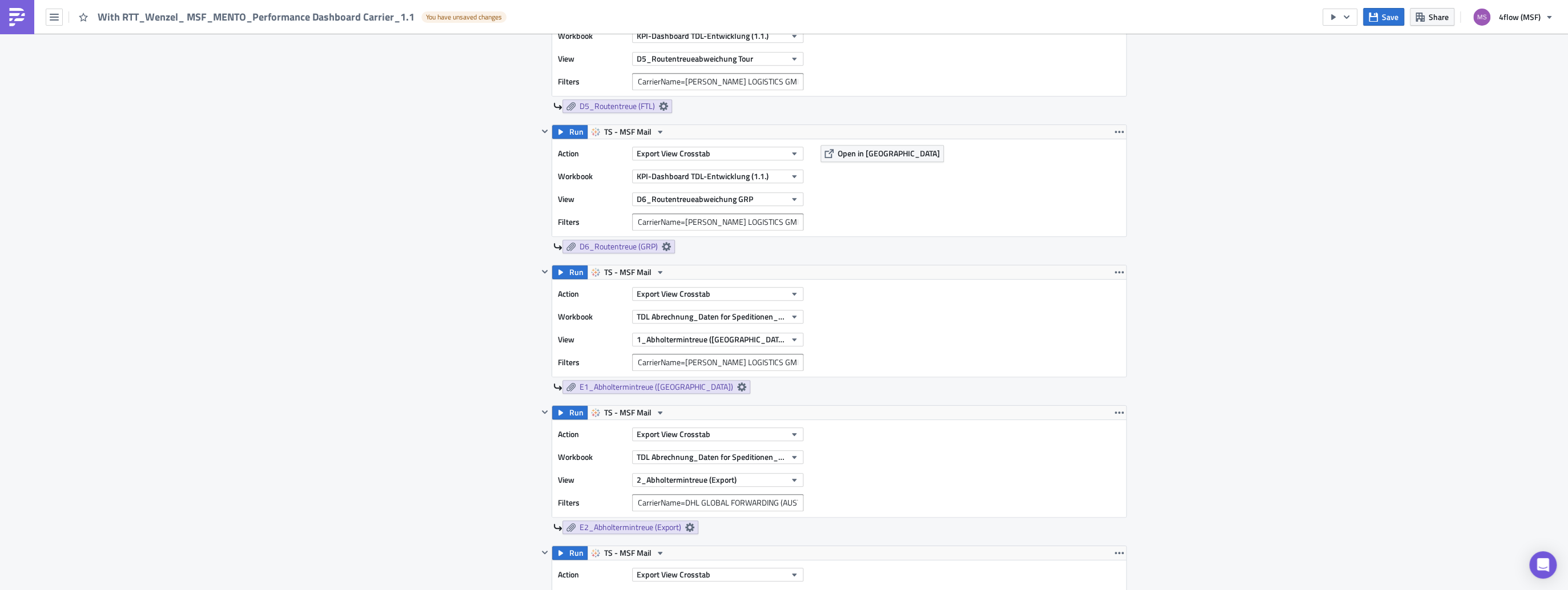
scroll to position [868, 0]
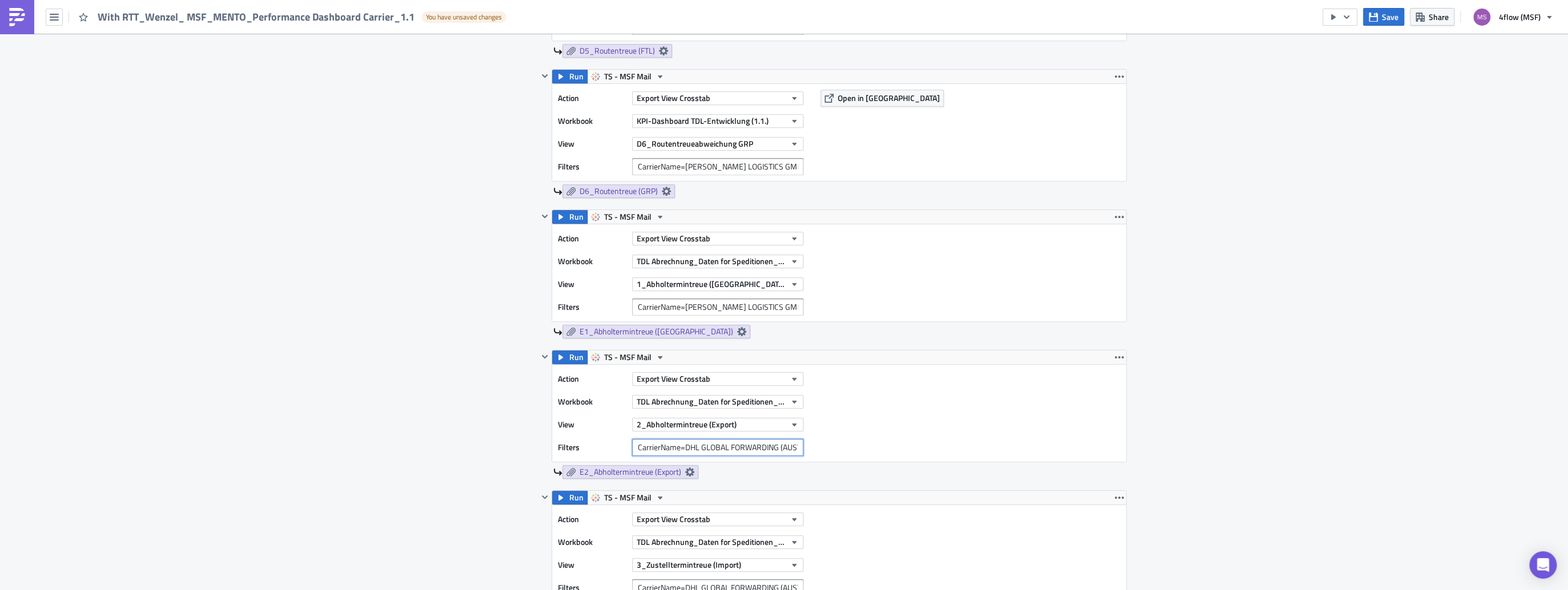
click at [686, 450] on input "CarrierName=DHL GLOBAL FORWARDING (AUSTRIA) GMBH" at bounding box center [717, 447] width 172 height 17
paste input "CarrierName=[PERSON_NAME] LOGISTICS GMBH"
type input "CarrierName=[PERSON_NAME] LOGISTICS GMBH"
click at [927, 425] on div "Action Export View Crosstab Workbook TDL Abrechnung_Daten for Speditionen_Live …" at bounding box center [838, 413] width 573 height 97
click at [647, 585] on input "CarrierName=DHL GLOBAL FORWARDING (AUSTRIA) GMBH" at bounding box center [717, 588] width 172 height 17
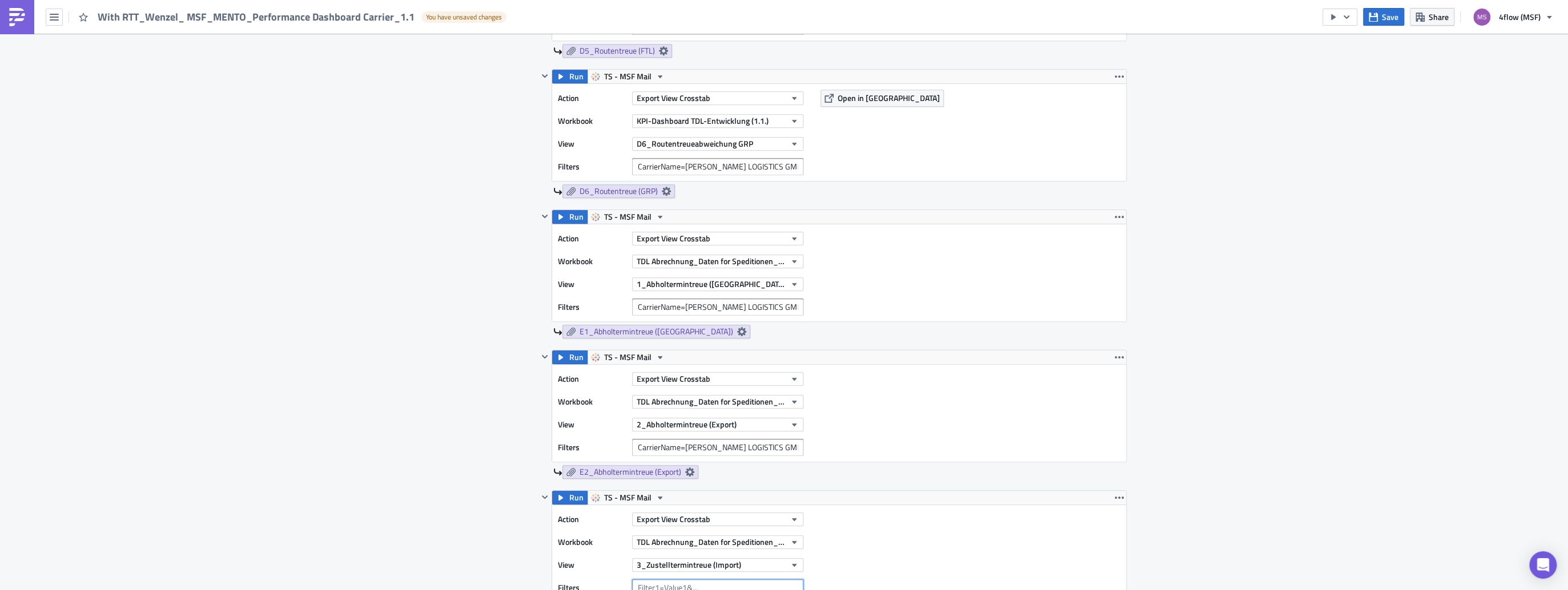
scroll to position [1, 0]
paste input "CarrierName=[PERSON_NAME] LOGISTICS GMBH"
type input "CarrierName=[PERSON_NAME] LOGISTICS GMBH"
click at [945, 554] on div "Action Export View Crosstab Workbook TDL Abrechnung_Daten for Speditionen_Live …" at bounding box center [838, 552] width 573 height 97
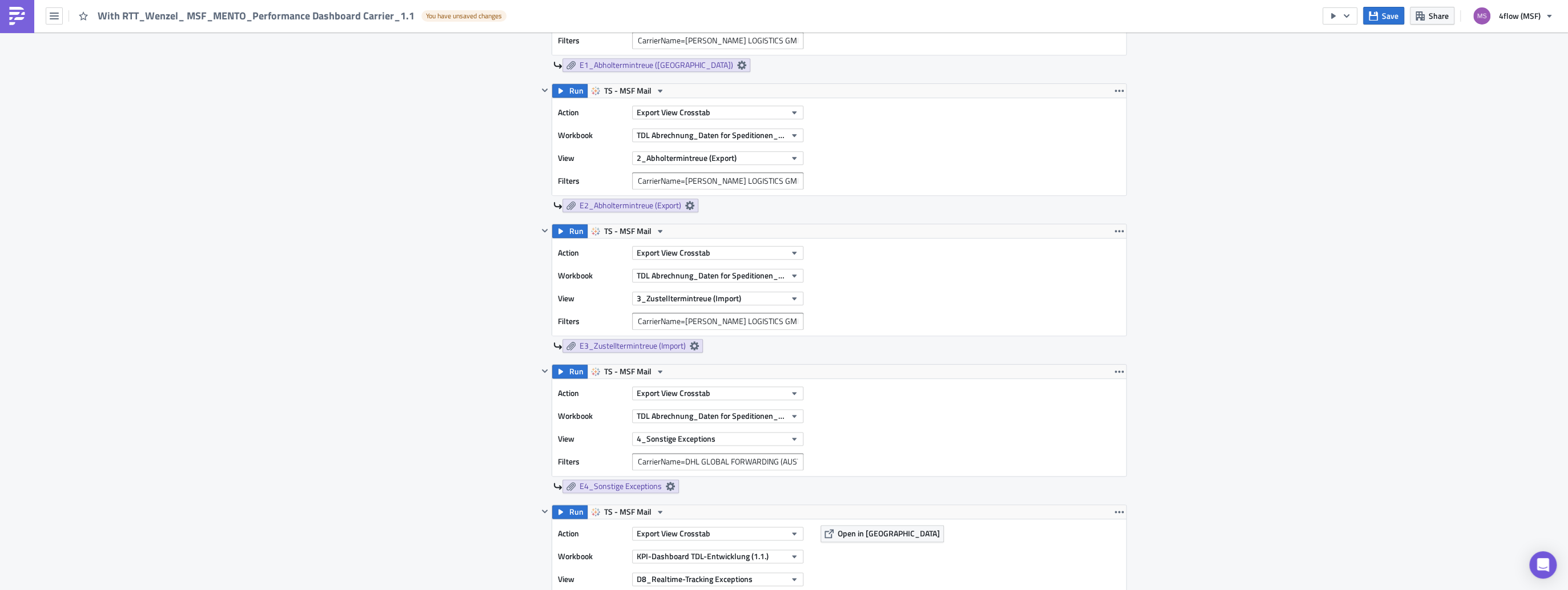
scroll to position [1188, 0]
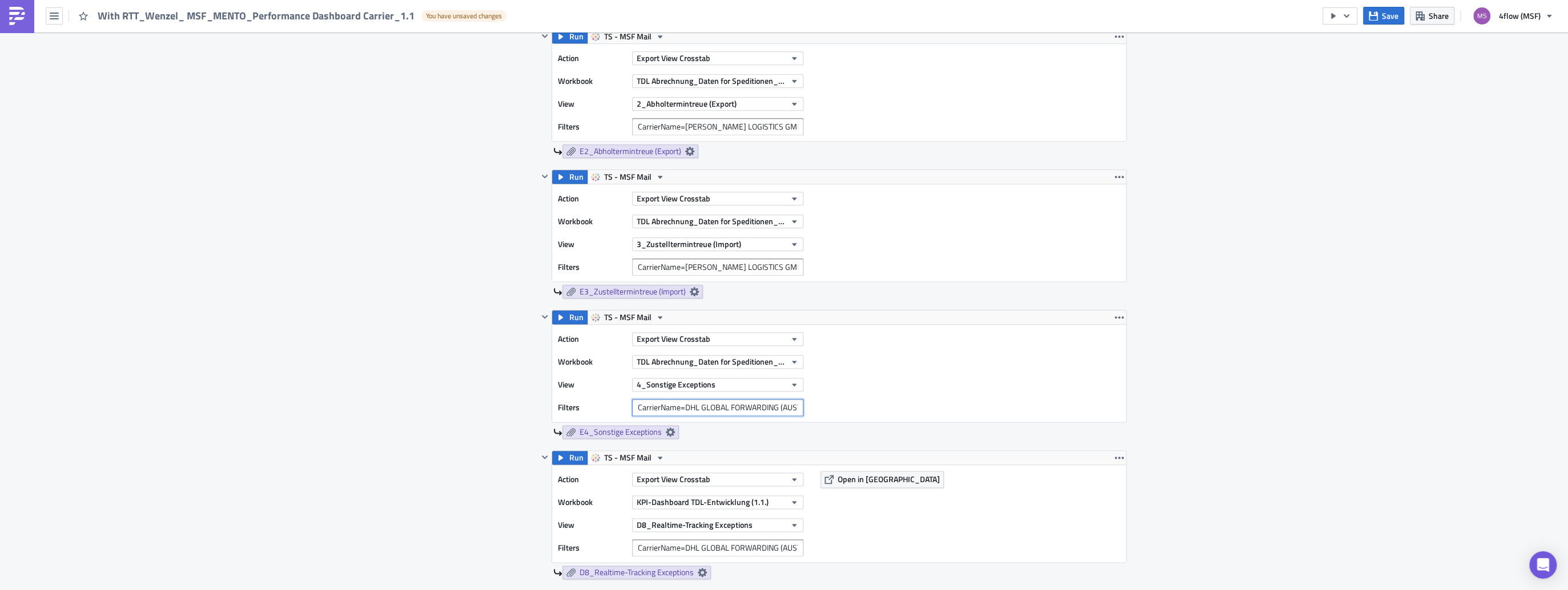
click at [670, 410] on input "CarrierName=DHL GLOBAL FORWARDING (AUSTRIA) GMBH" at bounding box center [717, 408] width 172 height 17
paste input "CarrierName=[PERSON_NAME] LOGISTICS GMBH"
type input "CarrierName=[PERSON_NAME] LOGISTICS GMBH"
click at [870, 366] on div "Action Export View Crosstab Workbook TDL Abrechnung_Daten for Speditionen_Live …" at bounding box center [838, 373] width 573 height 97
click at [664, 549] on input "CarrierName=DHL GLOBAL FORWARDING (AUSTRIA) GMBH" at bounding box center [717, 547] width 172 height 17
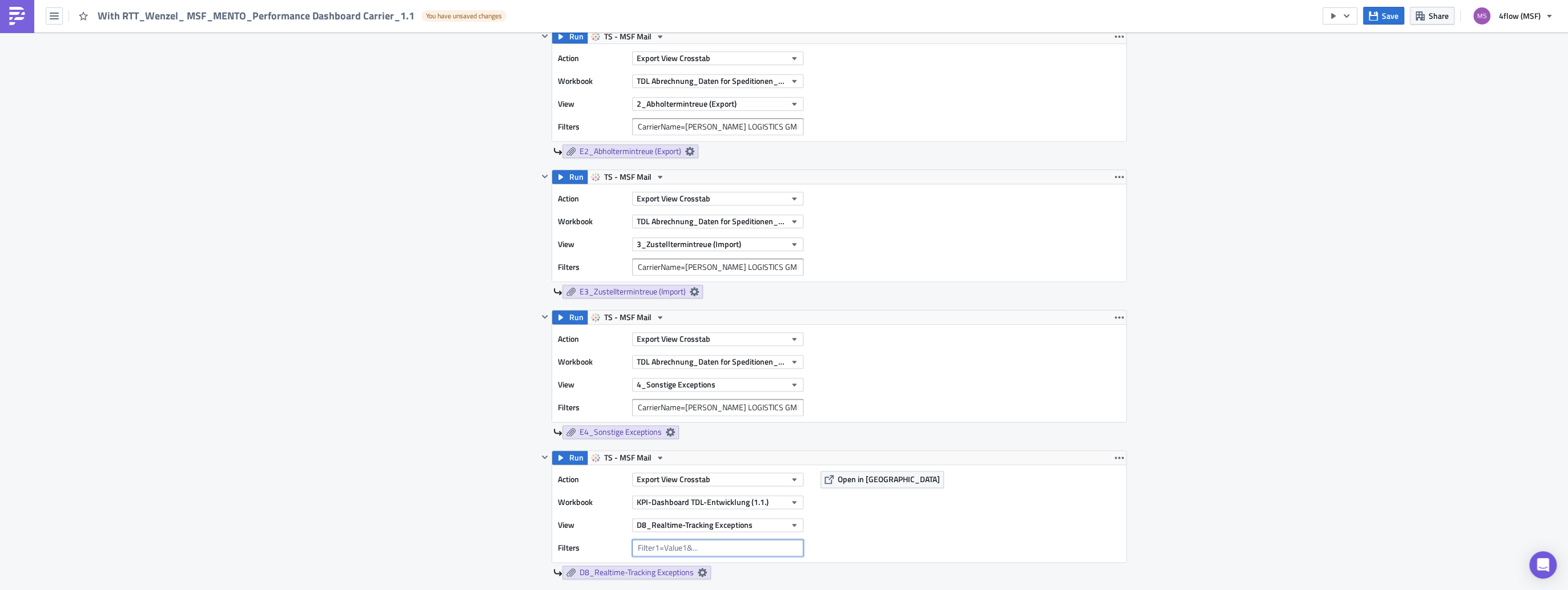
paste input "CarrierName=[PERSON_NAME] LOGISTICS GMBH"
type input "CarrierName=[PERSON_NAME] LOGISTICS GMBH"
click at [1029, 541] on div "Action Export View Crosstab Workbook KPI-Dashboard TDL-Entwicklung (1.1.) View …" at bounding box center [838, 514] width 573 height 97
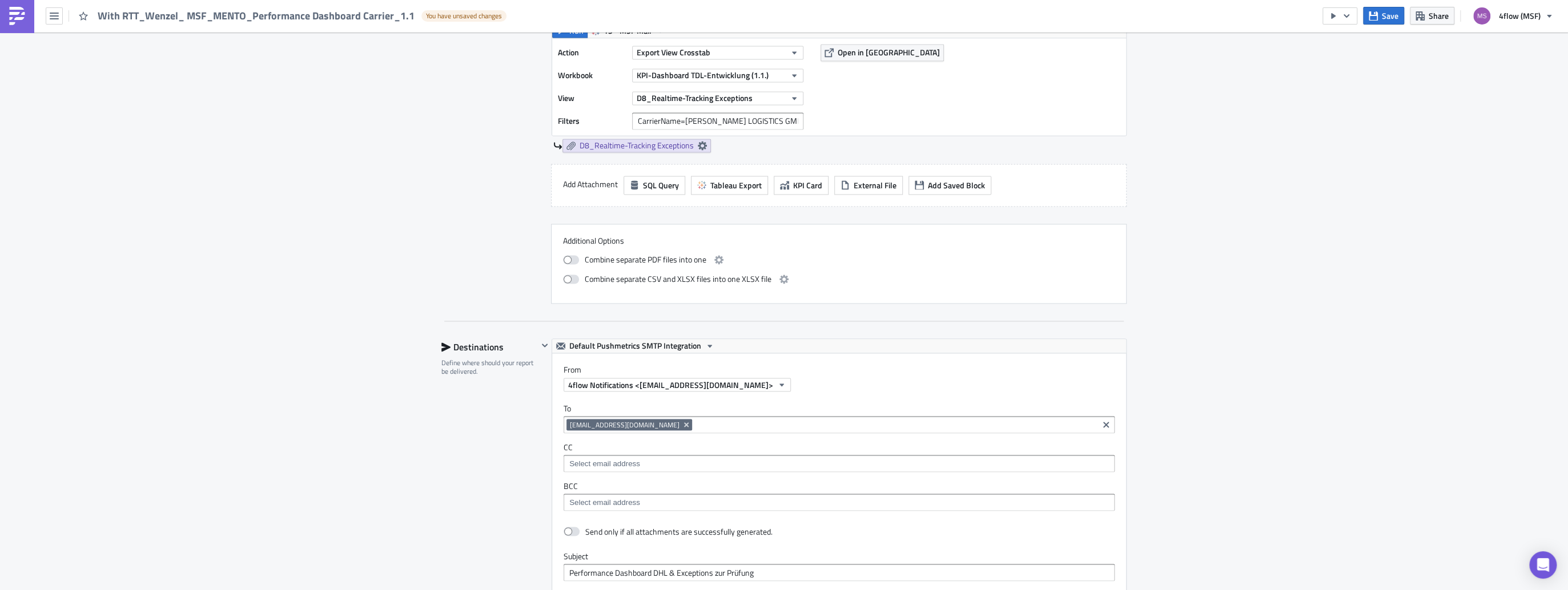
scroll to position [1645, 0]
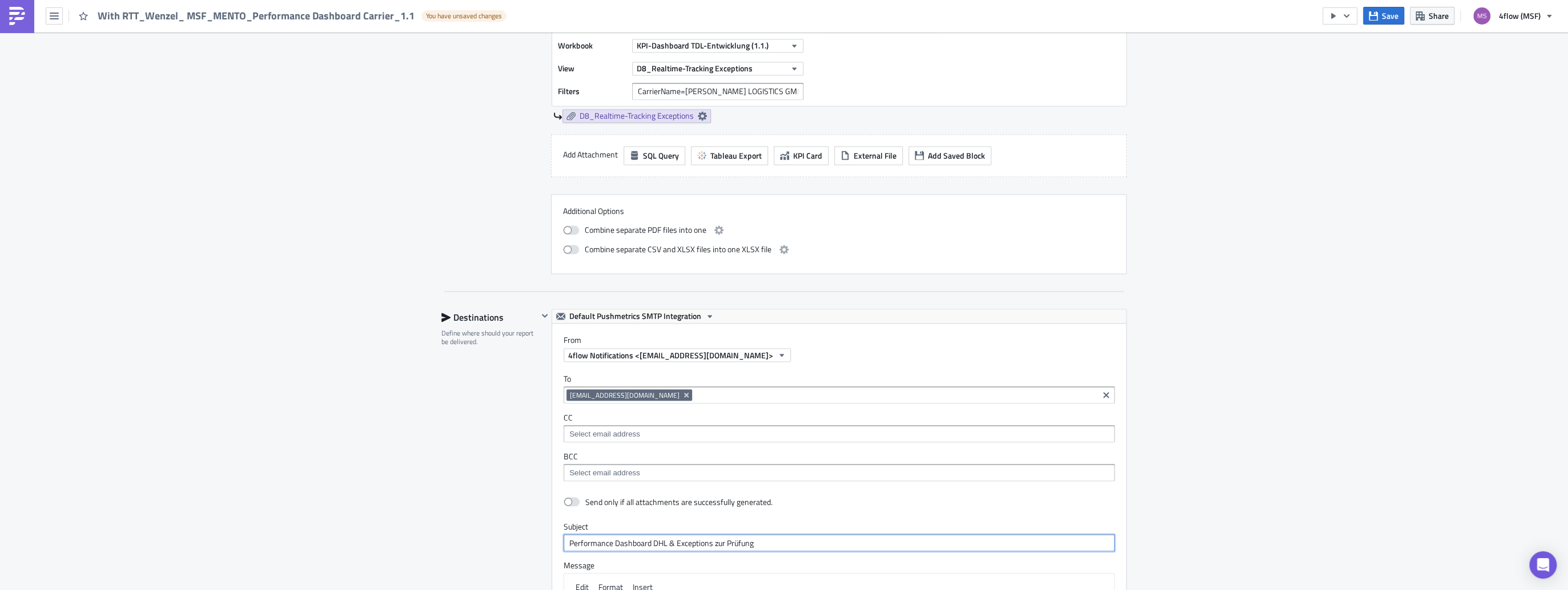
click at [660, 536] on input "Performance Dashboard DHL & Exceptions zur Prüfung" at bounding box center [838, 543] width 551 height 17
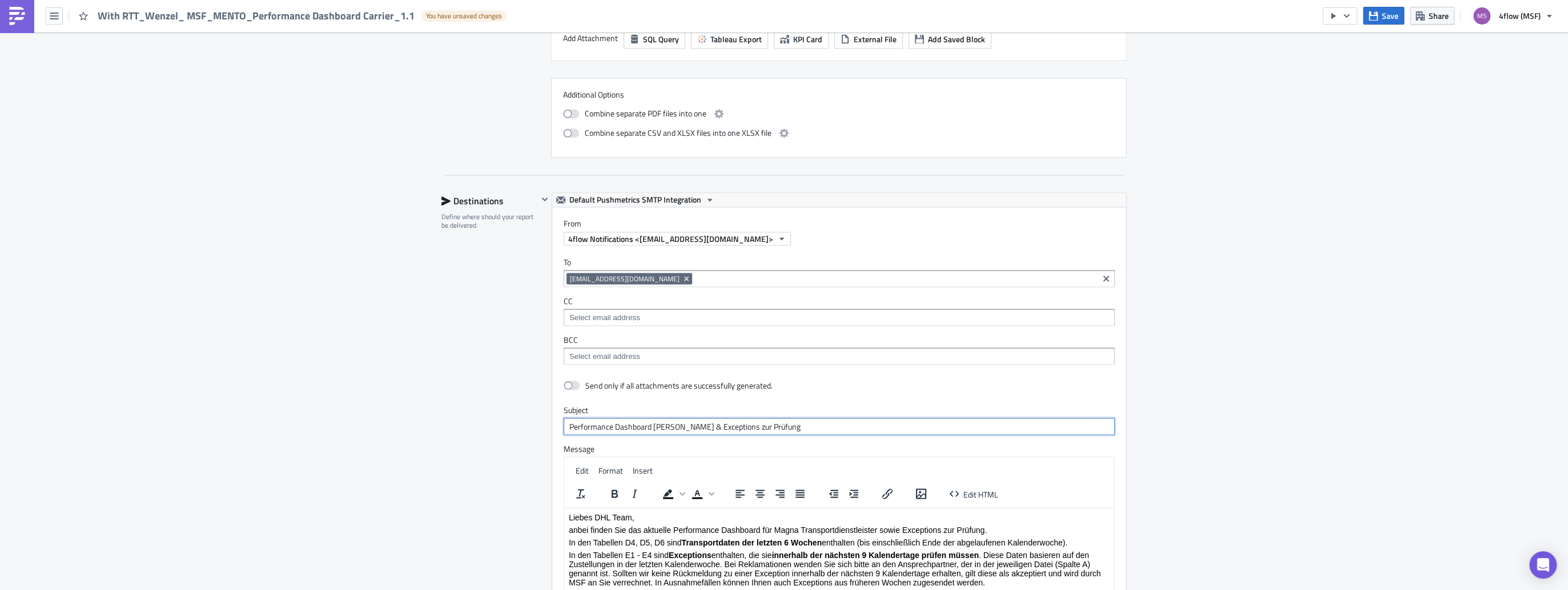
scroll to position [1827, 0]
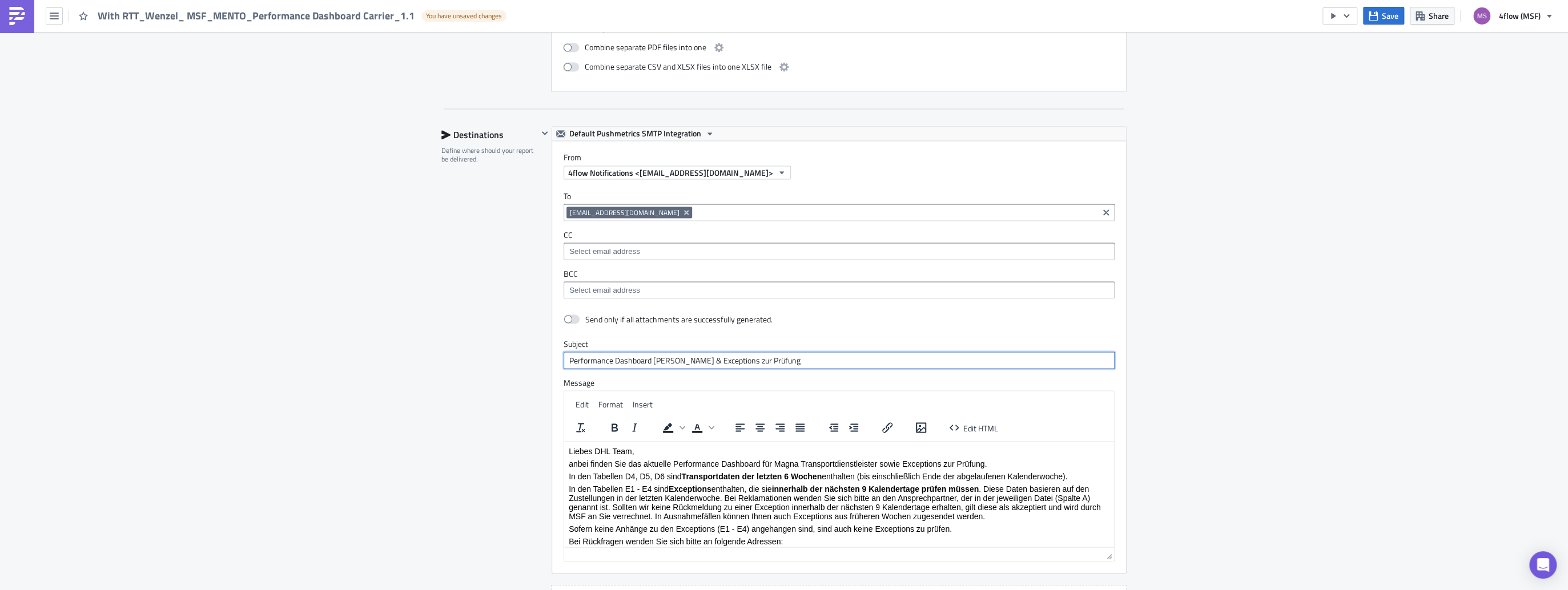
type input "Performance Dashboard [PERSON_NAME] & Exceptions zur Prüfung"
click at [606, 447] on p "Liebes DHL Team," at bounding box center [839, 450] width 541 height 9
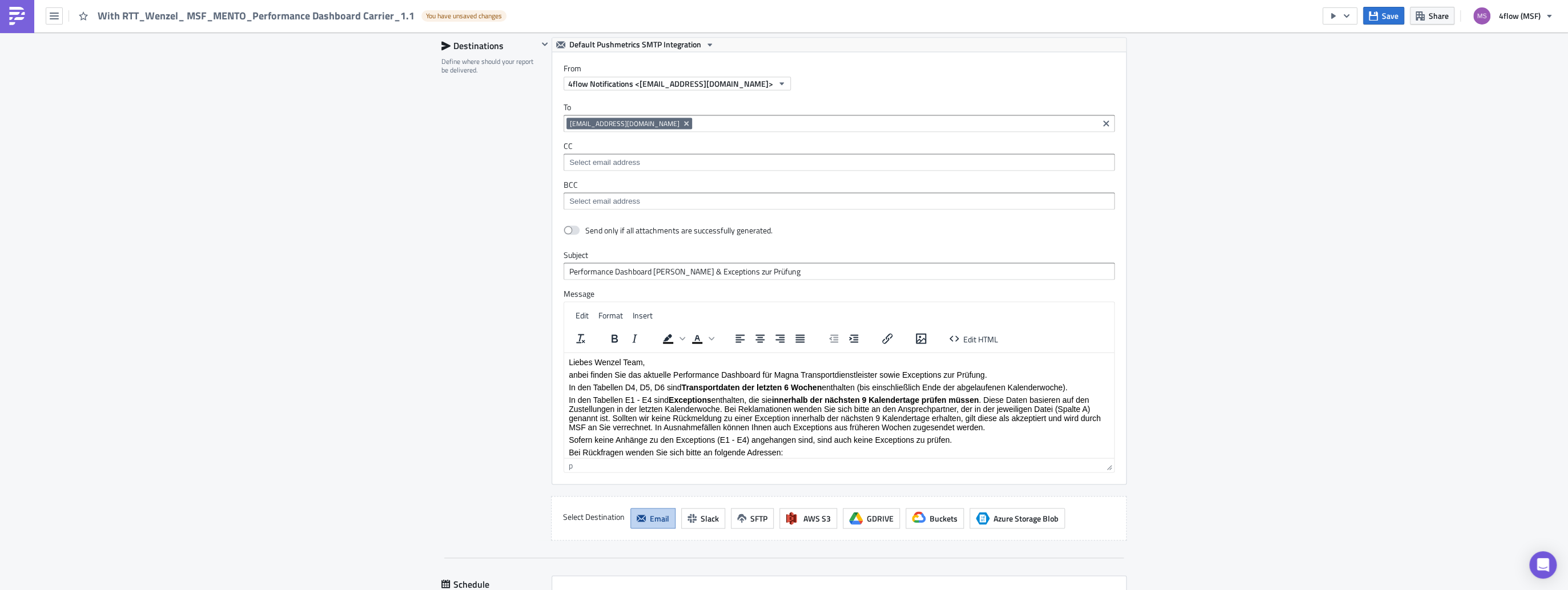
scroll to position [2010, 0]
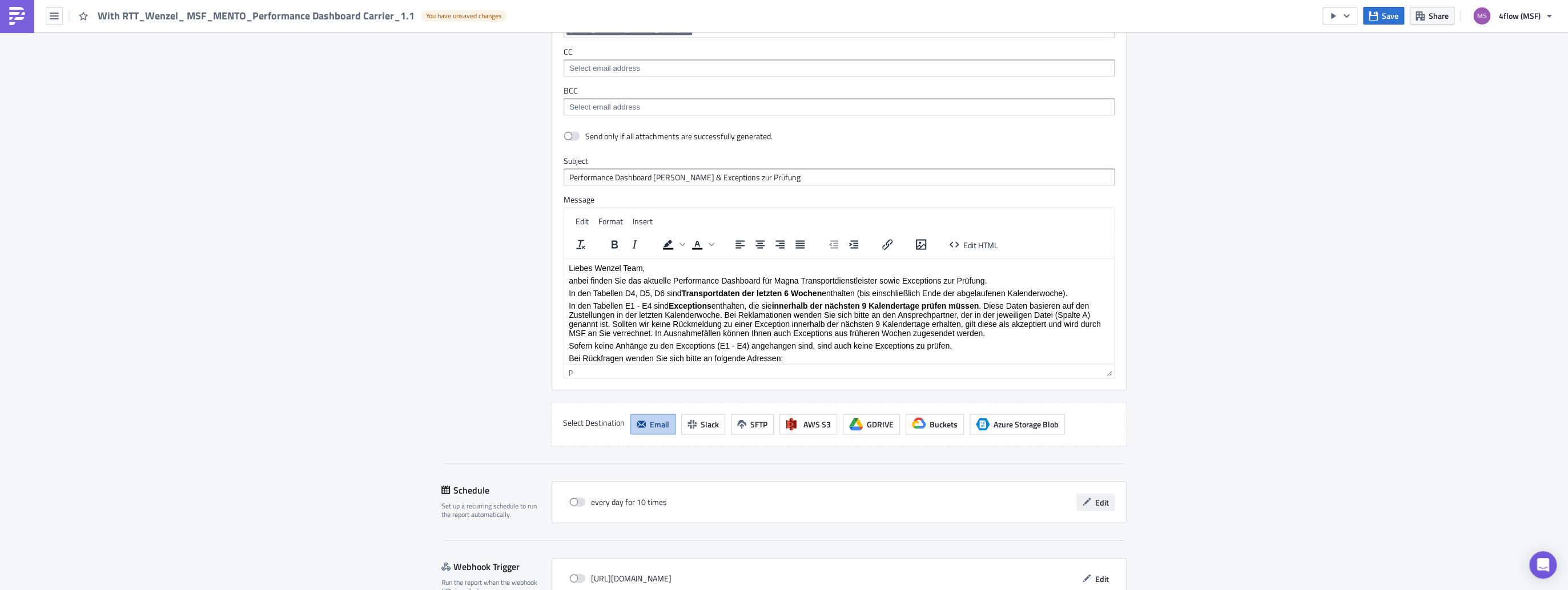
click at [1107, 494] on button "Edit" at bounding box center [1095, 503] width 38 height 18
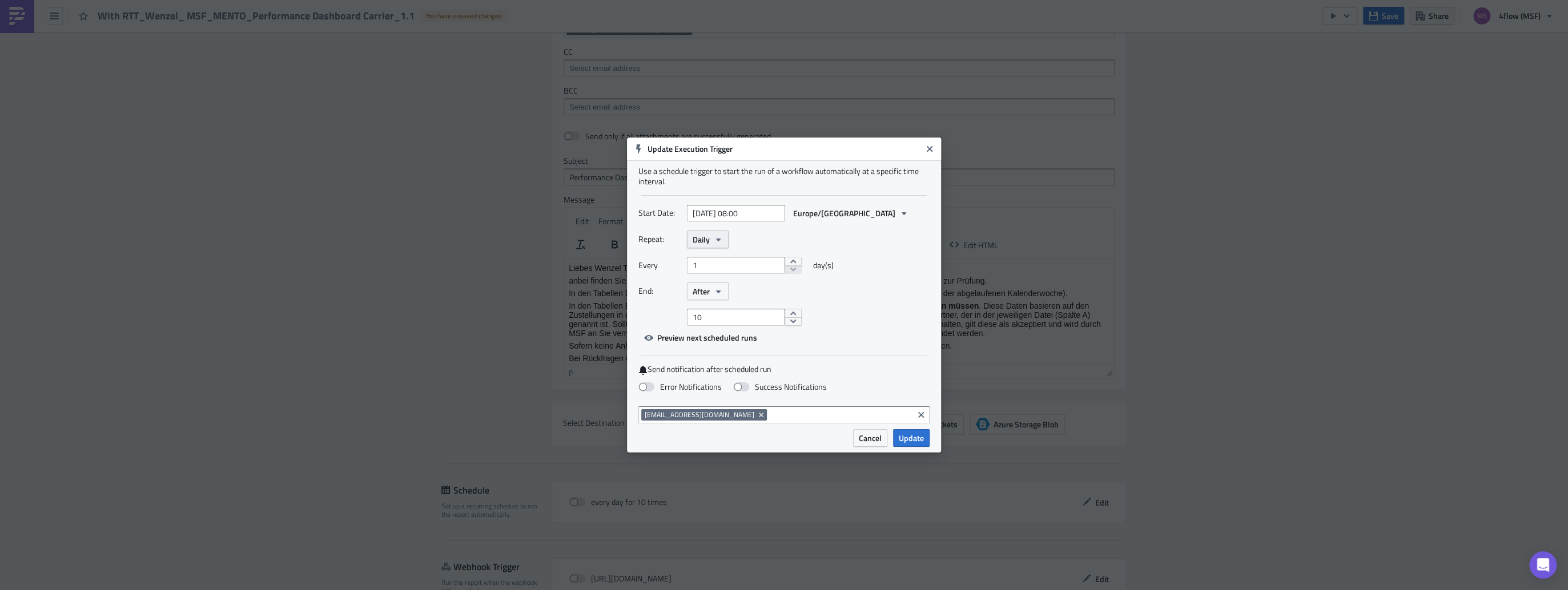
click at [701, 238] on span "Daily" at bounding box center [701, 239] width 17 height 12
click at [706, 292] on div "Weekly" at bounding box center [740, 294] width 94 height 12
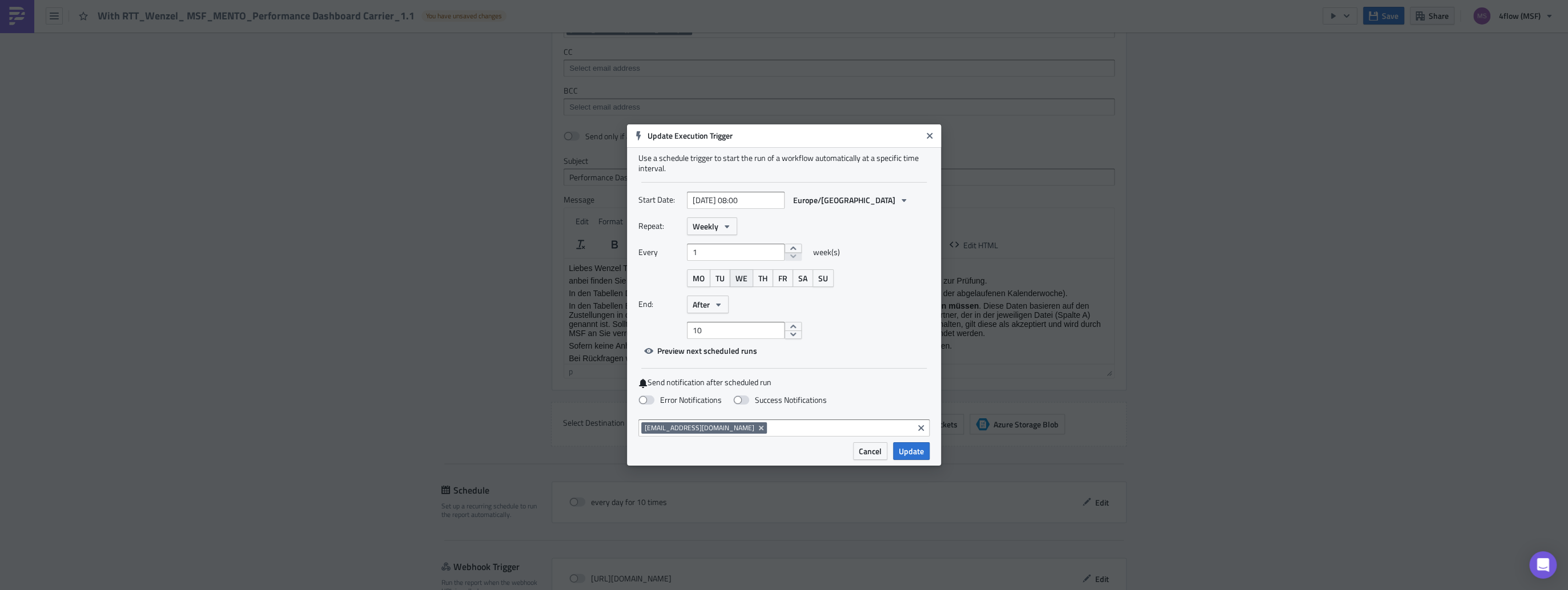
click at [747, 280] on button "WE" at bounding box center [741, 279] width 24 height 18
click at [720, 309] on button "After" at bounding box center [708, 305] width 42 height 18
click at [718, 325] on div "Never" at bounding box center [740, 326] width 94 height 12
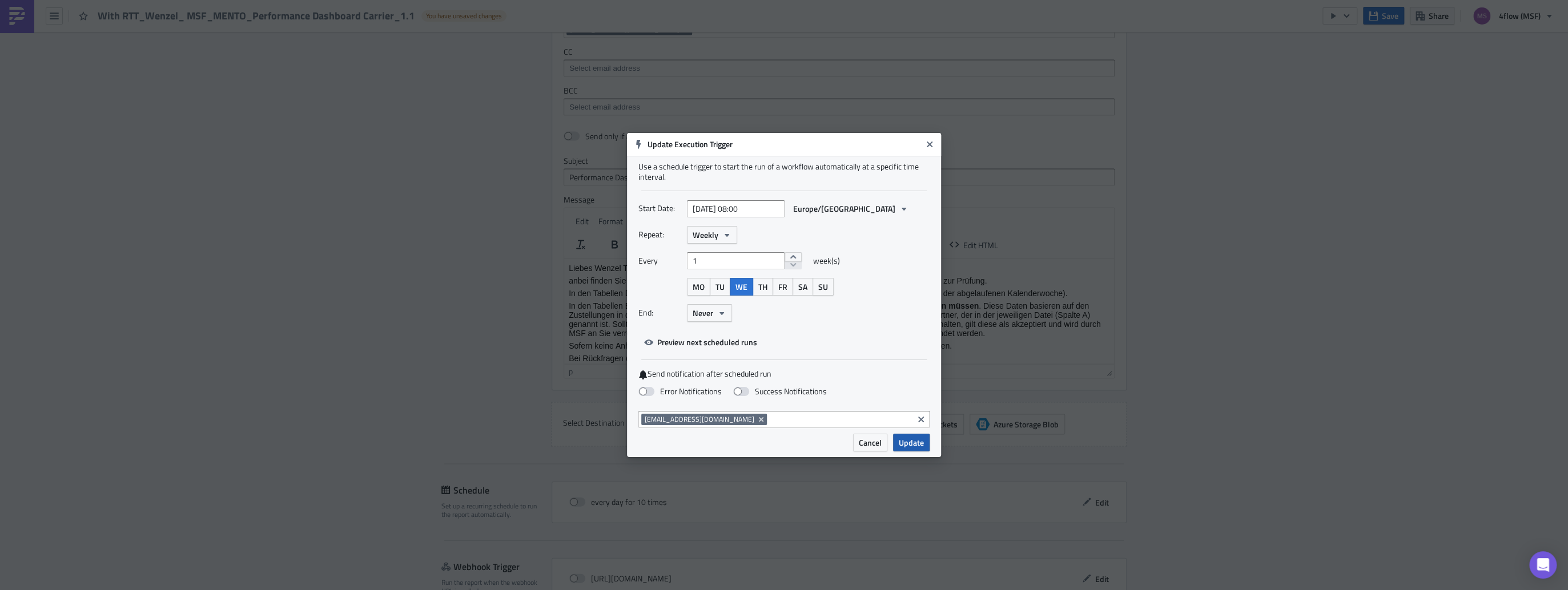
click at [914, 448] on span "Update" at bounding box center [911, 442] width 25 height 12
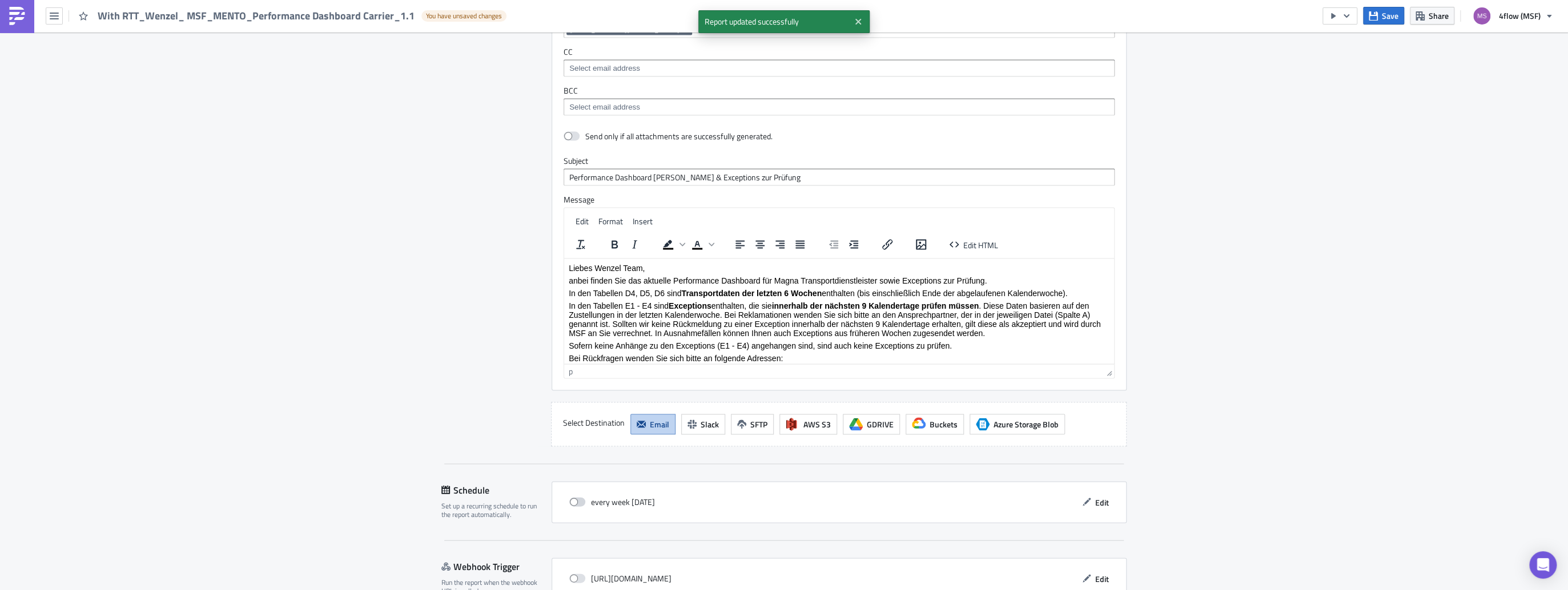
click at [573, 499] on span at bounding box center [577, 503] width 16 height 9
click at [573, 499] on input "checkbox" at bounding box center [575, 503] width 7 height 7
checkbox input "true"
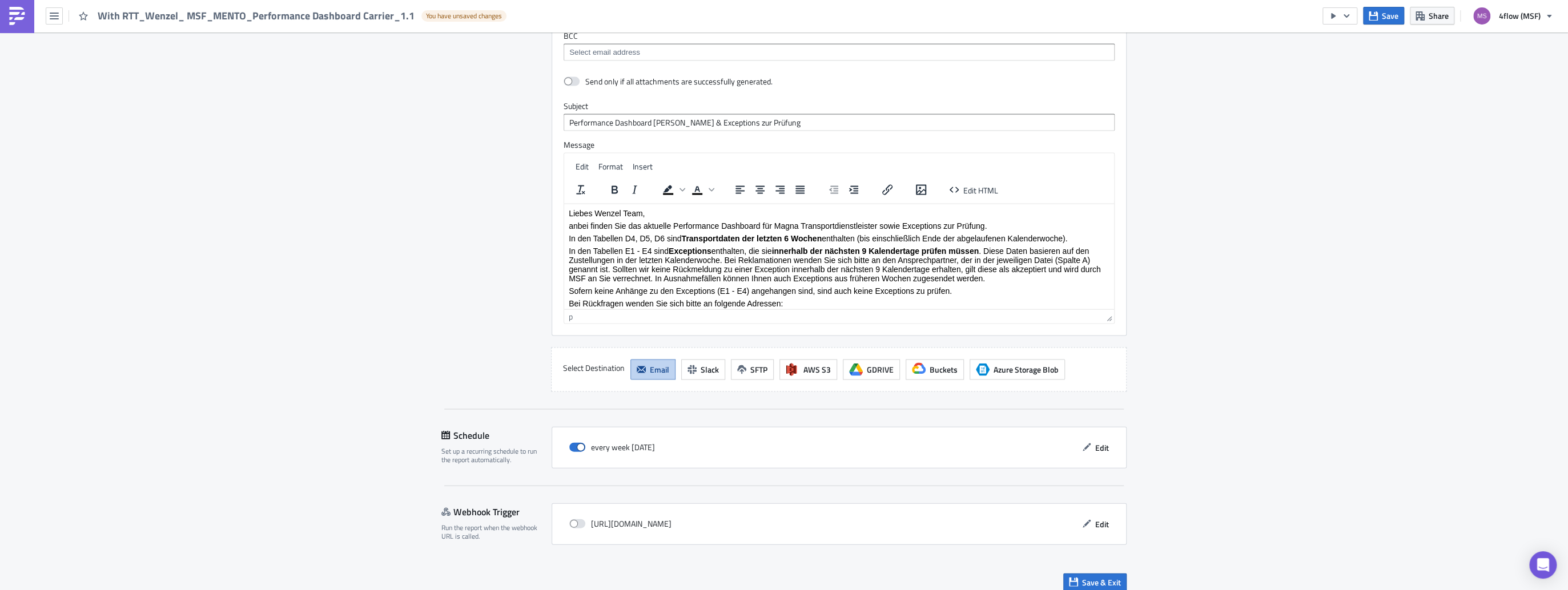
scroll to position [2071, 0]
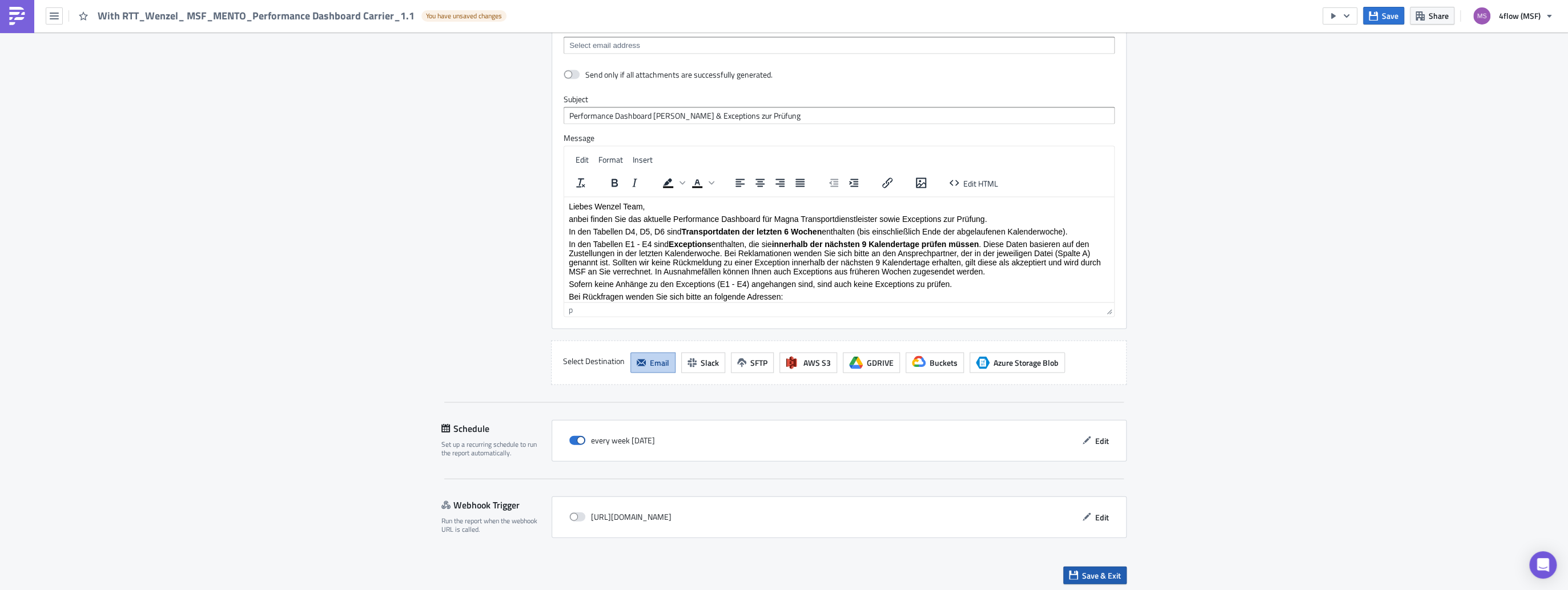
click at [1093, 574] on span "Save & Exit" at bounding box center [1101, 575] width 39 height 12
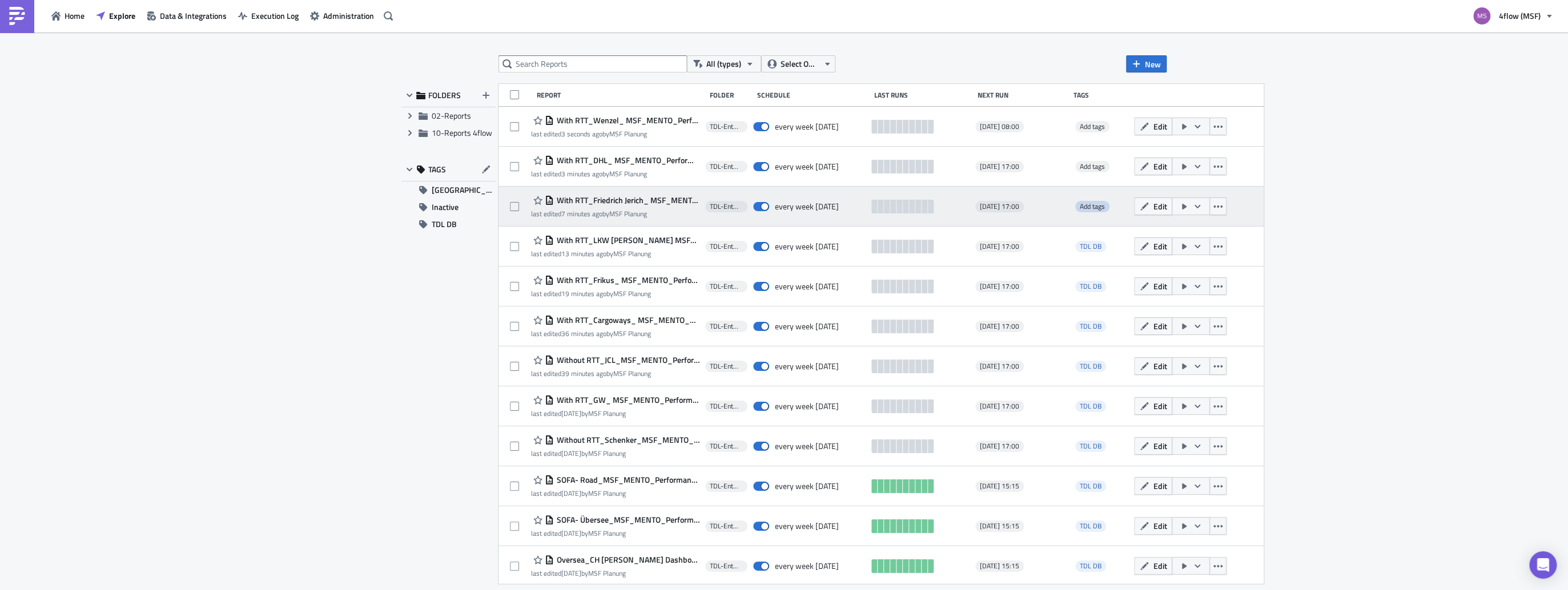
click at [1087, 210] on span "Add tags" at bounding box center [1093, 206] width 25 height 11
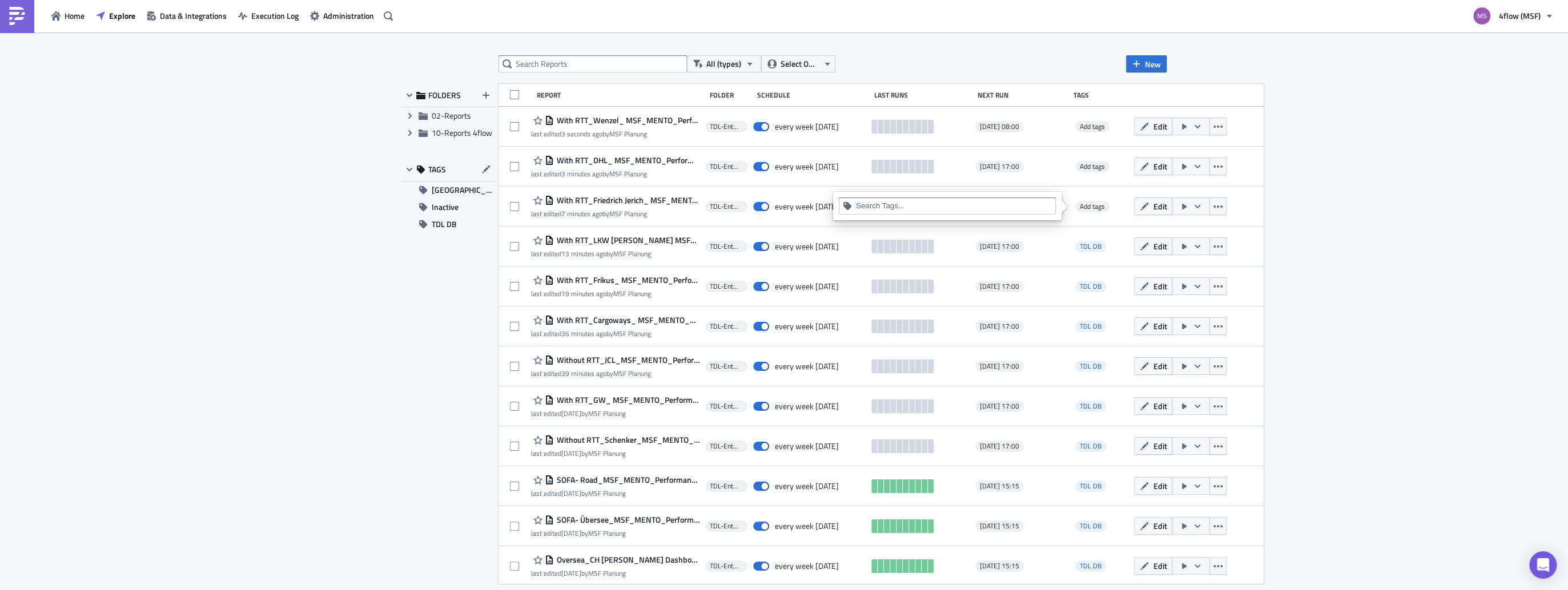
click at [925, 211] on input at bounding box center [954, 206] width 196 height 12
click at [857, 264] on div "TDL DB" at bounding box center [947, 261] width 203 height 12
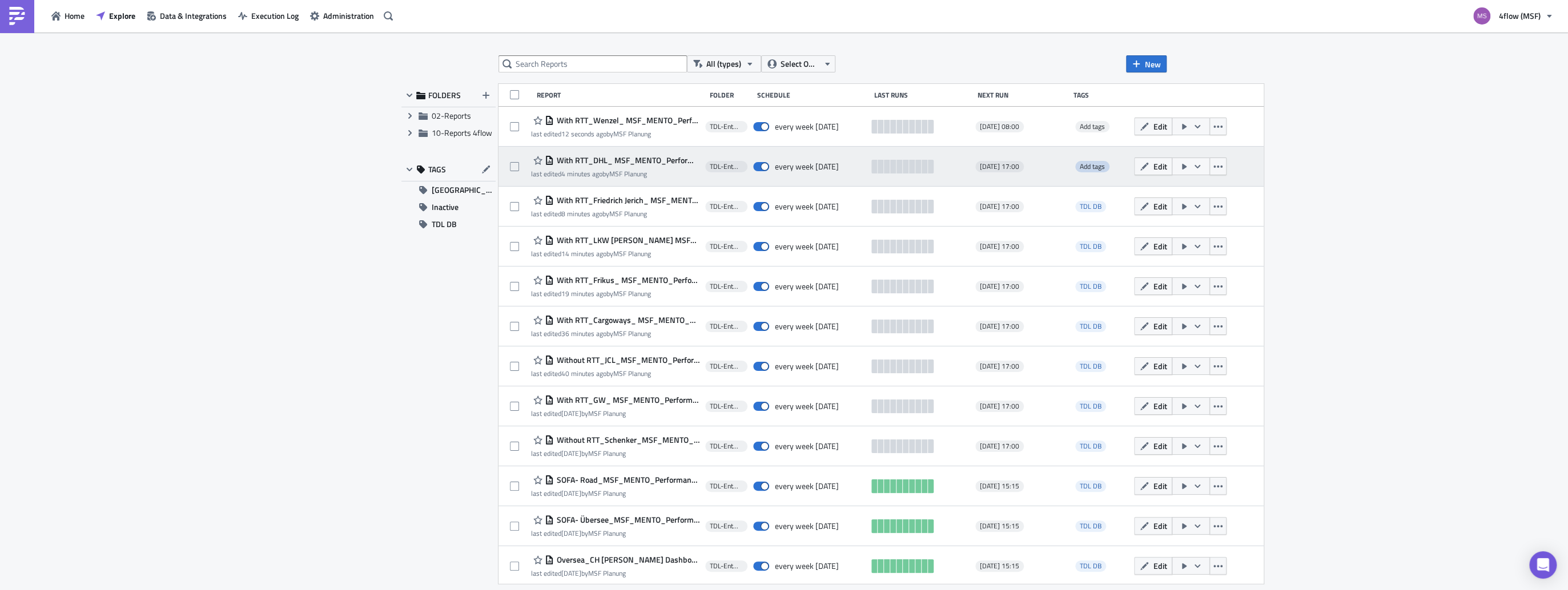
click at [1084, 167] on span "Add tags" at bounding box center [1093, 166] width 25 height 11
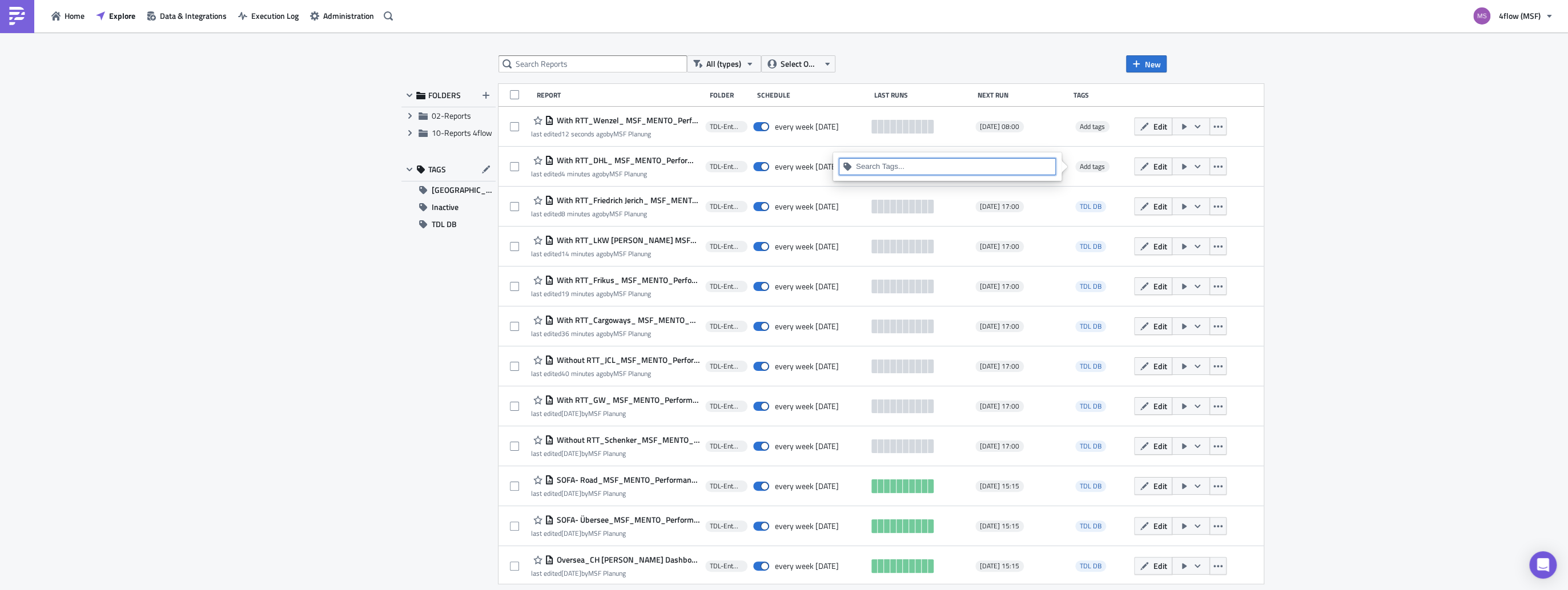
click at [887, 168] on input at bounding box center [954, 166] width 196 height 12
click at [858, 223] on div "TDL DB" at bounding box center [947, 221] width 203 height 12
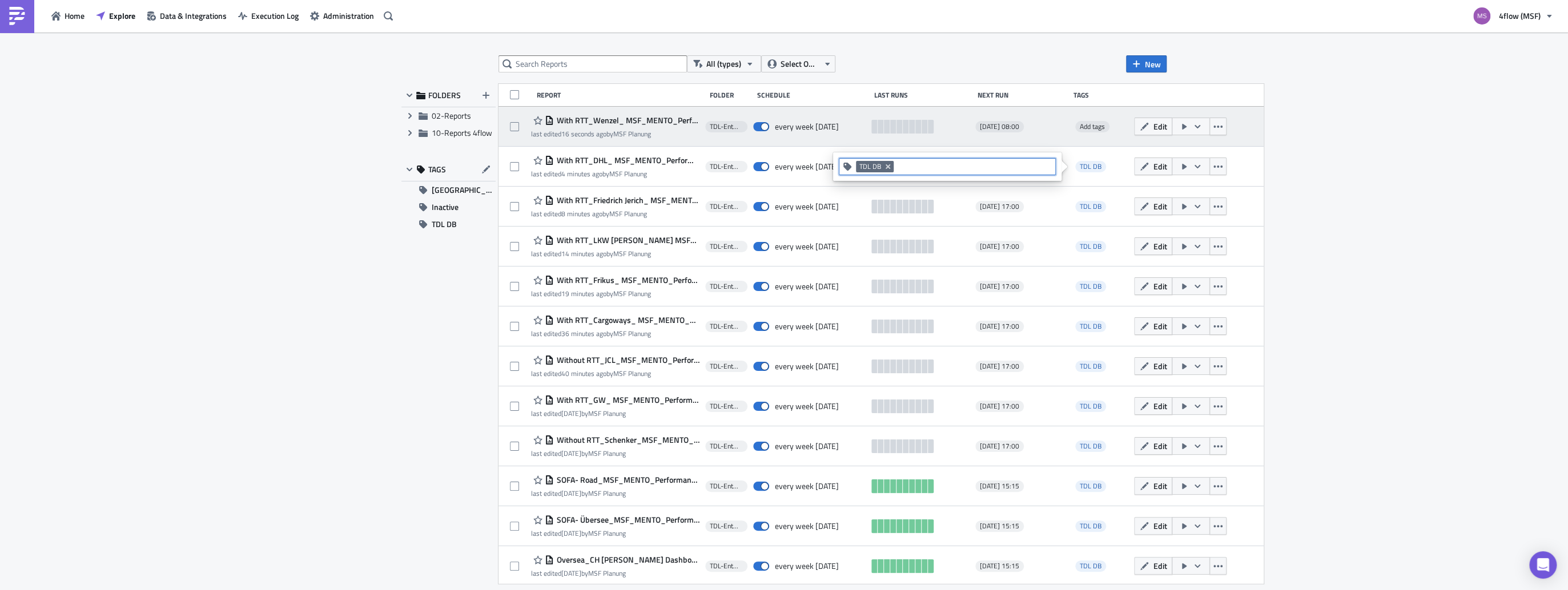
click at [1069, 140] on div "With RTT_Wenzel_ MSF_MENTO_Performance Dashboard Carrier_1.1 last edited 16 sec…" at bounding box center [880, 127] width 765 height 40
click at [1078, 134] on div "Add tags" at bounding box center [1100, 126] width 56 height 23
click at [1084, 129] on span "Add tags" at bounding box center [1093, 126] width 25 height 11
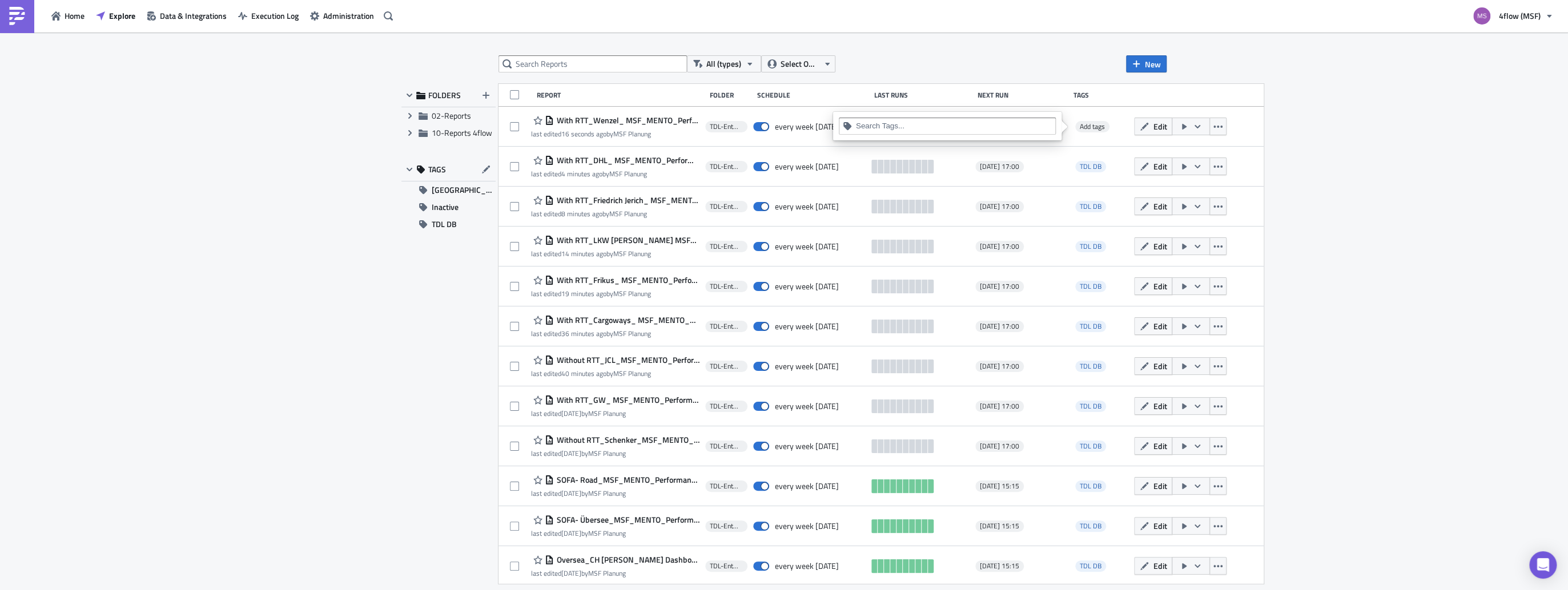
click at [909, 128] on input at bounding box center [954, 126] width 196 height 12
click at [857, 181] on div "TDL DB" at bounding box center [947, 181] width 203 height 12
click at [1144, 89] on div "Report Folder Schedule Last Runs Next Run Tags" at bounding box center [880, 94] width 765 height 23
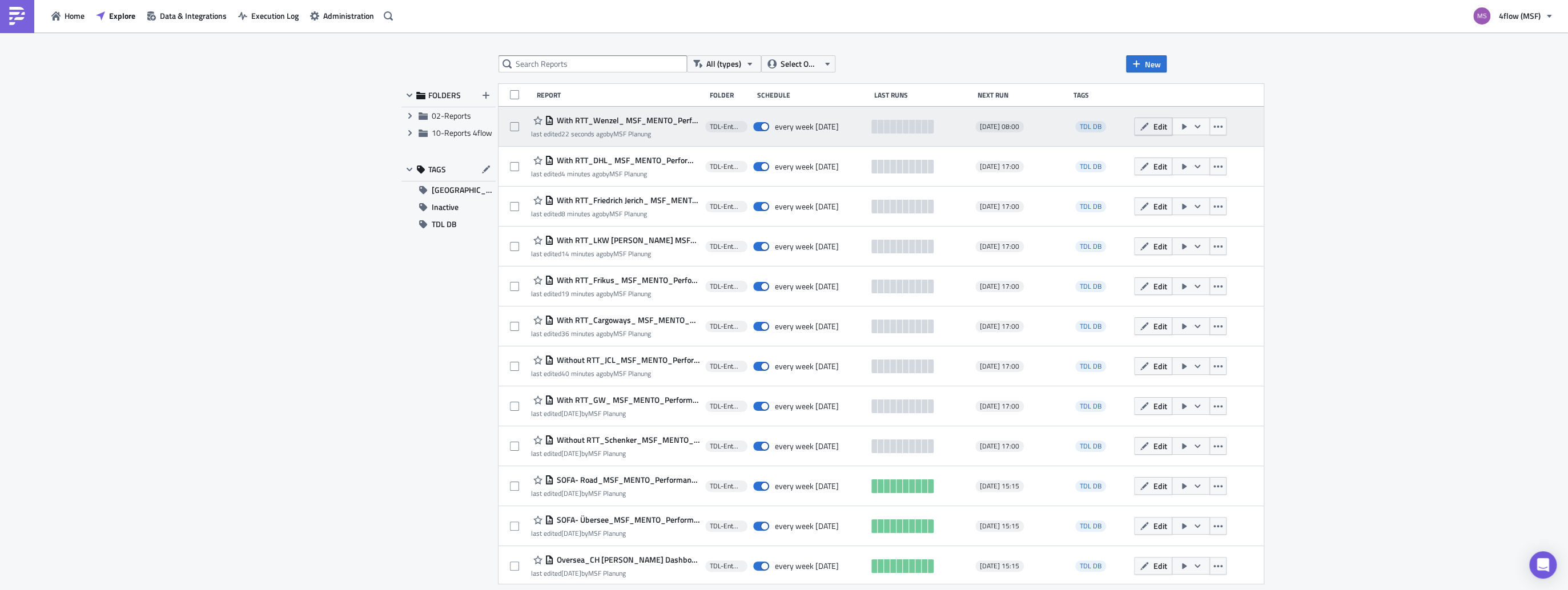
click at [1144, 128] on button "Edit" at bounding box center [1152, 127] width 38 height 18
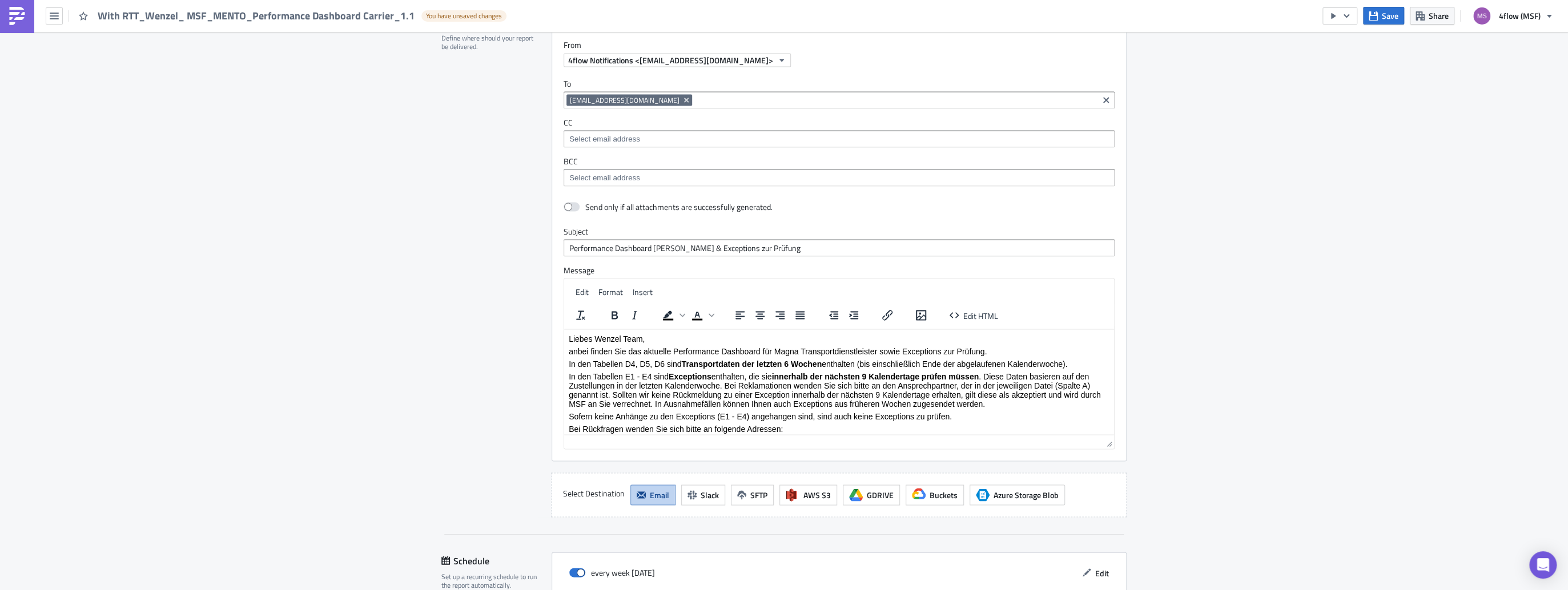
scroll to position [1964, 0]
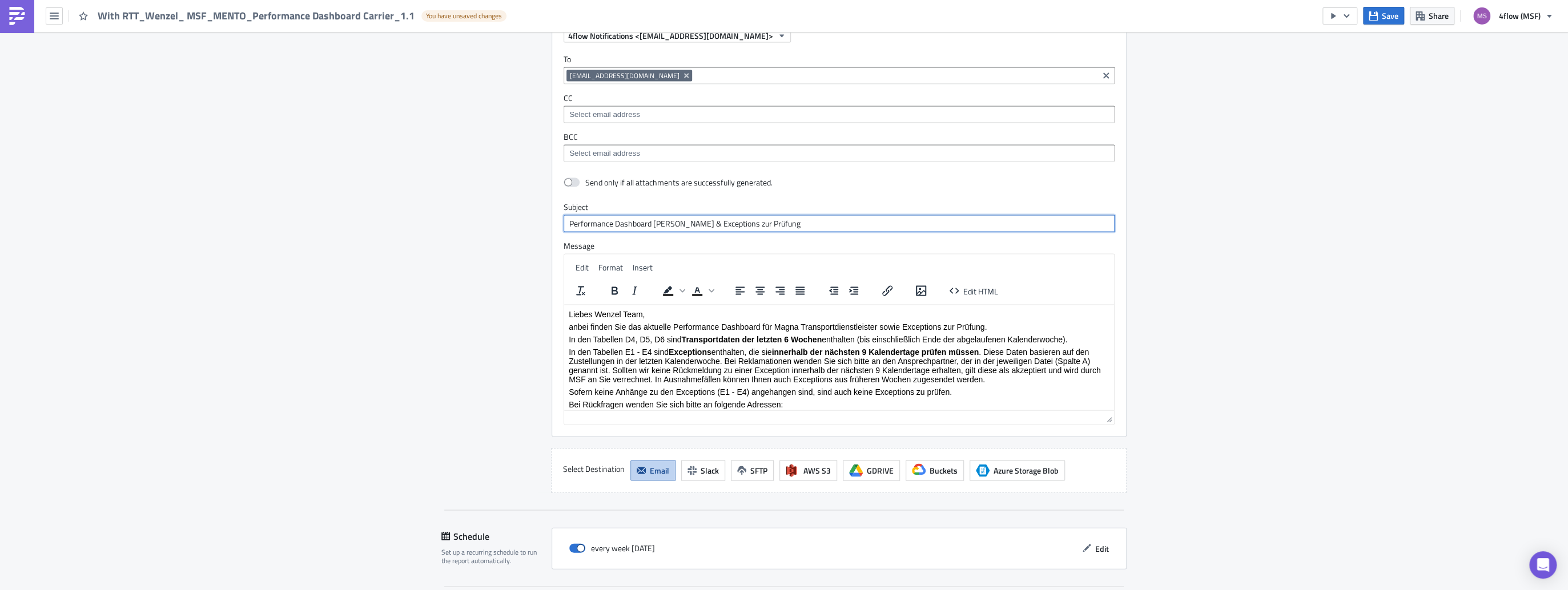
click at [676, 217] on input "Performance Dashboard [PERSON_NAME] & Exceptions zur Prüfung" at bounding box center [838, 223] width 551 height 17
type input "Performance Dashboard [PERSON_NAME] & Exceptions zur Prüfung"
click at [1097, 543] on span "Edit" at bounding box center [1102, 548] width 14 height 12
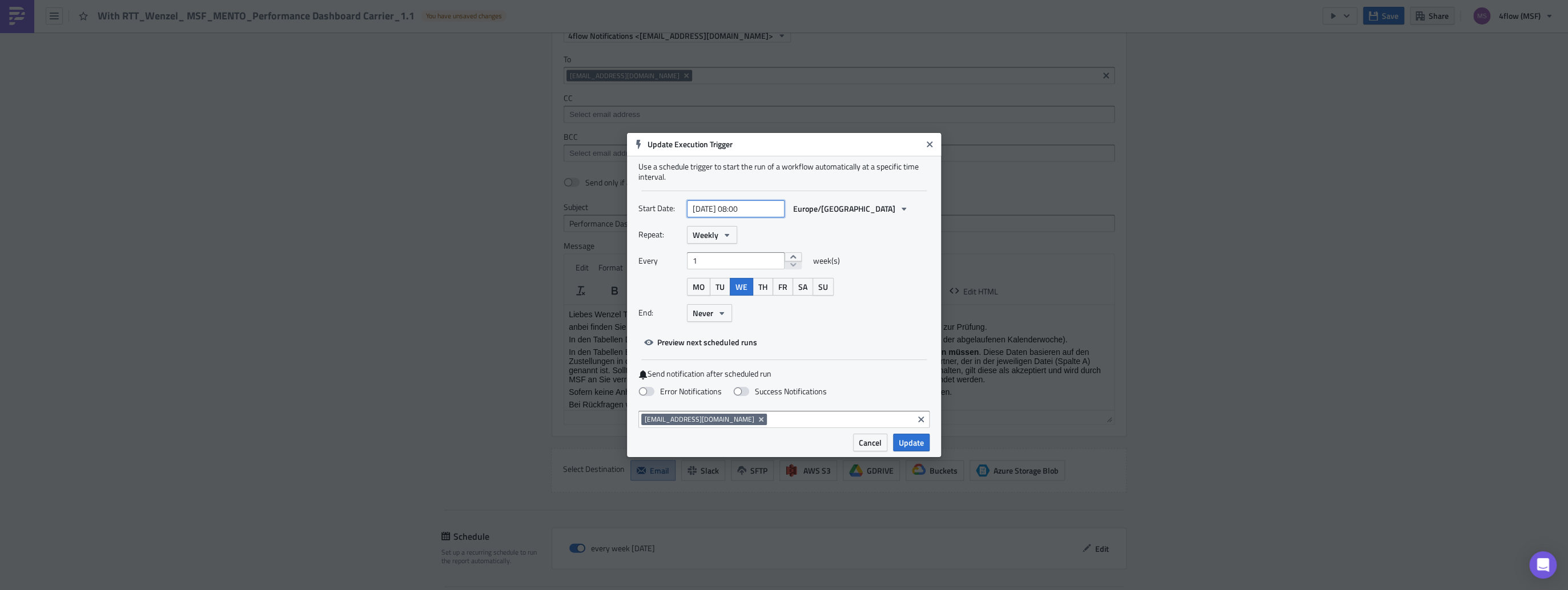
click at [744, 204] on input "[DATE] 08:00" at bounding box center [736, 209] width 98 height 17
select select "7"
select select "2025"
type input "[DATE] 17:00"
click at [916, 444] on span "Update" at bounding box center [911, 442] width 25 height 12
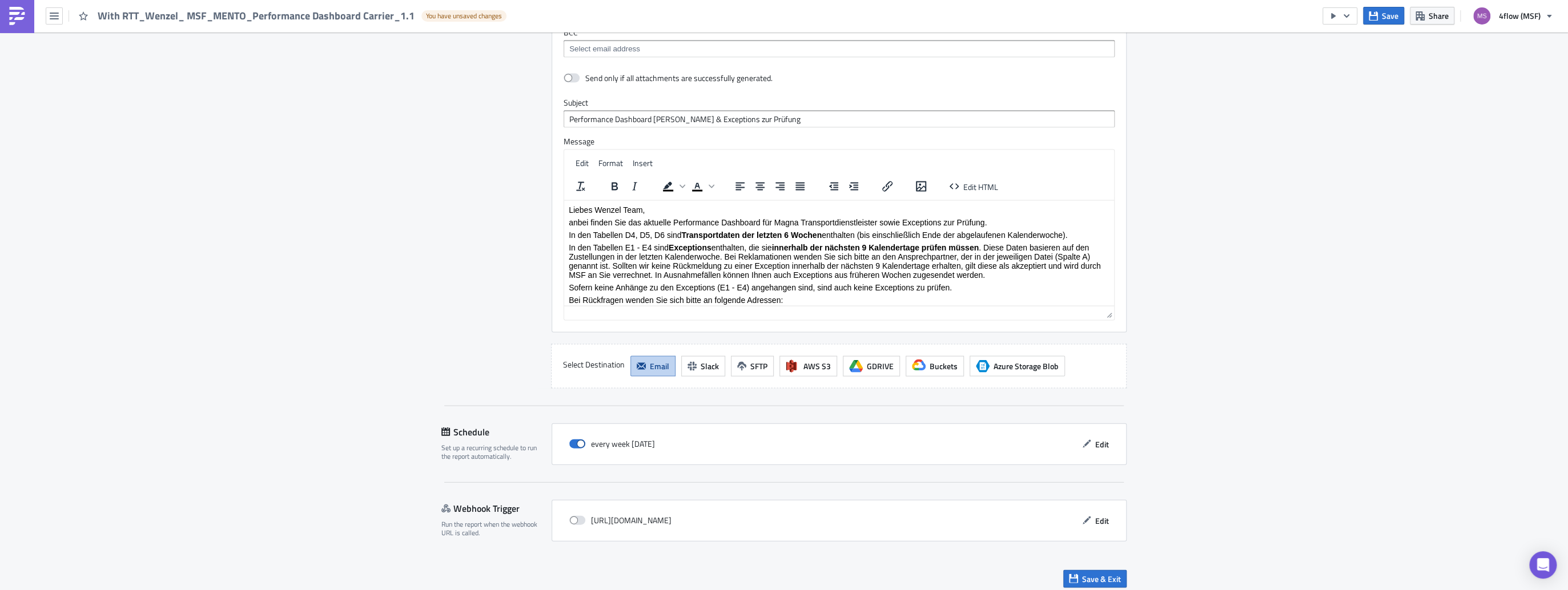
scroll to position [2071, 0]
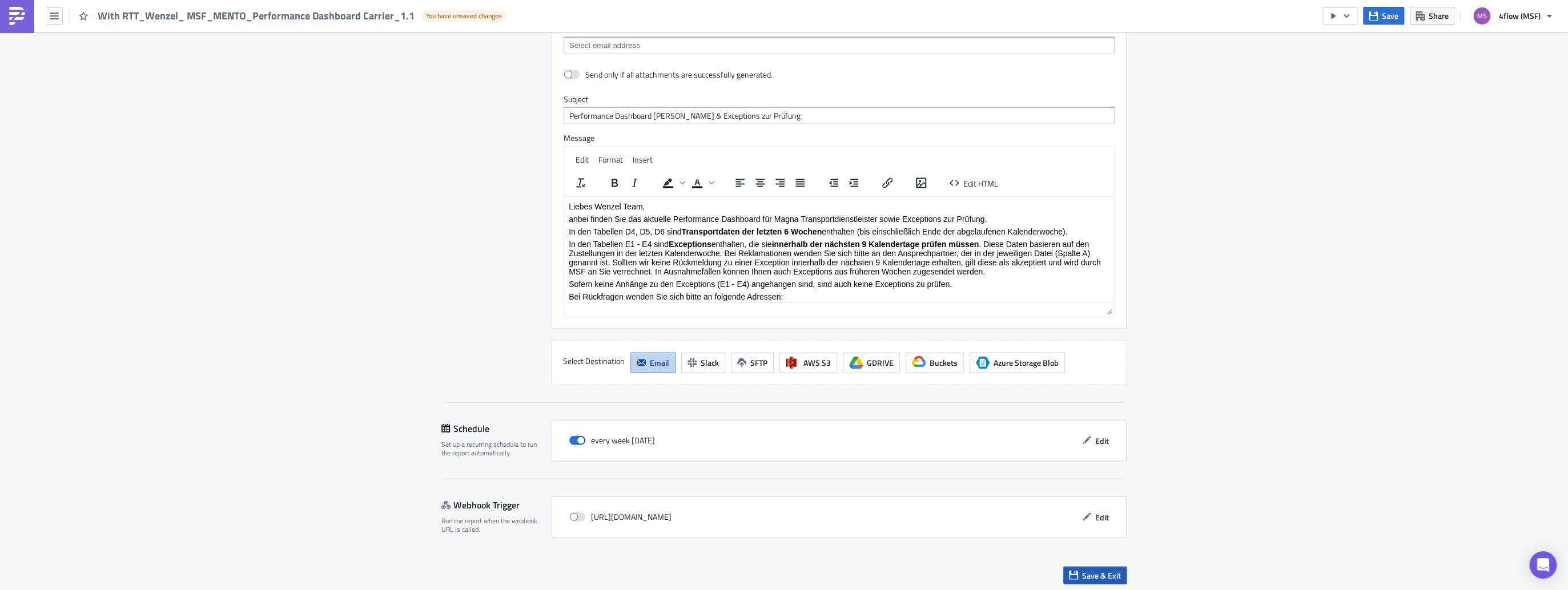
click at [1073, 572] on icon "button" at bounding box center [1073, 575] width 9 height 9
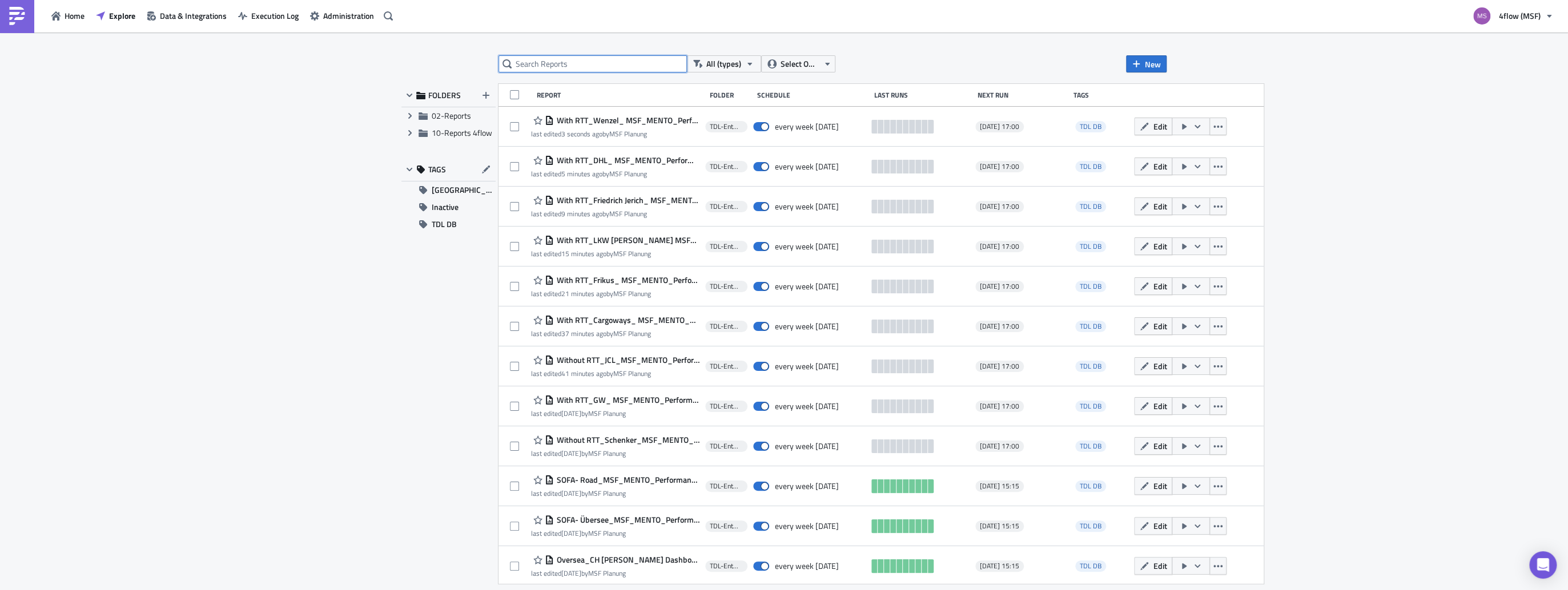
click at [554, 58] on input "text" at bounding box center [593, 64] width 189 height 17
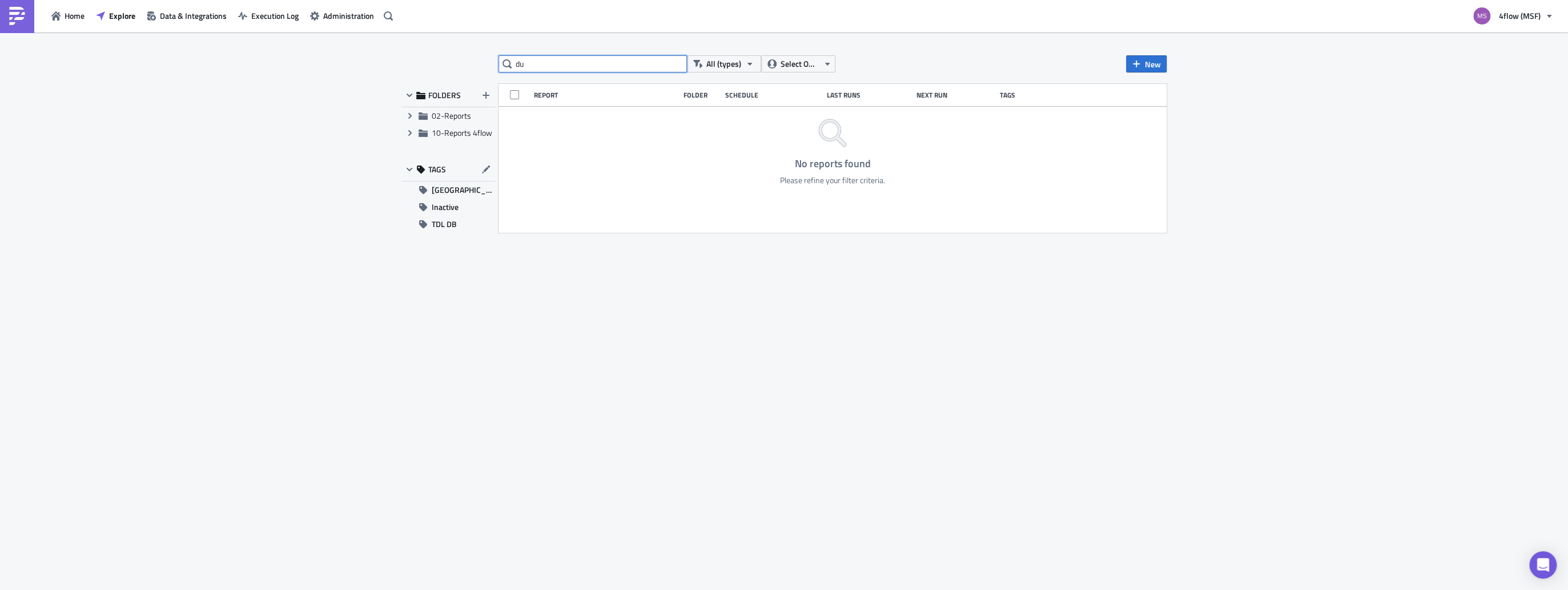
type input "d"
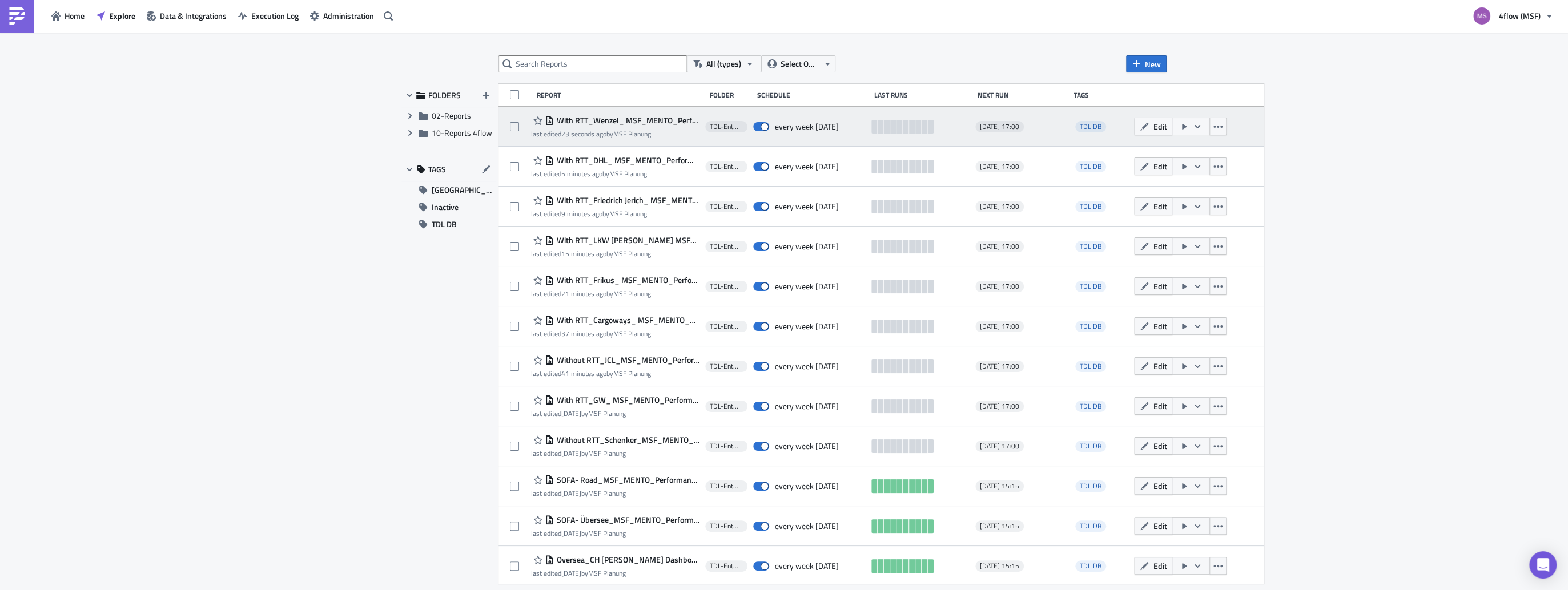
click at [674, 137] on div "last edited 23 seconds ago by MSF [PERSON_NAME]" at bounding box center [615, 133] width 169 height 8
click at [1216, 125] on icon "button" at bounding box center [1218, 126] width 9 height 3
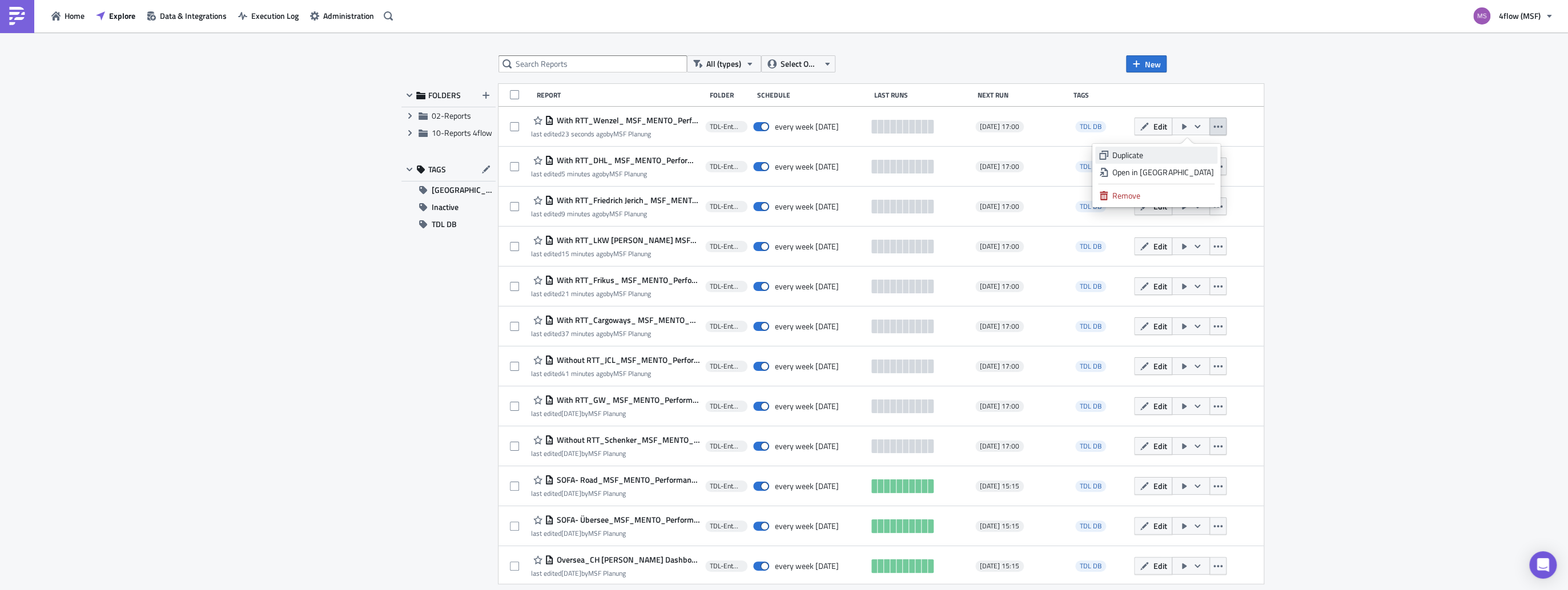
click at [1139, 155] on div "Duplicate" at bounding box center [1161, 155] width 101 height 12
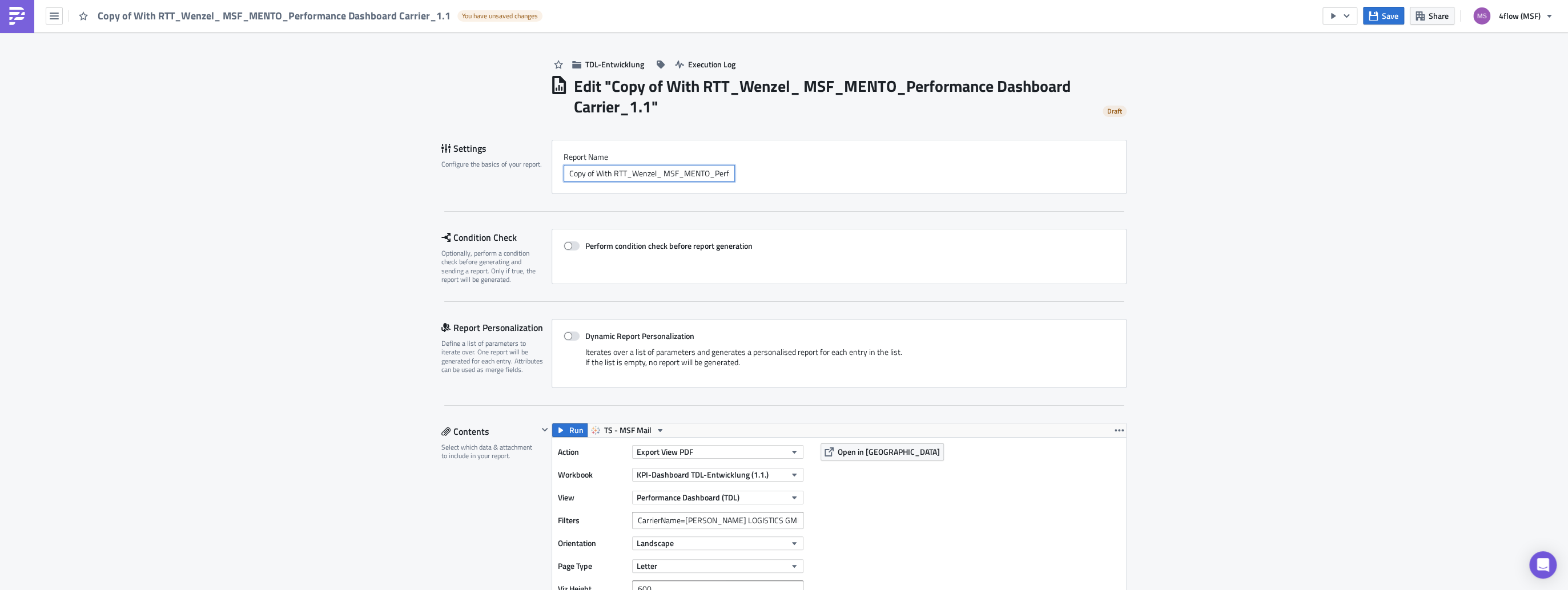
click at [651, 170] on input "Copy of With RTT_Wenzel_ MSF_MENTO_Performance Dashboard Carrier_1.1" at bounding box center [649, 173] width 172 height 17
type input "Copy of With RTT_Duvenbeck_ MSF_MENTO_Performance Dashboard Carrier_1.1"
click at [707, 518] on input "CarrierName=[PERSON_NAME] LOGISTICS GMBH" at bounding box center [717, 520] width 172 height 17
click at [852, 185] on div "Report Nam﻿e Copy of With RTT_Duvenbeck_ MSF_MENTO_Performance Dashboard Carrie…" at bounding box center [839, 167] width 575 height 54
click at [572, 334] on span at bounding box center [572, 337] width 16 height 9
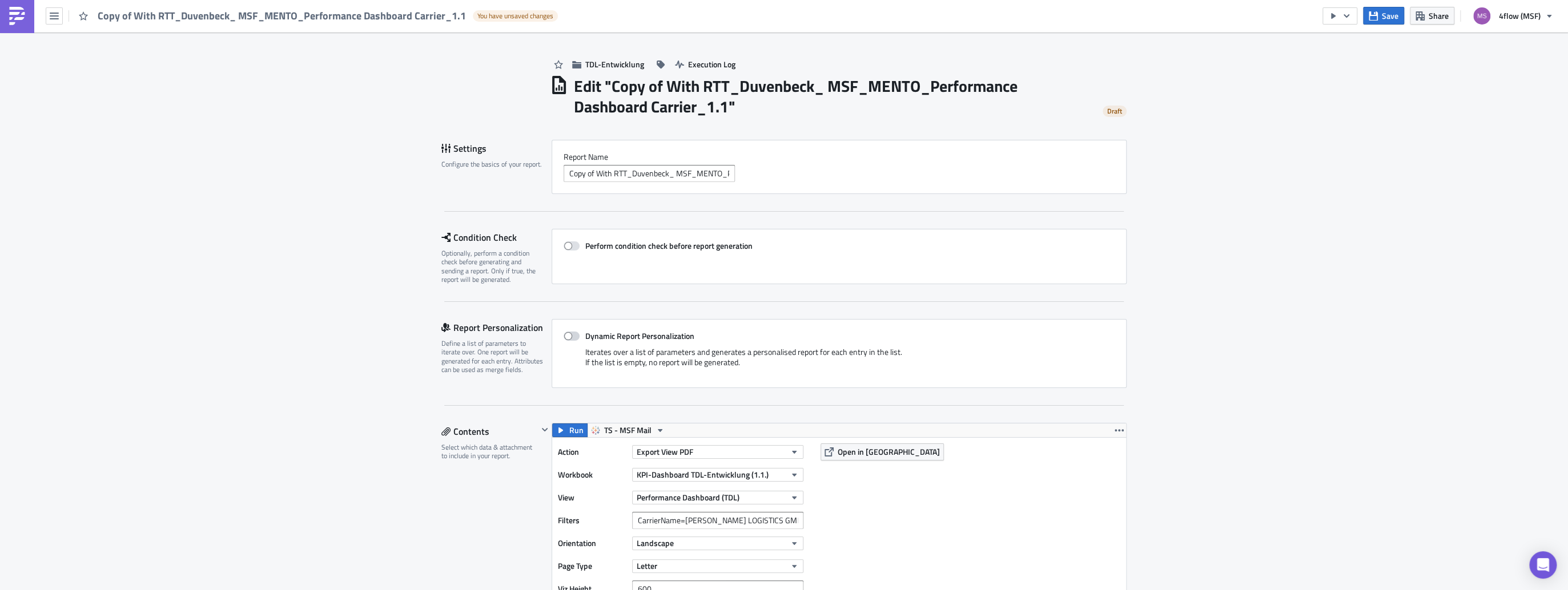
click at [572, 334] on input "Dynamic Report Personalization" at bounding box center [569, 337] width 7 height 7
checkbox input "true"
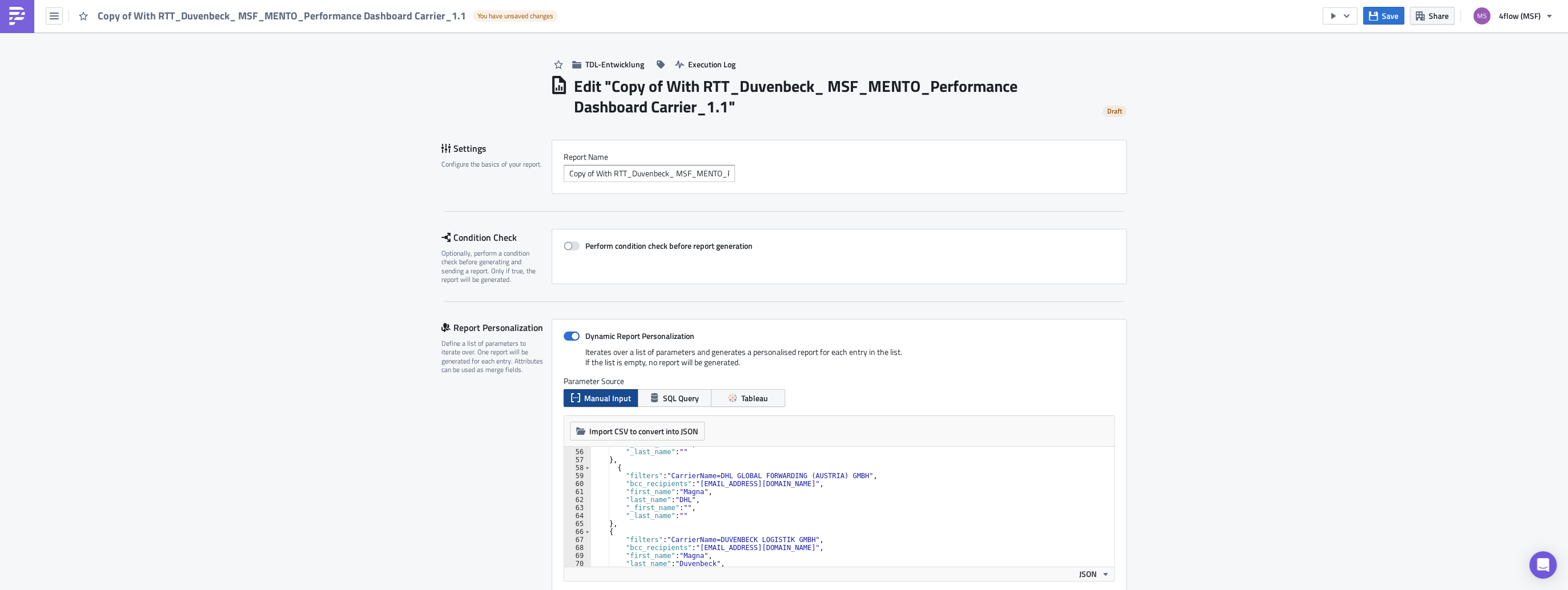
scroll to position [466, 0]
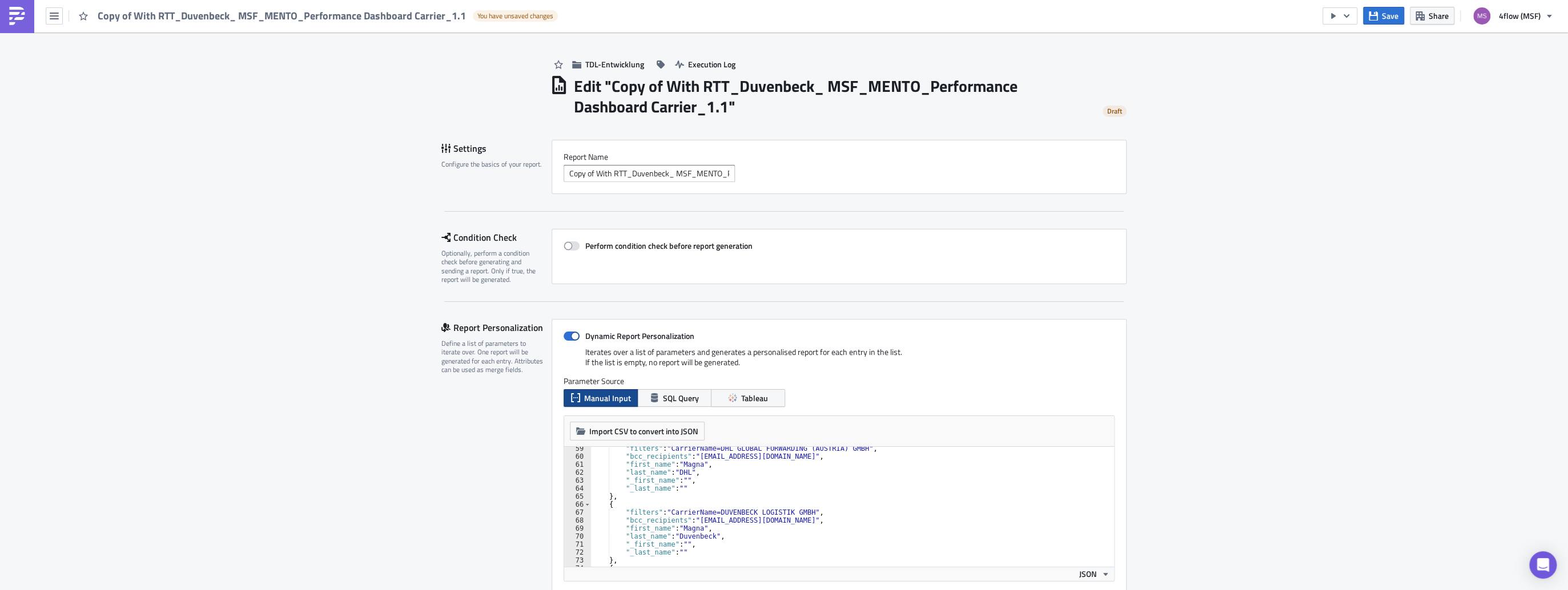
type textarea ""filters": "CarrierName=DUVENBECK LOGISTIK GMBH","
drag, startPoint x: 797, startPoint y: 512, endPoint x: 664, endPoint y: 510, distance: 133.0
click at [664, 510] on div ""filters" : "CarrierName=DHL GLOBAL FORWARDING (AUSTRIA) GMBH" , "bcc_recipient…" at bounding box center [848, 513] width 517 height 136
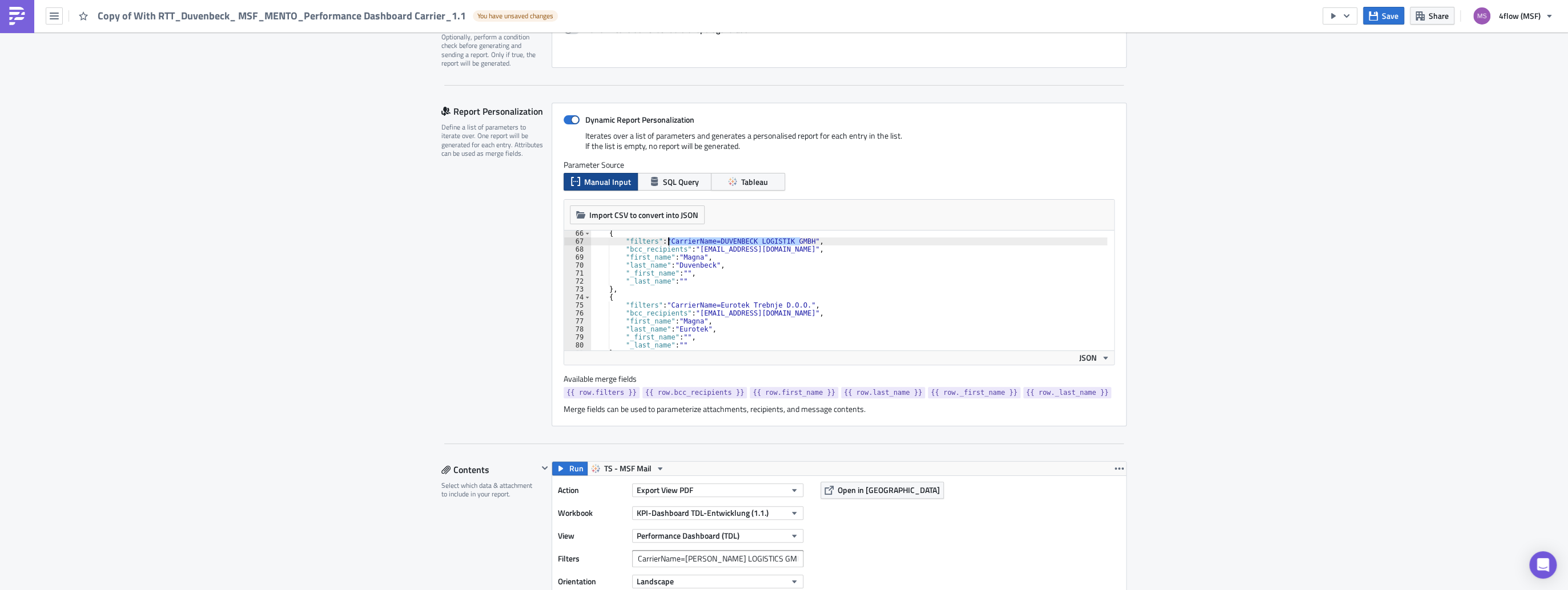
scroll to position [320, 0]
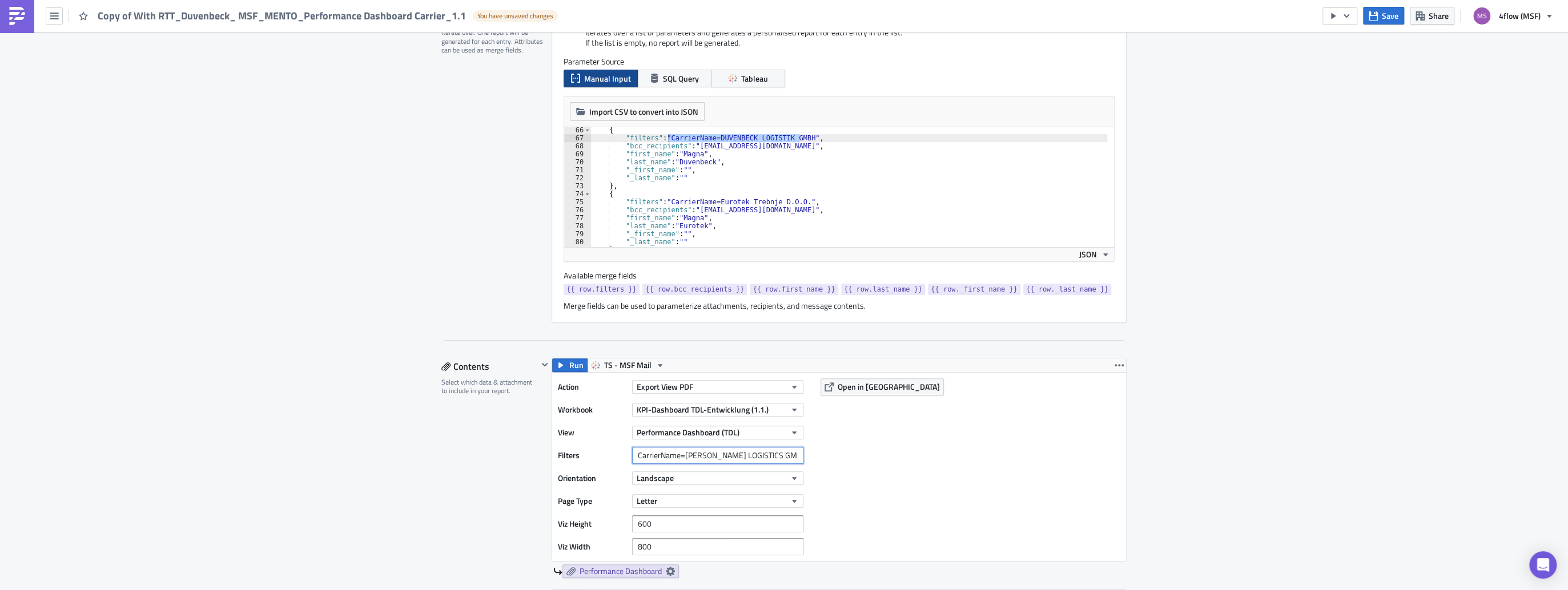
click at [700, 457] on input "CarrierName=[PERSON_NAME] LOGISTICS GMBH" at bounding box center [717, 456] width 172 height 17
paste input "CarrierName=DUVENBECK LOGISTIK GMBH"
type input "CarrierName=DUVENBECK LOGISTIK GMBH"
click at [1007, 503] on div "Action Export View PDF Workbook KPI-Dashboard TDL-Entwicklung (1.1.) View Perfo…" at bounding box center [838, 467] width 573 height 189
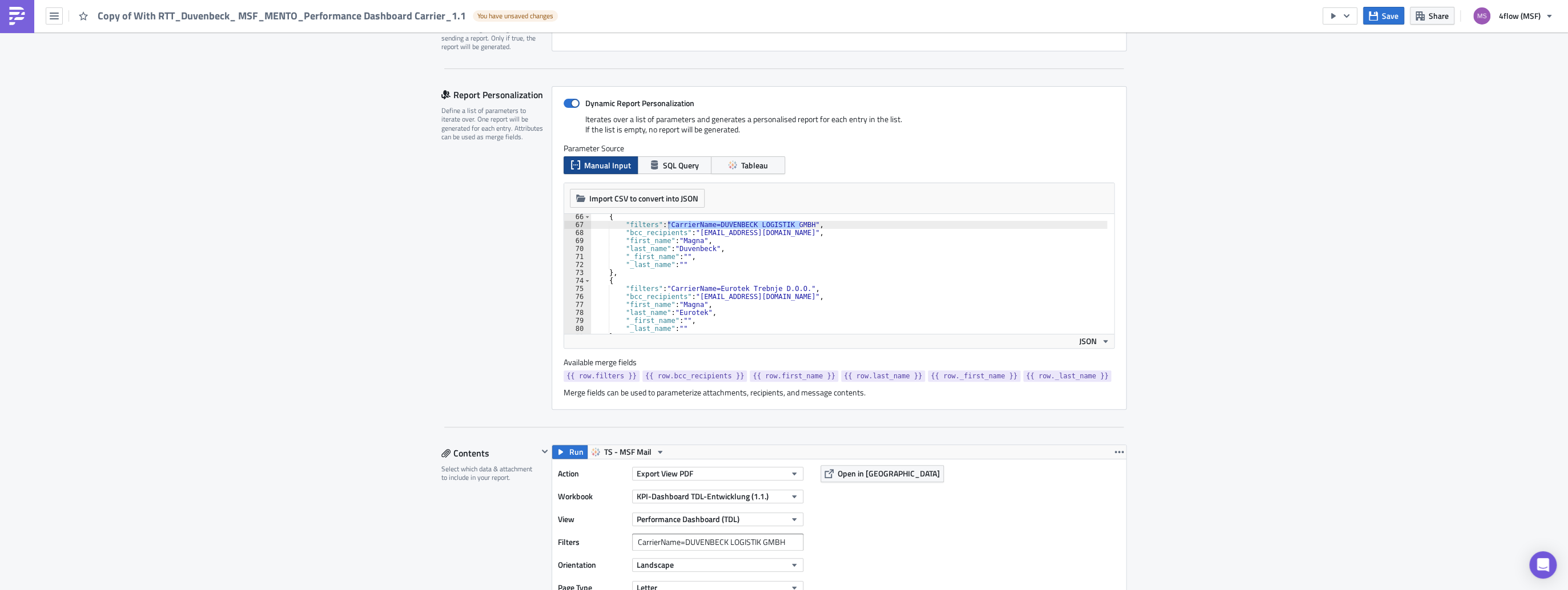
scroll to position [229, 0]
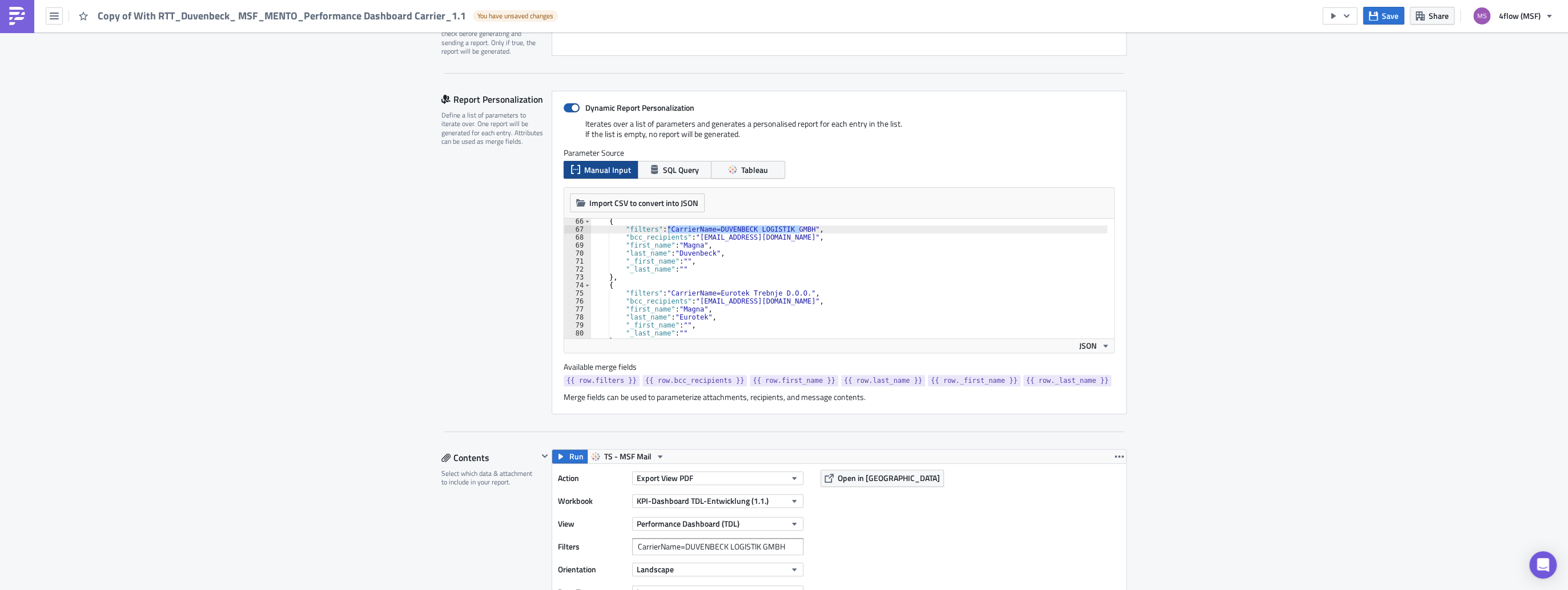
click at [572, 106] on span at bounding box center [572, 108] width 16 height 9
click at [572, 106] on input "Dynamic Report Personalization" at bounding box center [569, 108] width 7 height 7
checkbox input "false"
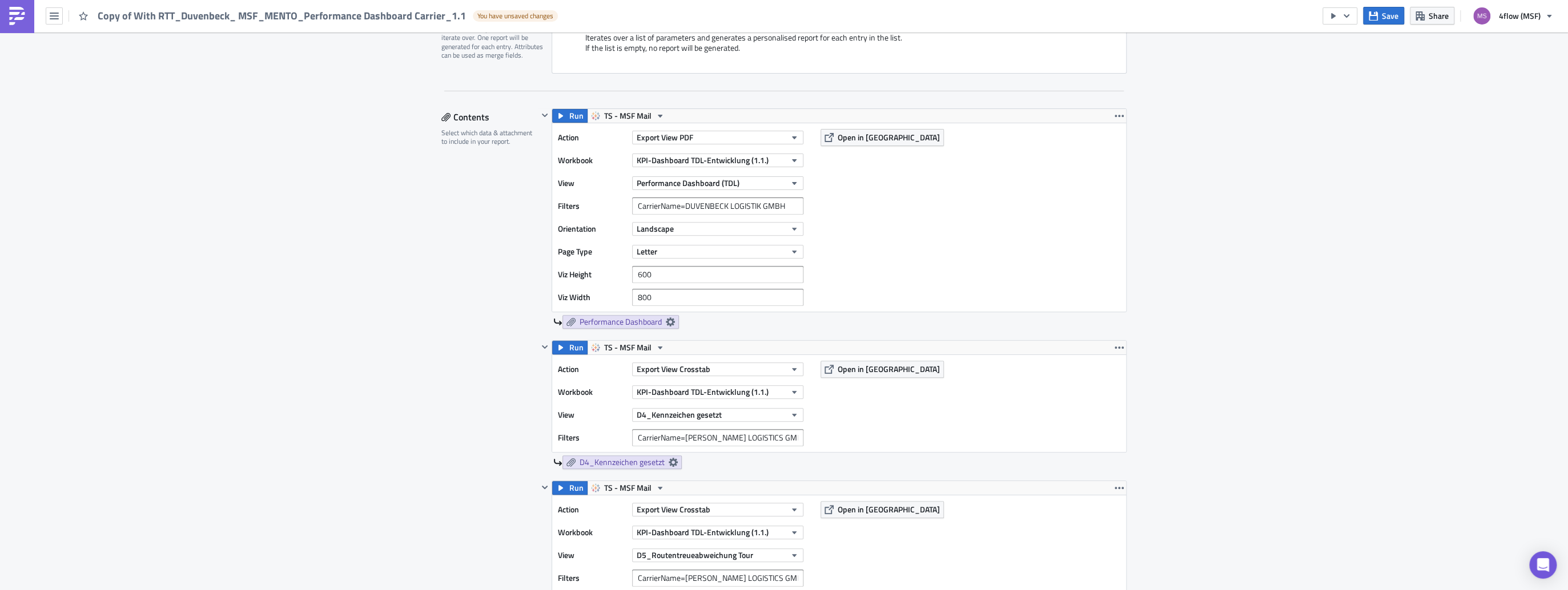
scroll to position [320, 0]
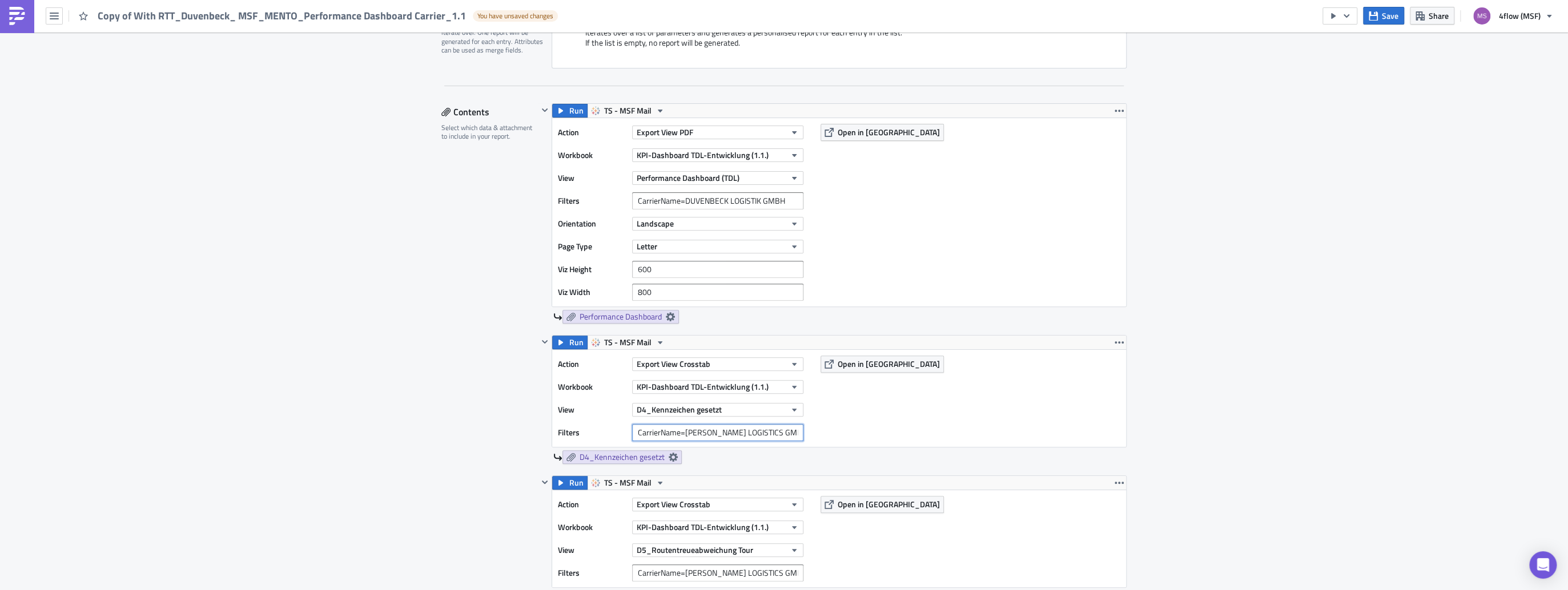
click at [704, 433] on input "CarrierName=[PERSON_NAME] LOGISTICS GMBH" at bounding box center [717, 432] width 172 height 17
paste input "CarrierName=DUVENBECK LOGISTIK GMBH"
type input "CarrierName=DUVENBECK LOGISTIK GMBH"
click at [686, 576] on input "CarrierName=[PERSON_NAME] LOGISTICS GMBH" at bounding box center [717, 573] width 172 height 17
paste input "CarrierName=DUVENBECK LOGISTIK GMBH"
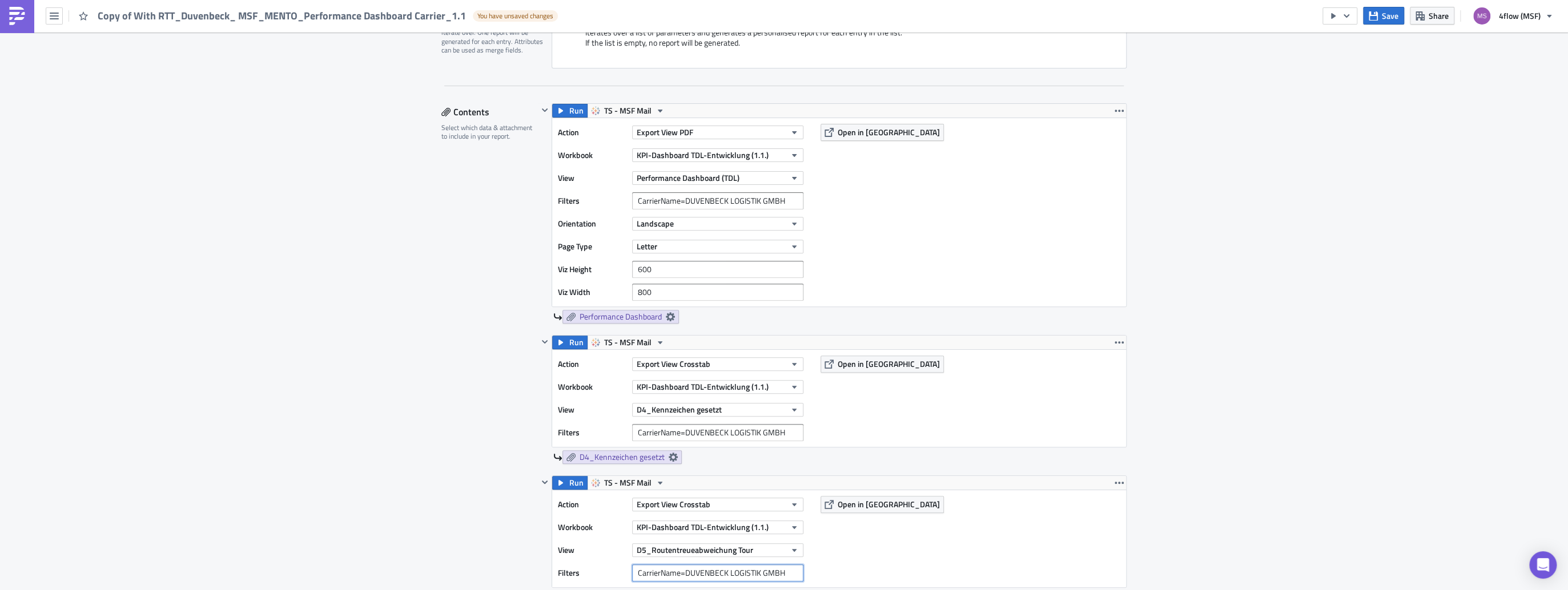
type input "CarrierName=DUVENBECK LOGISTIK GMBH"
click at [857, 560] on div "Action Export View Crosstab Workbook KPI-Dashboard TDL-Entwicklung (1.1.) View …" at bounding box center [838, 538] width 573 height 97
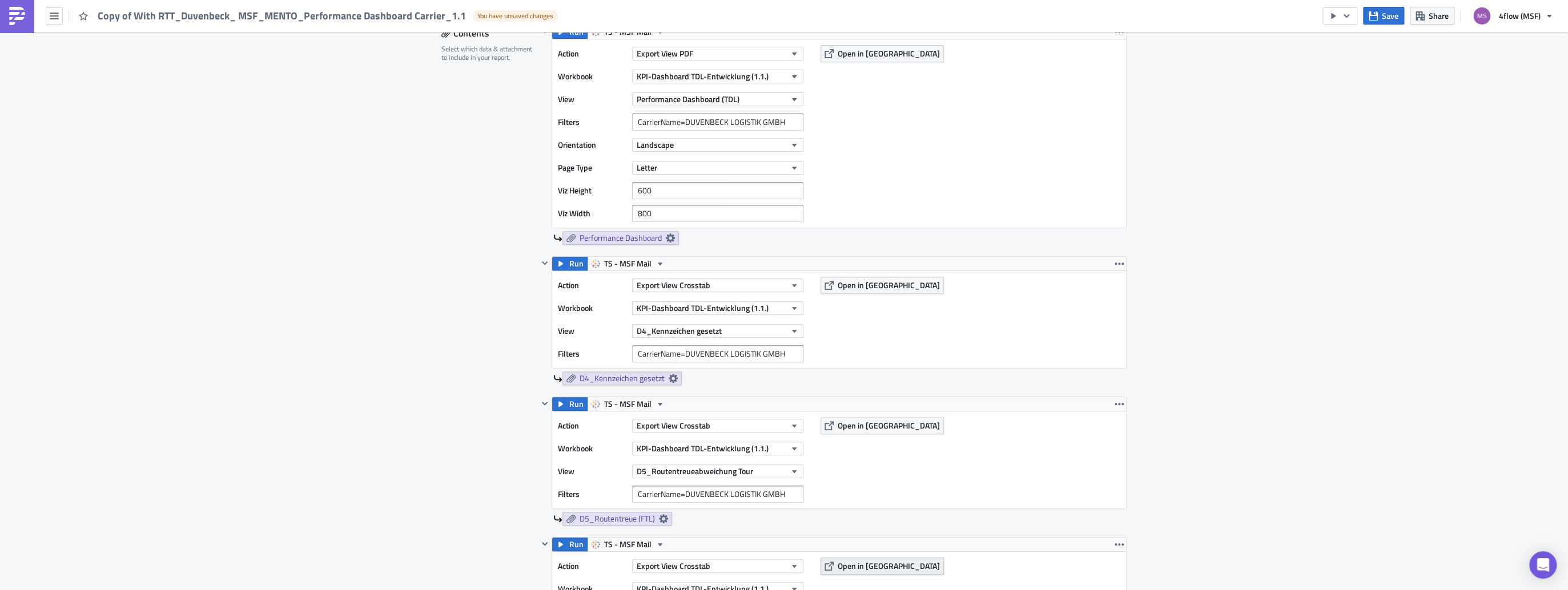
scroll to position [457, 0]
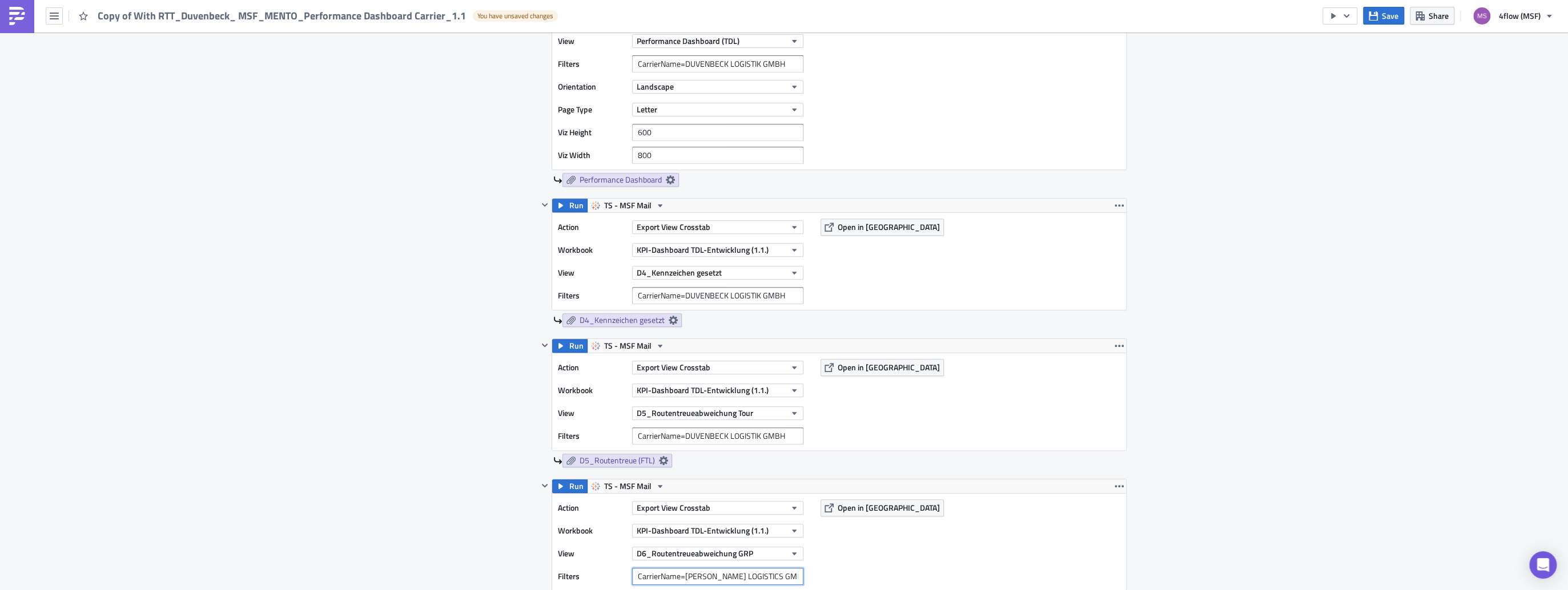
click at [706, 576] on input "CarrierName=[PERSON_NAME] LOGISTICS GMBH" at bounding box center [717, 576] width 172 height 17
paste input "CarrierName=DUVENBECK LOGISTIK GMBH"
type input "CarrierName=DUVENBECK LOGISTIK GMBH"
click at [890, 554] on div "Action Export View Crosstab Workbook KPI-Dashboard TDL-Entwicklung (1.1.) View …" at bounding box center [838, 542] width 573 height 97
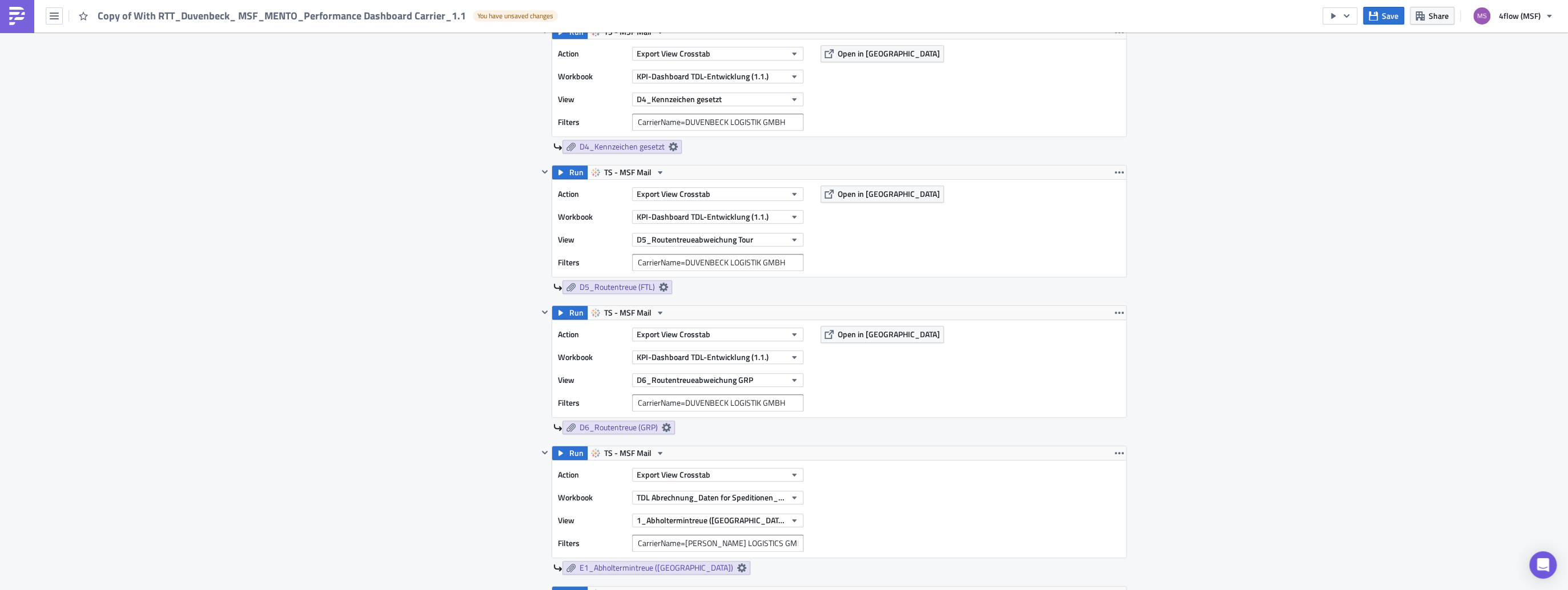
scroll to position [685, 0]
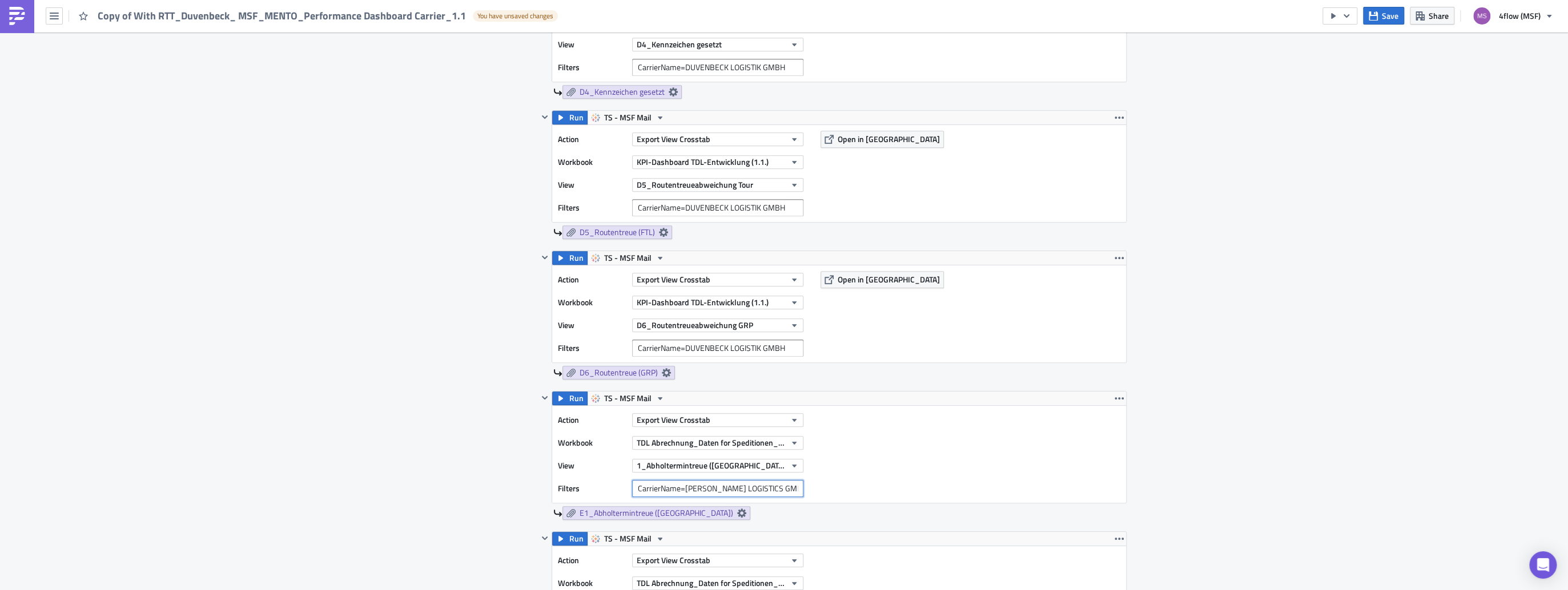
click at [666, 491] on input "CarrierName=[PERSON_NAME] LOGISTICS GMBH" at bounding box center [717, 488] width 172 height 17
paste input "CarrierName=DUVENBECK LOGISTIK GMBH"
type input "CarrierName=DUVENBECK LOGISTIK GMBH"
click at [921, 478] on div "Action Export View Crosstab Workbook TDL Abrechnung_Daten for Speditionen_Live …" at bounding box center [838, 454] width 573 height 97
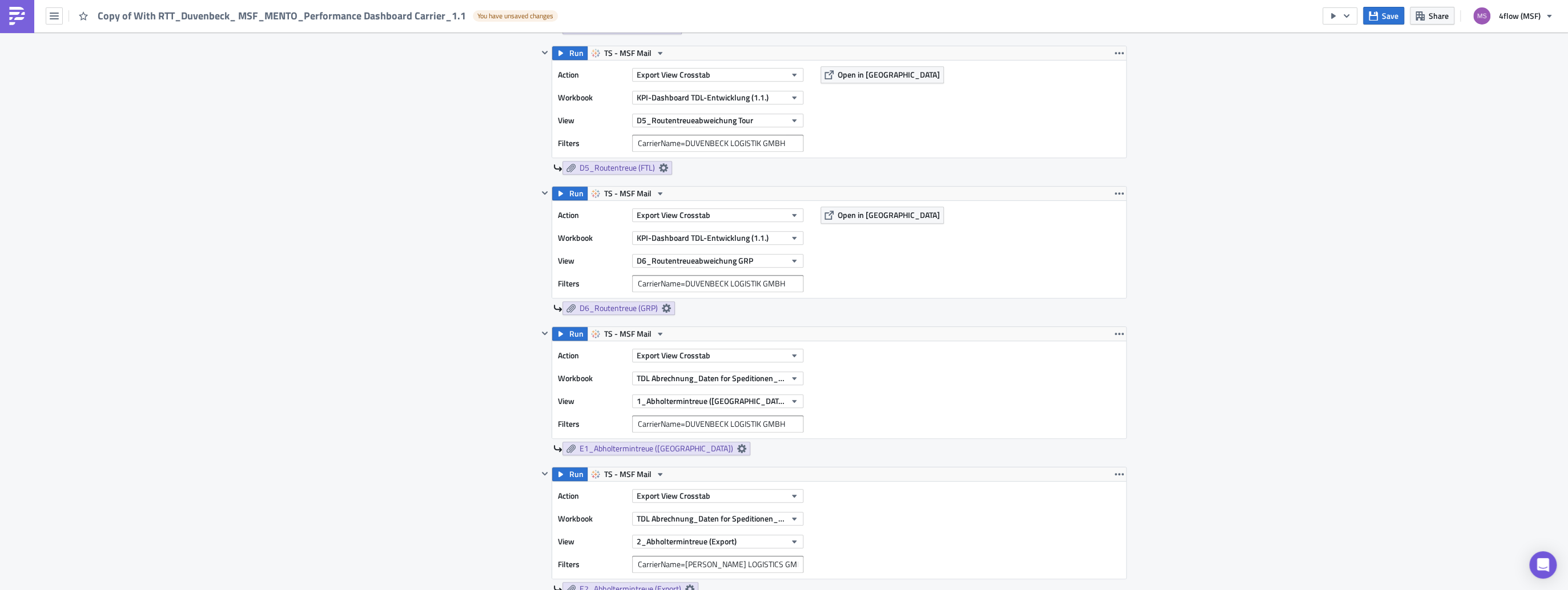
scroll to position [868, 0]
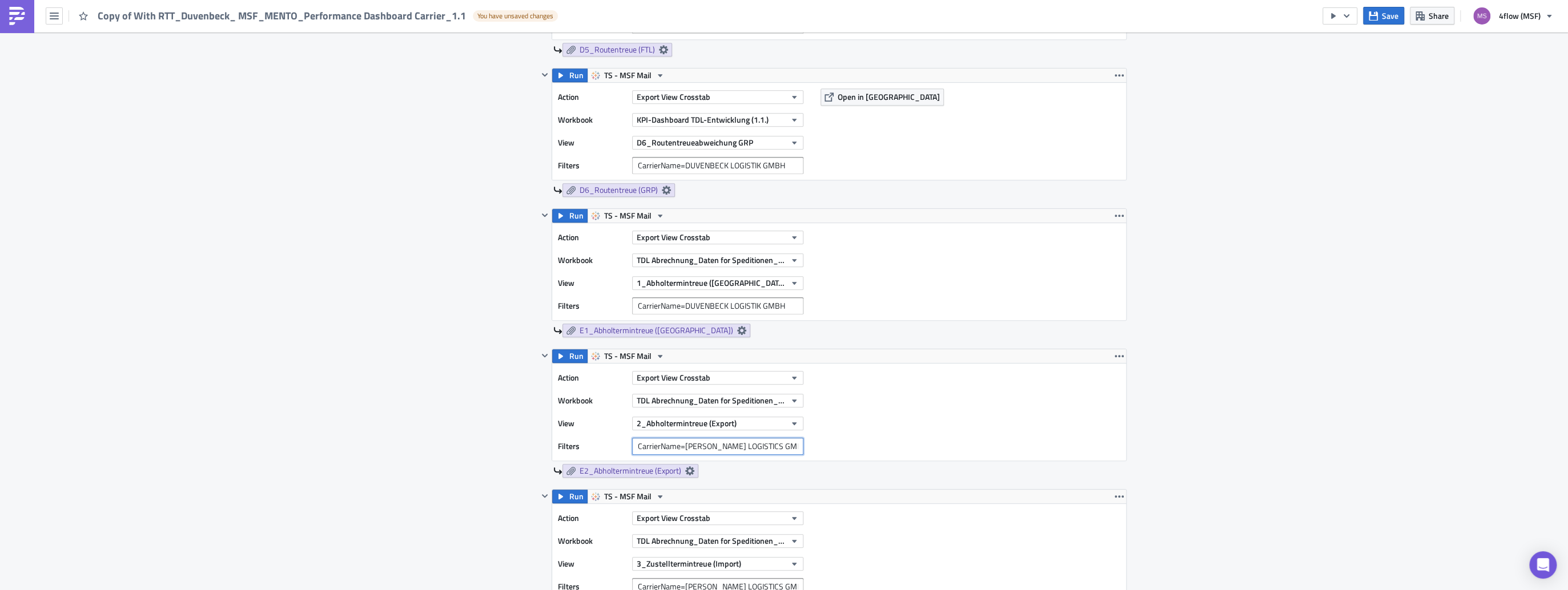
click at [640, 443] on input "CarrierName=[PERSON_NAME] LOGISTICS GMBH" at bounding box center [717, 447] width 172 height 17
paste input "CarrierName=DUVENBECK LOGISTIK GMBH"
type input "CarrierName=DUVENBECK LOGISTIK GMBH"
click at [934, 416] on div "Action Export View Crosstab Workbook TDL Abrechnung_Daten for Speditionen_Live …" at bounding box center [838, 412] width 573 height 97
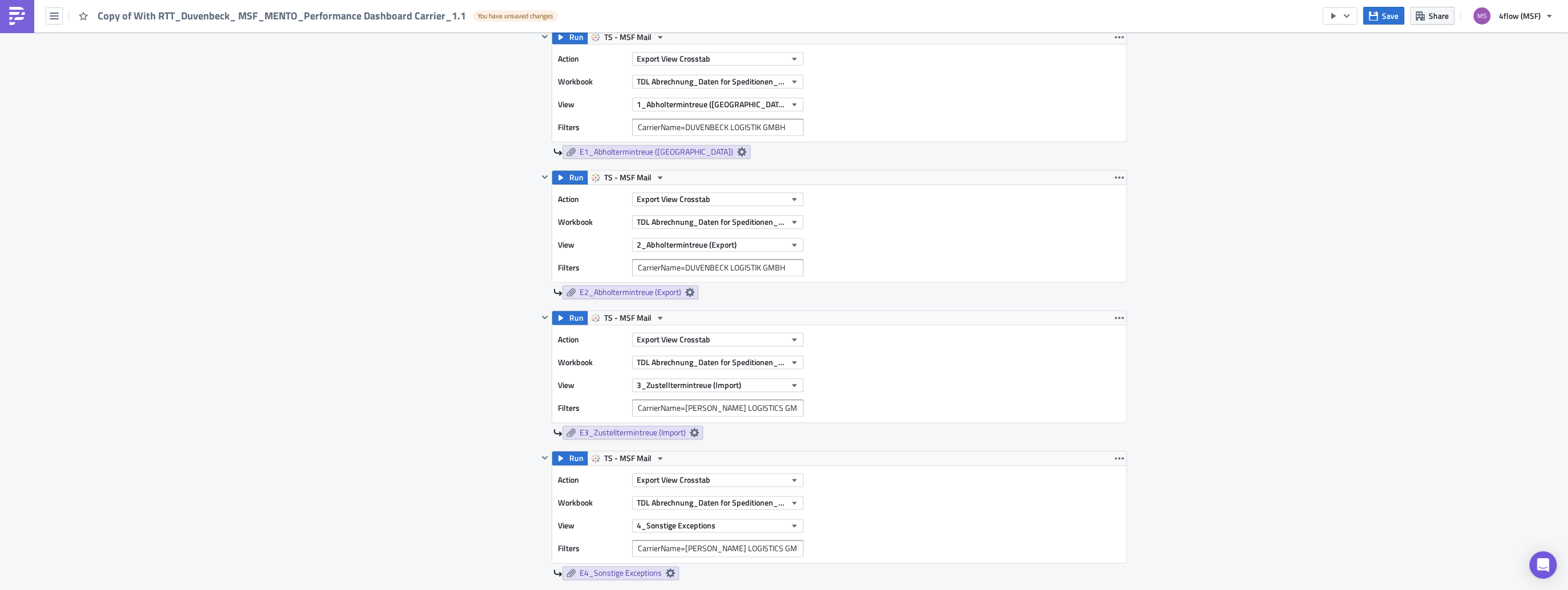
scroll to position [1051, 0]
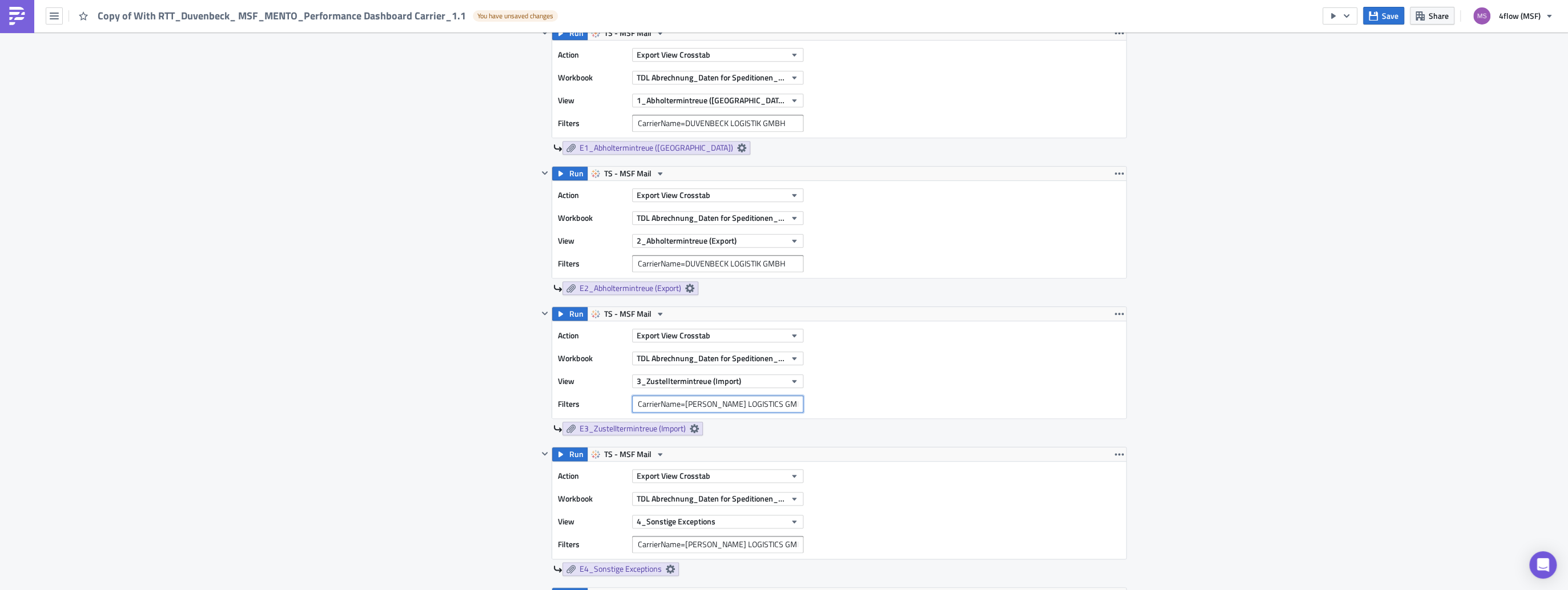
click at [681, 402] on input "CarrierName=[PERSON_NAME] LOGISTICS GMBH" at bounding box center [717, 404] width 172 height 17
paste input "CarrierName=DUVENBECK LOGISTIK GMBH"
type input "CarrierName=DUVENBECK LOGISTIK GMBH"
click at [952, 376] on div "Action Export View Crosstab Workbook TDL Abrechnung_Daten for Speditionen_Live …" at bounding box center [838, 369] width 573 height 97
click at [642, 548] on input "CarrierName=[PERSON_NAME] LOGISTICS GMBH" at bounding box center [717, 545] width 172 height 17
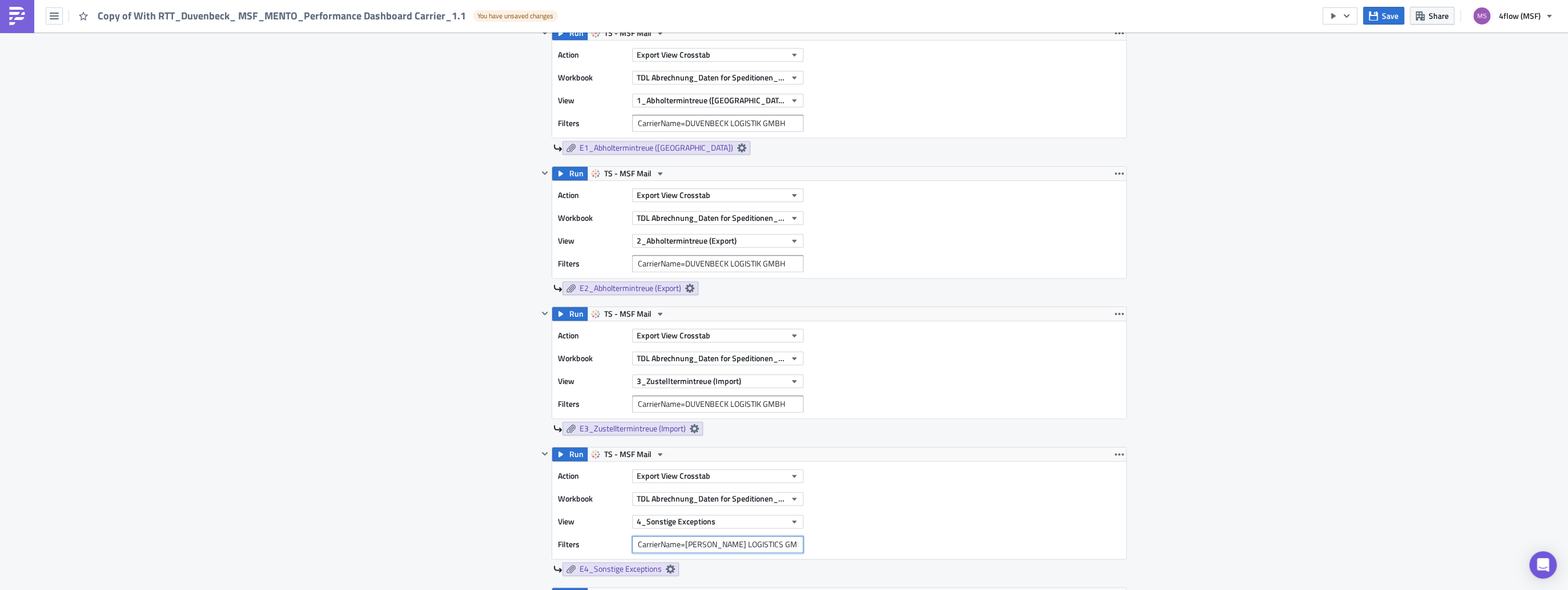
click at [642, 548] on input "CarrierName=[PERSON_NAME] LOGISTICS GMBH" at bounding box center [717, 545] width 172 height 17
paste input "CarrierName=DUVENBECK LOGISTIK GMBH"
type input "CarrierName=DUVENBECK LOGISTIK GMBH"
click at [1072, 523] on div "Action Export View Crosstab Workbook TDL Abrechnung_Daten for Speditionen_Live …" at bounding box center [838, 510] width 573 height 97
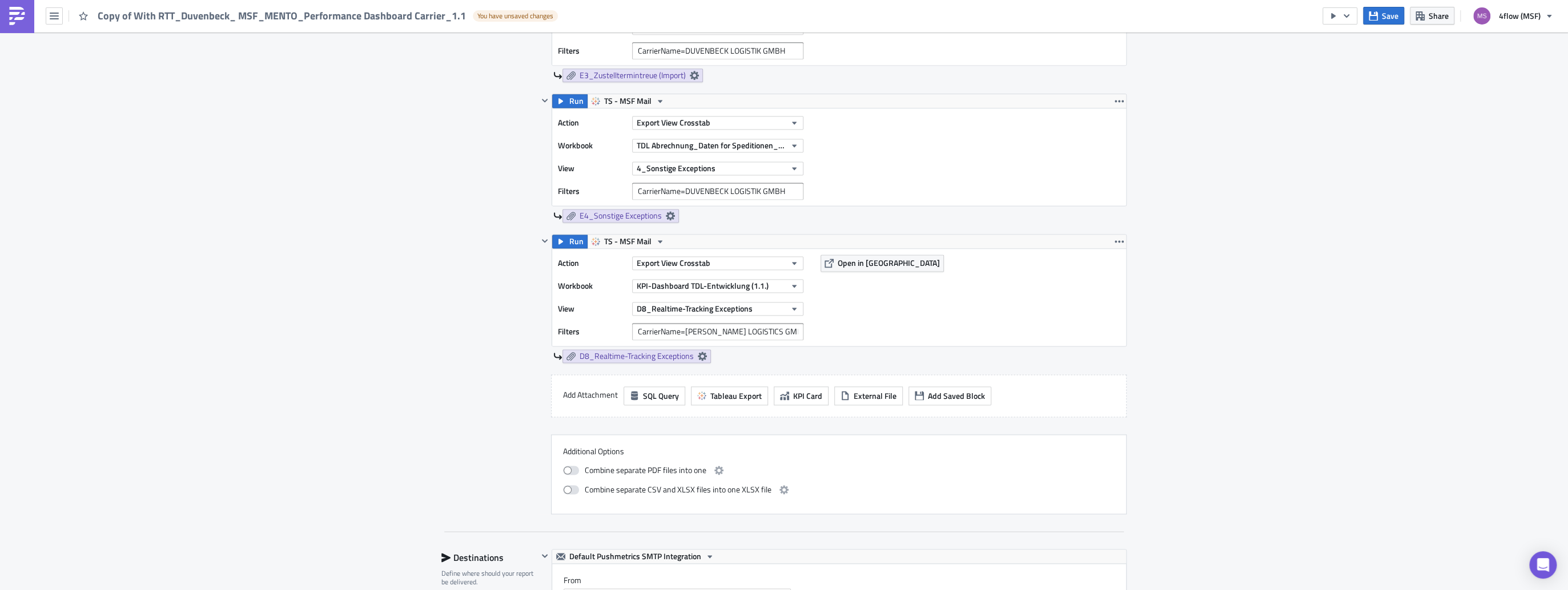
scroll to position [1416, 0]
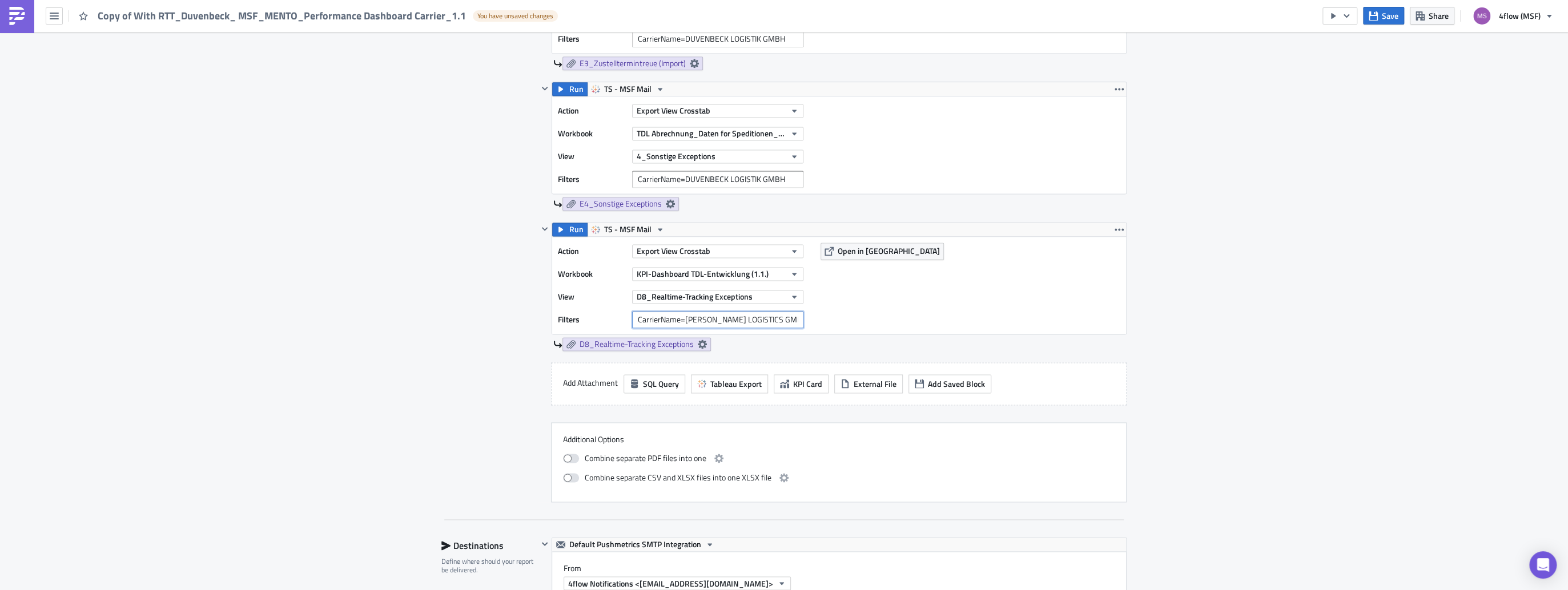
click at [772, 311] on input "CarrierName=[PERSON_NAME] LOGISTICS GMBH" at bounding box center [717, 320] width 172 height 17
type input "C"
paste input "CarrierName=DUVENBECK LOGISTIK GMBH"
type input "CarrierName=DUVENBECK LOGISTIK GMBH"
click at [927, 309] on div "Action Export View Crosstab Workbook KPI-Dashboard TDL-Entwicklung (1.1.) View …" at bounding box center [838, 285] width 573 height 97
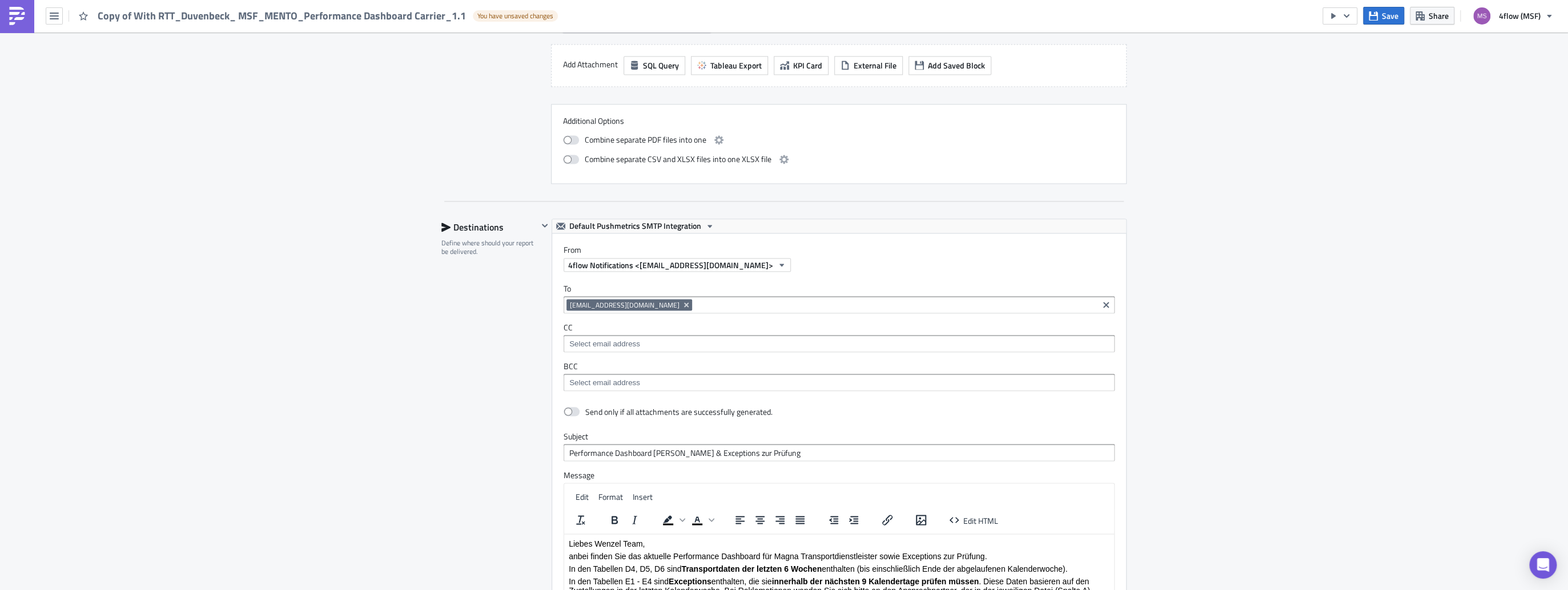
scroll to position [1736, 0]
click at [672, 446] on input "Performance Dashboard [PERSON_NAME] & Exceptions zur Prüfung" at bounding box center [838, 451] width 551 height 17
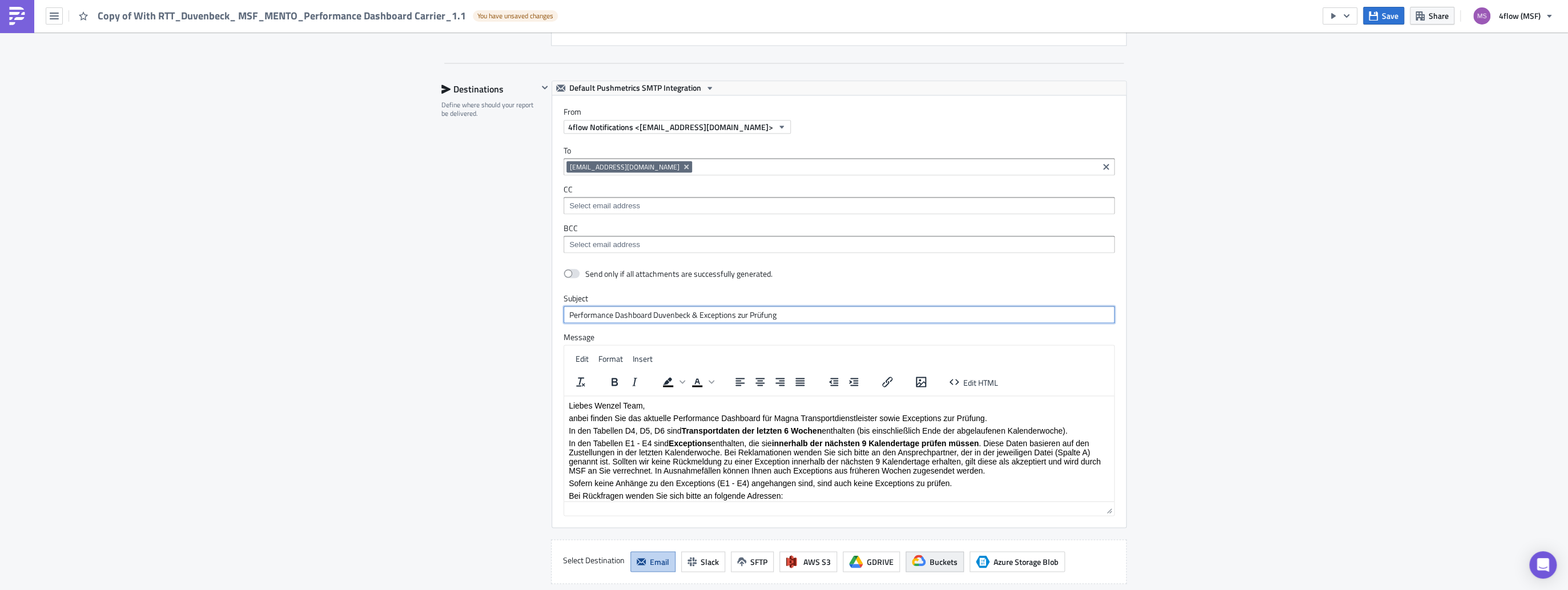
scroll to position [1919, 0]
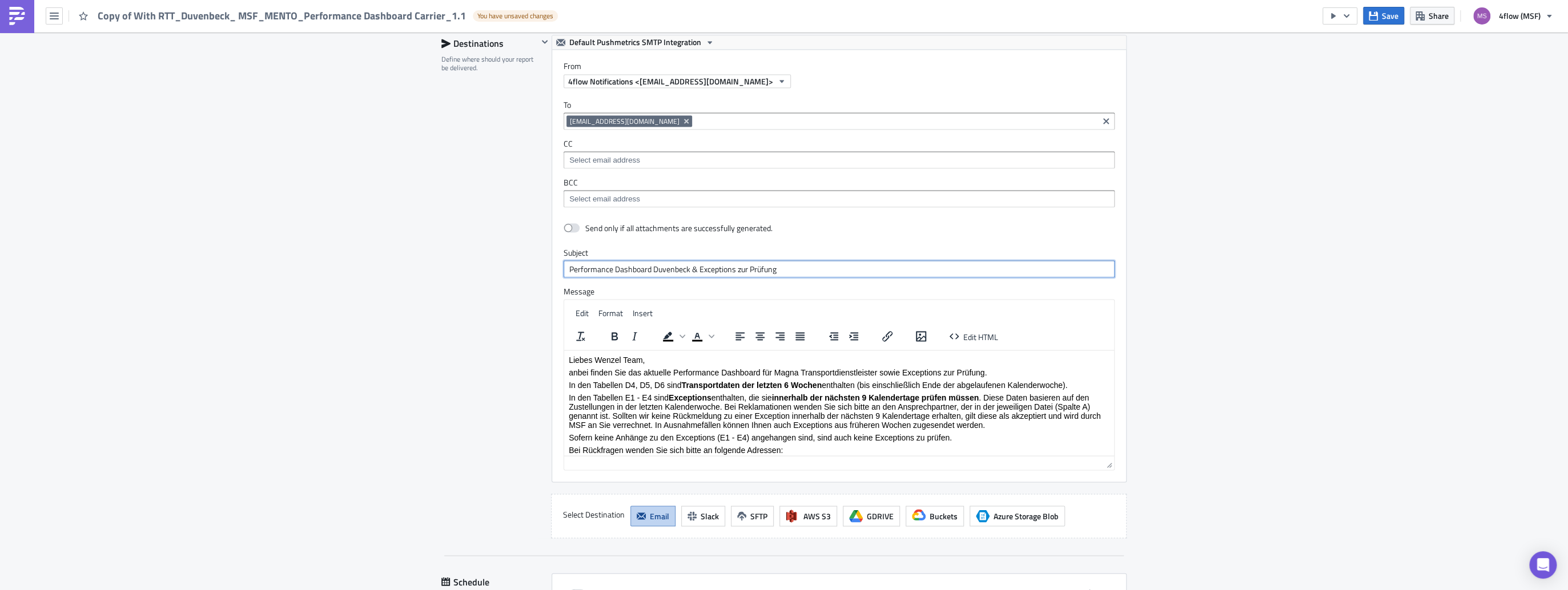
type input "Performance Dashboard Duvenbeck & Exceptions zur Prüfung"
click at [609, 355] on p "Liebes Wenzel Team," at bounding box center [839, 359] width 541 height 9
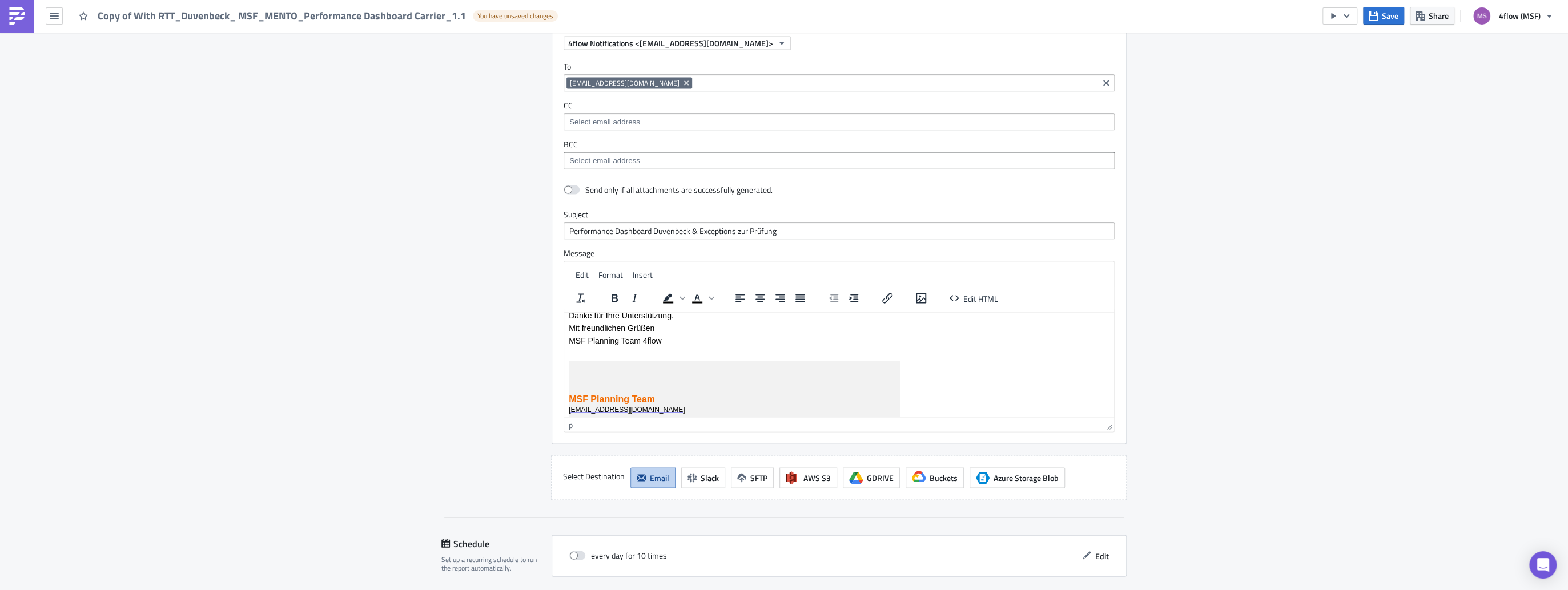
scroll to position [2071, 0]
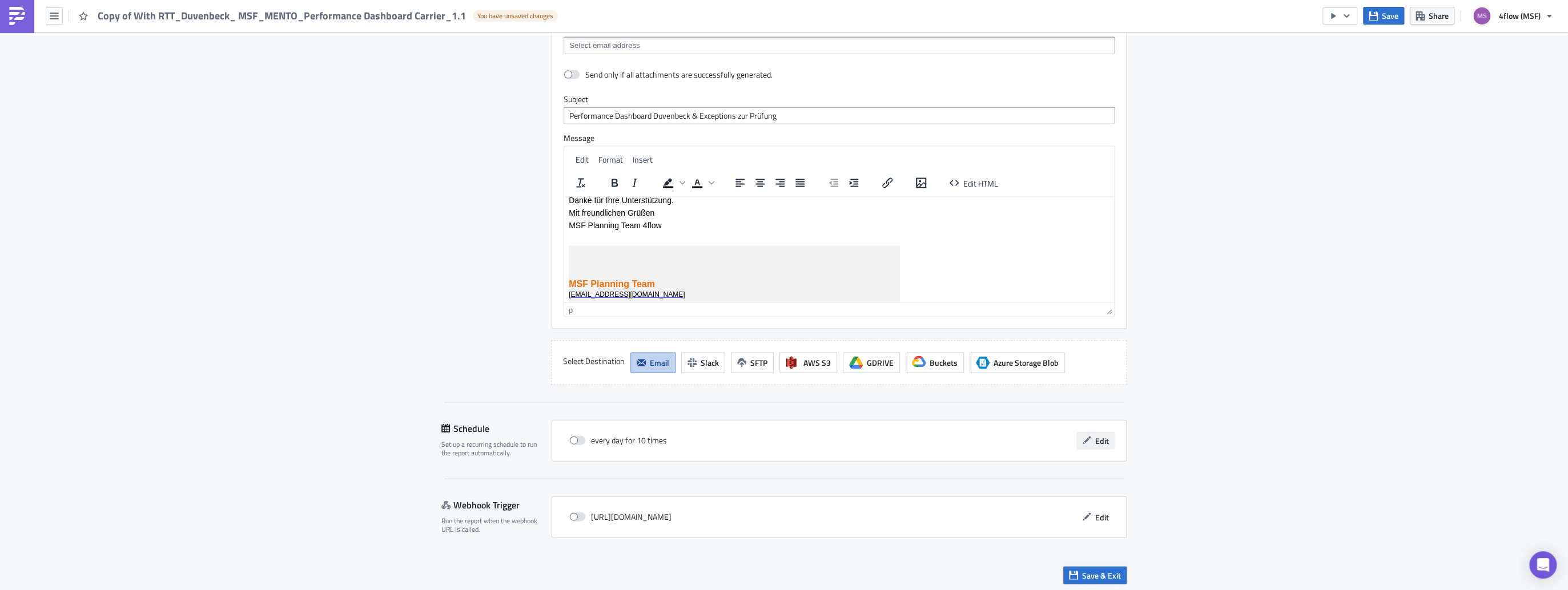
click at [1098, 438] on span "Edit" at bounding box center [1102, 440] width 14 height 12
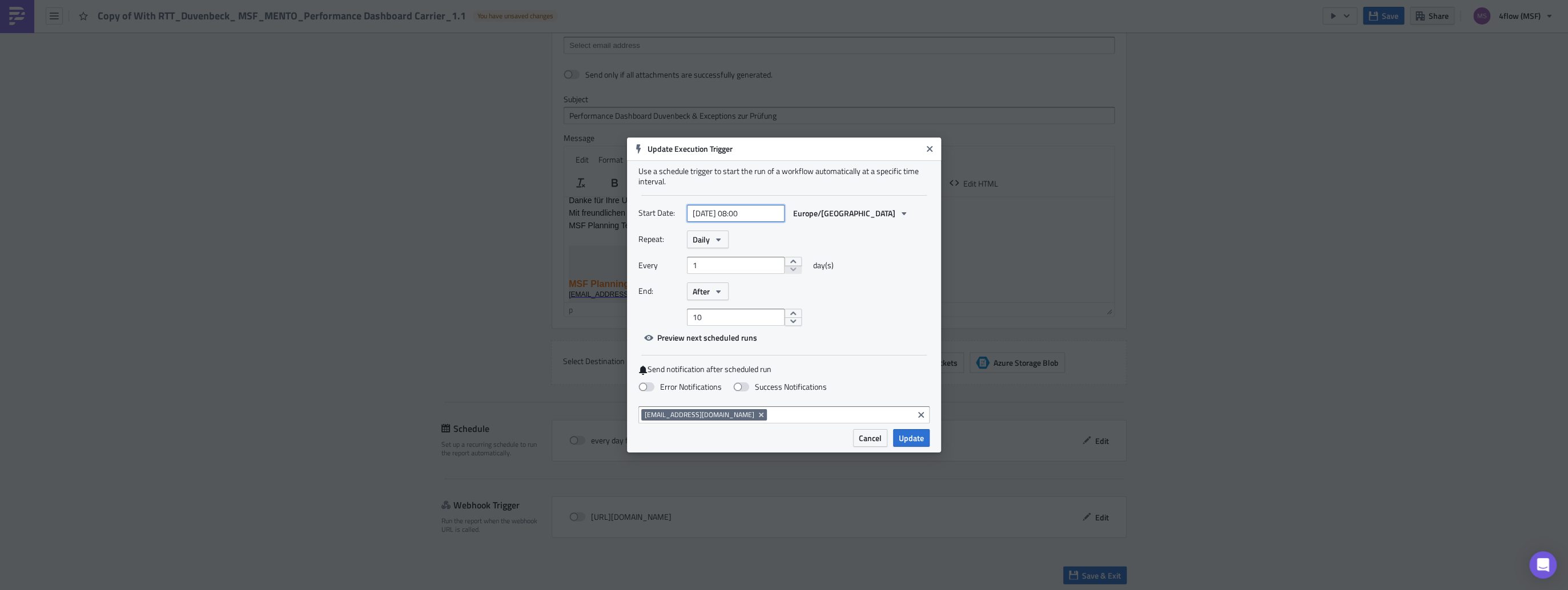
select select "7"
select select "2025"
click at [744, 213] on input "[DATE] 08:00" at bounding box center [736, 213] width 98 height 17
type input "[DATE] 17:00"
click at [890, 289] on div "End: After" at bounding box center [783, 291] width 291 height 18
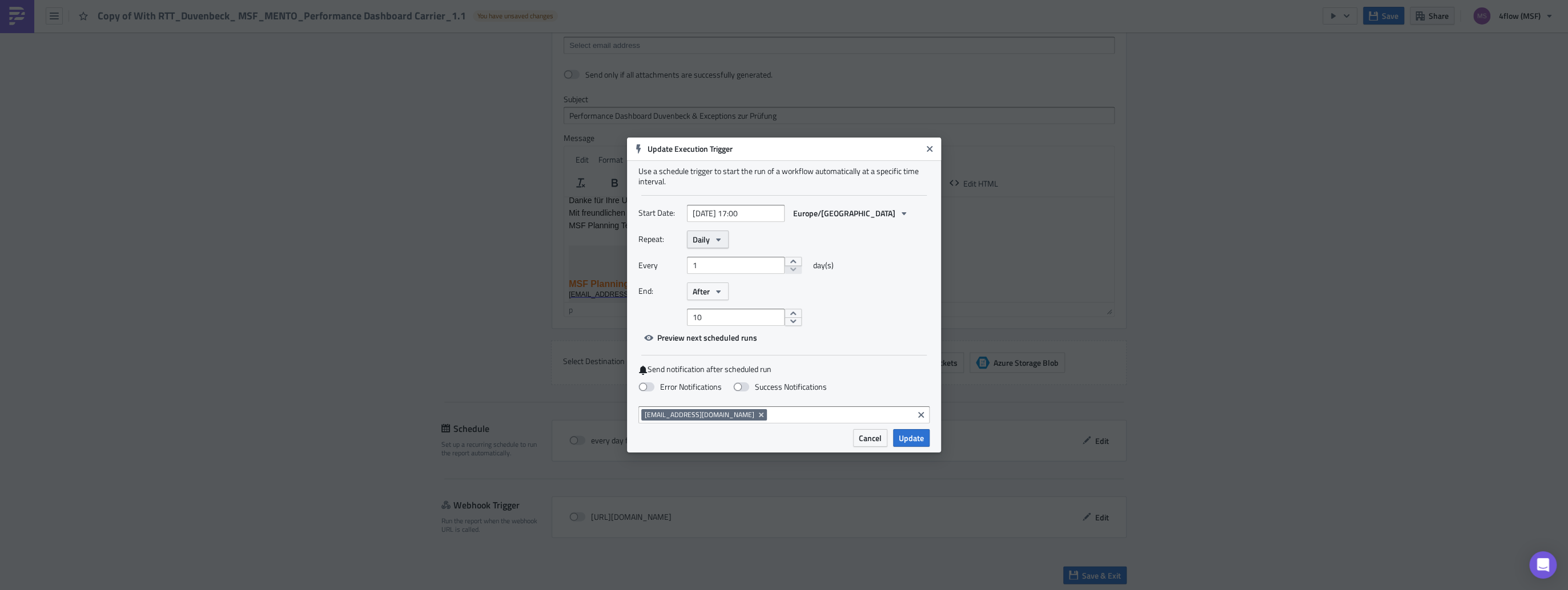
click at [715, 240] on icon "button" at bounding box center [718, 240] width 9 height 9
click at [712, 297] on div "Weekly" at bounding box center [740, 294] width 94 height 12
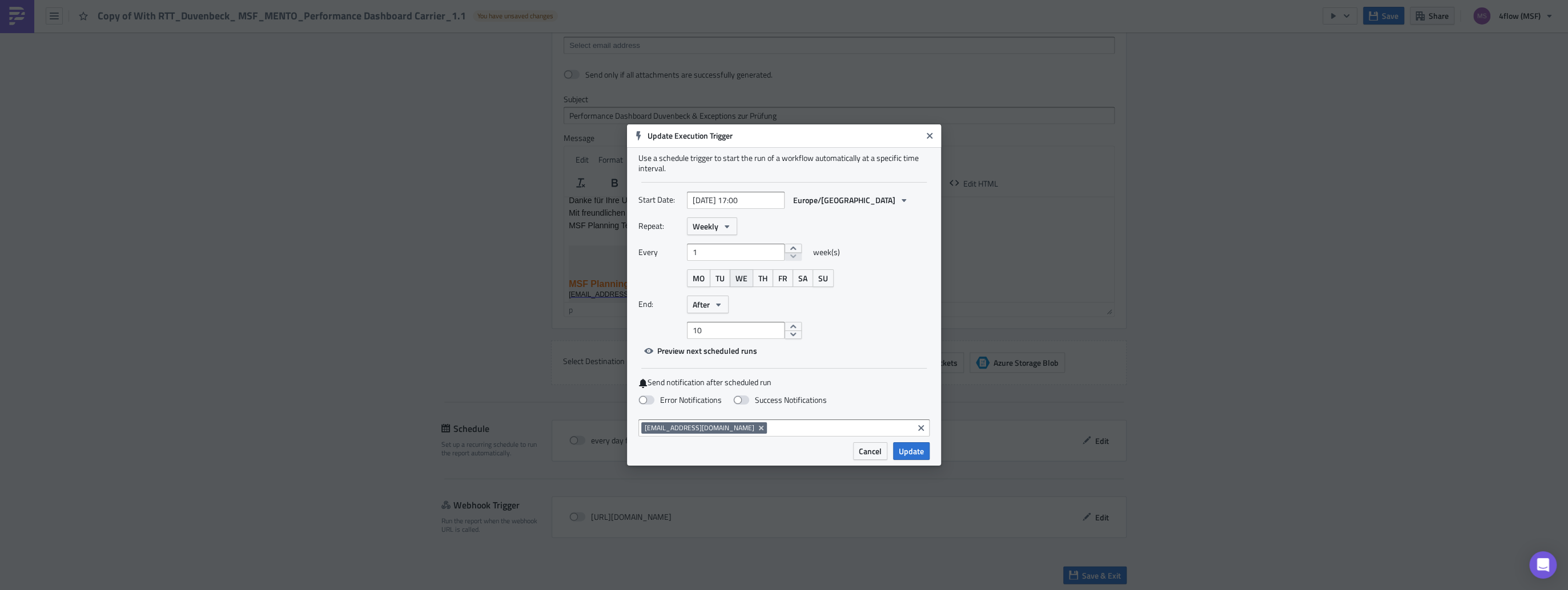
click at [742, 278] on span "WE" at bounding box center [740, 278] width 12 height 12
click at [717, 309] on button "After" at bounding box center [708, 305] width 42 height 18
click at [703, 327] on div "Never" at bounding box center [740, 326] width 94 height 12
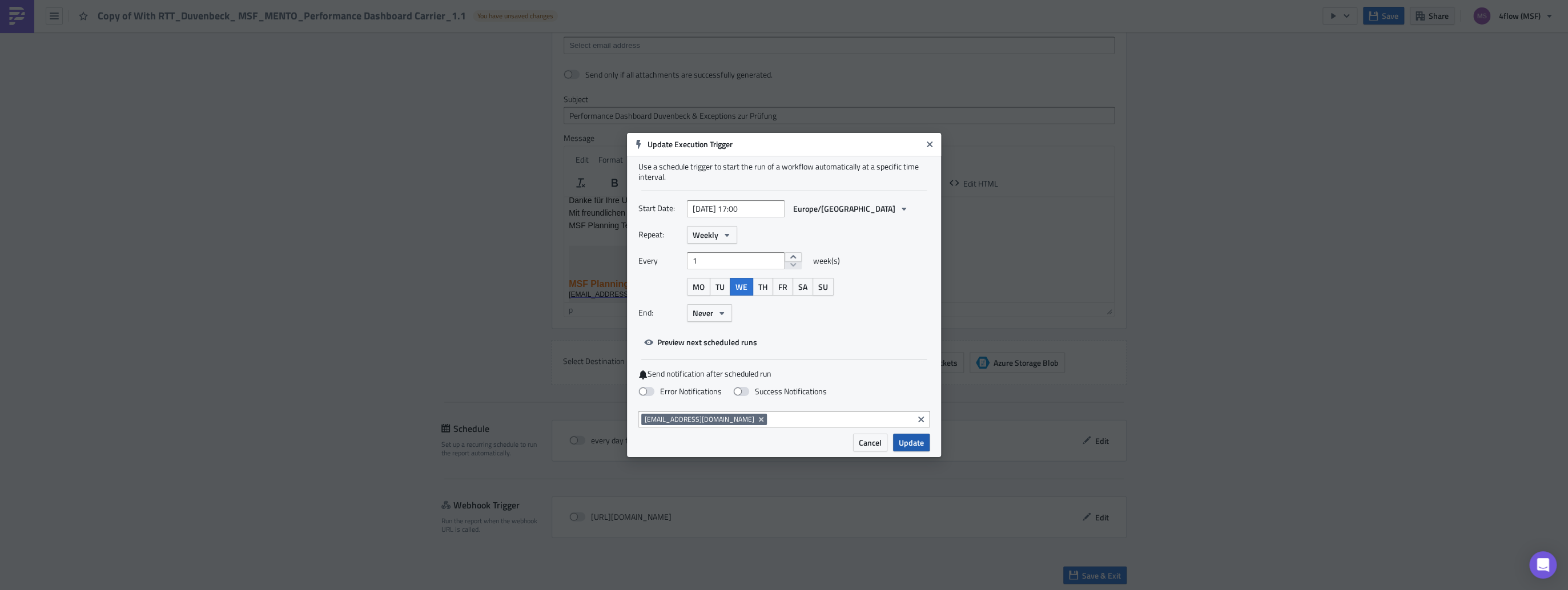
click at [909, 447] on span "Update" at bounding box center [911, 442] width 25 height 12
click at [909, 447] on div "every day for 10 times Edit" at bounding box center [839, 441] width 575 height 42
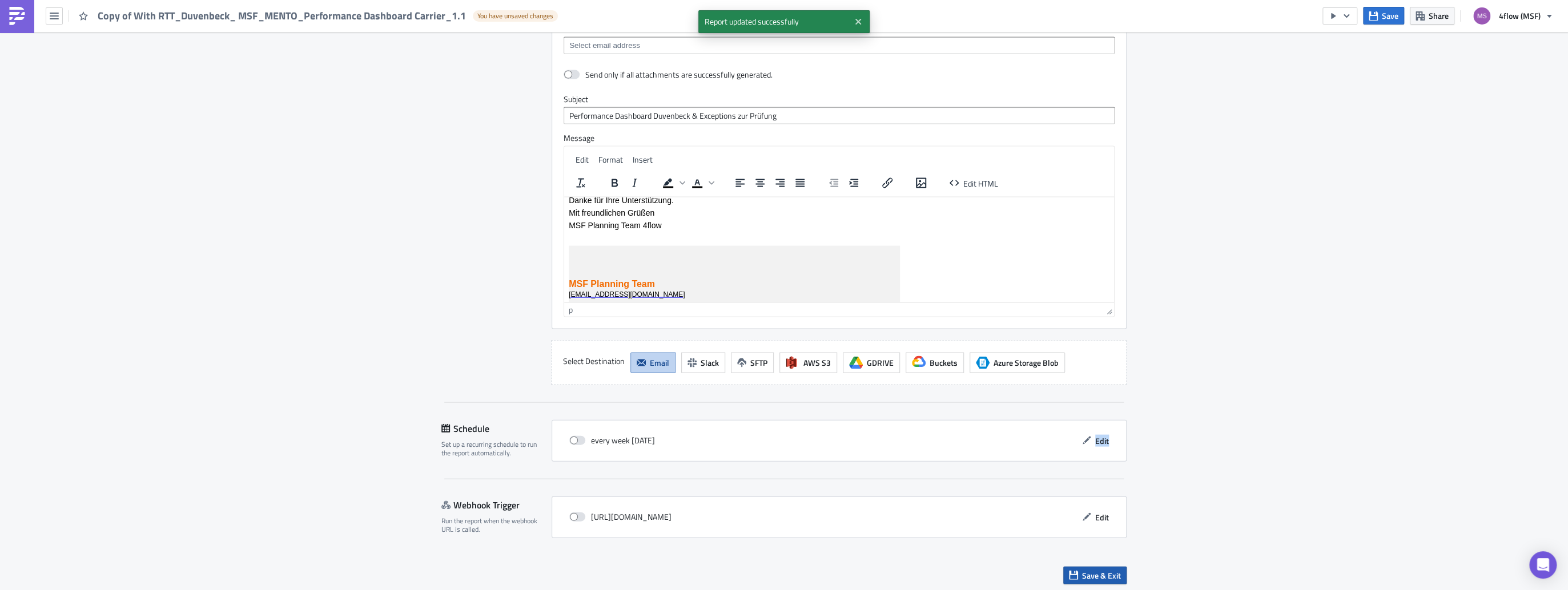
click at [1097, 572] on span "Save & Exit" at bounding box center [1101, 575] width 39 height 12
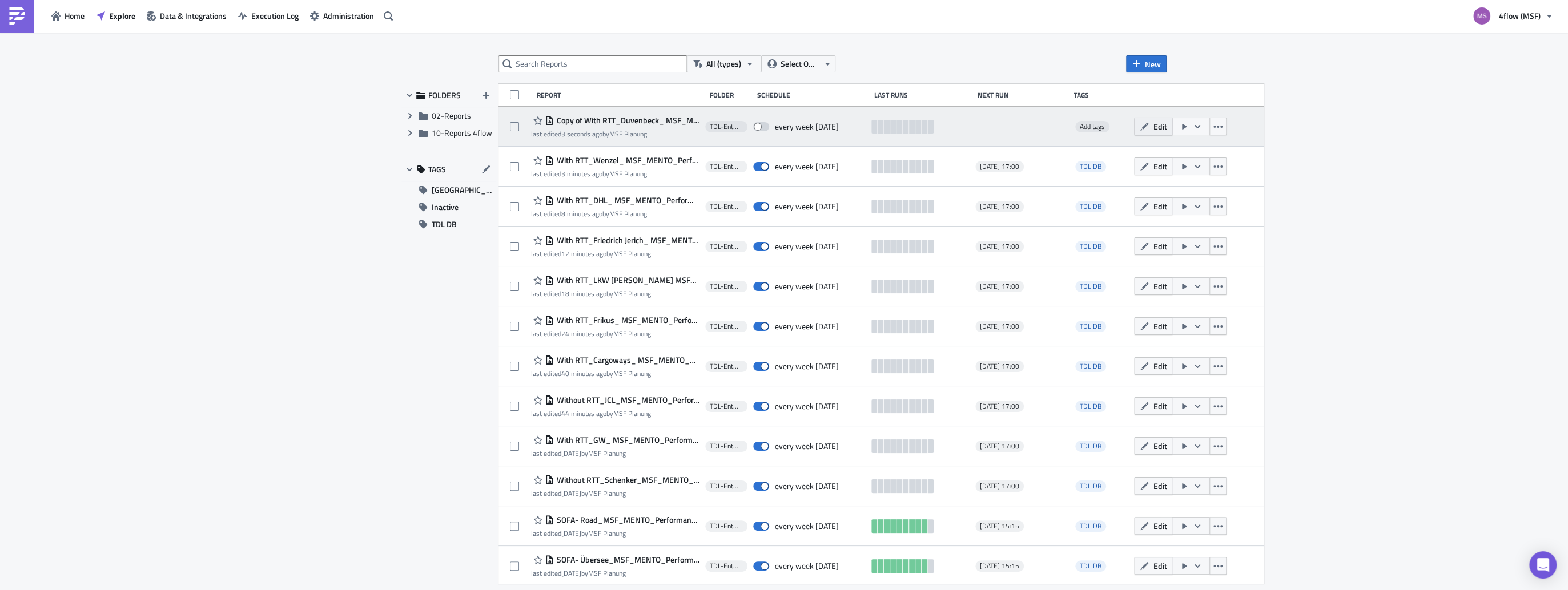
click at [1142, 128] on button "Edit" at bounding box center [1152, 127] width 38 height 18
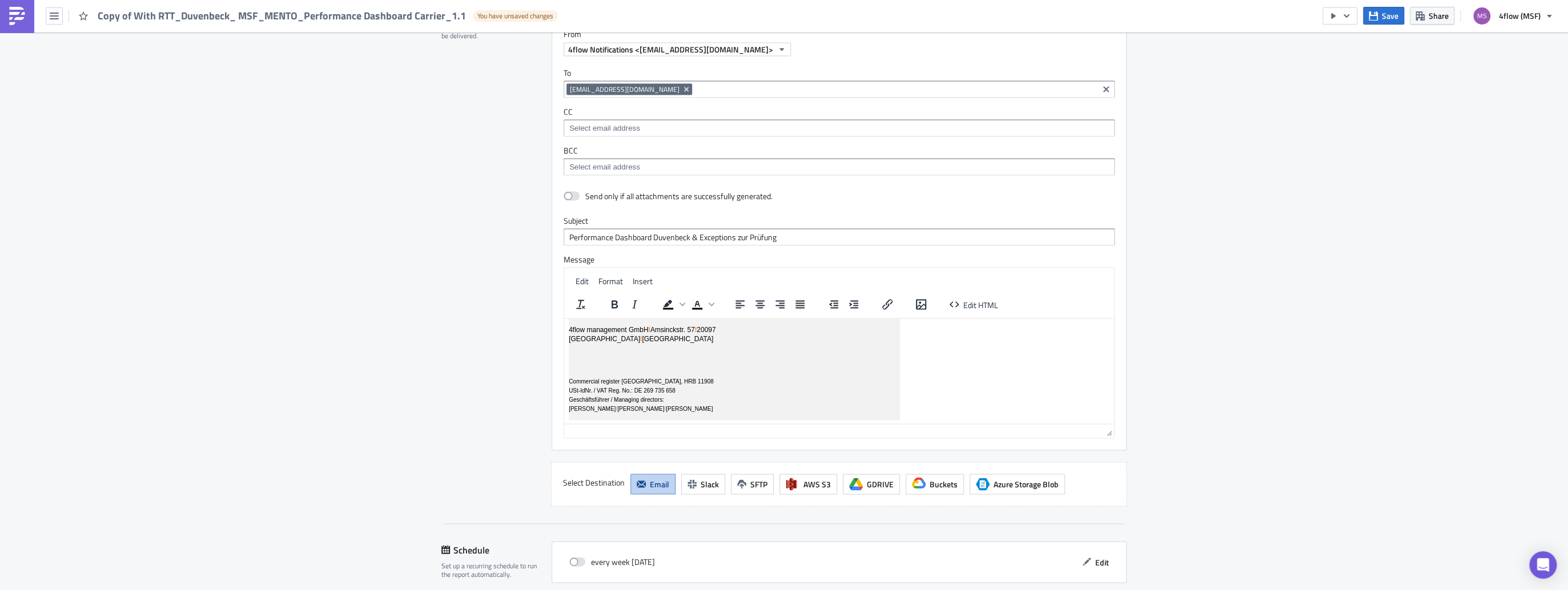
scroll to position [2071, 0]
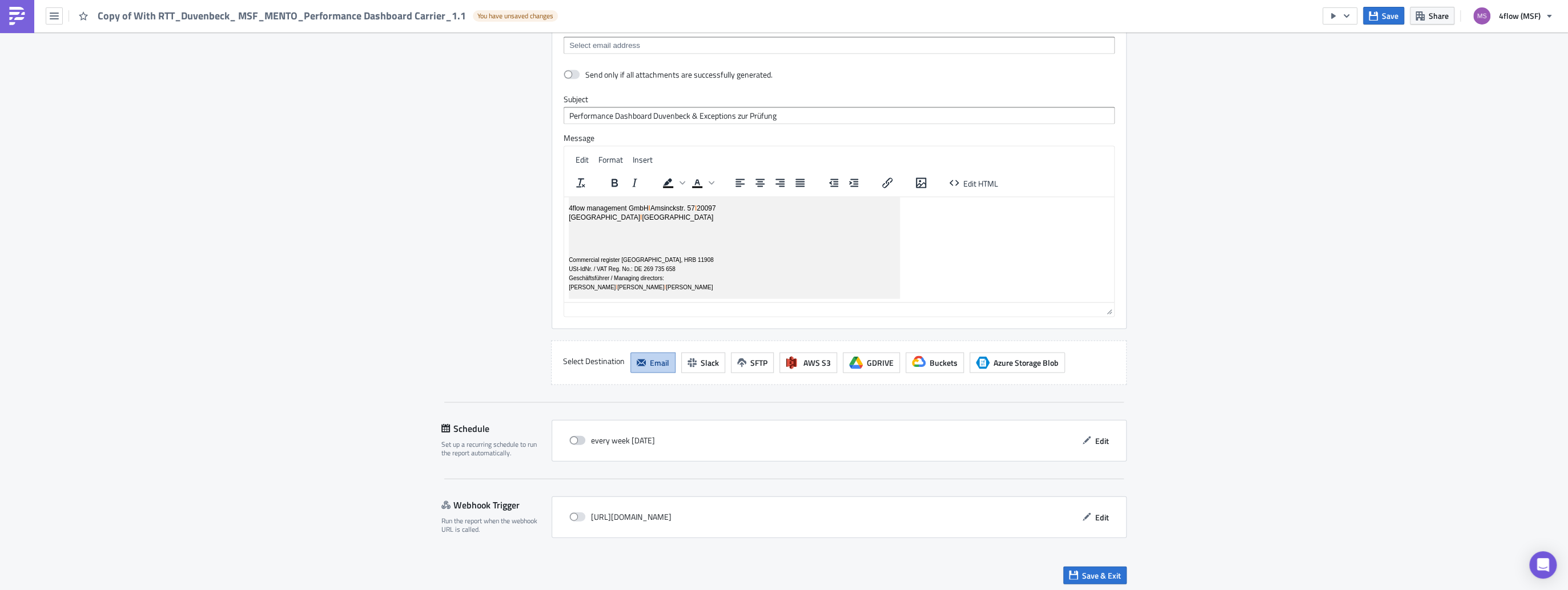
click at [578, 437] on span at bounding box center [577, 441] width 16 height 9
click at [578, 438] on input "checkbox" at bounding box center [575, 441] width 7 height 7
checkbox input "true"
click at [1102, 570] on span "Save & Exit" at bounding box center [1101, 575] width 39 height 12
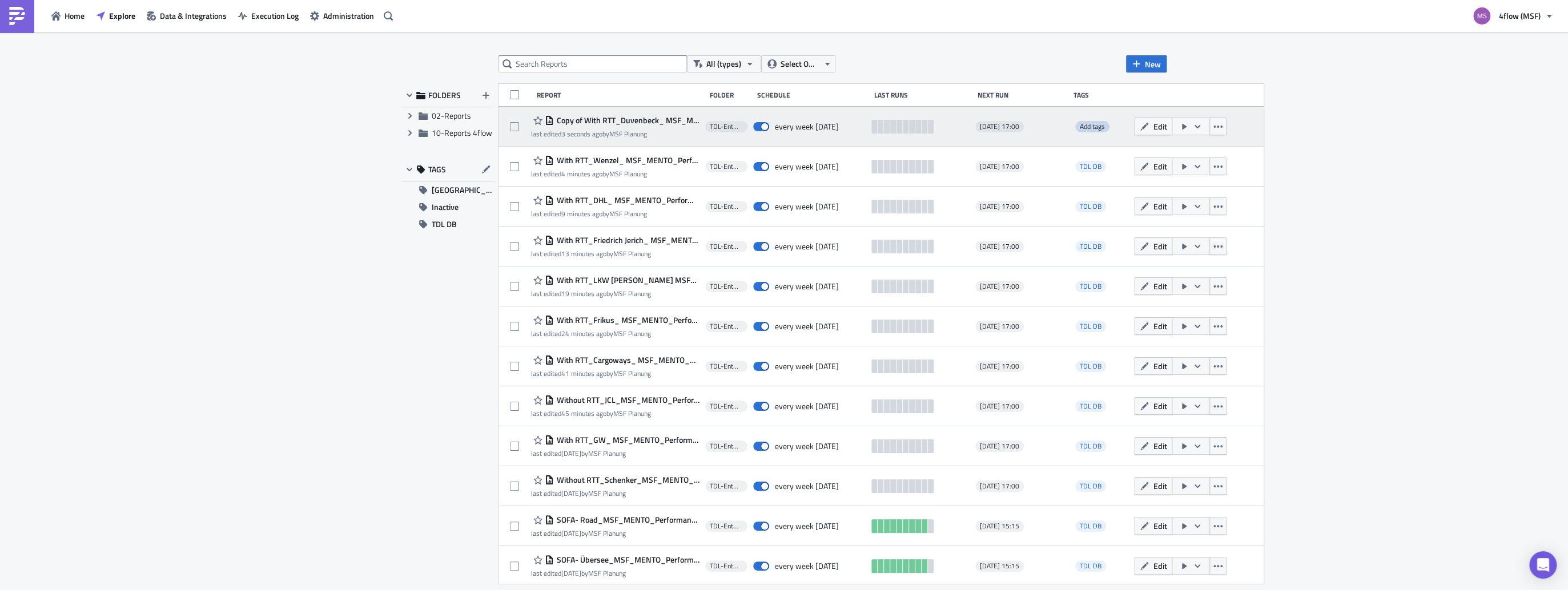
click at [1099, 128] on span "Add tags" at bounding box center [1093, 126] width 25 height 11
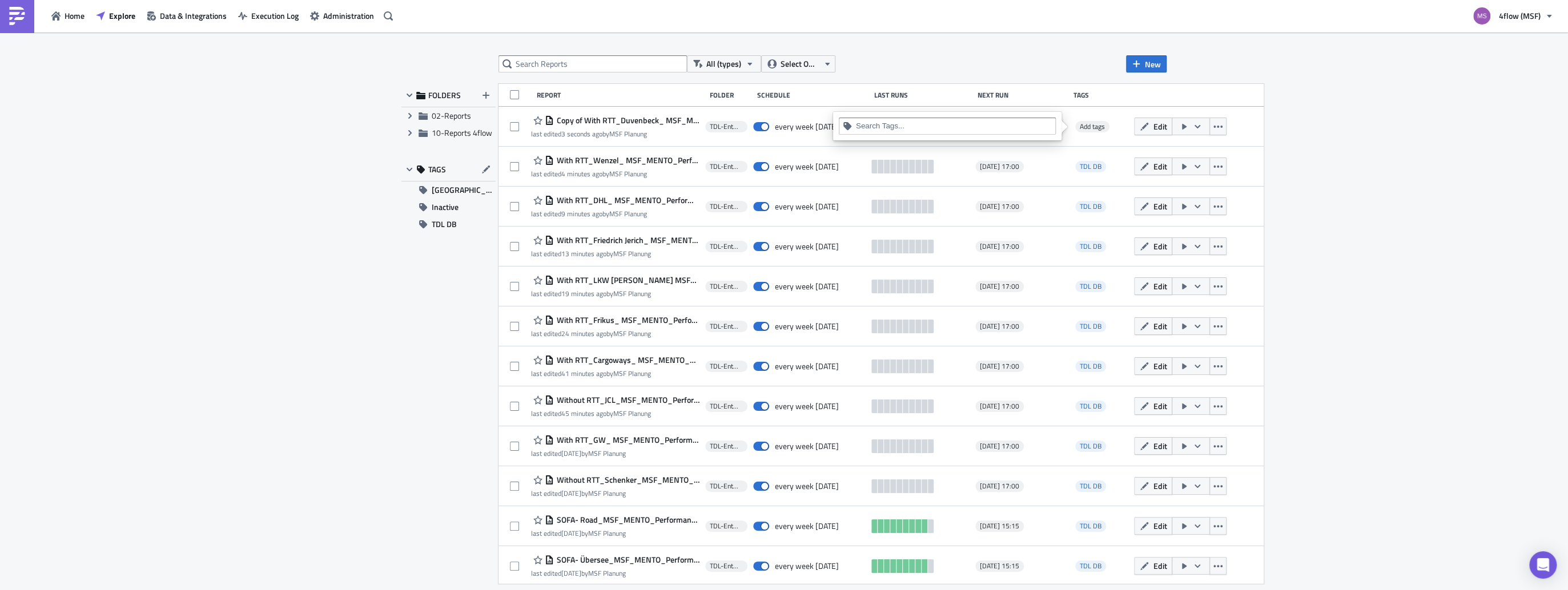
click at [1013, 133] on div at bounding box center [954, 128] width 196 height 15
click at [892, 177] on div "TDL DB" at bounding box center [947, 181] width 203 height 12
click at [1303, 107] on div "All (types) Select Owner New FOLDERS Expand group 02-Reports Expand group 10-Re…" at bounding box center [784, 311] width 1568 height 558
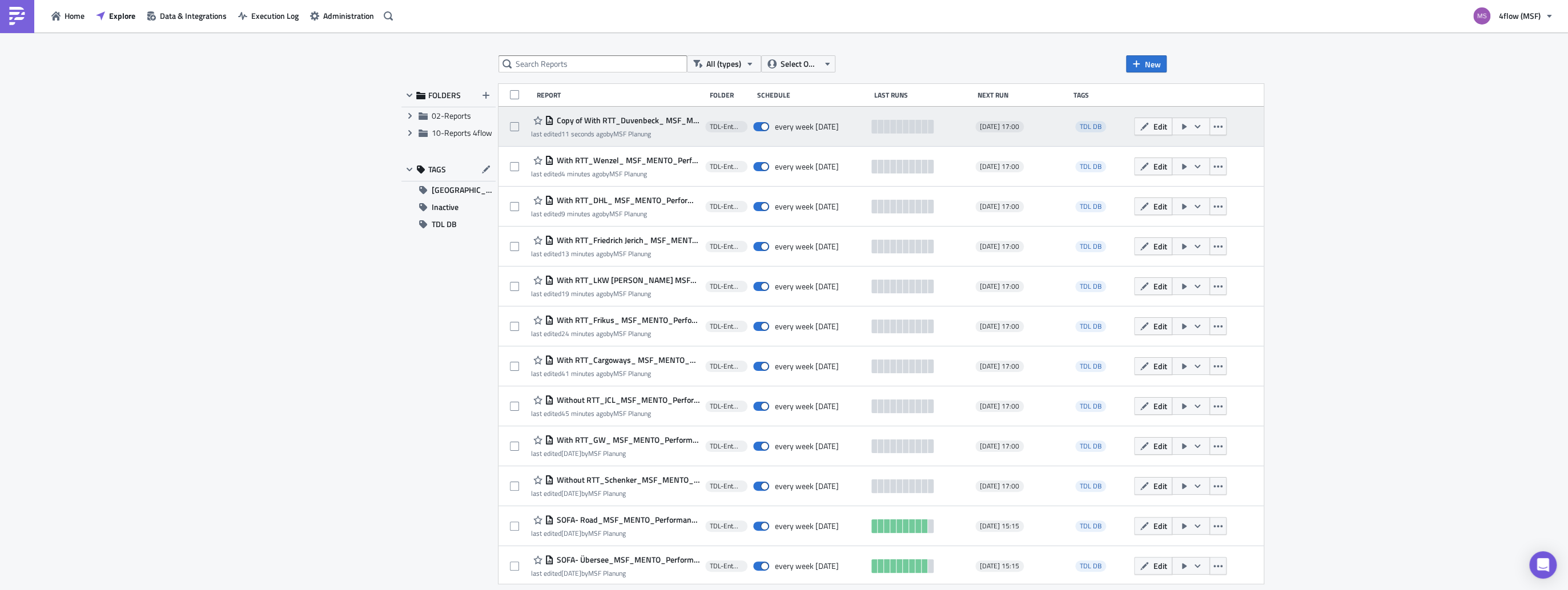
click at [656, 132] on div "last edited 11 seconds ago by MSF [PERSON_NAME]" at bounding box center [615, 133] width 169 height 8
click at [1217, 129] on button "button" at bounding box center [1217, 127] width 17 height 18
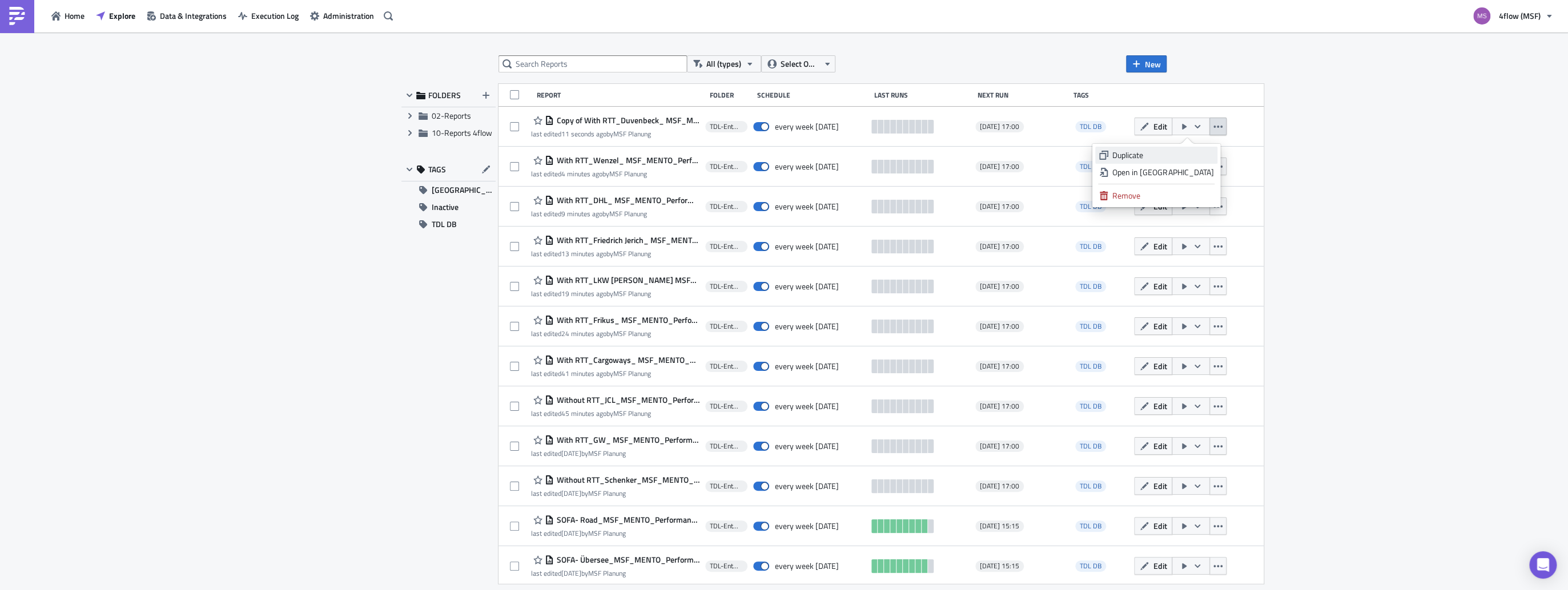
click at [1161, 156] on div "Duplicate" at bounding box center [1161, 155] width 101 height 12
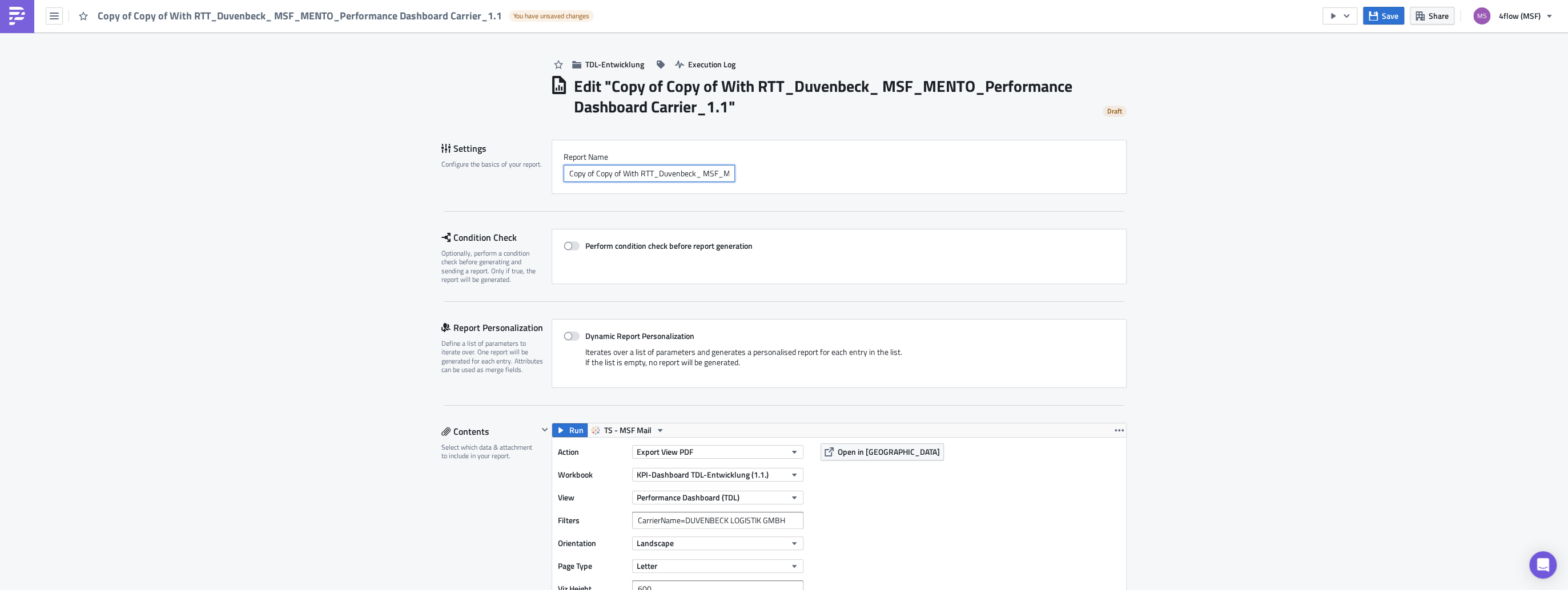
drag, startPoint x: 619, startPoint y: 173, endPoint x: 443, endPoint y: 157, distance: 176.7
click at [443, 157] on div "Settings Configure the basics of your report. Report Nam﻿e Copy of Copy of With…" at bounding box center [783, 167] width 685 height 54
click at [443, 157] on div "Settings Configure the basics of your report." at bounding box center [495, 167] width 110 height 54
click at [603, 67] on span "TDL-Entwicklung" at bounding box center [614, 64] width 59 height 12
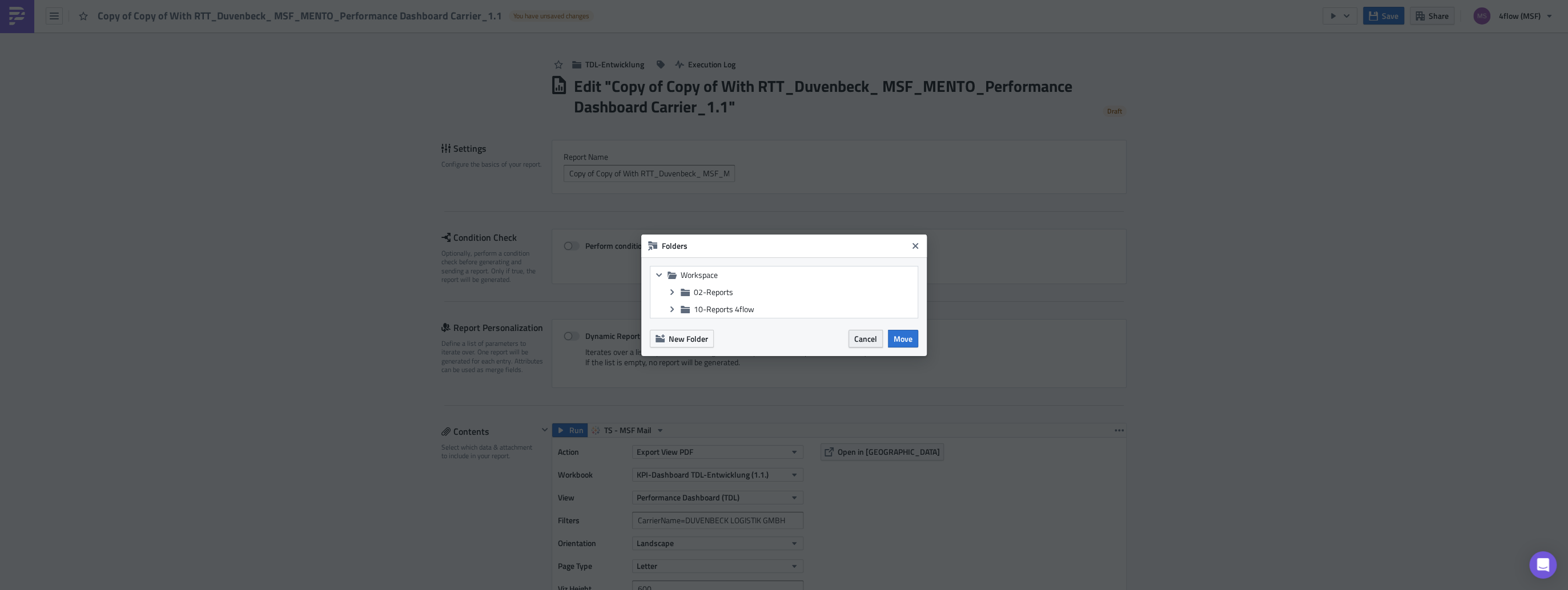
click at [859, 341] on span "Cancel" at bounding box center [865, 339] width 23 height 12
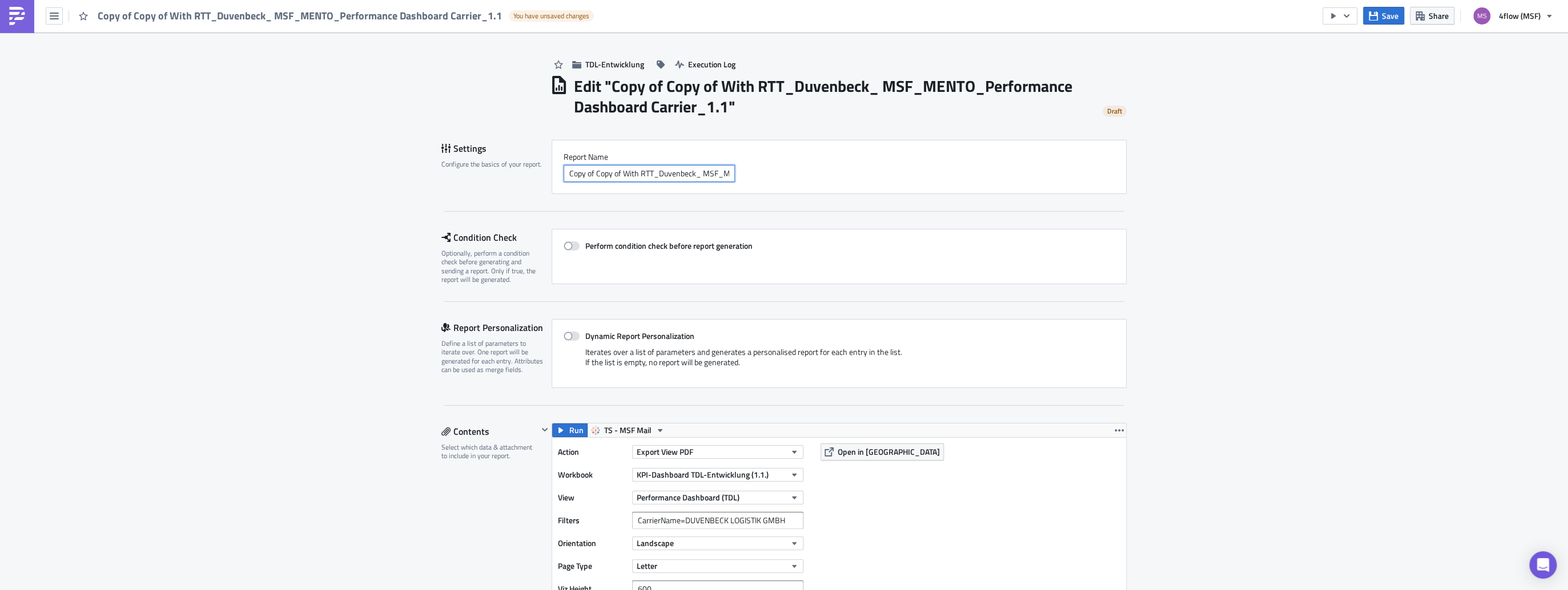
drag, startPoint x: 618, startPoint y: 173, endPoint x: 491, endPoint y: 158, distance: 127.9
click at [491, 158] on div "Settings Configure the basics of your report. Report Nam﻿e Copy of Copy of With…" at bounding box center [783, 167] width 685 height 54
click at [637, 173] on input "With RTT_Duvenbeck_ MSF_MENTO_Performance Dashboard Carrier_1.1" at bounding box center [649, 173] width 172 height 17
type input "With RTT_Leitner_ MSF_MENTO_Performance Dashboard Carrier_1.1"
click at [565, 335] on span at bounding box center [572, 337] width 16 height 9
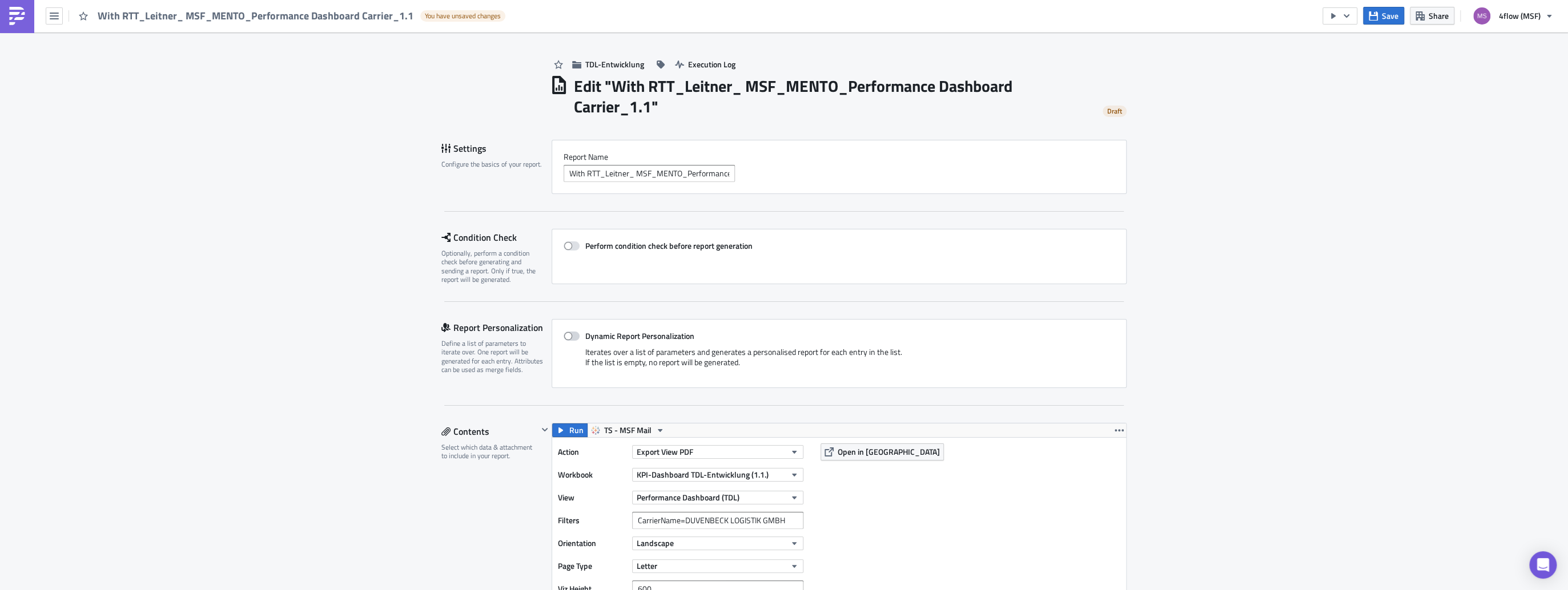
click at [565, 335] on input "Dynamic Report Personalization" at bounding box center [569, 337] width 7 height 7
checkbox input "true"
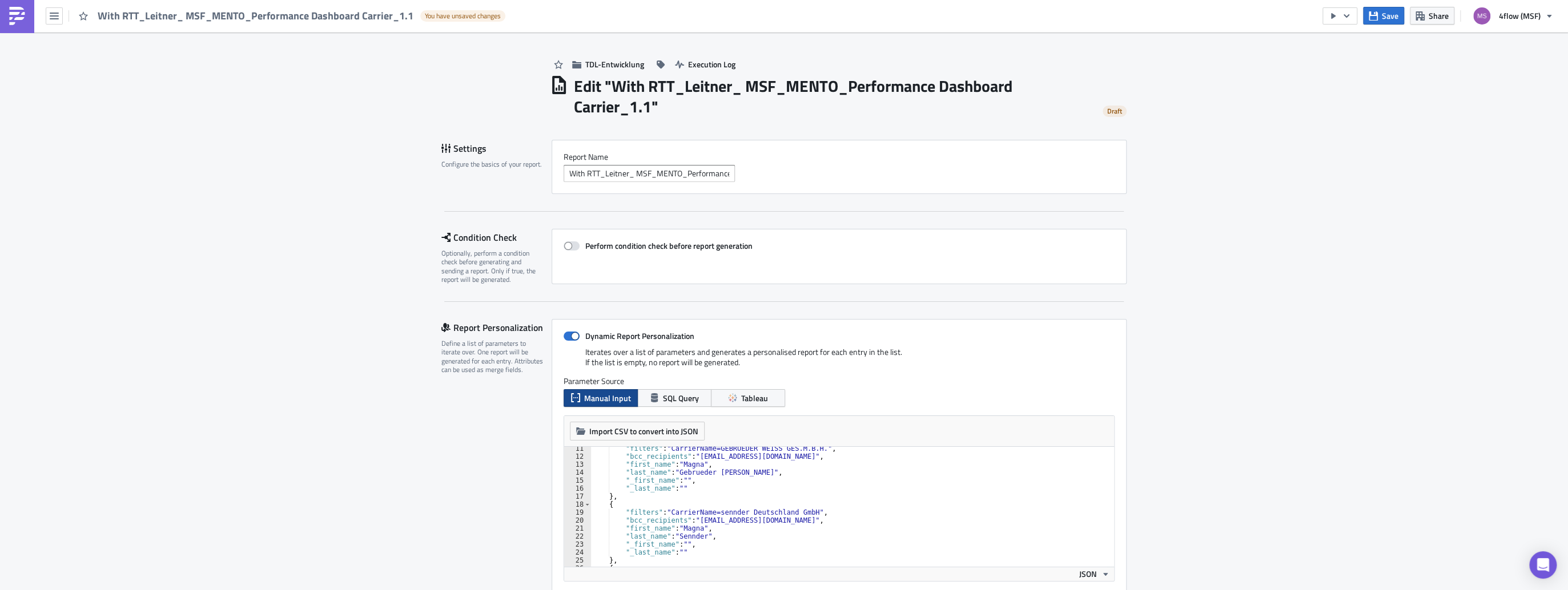
scroll to position [110, 0]
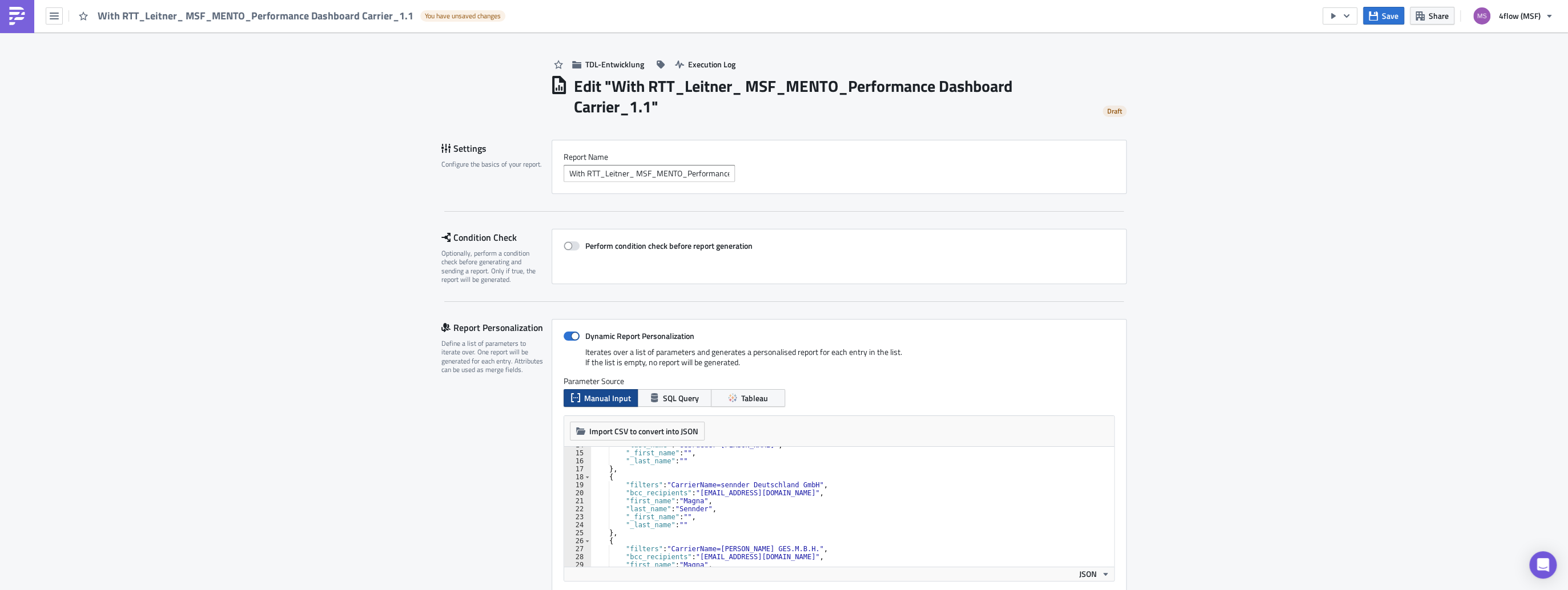
type textarea ""filters": "CarrierName=[PERSON_NAME] GES.M.B.H.","
click at [777, 549] on div ""last_name" : "[PERSON_NAME]" , "_first_name" : "" , "_last_name" : "" } , { "f…" at bounding box center [848, 509] width 517 height 136
drag, startPoint x: 777, startPoint y: 549, endPoint x: 667, endPoint y: 549, distance: 110.0
click at [667, 549] on div ""last_name" : "[PERSON_NAME]" , "_first_name" : "" , "_last_name" : "" } , { "f…" at bounding box center [848, 509] width 517 height 136
click at [569, 334] on span at bounding box center [572, 337] width 16 height 9
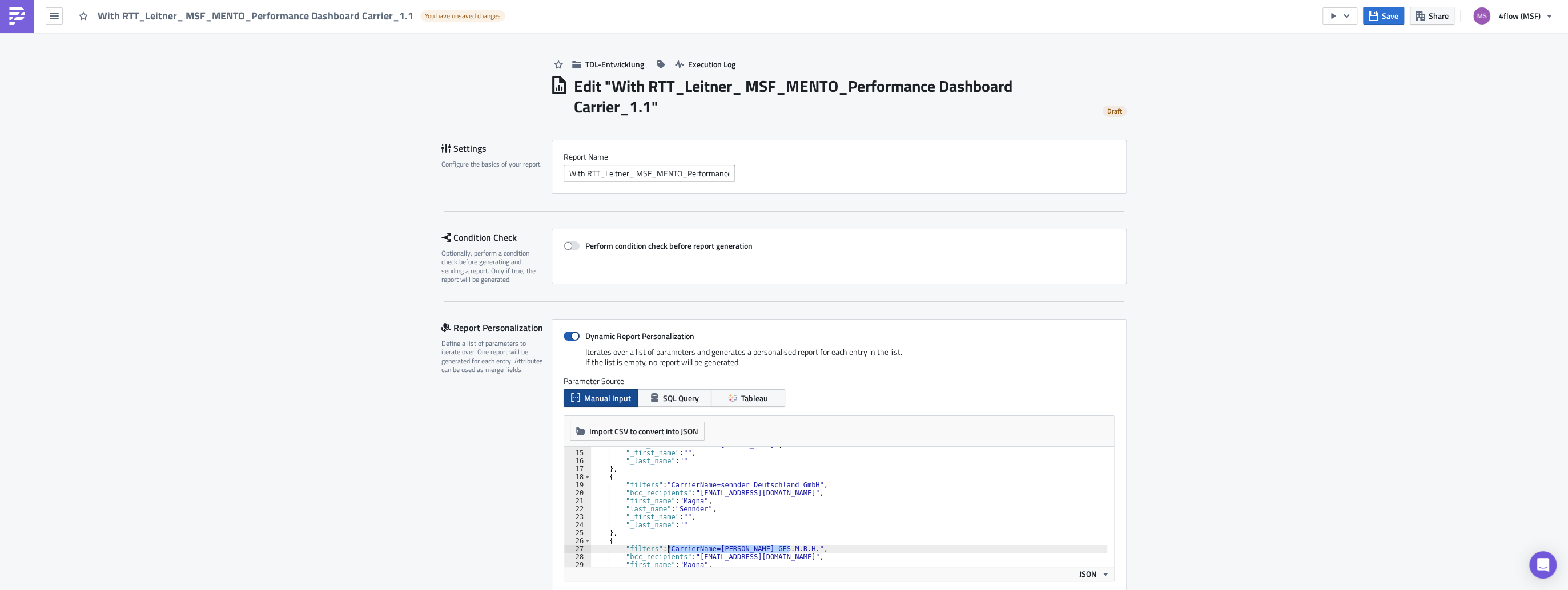
click at [569, 334] on input "Dynamic Report Personalization" at bounding box center [569, 337] width 7 height 7
checkbox input "false"
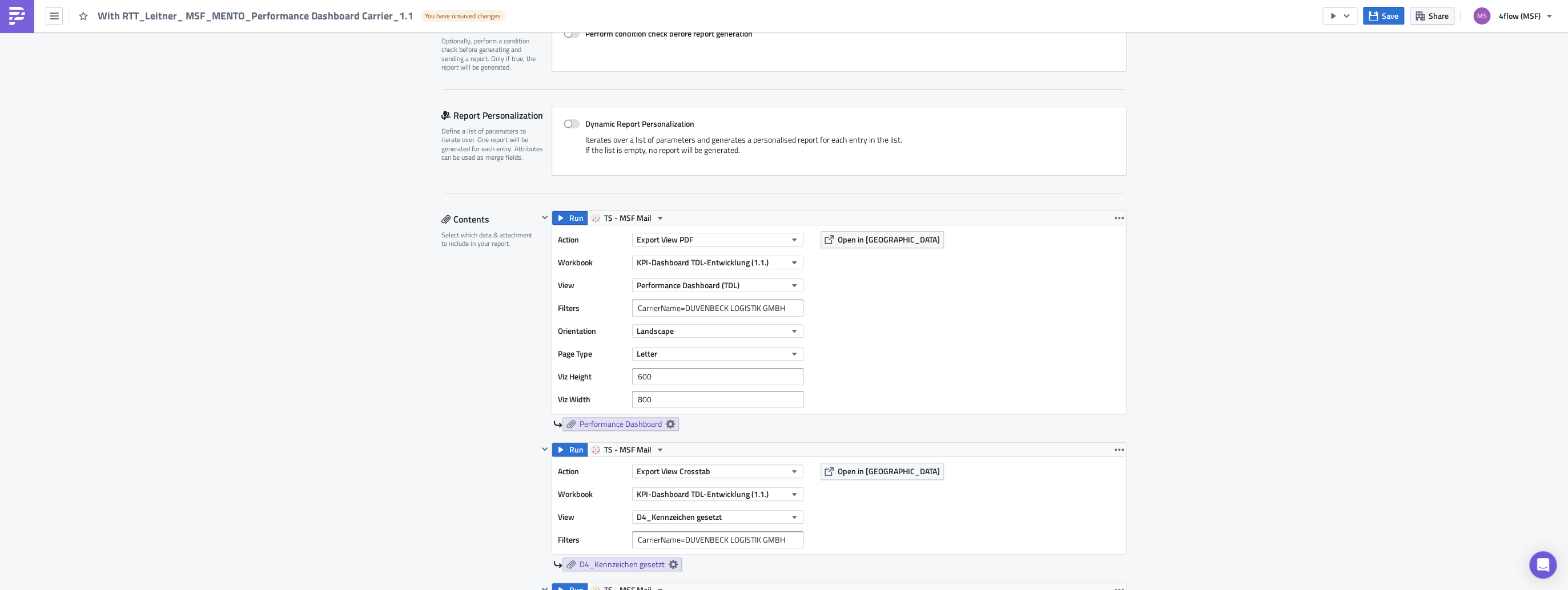
scroll to position [229, 0]
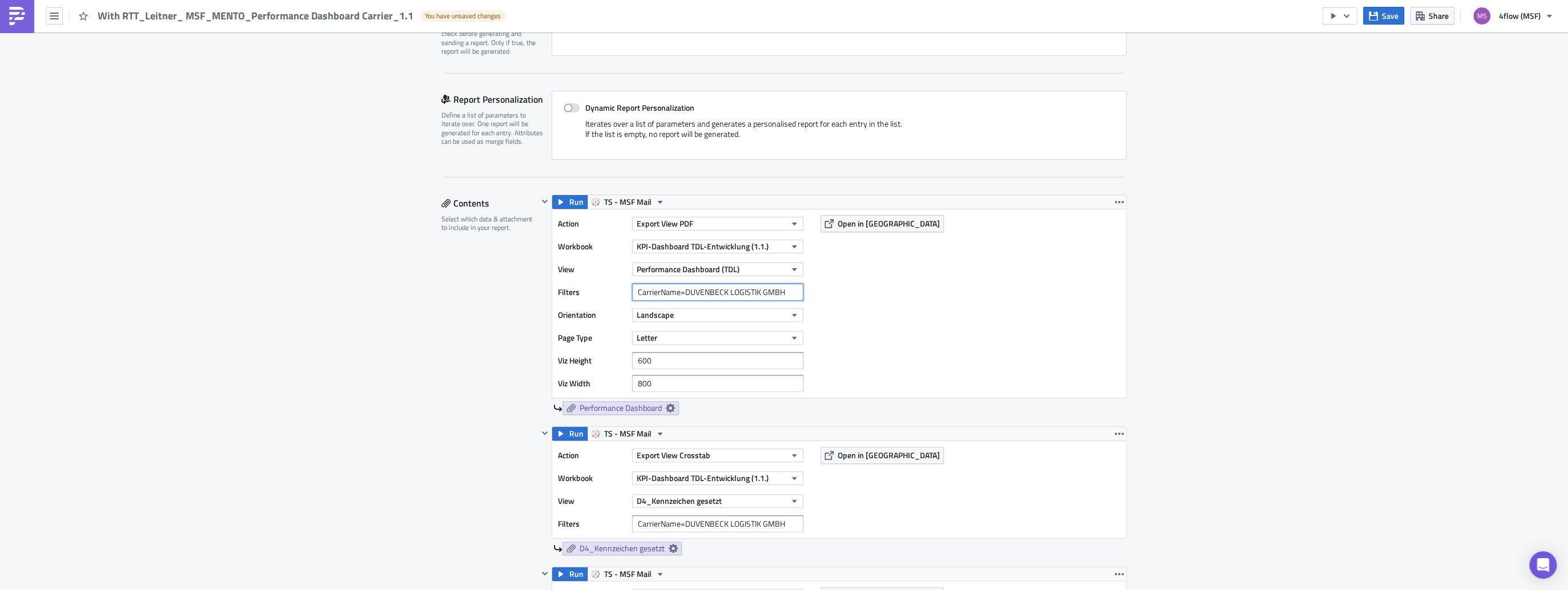
click at [681, 289] on input "CarrierName=DUVENBECK LOGISTIK GMBH" at bounding box center [717, 292] width 172 height 17
paste input "CarrierName=[PERSON_NAME] GES.M.B.H.","
drag, startPoint x: 756, startPoint y: 291, endPoint x: 615, endPoint y: 284, distance: 141.2
click at [615, 284] on div "Filters CarrierName=[PERSON_NAME] GES.M.B.H." at bounding box center [683, 292] width 251 height 17
type input "CarrierName=[PERSON_NAME] GES.M.B.H."
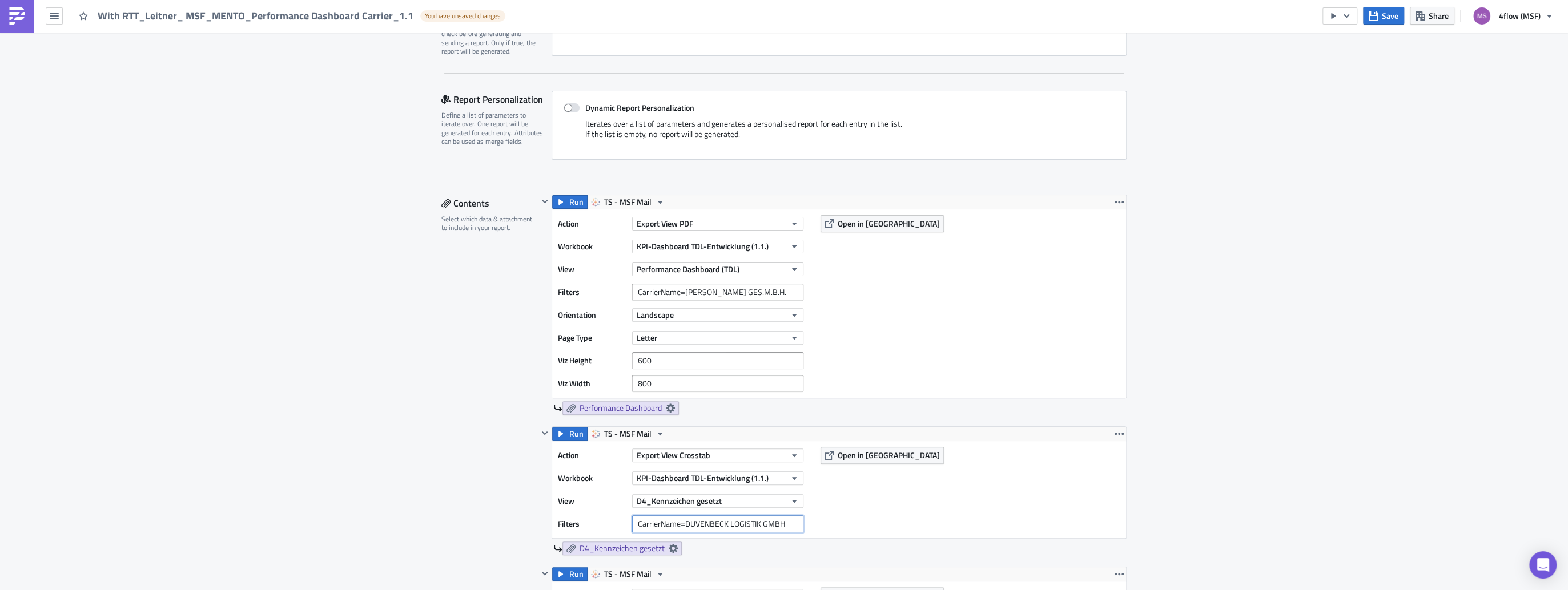
click at [670, 521] on input "CarrierName=DUVENBECK LOGISTIK GMBH" at bounding box center [717, 524] width 172 height 17
paste input "CarrierName=[PERSON_NAME] GES.M.B.H."
type input "CarrierName=[PERSON_NAME] GES.M.B.H."
click at [897, 517] on div "Action Export View Crosstab Workbook KPI-Dashboard TDL-Entwicklung (1.1.) View …" at bounding box center [838, 489] width 573 height 97
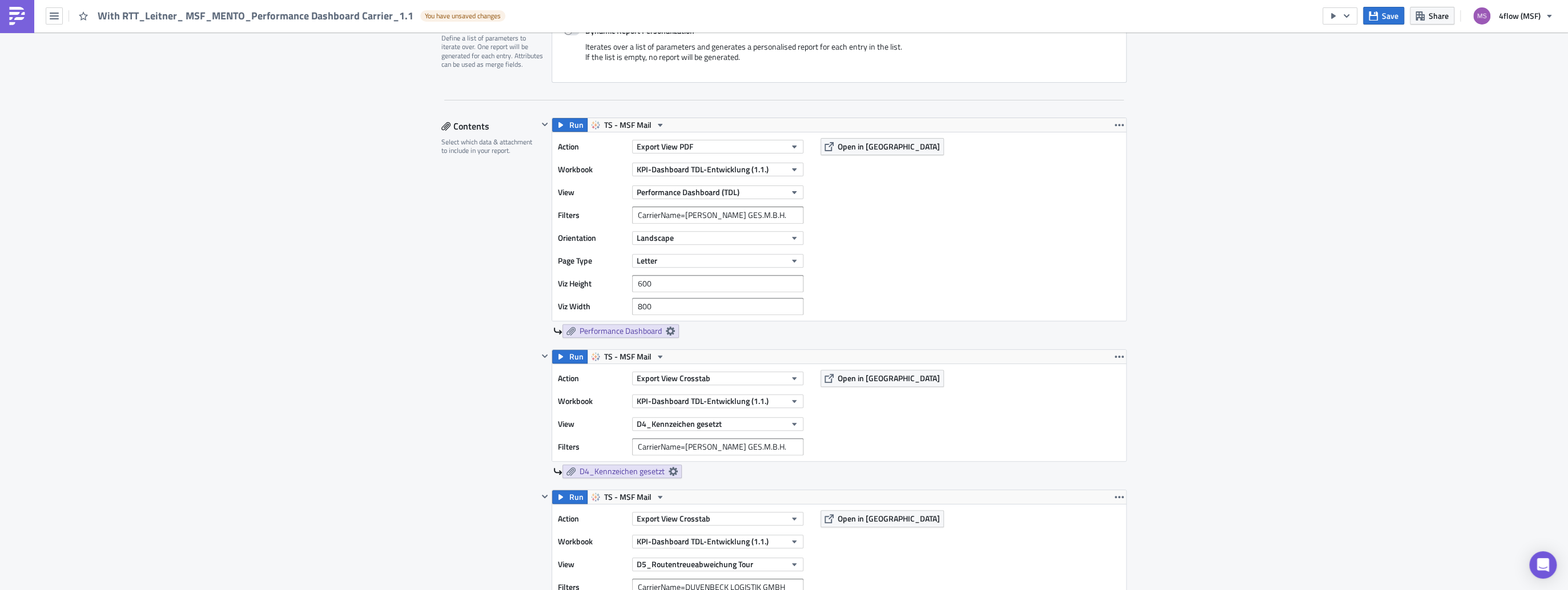
scroll to position [411, 0]
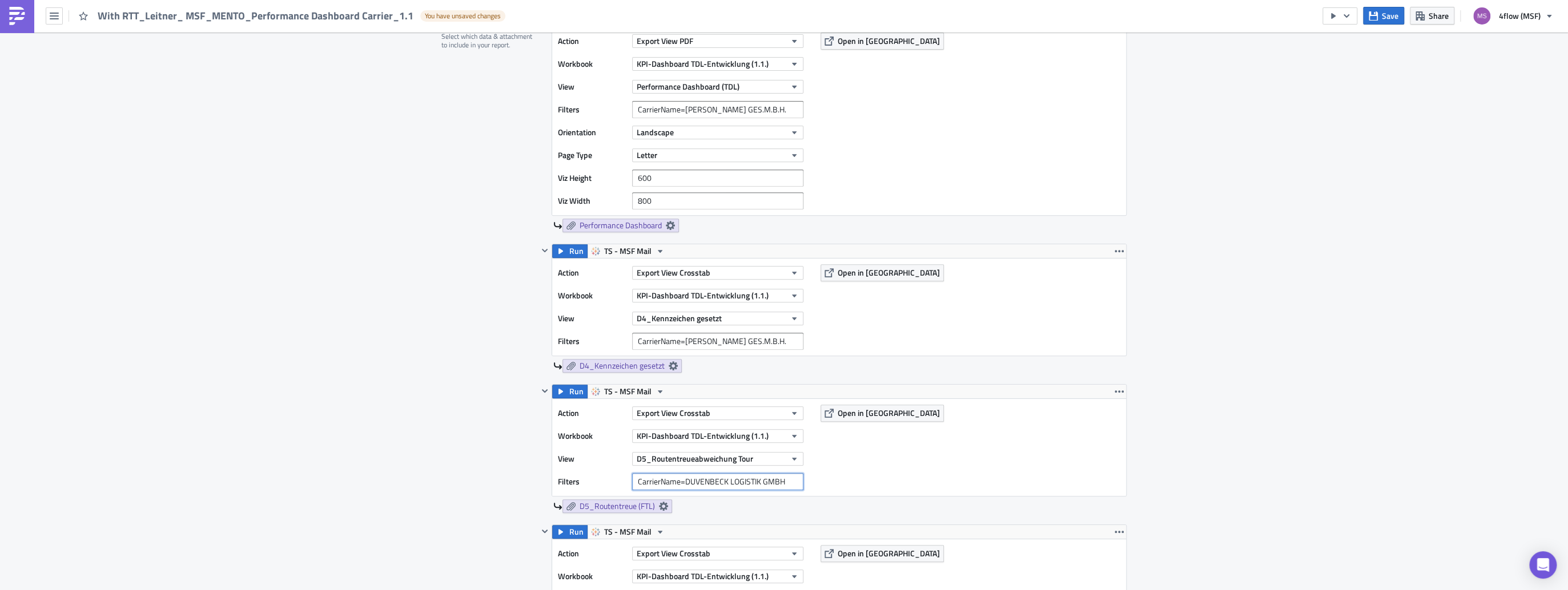
click at [702, 480] on input "CarrierName=DUVENBECK LOGISTIK GMBH" at bounding box center [717, 482] width 172 height 17
paste input "CarrierName=[PERSON_NAME] GES.M.B.H."
type input "CarrierName=[PERSON_NAME] GES.M.B.H."
click at [877, 481] on div "Action Export View Crosstab Workbook KPI-Dashboard TDL-Entwicklung (1.1.) View …" at bounding box center [838, 447] width 573 height 97
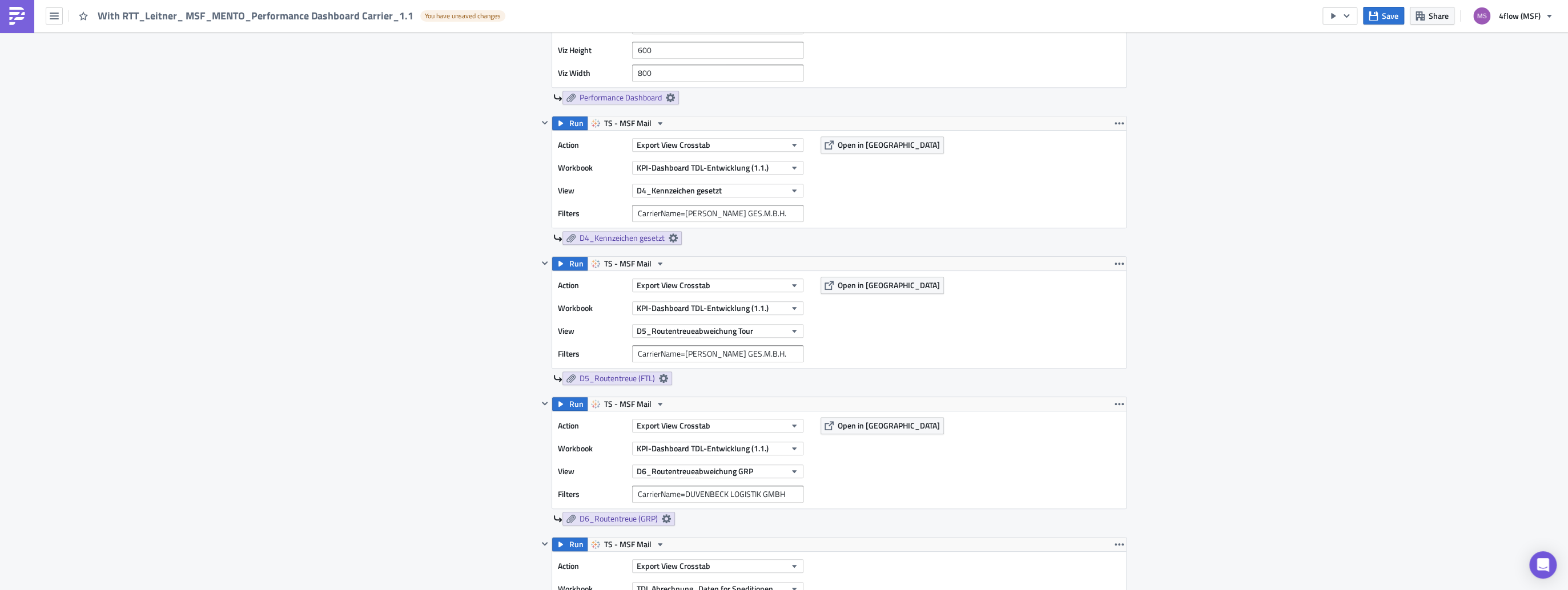
scroll to position [640, 0]
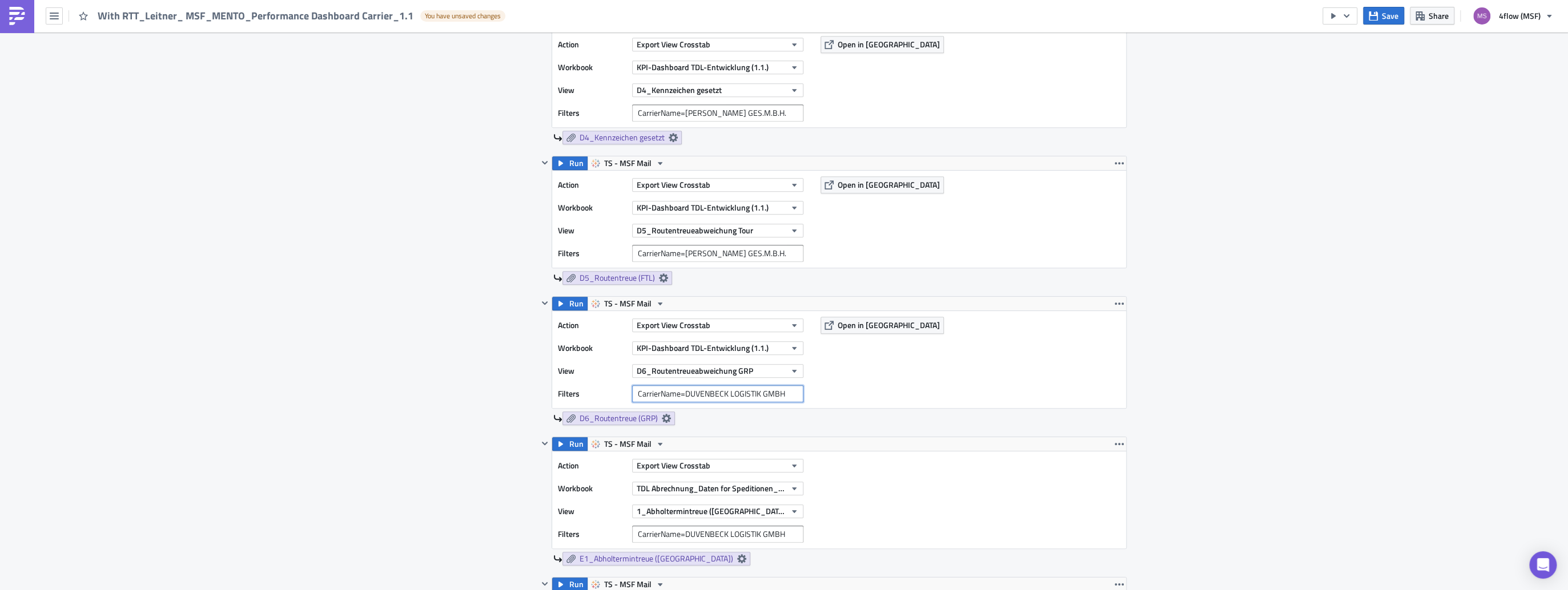
drag, startPoint x: 787, startPoint y: 392, endPoint x: 622, endPoint y: 382, distance: 165.3
click at [622, 382] on div "Action Export View Crosstab Workbook KPI-Dashboard TDL-Entwicklung (1.1.) View …" at bounding box center [683, 359] width 251 height 85
paste input "CarrierName=[PERSON_NAME] GES.M.B.H."
type input "CarrierName=[PERSON_NAME] GES.M.B.H."
click at [866, 391] on div "Action Export View Crosstab Workbook KPI-Dashboard TDL-Entwicklung (1.1.) View …" at bounding box center [838, 359] width 573 height 97
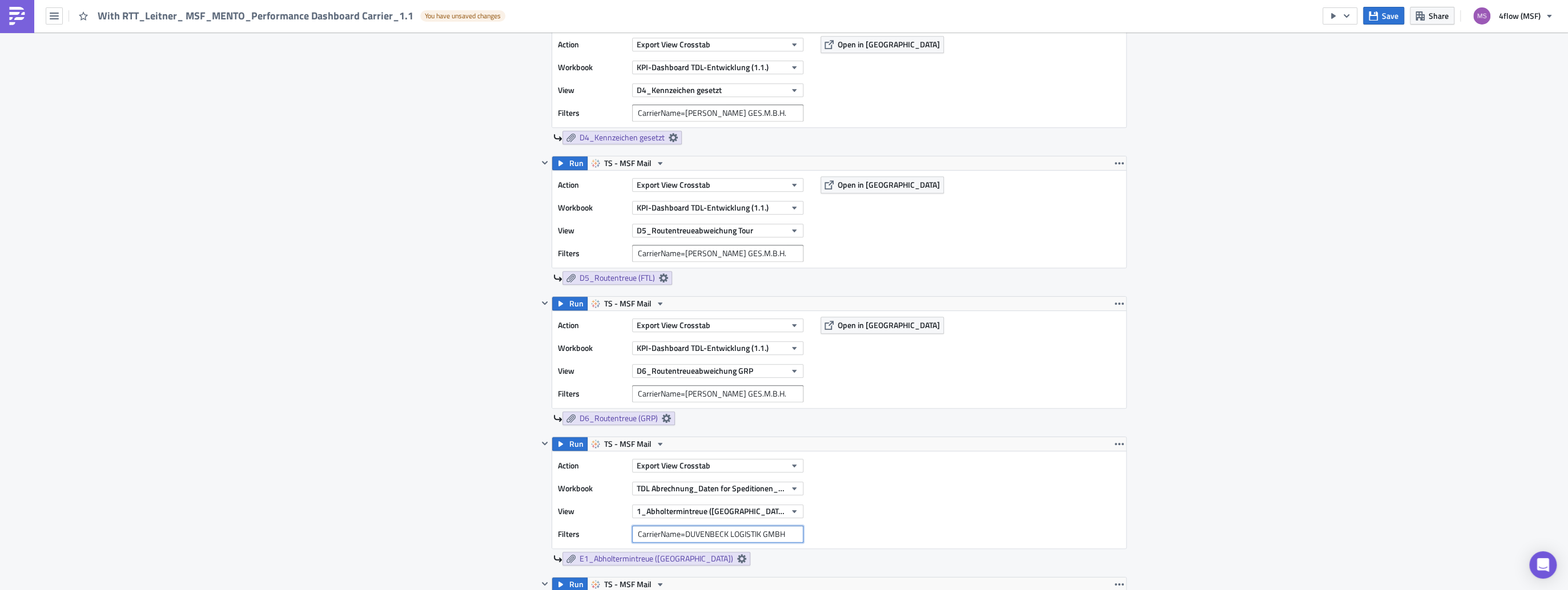
drag, startPoint x: 785, startPoint y: 532, endPoint x: 507, endPoint y: 488, distance: 281.5
click at [507, 488] on div "Contents Select which data & attachment to include in your report. Run TS - MSF…" at bounding box center [783, 532] width 685 height 1496
paste input "CarrierName=[PERSON_NAME] GES.M.B.H."
type input "CarrierName=[PERSON_NAME] GES.M.B.H."
click at [965, 501] on div "Action Export View Crosstab Workbook TDL Abrechnung_Daten for Speditionen_Live …" at bounding box center [838, 500] width 573 height 97
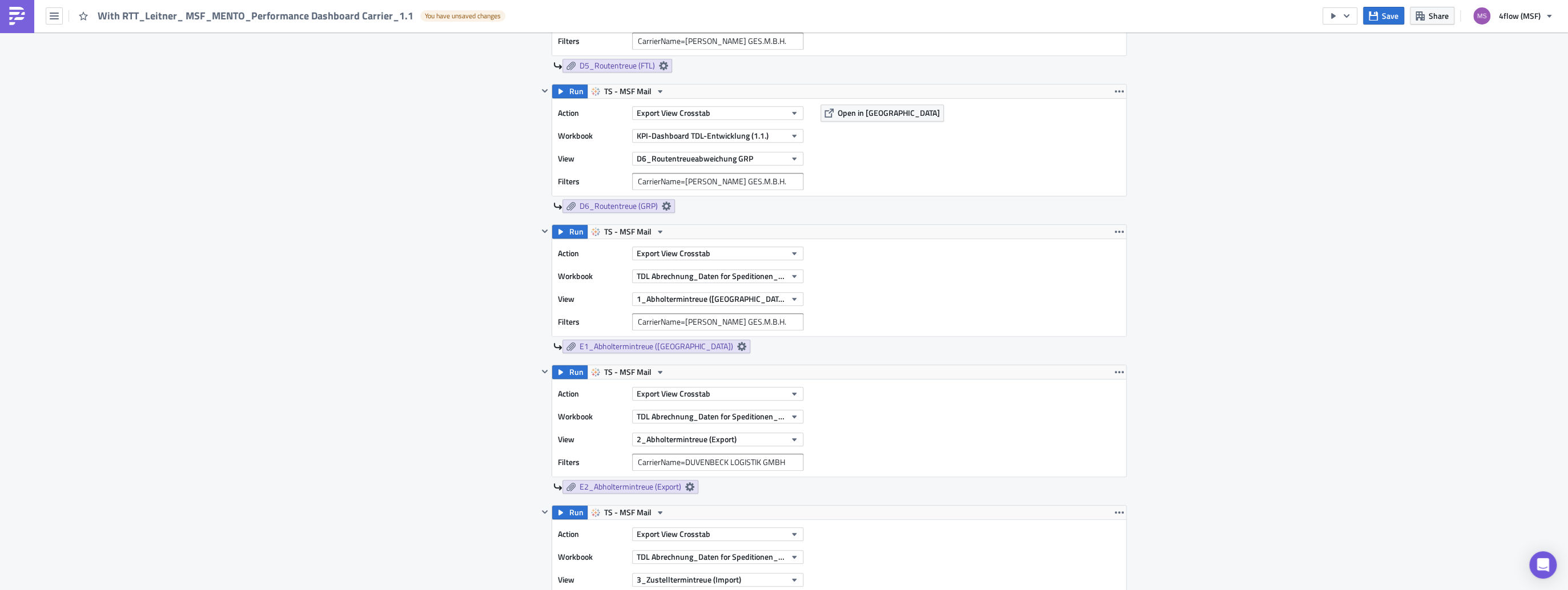
scroll to position [868, 0]
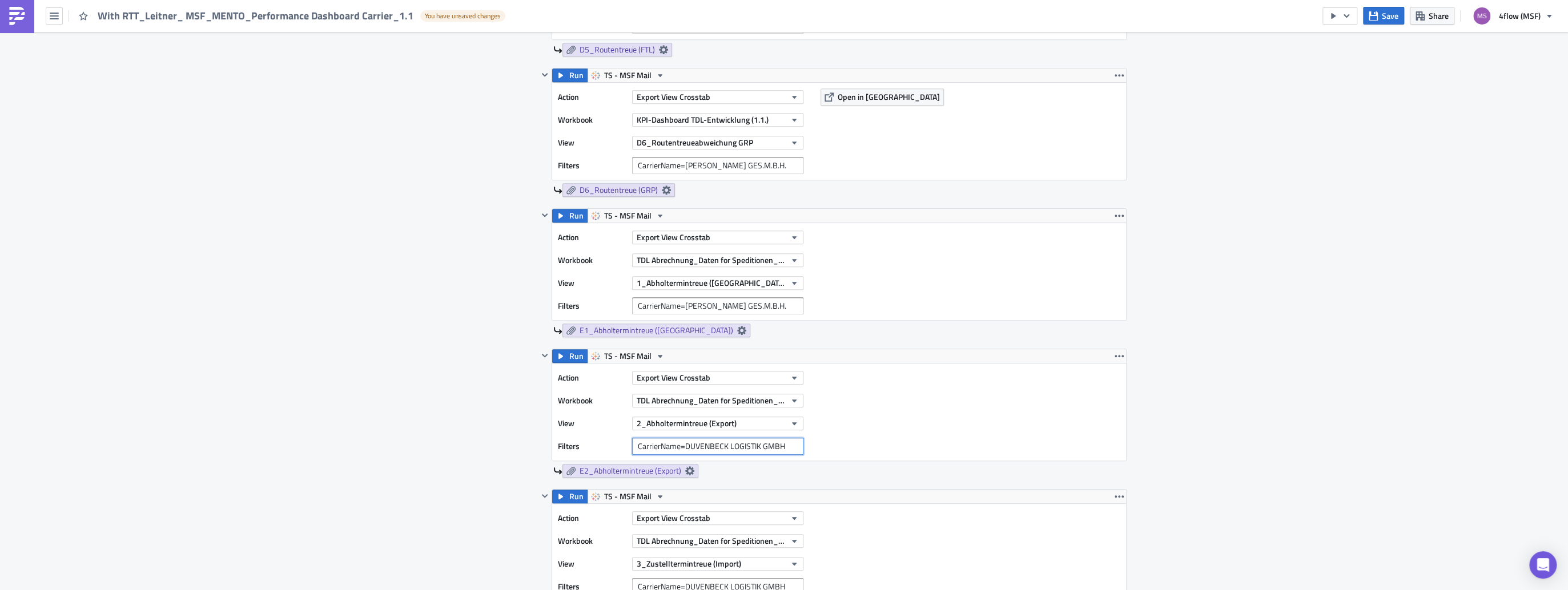
drag, startPoint x: 783, startPoint y: 444, endPoint x: 636, endPoint y: 434, distance: 147.3
click at [636, 434] on div "Action Export View Crosstab Workbook TDL Abrechnung_Daten for Speditionen_Live …" at bounding box center [683, 412] width 251 height 85
paste input "CarrierName=[PERSON_NAME] GES.M.B.H."
type input "CarrierName=[PERSON_NAME] GES.M.B.H."
click at [934, 506] on div "Action Export View Crosstab Workbook TDL Abrechnung_Daten for Speditionen_Live …" at bounding box center [838, 552] width 573 height 97
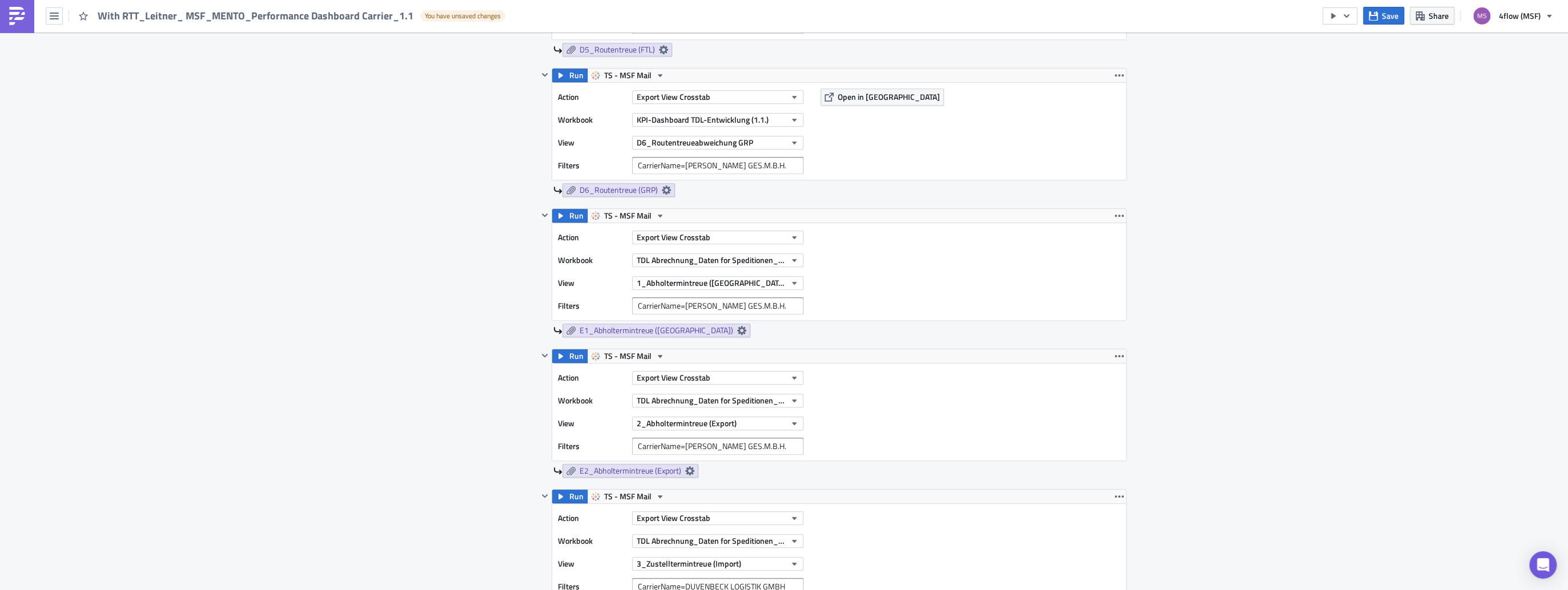
scroll to position [959, 0]
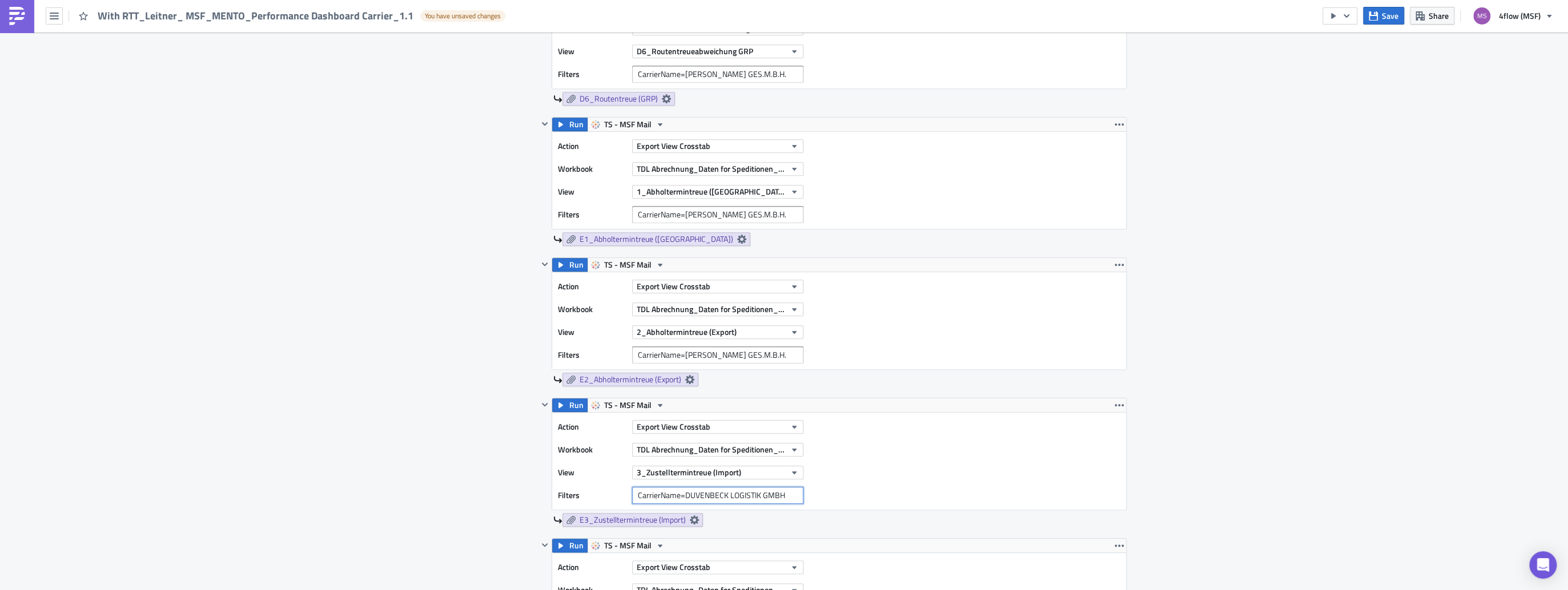
click at [789, 495] on input "CarrierName=DUVENBECK LOGISTIK GMBH" at bounding box center [717, 496] width 172 height 17
drag, startPoint x: 789, startPoint y: 495, endPoint x: 475, endPoint y: 479, distance: 314.4
click at [475, 479] on div "Contents Select which data & attachment to include in your report. Run TS - MSF…" at bounding box center [783, 211] width 685 height 1496
paste input "CarrierName=[PERSON_NAME] GES.M.B.H."
type input "CarrierName=[PERSON_NAME] GES.M.B.H."
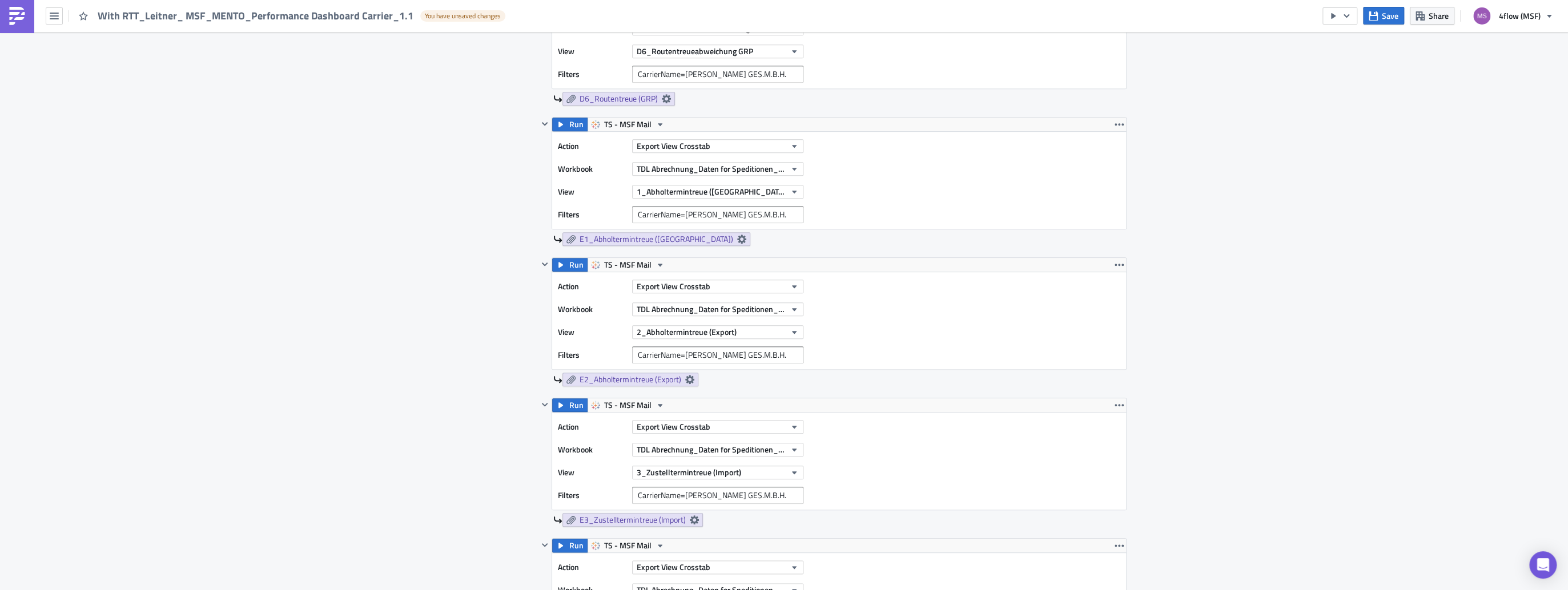
click at [950, 484] on div "Action Export View Crosstab Workbook TDL Abrechnung_Daten for Speditionen_Live …" at bounding box center [838, 461] width 573 height 97
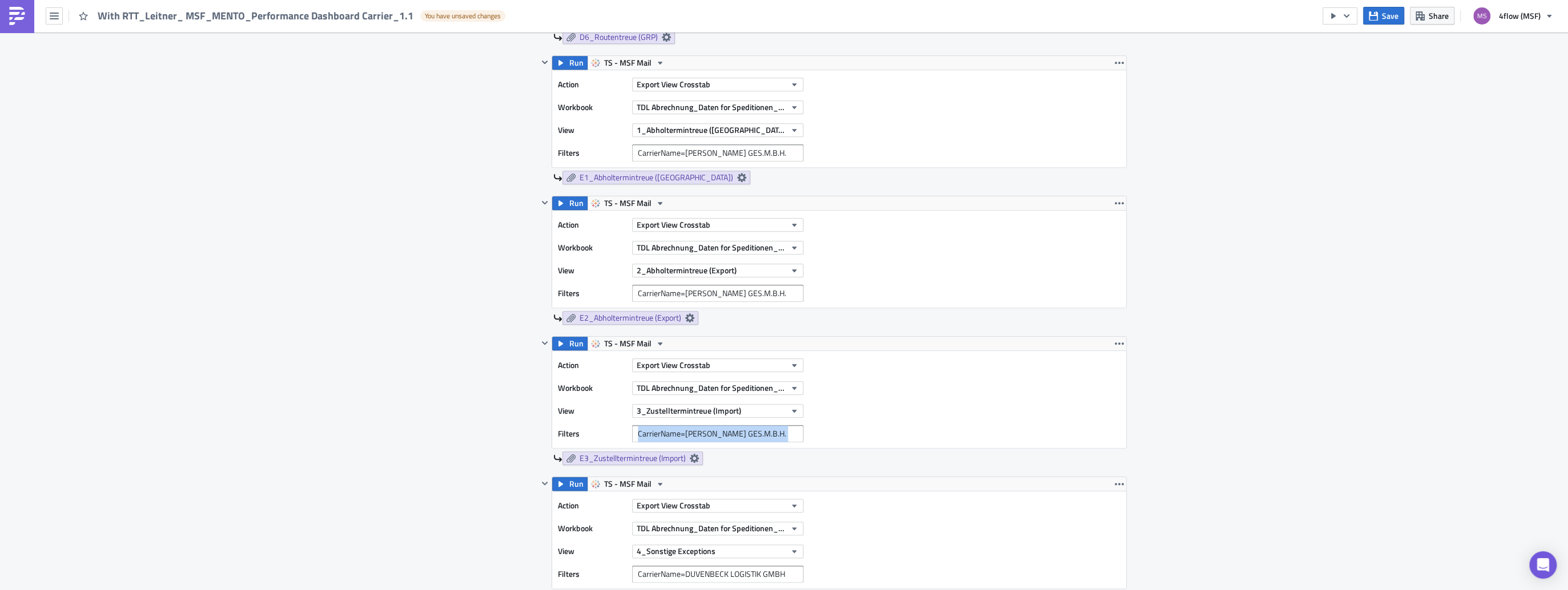
scroll to position [1051, 0]
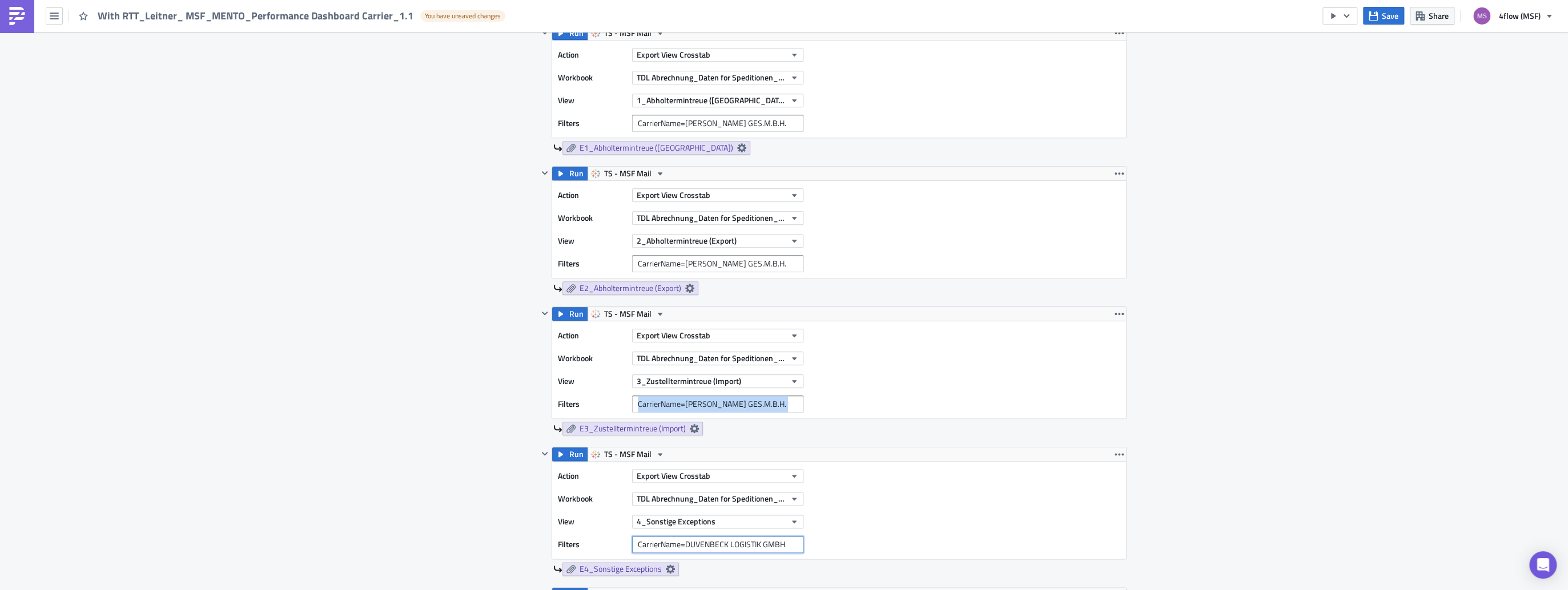
click at [797, 543] on input "CarrierName=DUVENBECK LOGISTIK GMBH" at bounding box center [717, 545] width 172 height 17
drag, startPoint x: 797, startPoint y: 543, endPoint x: 711, endPoint y: 539, distance: 86.1
click at [768, 543] on input "CarrierName=DUVENBECK LOGISTIK GMBH" at bounding box center [717, 545] width 172 height 17
drag, startPoint x: 711, startPoint y: 539, endPoint x: 537, endPoint y: 527, distance: 174.4
click at [538, 527] on div "Run TS - MSF Mail Action Export View Crosstab Workbook TDL Abrechnung_Daten for…" at bounding box center [832, 512] width 589 height 129
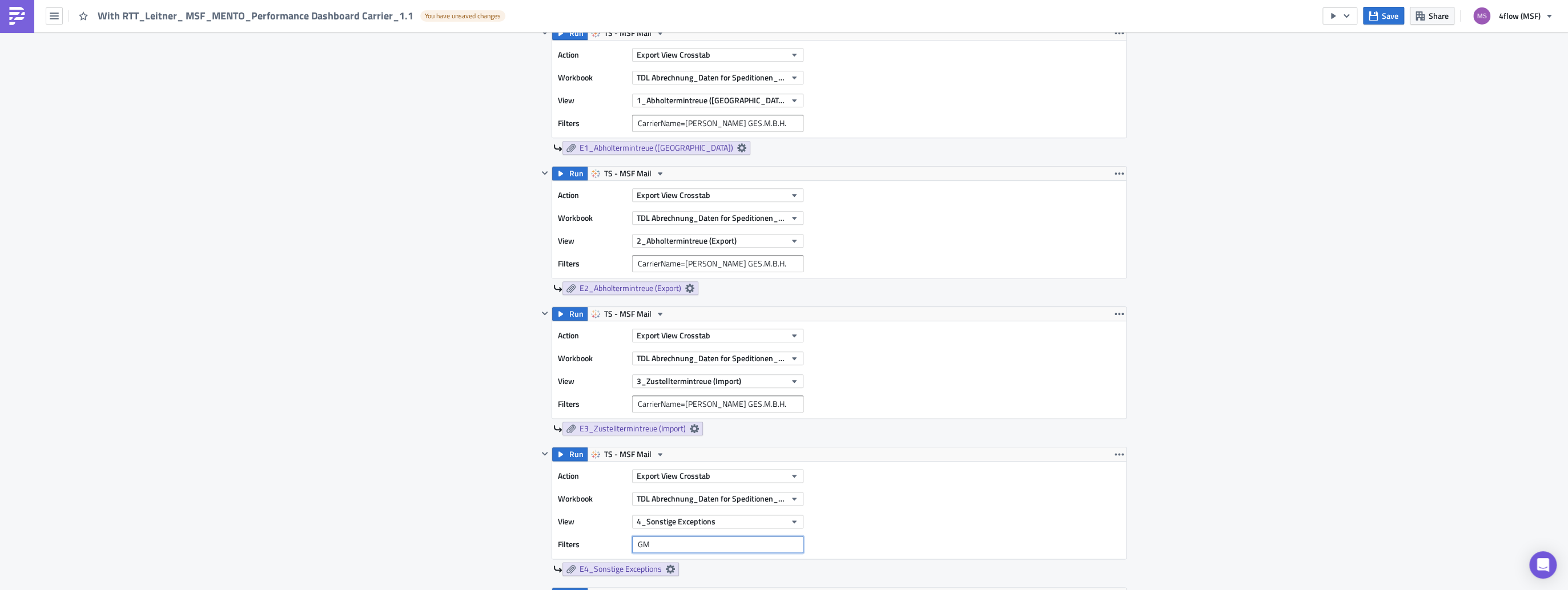
type input "G"
paste input "CarrierName=[PERSON_NAME] GES.M.B.H."
type input "CarrierName=[PERSON_NAME] GES.M.B.H."
click at [1054, 500] on div "Action Export View Crosstab Workbook TDL Abrechnung_Daten for Speditionen_Live …" at bounding box center [838, 510] width 573 height 97
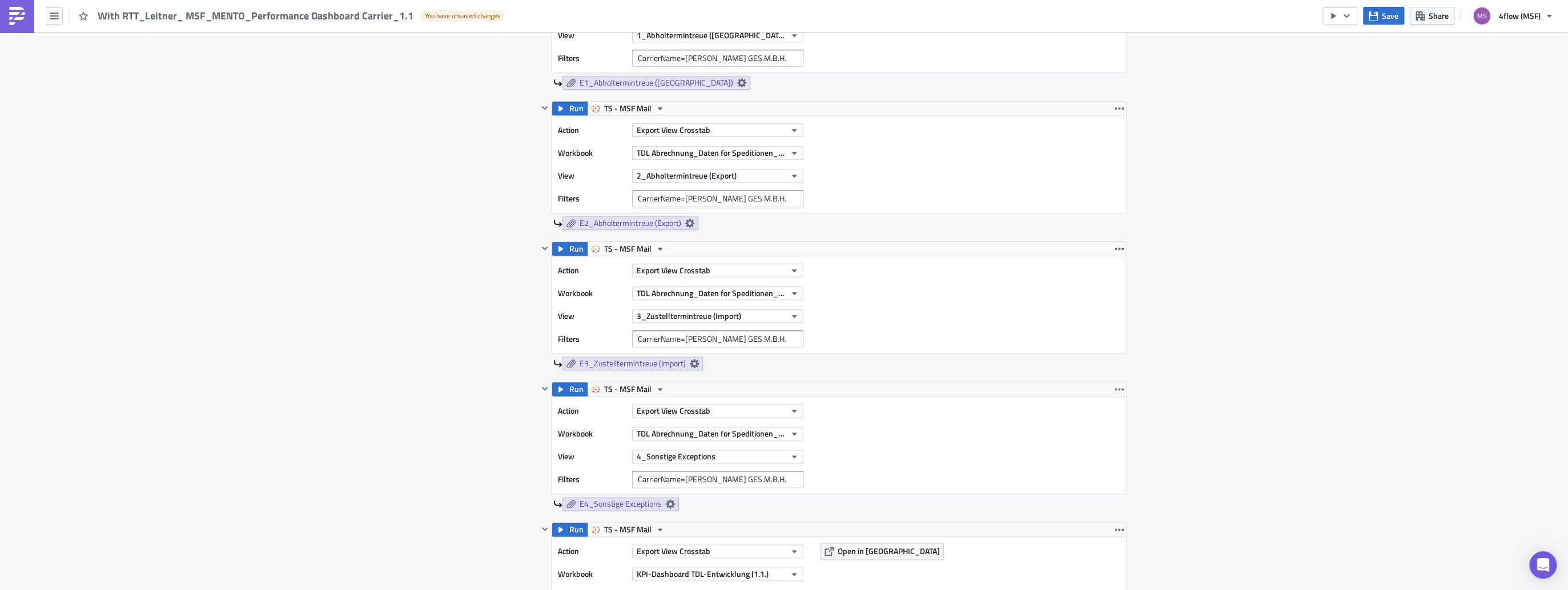
scroll to position [1279, 0]
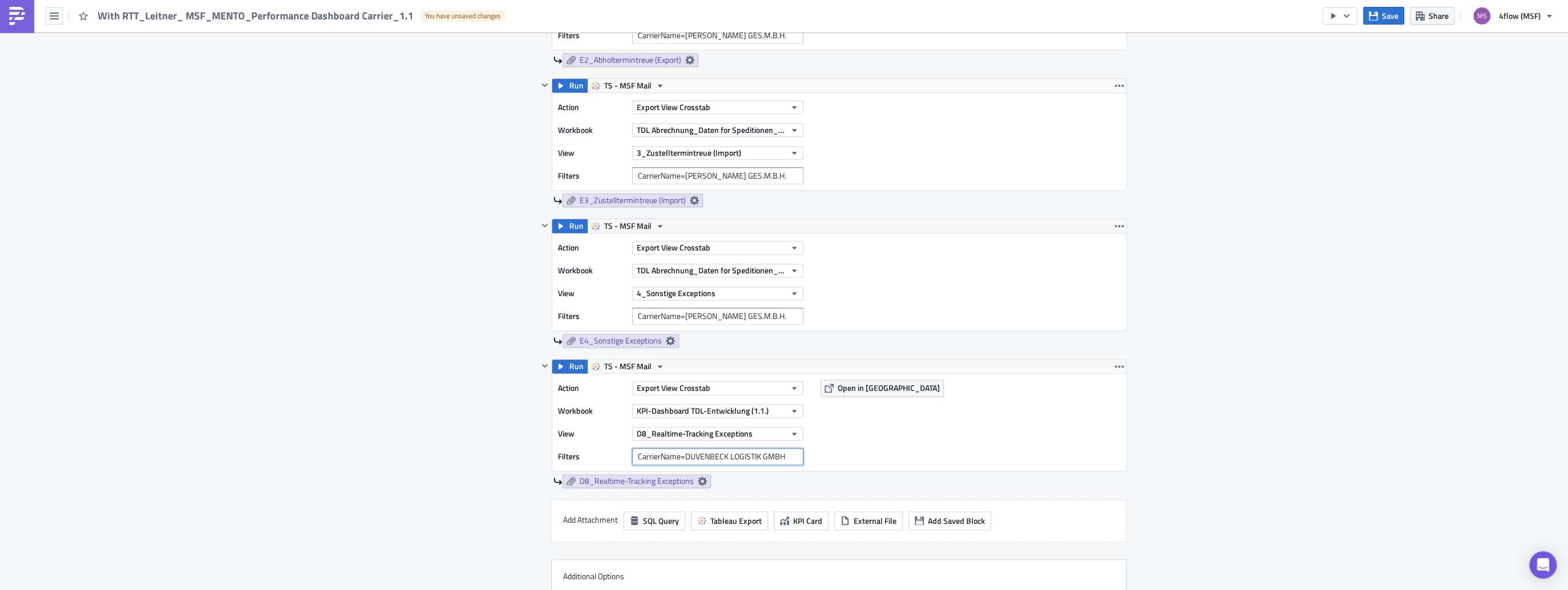
click at [791, 455] on input "CarrierName=DUVENBECK LOGISTIK GMBH" at bounding box center [717, 457] width 172 height 17
drag, startPoint x: 791, startPoint y: 455, endPoint x: 554, endPoint y: 443, distance: 237.3
click at [558, 443] on div "Action Export View Crosstab Workbook KPI-Dashboard TDL-Entwicklung (1.1.) View …" at bounding box center [683, 422] width 251 height 85
paste input "CarrierName=[PERSON_NAME] GES.M.B.H."
type input "CarrierName=[PERSON_NAME] GES.M.B.H."
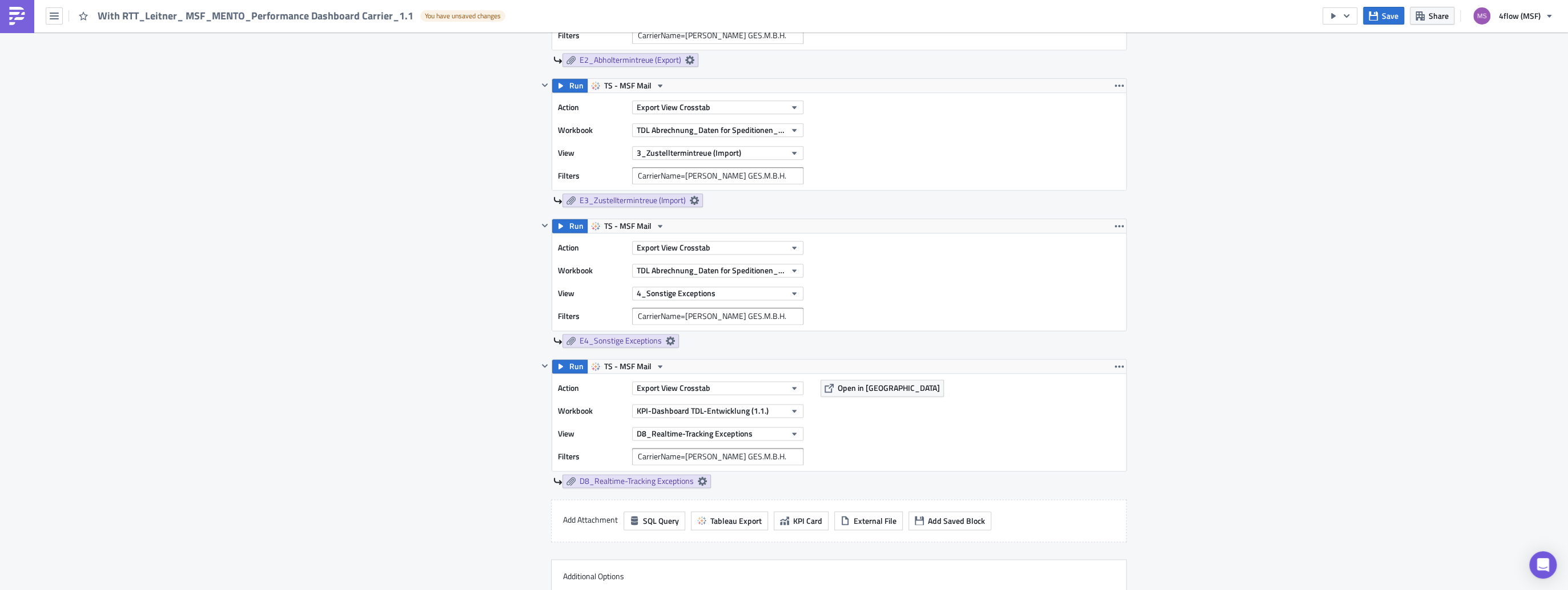
click at [1046, 441] on div "Action Export View Crosstab Workbook KPI-Dashboard TDL-Entwicklung (1.1.) View …" at bounding box center [838, 422] width 573 height 97
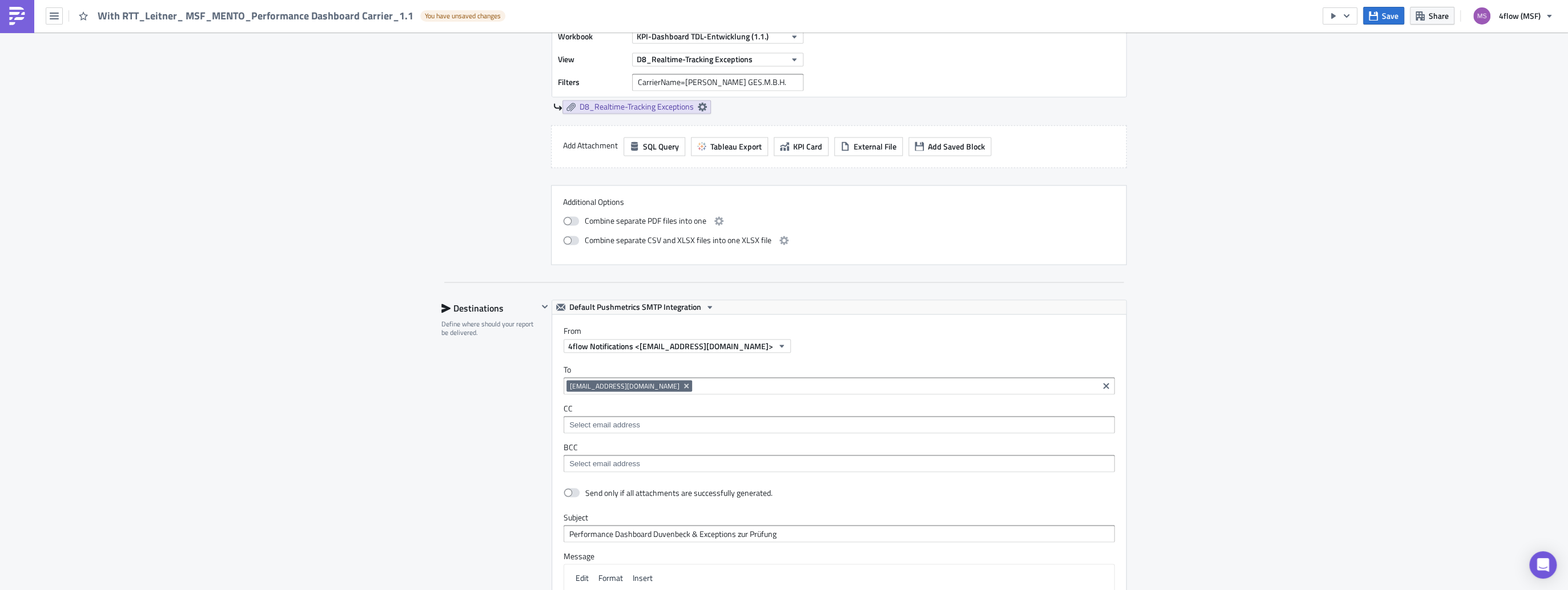
scroll to position [1736, 0]
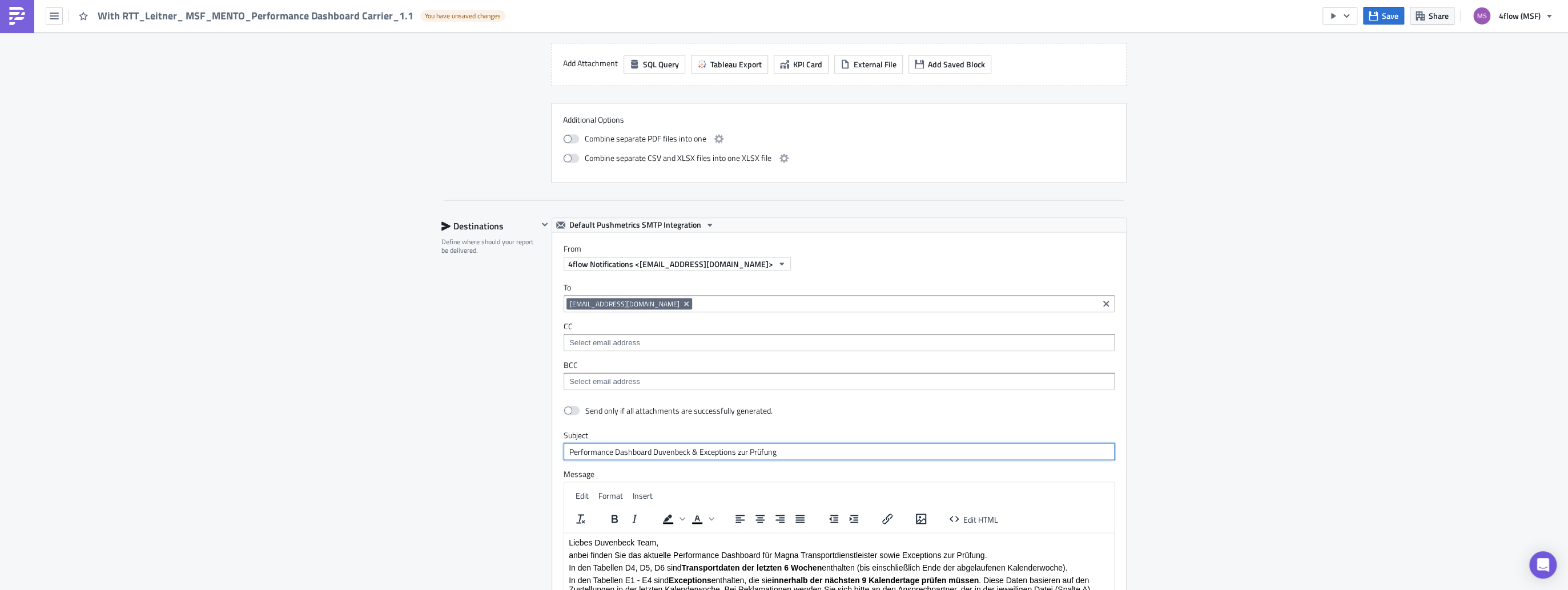
click at [681, 448] on input "Performance Dashboard Duvenbeck & Exceptions zur Prüfung" at bounding box center [838, 451] width 551 height 17
type input "Performance Dashboard [PERSON_NAME] & Exceptions zur Prüfung"
click at [630, 543] on p "Liebes Duvenbeck Team," at bounding box center [839, 542] width 541 height 9
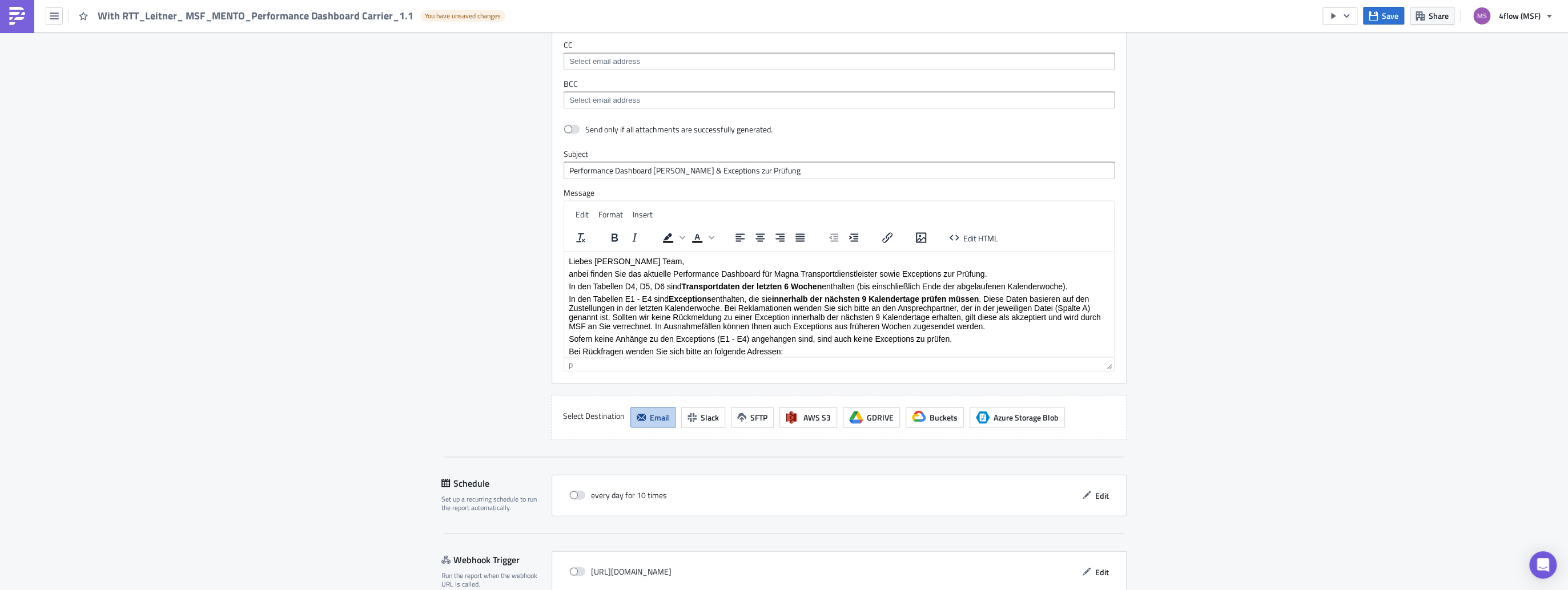
scroll to position [2071, 0]
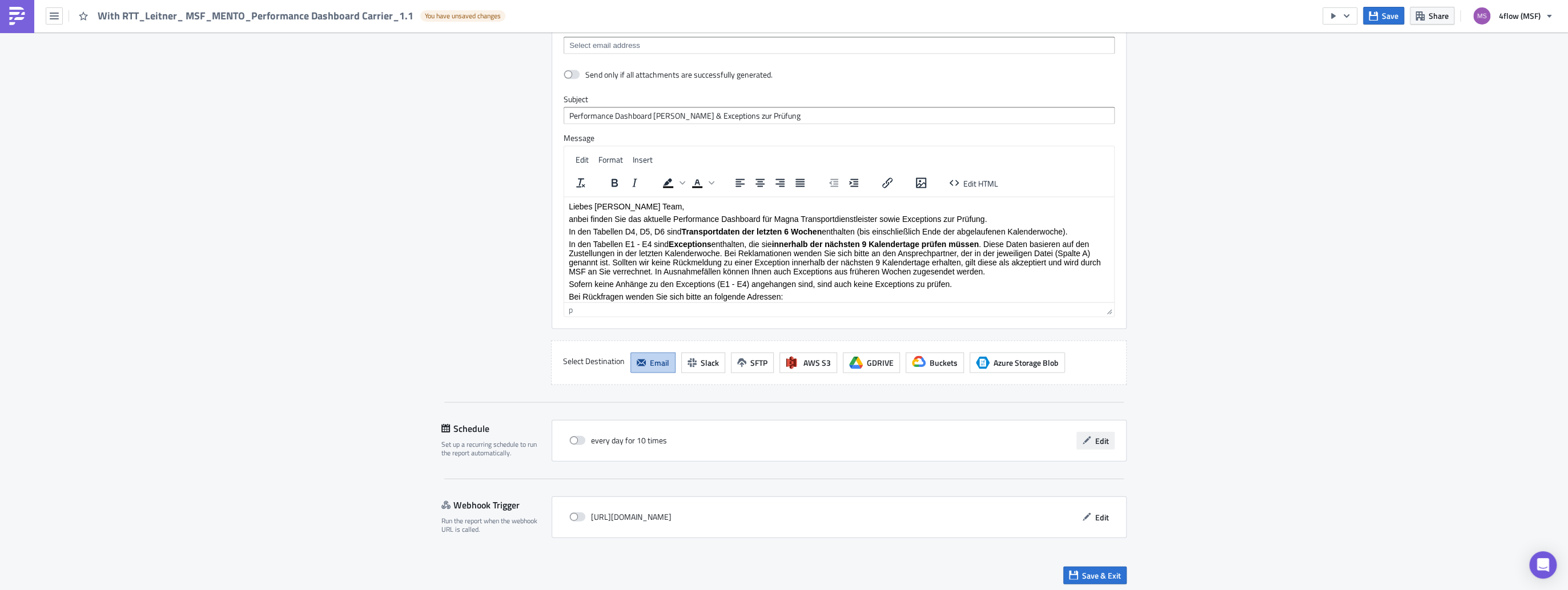
click at [1102, 435] on span "Edit" at bounding box center [1102, 440] width 14 height 12
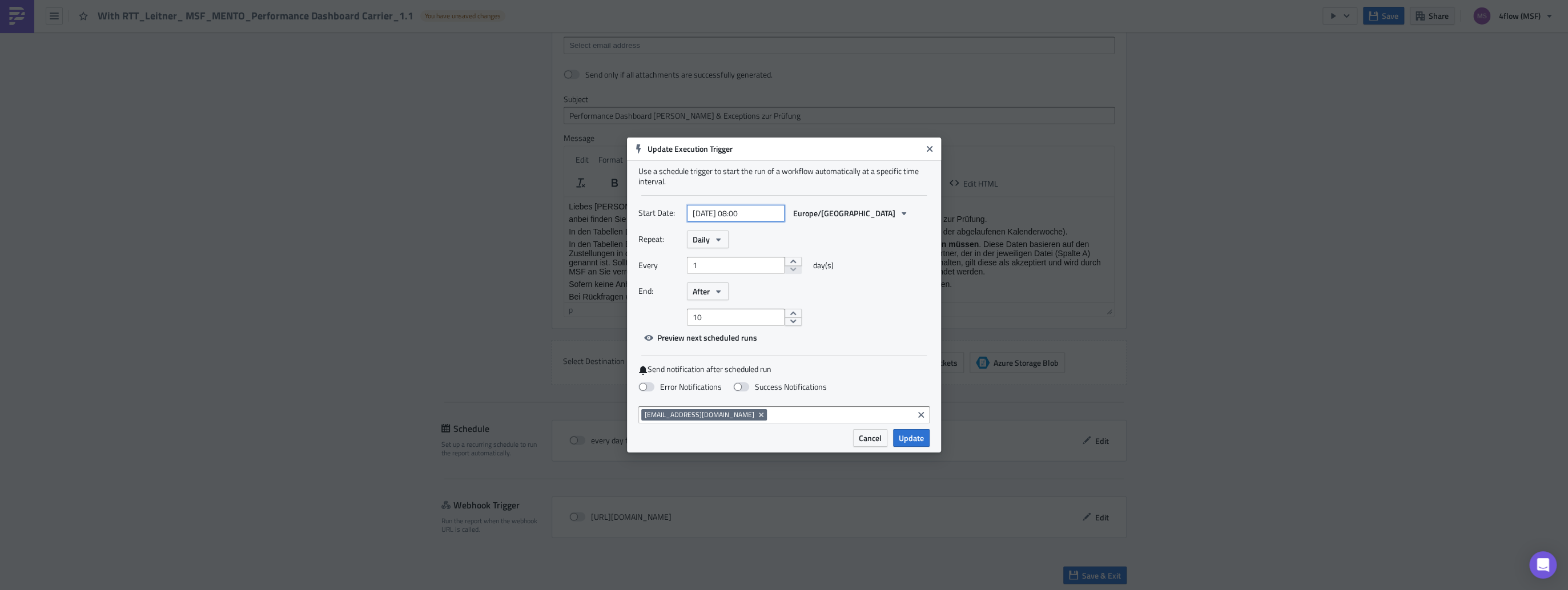
click at [746, 213] on input "[DATE] 08:00" at bounding box center [736, 213] width 98 height 17
select select "7"
select select "2025"
type input "[DATE] 17:00"
click at [916, 284] on div "End: After" at bounding box center [783, 291] width 291 height 18
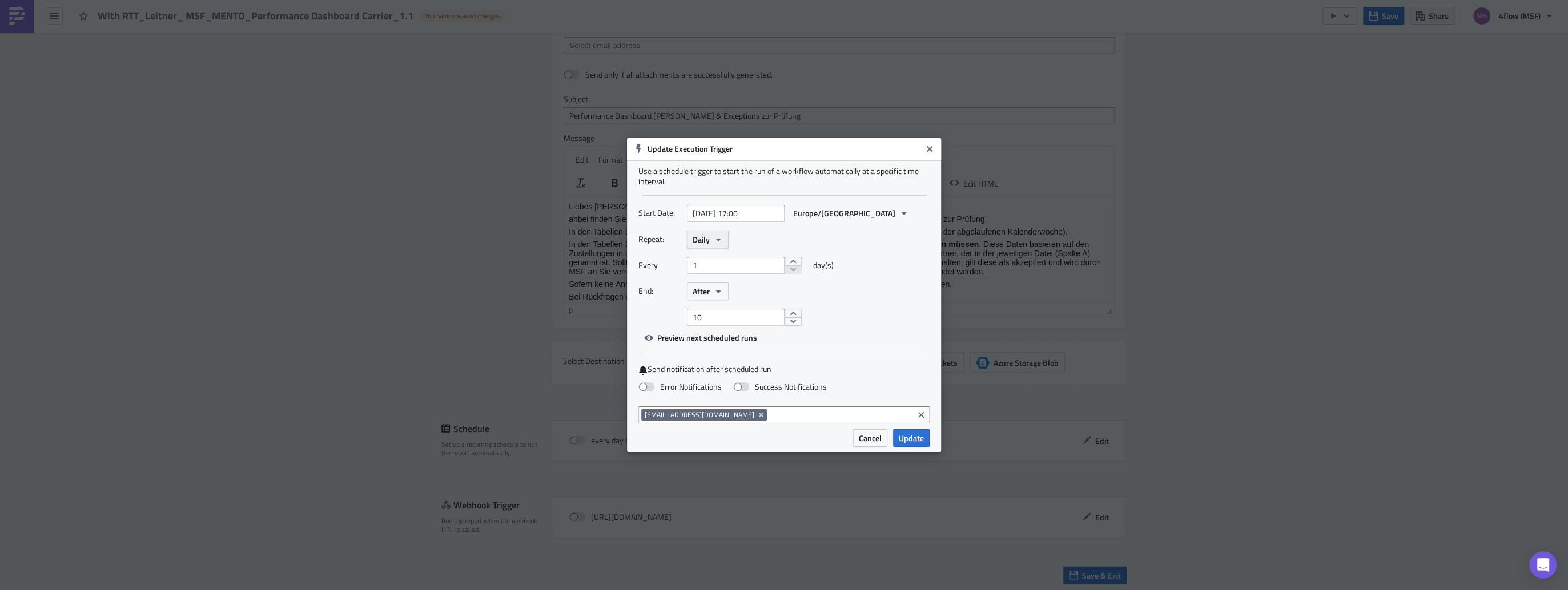
click at [713, 240] on icon "button" at bounding box center [718, 240] width 9 height 9
click at [710, 295] on div "Weekly" at bounding box center [740, 294] width 94 height 12
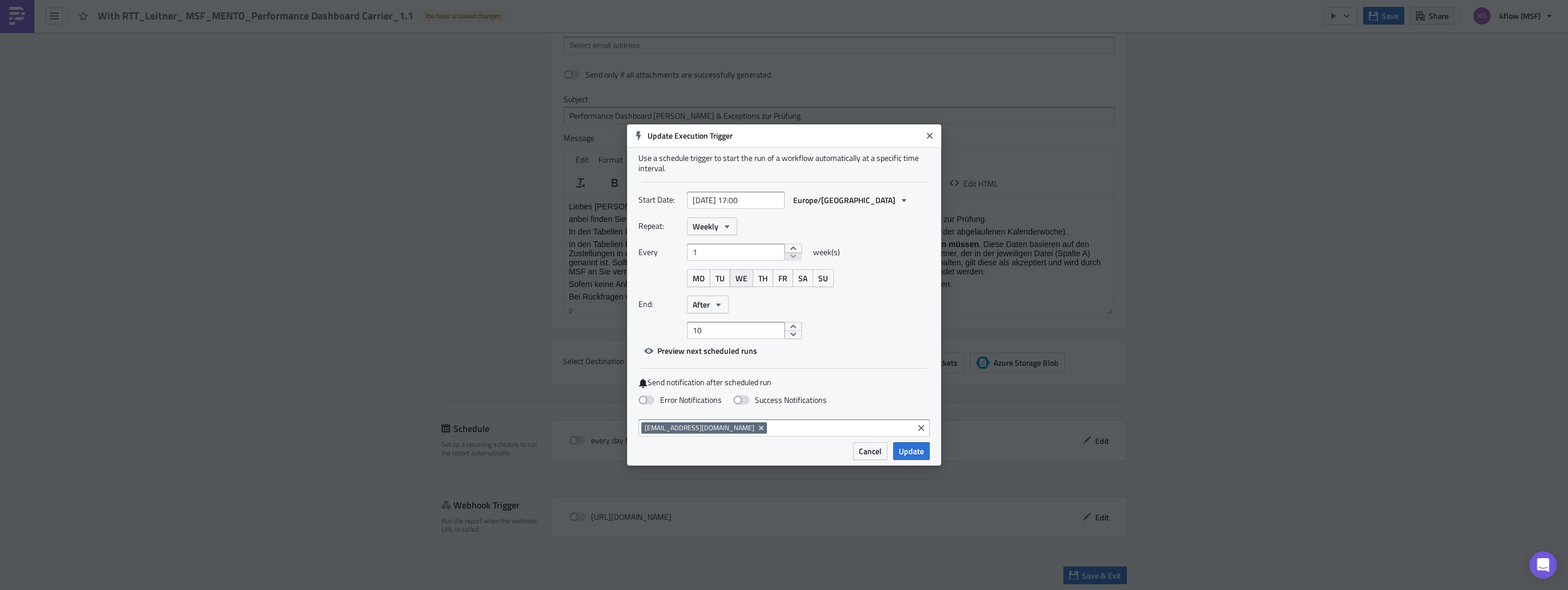
click at [746, 281] on span "WE" at bounding box center [740, 278] width 12 height 12
click at [719, 306] on icon "button" at bounding box center [718, 304] width 5 height 3
click at [711, 329] on div "Never" at bounding box center [740, 326] width 94 height 12
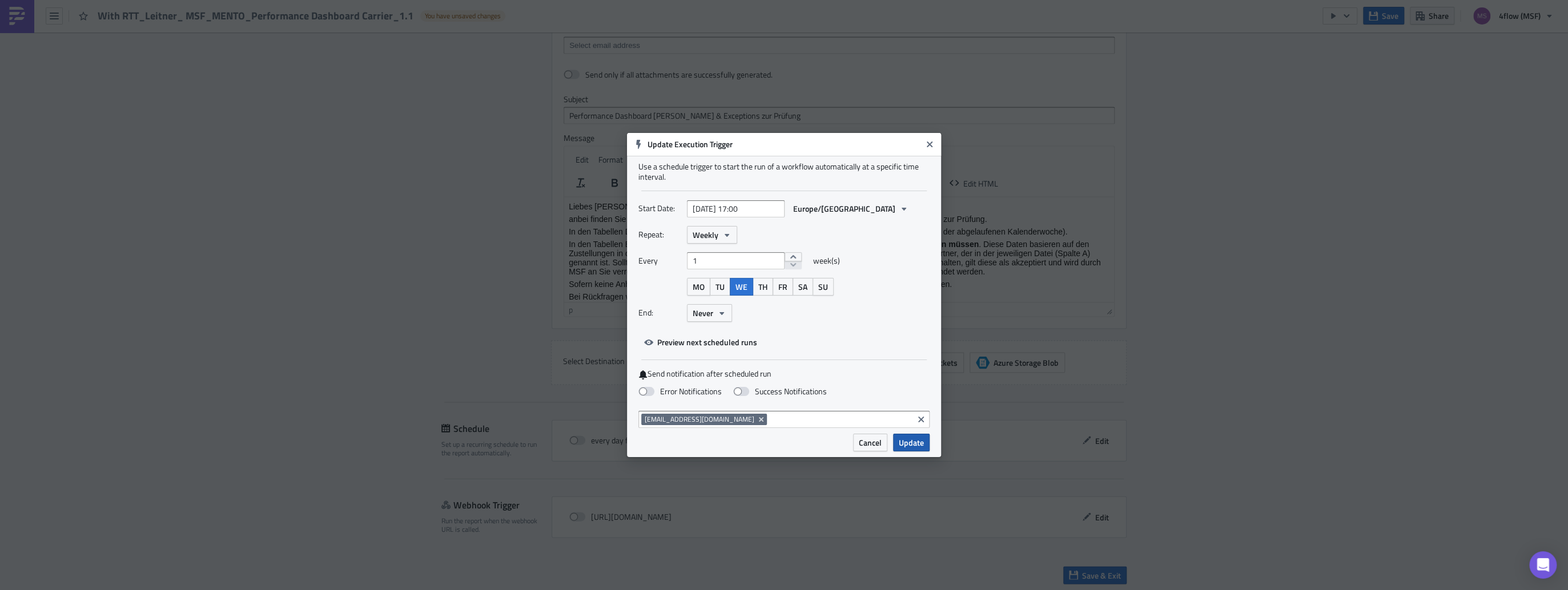
click at [906, 439] on span "Update" at bounding box center [911, 442] width 25 height 12
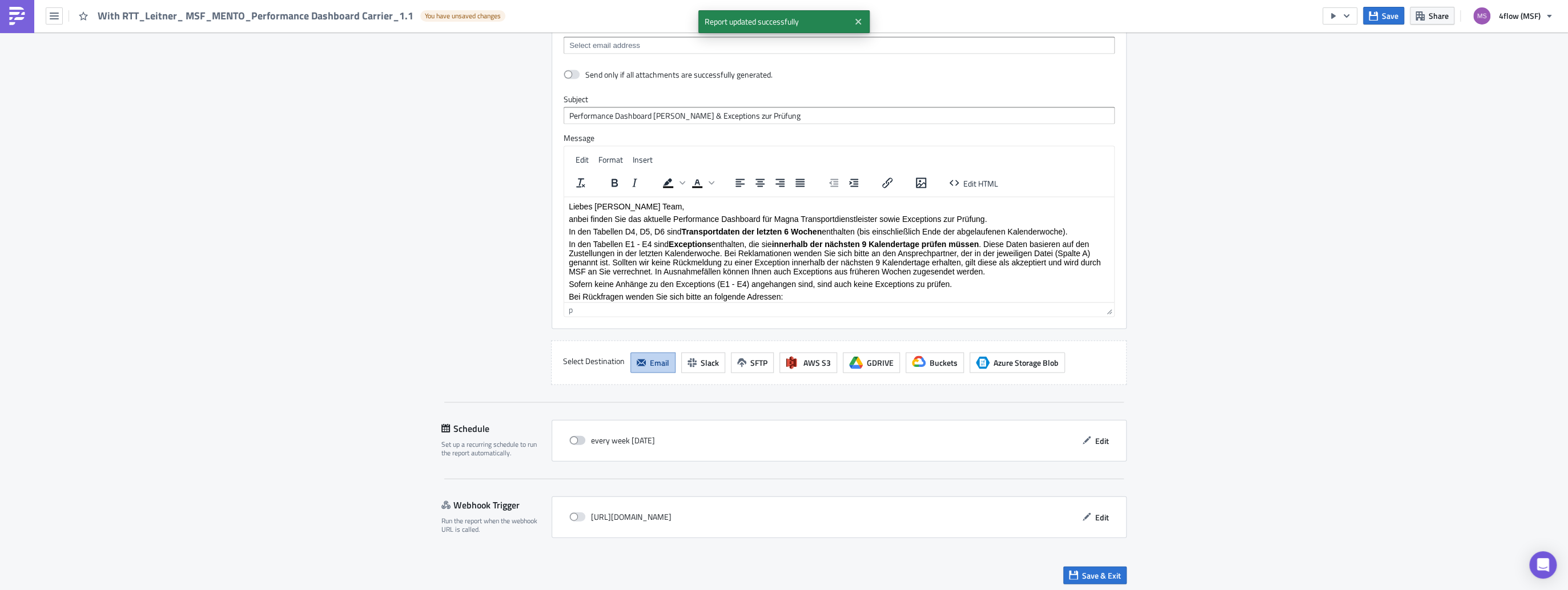
click at [574, 437] on span at bounding box center [577, 441] width 16 height 9
click at [574, 438] on input "checkbox" at bounding box center [575, 441] width 7 height 7
checkbox input "true"
click at [1091, 572] on span "Save & Exit" at bounding box center [1101, 575] width 39 height 12
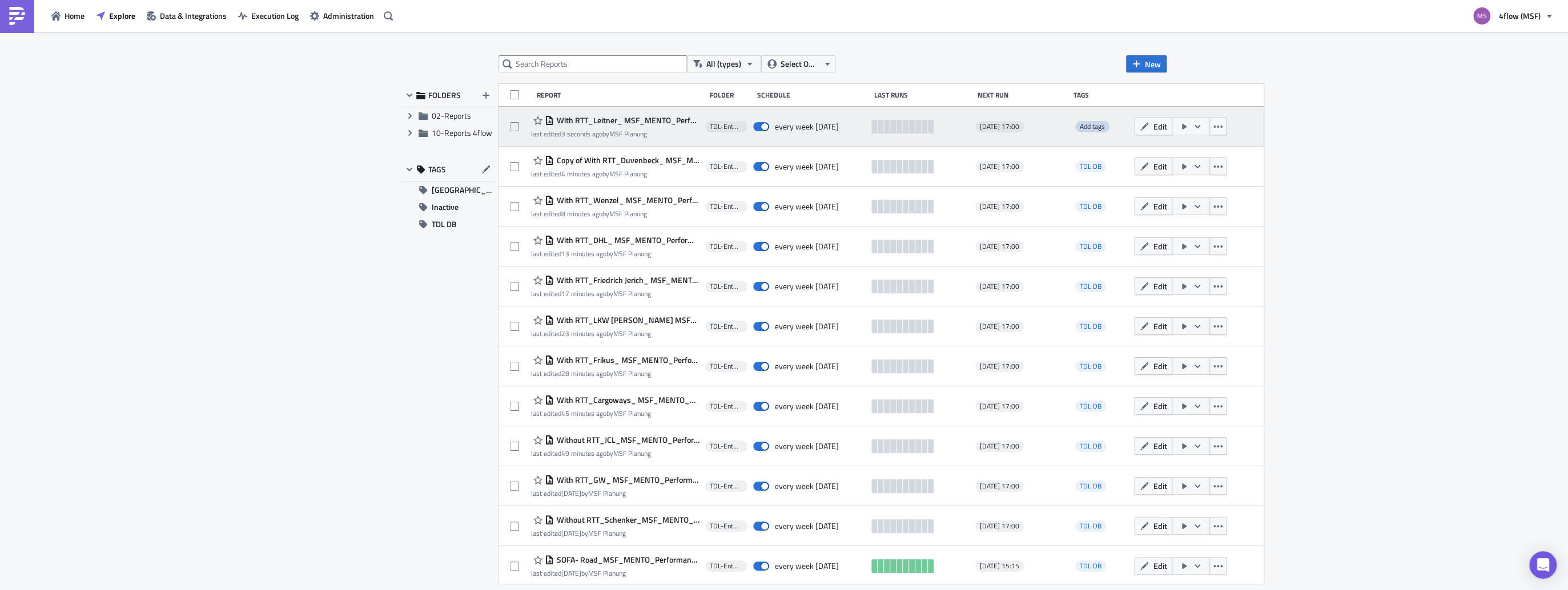
click at [1083, 131] on span "Add tags" at bounding box center [1093, 126] width 25 height 11
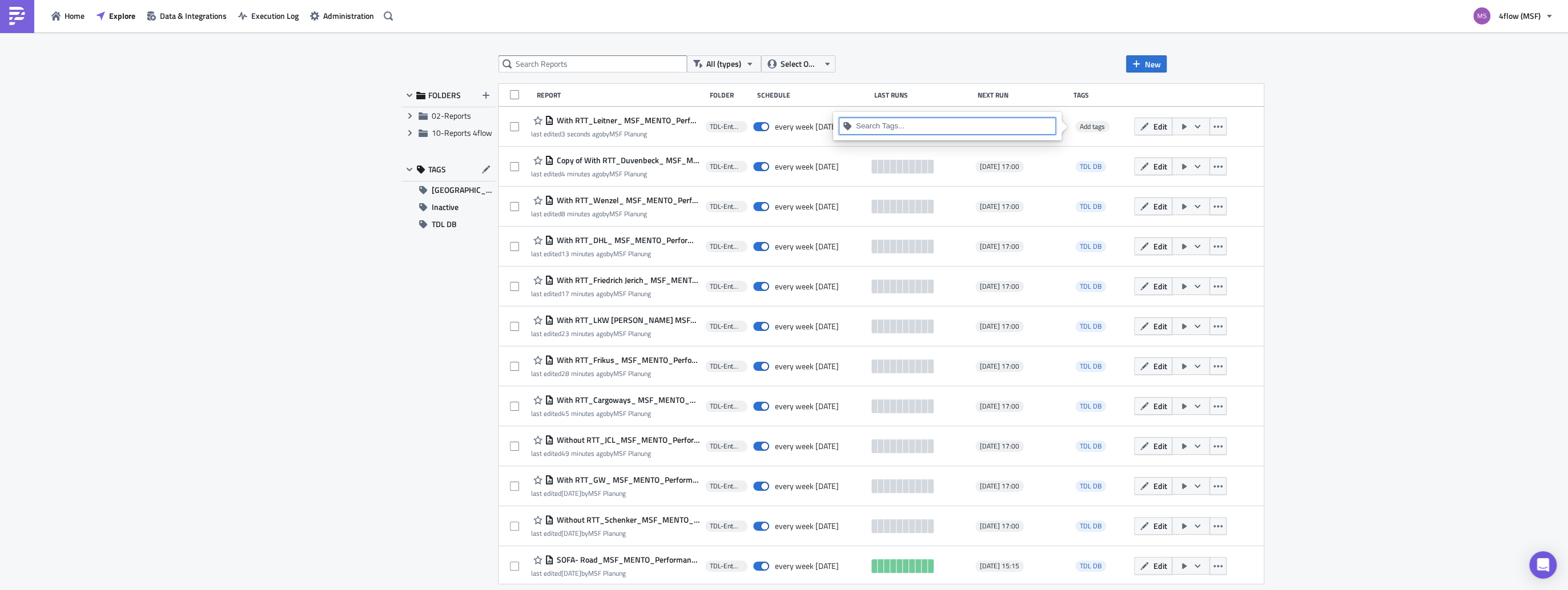
click at [904, 125] on input at bounding box center [954, 126] width 196 height 12
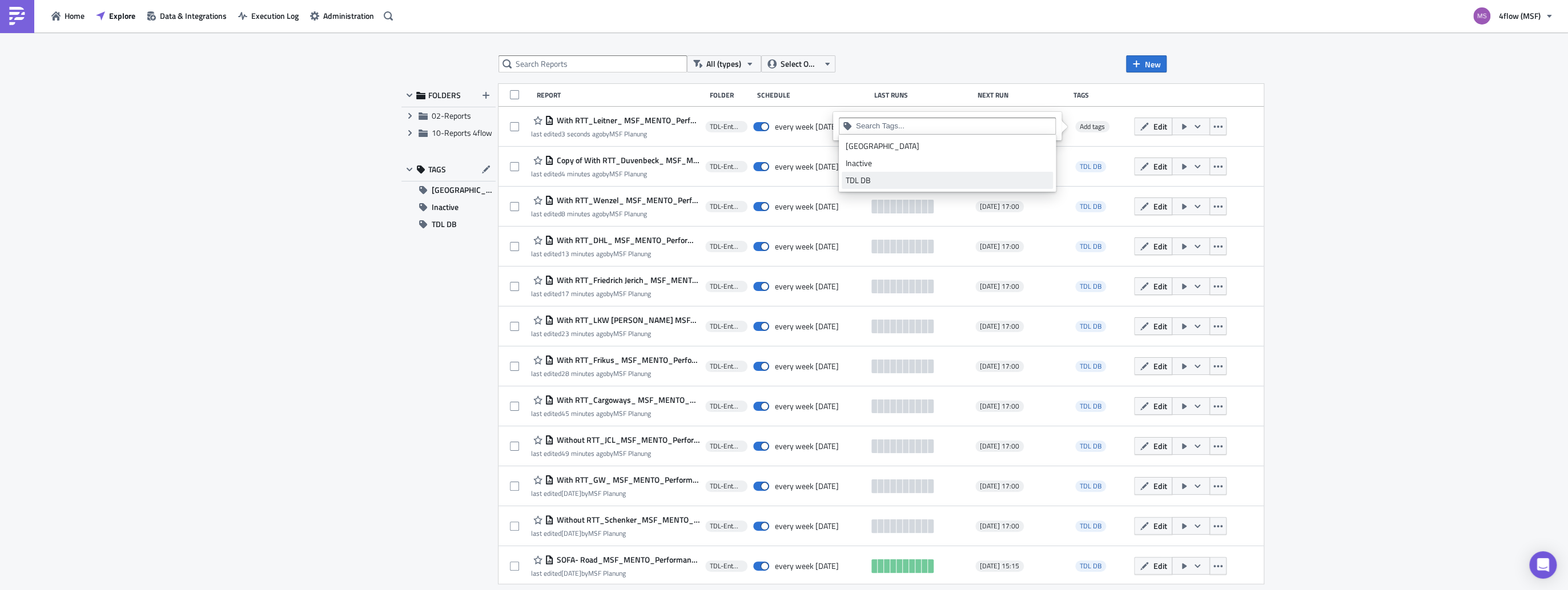
click at [865, 178] on div "TDL DB" at bounding box center [947, 181] width 203 height 12
click at [1372, 103] on div "All (types) Select Owner New FOLDERS Expand group 02-Reports Expand group 10-Re…" at bounding box center [784, 311] width 1568 height 558
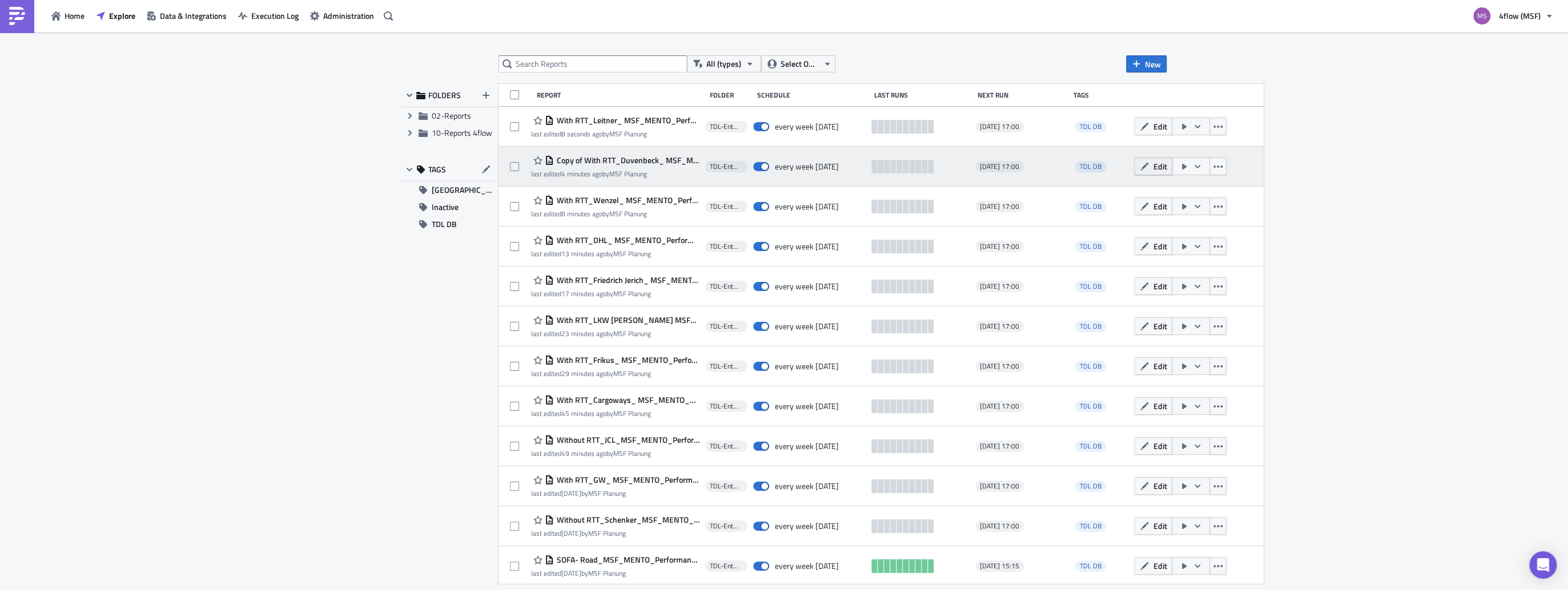
click at [1143, 169] on button "Edit" at bounding box center [1152, 167] width 38 height 18
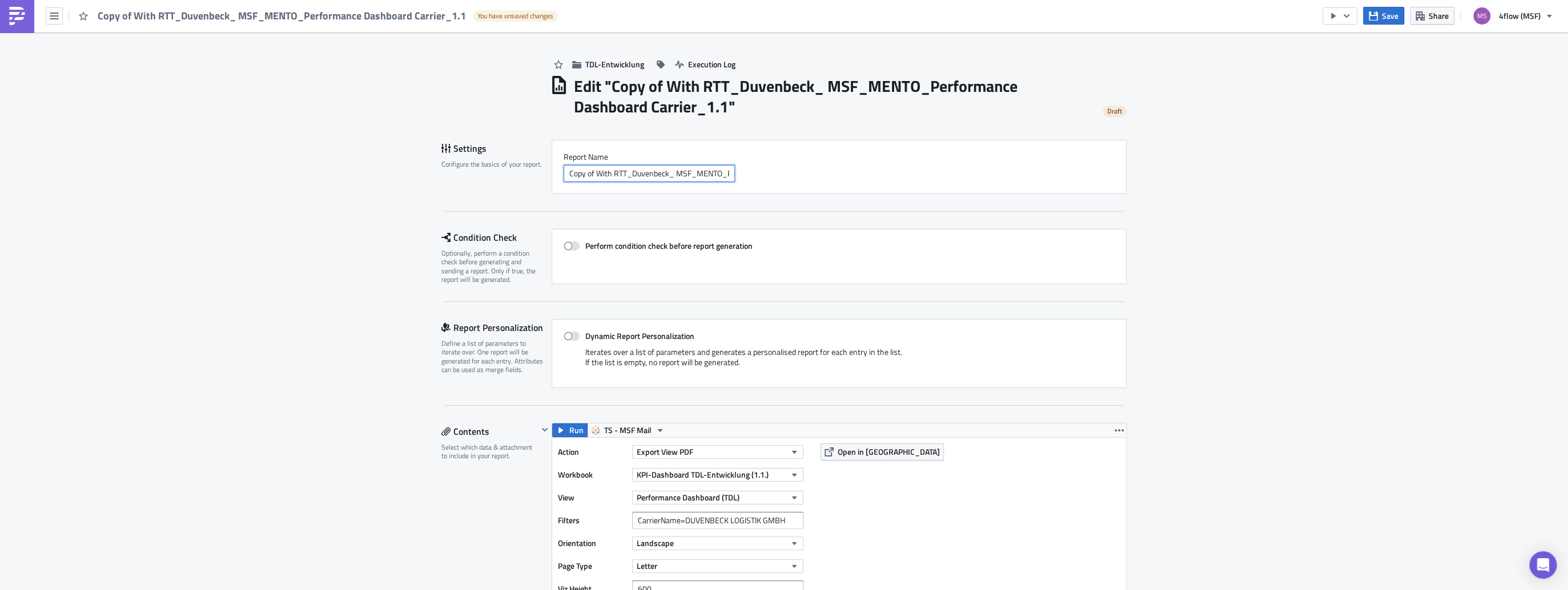
drag, startPoint x: 611, startPoint y: 173, endPoint x: 525, endPoint y: 168, distance: 86.1
click at [525, 168] on div "Settings Configure the basics of your report. Report Nam﻿e Copy of With RTT_Duv…" at bounding box center [783, 167] width 685 height 54
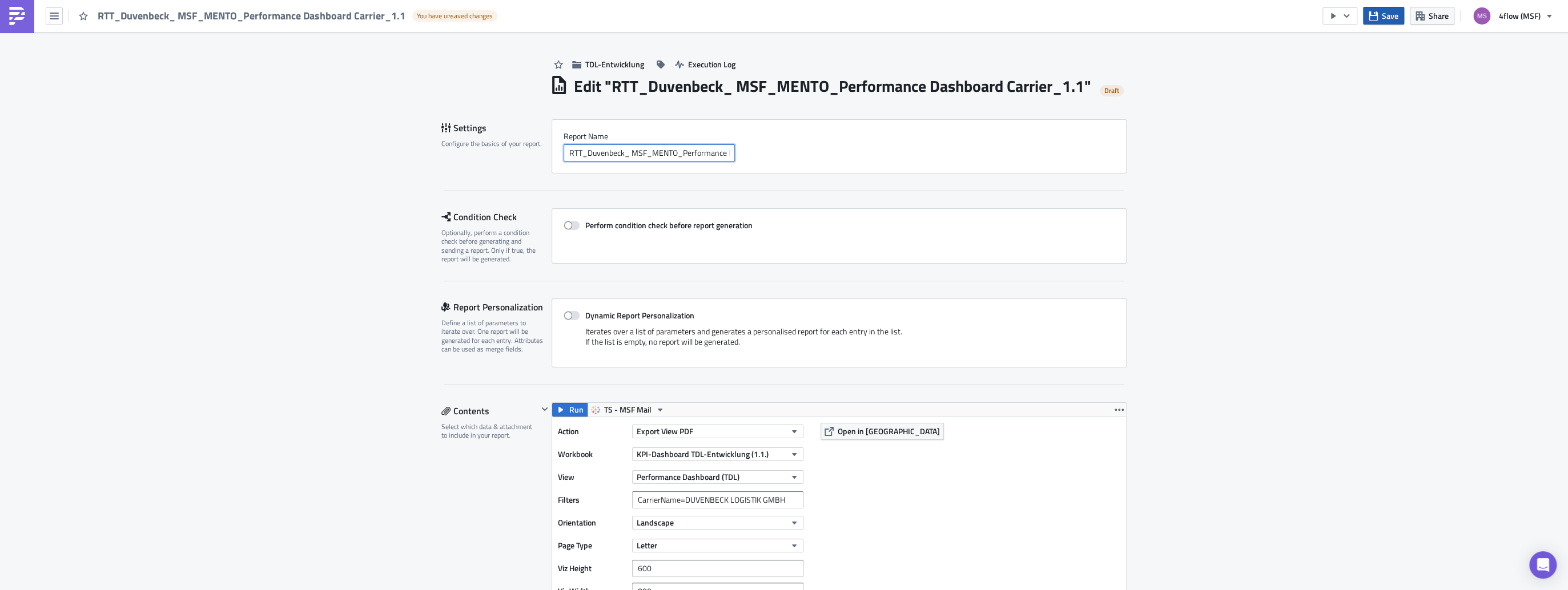
type input "RTT_Duvenbeck_ MSF_MENTO_Performance Dashboard Carrier_1.1"
click at [1384, 16] on span "Save" at bounding box center [1389, 15] width 16 height 12
click at [589, 66] on span "TDL-Entwicklung" at bounding box center [614, 64] width 59 height 12
click at [61, 16] on button "button" at bounding box center [54, 15] width 17 height 17
click at [101, 82] on div "Explore" at bounding box center [103, 78] width 76 height 12
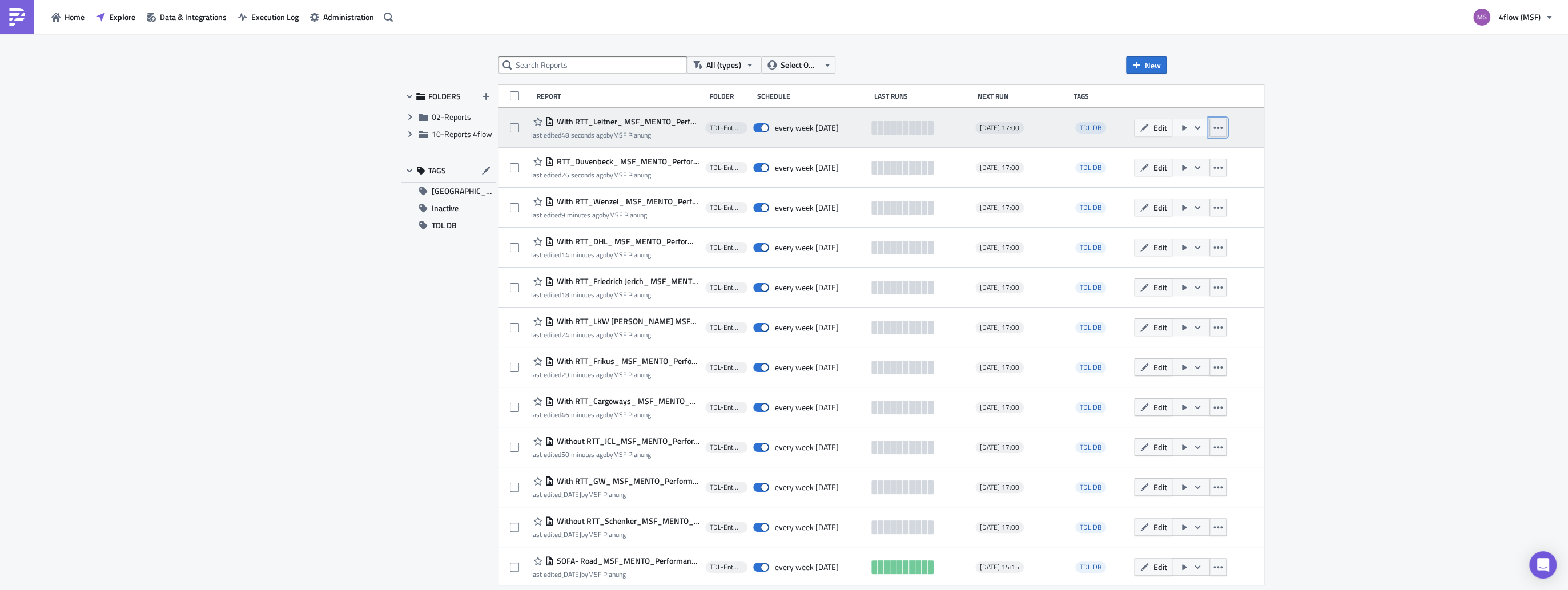
click at [1213, 130] on icon "button" at bounding box center [1218, 128] width 9 height 9
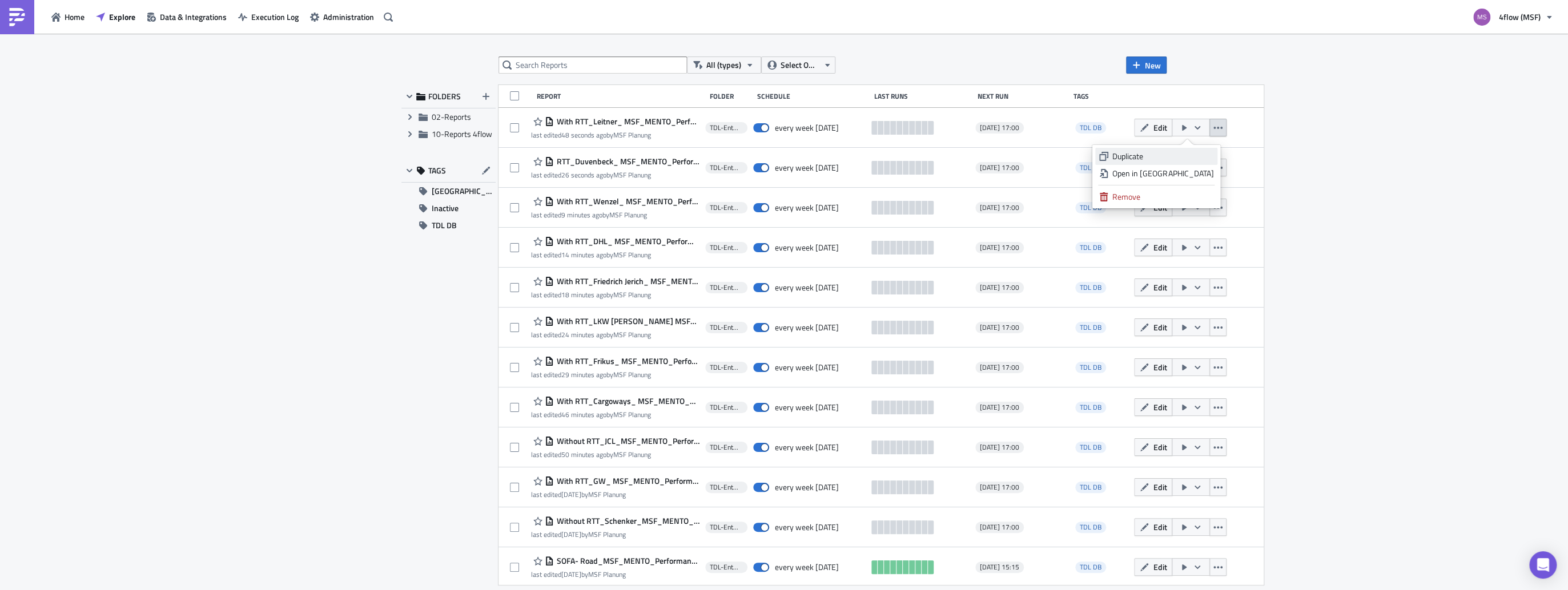
click at [1167, 157] on div "Duplicate" at bounding box center [1161, 156] width 101 height 12
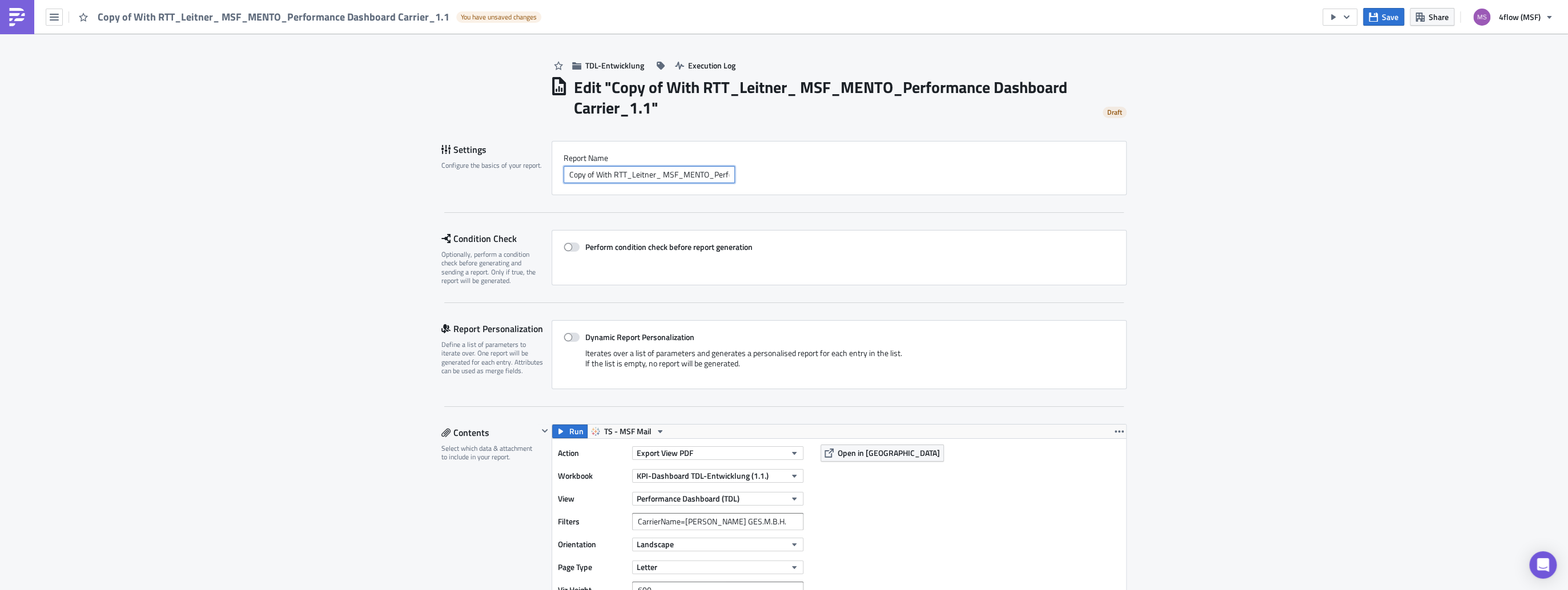
drag, startPoint x: 593, startPoint y: 175, endPoint x: 467, endPoint y: 159, distance: 127.0
click at [467, 159] on div "Settings Configure the basics of your report. Report Nam﻿e Copy of With RTT_Lei…" at bounding box center [783, 168] width 685 height 54
click at [624, 174] on input "With RTT_Leitner_ MSF_MENTO_Performance Dashboard Carrier_1.1" at bounding box center [649, 174] width 172 height 17
type input "With RTT_Raben_ MSF_MENTO_Performance Dashboard Carrier_1.1"
click at [572, 336] on span at bounding box center [572, 338] width 16 height 9
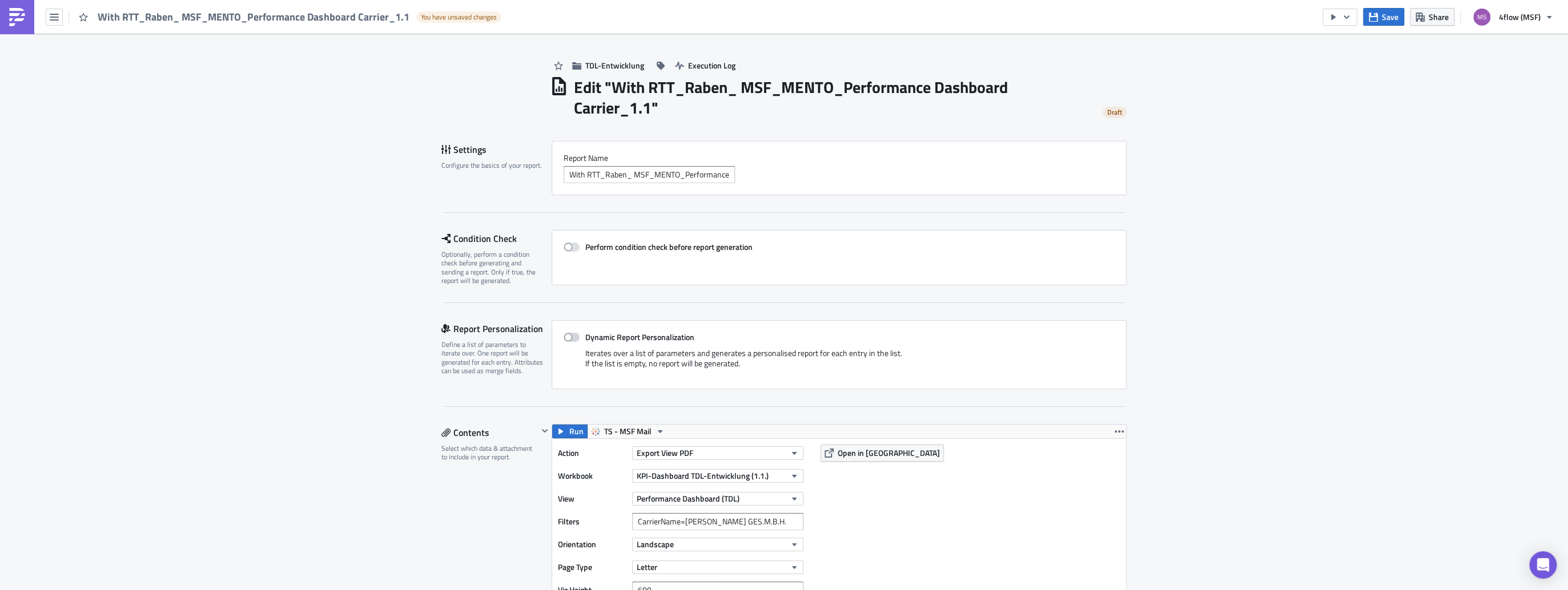
click at [572, 336] on input "Dynamic Report Personalization" at bounding box center [569, 338] width 7 height 7
checkbox input "true"
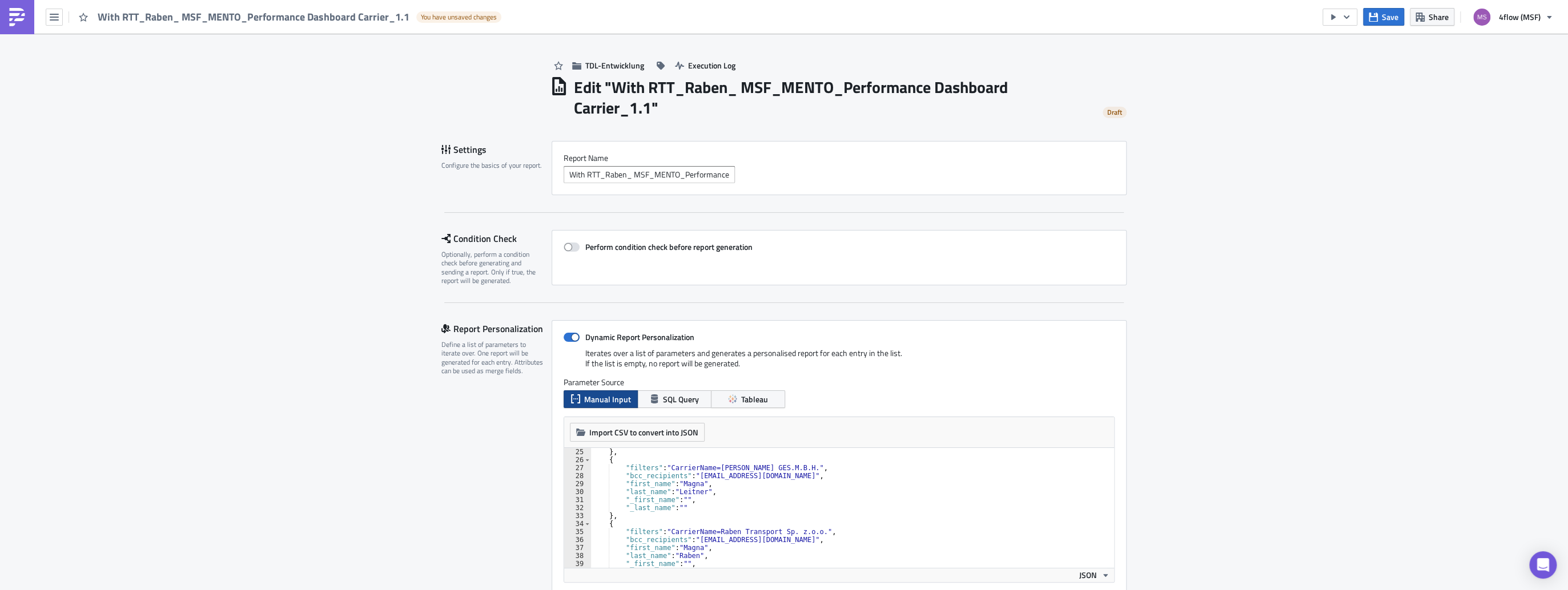
scroll to position [220, 0]
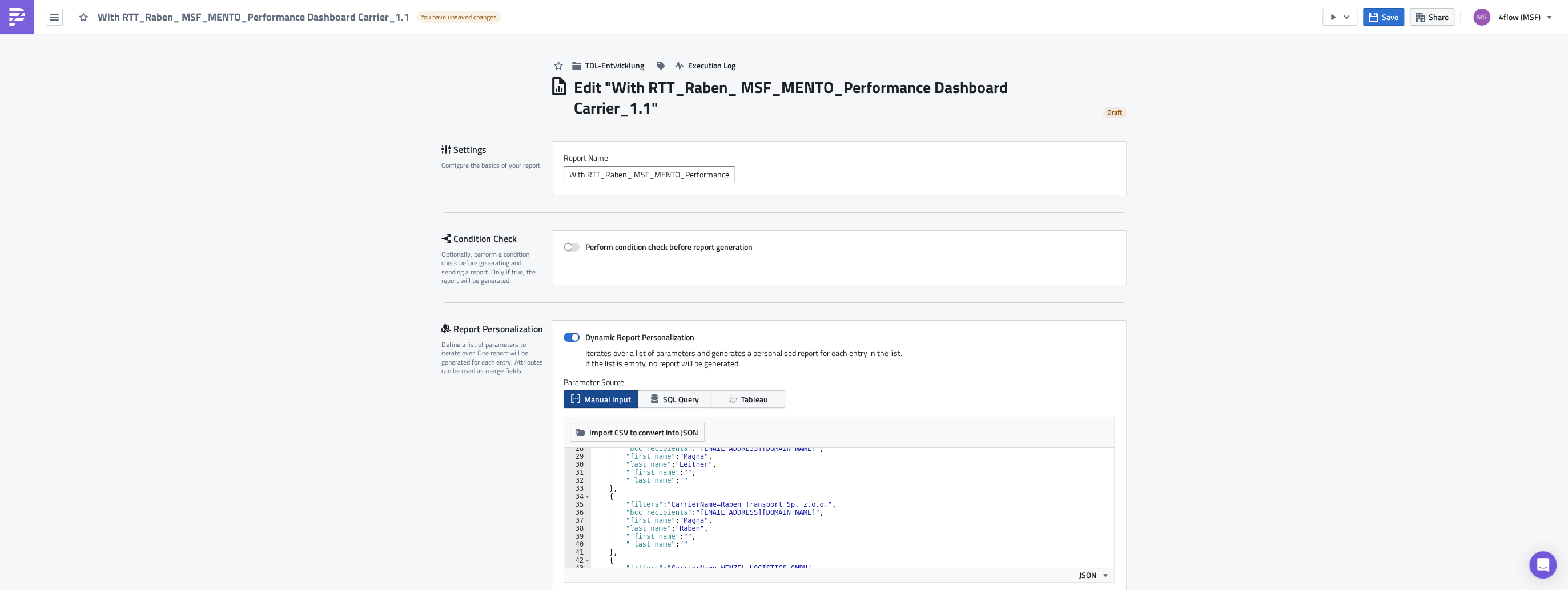
type textarea ""filters": "CarrierName=Raben Transport Sp. z.o.o.","
drag, startPoint x: 806, startPoint y: 505, endPoint x: 665, endPoint y: 507, distance: 141.0
click at [665, 507] on div ""bcc_recipients" : "msf_planning@4flow.com" , "first_name" : "Magna" , "last_na…" at bounding box center [848, 513] width 517 height 136
click at [568, 338] on span at bounding box center [572, 338] width 16 height 9
click at [568, 338] on input "Dynamic Report Personalization" at bounding box center [569, 338] width 7 height 7
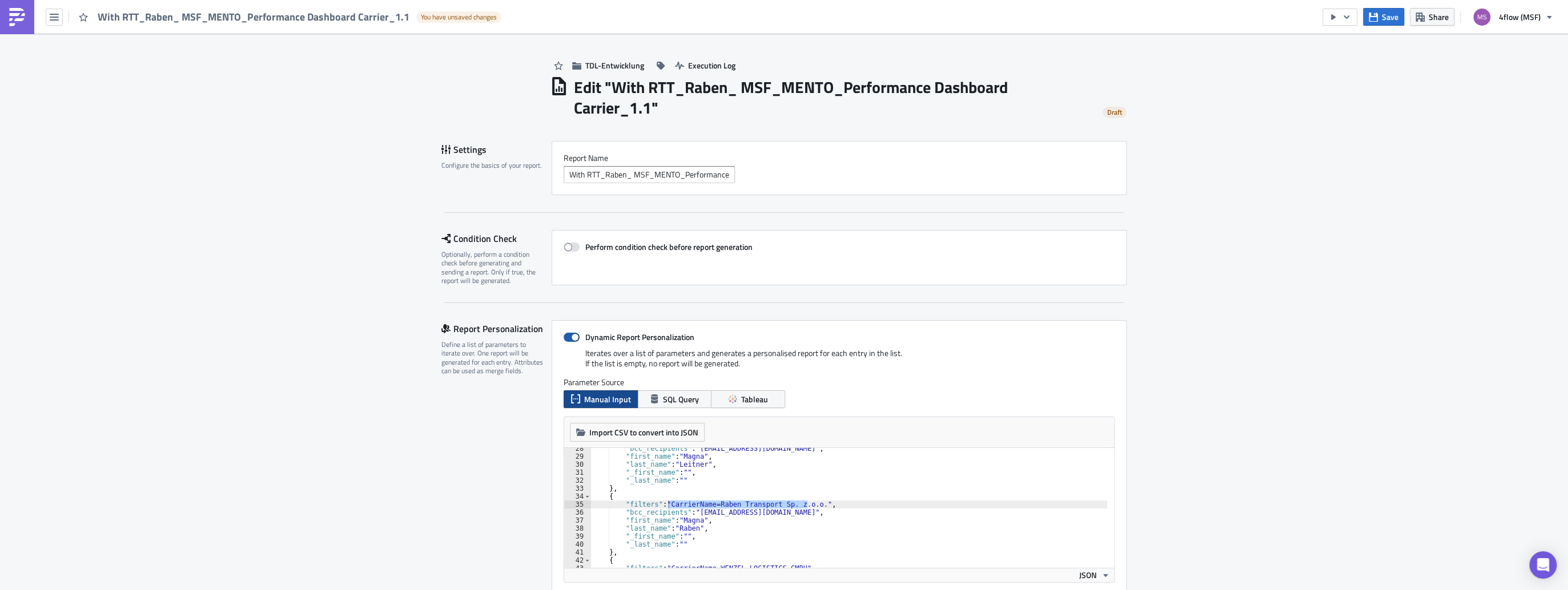
checkbox input "false"
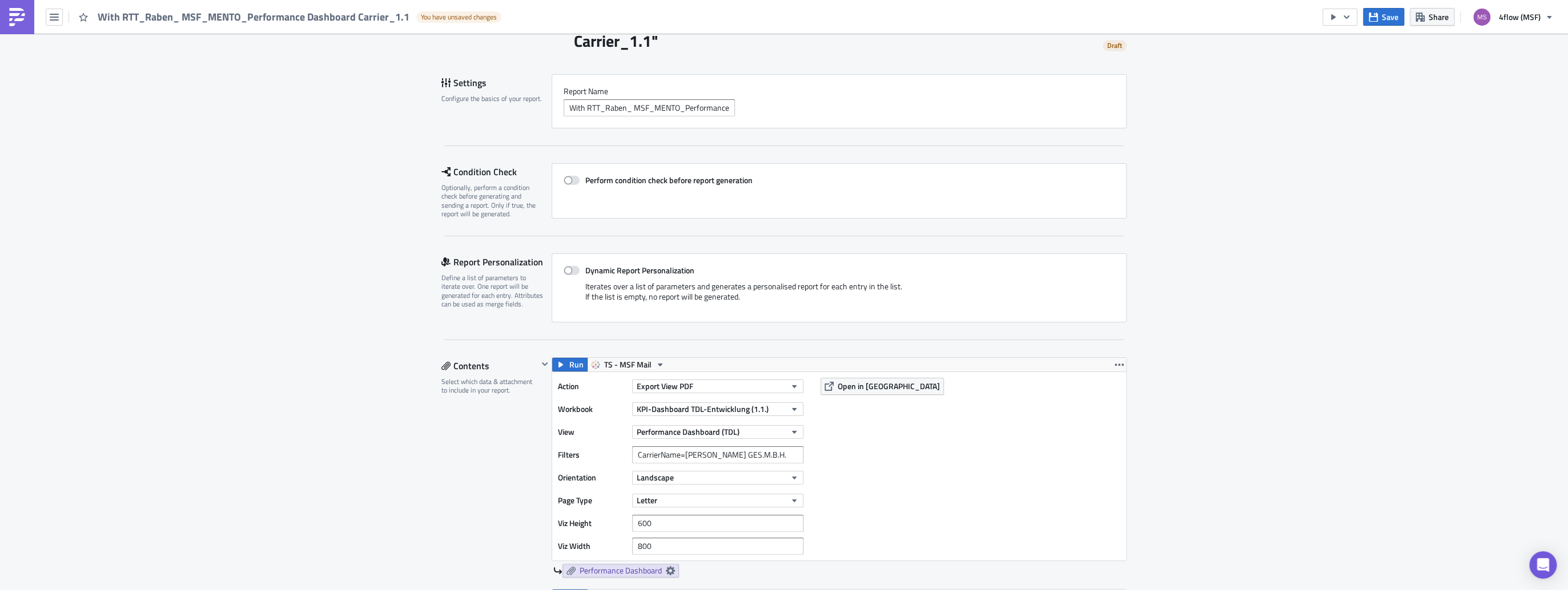
scroll to position [182, 0]
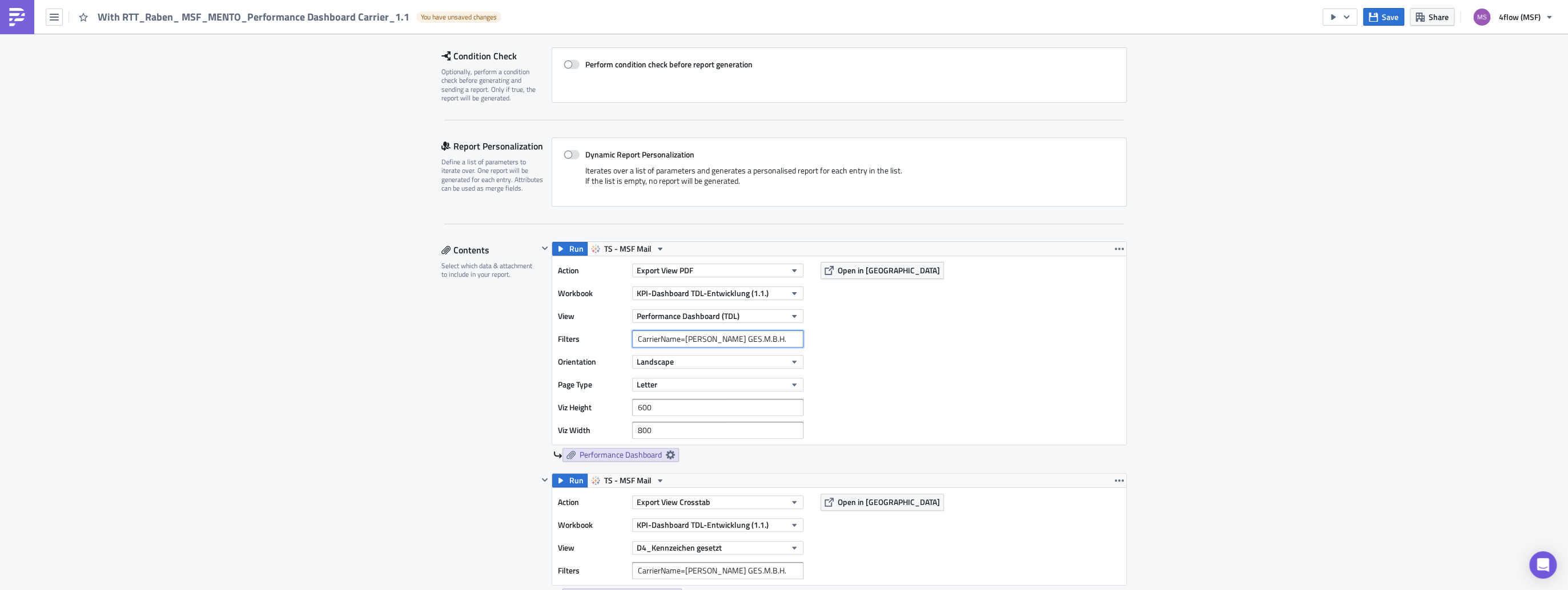
click at [717, 330] on input "CarrierName=[PERSON_NAME] GES.M.B.H." at bounding box center [717, 339] width 172 height 17
paste input "CarrierName=Raben Transport Sp. z.o.o"
drag, startPoint x: 778, startPoint y: 338, endPoint x: 583, endPoint y: 322, distance: 195.7
click at [583, 322] on div "Action Export View PDF Workbook KPI-Dashboard TDL-Entwicklung (1.1.) View Perfo…" at bounding box center [683, 350] width 251 height 177
type input "CarrierName=Raben Transport Sp. z.o.o."
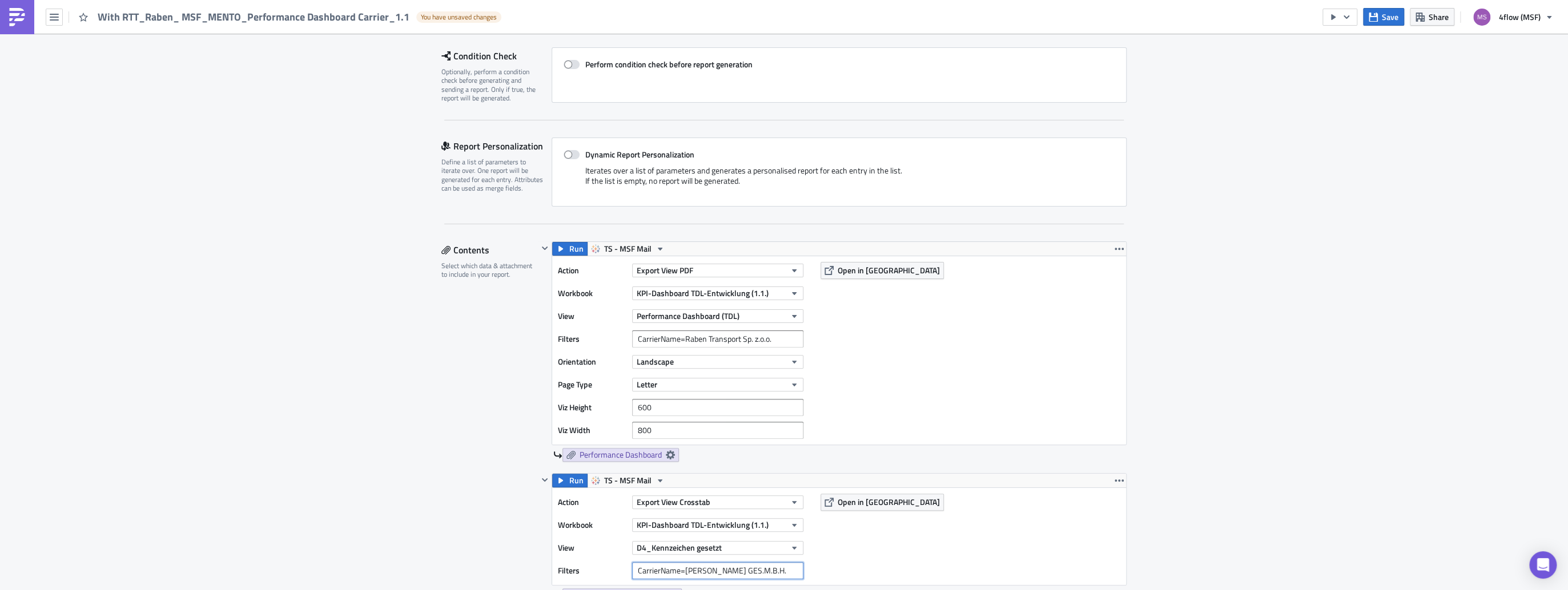
click at [758, 567] on input "CarrierName=[PERSON_NAME] GES.M.B.H." at bounding box center [717, 571] width 172 height 17
drag, startPoint x: 765, startPoint y: 571, endPoint x: 534, endPoint y: 535, distance: 233.8
paste input "CarrierName=Raben Transport Sp. z.o.o."
type input "CarrierName=Raben Transport Sp. z.o.o."
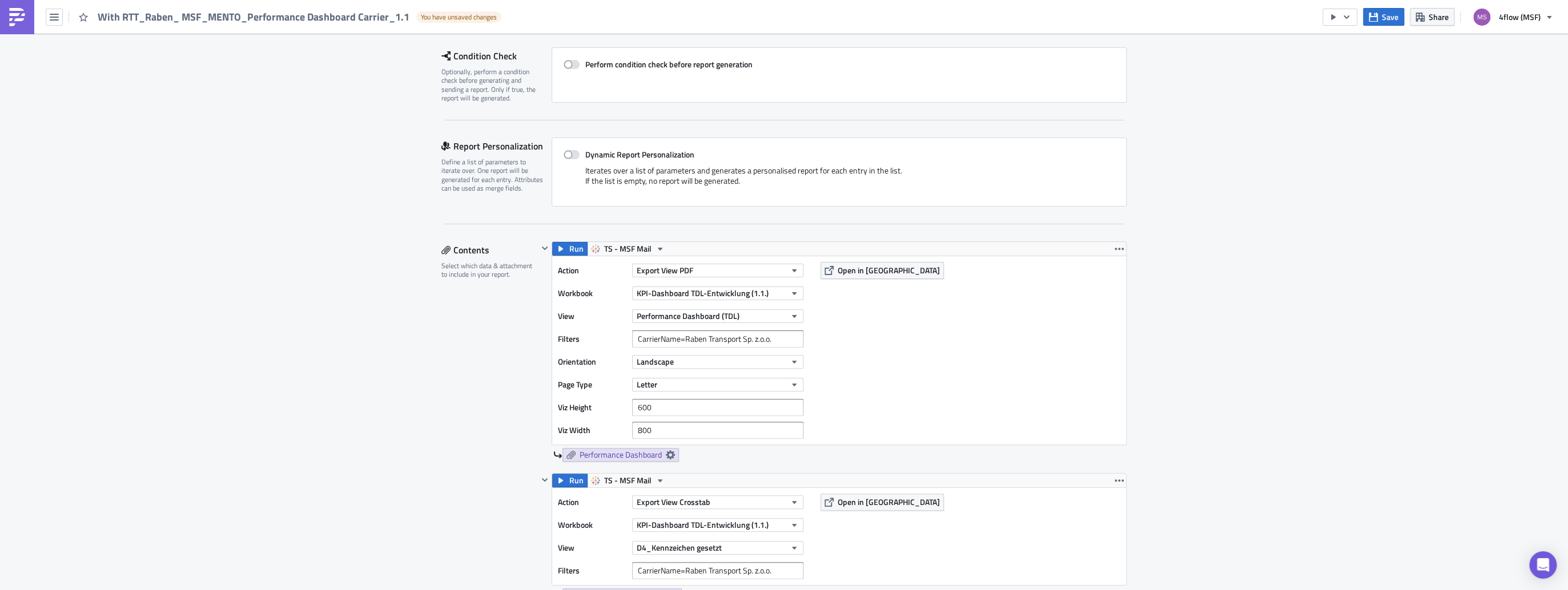
click at [989, 550] on div "Action Export View Crosstab Workbook KPI-Dashboard TDL-Entwicklung (1.1.) View …" at bounding box center [838, 536] width 573 height 97
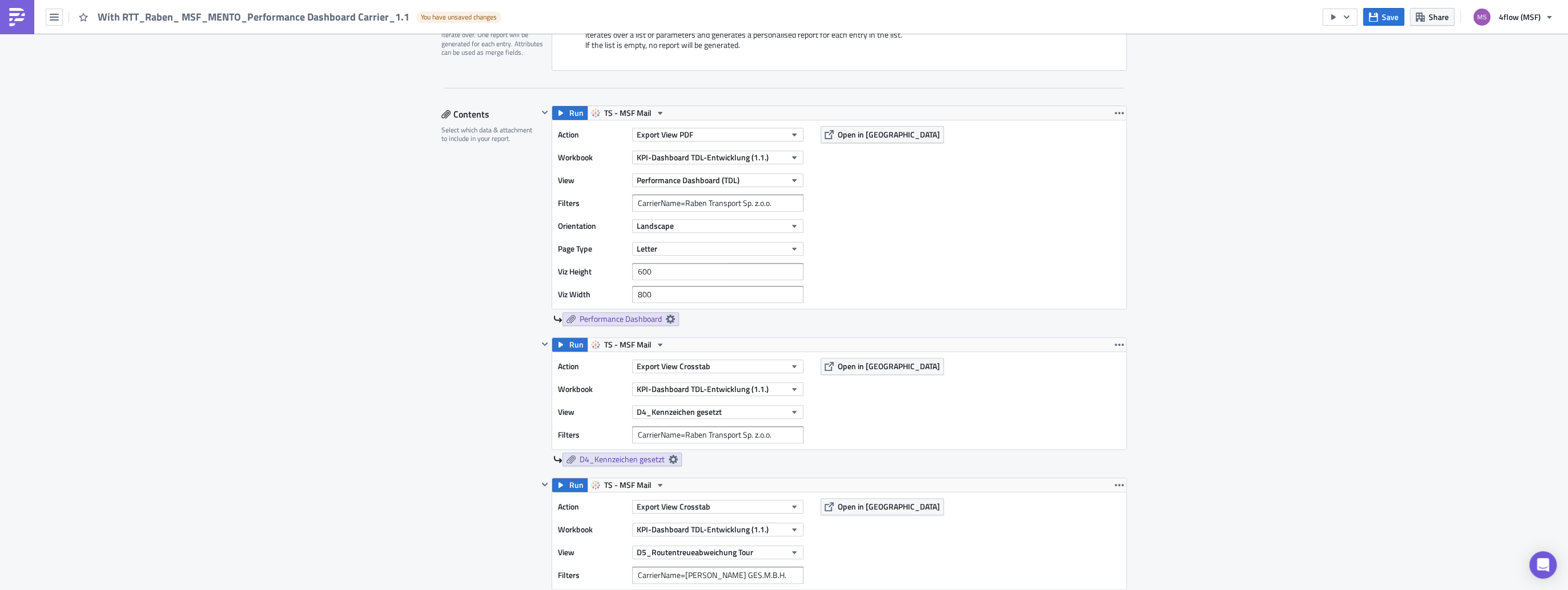
scroll to position [366, 0]
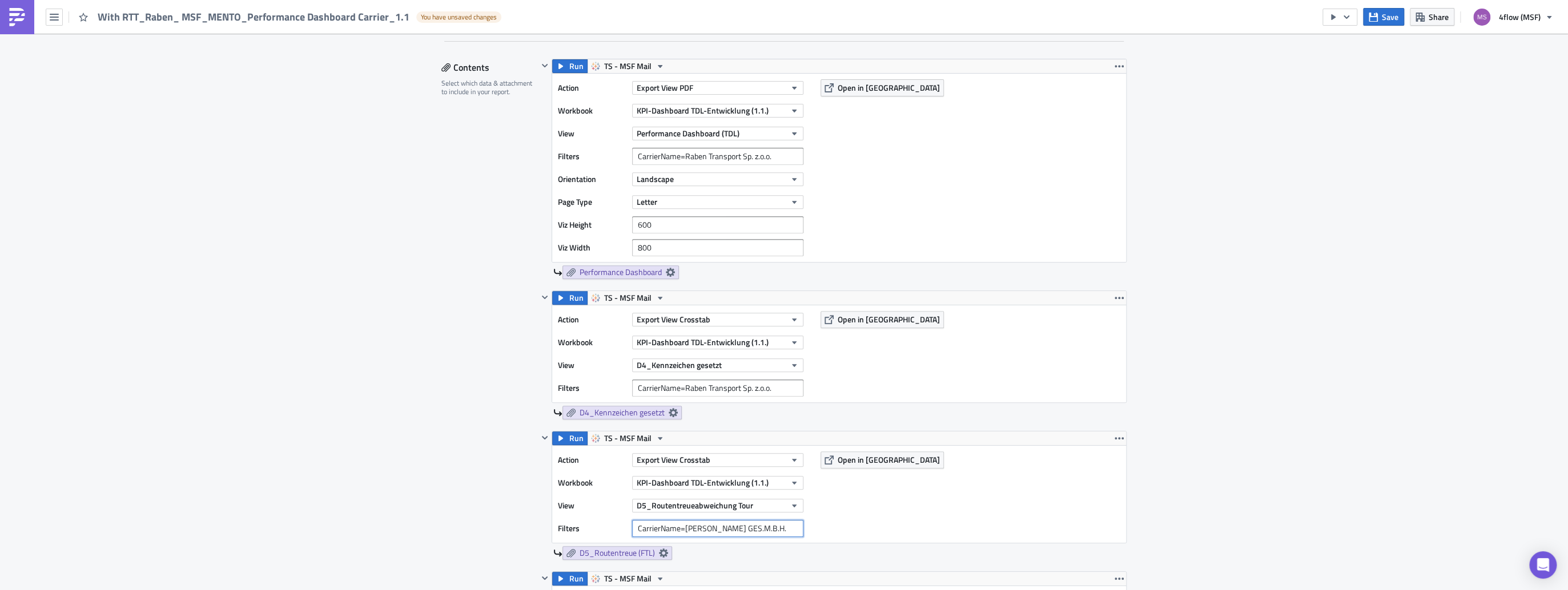
click at [756, 529] on input "CarrierName=[PERSON_NAME] GES.M.B.H." at bounding box center [717, 528] width 172 height 17
drag, startPoint x: 757, startPoint y: 528, endPoint x: 493, endPoint y: 500, distance: 265.5
paste input "CarrierName=Raben Transport Sp. z.o.o."
type input "CarrierName=Raben Transport Sp. z.o.o."
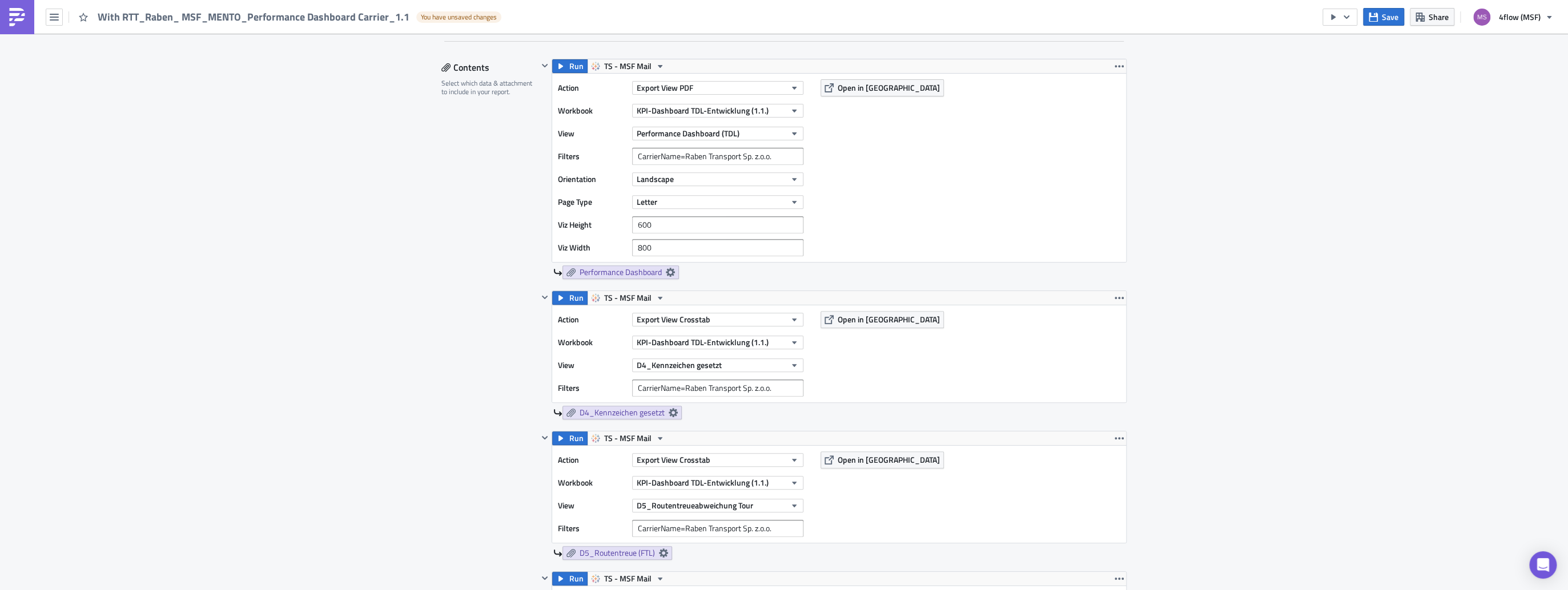
click at [927, 518] on div "Action Export View Crosstab Workbook KPI-Dashboard TDL-Entwicklung (1.1.) View …" at bounding box center [838, 494] width 573 height 97
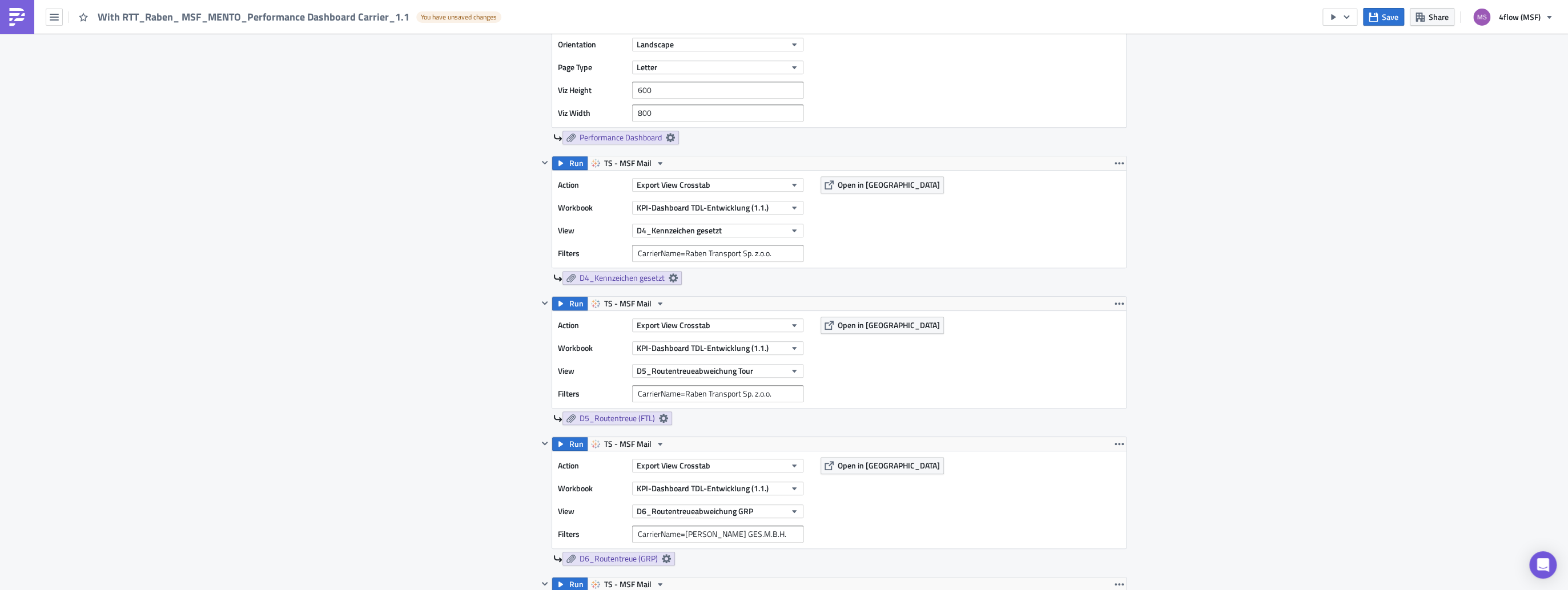
scroll to position [594, 0]
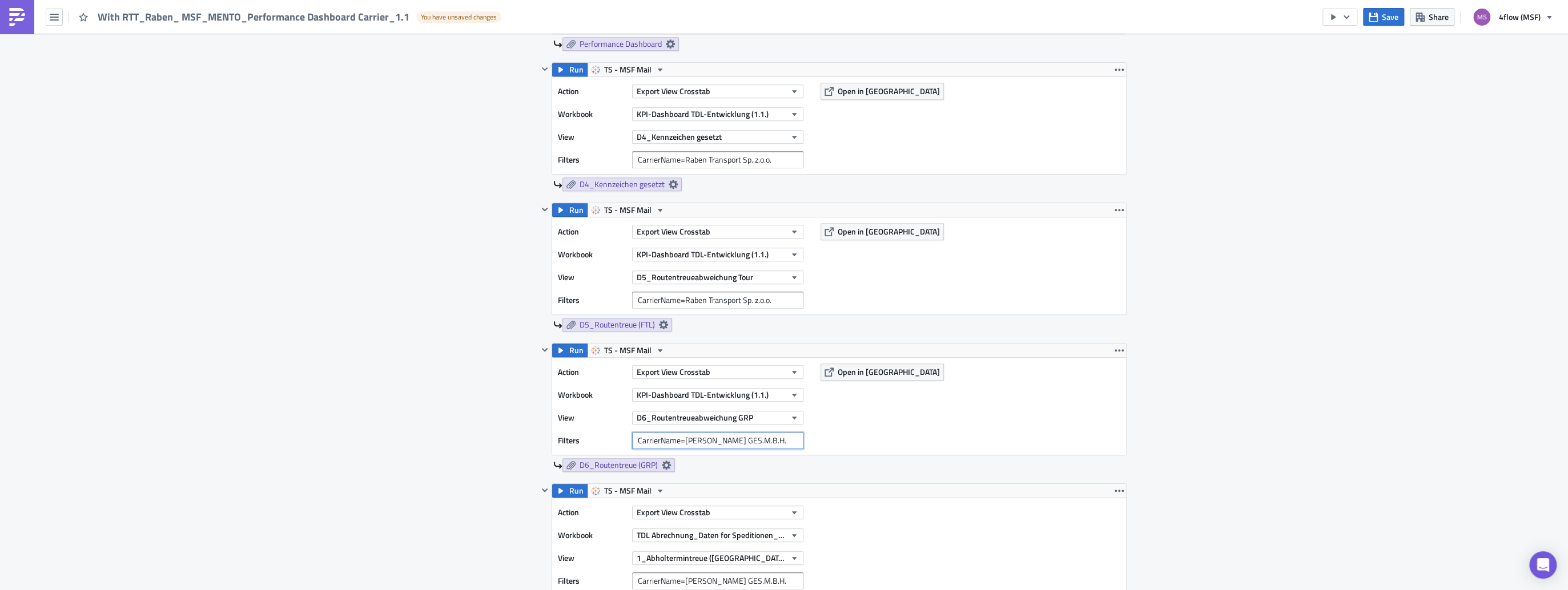
click at [772, 438] on input "CarrierName=[PERSON_NAME] GES.M.B.H." at bounding box center [717, 440] width 172 height 17
drag, startPoint x: 772, startPoint y: 438, endPoint x: 532, endPoint y: 401, distance: 242.8
click at [532, 401] on div "Contents Select which data & attachment to include in your report. Run TS - MSF…" at bounding box center [783, 578] width 685 height 1496
click at [532, 401] on div "Contents Select which data & attachment to include in your report." at bounding box center [489, 578] width 96 height 1496
click at [763, 438] on input "CarrierName=[PERSON_NAME] GES.M.B.H." at bounding box center [717, 440] width 172 height 17
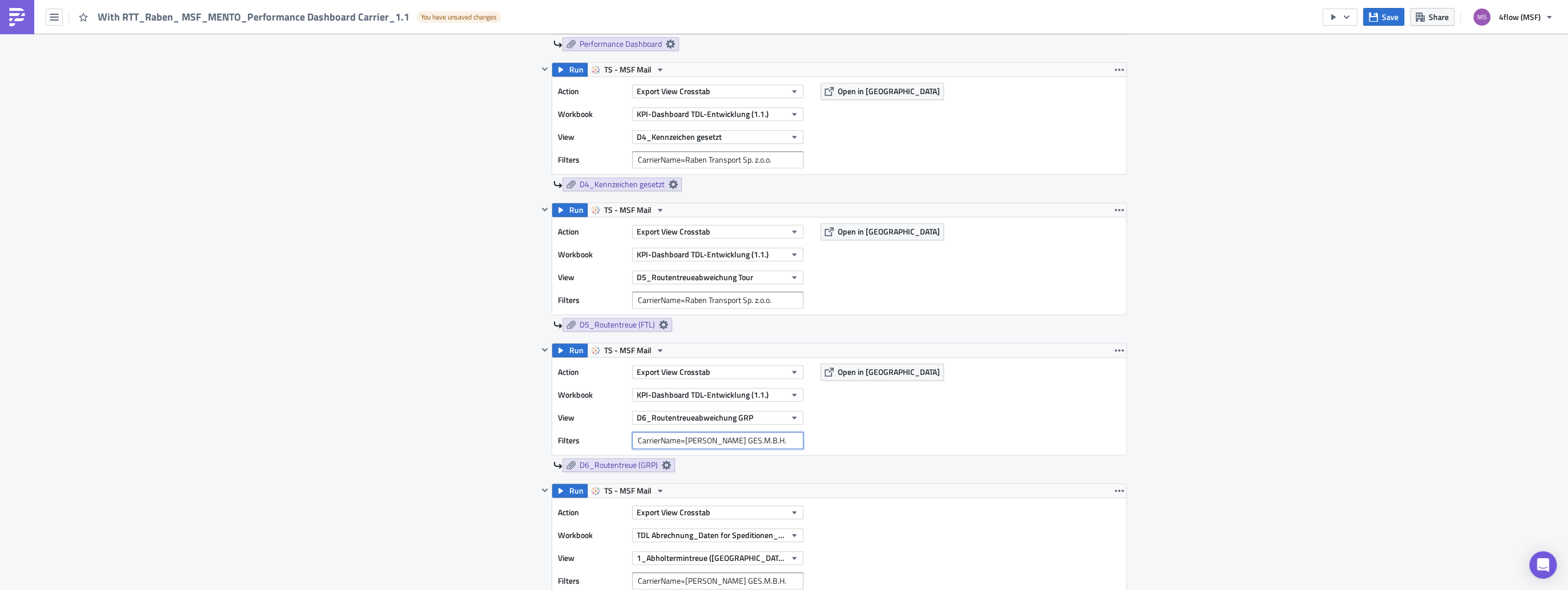
drag, startPoint x: 763, startPoint y: 438, endPoint x: 608, endPoint y: 424, distance: 155.6
click at [608, 424] on div "Action Export View Crosstab Workbook KPI-Dashboard TDL-Entwicklung (1.1.) View …" at bounding box center [683, 407] width 251 height 85
paste input "CarrierName=Raben Transport Sp. z.o.o."
type input "CarrierName=Raben Transport Sp. z.o.o."
click at [827, 413] on div "Action Export View Crosstab Workbook KPI-Dashboard TDL-Entwicklung (1.1.) View …" at bounding box center [838, 406] width 573 height 97
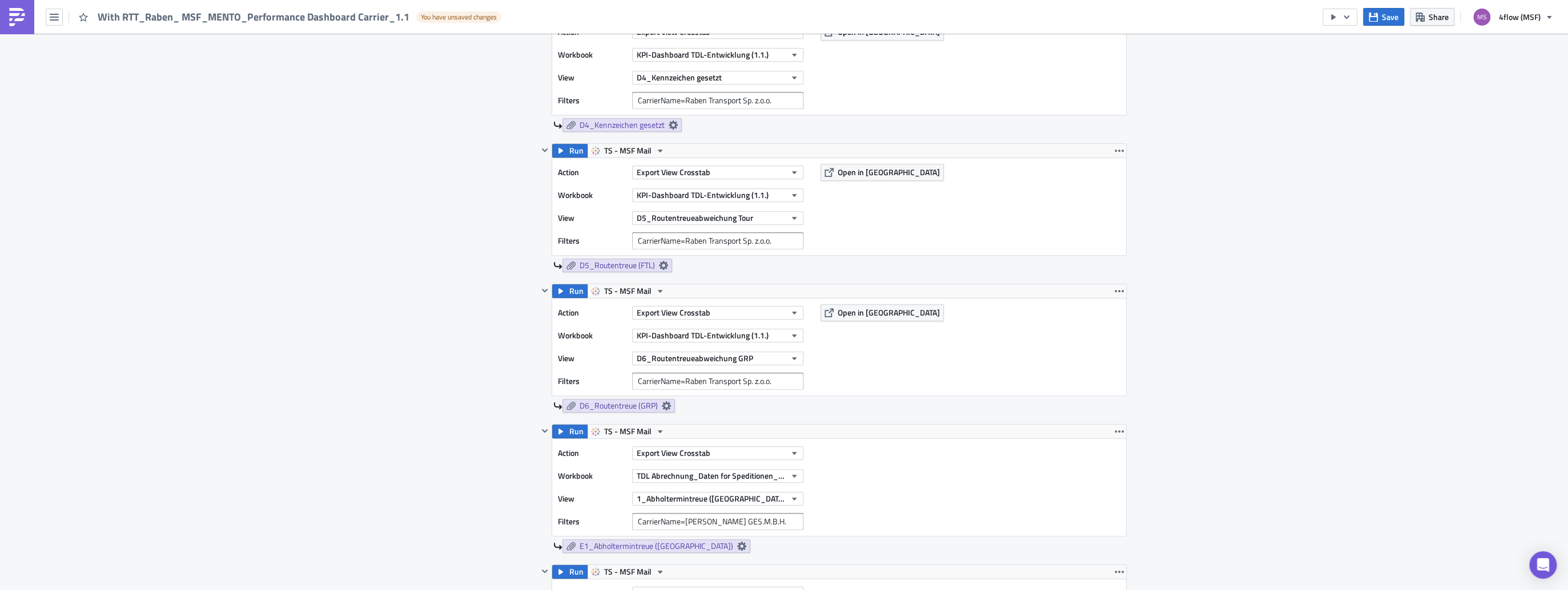
scroll to position [777, 0]
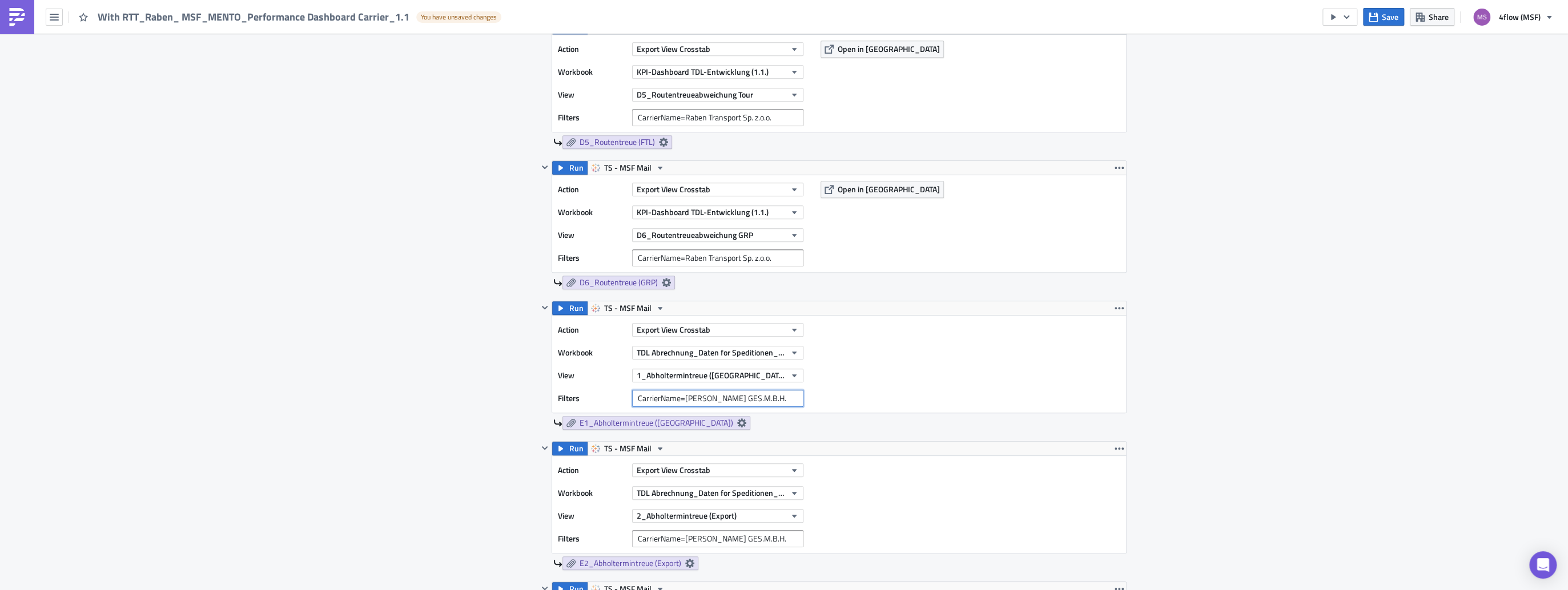
click at [761, 397] on input "CarrierName=[PERSON_NAME] GES.M.B.H." at bounding box center [717, 398] width 172 height 17
drag, startPoint x: 761, startPoint y: 397, endPoint x: 607, endPoint y: 367, distance: 156.9
click at [607, 367] on div "Action Export View Crosstab Workbook TDL Abrechnung_Daten for Speditionen_Live …" at bounding box center [683, 364] width 251 height 85
drag, startPoint x: 607, startPoint y: 367, endPoint x: 615, endPoint y: 394, distance: 28.2
click at [615, 394] on div "Action Export View Crosstab Workbook TDL Abrechnung_Daten for Speditionen_Live …" at bounding box center [683, 364] width 251 height 85
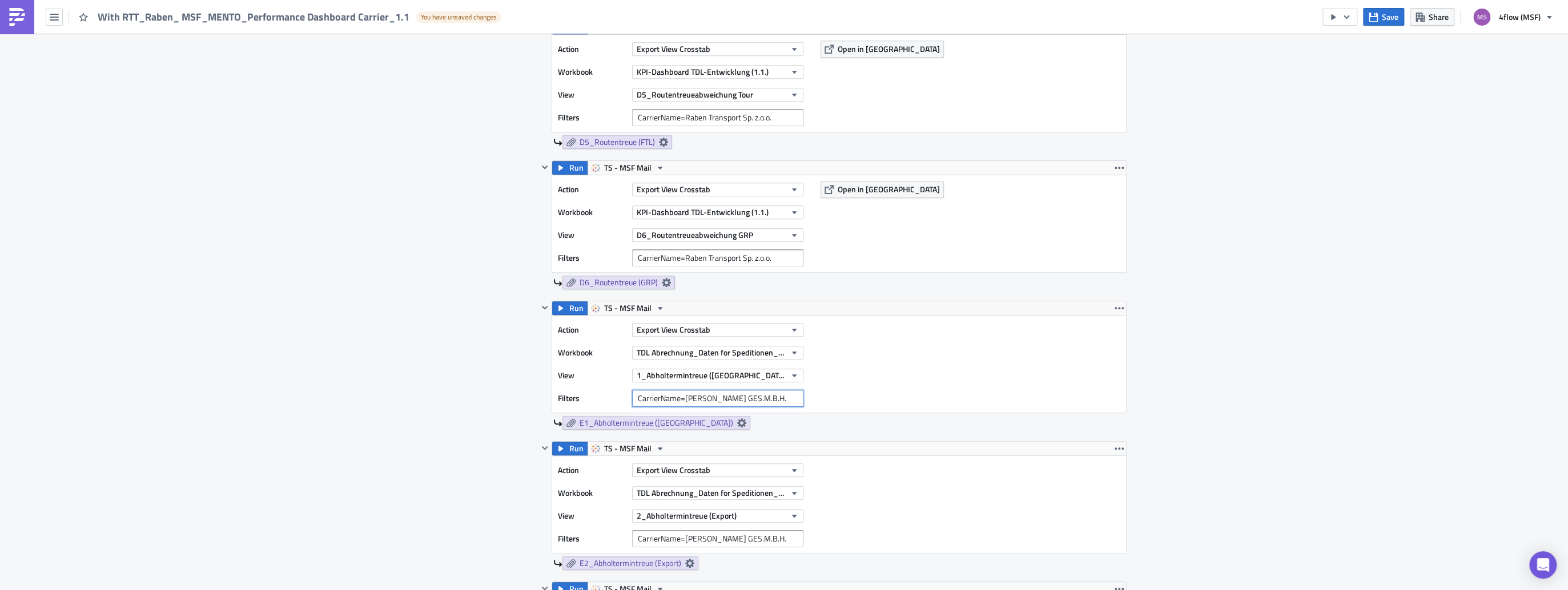
click at [770, 395] on input "CarrierName=[PERSON_NAME] GES.M.B.H." at bounding box center [717, 398] width 172 height 17
drag, startPoint x: 770, startPoint y: 395, endPoint x: 556, endPoint y: 387, distance: 214.1
click at [558, 387] on div "Action Export View Crosstab Workbook TDL Abrechnung_Daten for Speditionen_Live …" at bounding box center [683, 364] width 251 height 85
paste input "CarrierName=Raben Transport Sp. z.o.o."
type input "CarrierName=Raben Transport Sp. z.o.o."
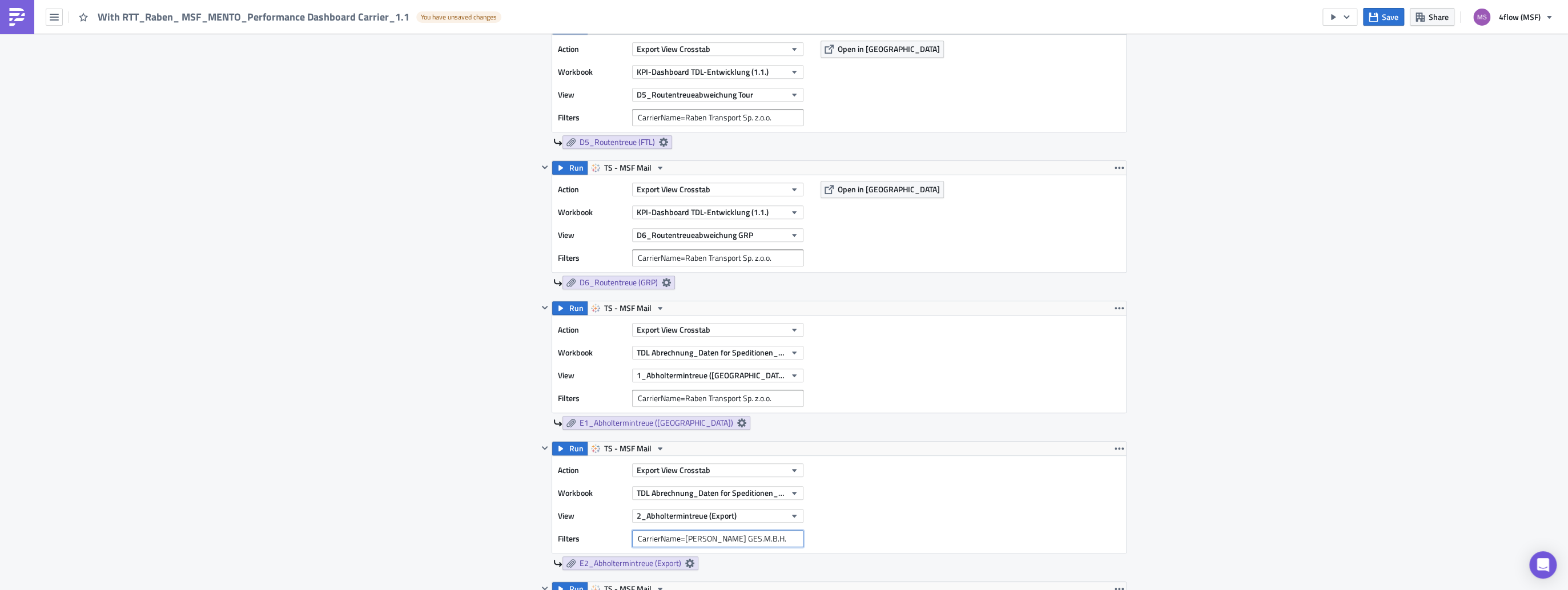
click at [757, 538] on input "CarrierName=[PERSON_NAME] GES.M.B.H." at bounding box center [717, 538] width 172 height 17
drag, startPoint x: 759, startPoint y: 536, endPoint x: 479, endPoint y: 513, distance: 280.9
click at [479, 513] on div "Contents Select which data & attachment to include in your report. Run TS - MSF…" at bounding box center [783, 396] width 685 height 1496
paste input "CarrierName=Raben Transport Sp. z.o.o."
type input "CarrierName=Raben Transport Sp. z.o.o."
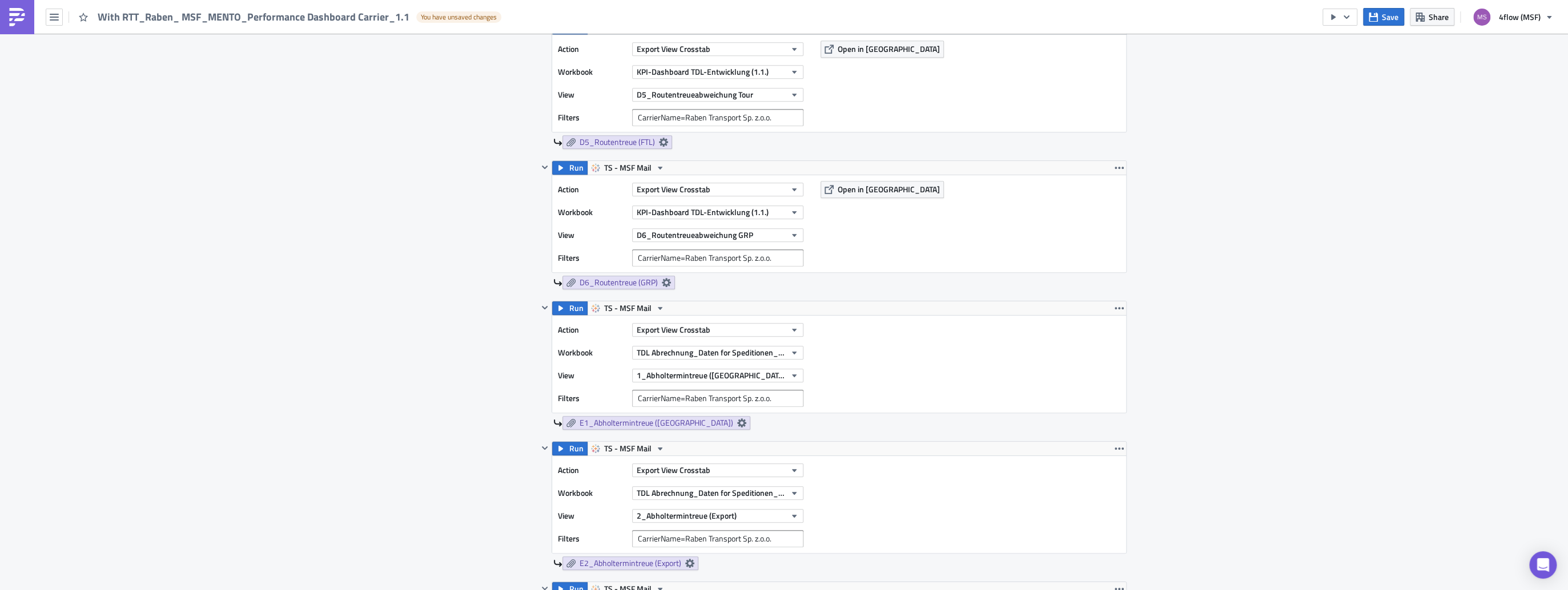
click at [949, 493] on div "Action Export View Crosstab Workbook TDL Abrechnung_Daten for Speditionen_Live …" at bounding box center [838, 505] width 573 height 97
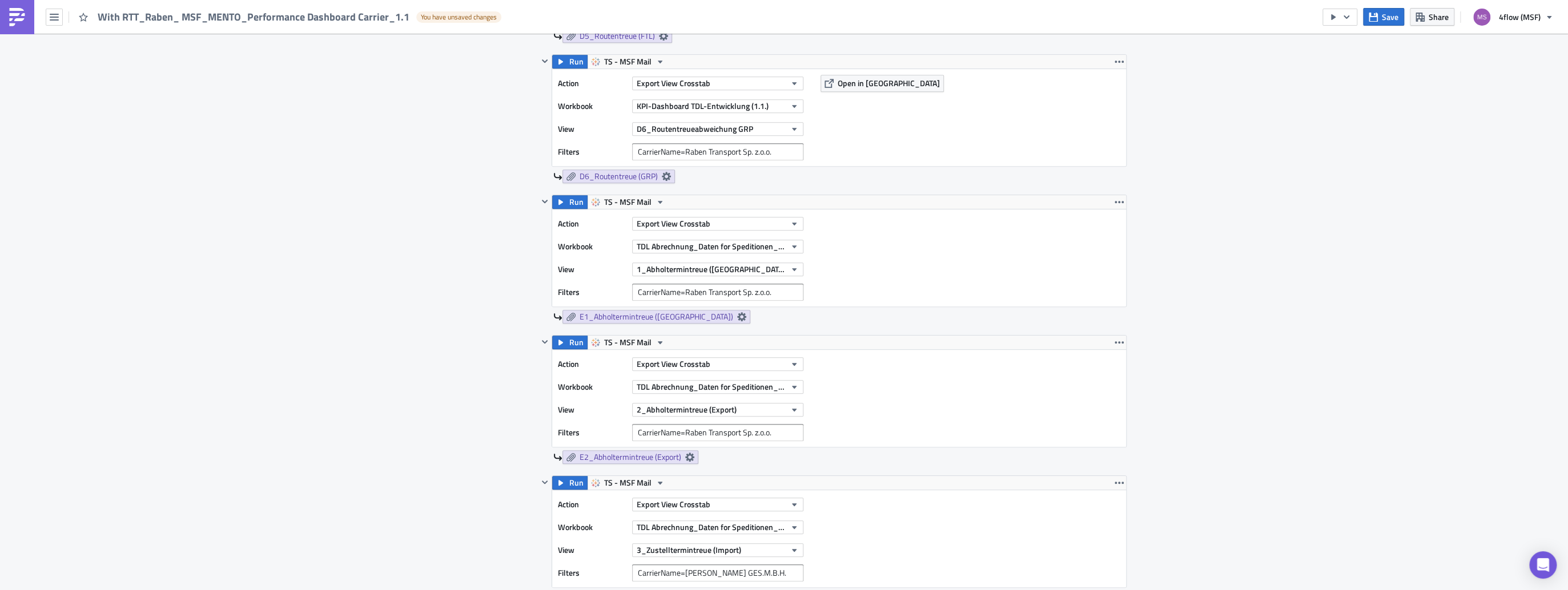
scroll to position [959, 0]
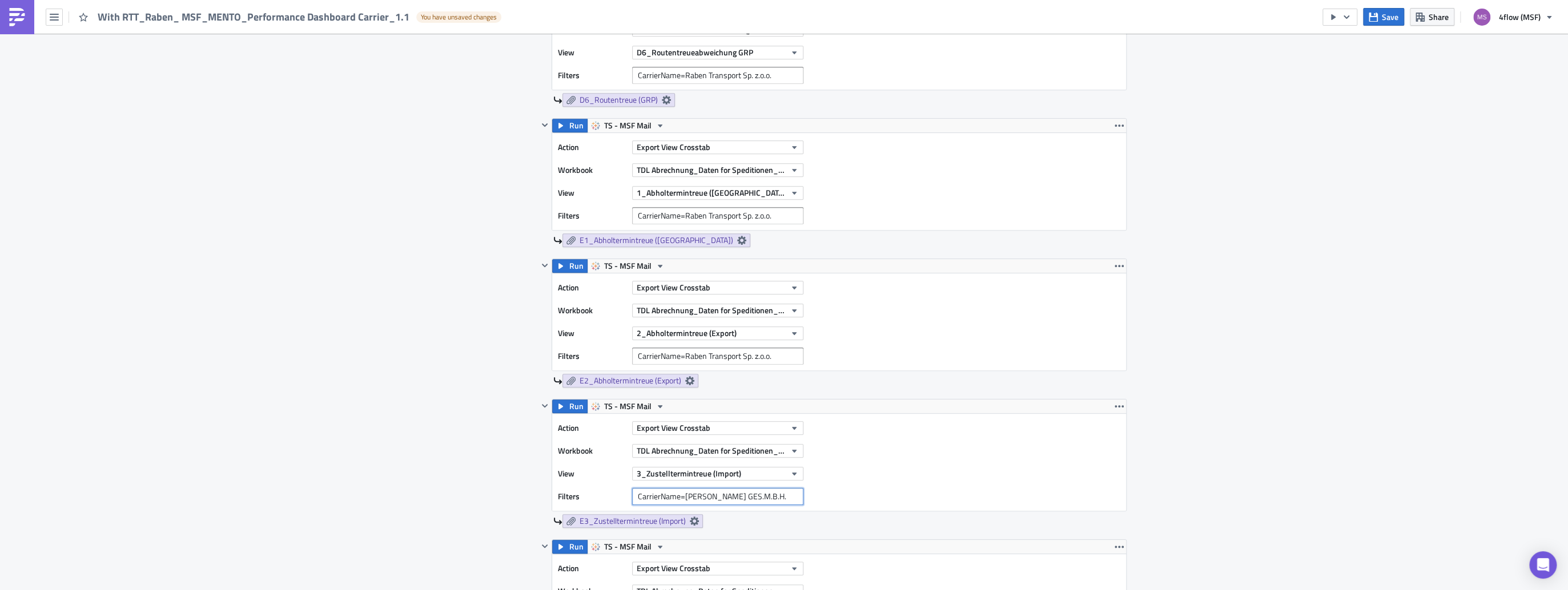
click at [759, 489] on input "CarrierName=[PERSON_NAME] GES.M.B.H." at bounding box center [717, 497] width 172 height 17
drag, startPoint x: 760, startPoint y: 489, endPoint x: 584, endPoint y: 481, distance: 176.2
click at [584, 481] on div "Action Export View Crosstab Workbook TDL Abrechnung_Daten for Speditionen_Live …" at bounding box center [683, 462] width 251 height 85
paste input "CarrierName=Raben Transport Sp. z.o.o."
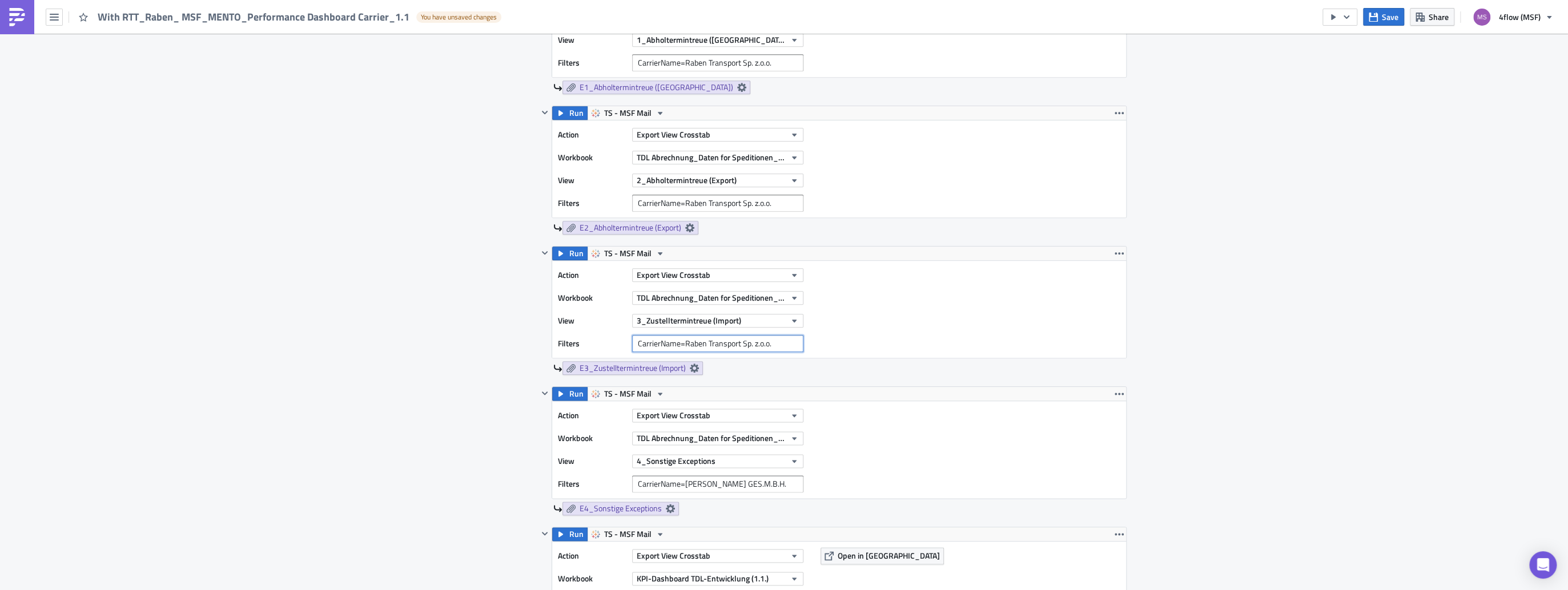
scroll to position [1142, 0]
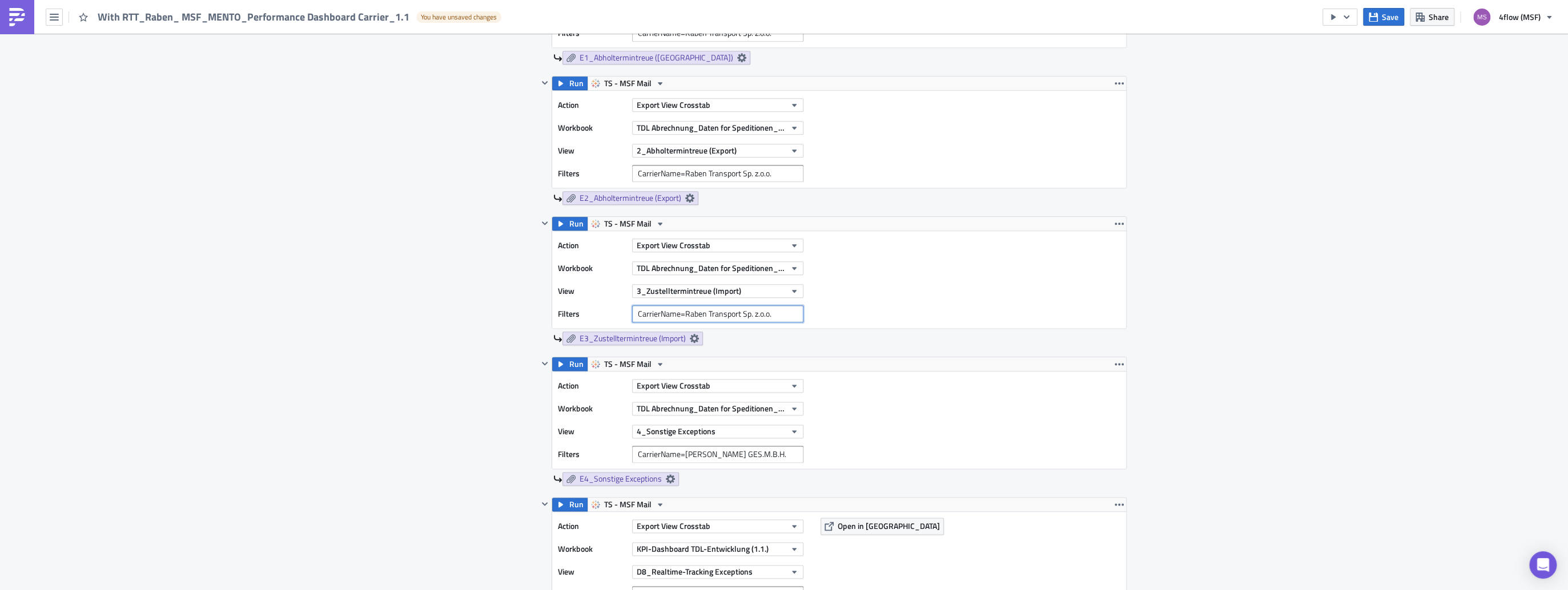
type input "CarrierName=Raben Transport Sp. z.o.o."
click at [762, 448] on input "CarrierName=[PERSON_NAME] GES.M.B.H." at bounding box center [717, 454] width 172 height 17
drag, startPoint x: 762, startPoint y: 448, endPoint x: 403, endPoint y: 428, distance: 359.6
click at [403, 428] on div "TDL-Entwicklung Execution Log Edit " With RTT_Raben_ MSF_MENTO_Performance Dash…" at bounding box center [784, 209] width 1568 height 2635
paste input "CarrierName=Raben Transport Sp. z.o.o."
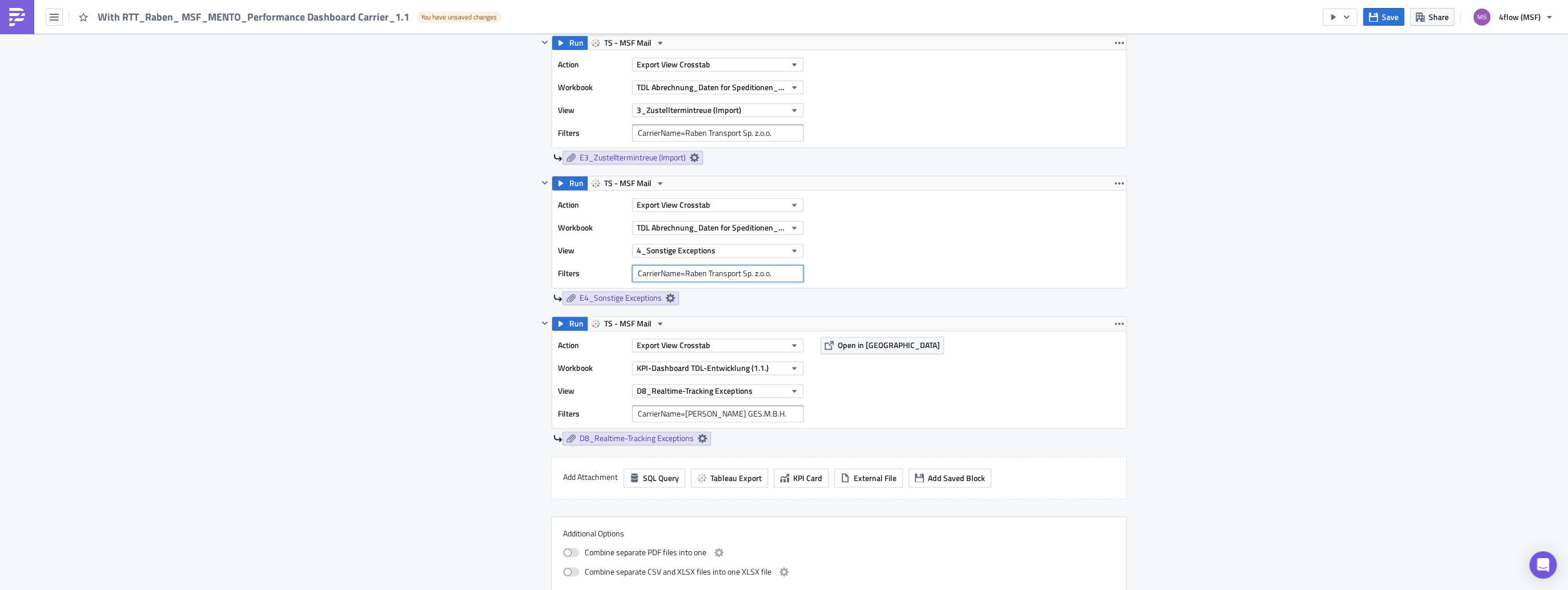
scroll to position [1325, 0]
type input "CarrierName=Raben Transport Sp. z.o.o."
click at [758, 412] on input "CarrierName=[PERSON_NAME] GES.M.B.H." at bounding box center [717, 412] width 172 height 17
drag, startPoint x: 763, startPoint y: 409, endPoint x: 468, endPoint y: 375, distance: 297.0
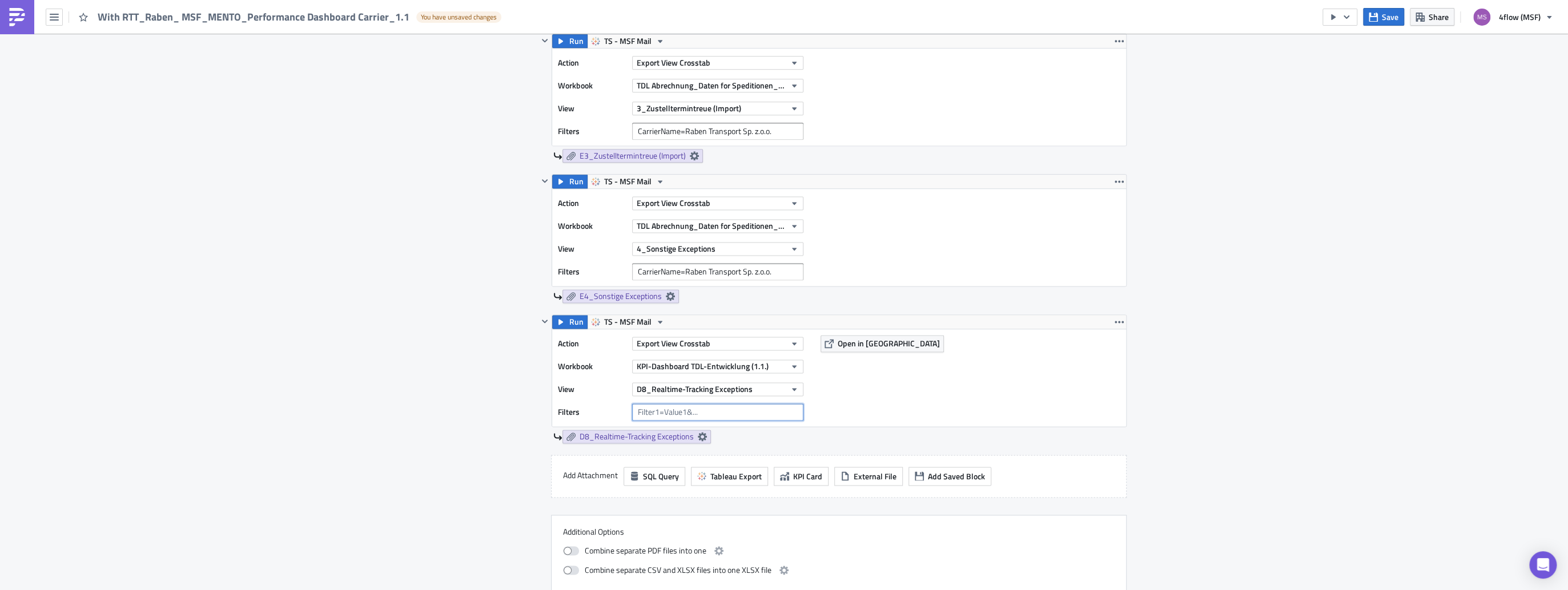
paste input "CarrierName=Raben Transport Sp. z.o.o."
type input "CarrierName=Raben Transport Sp. z.o.o."
click at [980, 394] on div "Action Export View Crosstab Workbook KPI-Dashboard TDL-Entwicklung (1.1.) View …" at bounding box center [838, 378] width 573 height 97
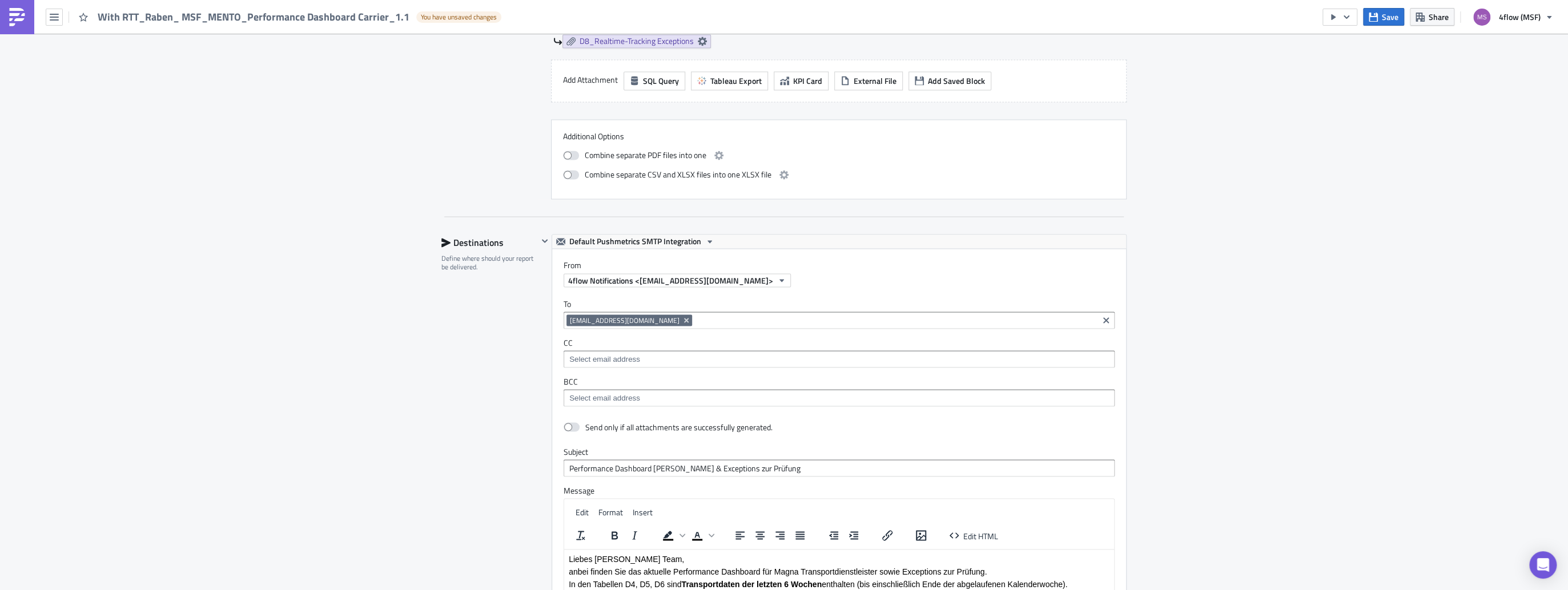
scroll to position [1736, 0]
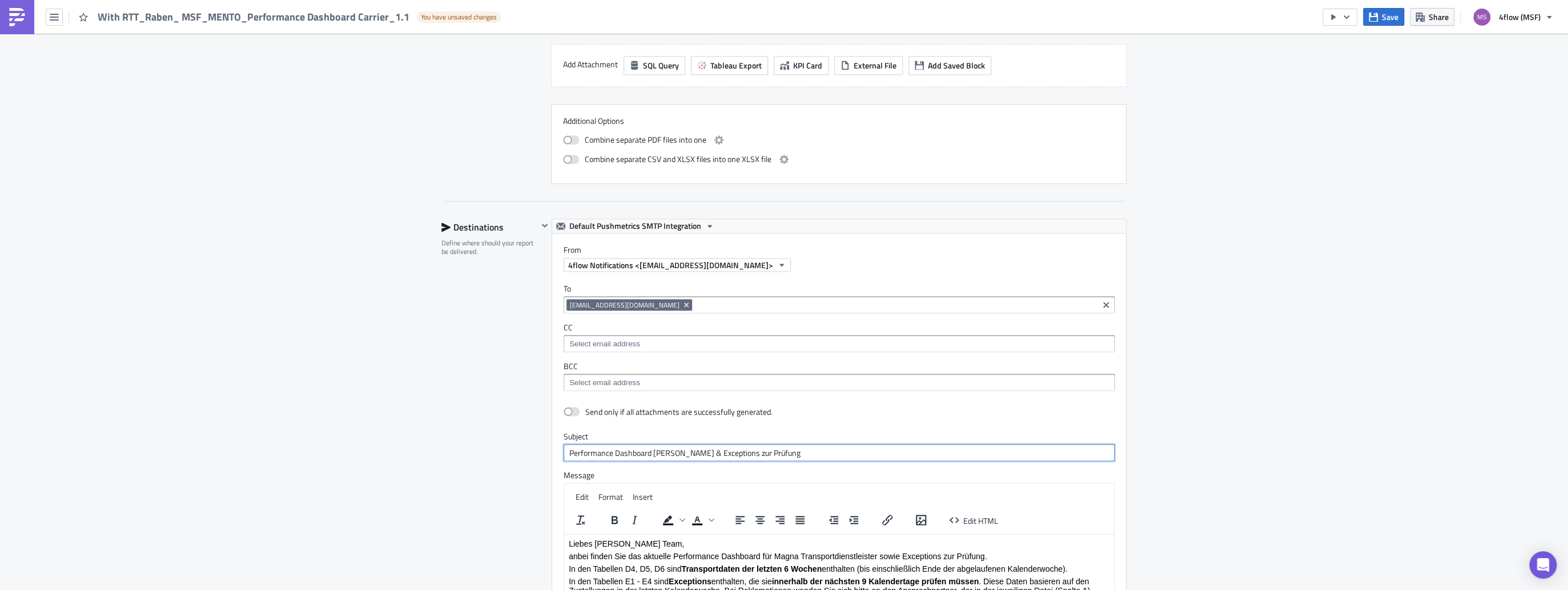
click at [672, 446] on input "Performance Dashboard [PERSON_NAME] & Exceptions zur Prüfung" at bounding box center [838, 452] width 551 height 17
type input "Performance Dashboard Raben & Exceptions zur Prüfung"
click at [614, 544] on p "Liebes [PERSON_NAME] Team," at bounding box center [839, 543] width 541 height 9
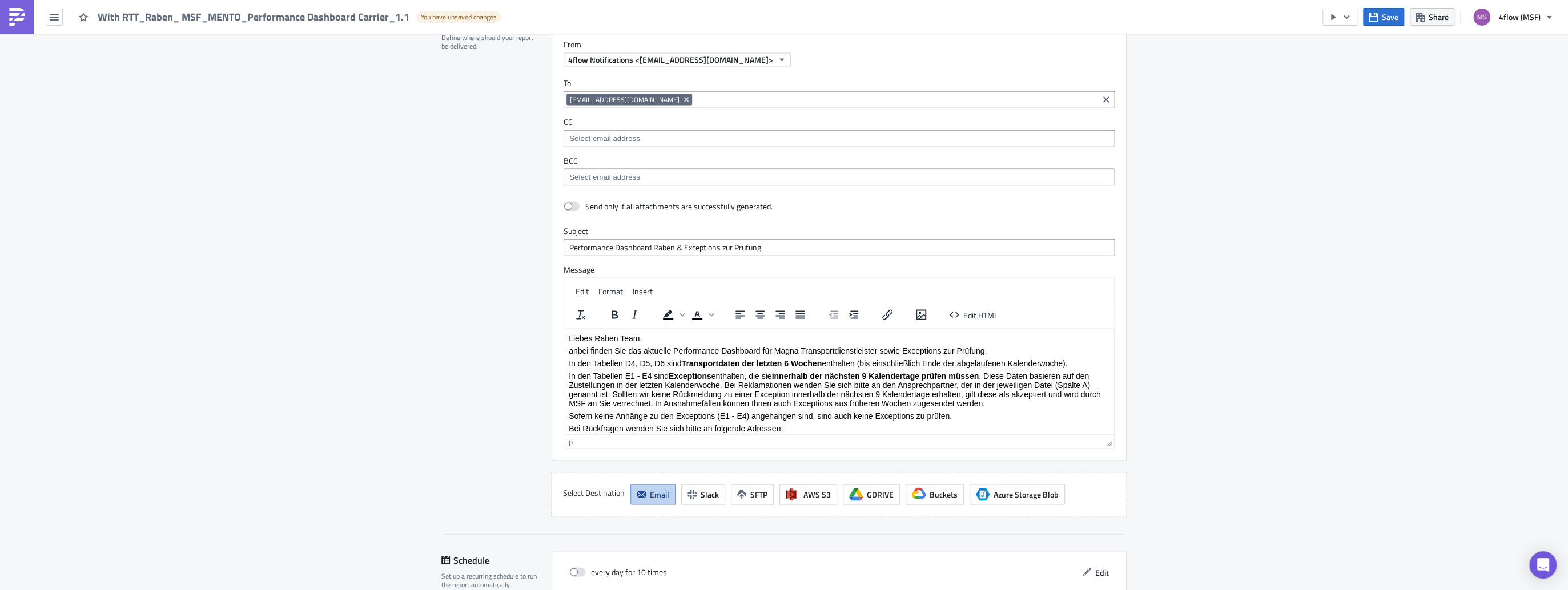
scroll to position [1964, 0]
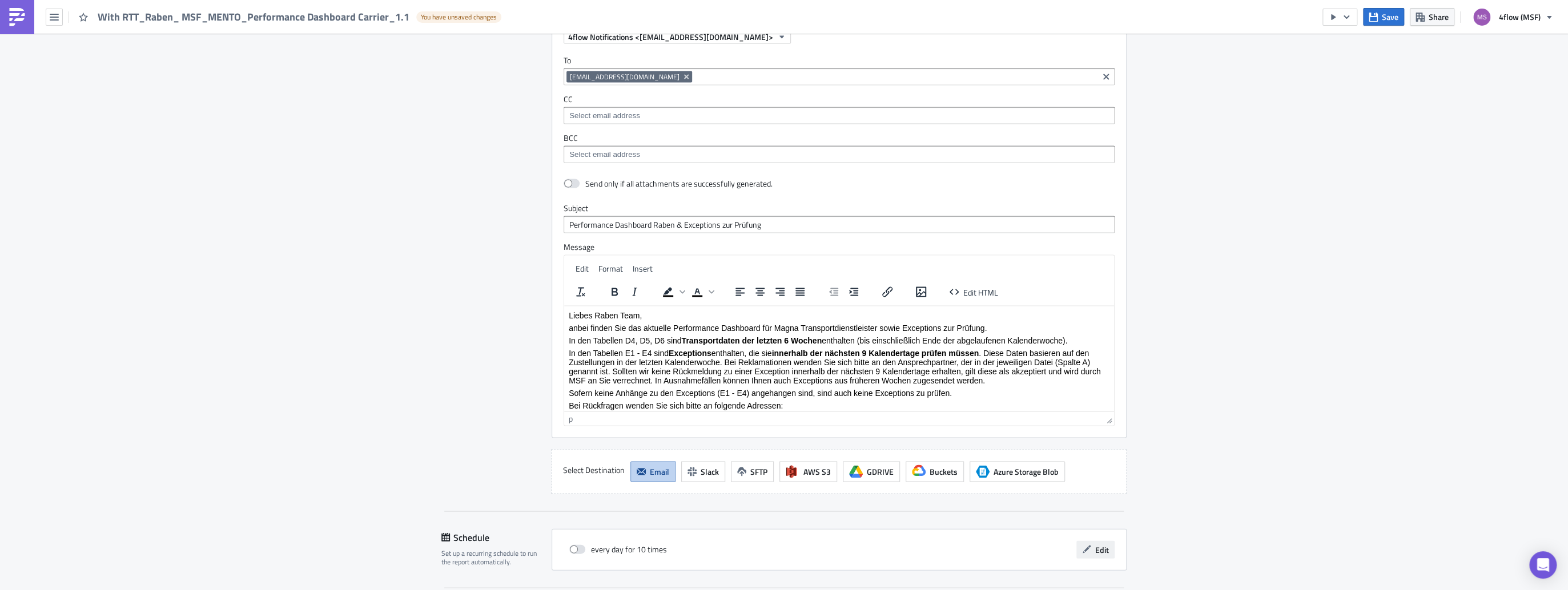
click at [1097, 546] on span "Edit" at bounding box center [1102, 549] width 14 height 12
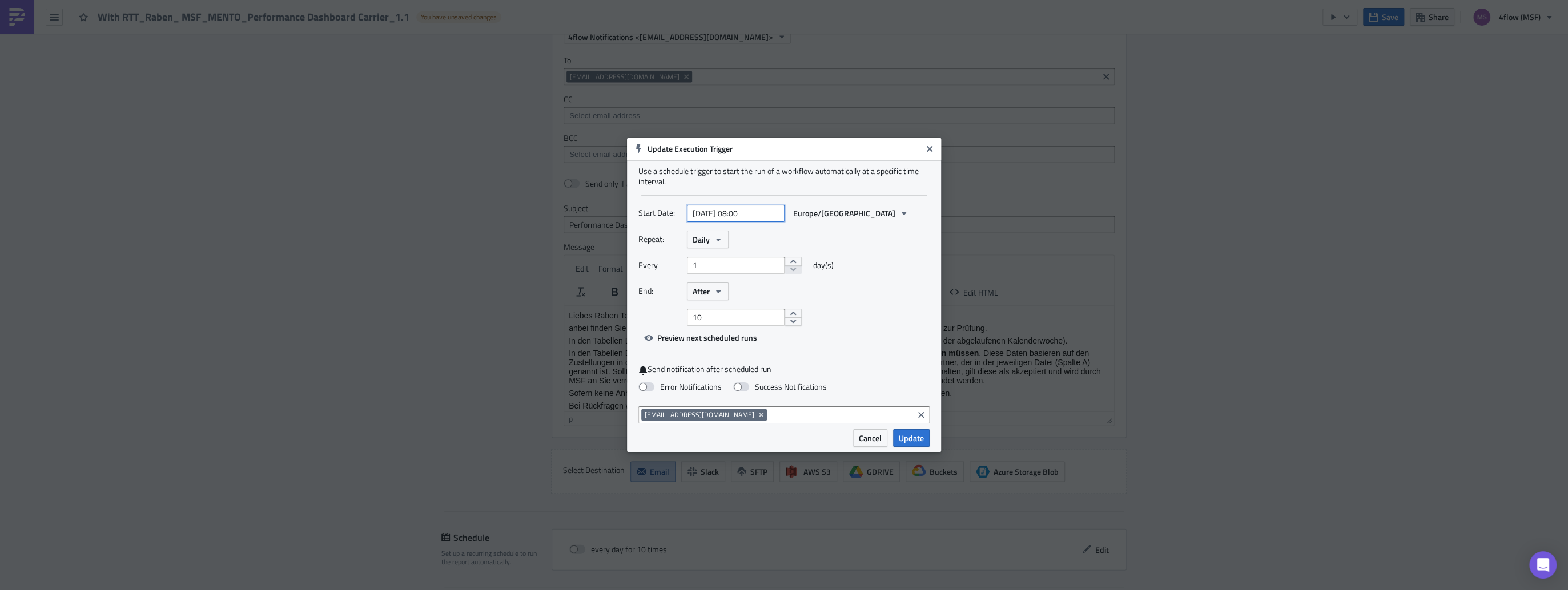
select select "7"
select select "2025"
click at [747, 213] on input "[DATE] 08:00" at bounding box center [736, 213] width 98 height 17
type input "[DATE] 17:00"
click at [914, 270] on div "Every 1 day(s)" at bounding box center [783, 270] width 291 height 25
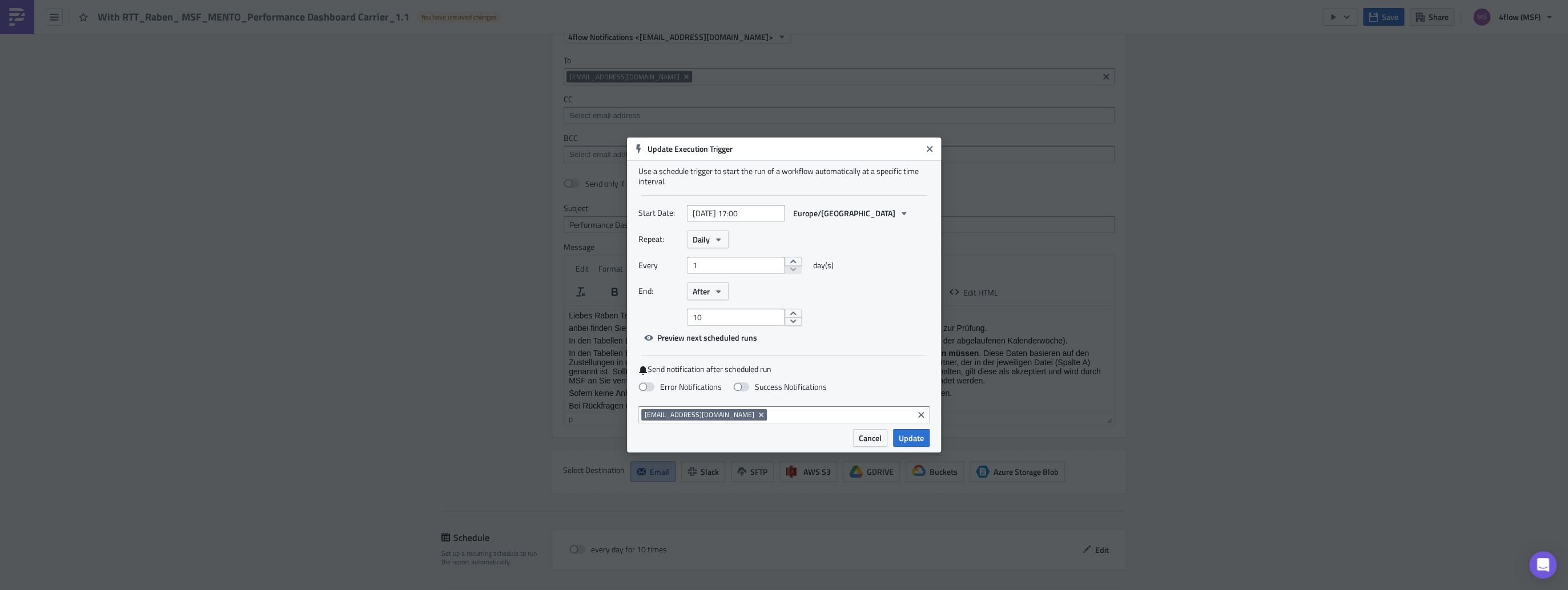
click at [913, 270] on div "Every 1 day(s)" at bounding box center [783, 270] width 291 height 25
click at [717, 236] on icon "button" at bounding box center [718, 240] width 9 height 9
click at [710, 291] on div "Weekly" at bounding box center [740, 294] width 94 height 12
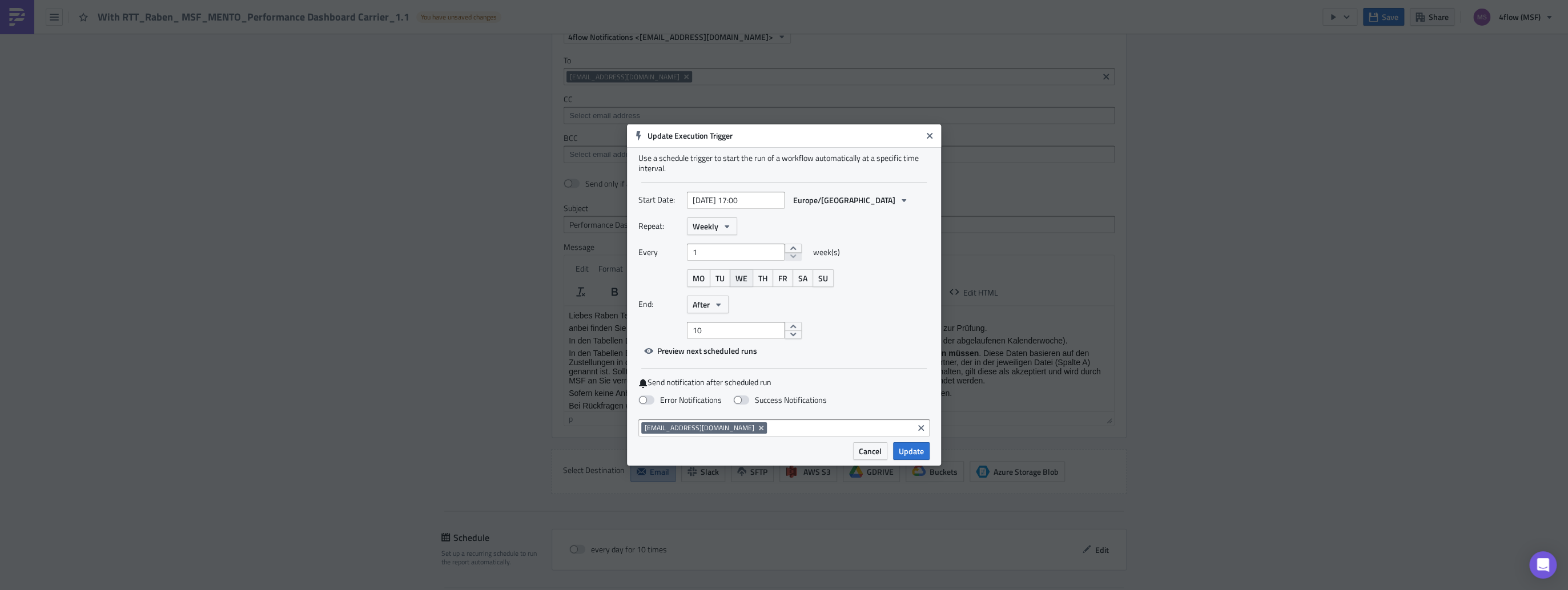
click at [743, 280] on span "WE" at bounding box center [740, 278] width 12 height 12
click at [724, 302] on button "After" at bounding box center [708, 305] width 42 height 18
click at [705, 324] on div "Never" at bounding box center [740, 326] width 94 height 12
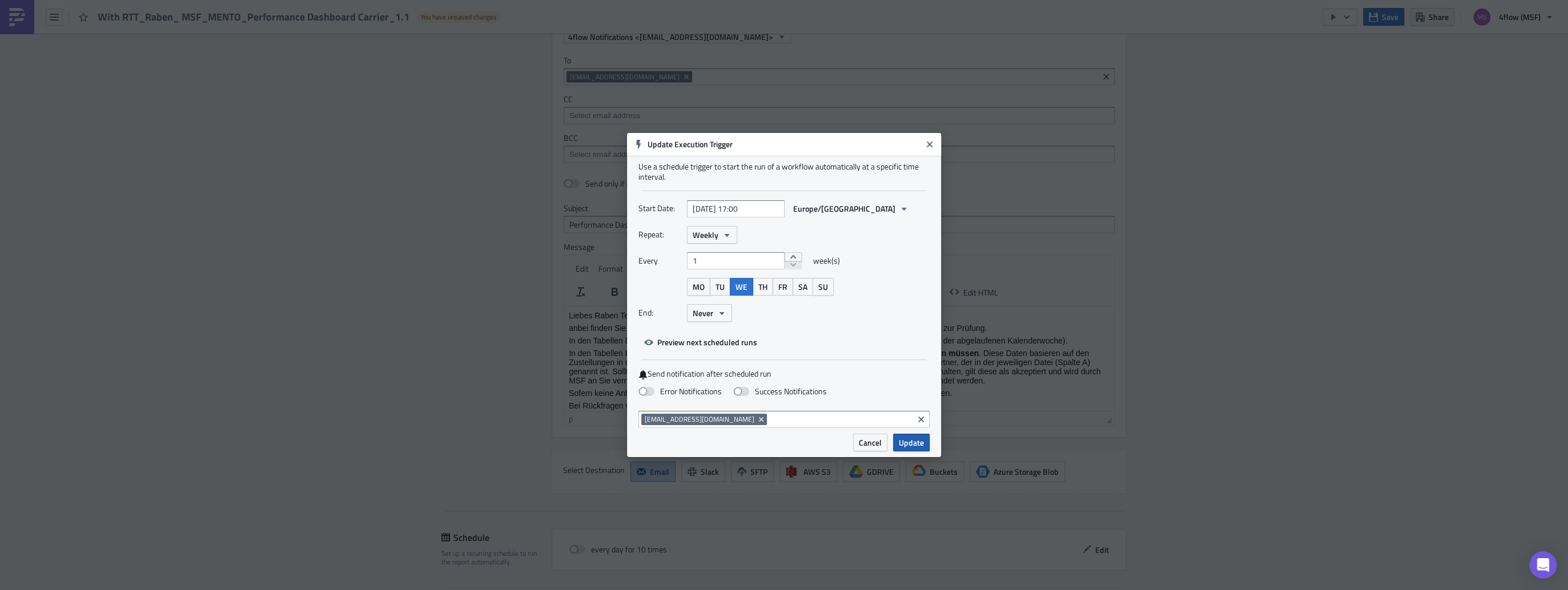
click at [919, 446] on span "Update" at bounding box center [911, 442] width 25 height 12
click at [919, 449] on div "Select Destination Email Slack SFTP AWS S3 GDRIVE Buckets Azure Storage Blob" at bounding box center [838, 471] width 575 height 44
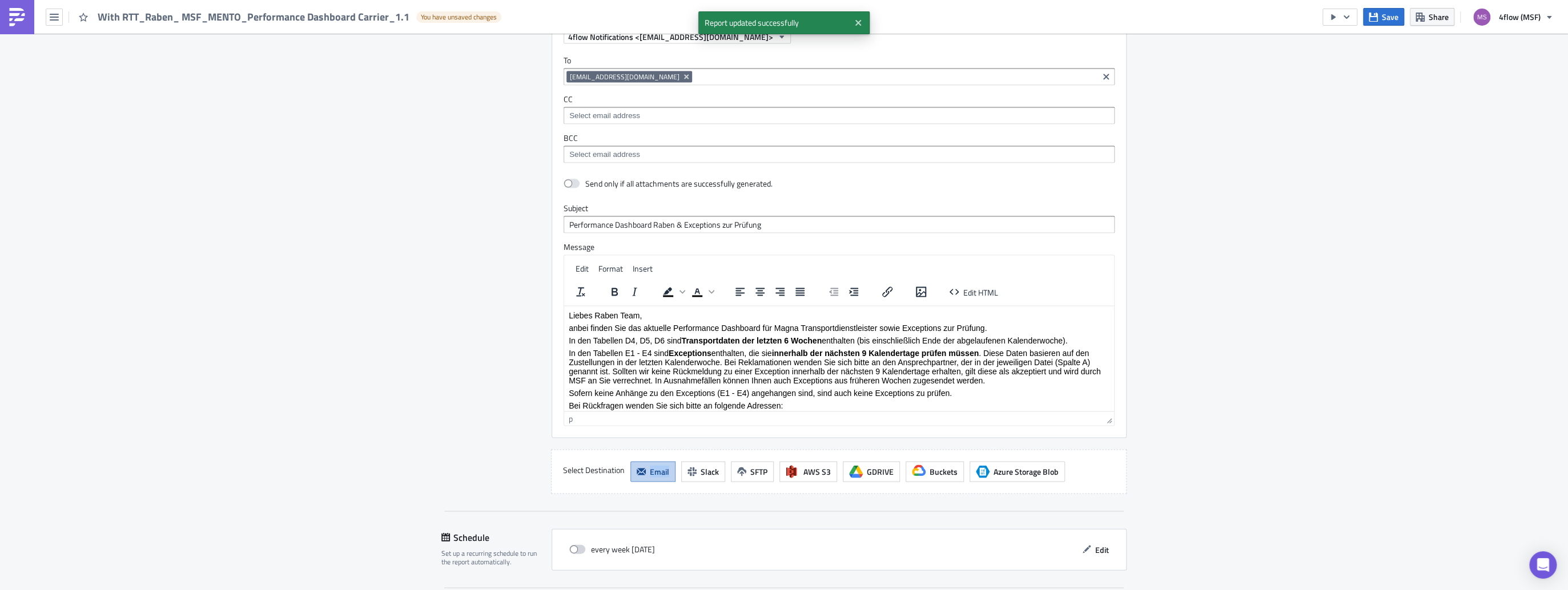
click at [578, 546] on span at bounding box center [577, 549] width 16 height 9
click at [578, 546] on input "checkbox" at bounding box center [575, 549] width 7 height 7
checkbox input "true"
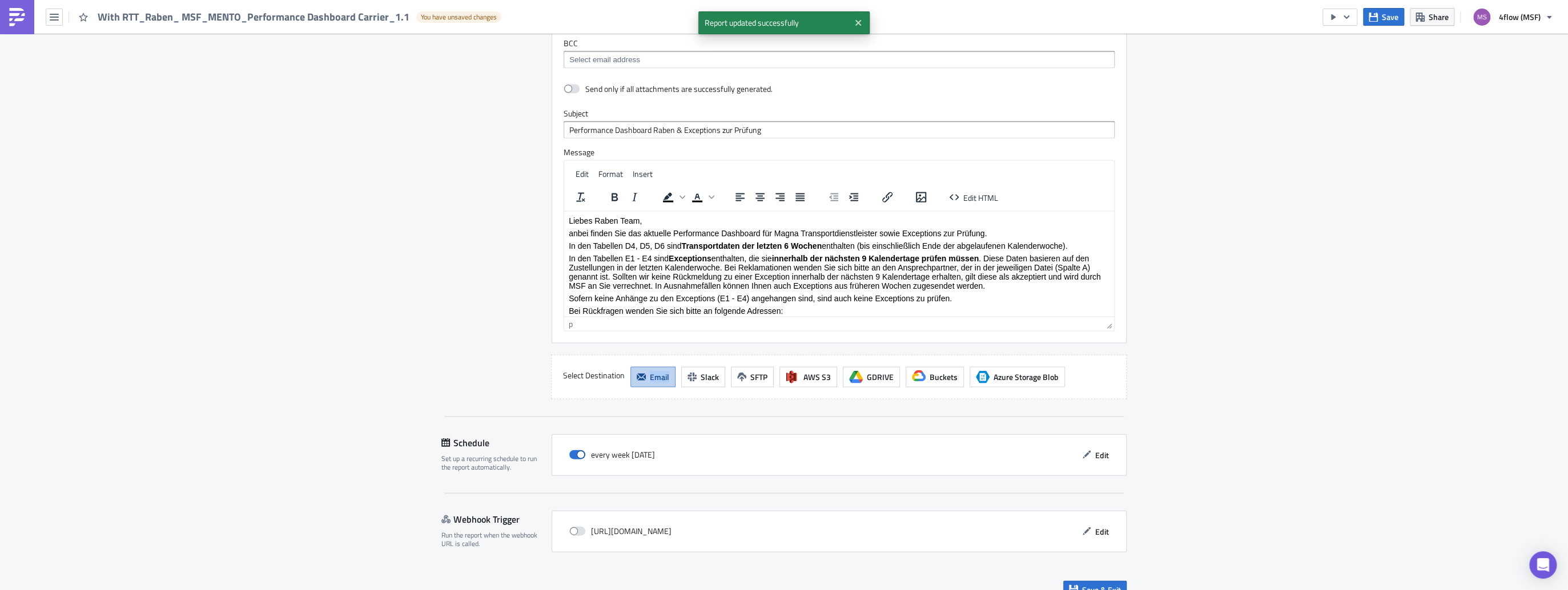
scroll to position [2071, 0]
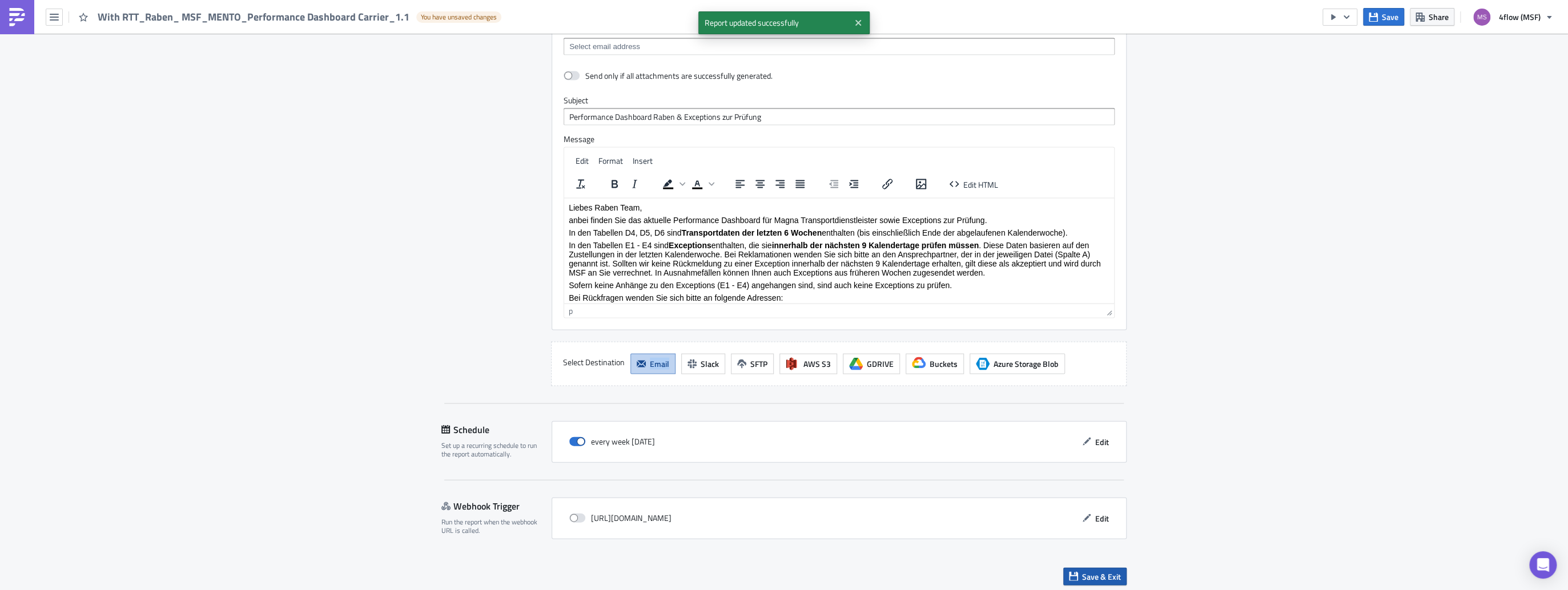
click at [1093, 571] on span "Save & Exit" at bounding box center [1101, 576] width 39 height 12
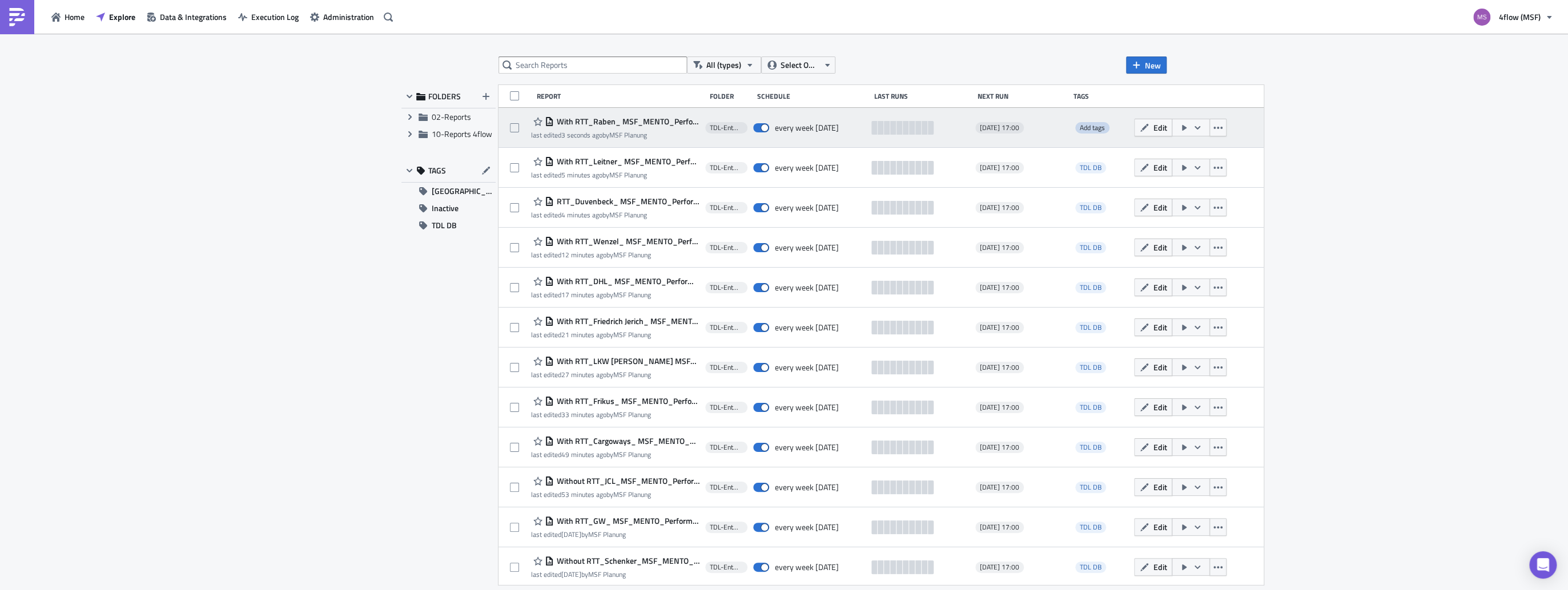
click at [1087, 125] on span "Add tags" at bounding box center [1093, 128] width 25 height 11
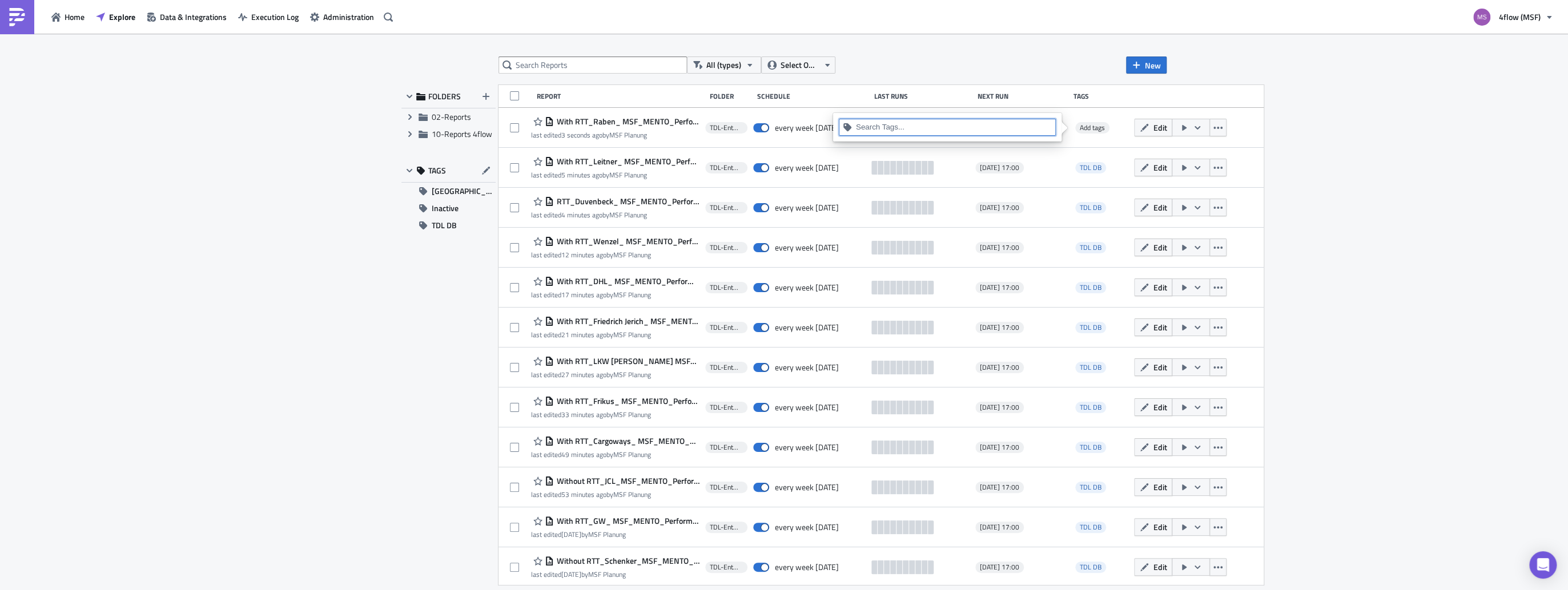
click at [986, 130] on input at bounding box center [954, 127] width 196 height 12
click at [848, 181] on div "TDL DB" at bounding box center [947, 182] width 203 height 12
click at [1366, 158] on div "All (types) Select Owner New FOLDERS Expand group 02-Reports Expand group 10-Re…" at bounding box center [784, 312] width 1568 height 558
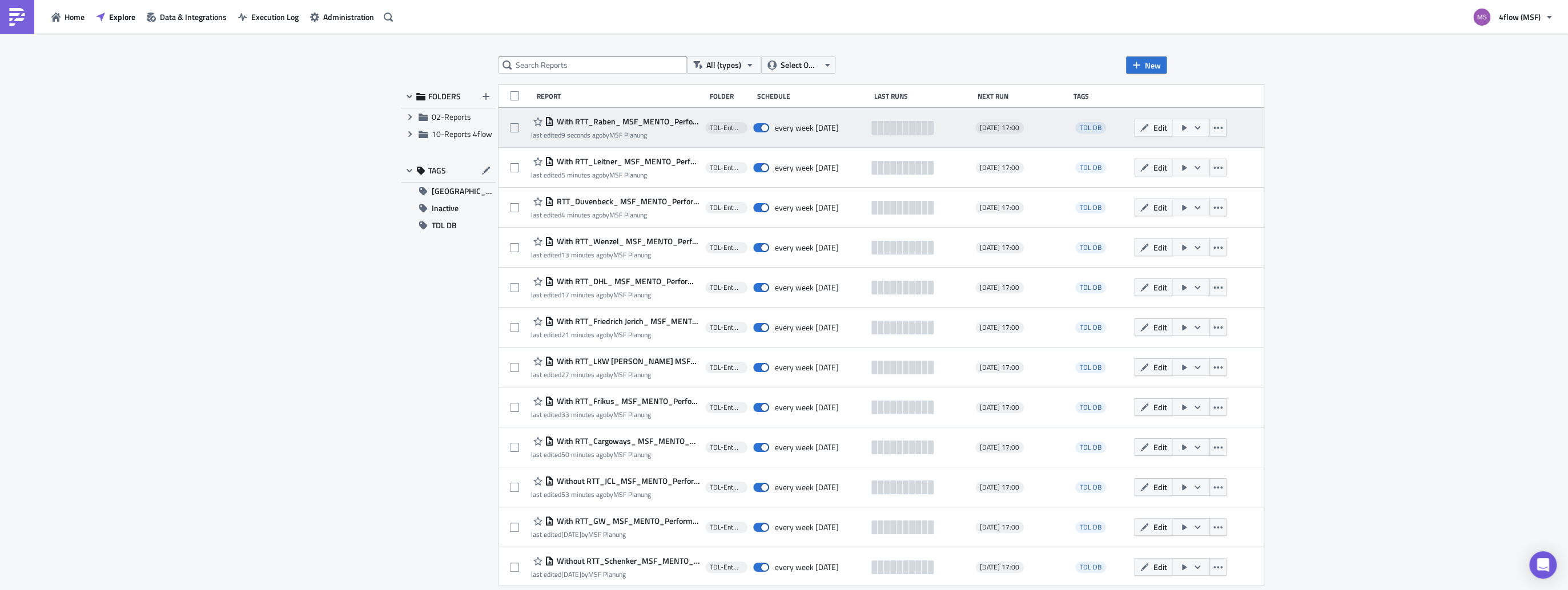
click at [1048, 127] on div "[DATE] 17:00" at bounding box center [1021, 127] width 92 height 23
click at [1213, 129] on icon "button" at bounding box center [1218, 128] width 9 height 9
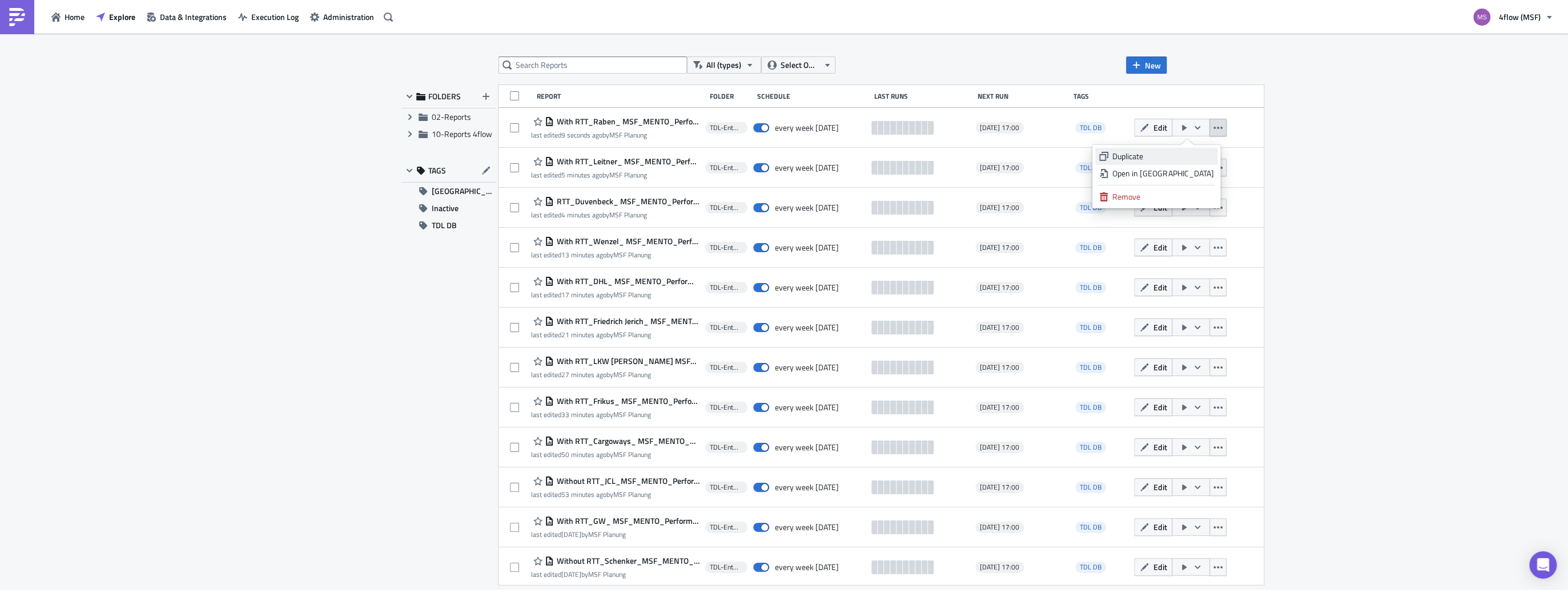
click at [1167, 161] on div "Duplicate" at bounding box center [1161, 156] width 101 height 12
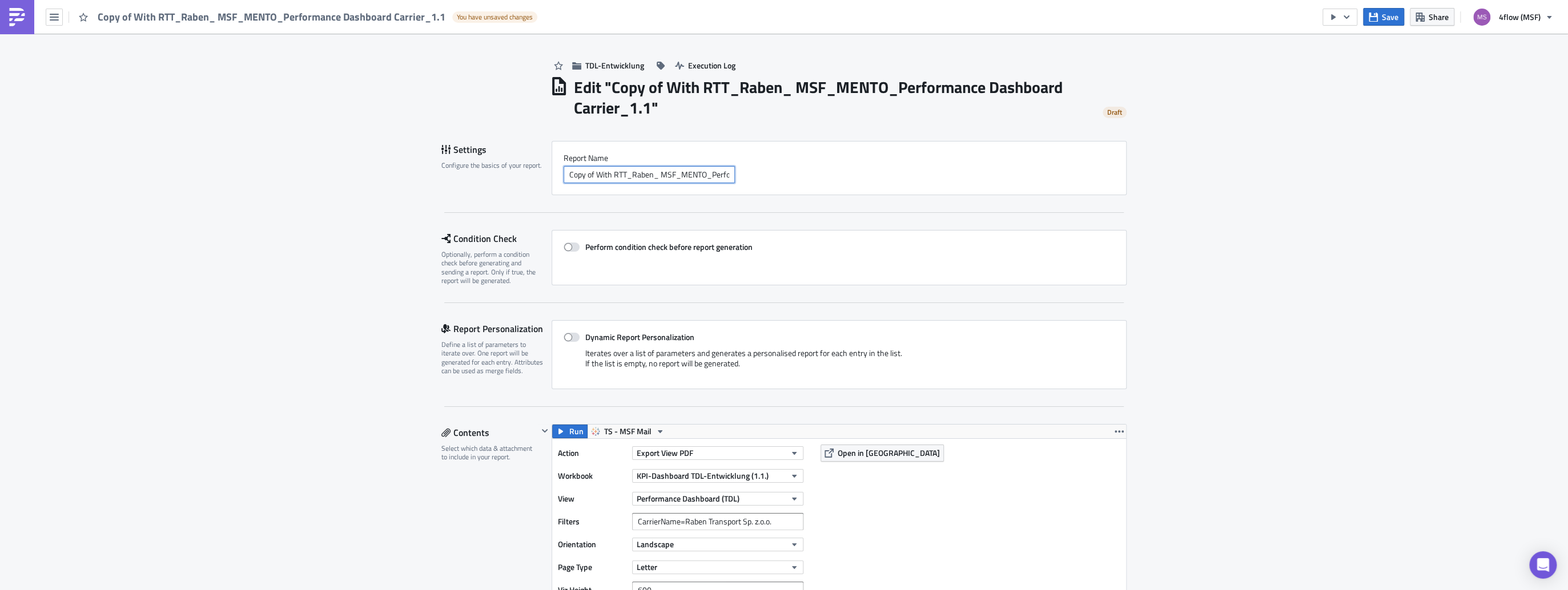
click at [595, 173] on input "Copy of With RTT_Raben_ MSF_MENTO_Performance Dashboard Carrier_1.1" at bounding box center [649, 174] width 172 height 17
drag, startPoint x: 595, startPoint y: 173, endPoint x: 520, endPoint y: 172, distance: 75.0
click at [520, 172] on div "Settings Configure the basics of your report. Report Nam﻿e Copy of With RTT_Rab…" at bounding box center [783, 168] width 685 height 54
click at [520, 172] on div "Settings Configure the basics of your report." at bounding box center [495, 168] width 110 height 54
click at [584, 172] on input "Copy of With RTT_Raben_ MSF_MENTO_Performance Dashboard Carrier_1.1" at bounding box center [649, 174] width 172 height 17
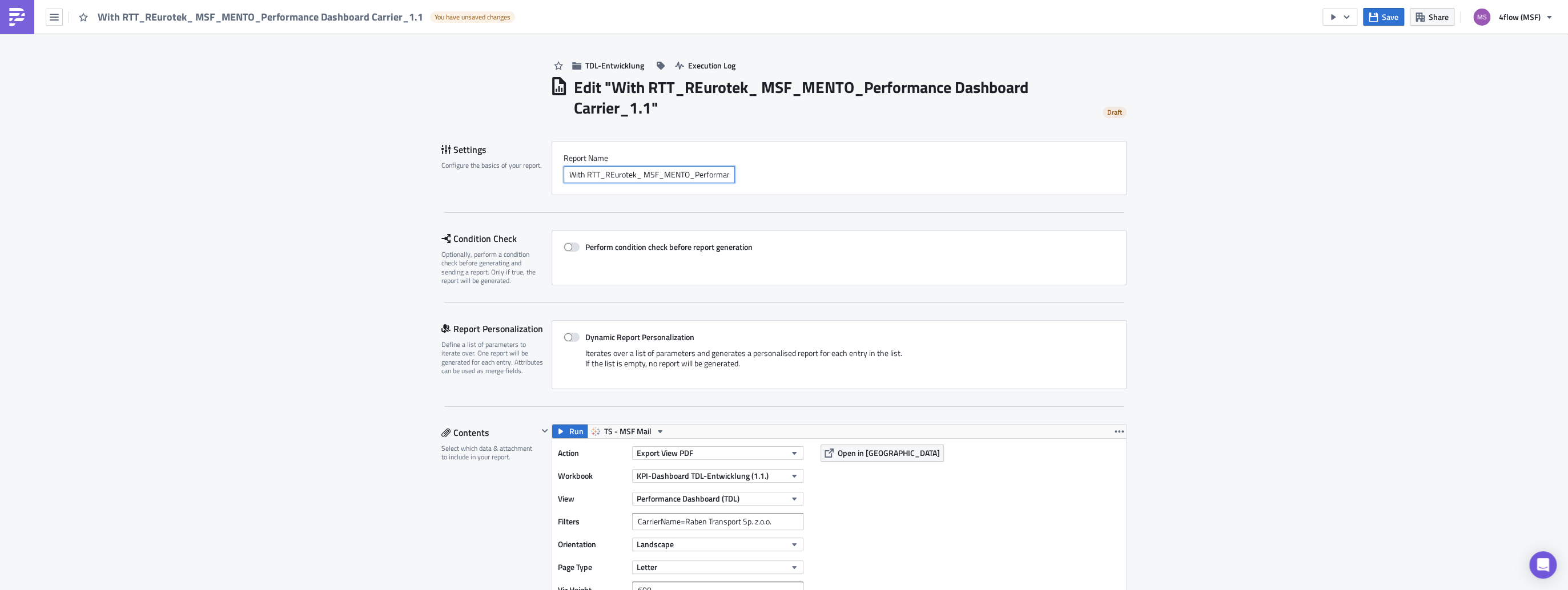
click at [611, 170] on input "With RTT_REurotek_ MSF_MENTO_Performance Dashboard Carrier_1.1" at bounding box center [649, 174] width 172 height 17
type input "With RTT_Eurotek_ MSF_MENTO_Performance Dashboard Carrier_1.1"
click at [571, 335] on span at bounding box center [572, 338] width 16 height 9
click at [571, 335] on input "Dynamic Report Personalization" at bounding box center [569, 338] width 7 height 7
checkbox input "true"
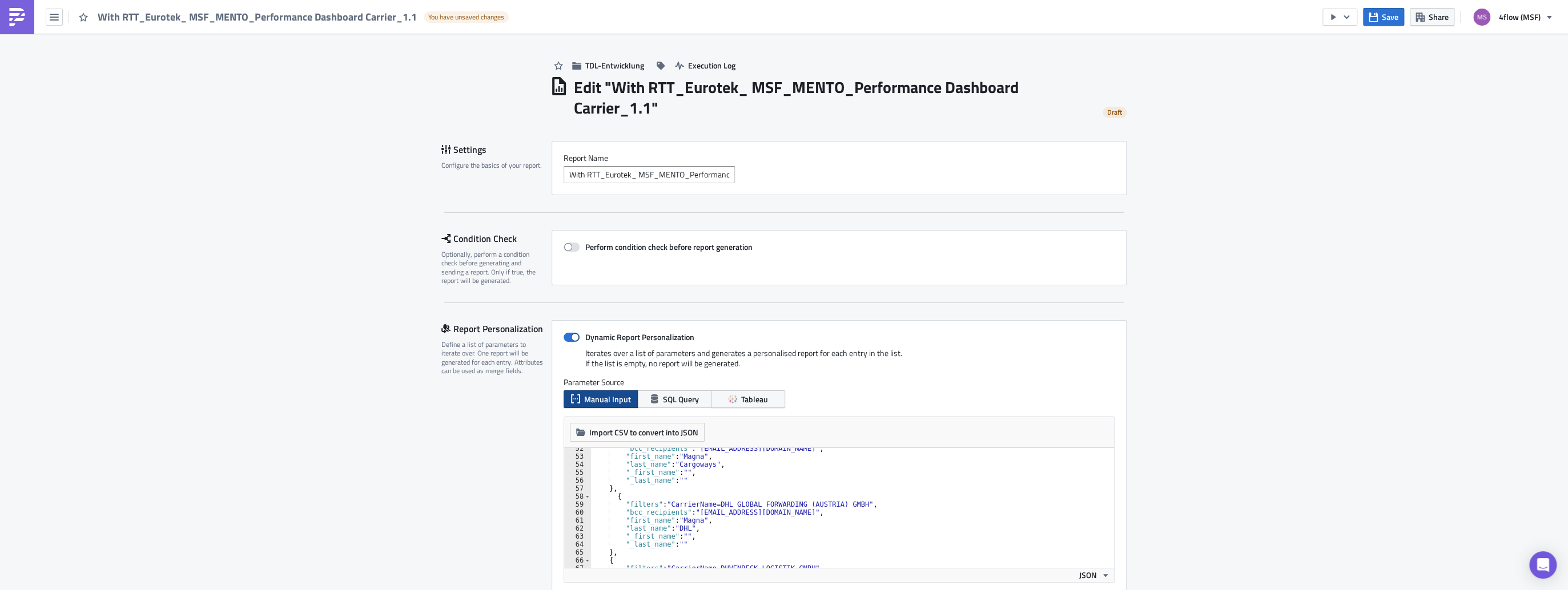
scroll to position [494, 0]
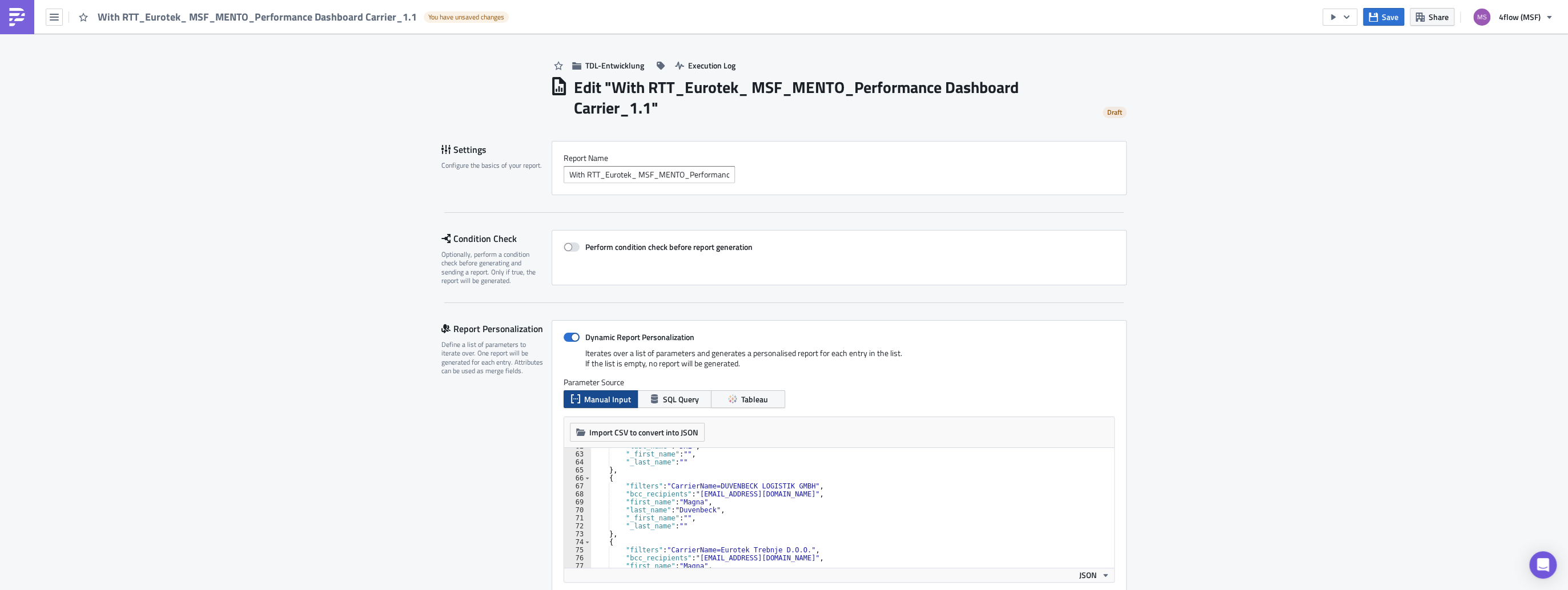
type textarea ""filters": "CarrierName=Eurotek Trebnje D.O.O.","
drag, startPoint x: 792, startPoint y: 553, endPoint x: 666, endPoint y: 547, distance: 126.1
click at [666, 547] on div ""last_name" : "DHL" , "_first_name" : "" , "_last_name" : "" } , { "filters" : …" at bounding box center [848, 511] width 517 height 136
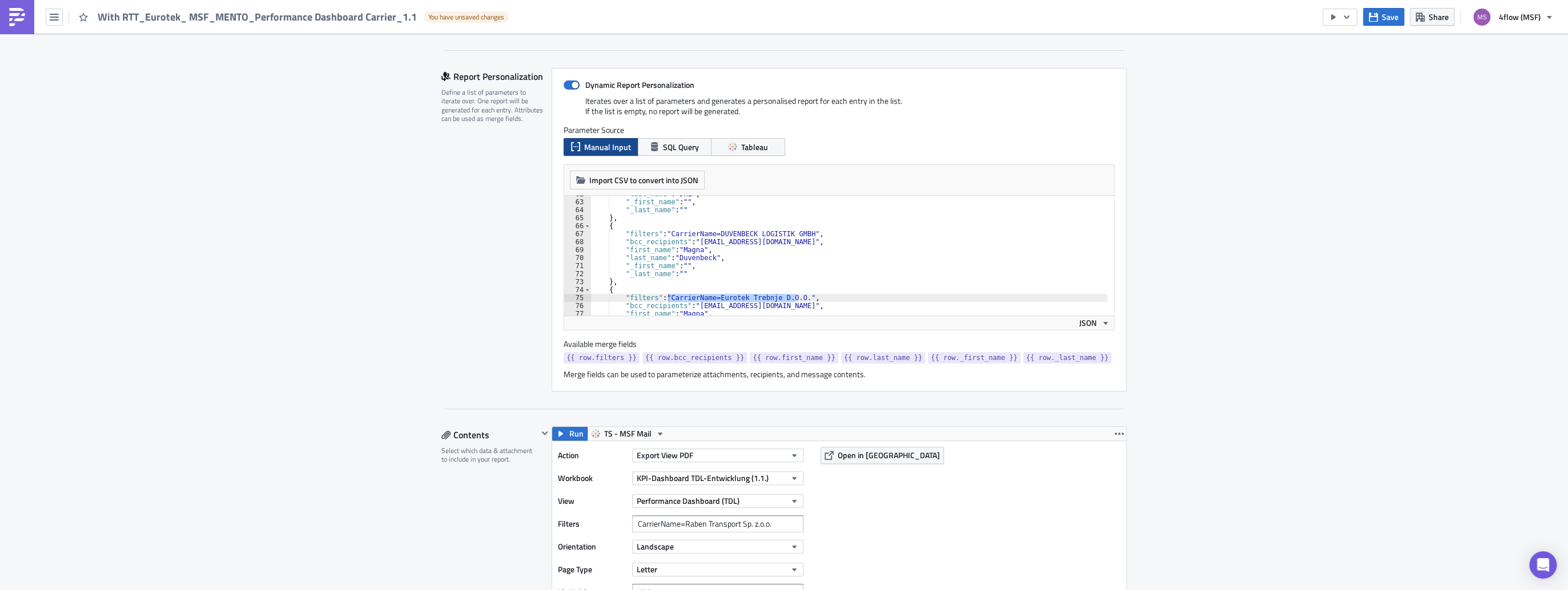
scroll to position [274, 0]
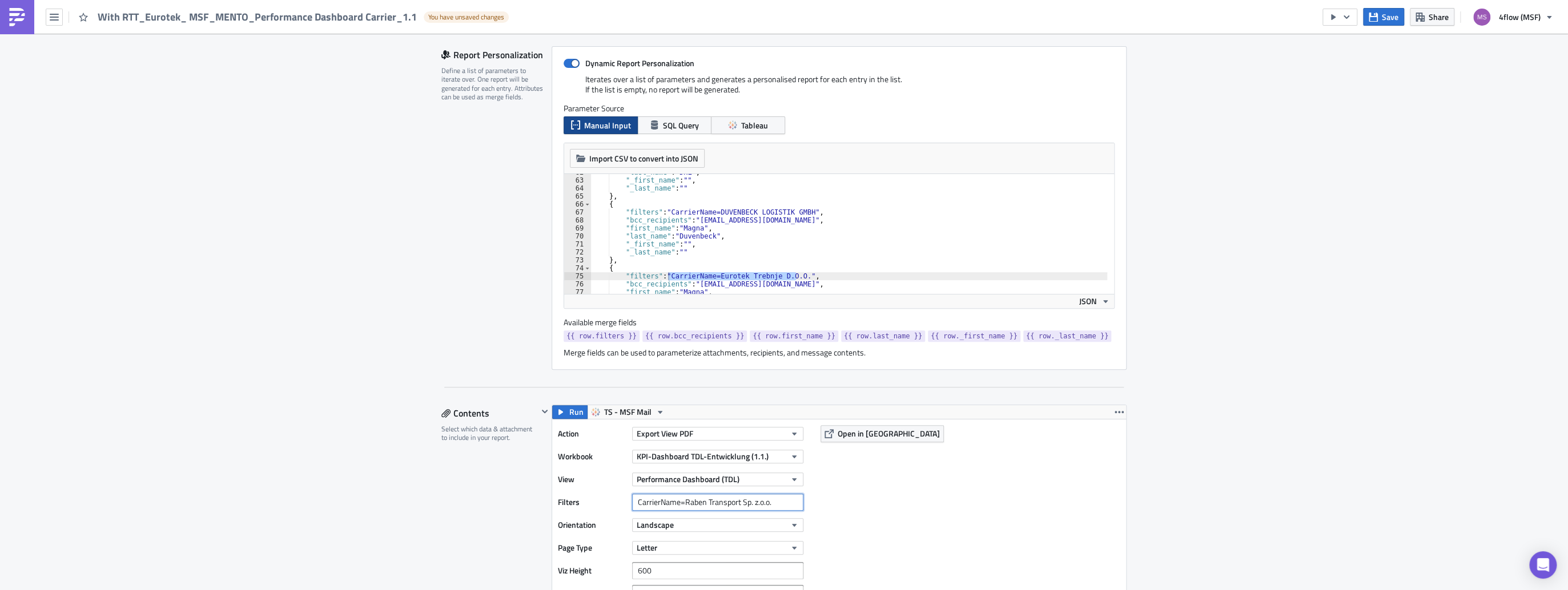
click at [707, 499] on input "CarrierName=Raben Transport Sp. z.o.o." at bounding box center [717, 502] width 172 height 17
paste input "CarrierName=Eurotek Trebnje D.O.O."
type input "CarrierName=Eurotek Trebnje D.O.O."
click at [996, 491] on div "Action Export View PDF Workbook KPI-Dashboard TDL-Entwicklung (1.1.) View Perfo…" at bounding box center [838, 514] width 573 height 189
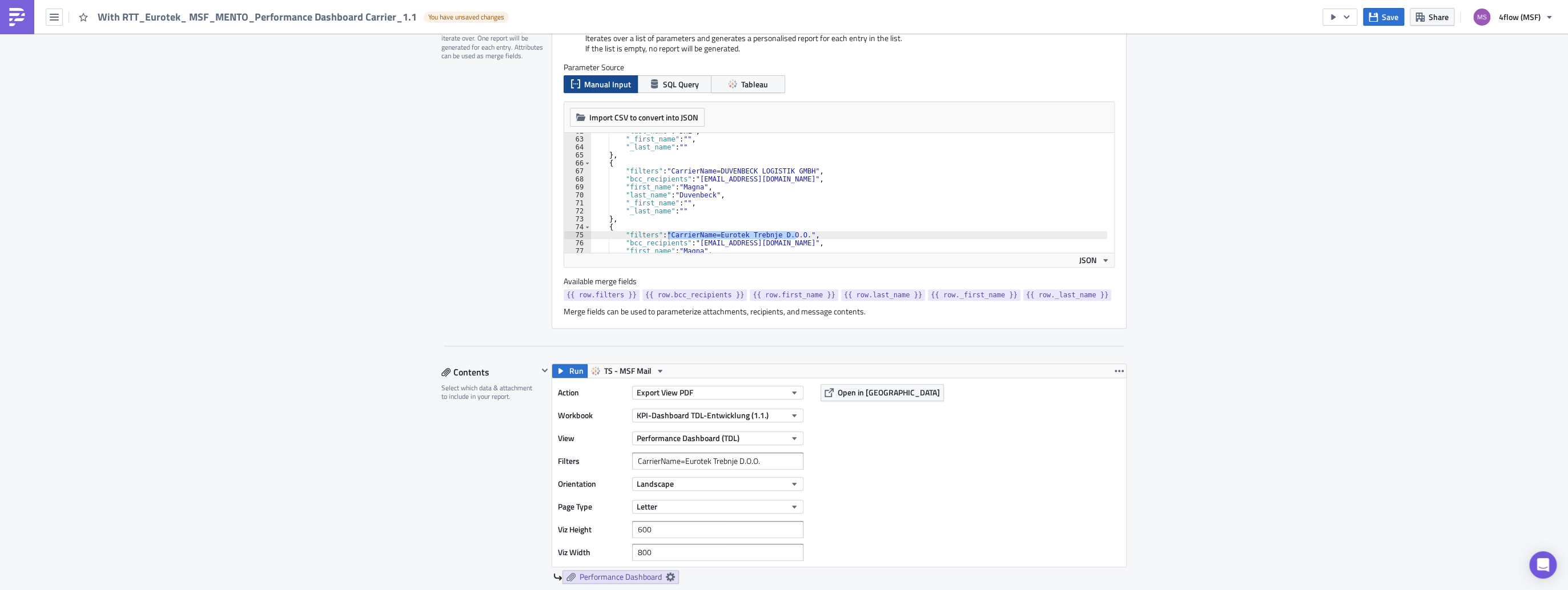
scroll to position [457, 0]
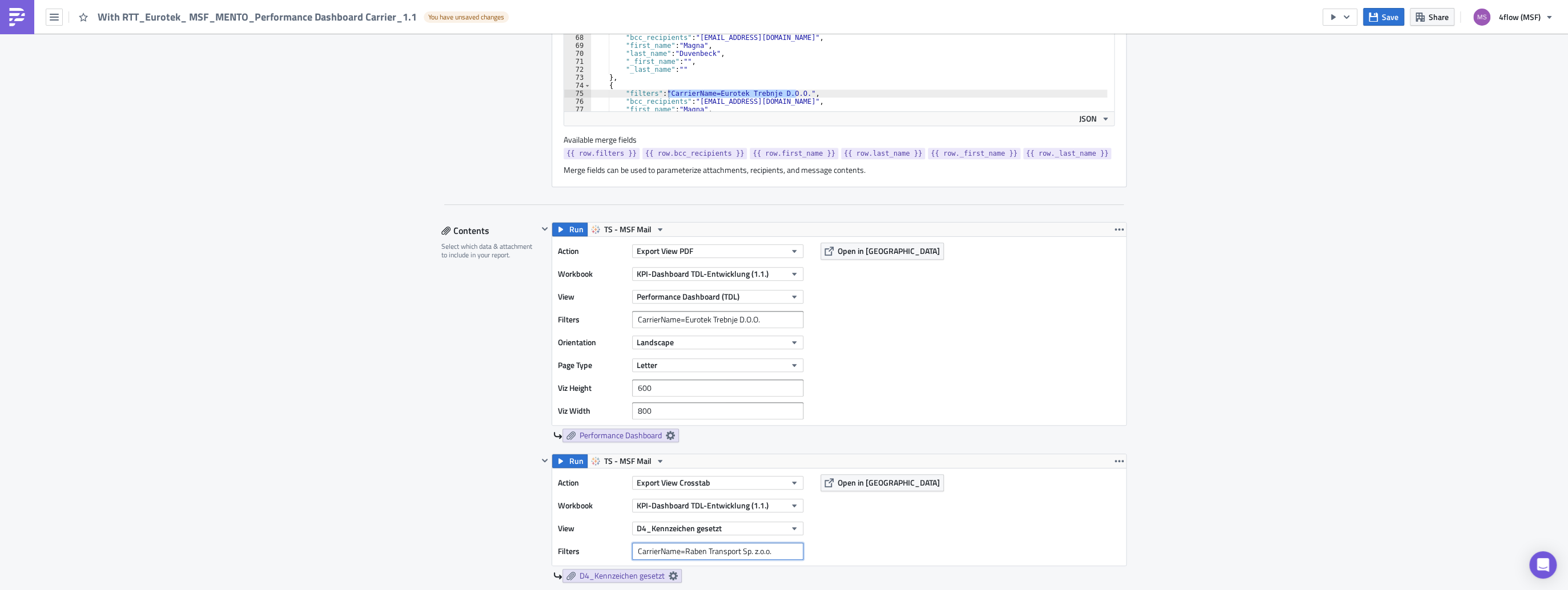
click at [703, 553] on input "CarrierName=Raben Transport Sp. z.o.o." at bounding box center [717, 551] width 172 height 17
paste input "CarrierName=Eurotek Trebnje D.O.O."
type input "CarrierName=Eurotek Trebnje D.O.O."
click at [883, 523] on div "Action Export View Crosstab Workbook KPI-Dashboard TDL-Entwicklung (1.1.) View …" at bounding box center [838, 516] width 573 height 97
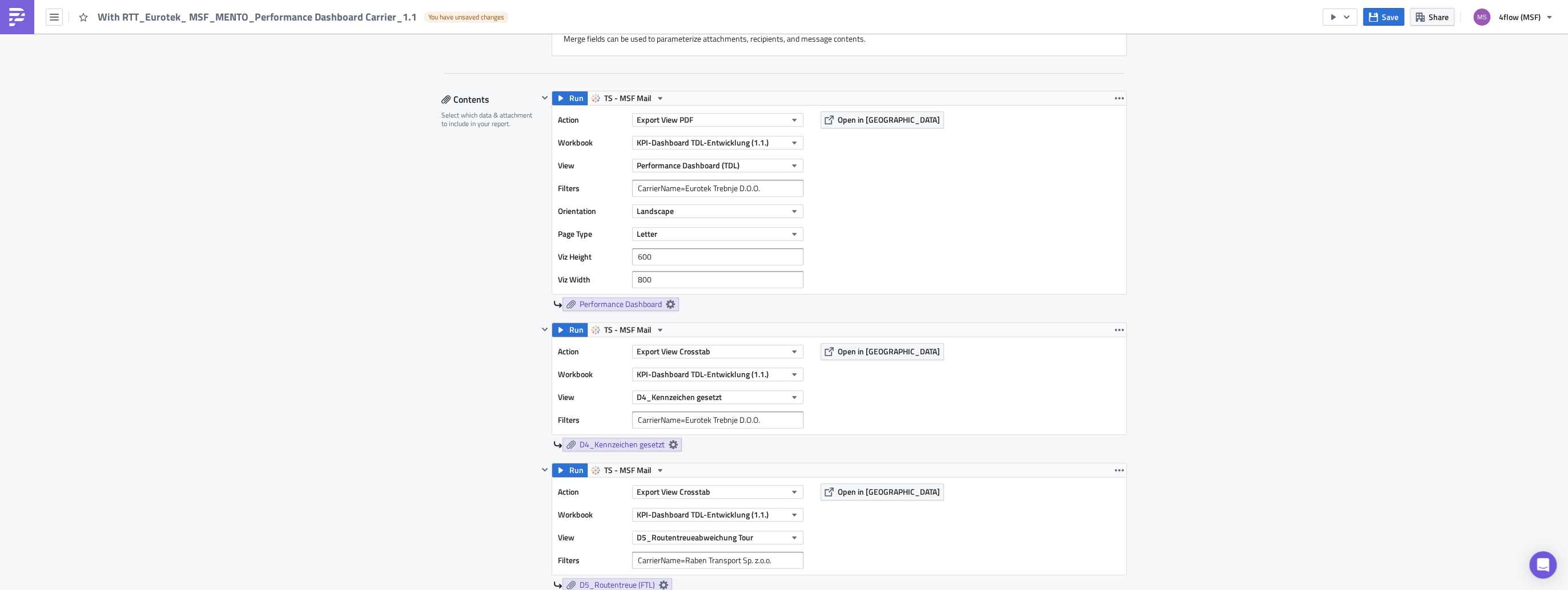
scroll to position [594, 0]
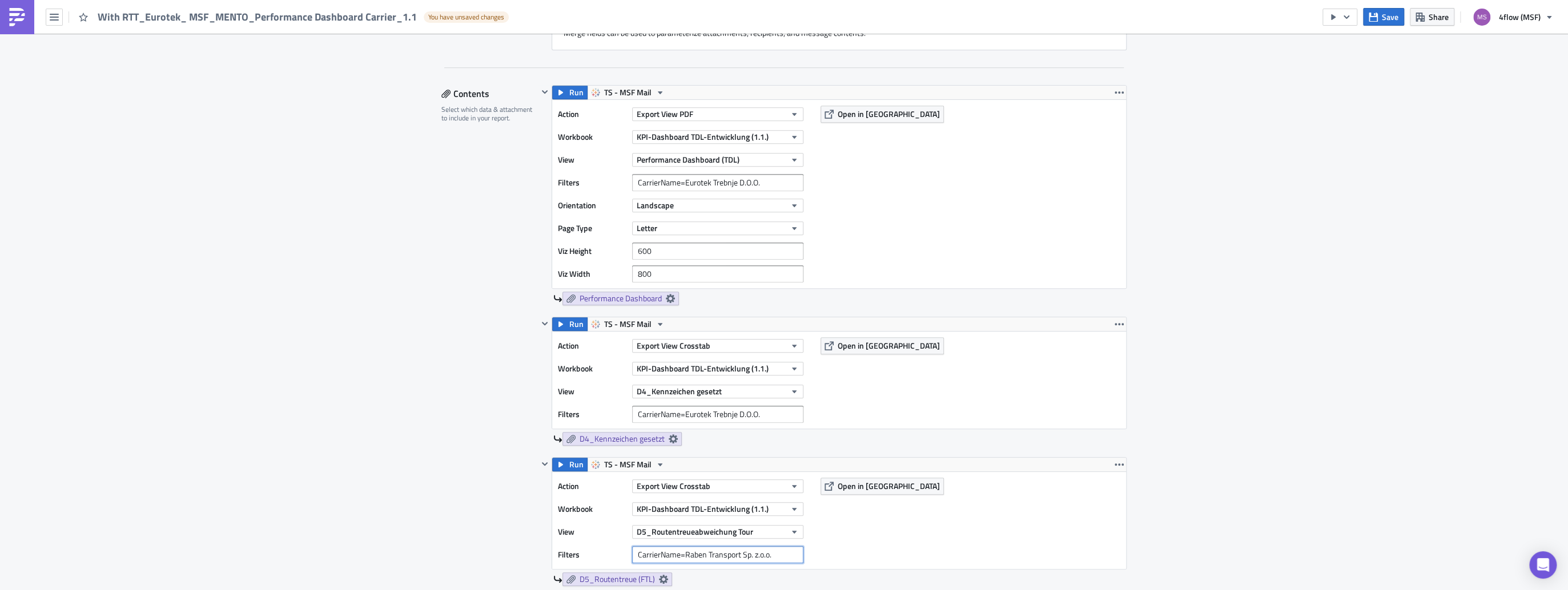
click at [662, 551] on input "CarrierName=Raben Transport Sp. z.o.o." at bounding box center [717, 555] width 172 height 17
paste input "CarrierName=Eurotek Trebnje D.O.O."
type input "CarrierName=Eurotek Trebnje D.O.O."
click at [848, 543] on div "Action Export View Crosstab Workbook KPI-Dashboard TDL-Entwicklung (1.1.) View …" at bounding box center [838, 520] width 573 height 97
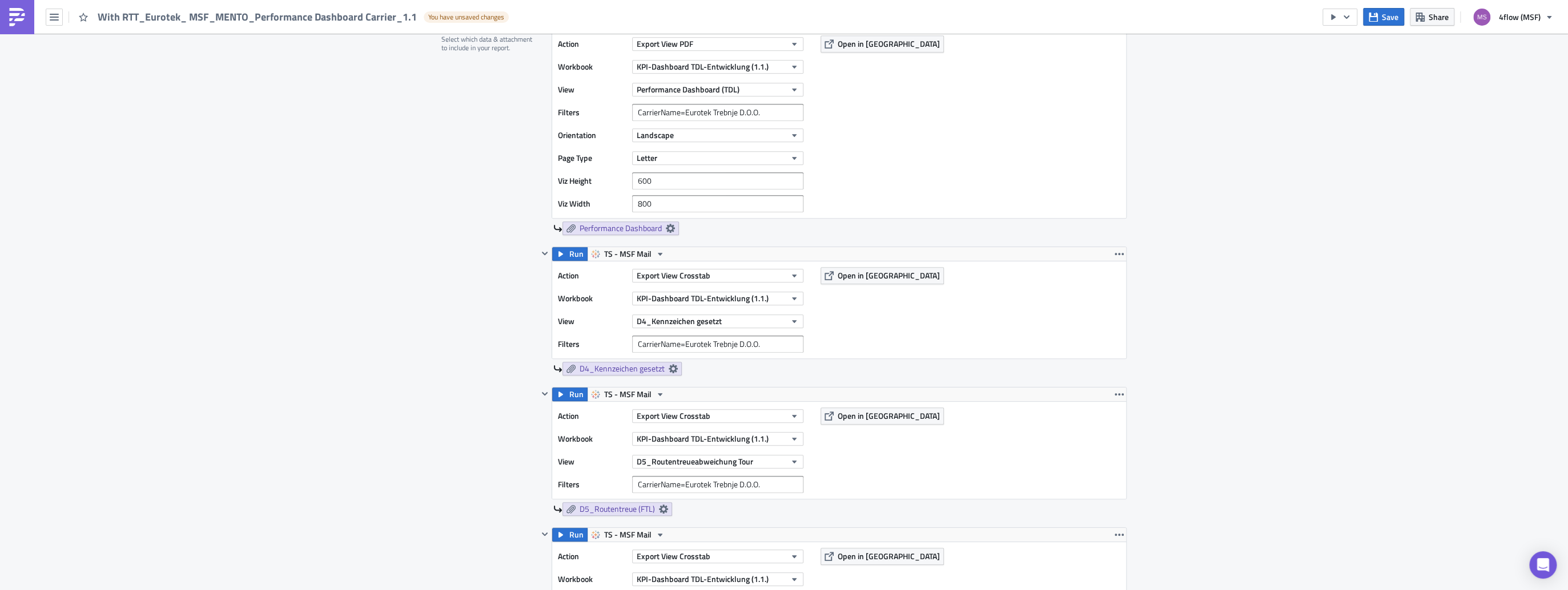
scroll to position [777, 0]
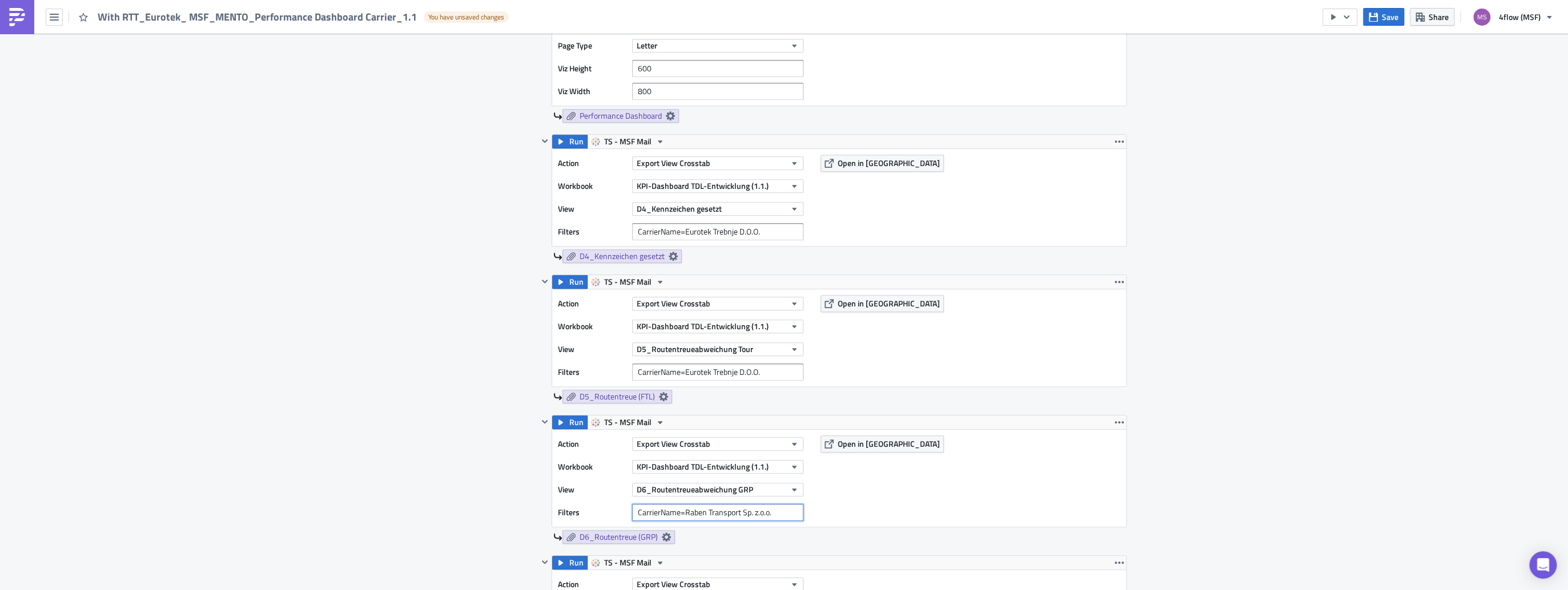
click at [738, 510] on input "CarrierName=Raben Transport Sp. z.o.o." at bounding box center [717, 512] width 172 height 17
paste input "CarrierName=Eurotek Trebnje D.O.O."
type input "CarrierName=Eurotek Trebnje D.O.O."
click at [916, 495] on div "Action Export View Crosstab Workbook KPI-Dashboard TDL-Entwicklung (1.1.) View …" at bounding box center [838, 478] width 573 height 97
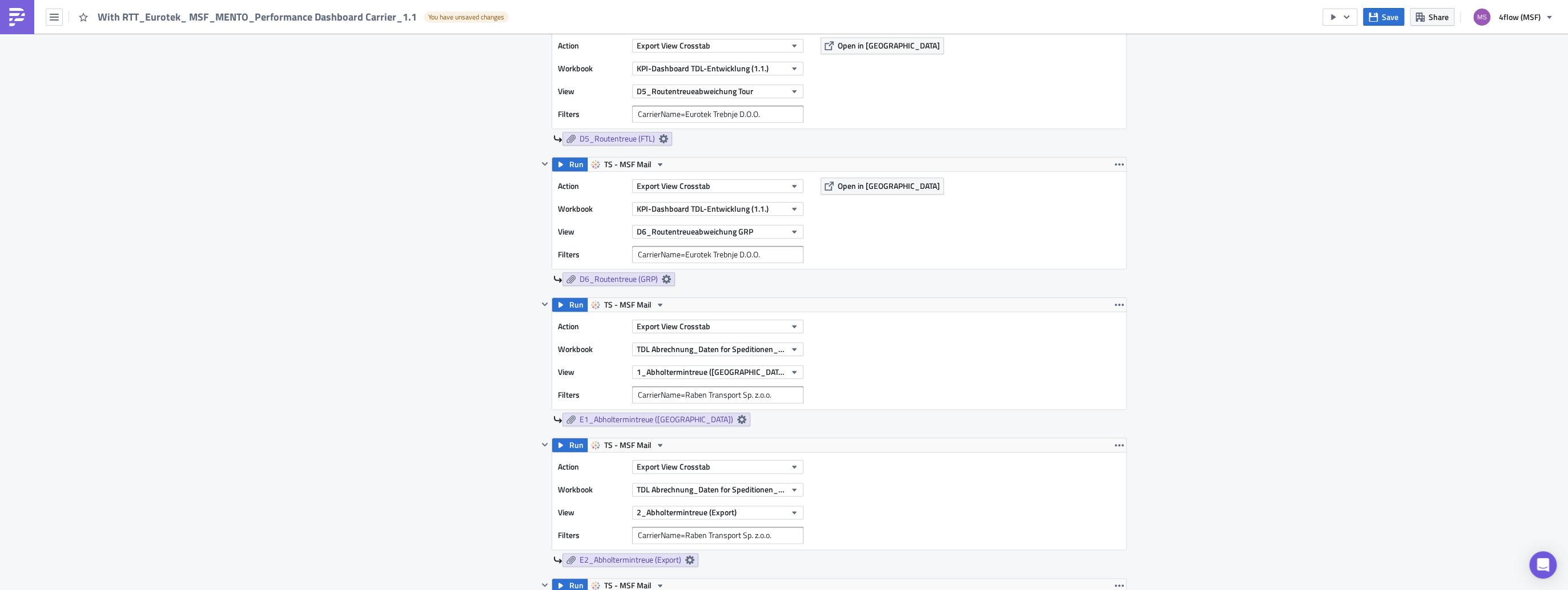
scroll to position [1051, 0]
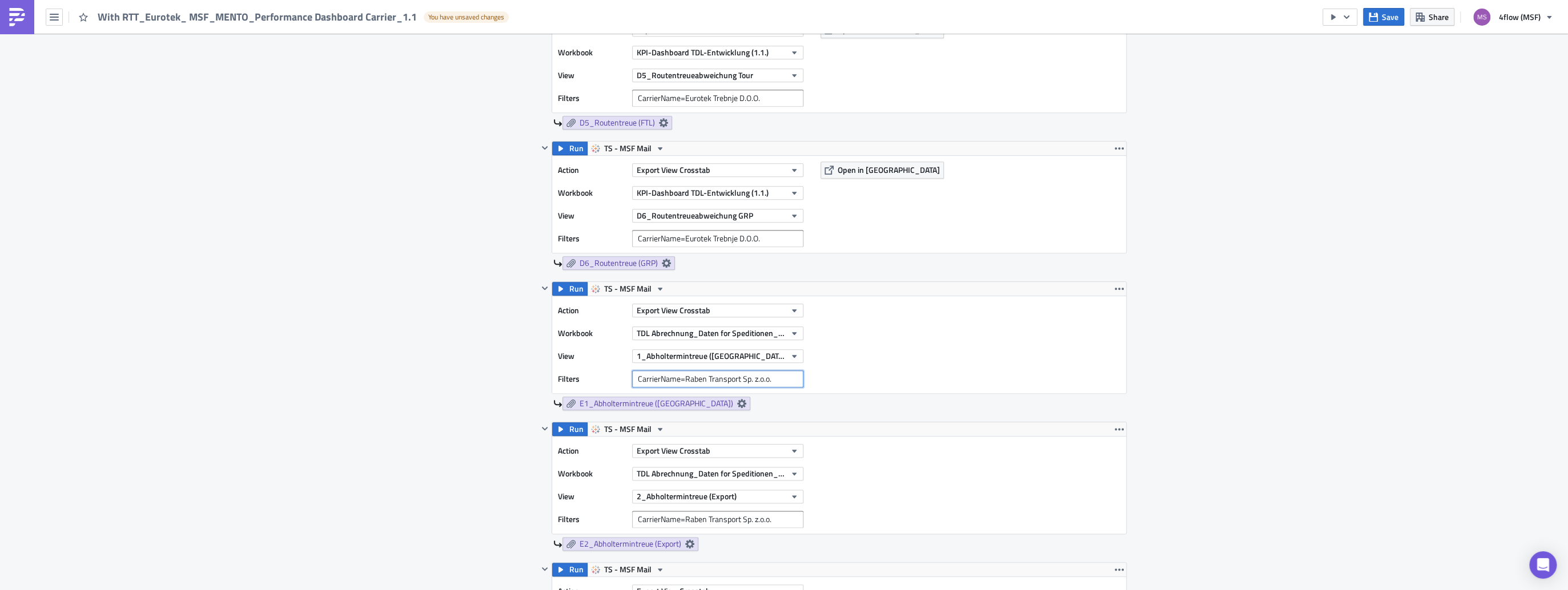
click at [720, 370] on input "CarrierName=Raben Transport Sp. z.o.o." at bounding box center [717, 379] width 172 height 17
paste input "CarrierName=Eurotek Trebnje D.O.O."
type input "CarrierName=Eurotek Trebnje D.O.O."
click at [925, 484] on div "Action Export View Crosstab Workbook TDL Abrechnung_Daten for Speditionen_Live …" at bounding box center [838, 485] width 573 height 97
click at [727, 520] on input "CarrierName=Raben Transport Sp. z.o.o." at bounding box center [717, 519] width 172 height 17
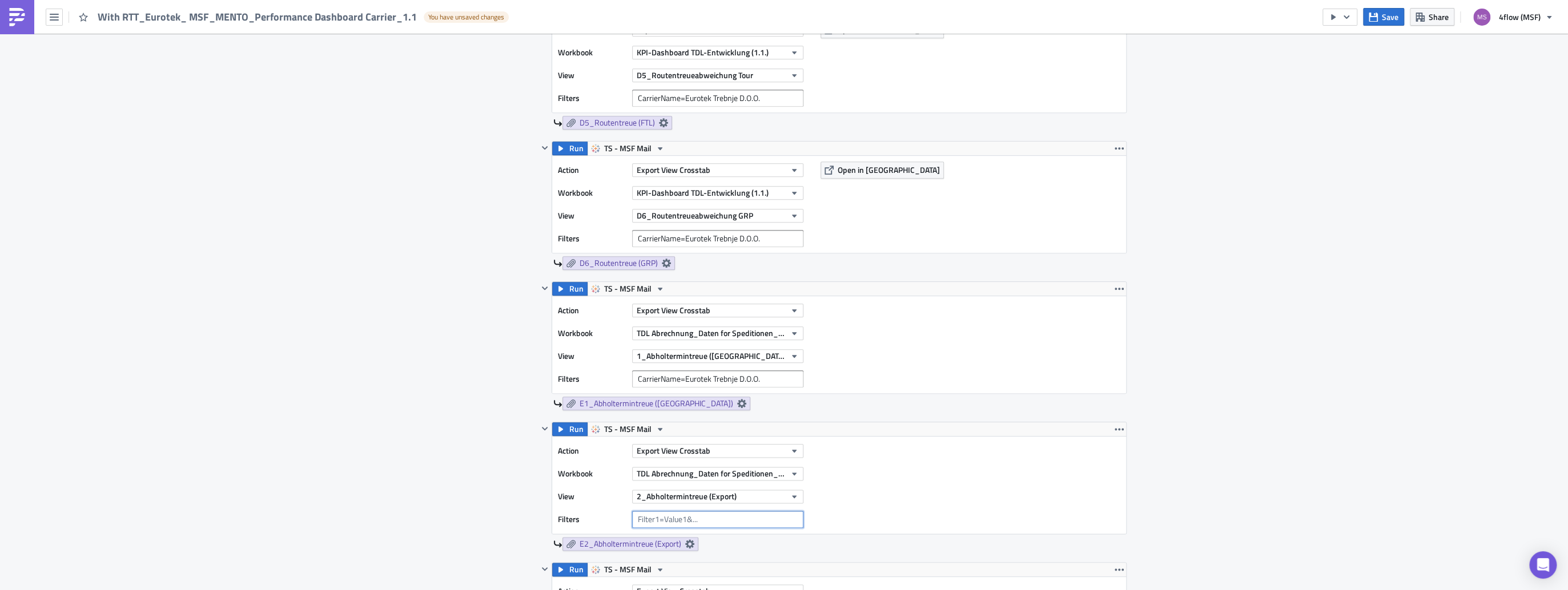
paste input "CarrierName=Eurotek Trebnje D.O.O."
type input "CarrierName=Eurotek Trebnje D.O.O."
click at [892, 479] on div "Action Export View Crosstab Workbook TDL Abrechnung_Daten for Speditionen_Live …" at bounding box center [838, 485] width 573 height 97
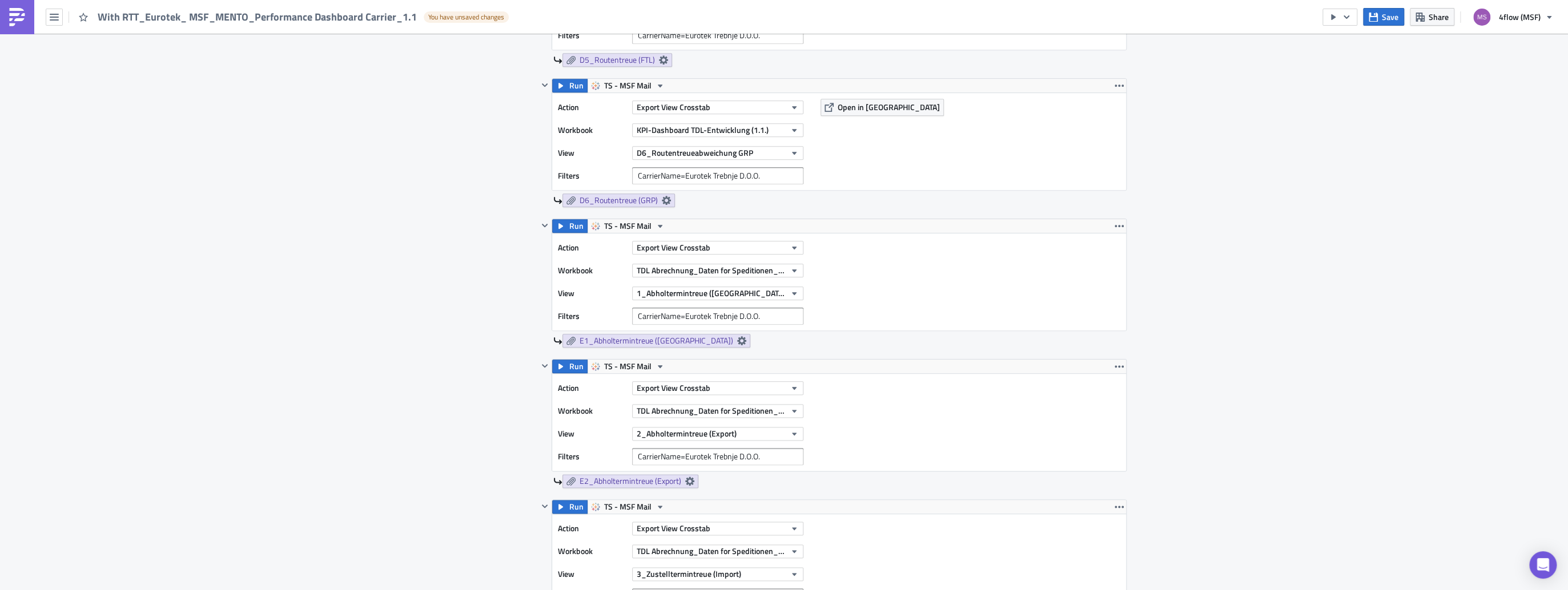
scroll to position [1142, 0]
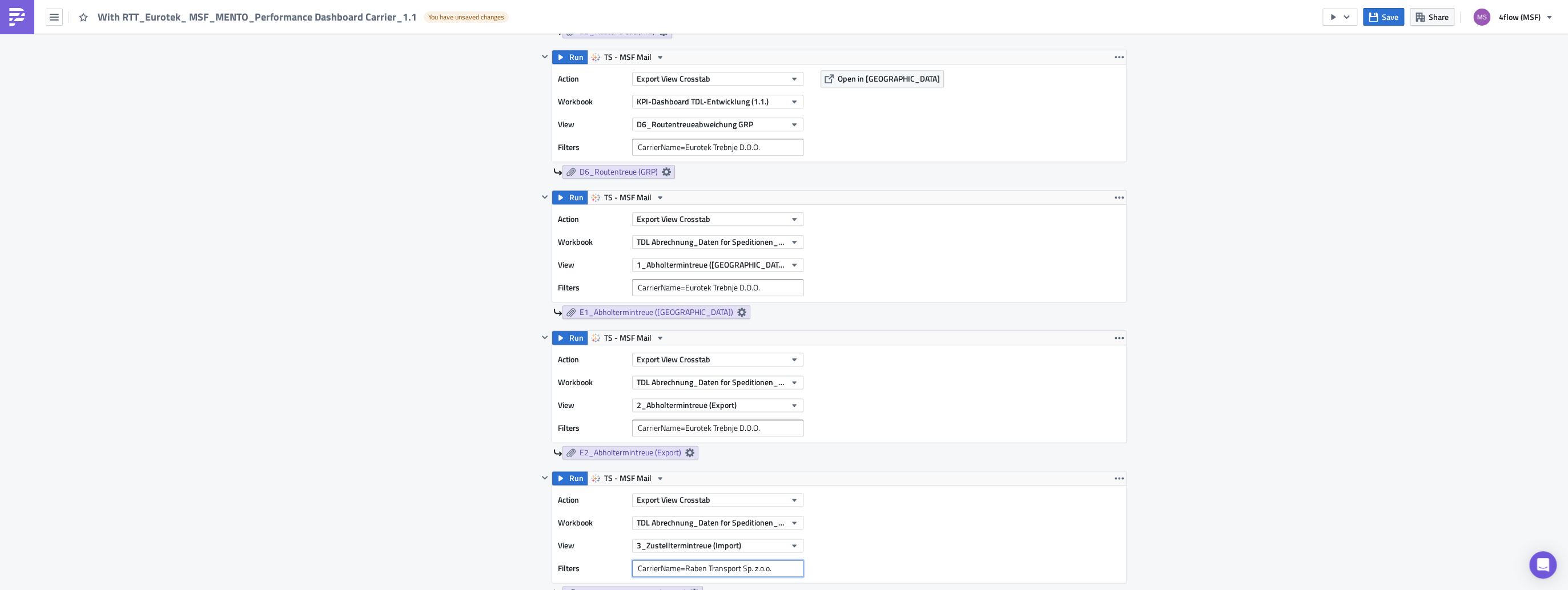
click at [774, 569] on input "CarrierName=Raben Transport Sp. z.o.o." at bounding box center [717, 568] width 172 height 17
type input "C"
paste input "CarrierName=Eurotek Trebnje D.O.O."
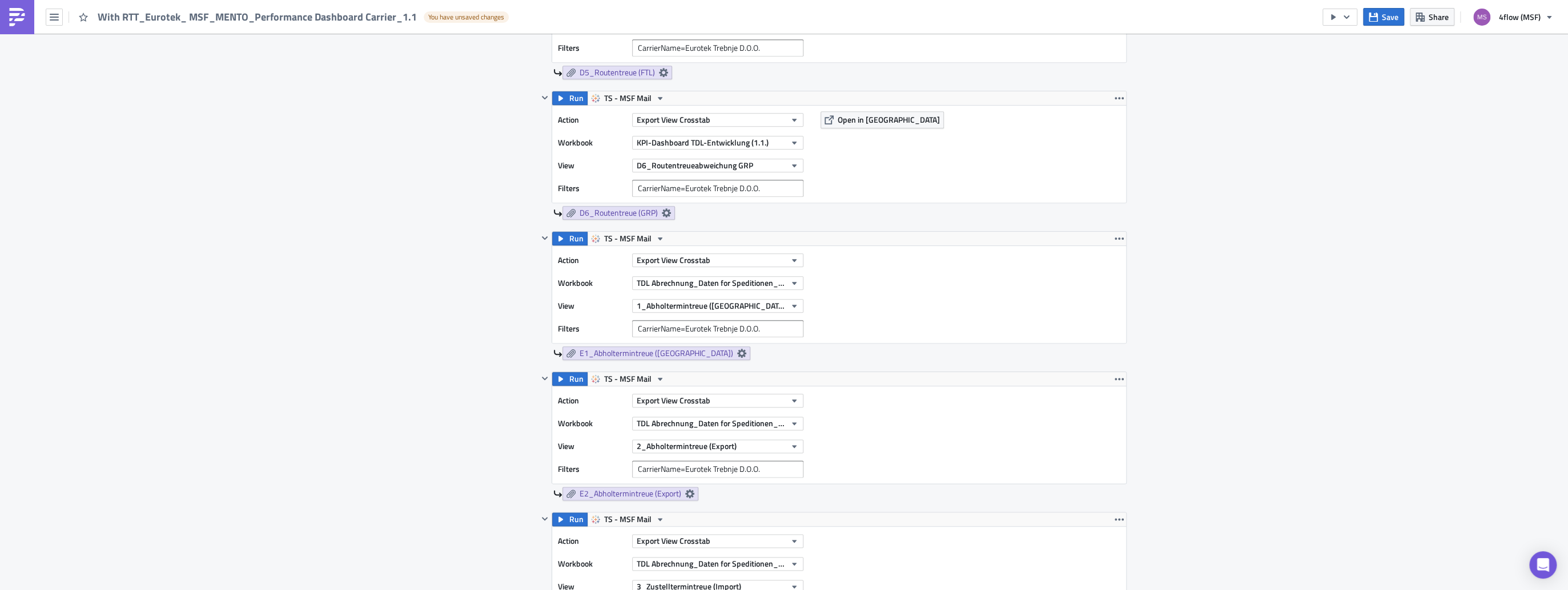
scroll to position [1096, 0]
type input "CarrierName=Eurotek Trebnje D.O.O."
click at [873, 534] on div "Action Export View Crosstab Workbook TDL Abrechnung_Daten for Speditionen_Live …" at bounding box center [838, 580] width 573 height 97
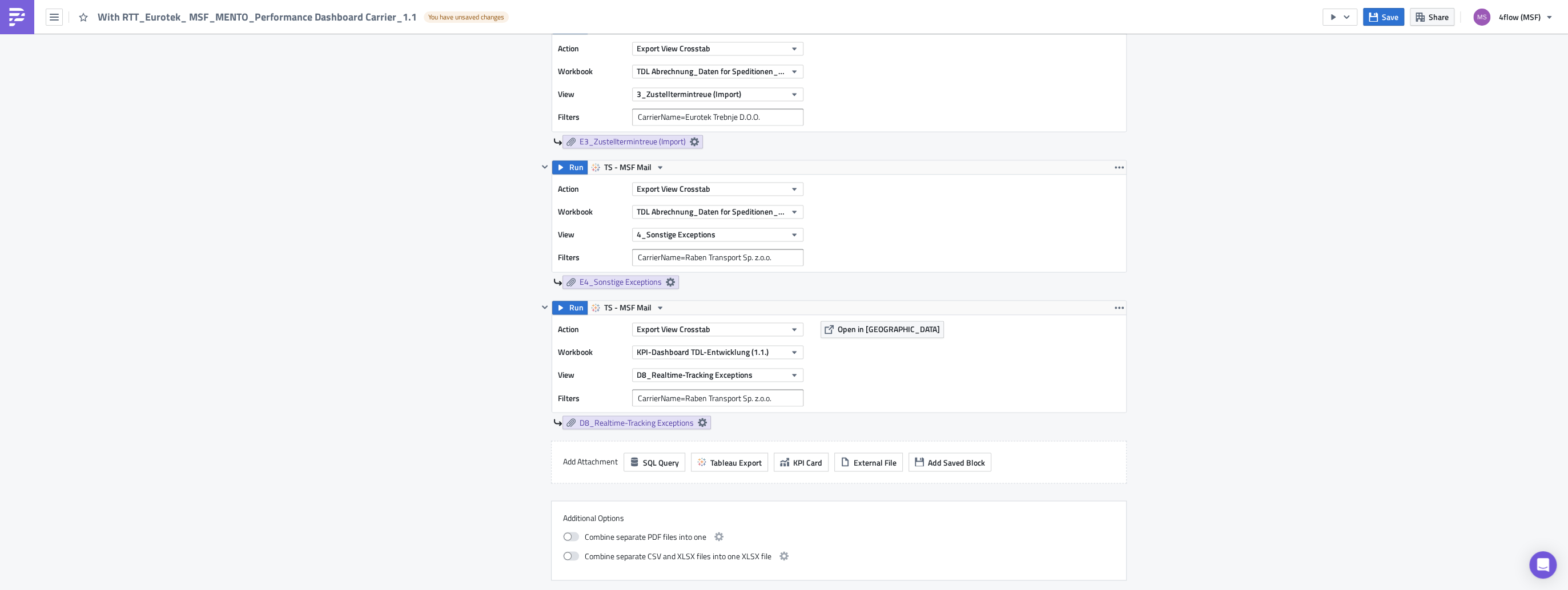
scroll to position [1598, 0]
click at [772, 251] on input "CarrierName=Raben Transport Sp. z.o.o." at bounding box center [717, 252] width 172 height 17
paste input "CarrierName=Eurotek Trebnje D.O.O."
type input "CarrierName=Eurotek Trebnje D.O.O."
click at [776, 391] on input "CarrierName=Raben Transport Sp. z.o.o." at bounding box center [717, 392] width 172 height 17
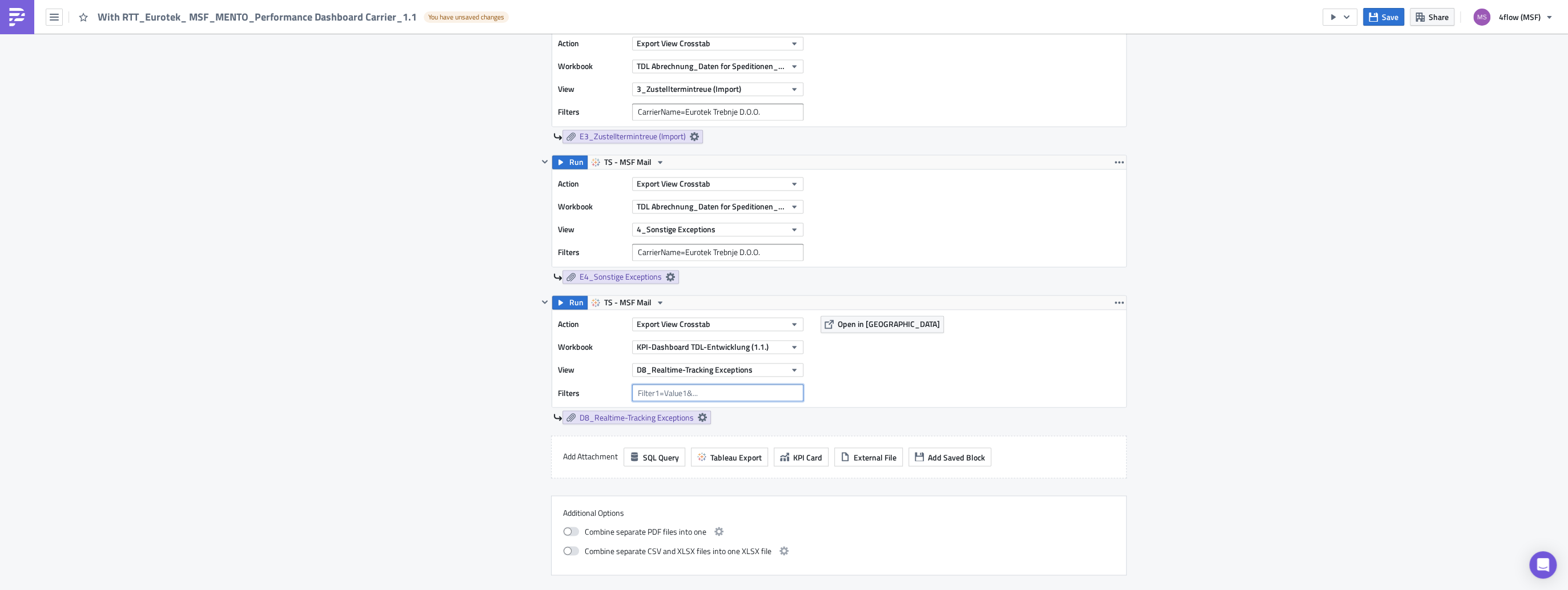
paste input "CarrierName=Eurotek Trebnje D.O.O."
type input "CarrierName=Eurotek Trebnje D.O.O."
click at [863, 379] on div "Action Export View Crosstab Workbook KPI-Dashboard TDL-Entwicklung (1.1.) View …" at bounding box center [838, 359] width 573 height 97
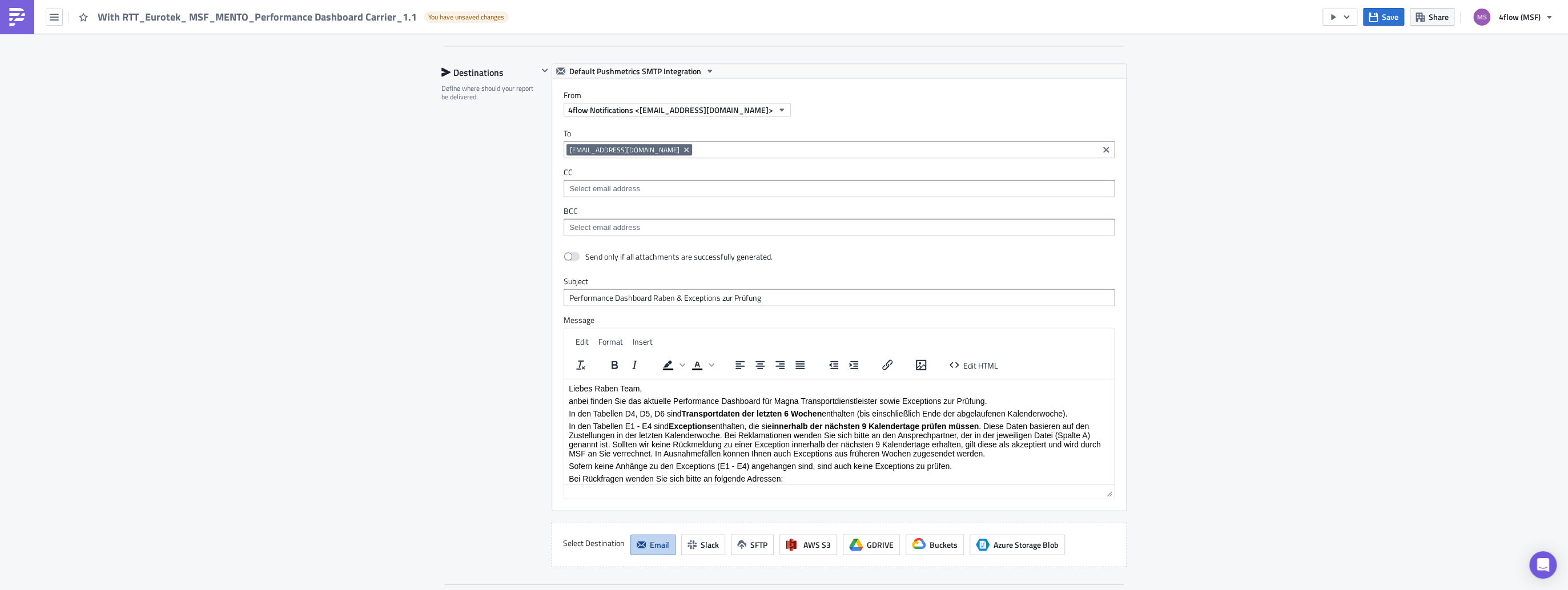
scroll to position [2147, 0]
click at [614, 388] on p "Liebes Raben Team," at bounding box center [839, 387] width 541 height 9
click at [667, 292] on input "Performance Dashboard Raben & Exceptions zur Prüfung" at bounding box center [838, 296] width 551 height 17
type input "Performance Dashboard Eurotek & Exceptions zur Prüfung"
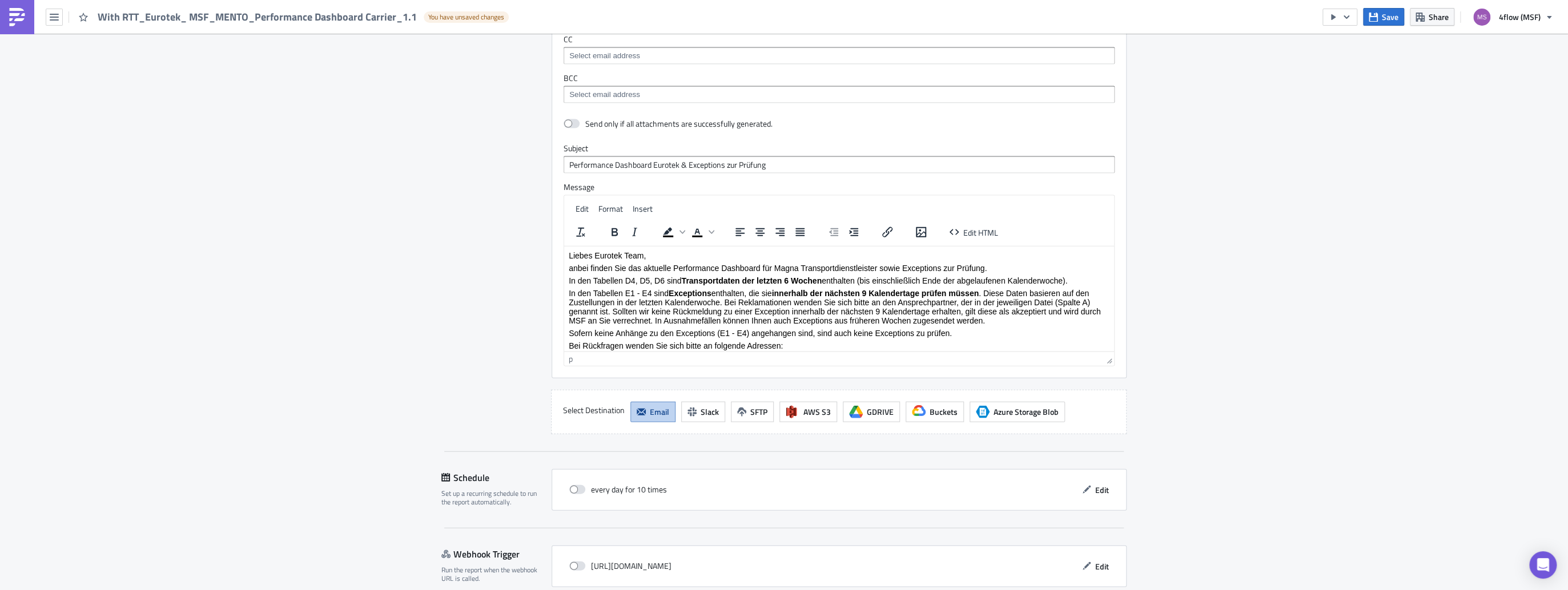
scroll to position [2327, 0]
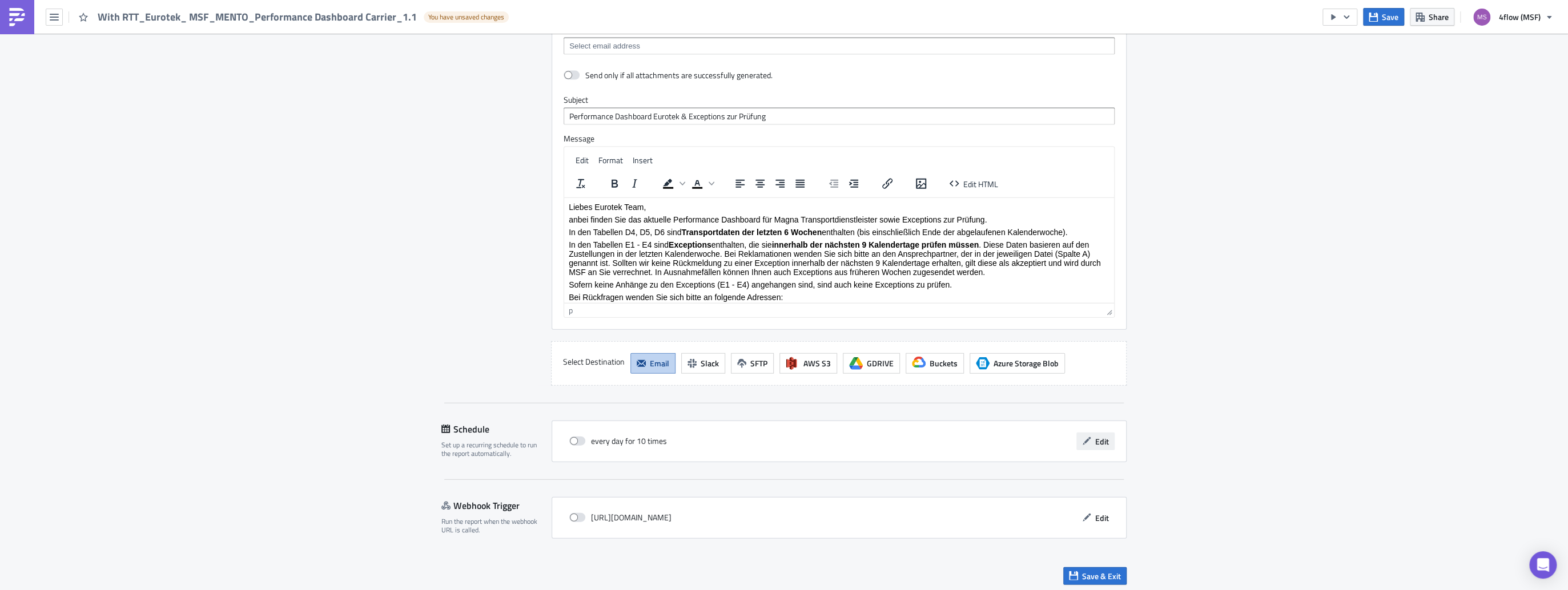
click at [1100, 438] on span "Edit" at bounding box center [1102, 441] width 14 height 12
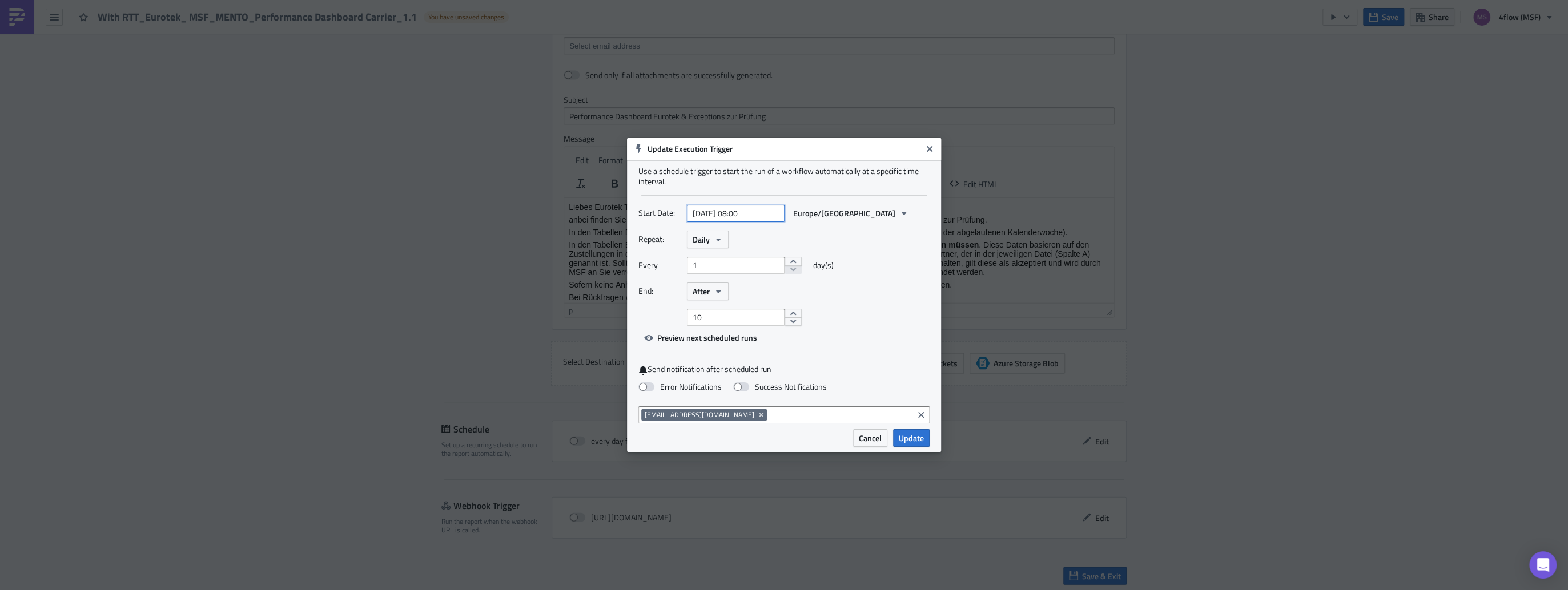
select select "7"
select select "2025"
click at [744, 213] on input "[DATE] 08:00" at bounding box center [736, 213] width 98 height 17
type input "[DATE] 17:00"
click at [923, 267] on div "Every 1 day(s)" at bounding box center [783, 270] width 291 height 25
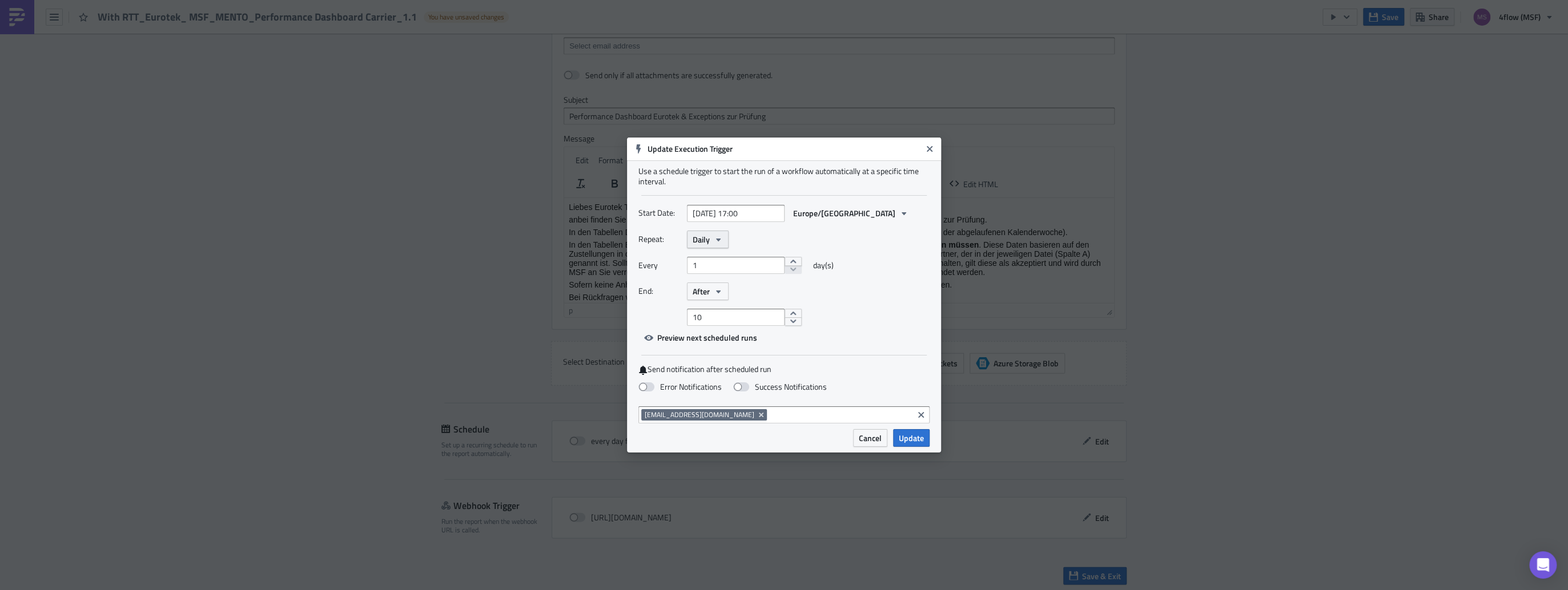
click at [711, 244] on button "Daily" at bounding box center [708, 240] width 42 height 18
click at [715, 297] on div "Weekly" at bounding box center [740, 294] width 94 height 12
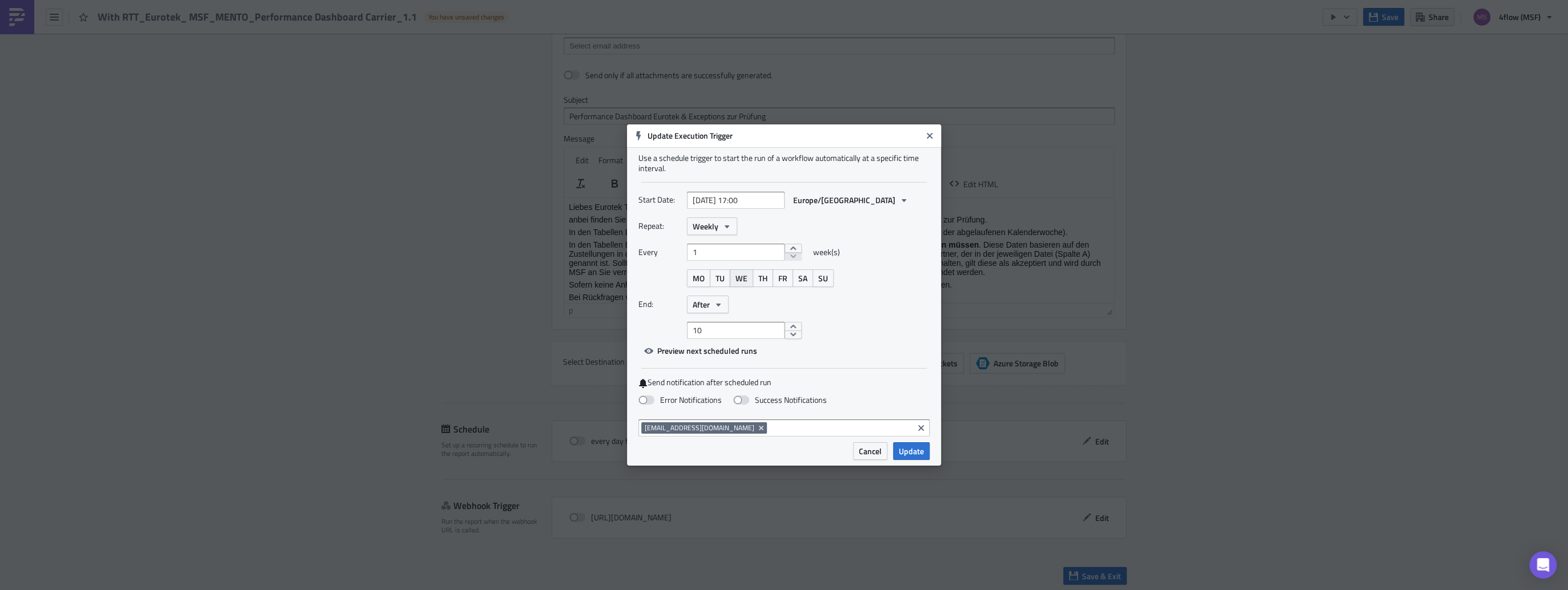
click at [748, 281] on button "WE" at bounding box center [741, 279] width 24 height 18
click at [722, 310] on button "After" at bounding box center [708, 305] width 42 height 18
click at [708, 324] on div "Never" at bounding box center [740, 326] width 94 height 12
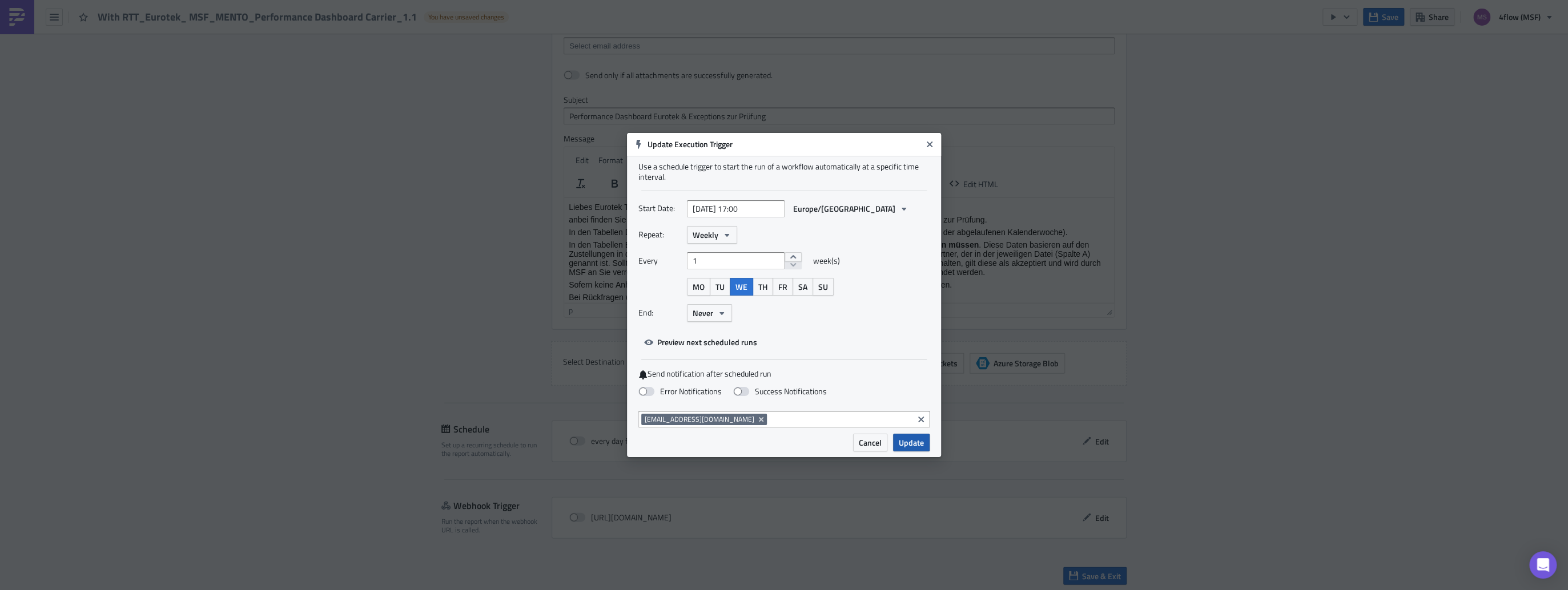
click at [912, 446] on span "Update" at bounding box center [911, 442] width 25 height 12
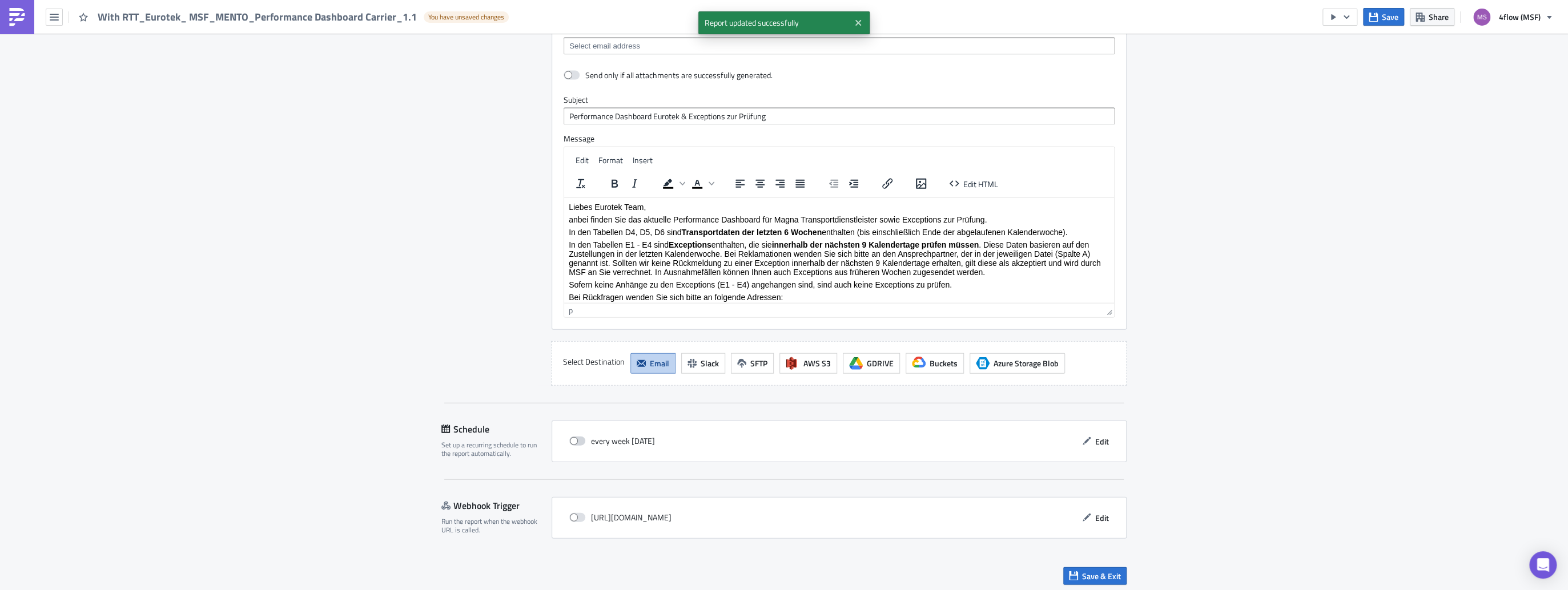
click at [578, 437] on span at bounding box center [577, 441] width 16 height 9
click at [578, 438] on input "checkbox" at bounding box center [575, 442] width 7 height 7
checkbox input "true"
click at [1095, 570] on span "Save & Exit" at bounding box center [1101, 575] width 39 height 12
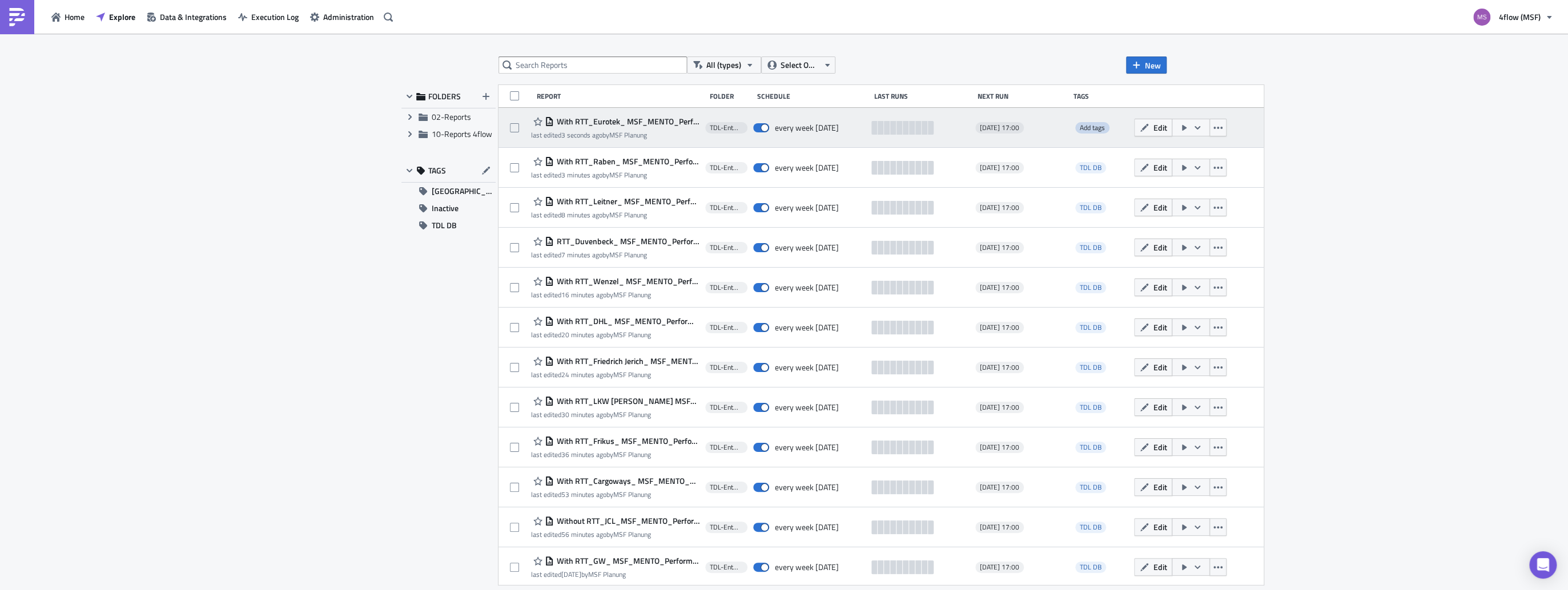
click at [1086, 126] on span "Add tags" at bounding box center [1093, 128] width 25 height 11
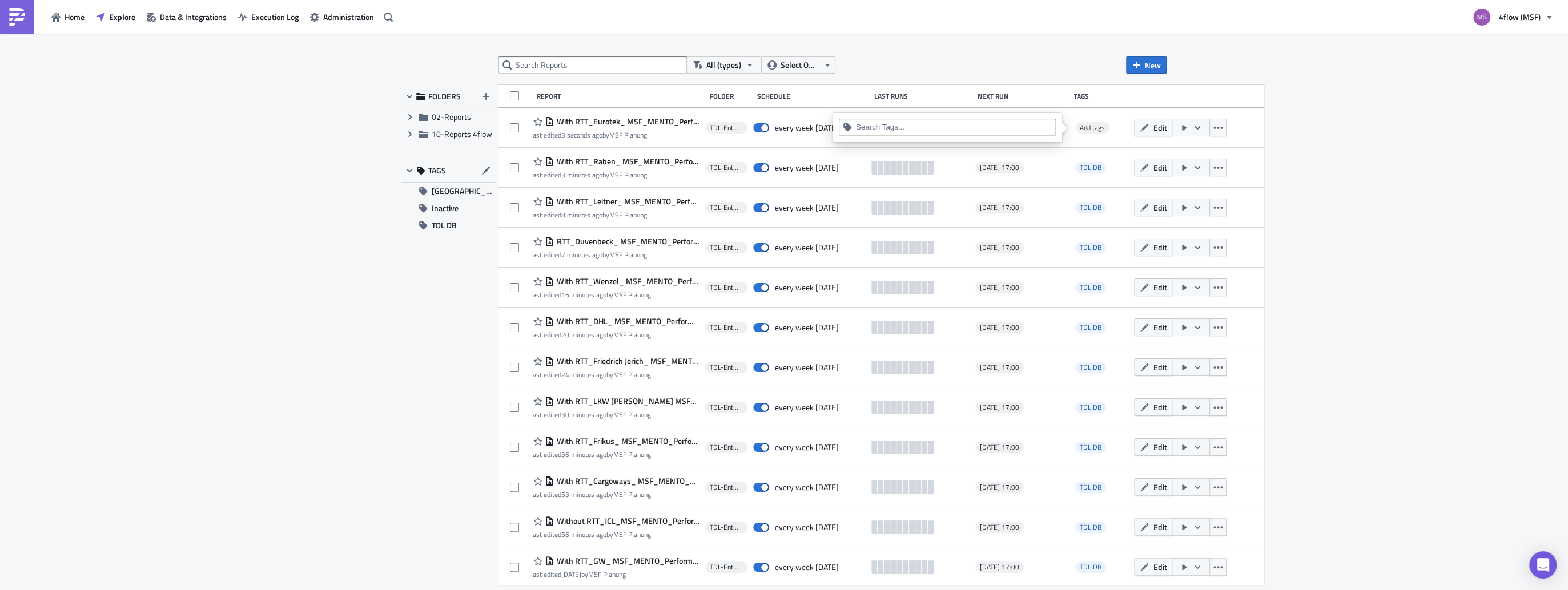
click at [915, 128] on input at bounding box center [954, 127] width 196 height 12
click at [872, 181] on div "TDL DB" at bounding box center [947, 182] width 203 height 12
click at [403, 297] on div "FOLDERS Expand group 02-Reports Expand group 10-Reports 4flow TAGS GRP Load Bui…" at bounding box center [448, 335] width 94 height 500
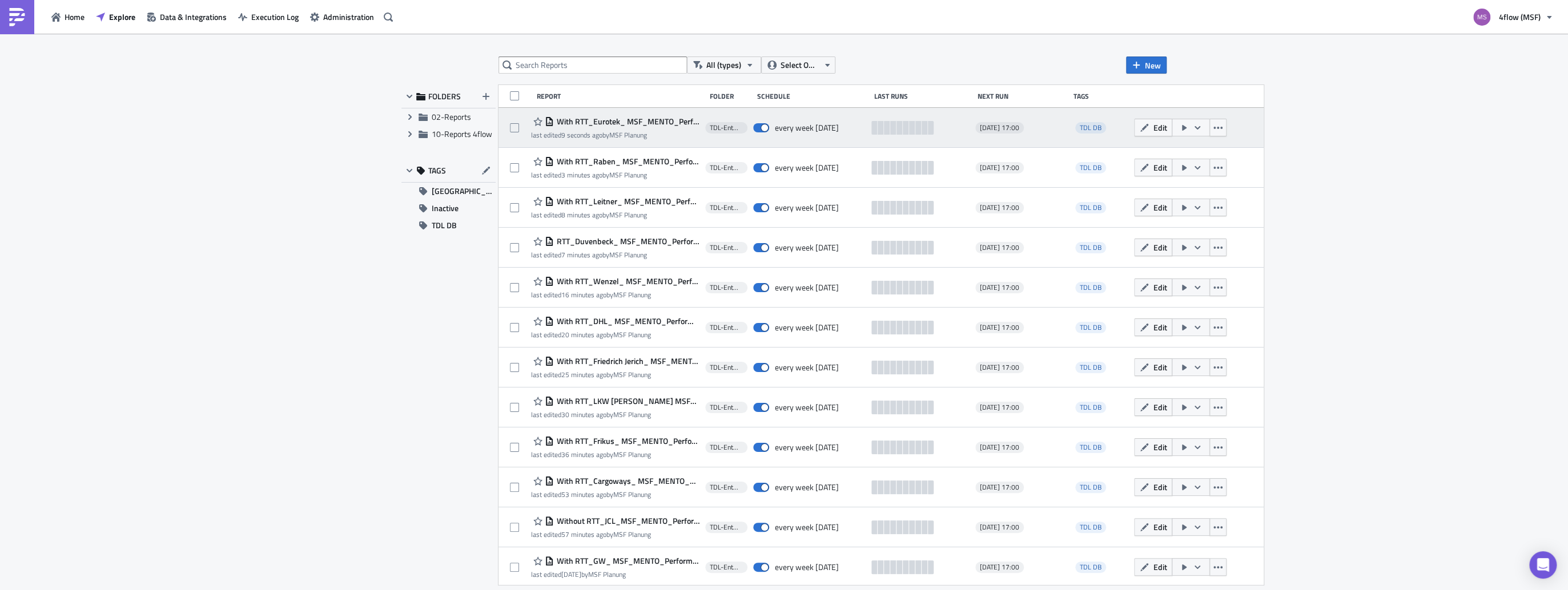
click at [621, 121] on span "With RTT_Eurotek_ MSF_MENTO_Performance Dashboard Carrier_1.1" at bounding box center [626, 121] width 145 height 10
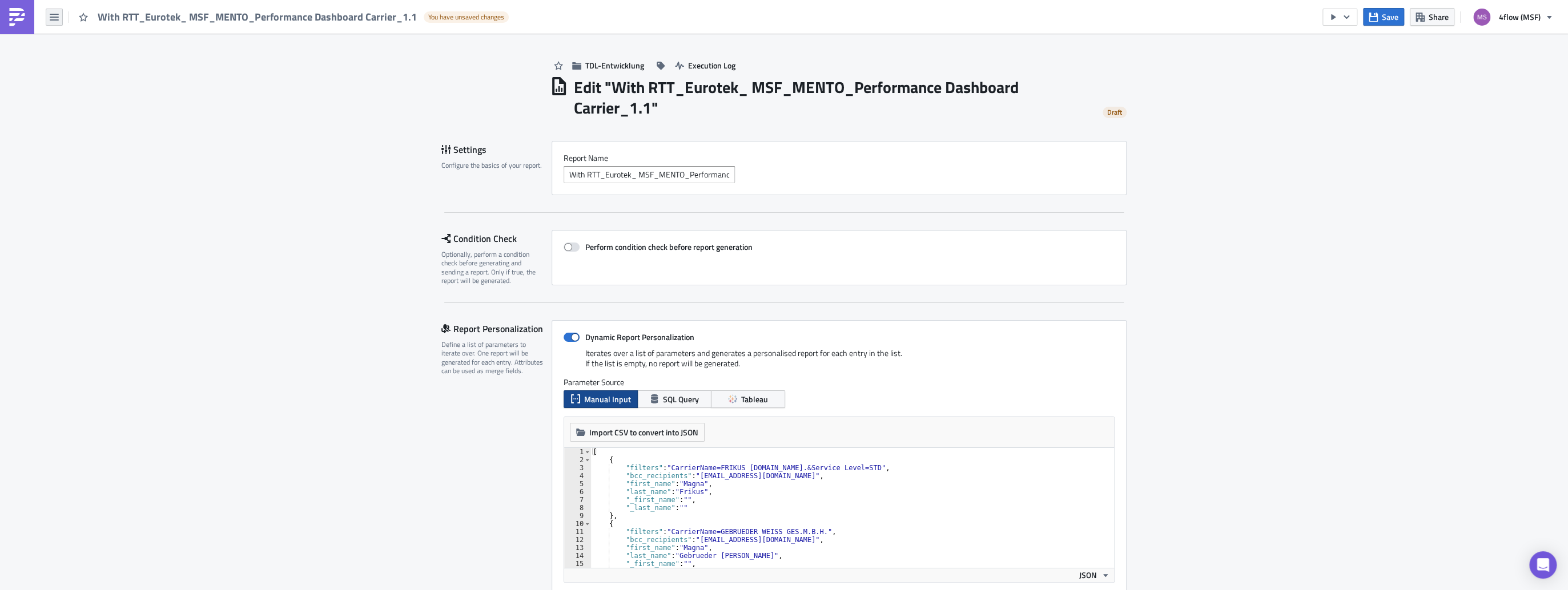
click at [54, 23] on button "button" at bounding box center [54, 16] width 17 height 17
click at [75, 81] on div "Explore" at bounding box center [103, 79] width 76 height 12
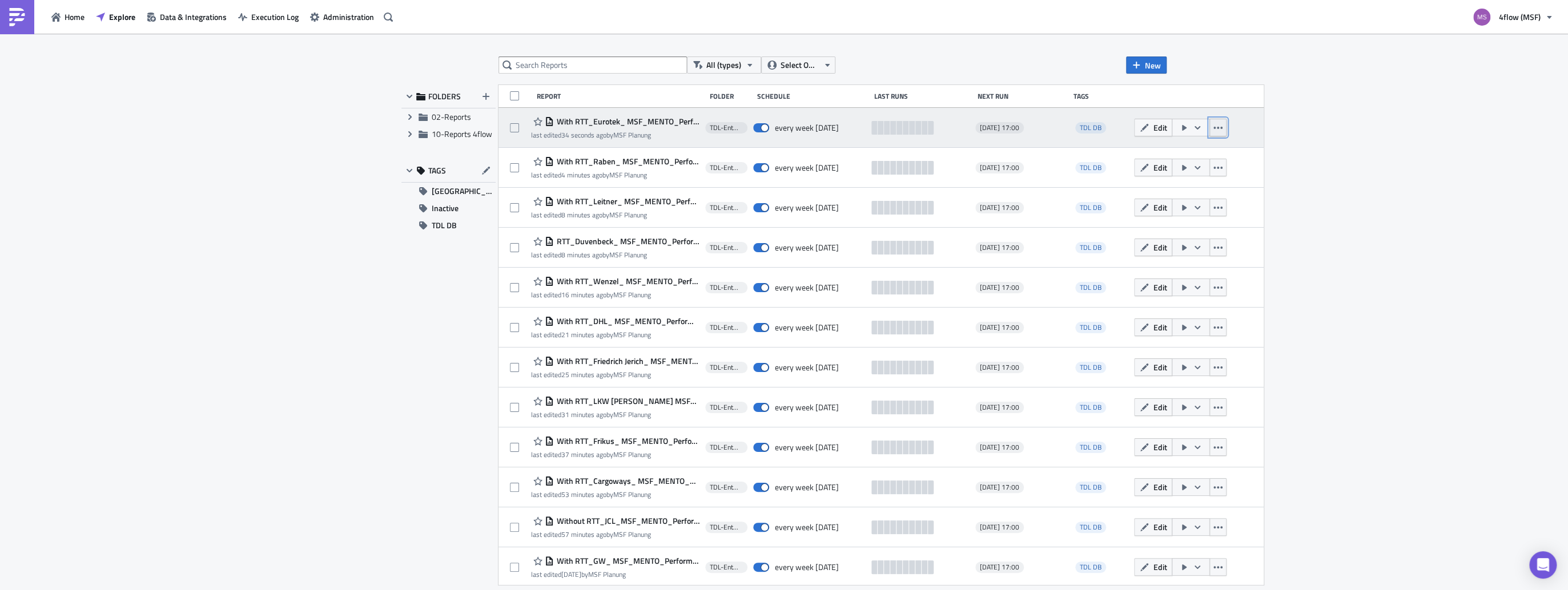
click at [1215, 128] on icon "button" at bounding box center [1218, 128] width 9 height 3
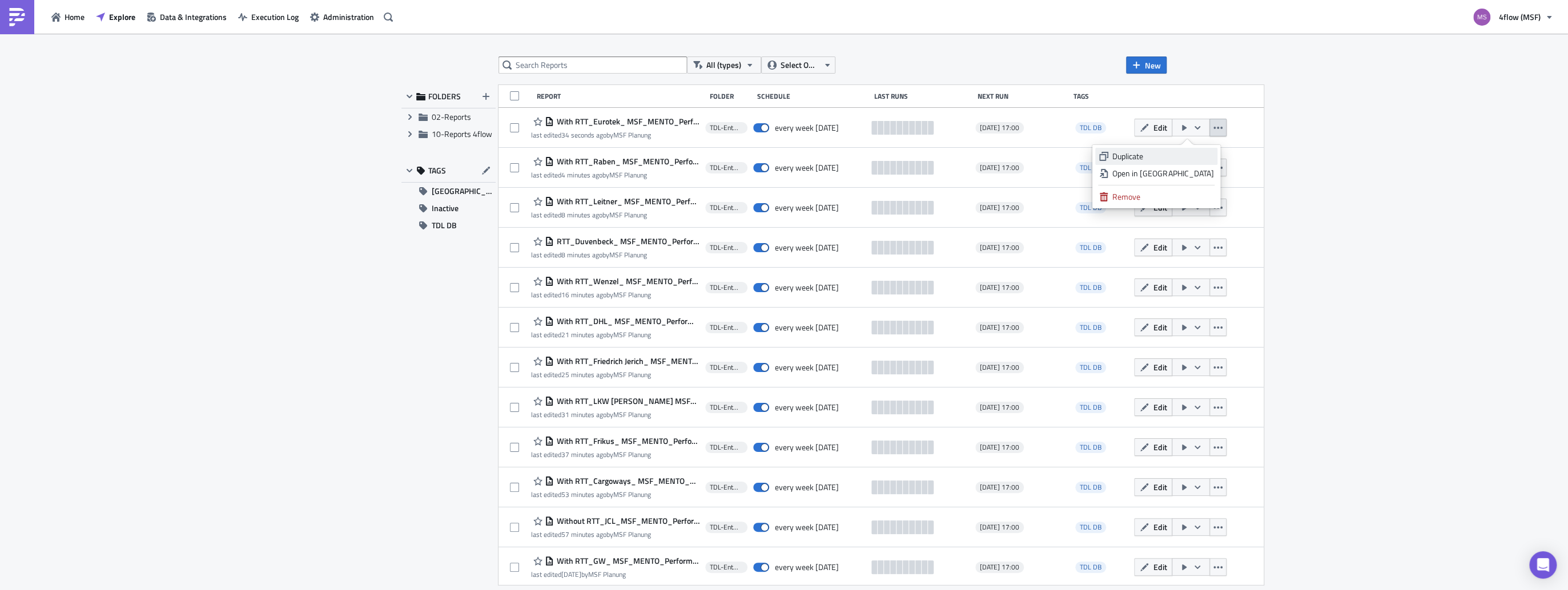
click at [1150, 159] on div "Duplicate" at bounding box center [1161, 156] width 101 height 12
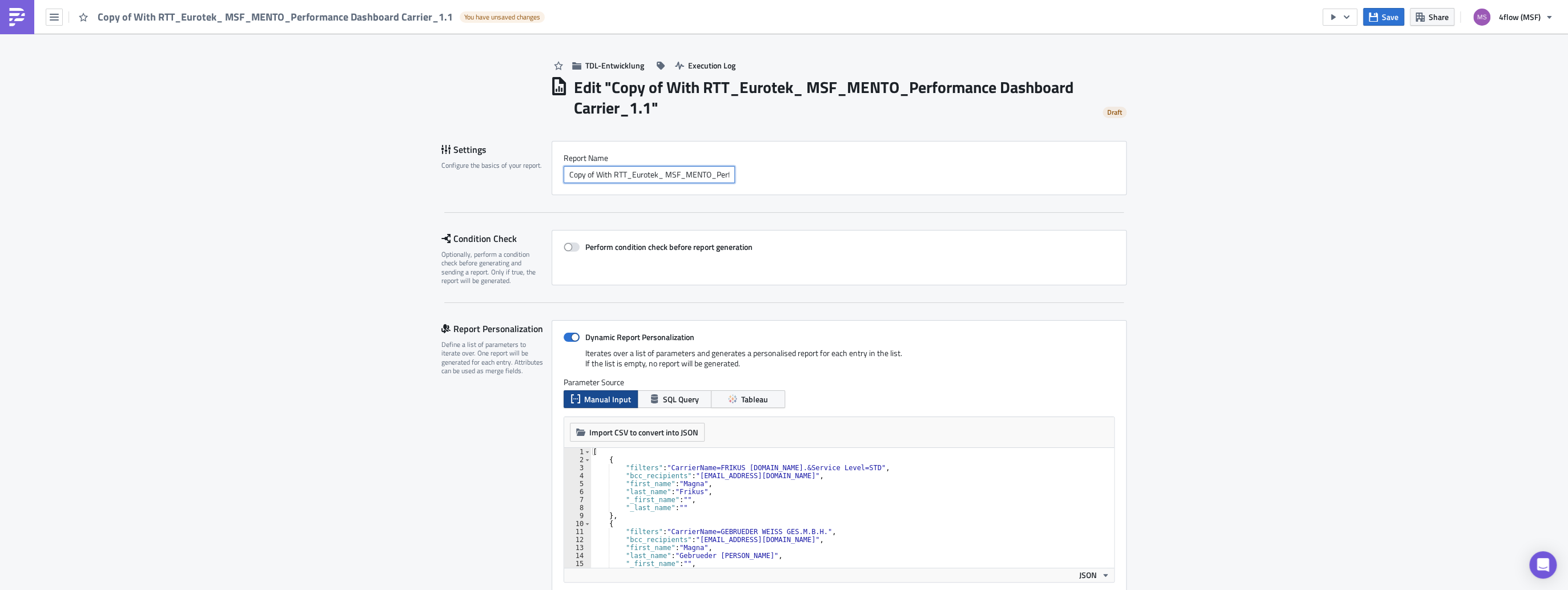
drag, startPoint x: 593, startPoint y: 175, endPoint x: 505, endPoint y: 169, distance: 88.2
click at [505, 169] on div "Settings Configure the basics of your report. Report Nam﻿e Copy of With RTT_Eur…" at bounding box center [783, 168] width 685 height 54
click at [625, 178] on input "With RTT_Eurotek_ MSF_MENTO_Performance Dashboard Carrier_1.1" at bounding box center [649, 174] width 172 height 17
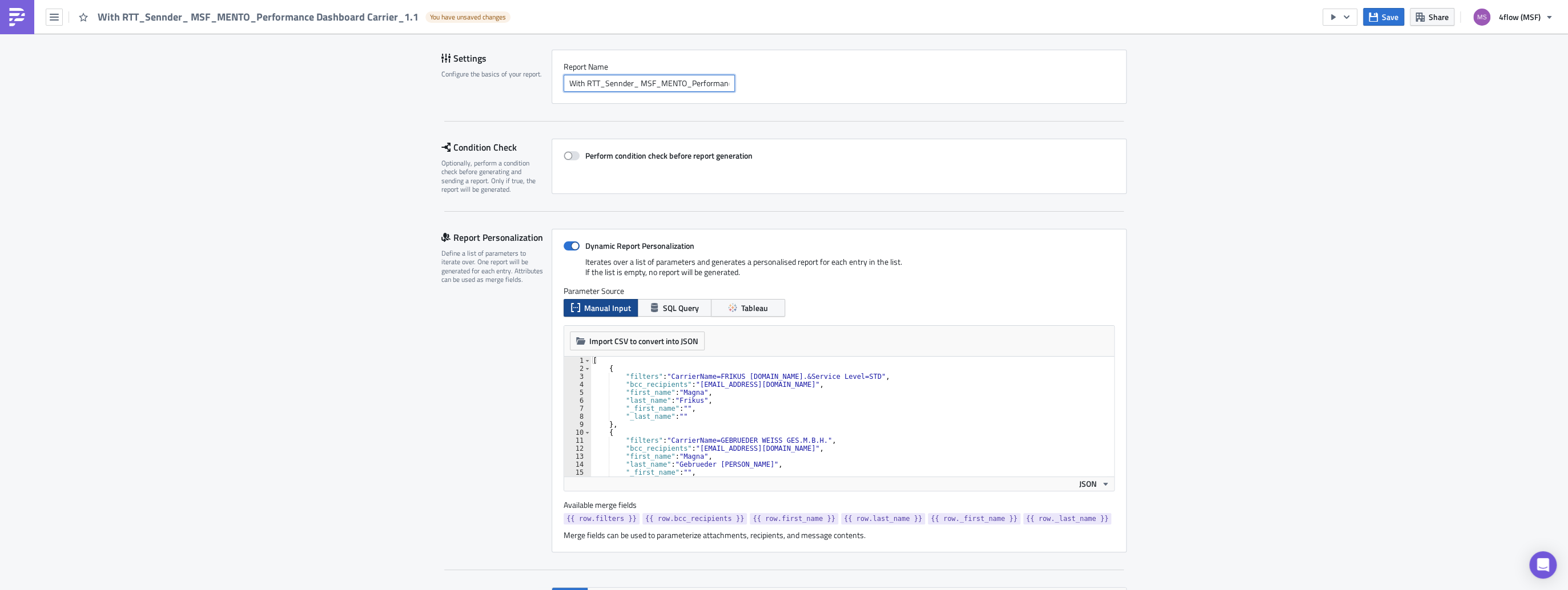
scroll to position [83, 0]
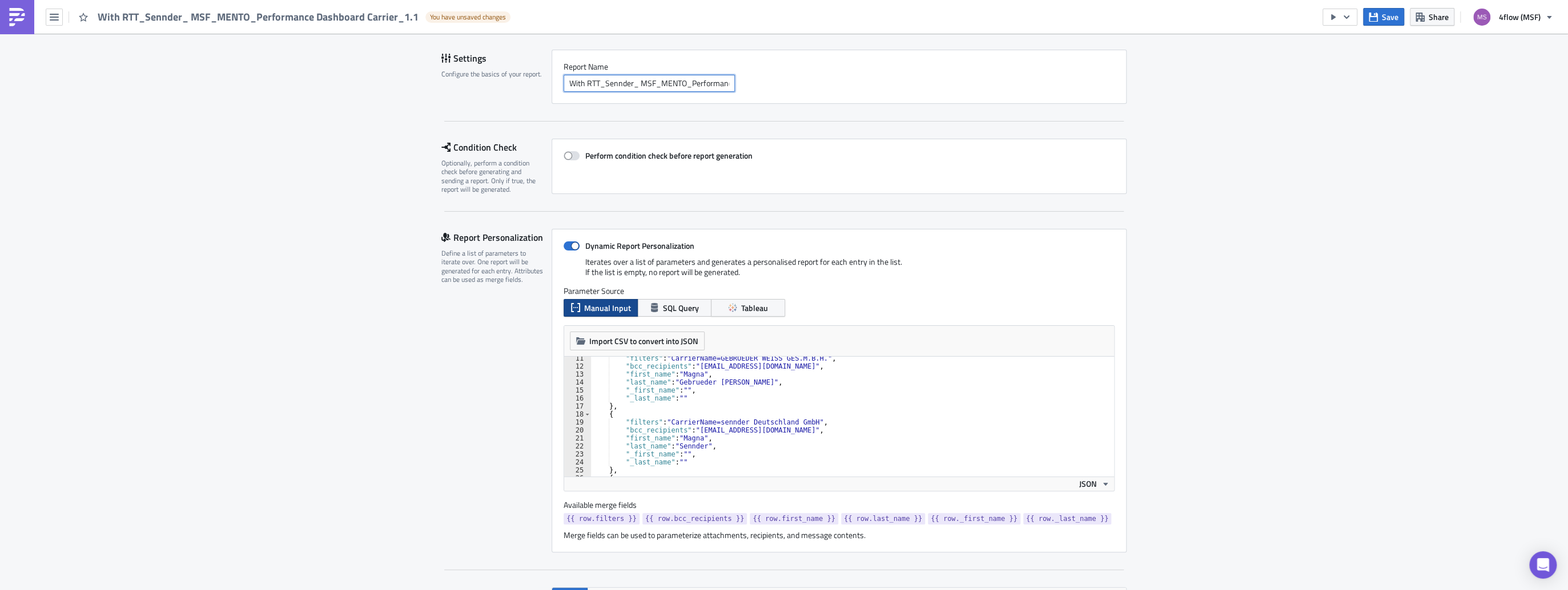
type input "With RTT_Sennder_ MSF_MENTO_Performance Dashboard Carrier_1.1"
type textarea ""filters": "CarrierName=sennder Deutschland GmbH","
drag, startPoint x: 801, startPoint y: 420, endPoint x: 666, endPoint y: 423, distance: 135.0
click at [666, 423] on div ""filters" : "CarrierName=GEBRUEDER WEISS GES.M.B.H." , "bcc_recipients" : "msf_…" at bounding box center [848, 423] width 517 height 136
click at [564, 244] on span at bounding box center [572, 246] width 16 height 9
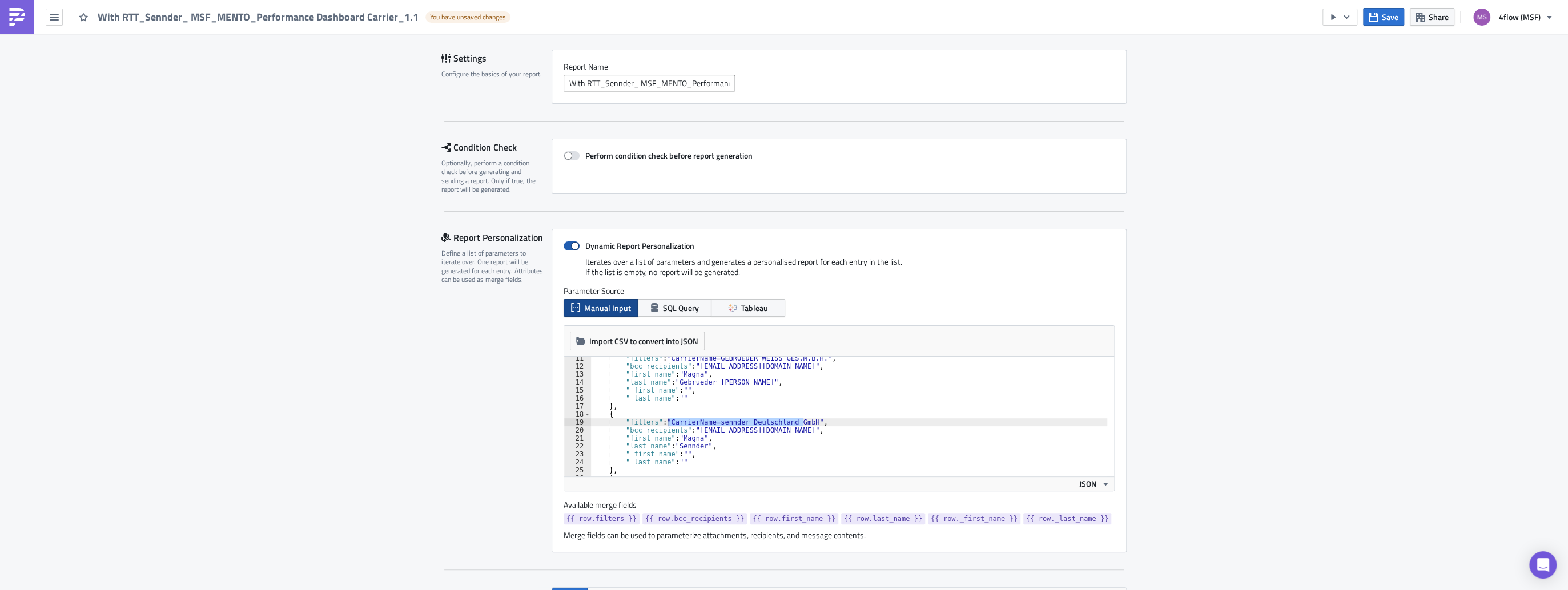
click at [565, 244] on input "Dynamic Report Personalization" at bounding box center [569, 246] width 7 height 7
checkbox input "false"
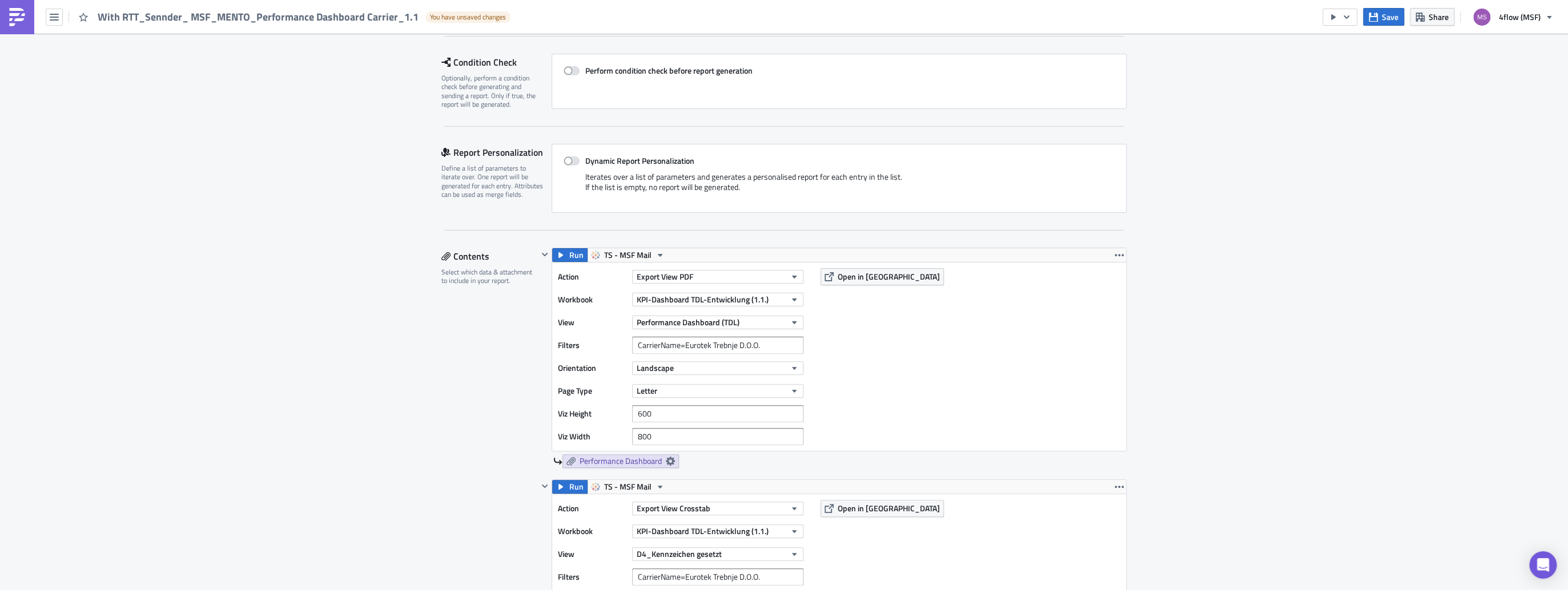
scroll to position [229, 0]
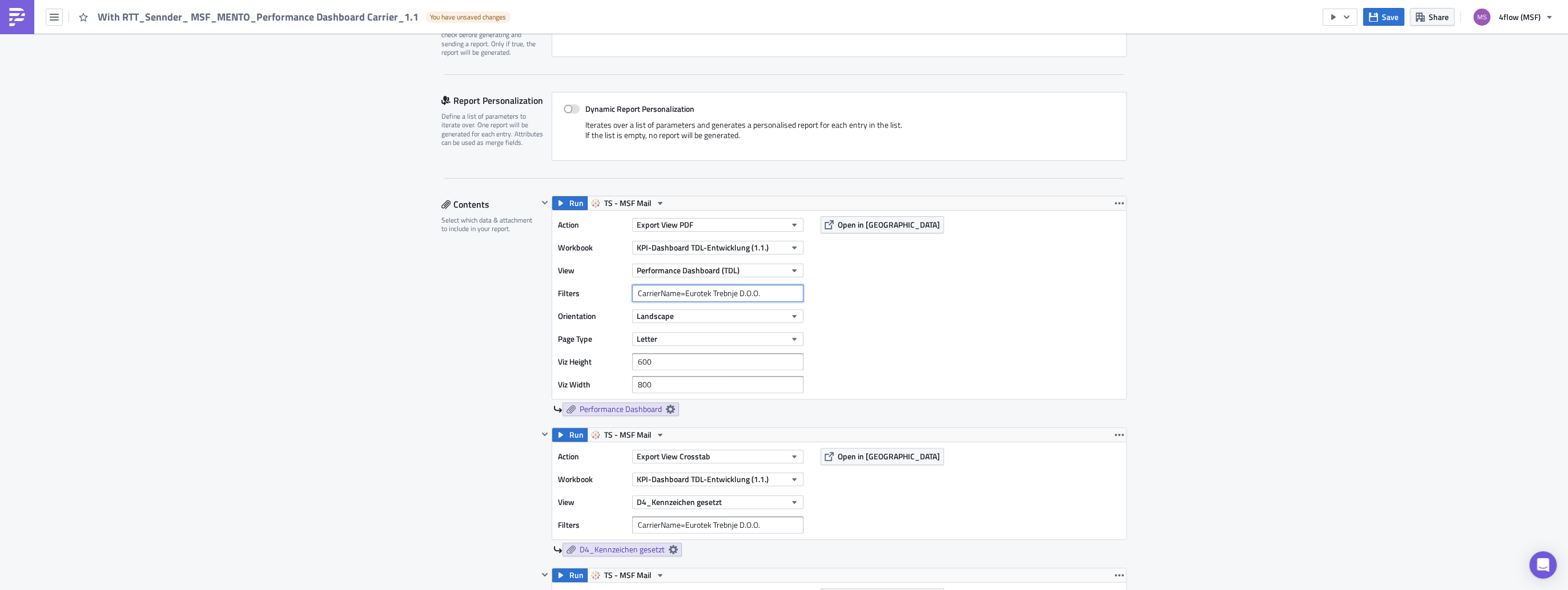
click at [724, 295] on input "CarrierName=Eurotek Trebnje D.O.O." at bounding box center [717, 293] width 172 height 17
paste input "CarrierName=sennder Deutschland GmbH"
type input "CarrierName=sennder Deutschland GmbH"
click at [642, 526] on input "CarrierName=Eurotek Trebnje D.O.O." at bounding box center [717, 525] width 172 height 17
paste input "CarrierName=sennder Deutschland GmbH"
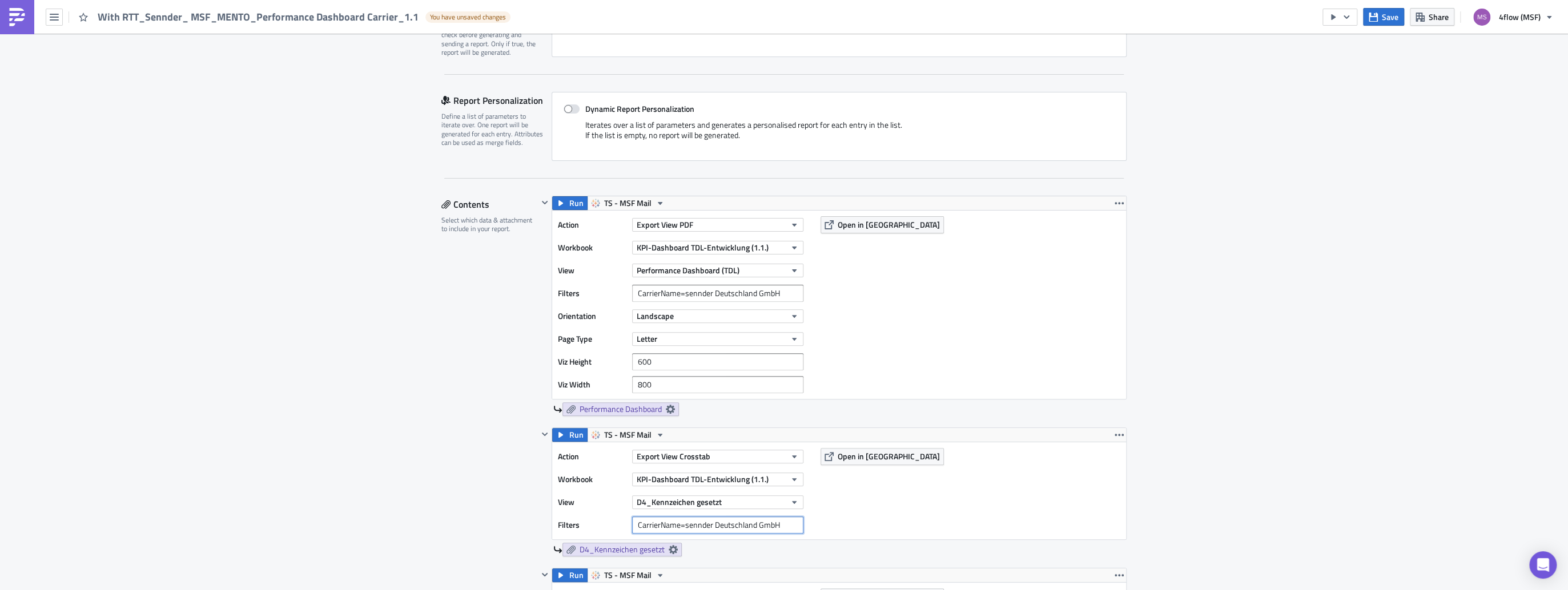
type input "CarrierName=sennder Deutschland GmbH"
click at [845, 520] on div "Action Export View Crosstab Workbook KPI-Dashboard TDL-Entwicklung (1.1.) View …" at bounding box center [838, 491] width 573 height 97
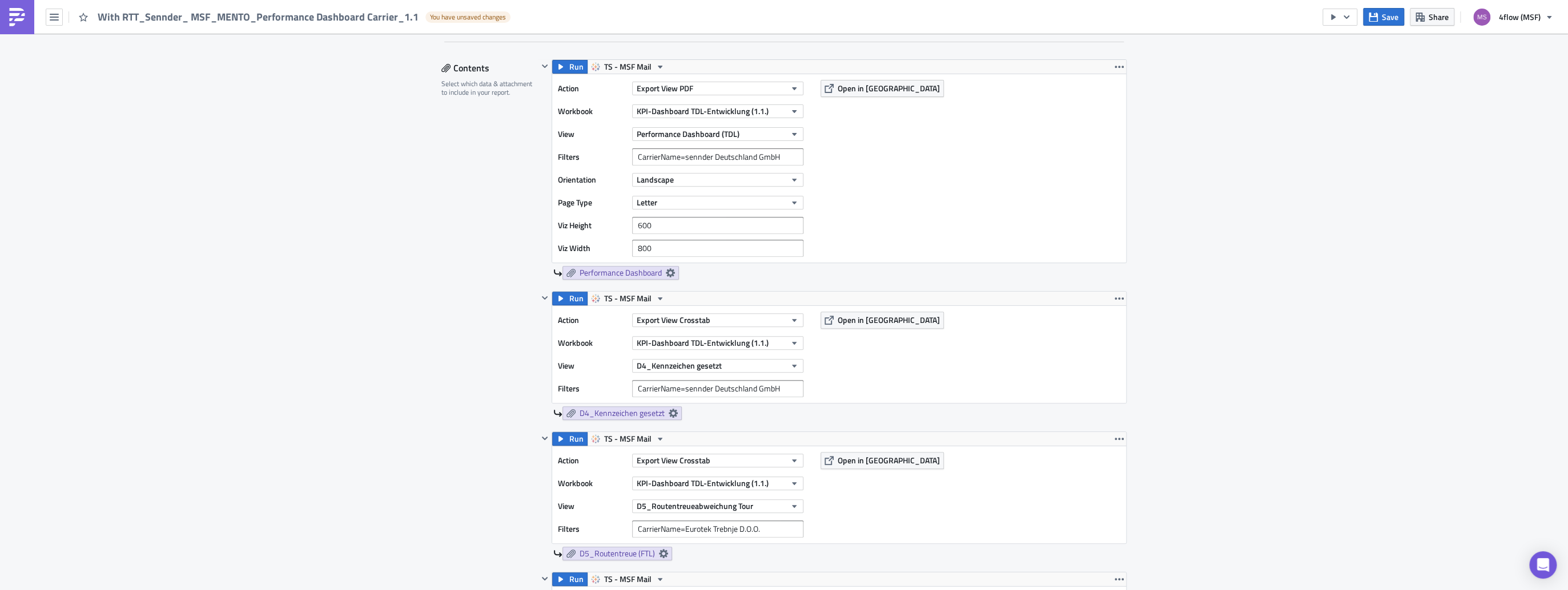
scroll to position [366, 0]
click at [687, 526] on input "CarrierName=Eurotek Trebnje D.O.O." at bounding box center [717, 528] width 172 height 17
paste input "CarrierName=sennder Deutschland GmbH"
type input "CarrierName=sennder Deutschland GmbH"
click at [864, 532] on div "Action Export View Crosstab Workbook KPI-Dashboard TDL-Entwicklung (1.1.) View …" at bounding box center [838, 494] width 573 height 97
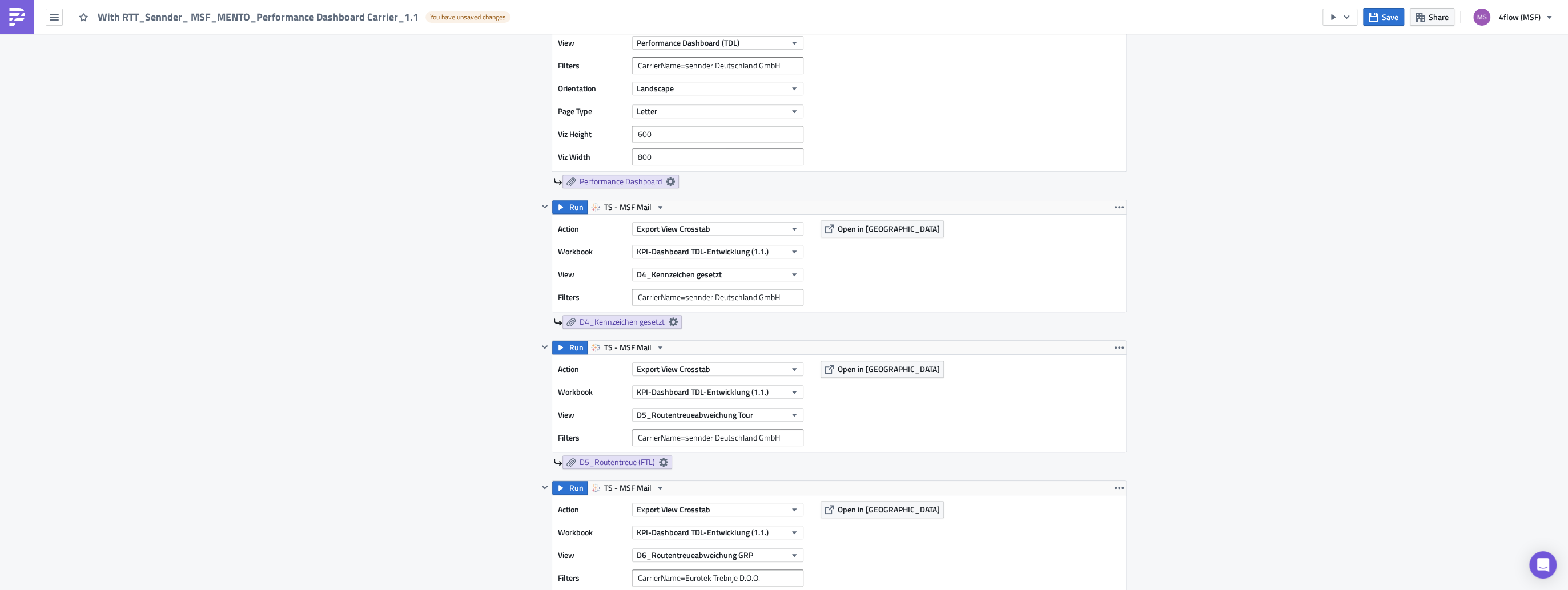
scroll to position [457, 0]
click at [646, 575] on input "CarrierName=Eurotek Trebnje D.O.O." at bounding box center [717, 577] width 172 height 17
paste input "CarrierName=sennder Deutschland GmbH"
type input "CarrierName=sennder Deutschland GmbH"
click at [862, 569] on div "Action Export View Crosstab Workbook KPI-Dashboard TDL-Entwicklung (1.1.) View …" at bounding box center [838, 543] width 573 height 97
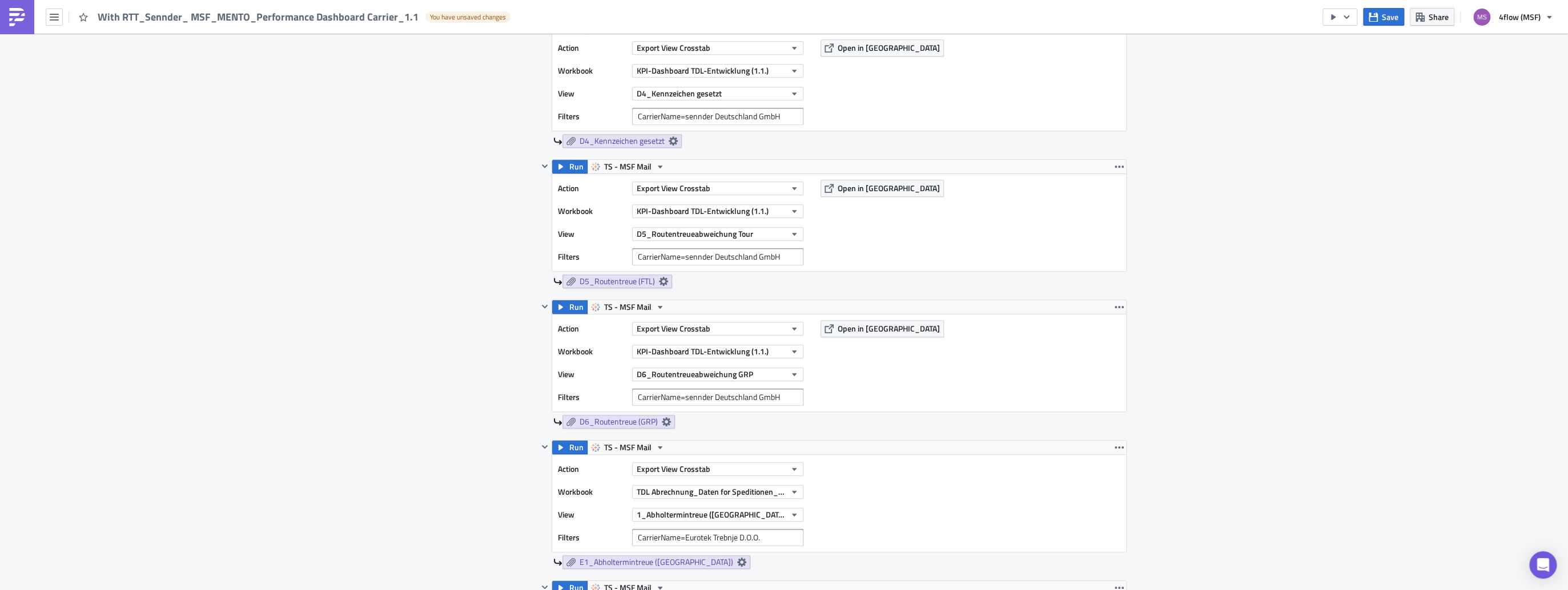
scroll to position [685, 0]
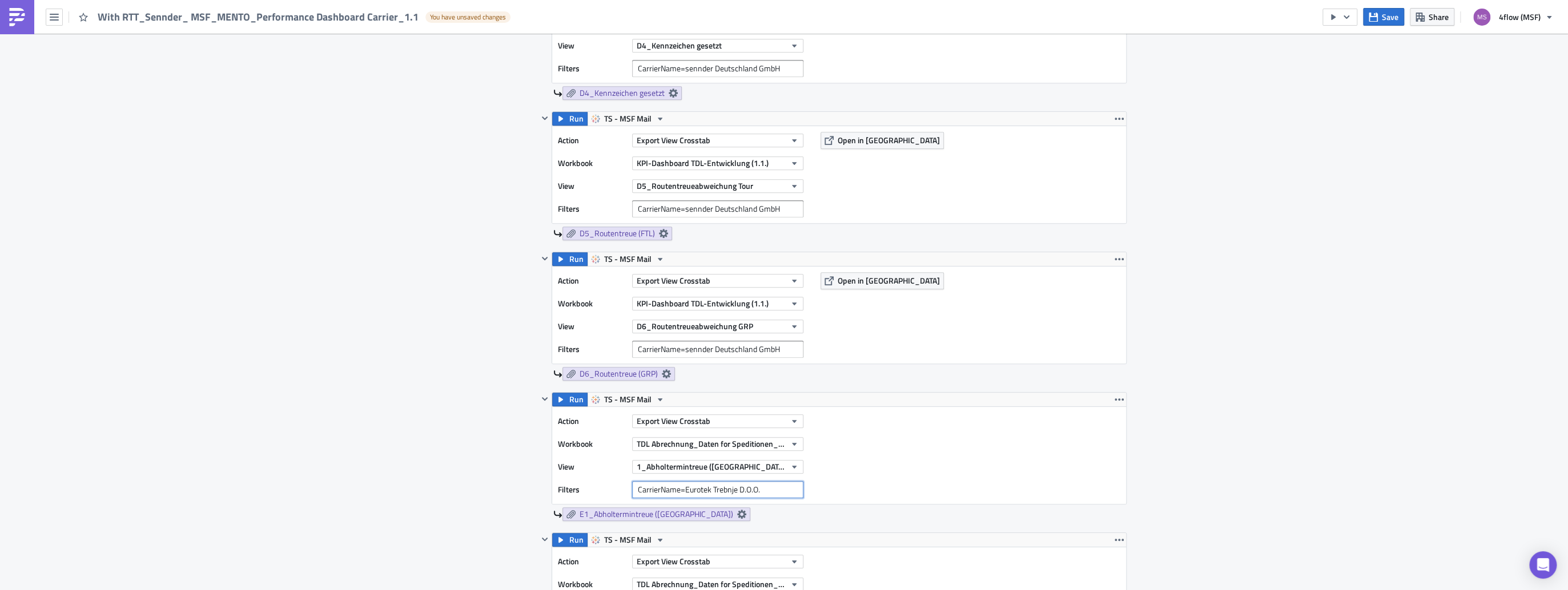
click at [662, 489] on input "CarrierName=Eurotek Trebnje D.O.O." at bounding box center [717, 489] width 172 height 17
paste input "CarrierName=sennder Deutschland GmbH"
type input "CarrierName=sennder Deutschland GmbH"
click at [941, 461] on div "Action Export View Crosstab Workbook TDL Abrechnung_Daten for Speditionen_Live …" at bounding box center [838, 456] width 573 height 97
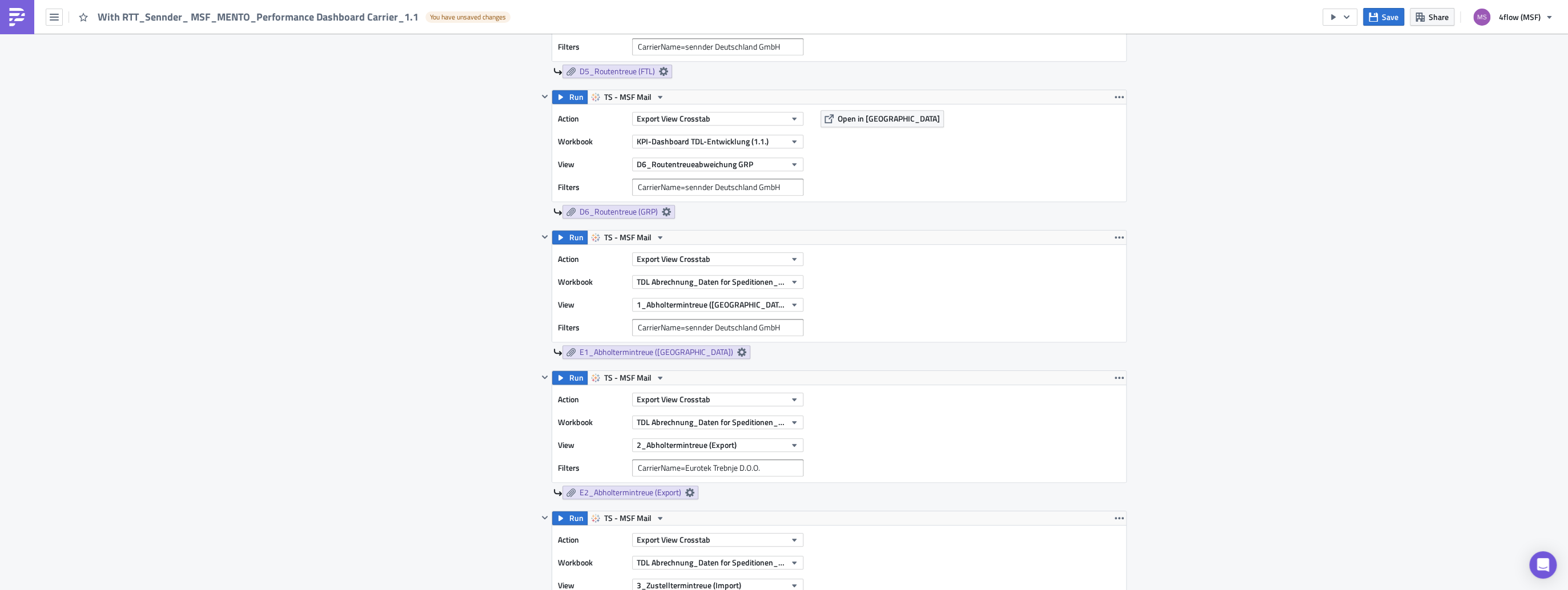
scroll to position [914, 0]
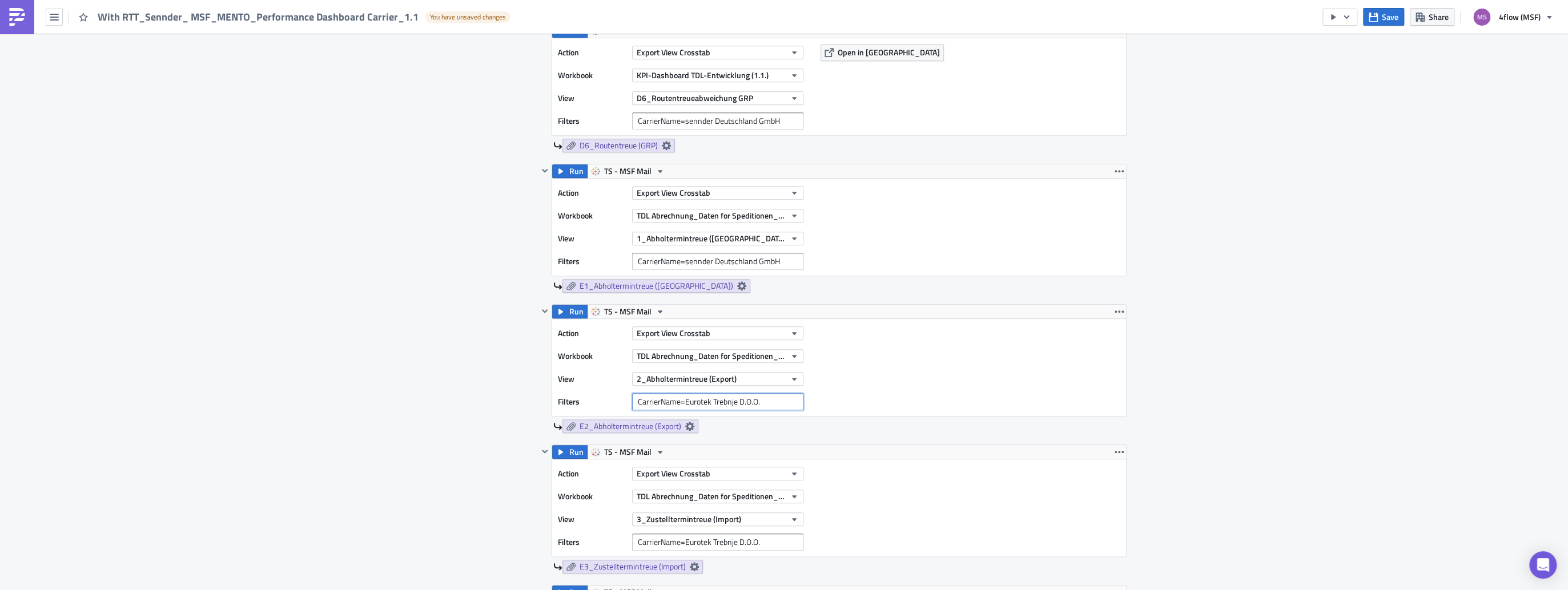
click at [760, 398] on input "CarrierName=Eurotek Trebnje D.O.O." at bounding box center [717, 401] width 172 height 17
paste input "CarrierName=sennder Deutschland GmbH"
type input "CarrierName=sennder Deutschland GmbH"
click at [708, 537] on input "CarrierName=Eurotek Trebnje D.O.O." at bounding box center [717, 542] width 172 height 17
paste input "CarrierName=sennder Deutschland GmbH"
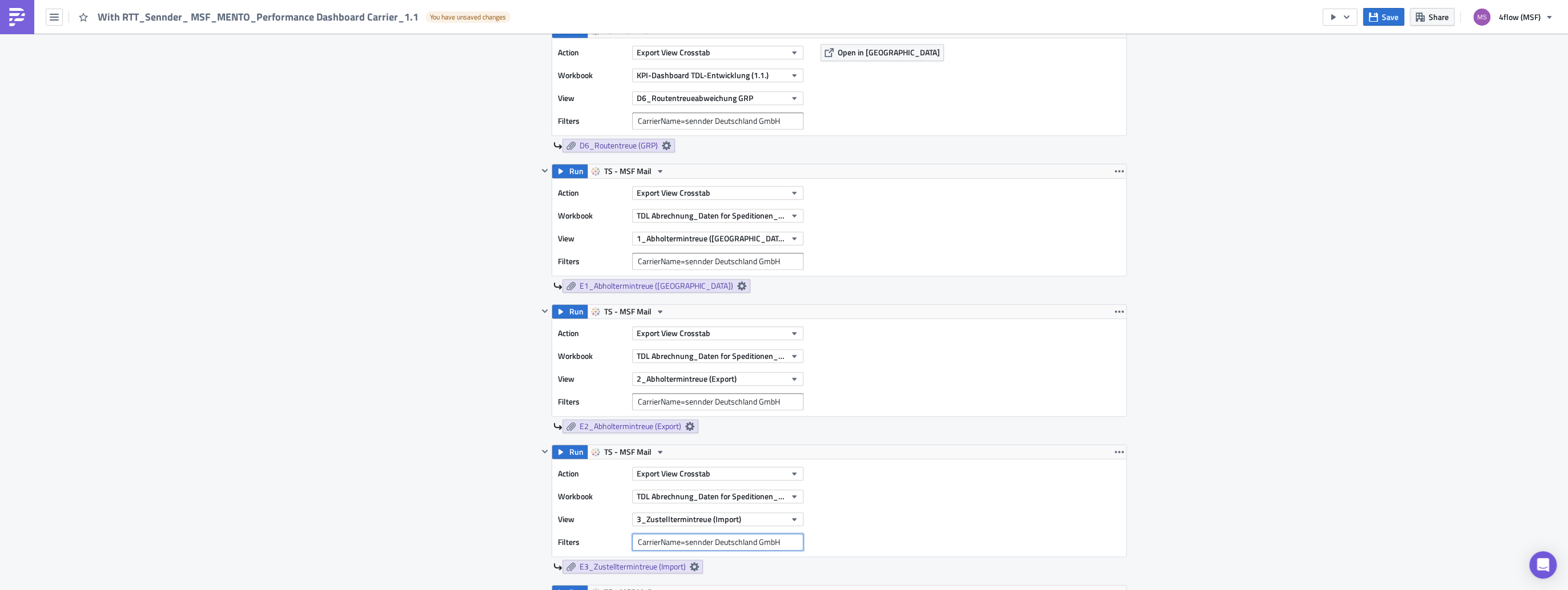
type input "CarrierName=sennder Deutschland GmbH"
click at [927, 521] on div "Action Export View Crosstab Workbook TDL Abrechnung_Daten for Speditionen_Live …" at bounding box center [838, 507] width 573 height 97
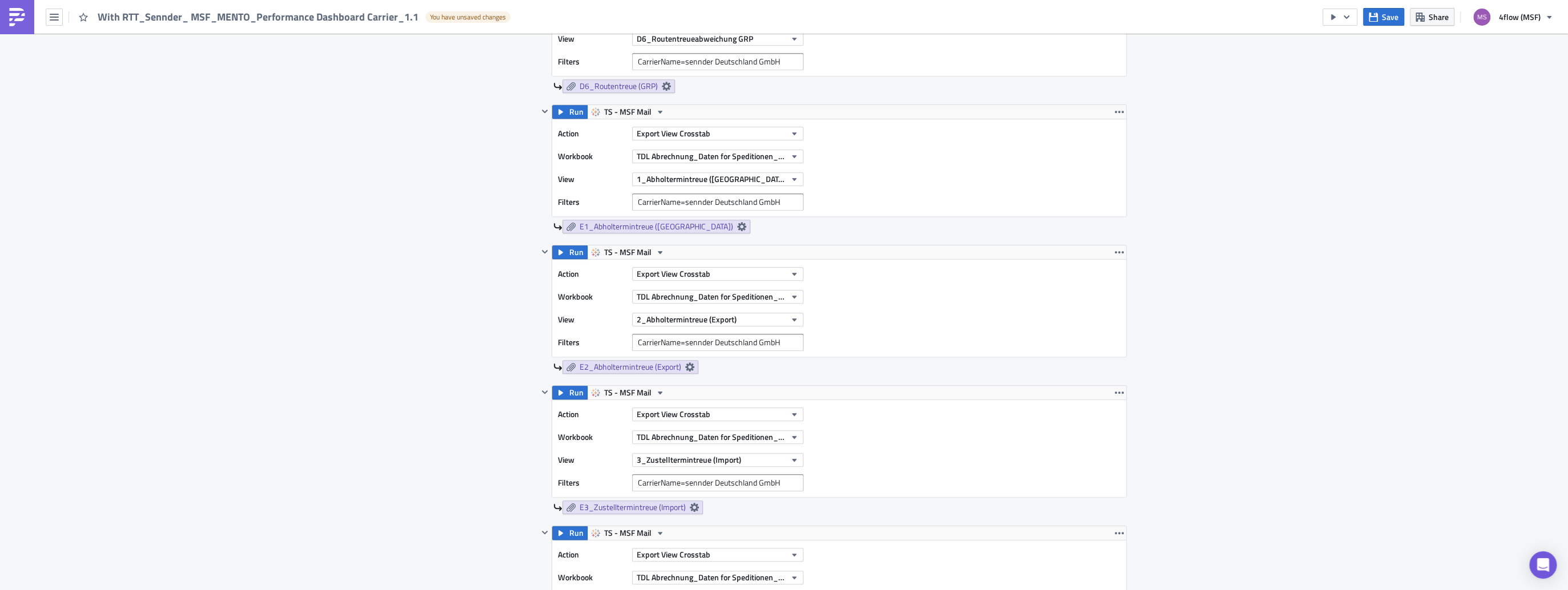
scroll to position [1005, 0]
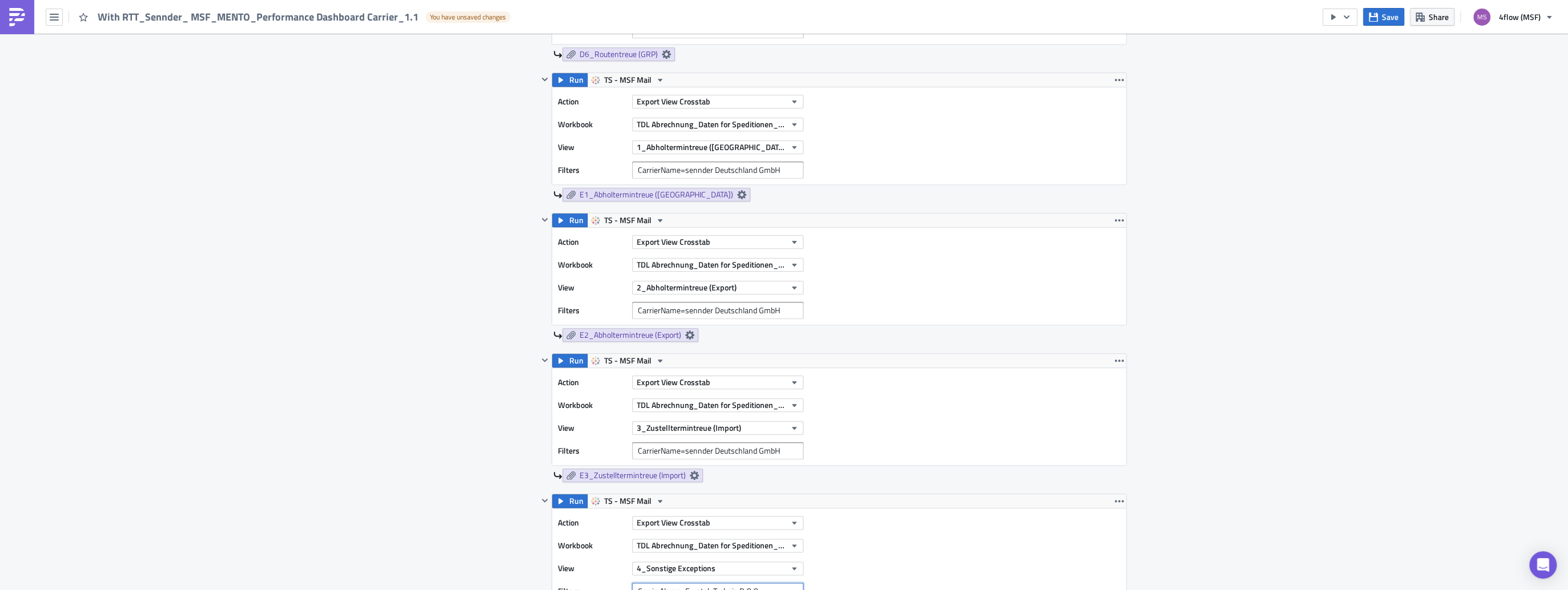
click at [713, 585] on input "CarrierName=Eurotek Trebnje D.O.O." at bounding box center [717, 591] width 172 height 17
paste input "CarrierName=sennder Deutschland GmbH"
type input "CarrierName=sennder Deutschland GmbH"
click at [898, 560] on div "Action Export View Crosstab Workbook TDL Abrechnung_Daten for Speditionen_Live …" at bounding box center [838, 554] width 573 height 97
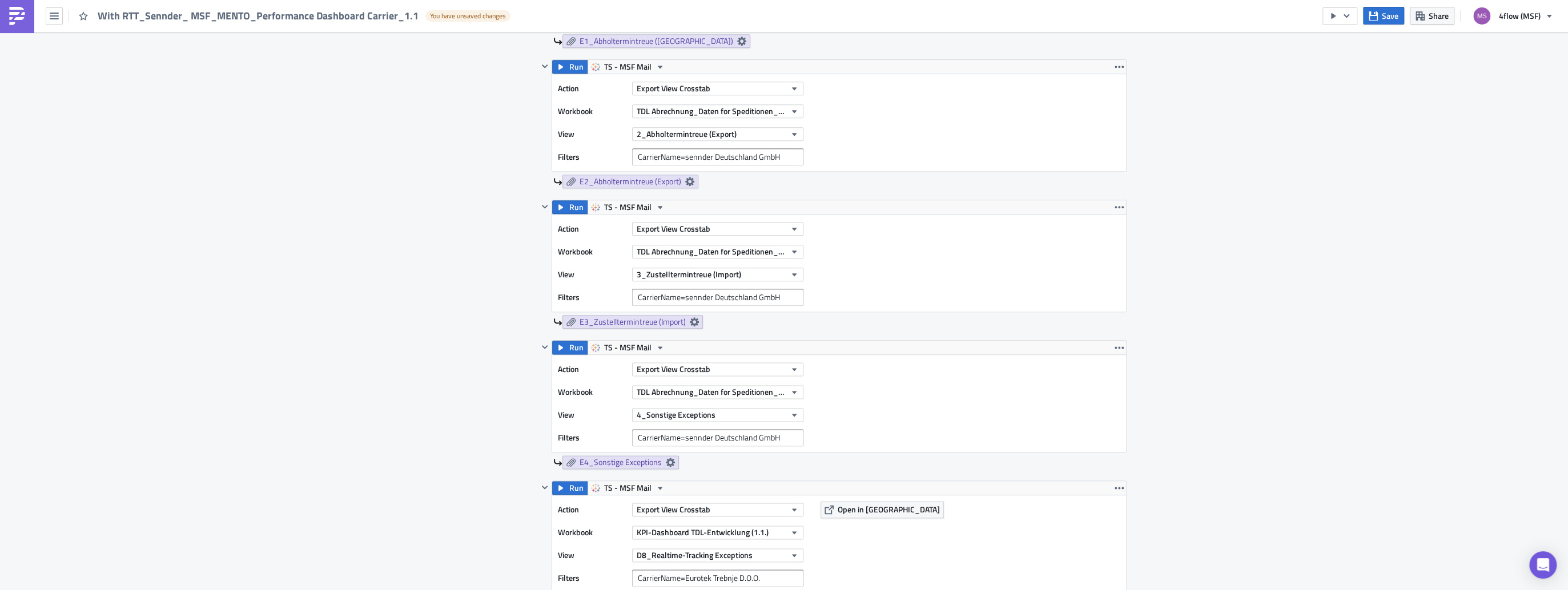
scroll to position [1190, 0]
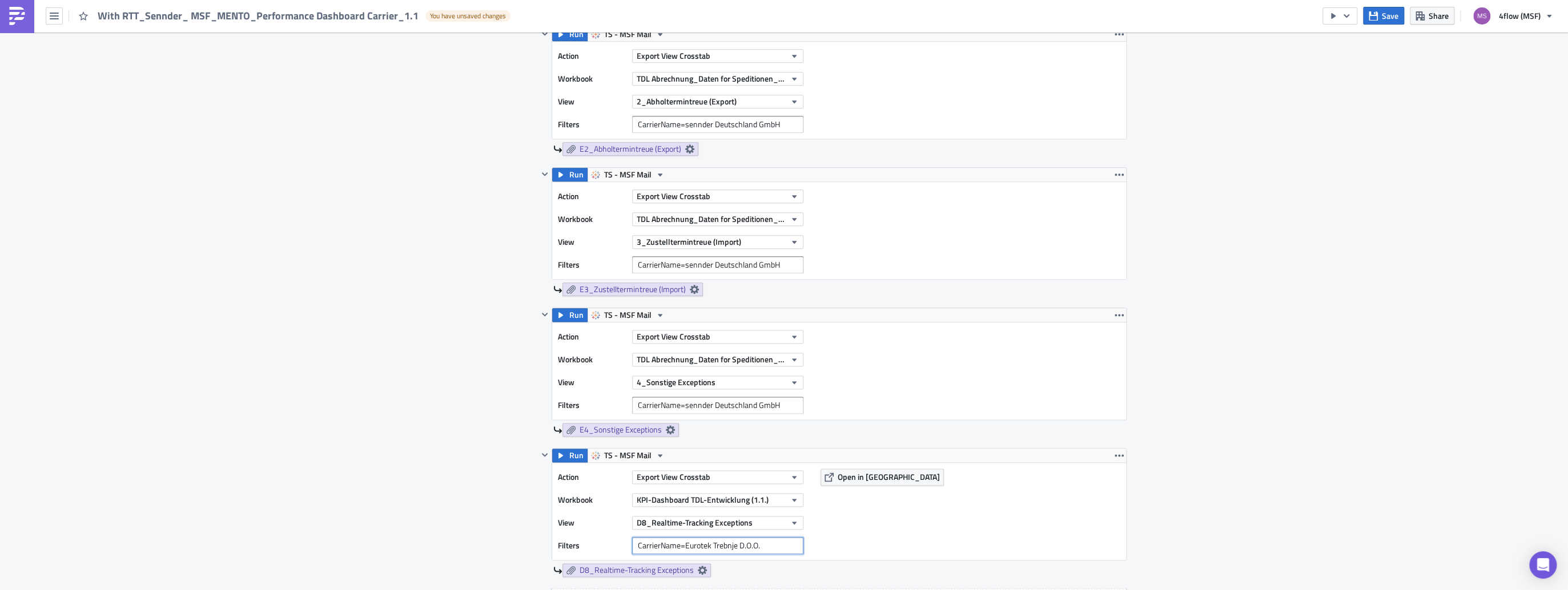
click at [670, 539] on input "CarrierName=Eurotek Trebnje D.O.O." at bounding box center [717, 546] width 172 height 17
paste input "CarrierName=sennder Deutschland GmbH"
type input "CarrierName=sennder Deutschland GmbH"
click at [858, 526] on div "Action Export View Crosstab Workbook KPI-Dashboard TDL-Entwicklung (1.1.) View …" at bounding box center [838, 511] width 573 height 97
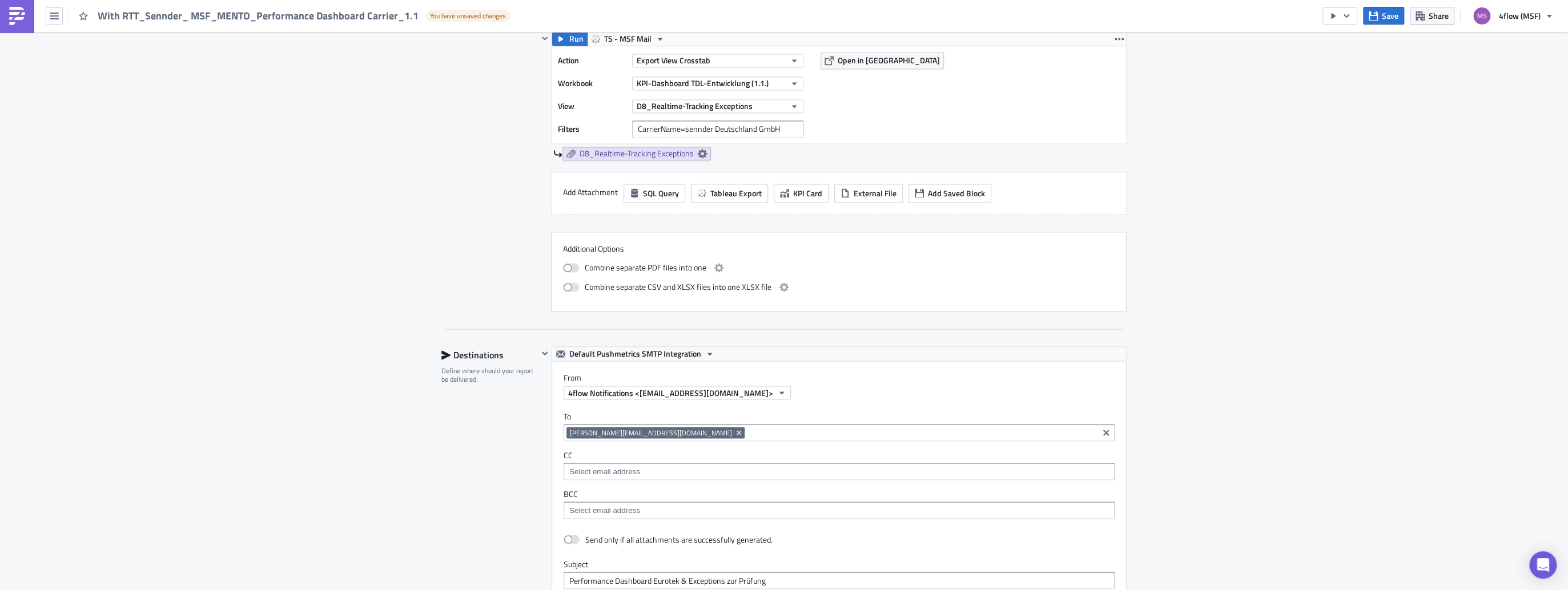
scroll to position [1647, 0]
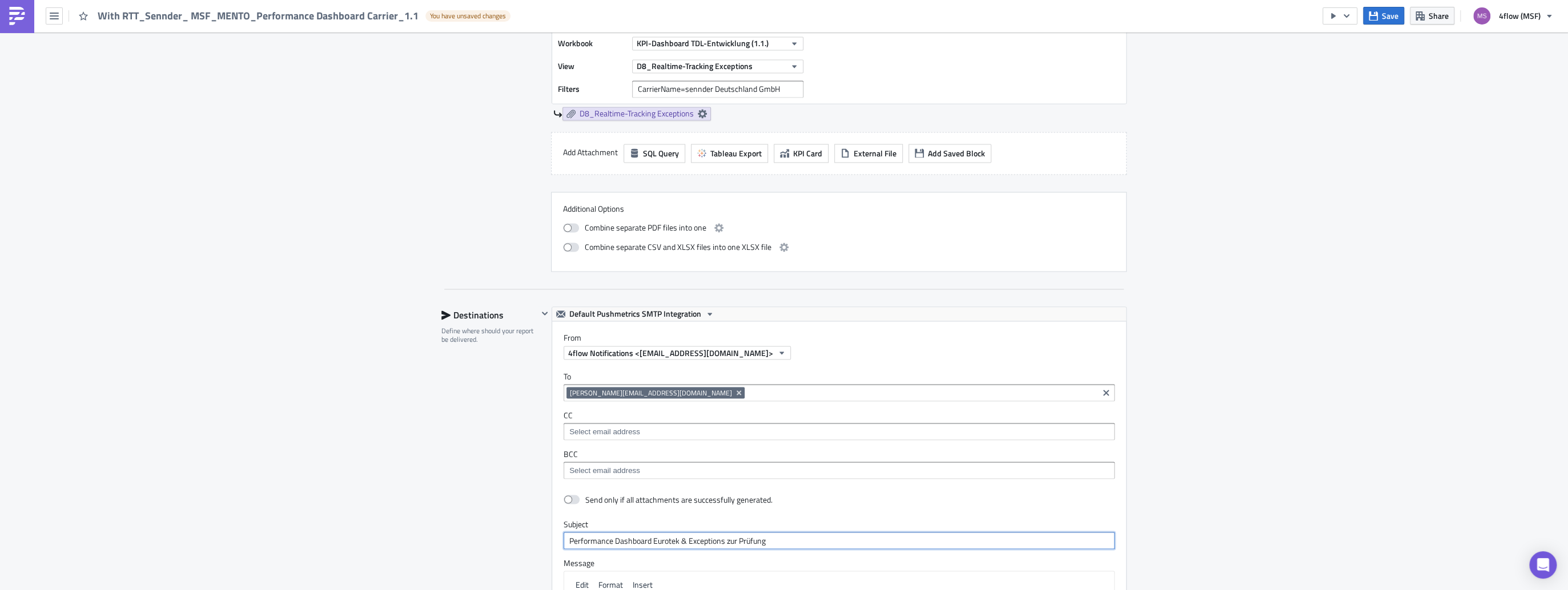
click at [675, 536] on input "Performance Dashboard Eurotek & Exceptions zur Prüfung" at bounding box center [838, 540] width 551 height 17
click at [858, 532] on input "Performance Dashboard Sennder & Exceptions zur Prüfung" at bounding box center [838, 540] width 551 height 17
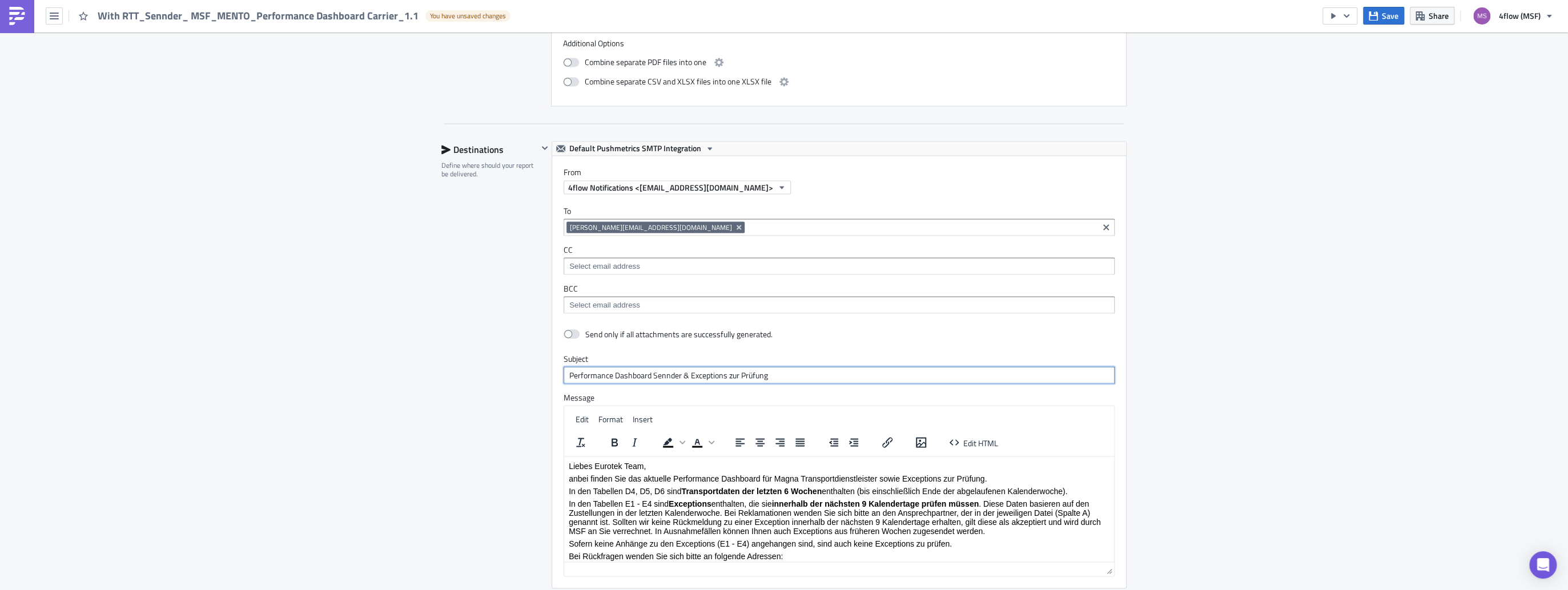
scroll to position [1830, 0]
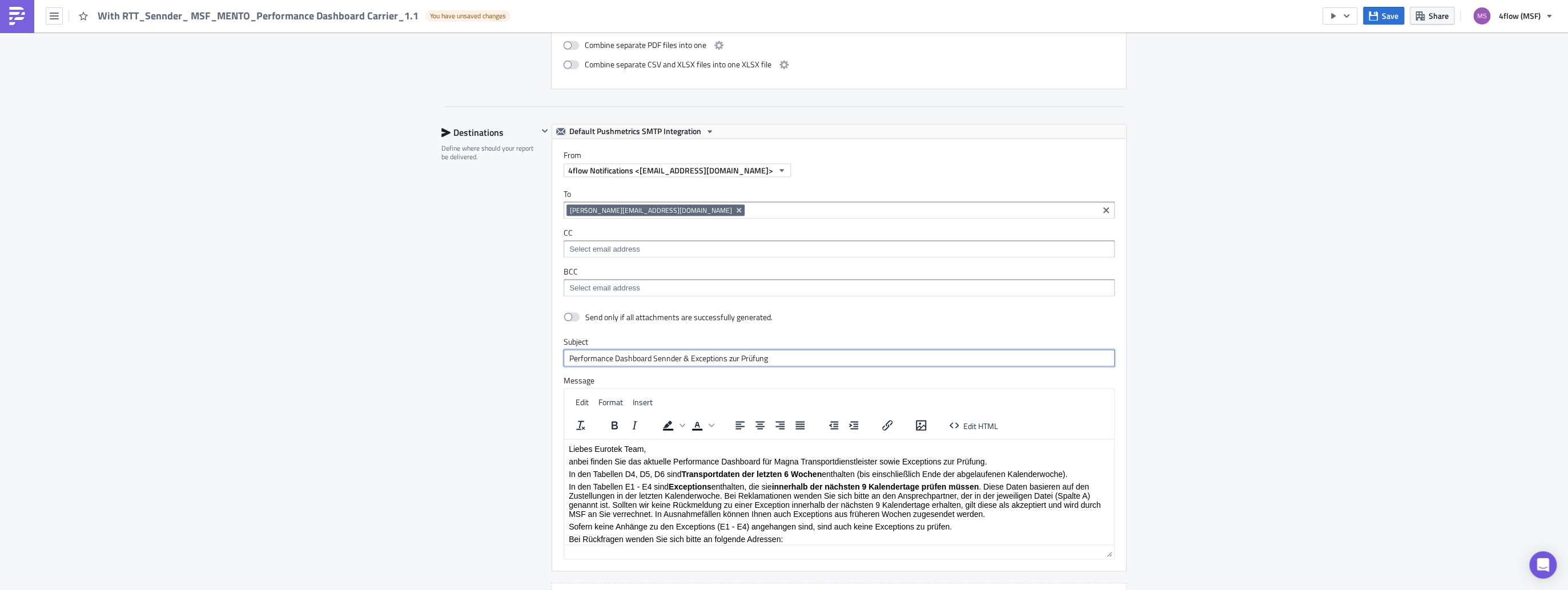
type input "Performance Dashboard Sennder & Exceptions zur Prüfung"
click at [620, 452] on p "Liebes Eurotek Team," at bounding box center [839, 448] width 541 height 9
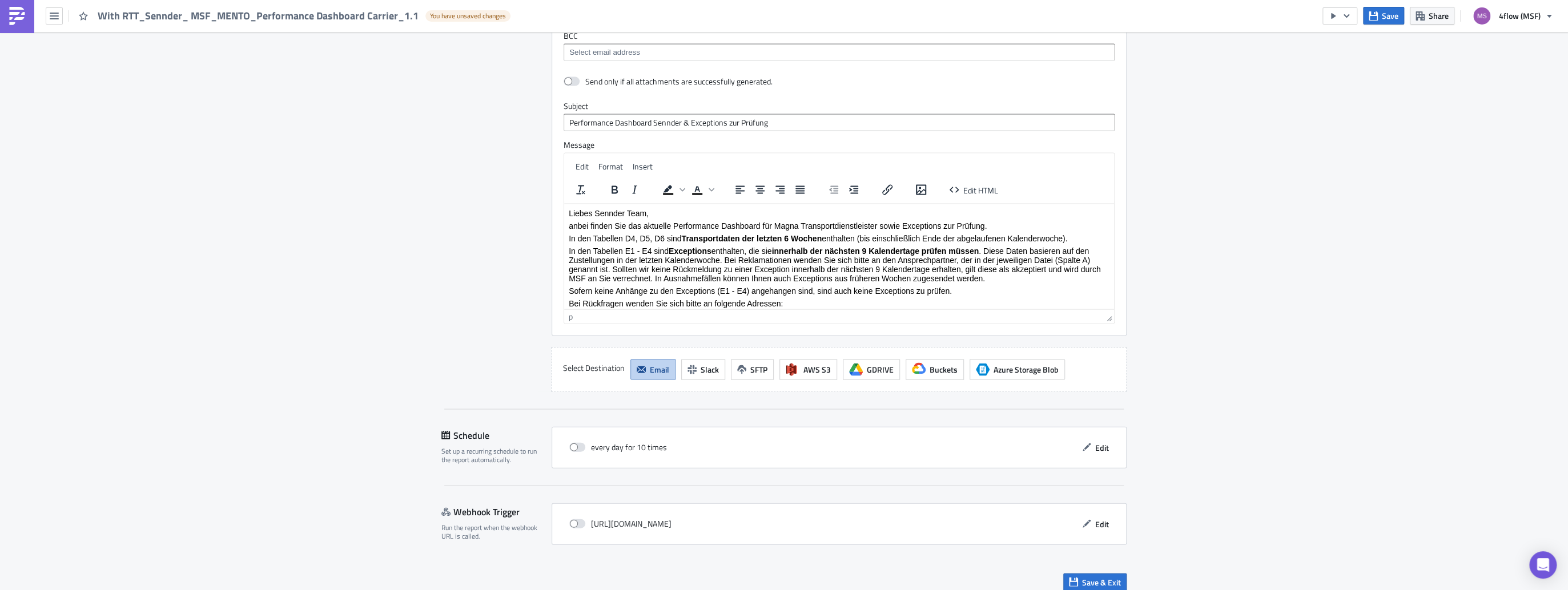
scroll to position [2071, 0]
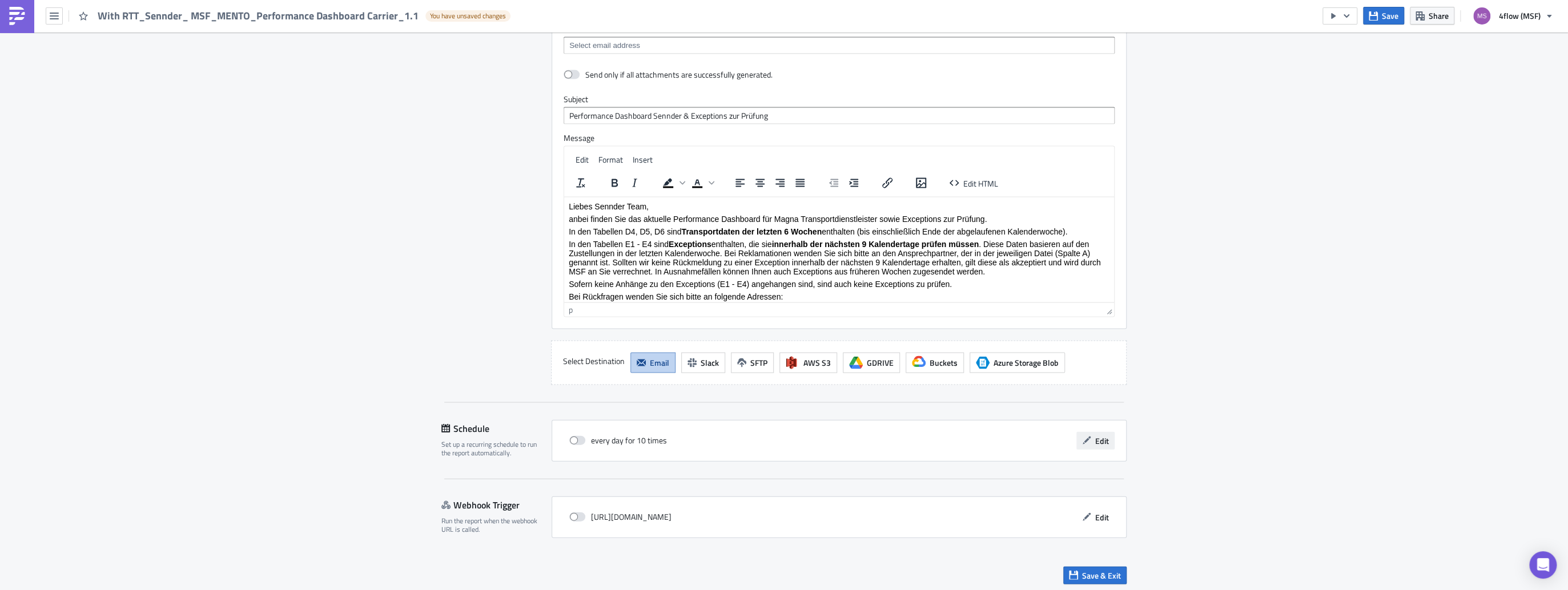
click at [1095, 436] on span "Edit" at bounding box center [1102, 440] width 14 height 12
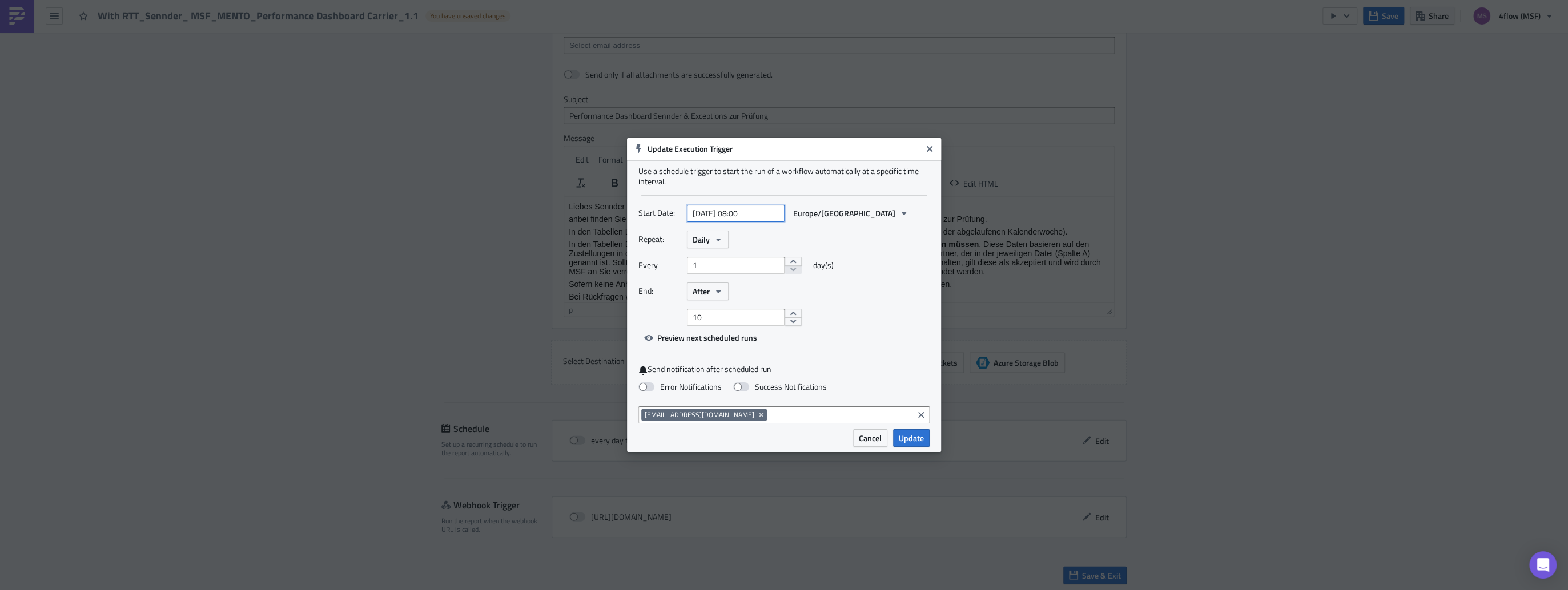
select select "7"
select select "2025"
click at [747, 209] on input "[DATE] 08:00" at bounding box center [736, 213] width 98 height 17
type input "[DATE] 17:00"
click at [858, 272] on div "Every 1 day(s)" at bounding box center [783, 270] width 291 height 25
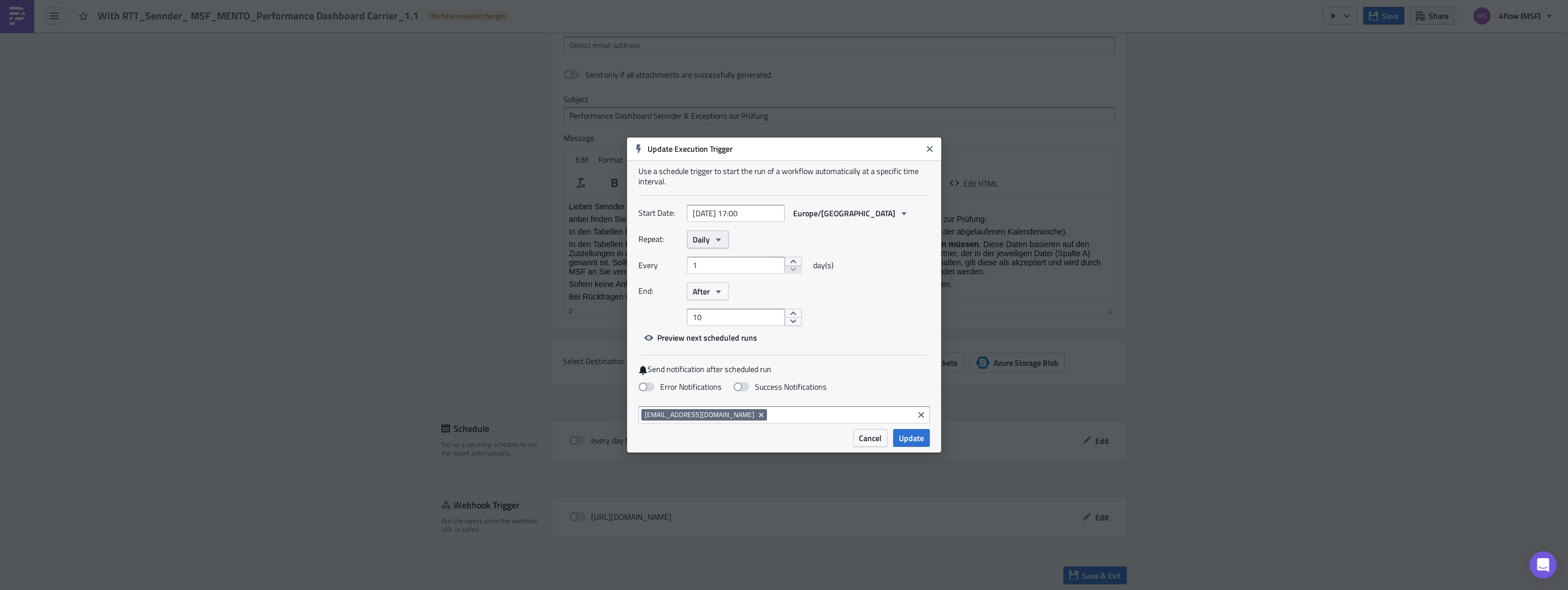
click at [720, 241] on icon "button" at bounding box center [718, 240] width 9 height 9
click at [707, 292] on div "Weekly" at bounding box center [740, 294] width 94 height 12
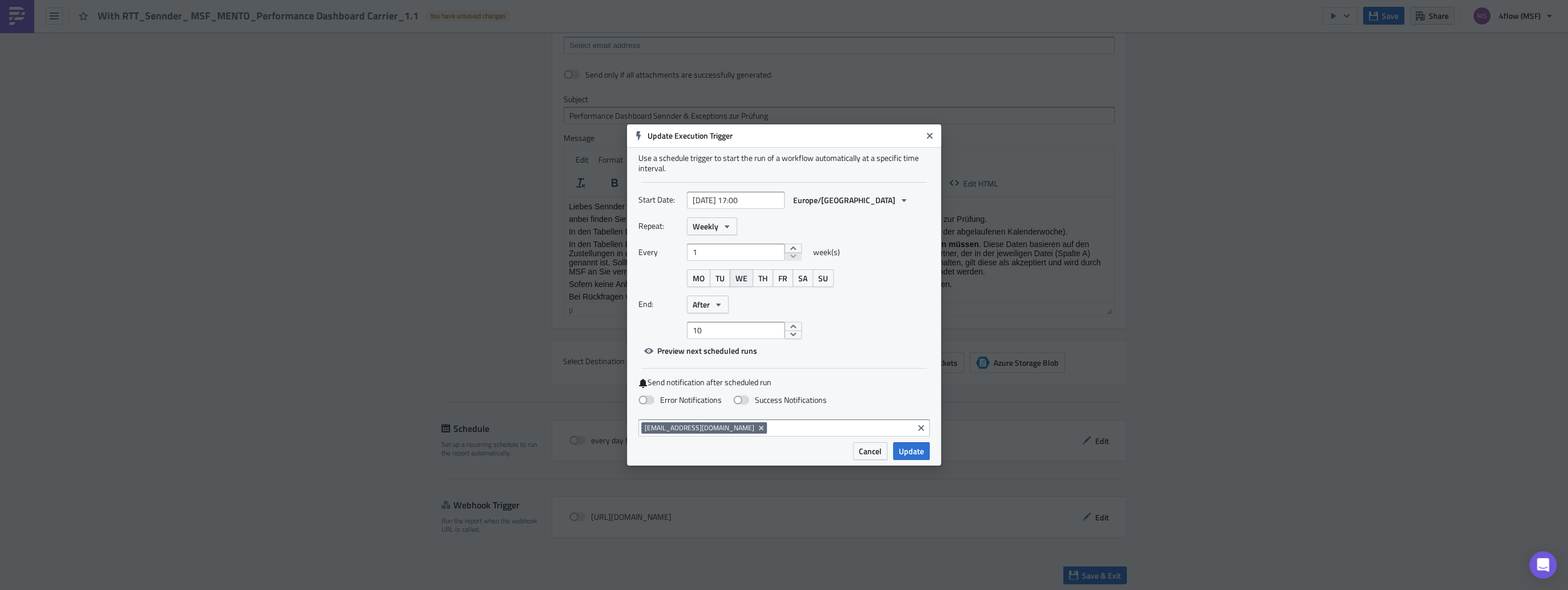
click at [744, 281] on span "WE" at bounding box center [740, 278] width 12 height 12
click at [729, 304] on button "After" at bounding box center [708, 305] width 42 height 18
click at [704, 329] on div "Never" at bounding box center [740, 326] width 94 height 12
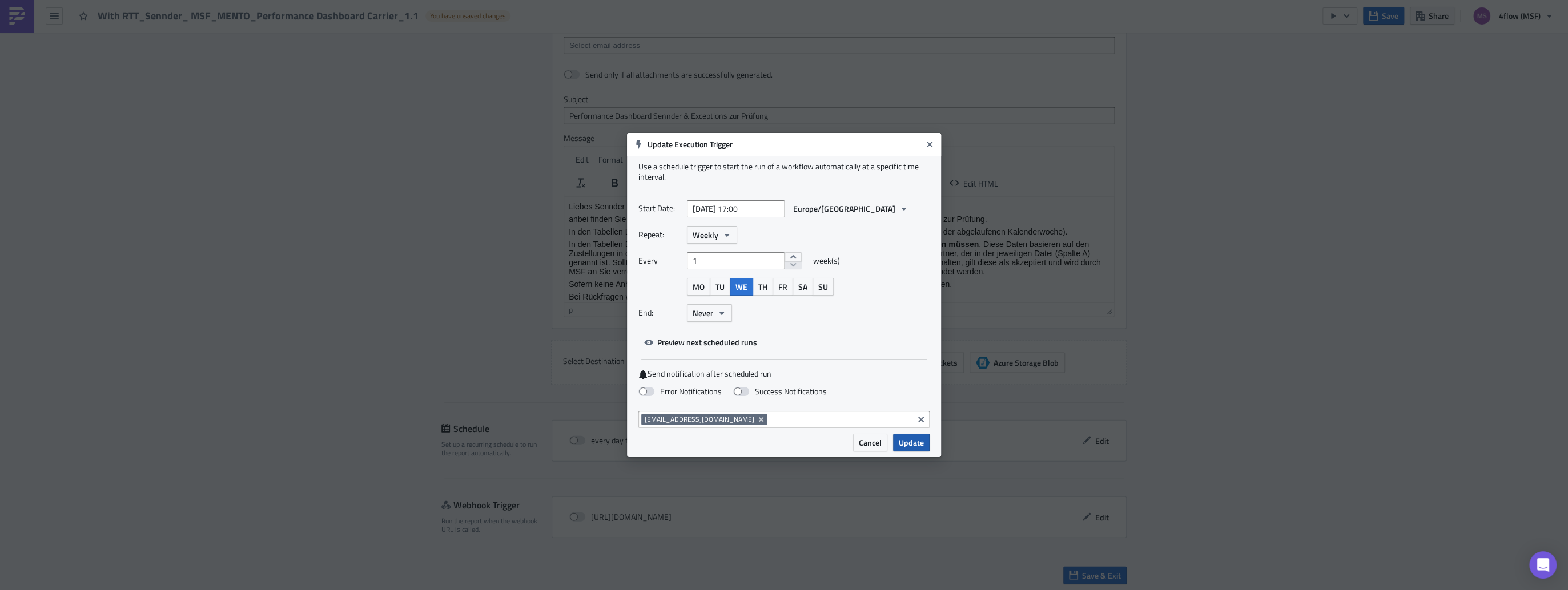
click at [919, 446] on span "Update" at bounding box center [911, 442] width 25 height 12
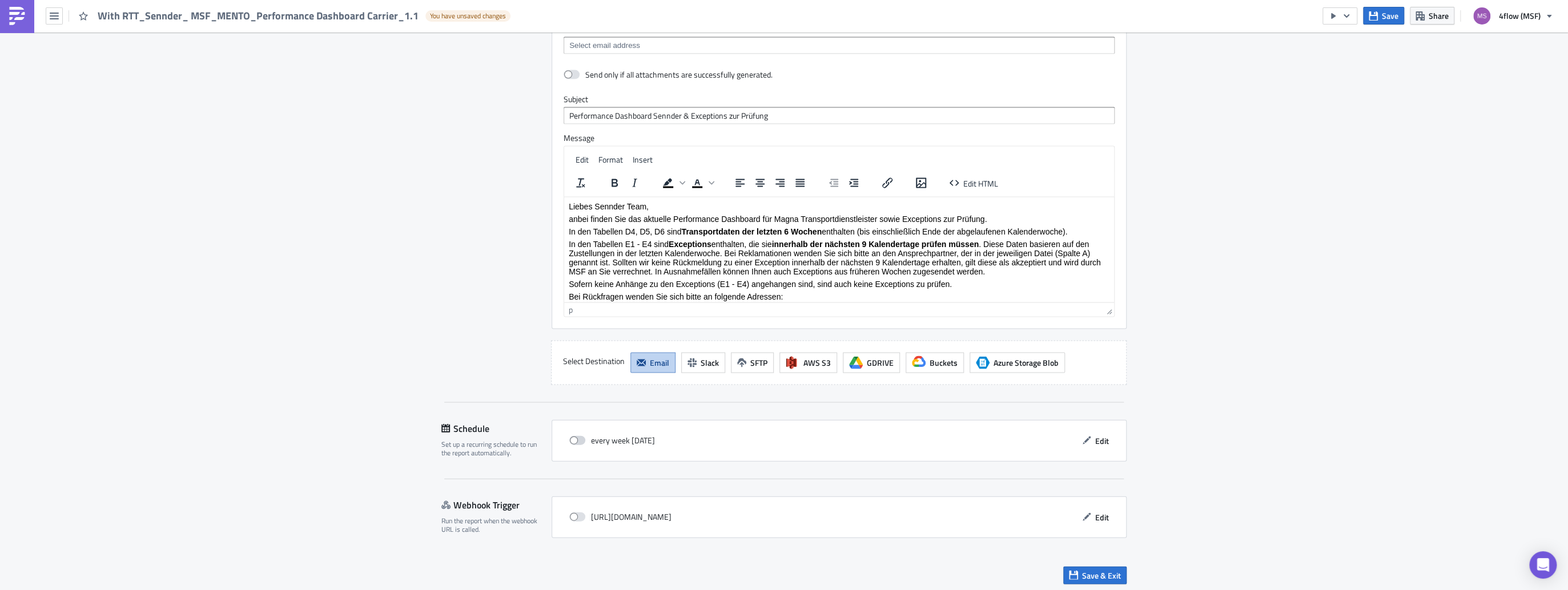
click at [572, 437] on span at bounding box center [577, 441] width 16 height 9
click at [572, 438] on input "checkbox" at bounding box center [575, 441] width 7 height 7
checkbox input "true"
click at [1096, 573] on span "Save & Exit" at bounding box center [1101, 575] width 39 height 12
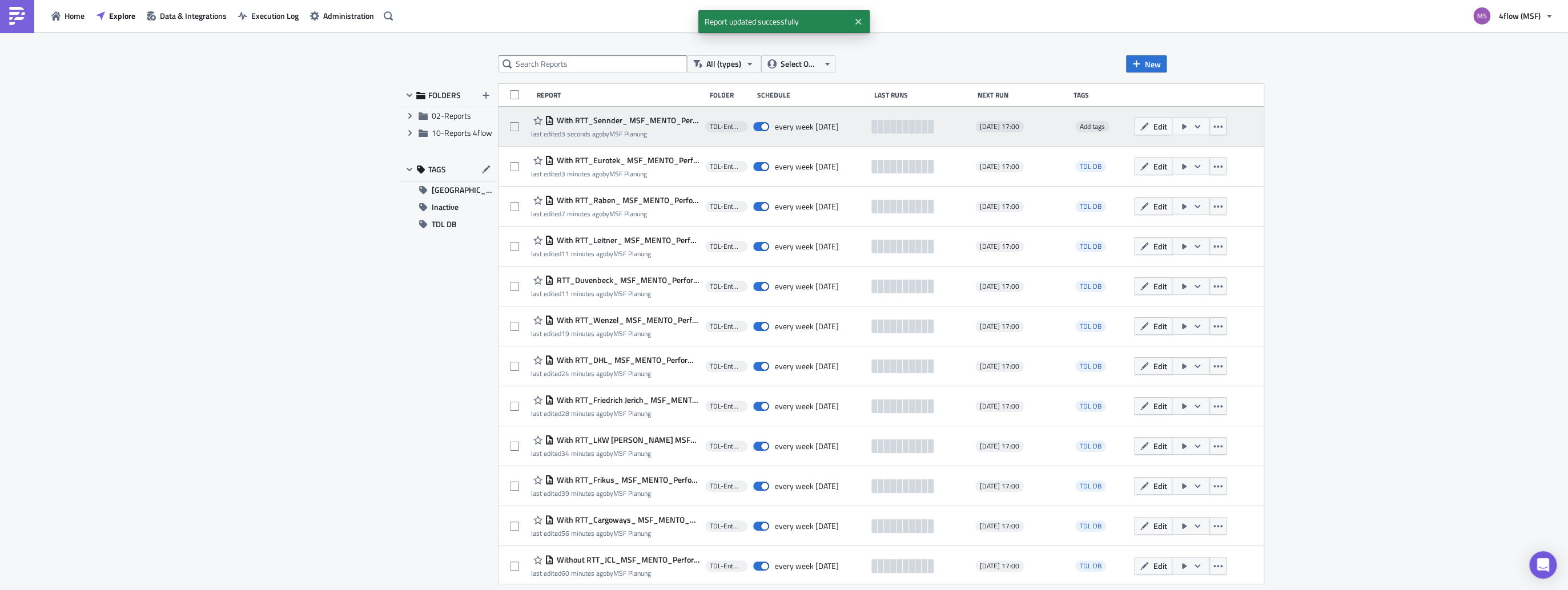
click at [1075, 126] on span "Add tags" at bounding box center [1093, 126] width 34 height 12
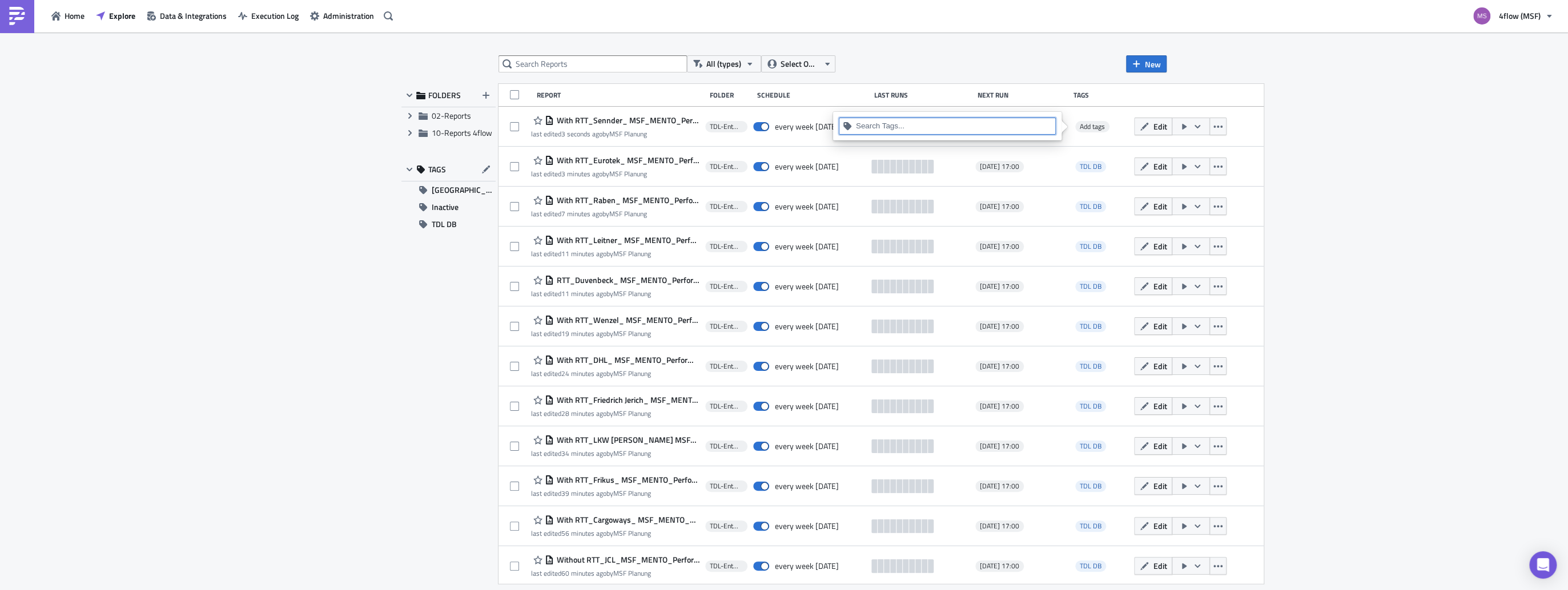
click at [932, 130] on input at bounding box center [954, 126] width 196 height 12
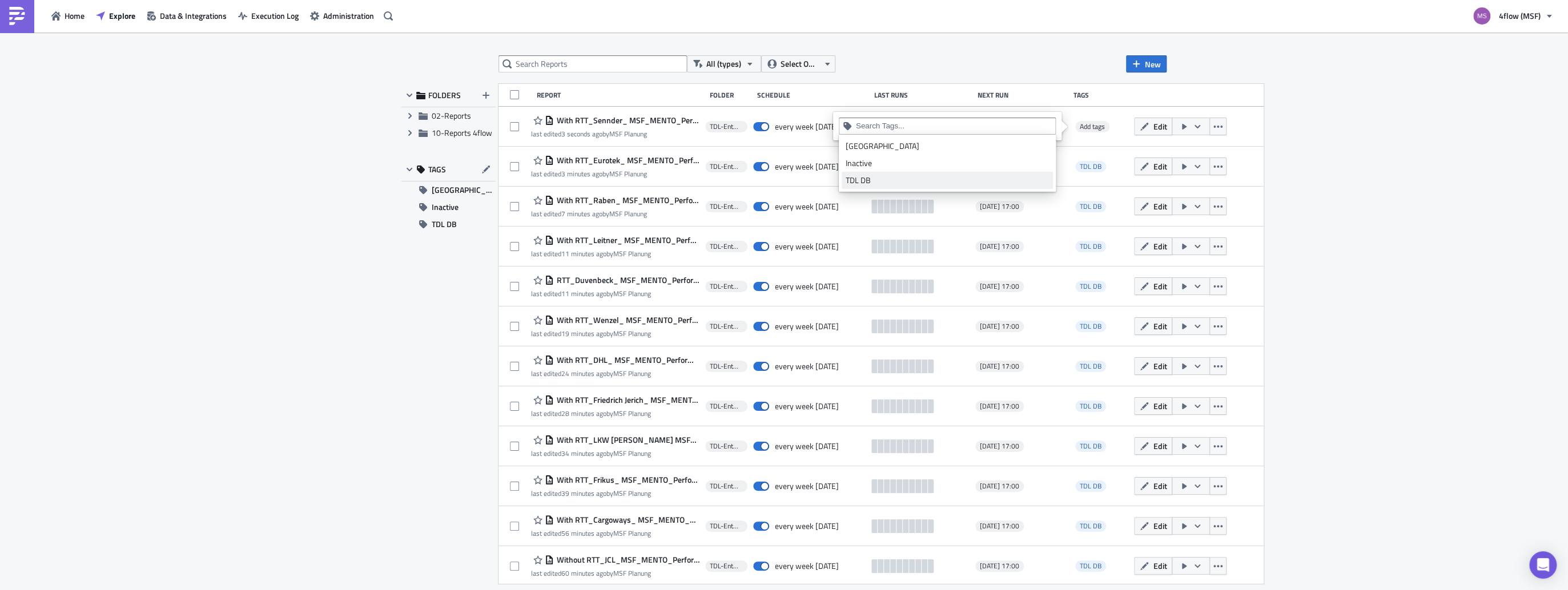
click at [863, 181] on div "TDL DB" at bounding box center [947, 181] width 203 height 12
click at [1452, 146] on div "All (types) Select Owner New FOLDERS Expand group 02-Reports Expand group 10-Re…" at bounding box center [784, 311] width 1568 height 558
